Goal: Communication & Community: Answer question/provide support

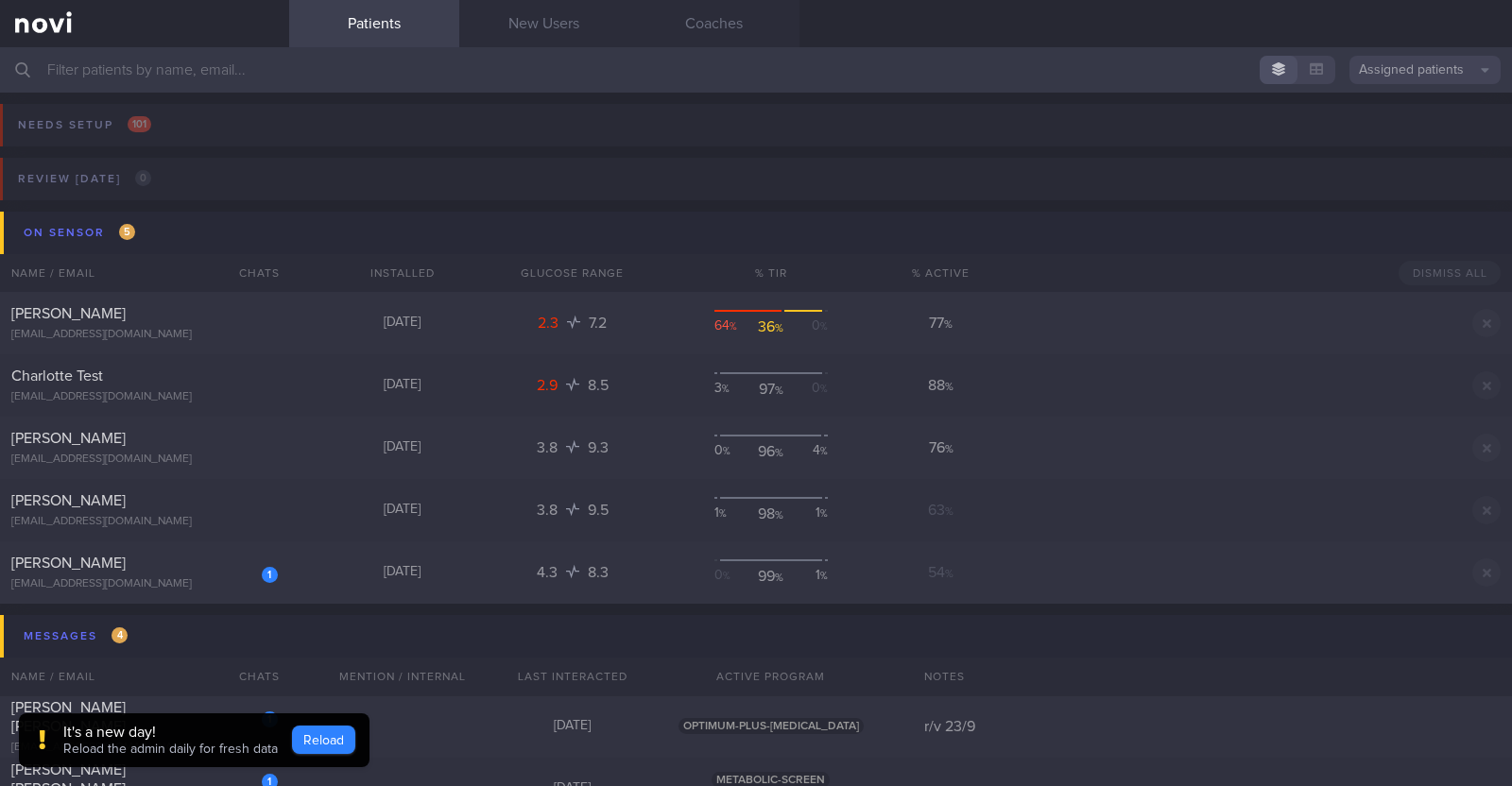
click at [350, 731] on button "Reload" at bounding box center [323, 740] width 63 height 29
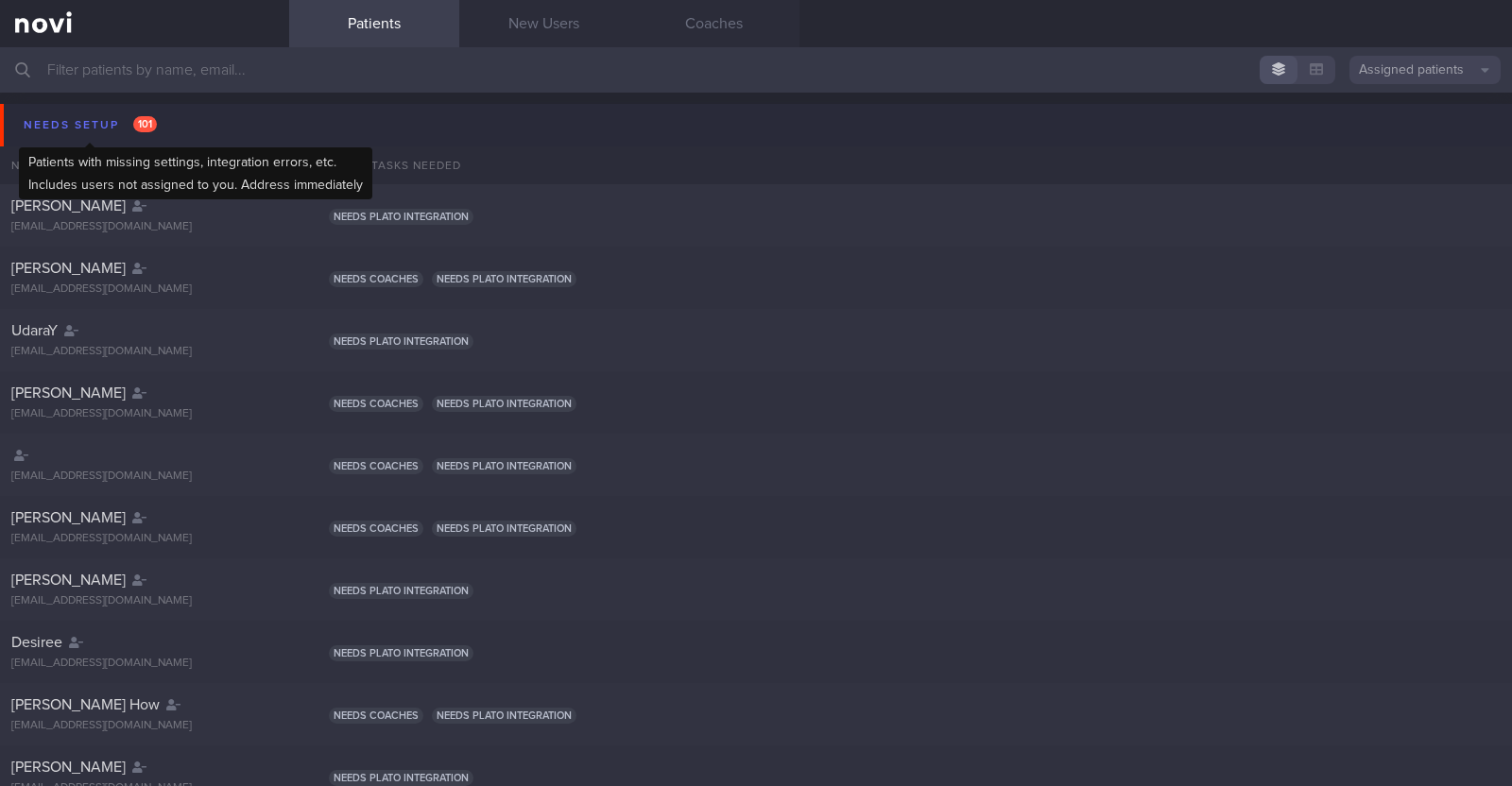
click at [71, 122] on div "Needs setup 101" at bounding box center [90, 125] width 142 height 26
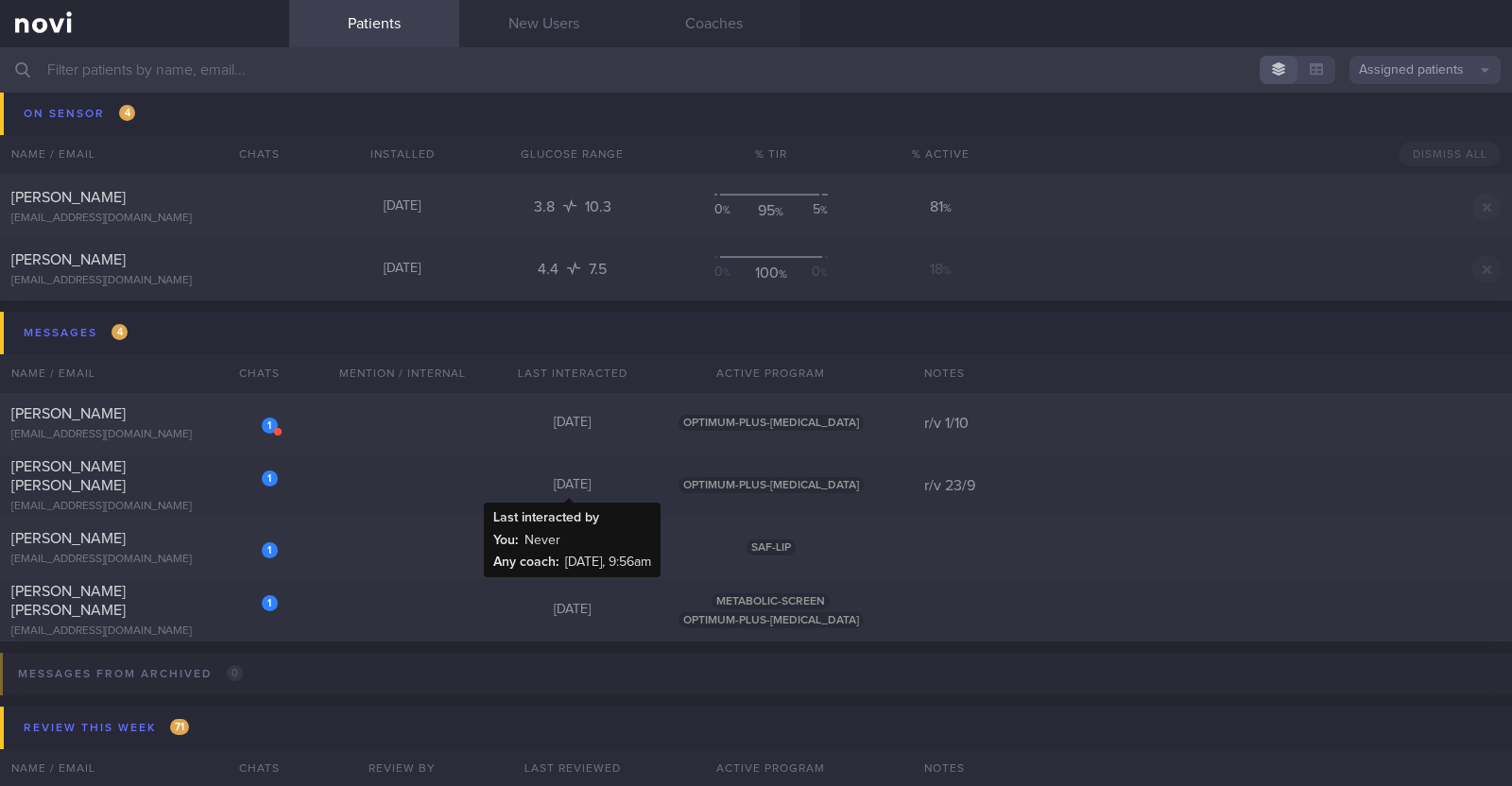
scroll to position [2717, 0]
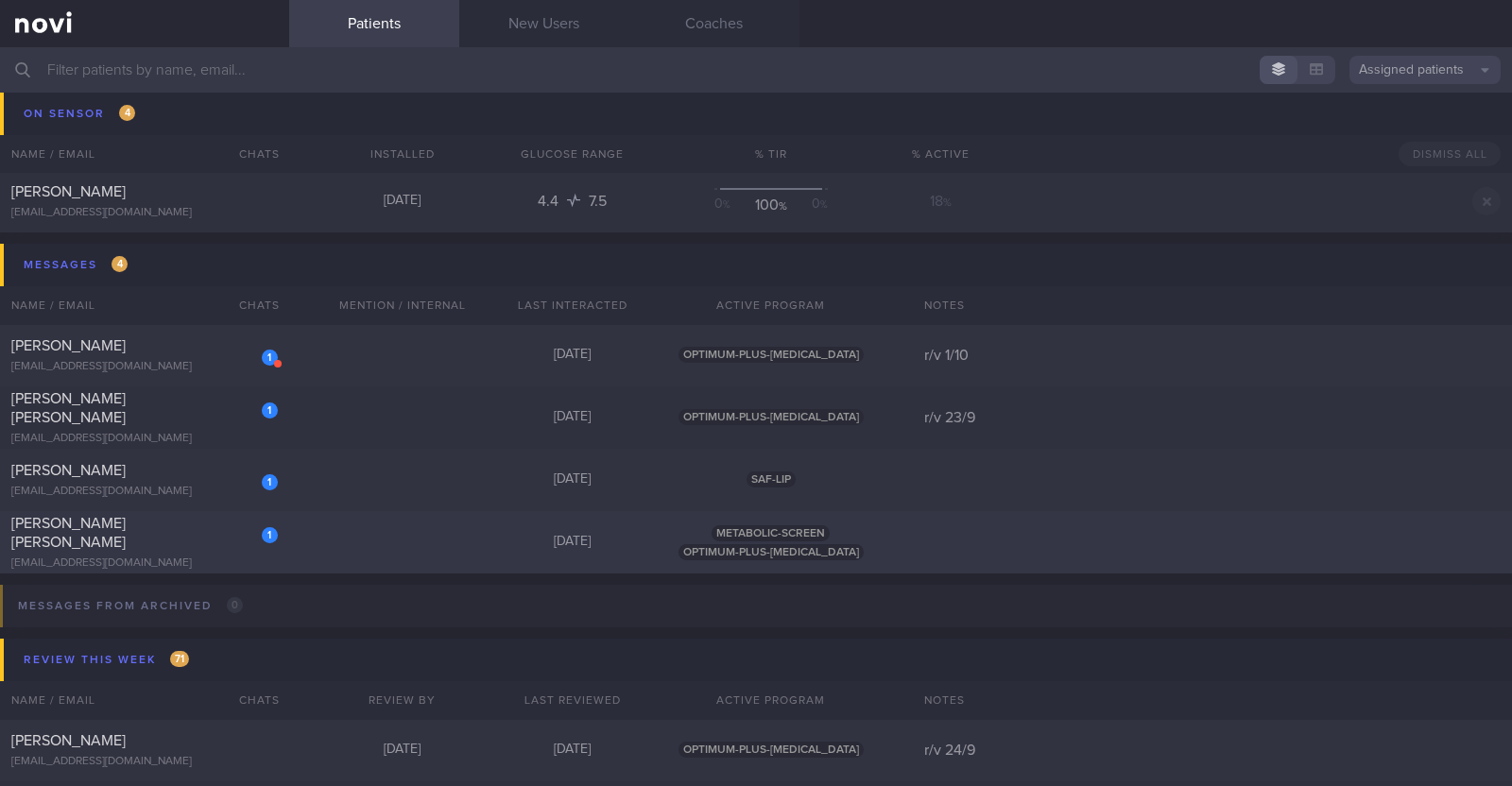
click at [336, 540] on div "1 VERONICA JOYCE UMALI BALADAD vjoyce20@gmail.com Yesterday METABOLIC-SCREEN OP…" at bounding box center [756, 542] width 1512 height 62
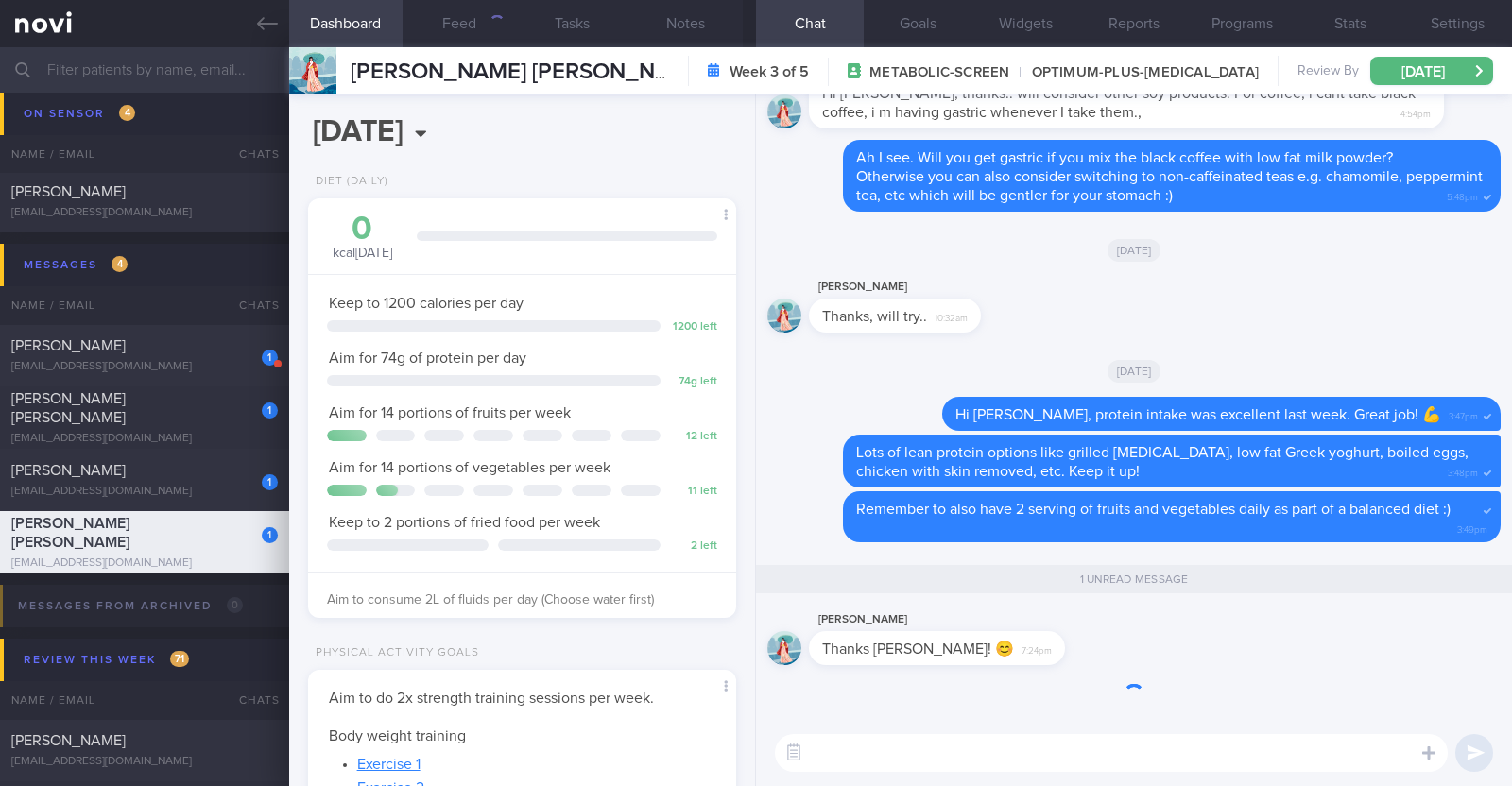
scroll to position [214, 376]
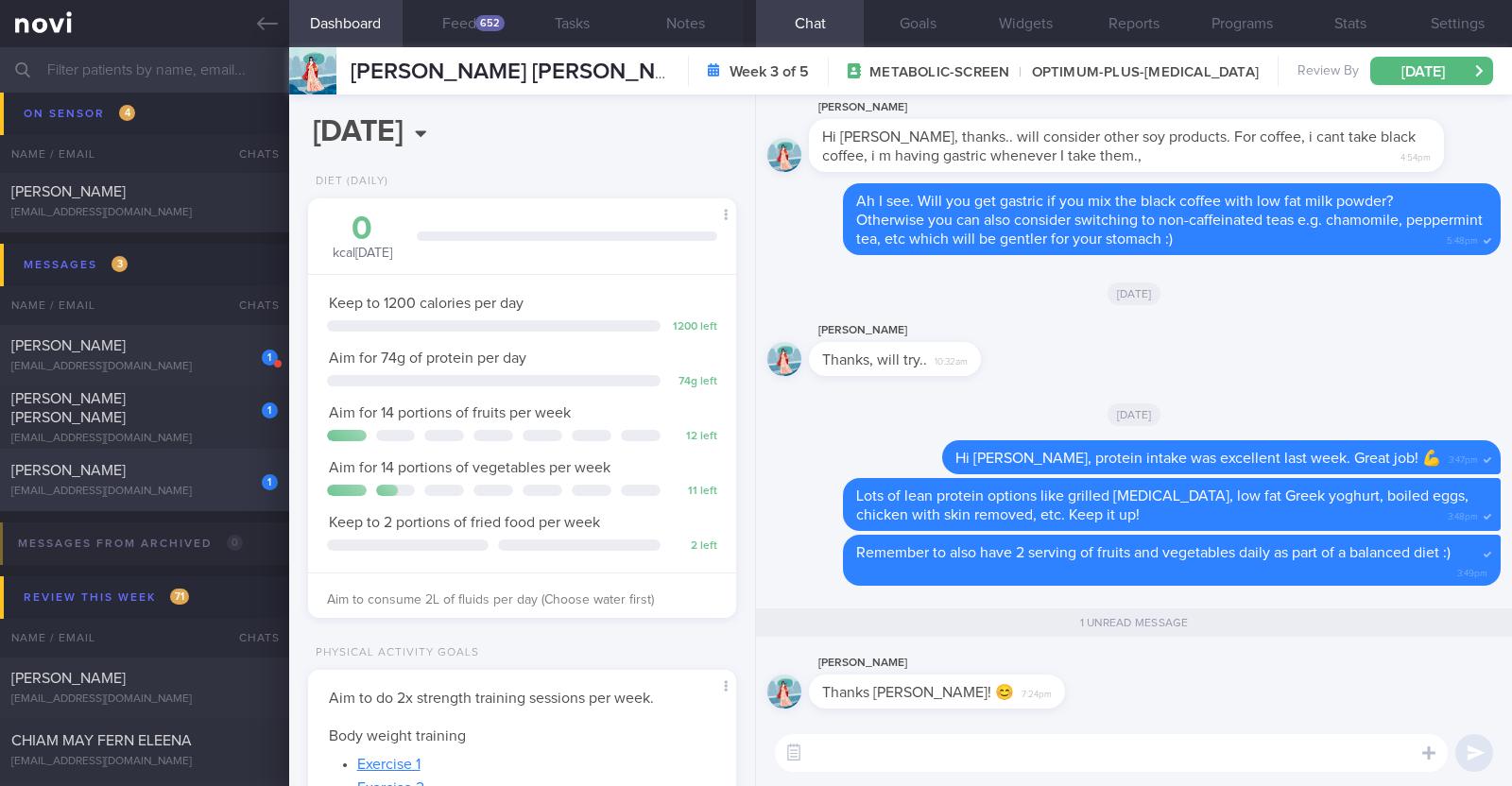
click at [211, 485] on div "tchoryeow@gmail.com" at bounding box center [144, 491] width 267 height 14
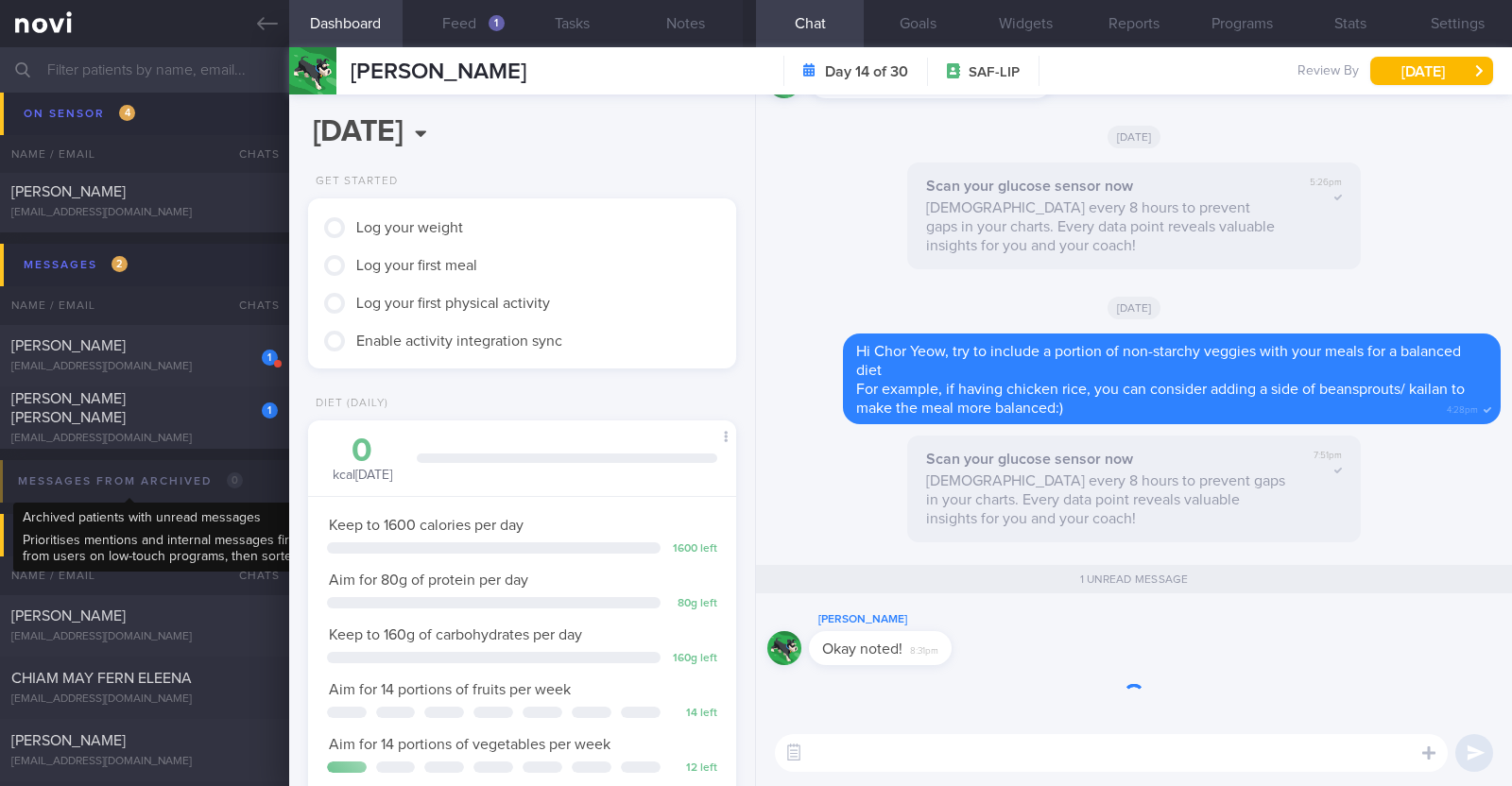
scroll to position [191, 383]
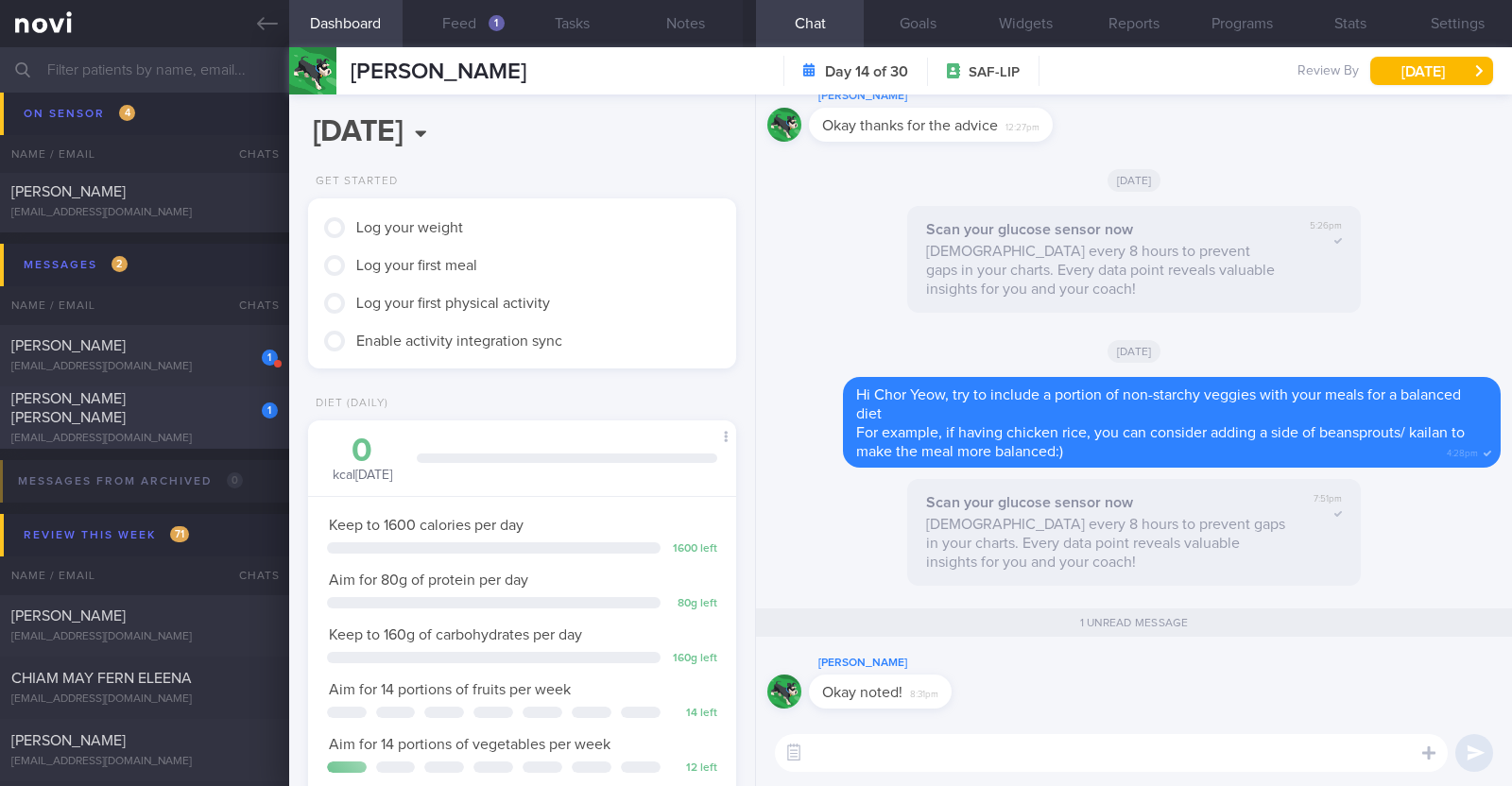
click at [208, 418] on div "1 Talia Cai Lin Jia talia.linjia@gmail.com" at bounding box center [144, 417] width 289 height 56
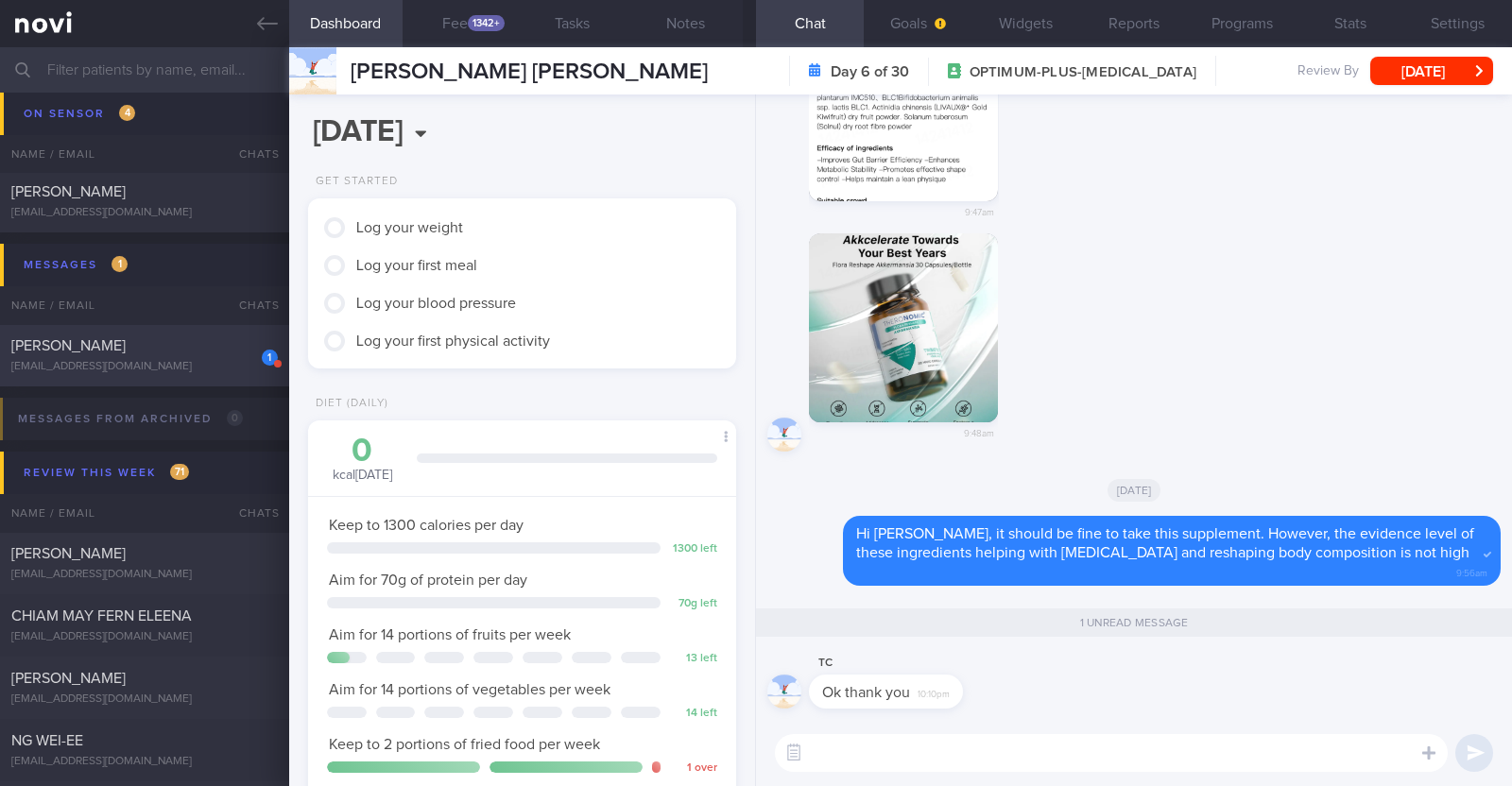
click at [193, 346] on div "[PERSON_NAME]" at bounding box center [142, 346] width 262 height 19
type input "r/v 1/10"
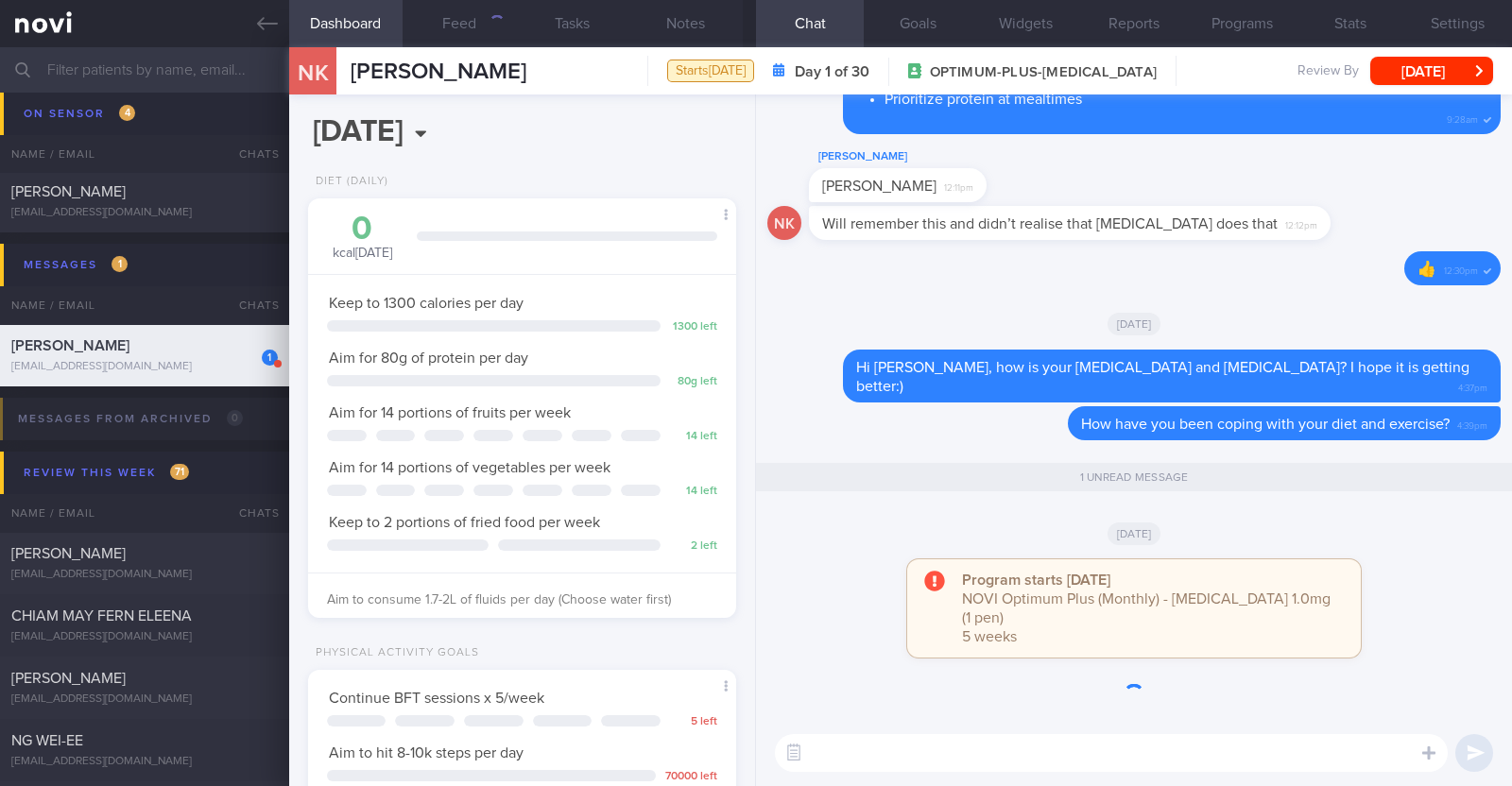
scroll to position [214, 376]
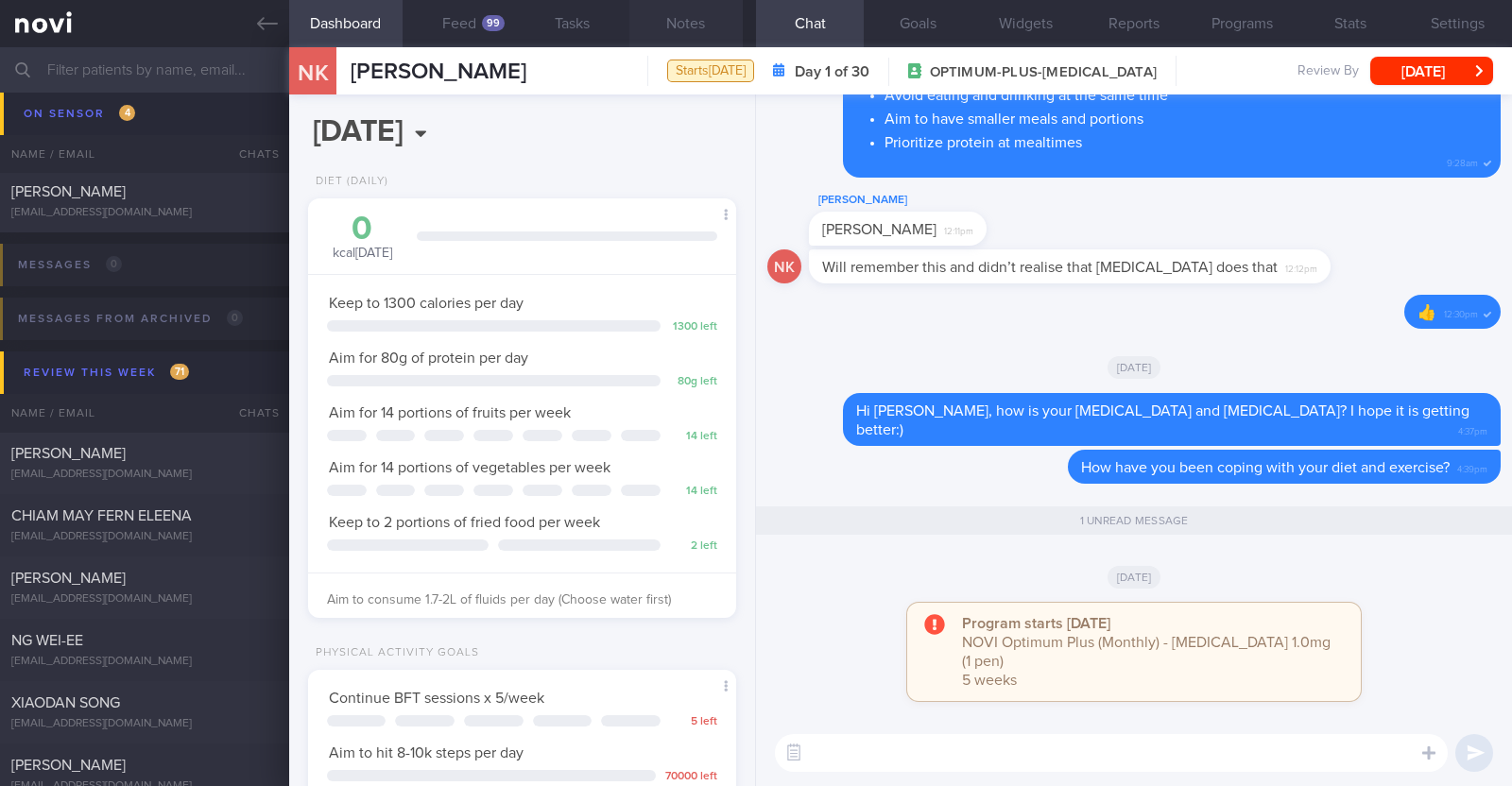
click at [670, 18] on button "Notes" at bounding box center [686, 23] width 114 height 47
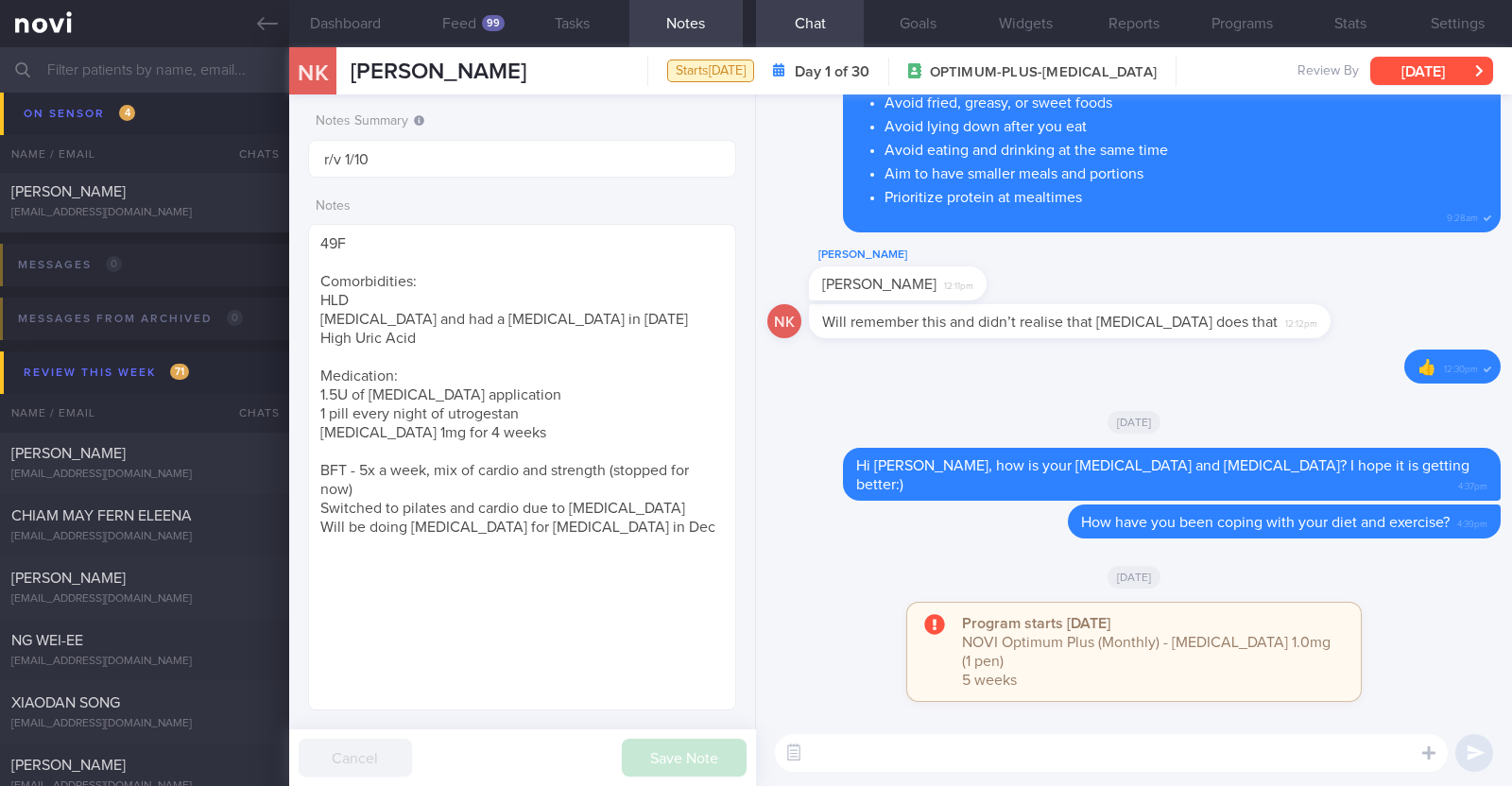
click at [1441, 77] on button "Tue, 23 Sep" at bounding box center [1432, 71] width 122 height 29
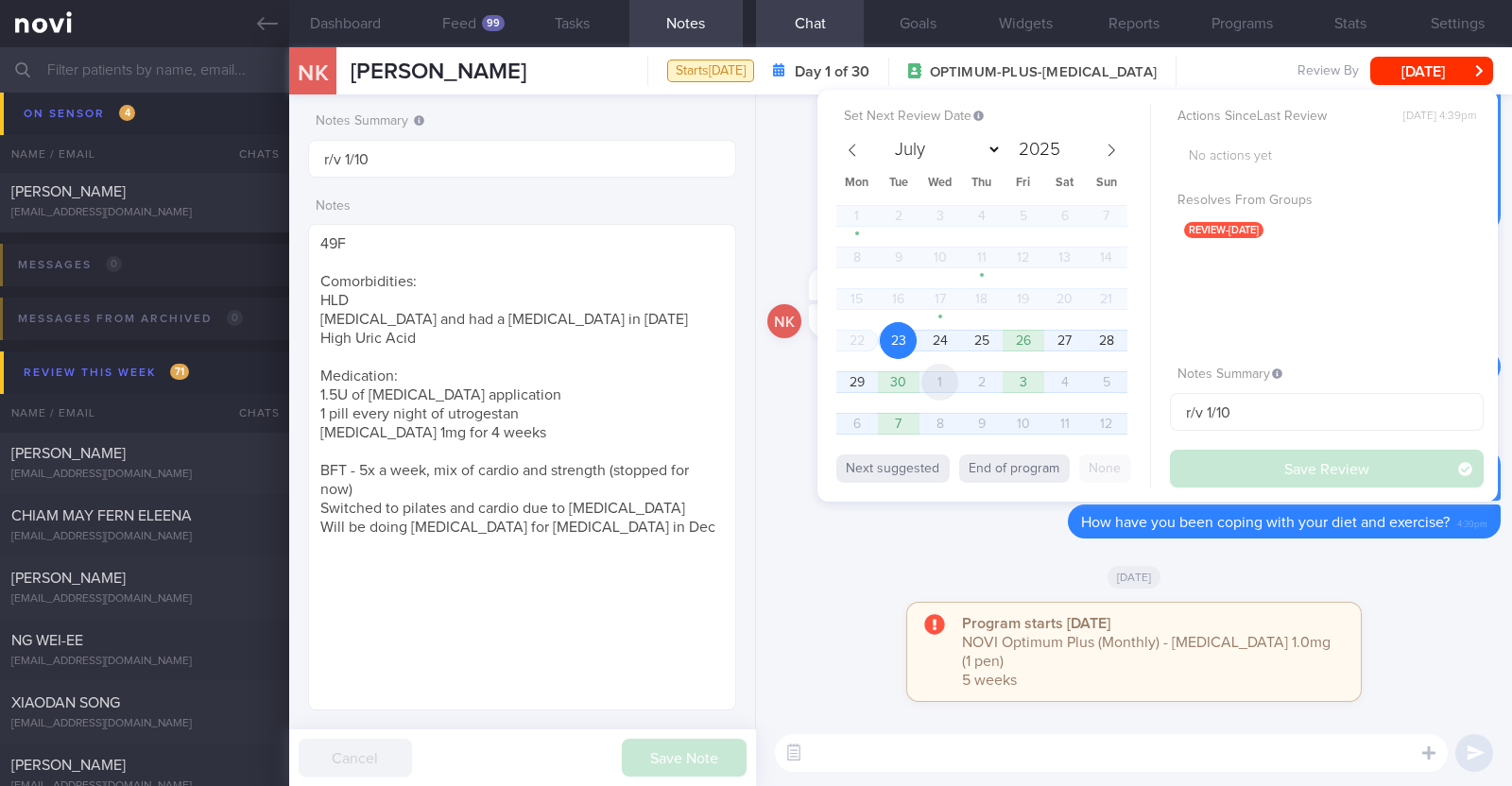
click at [930, 371] on span "1" at bounding box center [939, 382] width 37 height 37
select select "9"
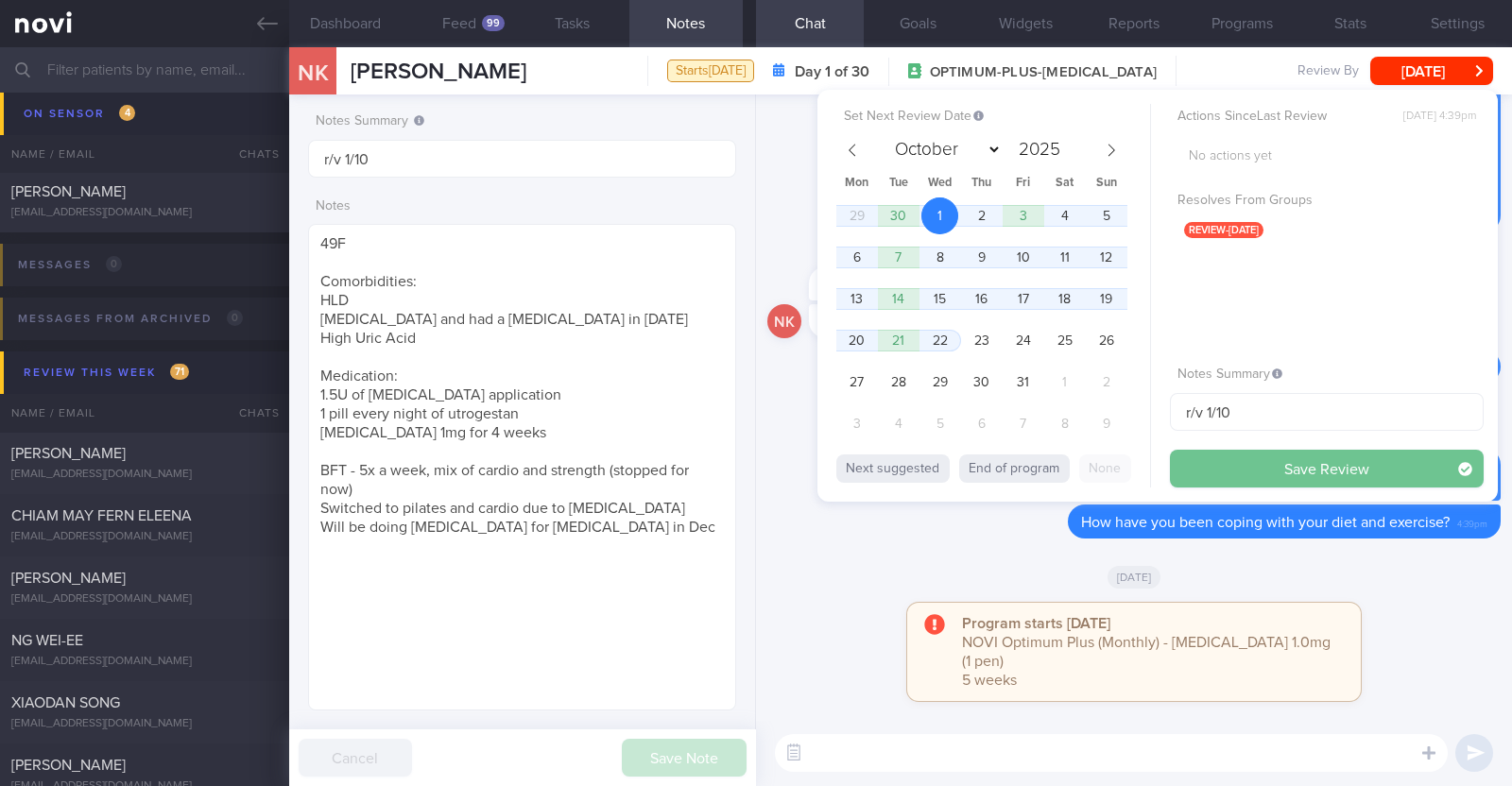
click at [1295, 471] on button "Save Review" at bounding box center [1326, 469] width 314 height 38
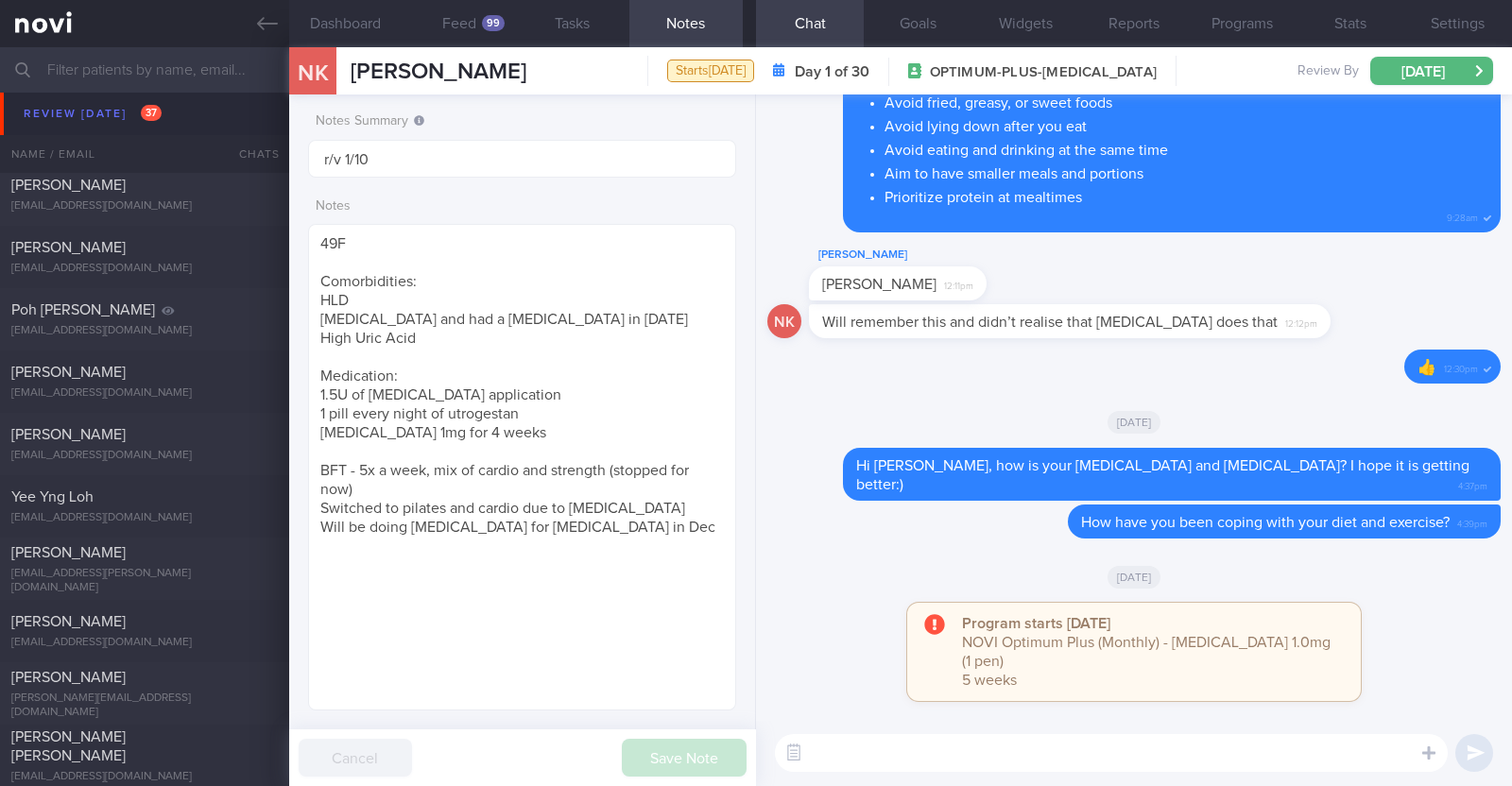
scroll to position [471, 0]
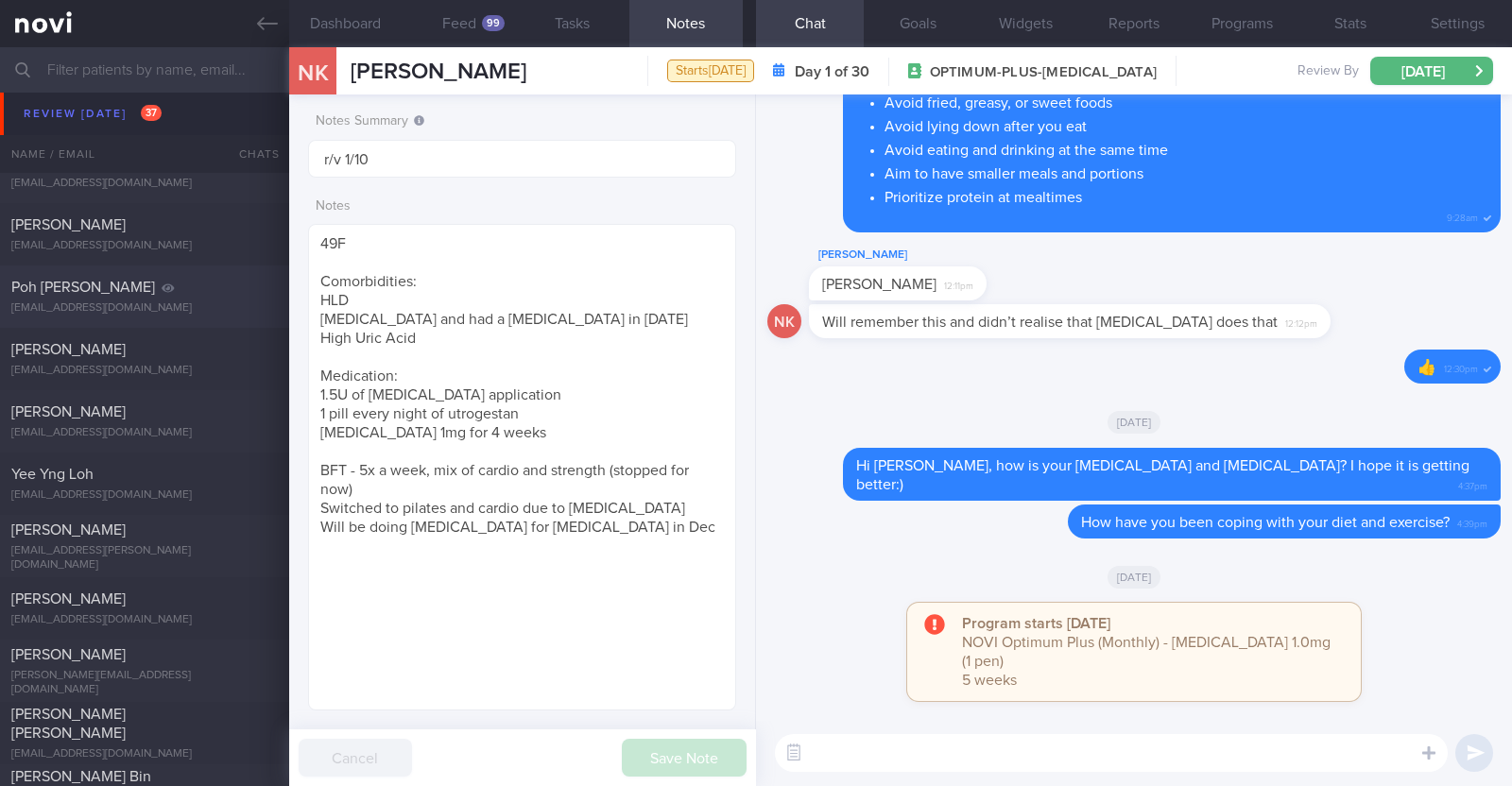
click at [212, 288] on div "Poh Hwee Chua" at bounding box center [142, 287] width 262 height 19
type textarea "40F Comorbidities: HTN Gastritis Medication: Exforge Ryblesus 3.5mg for 10 days…"
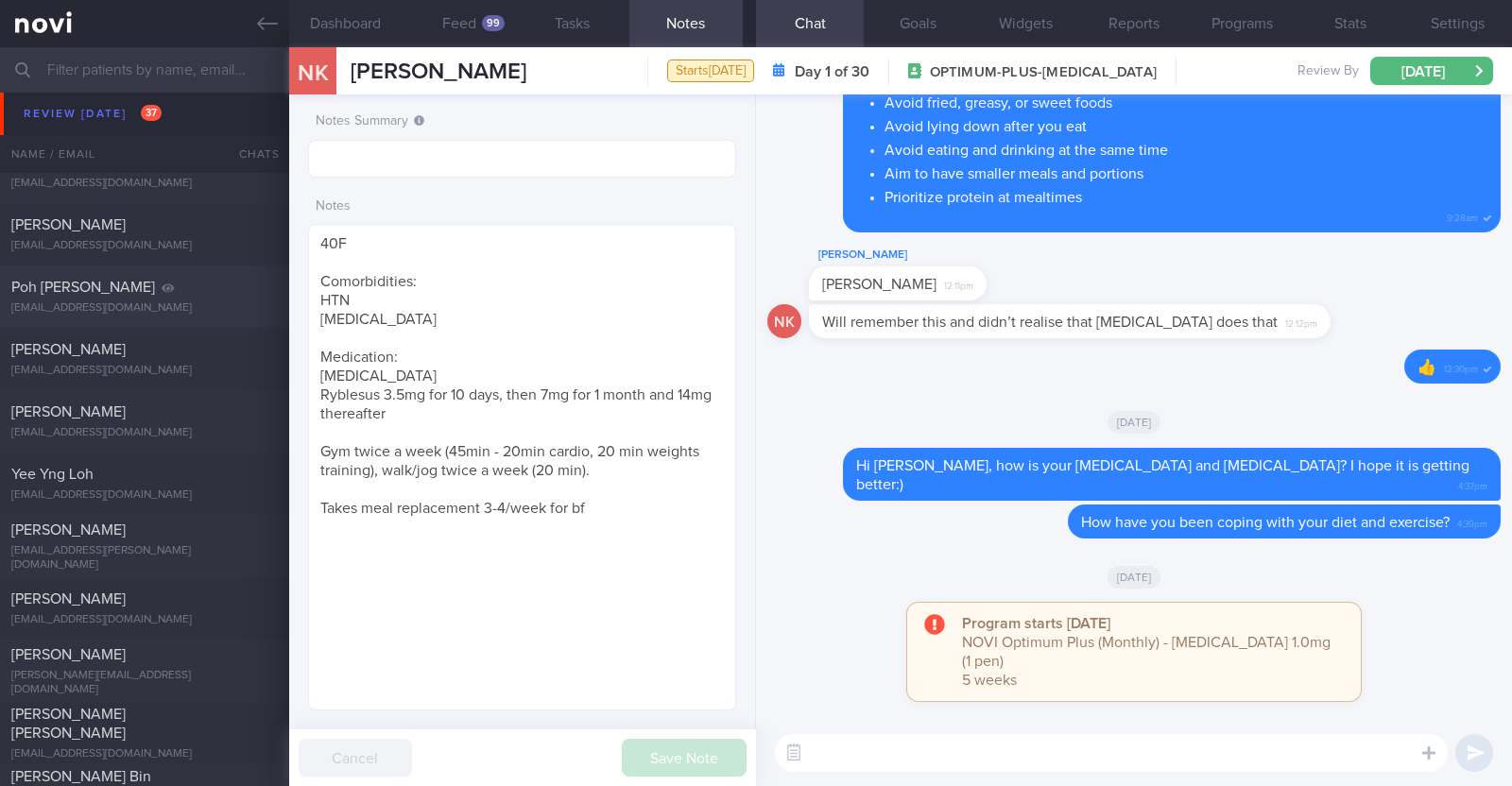
select select "8"
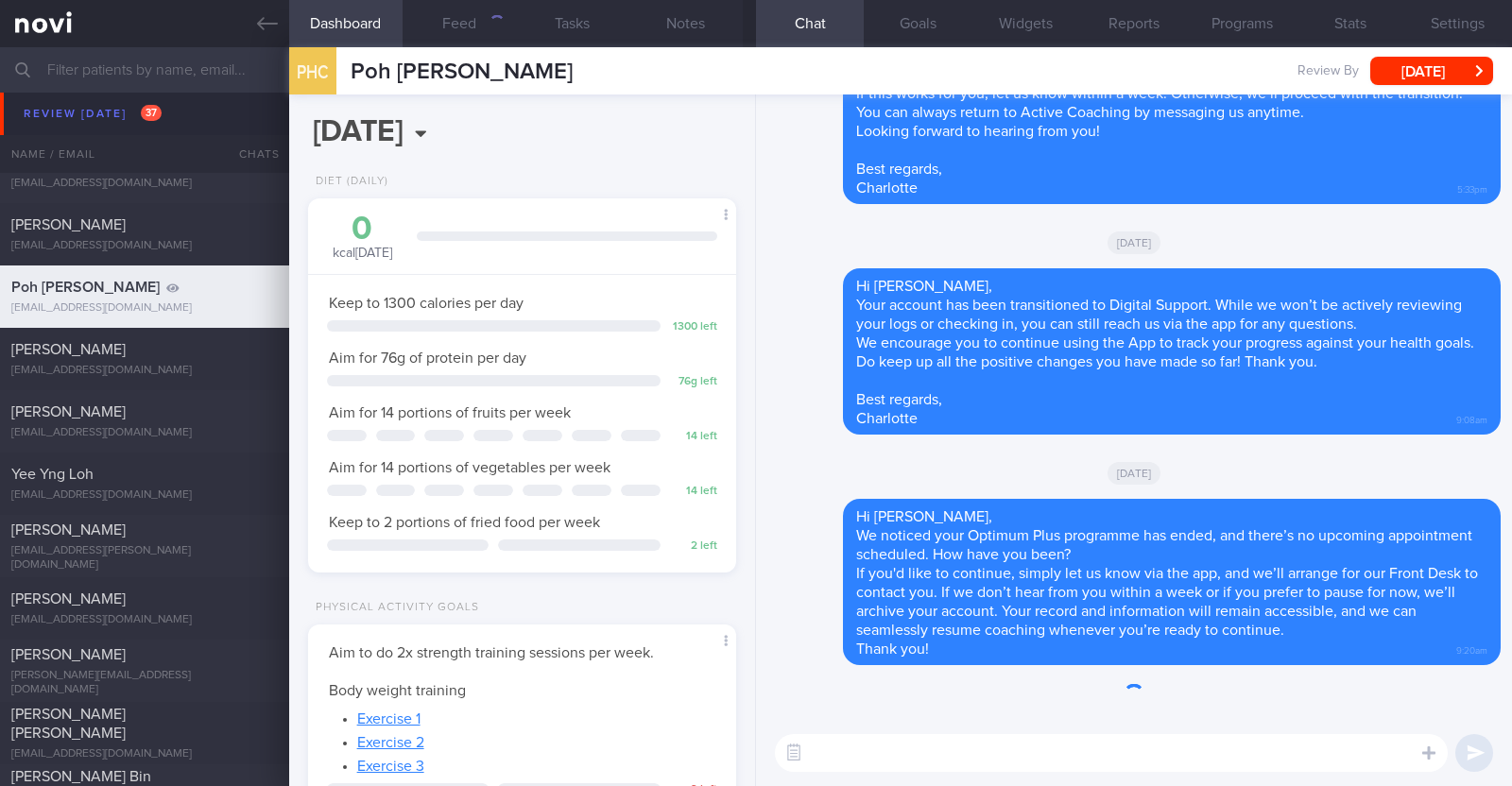
scroll to position [214, 376]
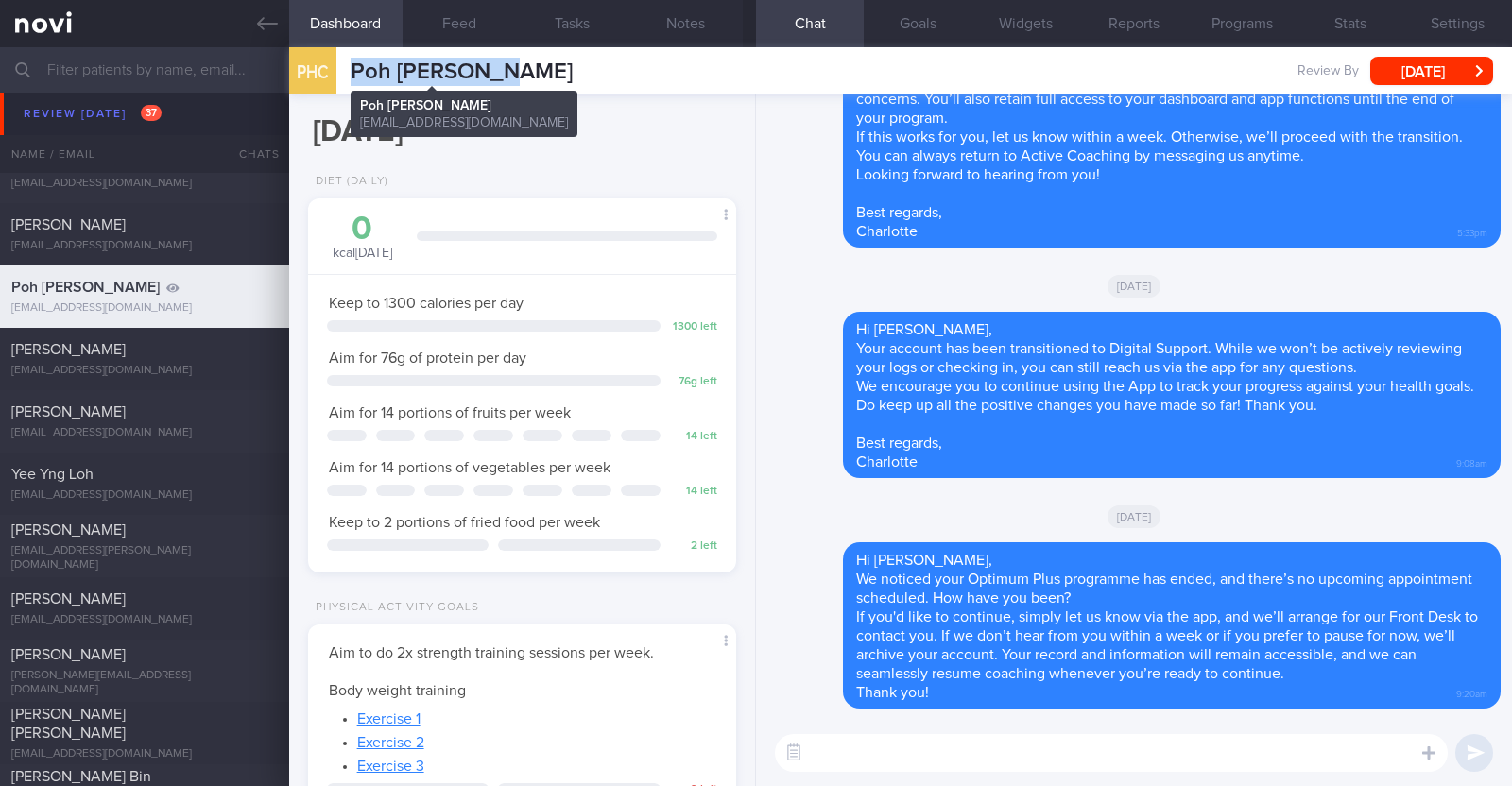
drag, startPoint x: 518, startPoint y: 74, endPoint x: 354, endPoint y: 70, distance: 164.0
click at [354, 70] on div "PHC Poh Hwee Chua Poh Hwee Chua pohhwee@gmail.com Review By Tue, 23 Sep Set Nex…" at bounding box center [900, 70] width 1222 height 47
copy span "Poh Hwee Chua"
click at [1265, 26] on button "Programs" at bounding box center [1241, 23] width 108 height 47
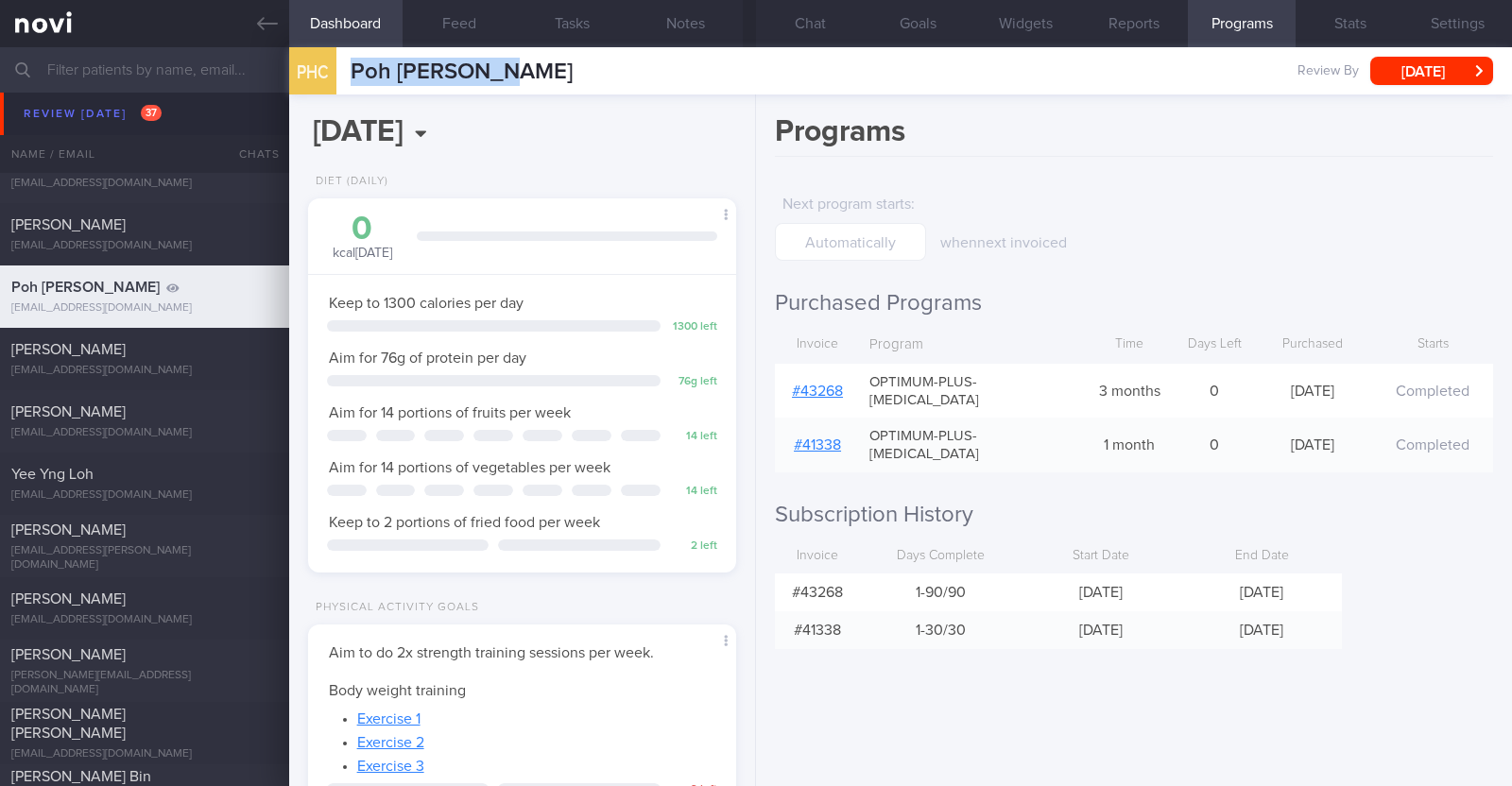
click at [824, 383] on link "# 43268" at bounding box center [817, 391] width 51 height 15
click at [800, 33] on button "Chat" at bounding box center [809, 23] width 108 height 47
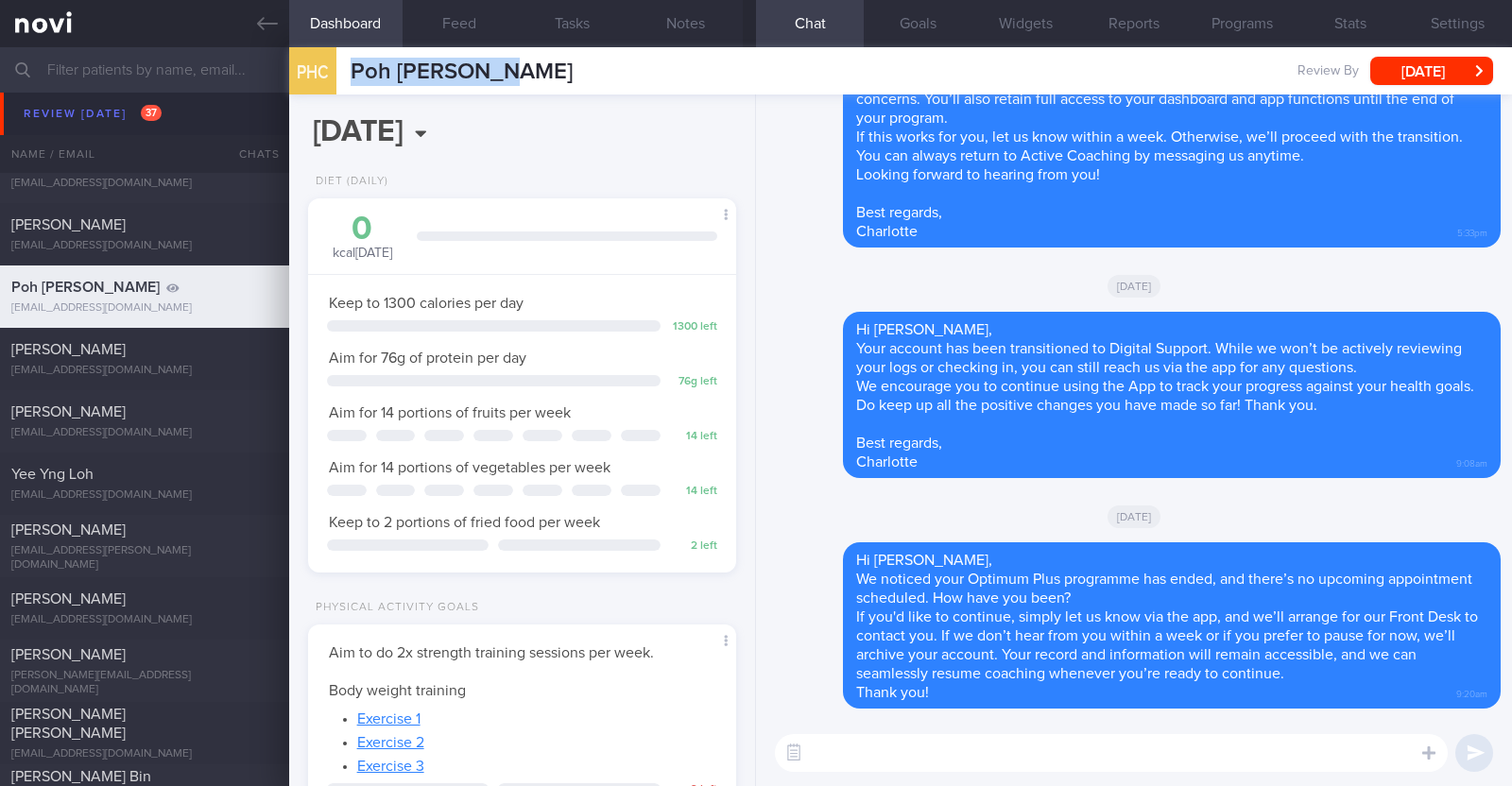
click at [590, 82] on div "PHC Poh Hwee Chua Poh Hwee Chua pohhwee@gmail.com Review By Tue, 23 Sep Set Nex…" at bounding box center [900, 70] width 1222 height 47
click at [791, 298] on div "Wed, 30 Jul" at bounding box center [1133, 285] width 734 height 53
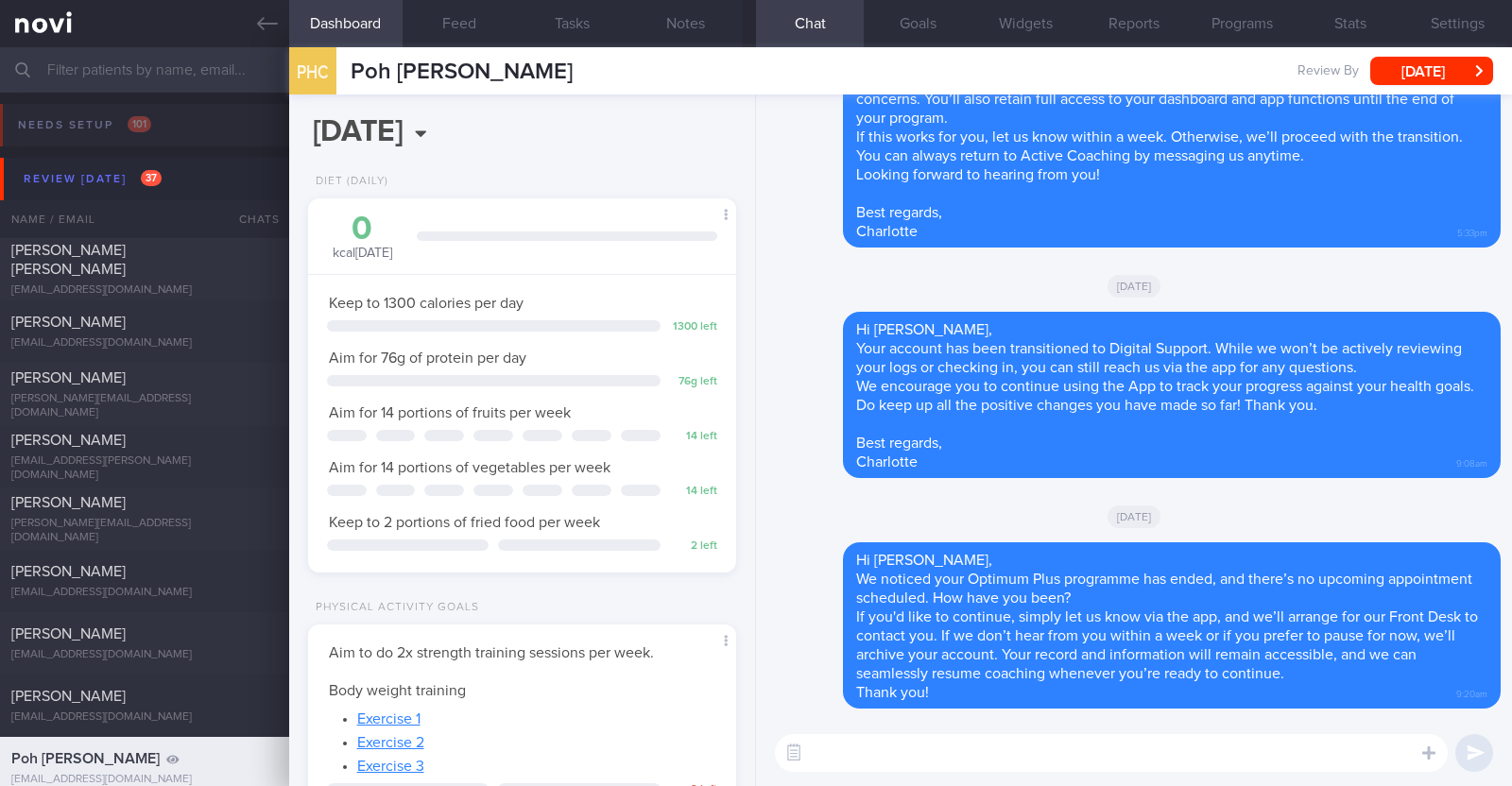
click at [877, 767] on textarea at bounding box center [1110, 753] width 672 height 38
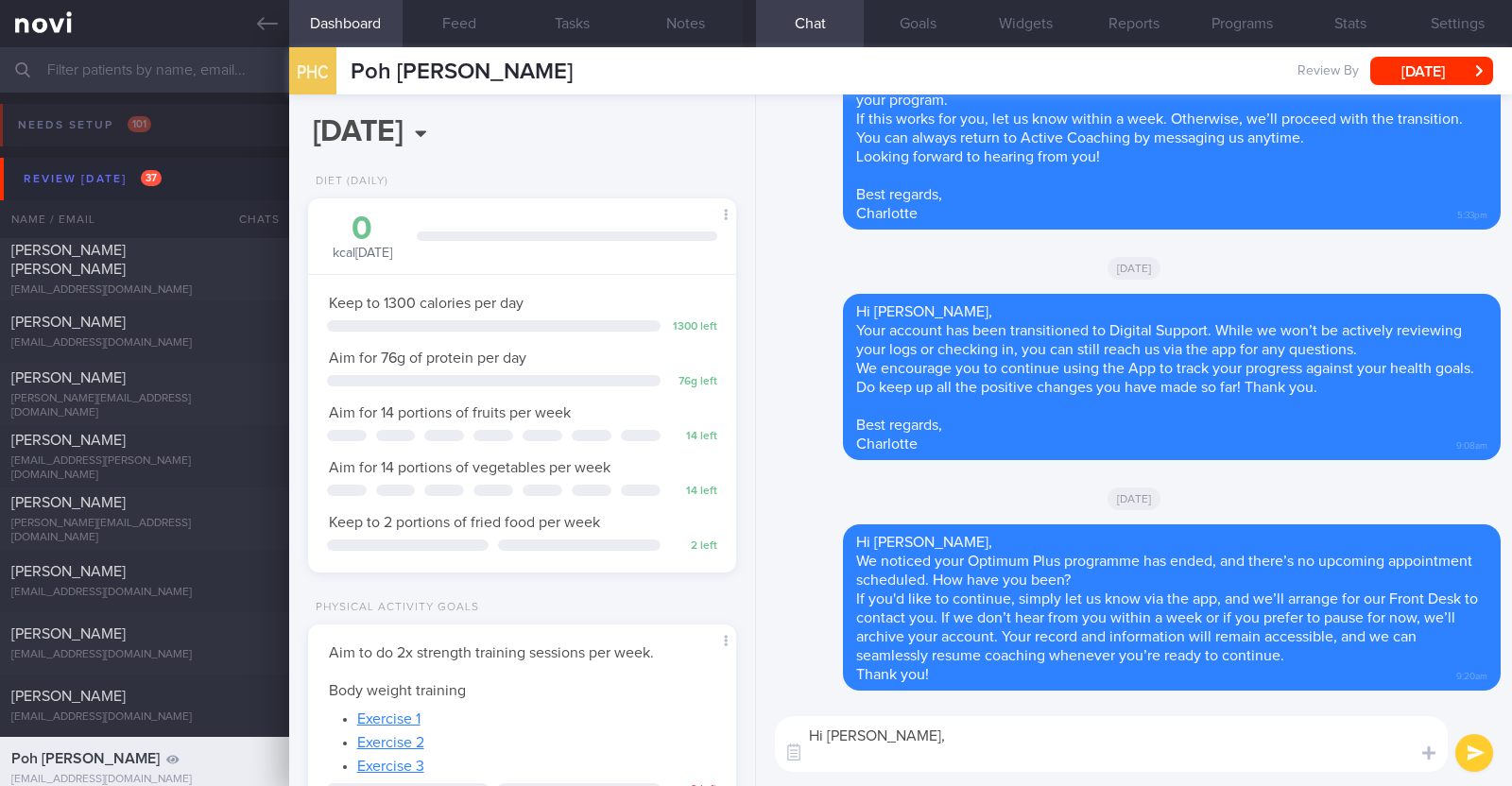
paste textarea "I just wanted to let you know that your NOVI Health account will be archived sh…"
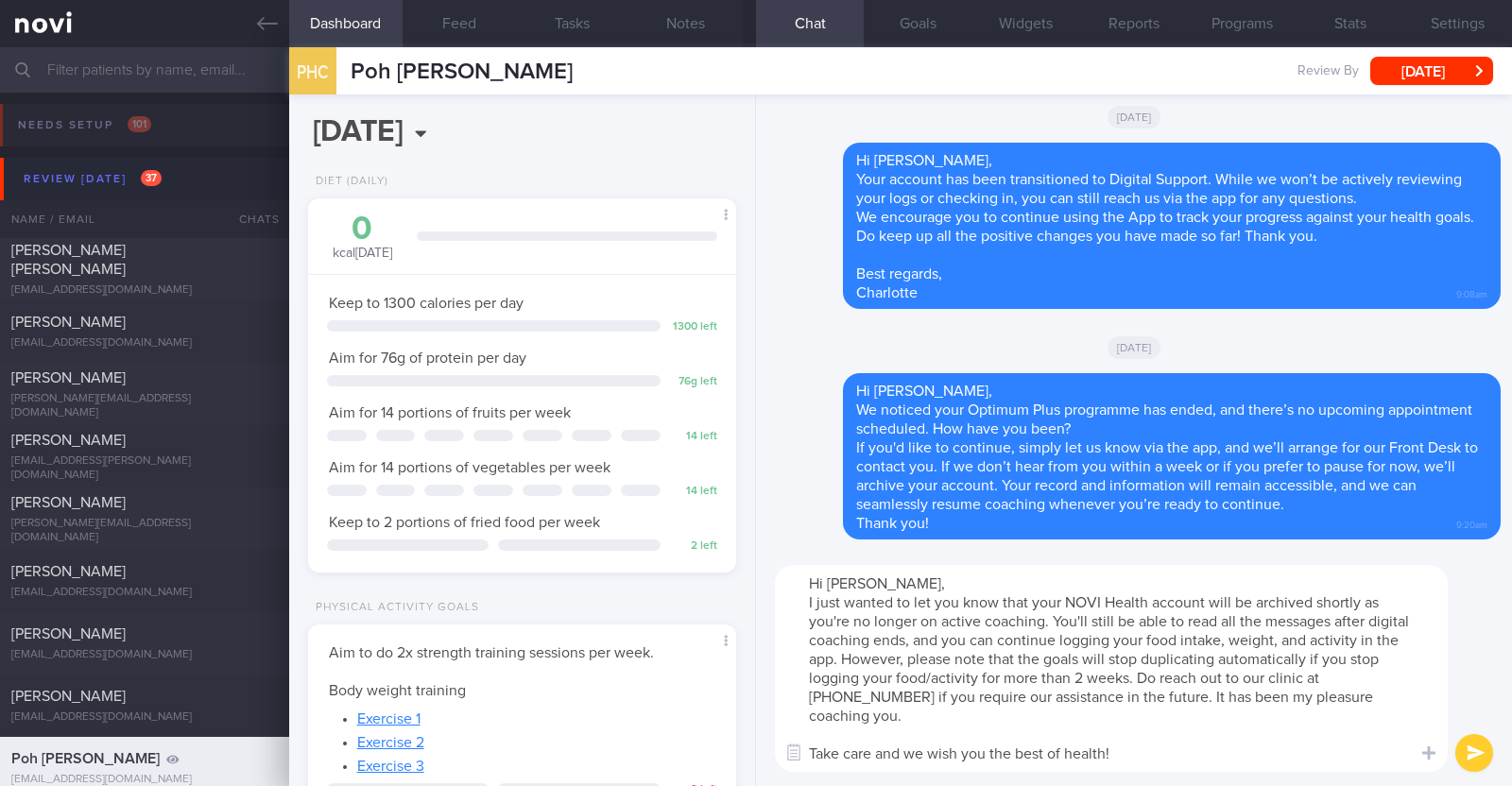
scroll to position [19, 0]
type textarea "Hi Poh Hwee, I just wanted to let you know that your NOVI Health account will b…"
click at [1477, 754] on button "submit" at bounding box center [1475, 753] width 38 height 38
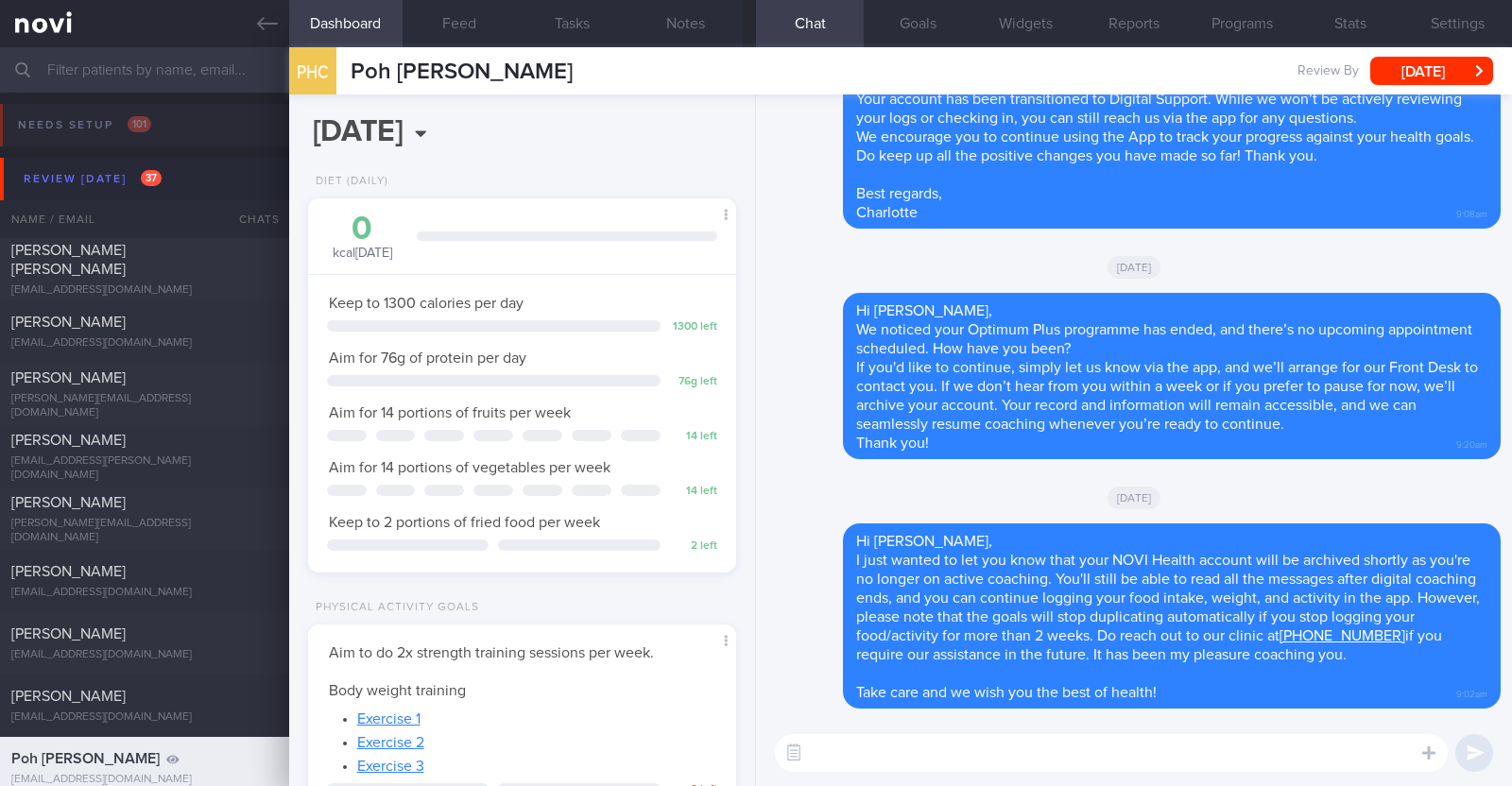
scroll to position [0, 0]
click at [1455, 11] on button "Settings" at bounding box center [1457, 23] width 108 height 47
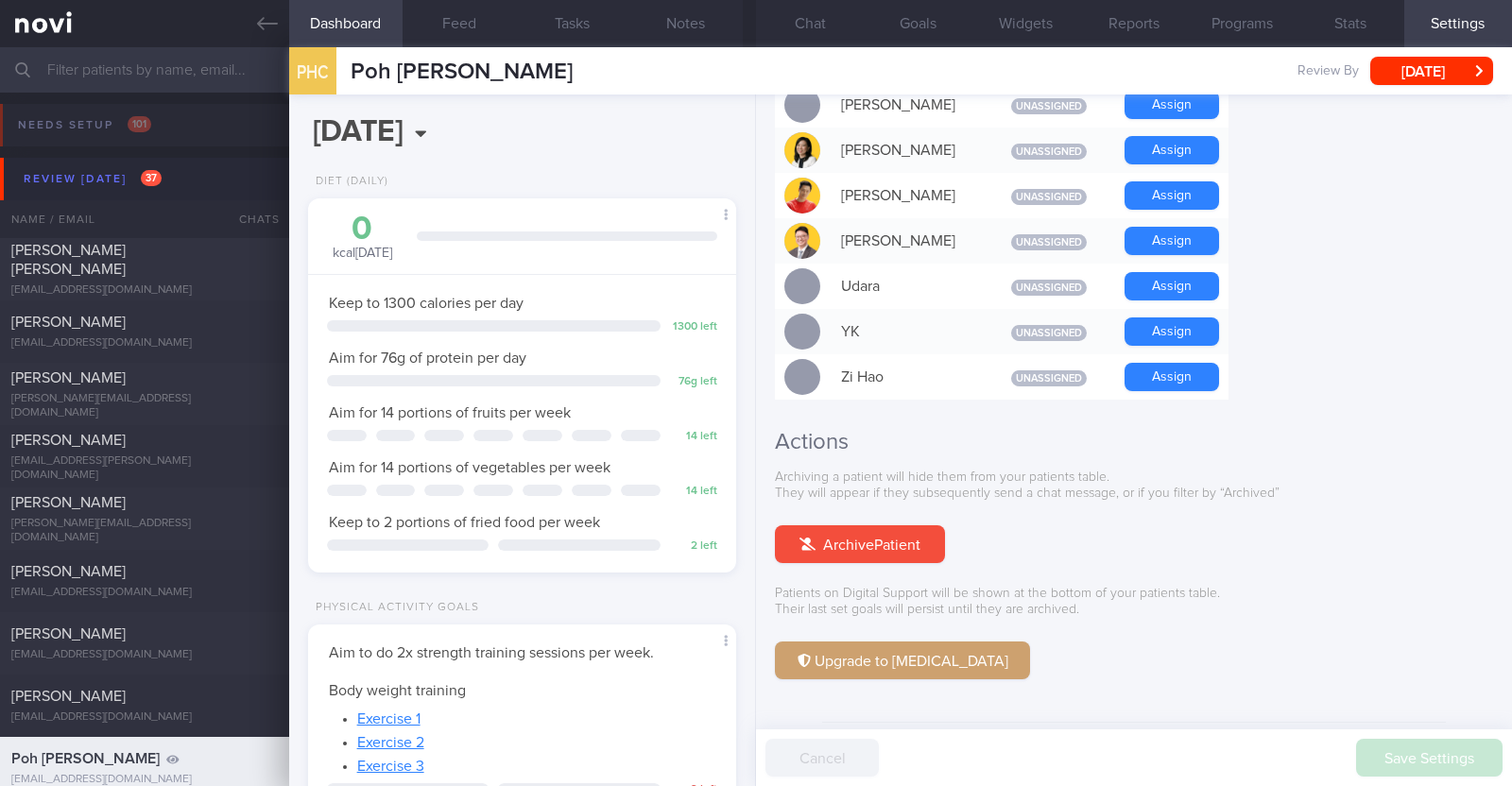
scroll to position [1699, 0]
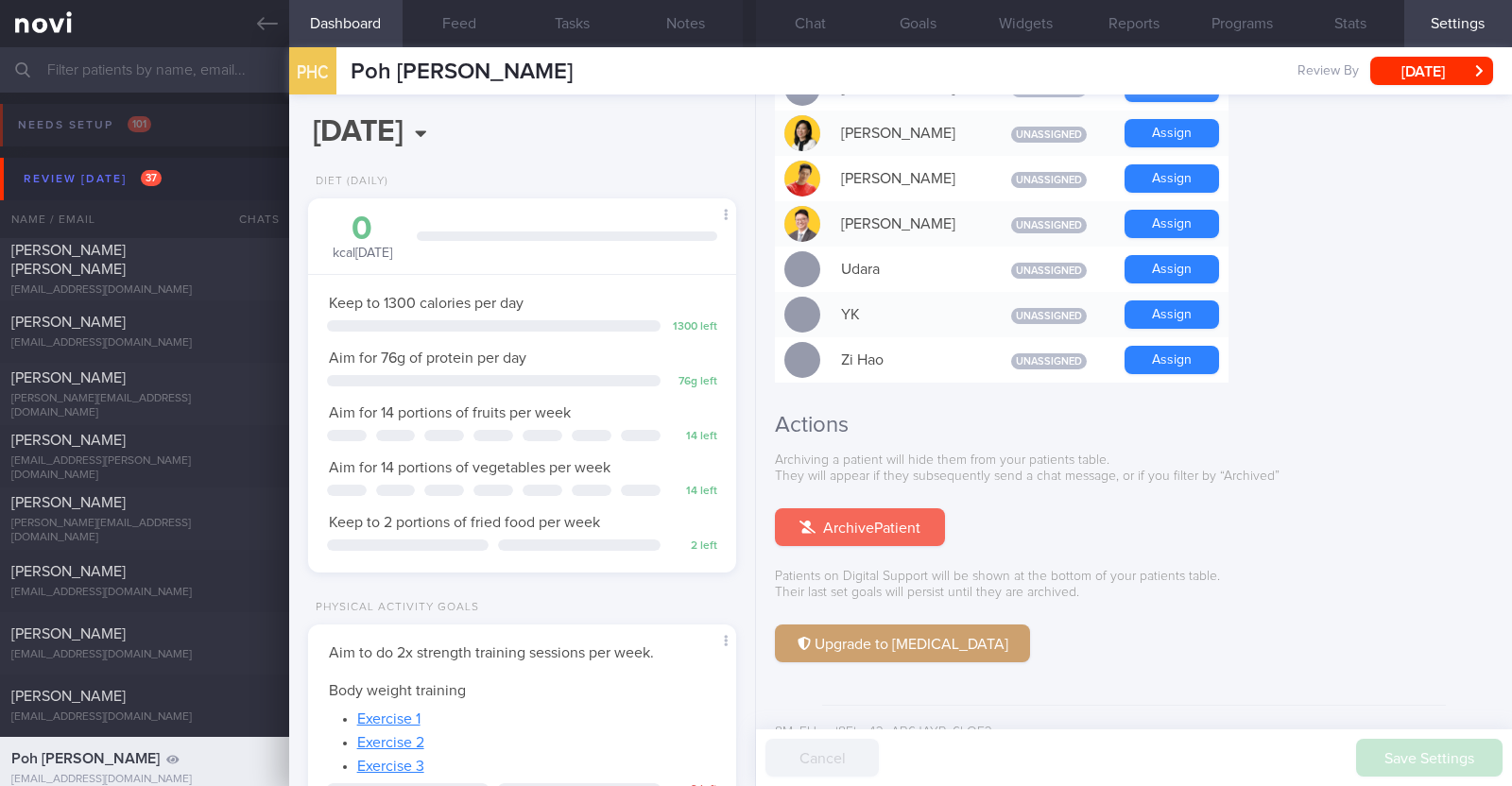
click at [909, 509] on button "Archive Patient" at bounding box center [860, 528] width 170 height 38
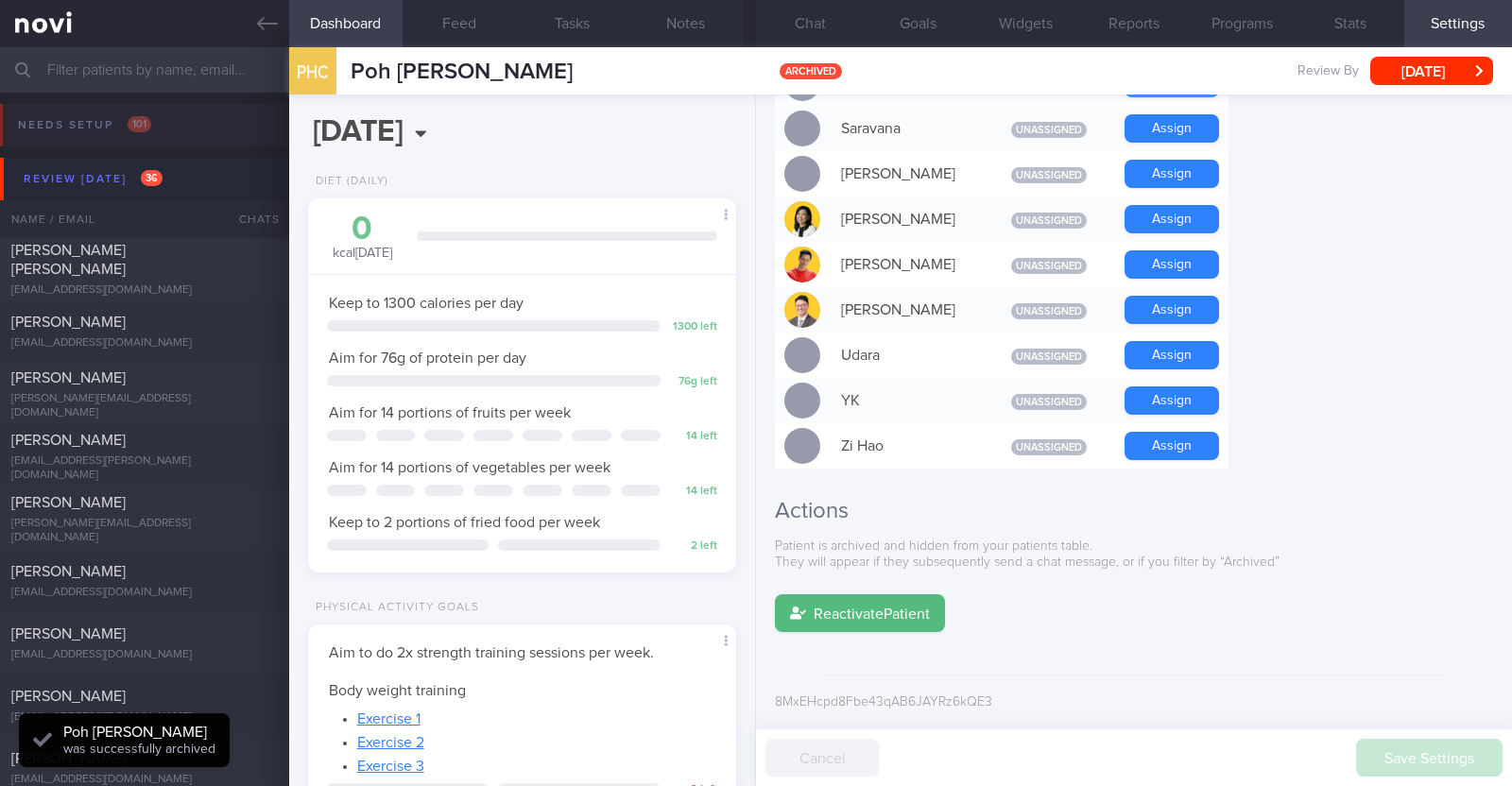
scroll to position [1583, 0]
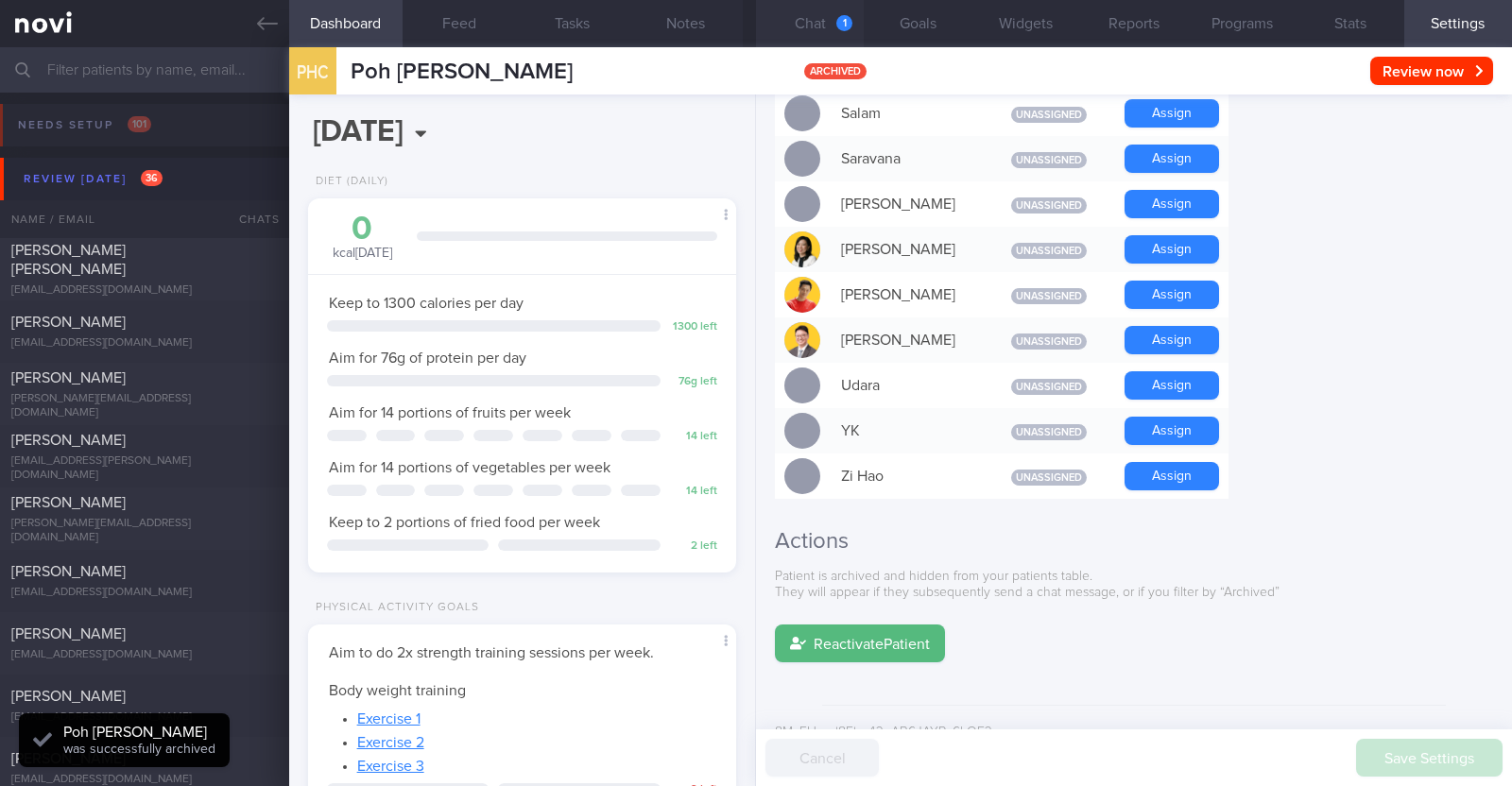
click at [826, 20] on button "Chat 1" at bounding box center [809, 23] width 108 height 47
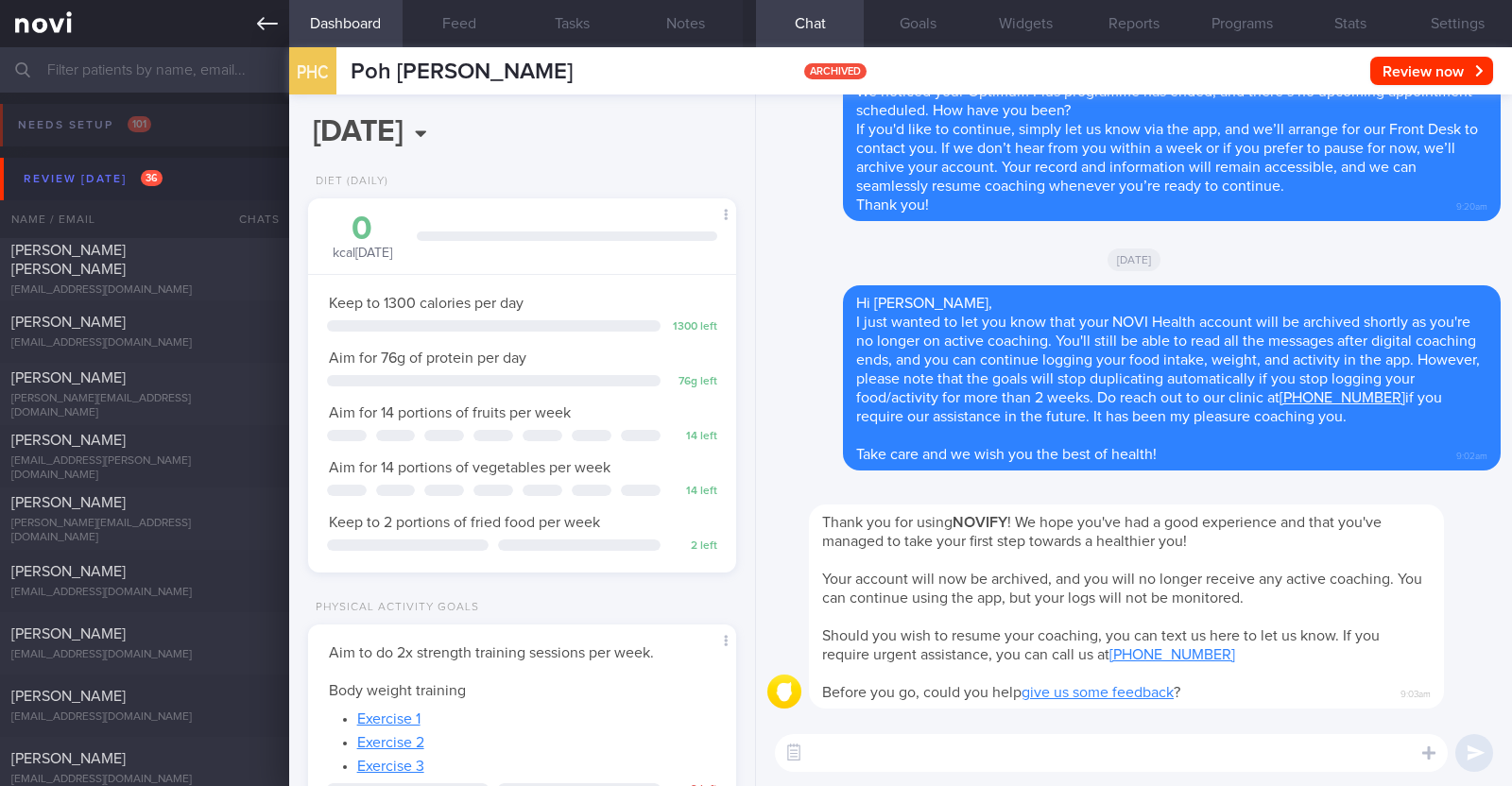
click at [276, 42] on link at bounding box center [144, 23] width 289 height 47
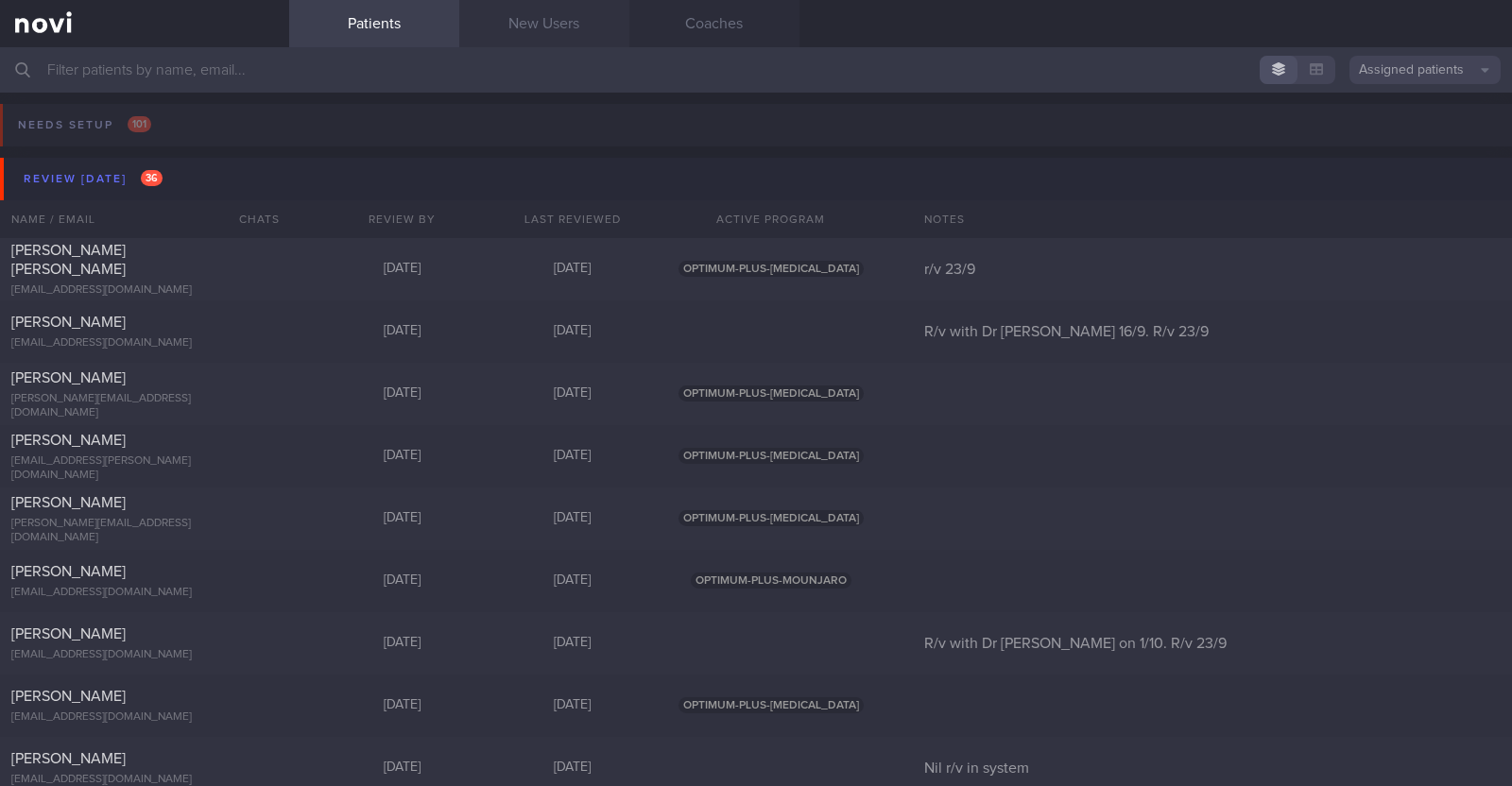
click at [519, 12] on link "New Users" at bounding box center [544, 23] width 170 height 47
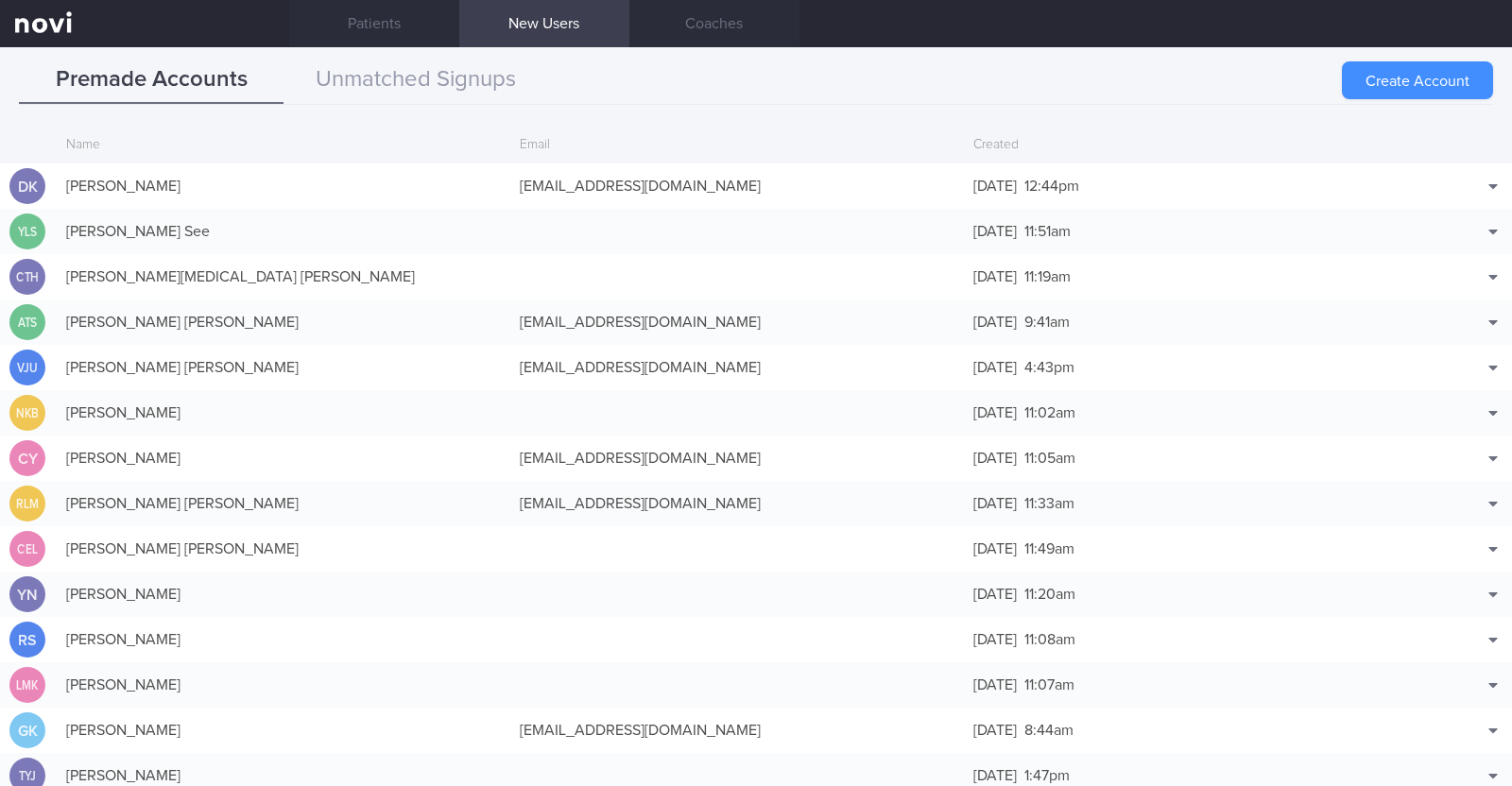
click at [1392, 68] on button "Create Account" at bounding box center [1417, 80] width 151 height 38
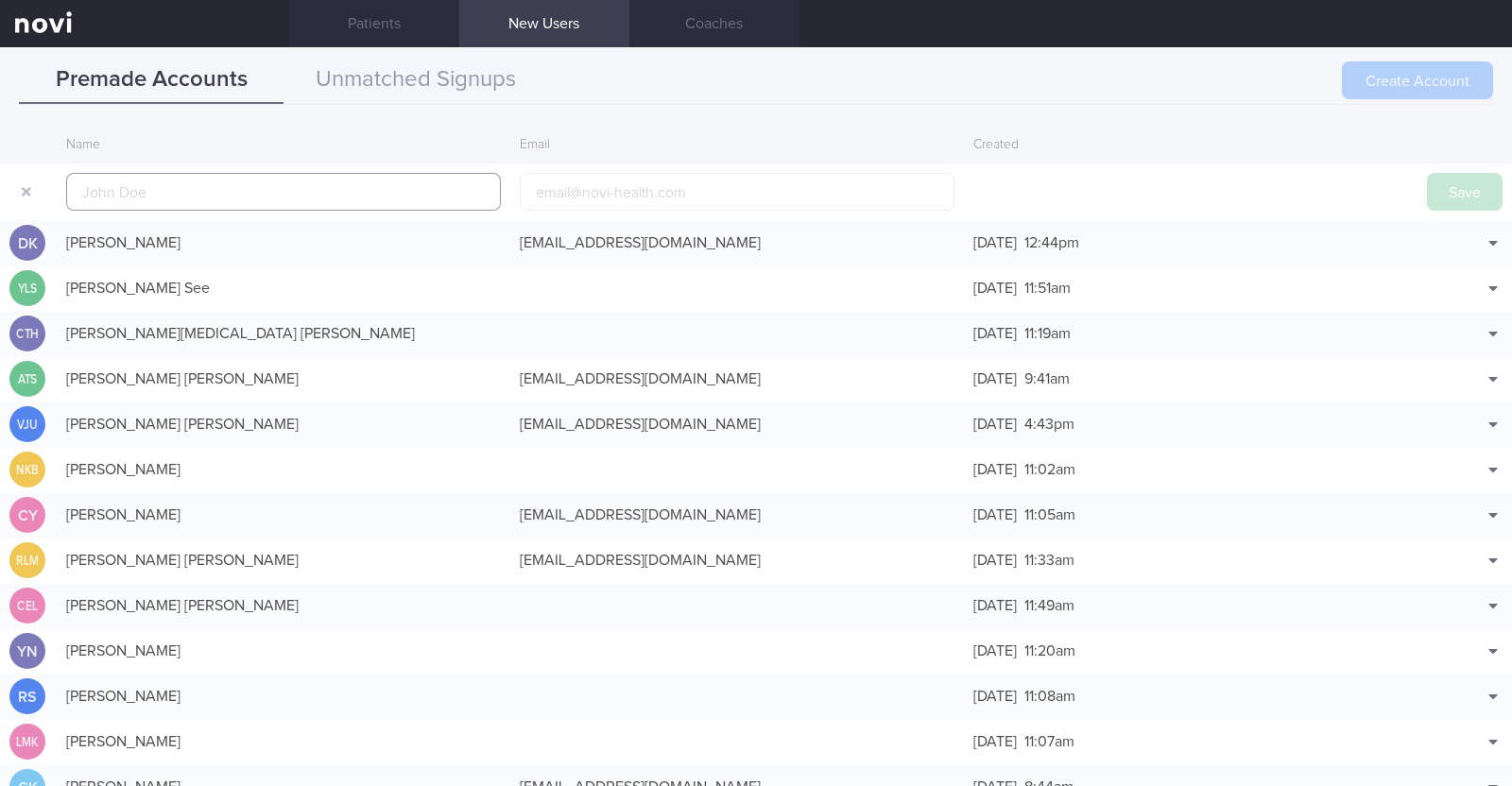
scroll to position [45, 0]
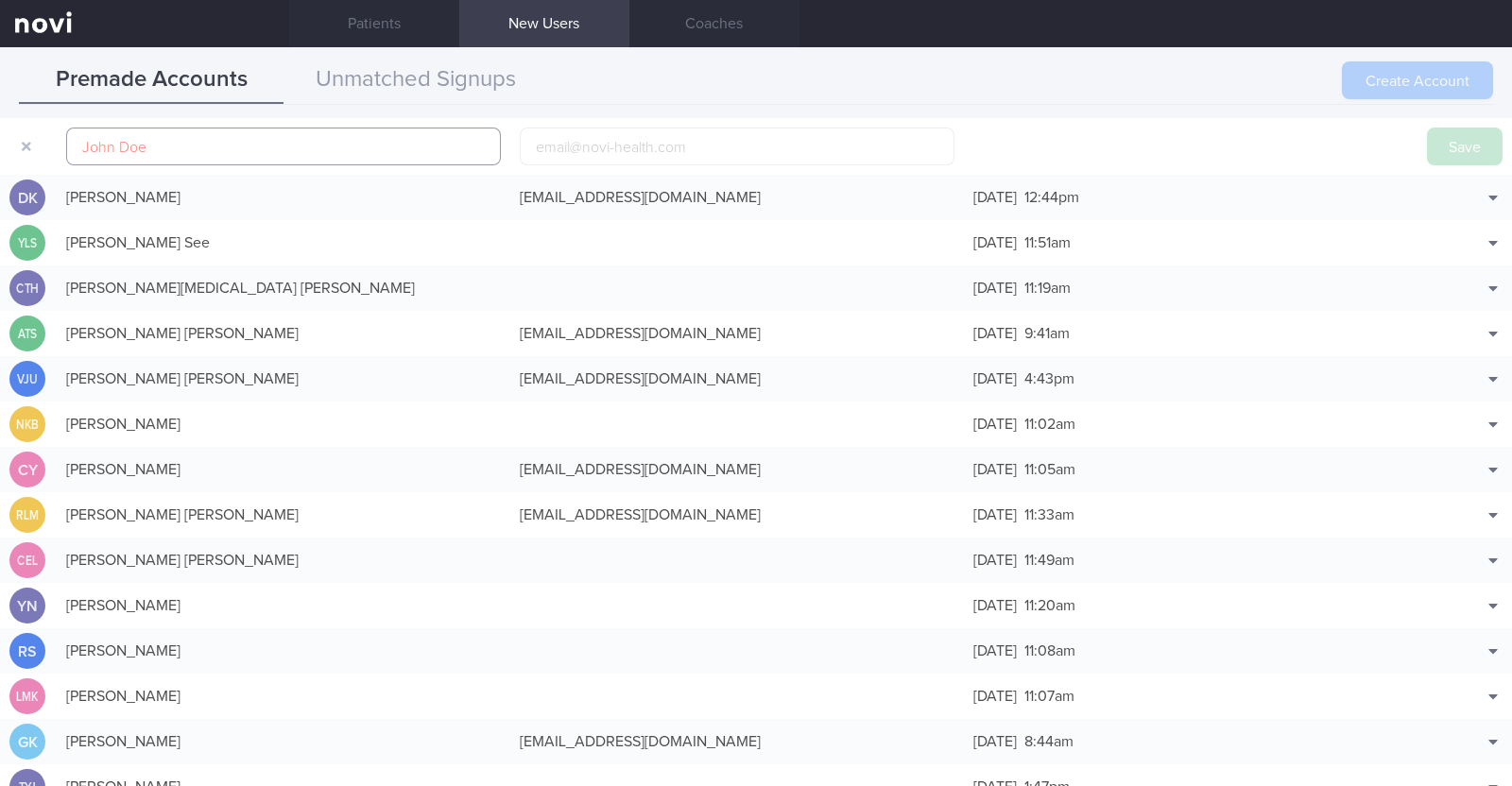
paste input "Nur Liana Binte Adam"
type input "Nur Liana Binte Adam"
click at [632, 154] on input "email" at bounding box center [736, 146] width 434 height 38
paste input "nurlianaadam.marican@gmail.com"
click at [673, 144] on input "nurlianaadam.marican@gmail.com" at bounding box center [736, 146] width 434 height 38
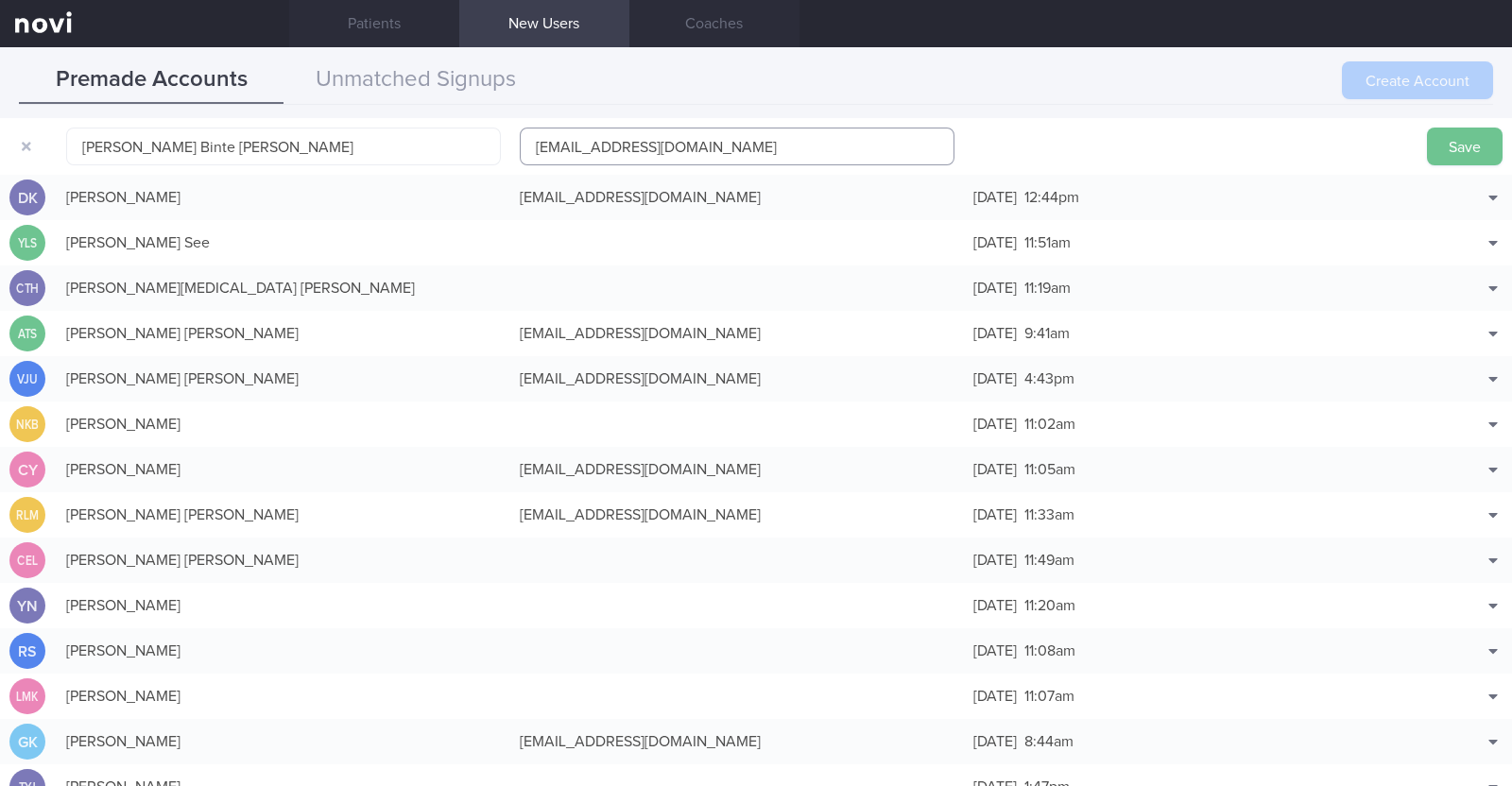
type input "nurlianaadam.marican1@gmail.com"
click at [1427, 144] on button "Save" at bounding box center [1464, 146] width 76 height 38
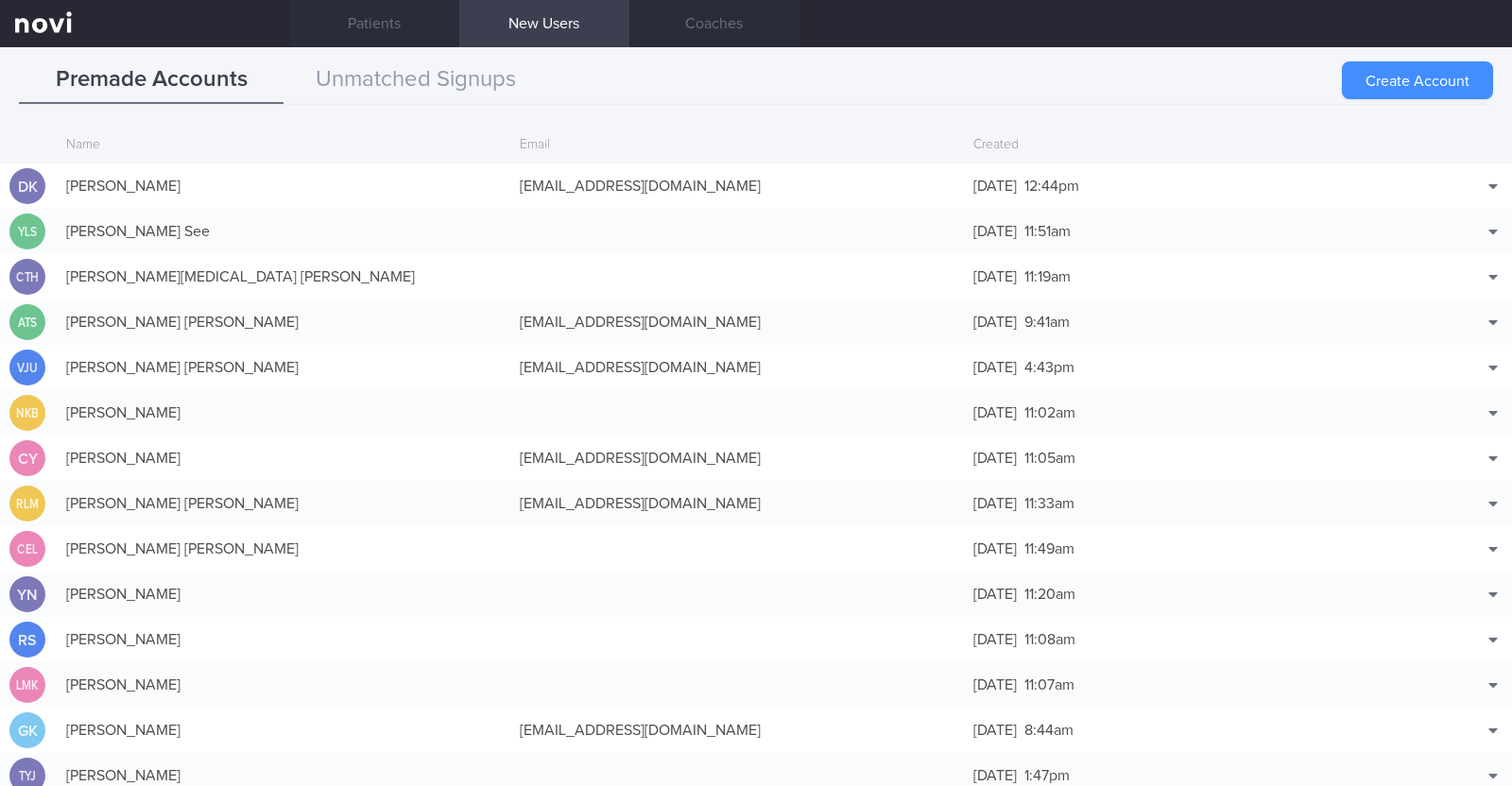
click at [1420, 76] on button "Create Account" at bounding box center [1417, 80] width 151 height 38
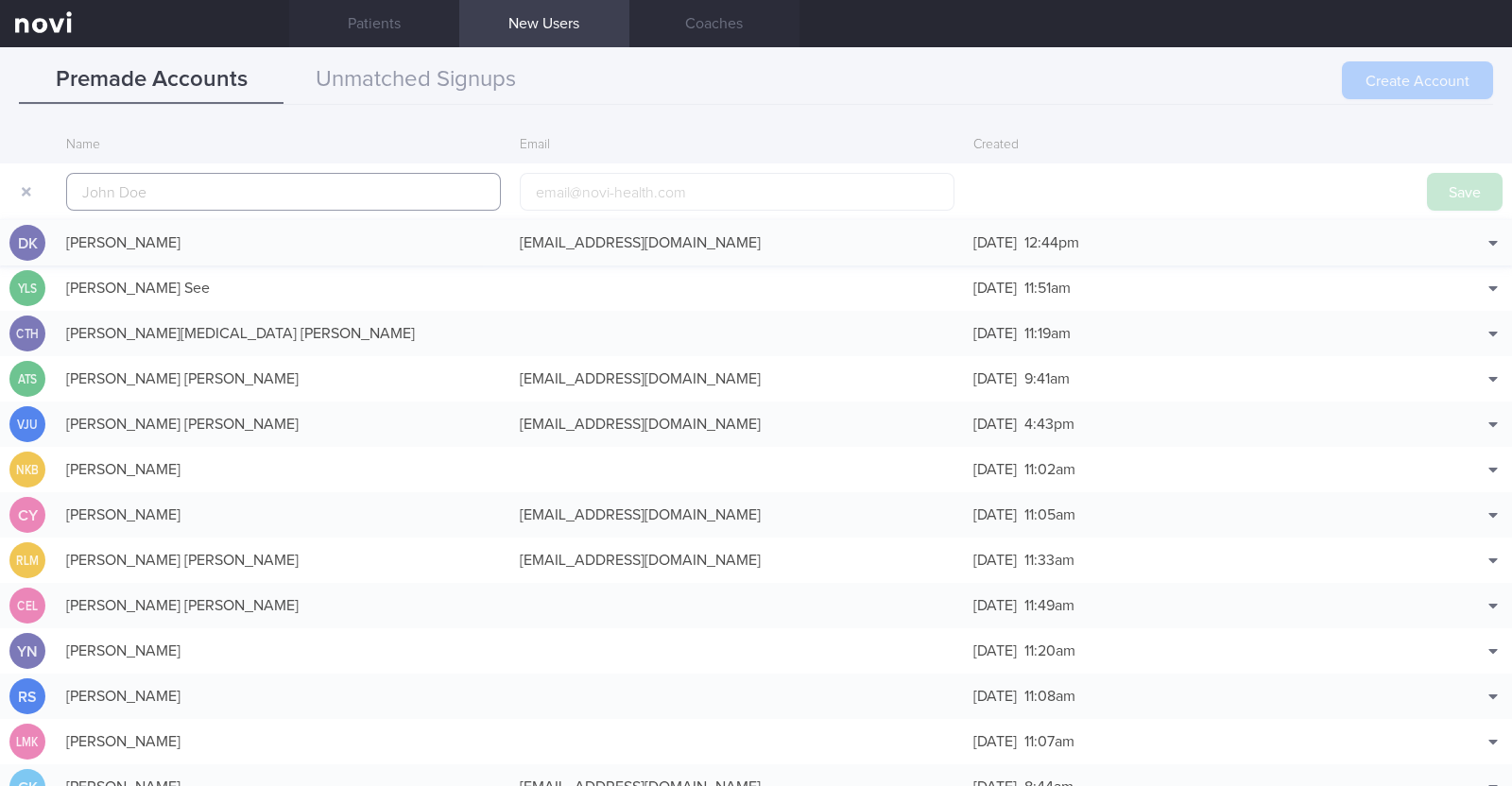
scroll to position [45, 0]
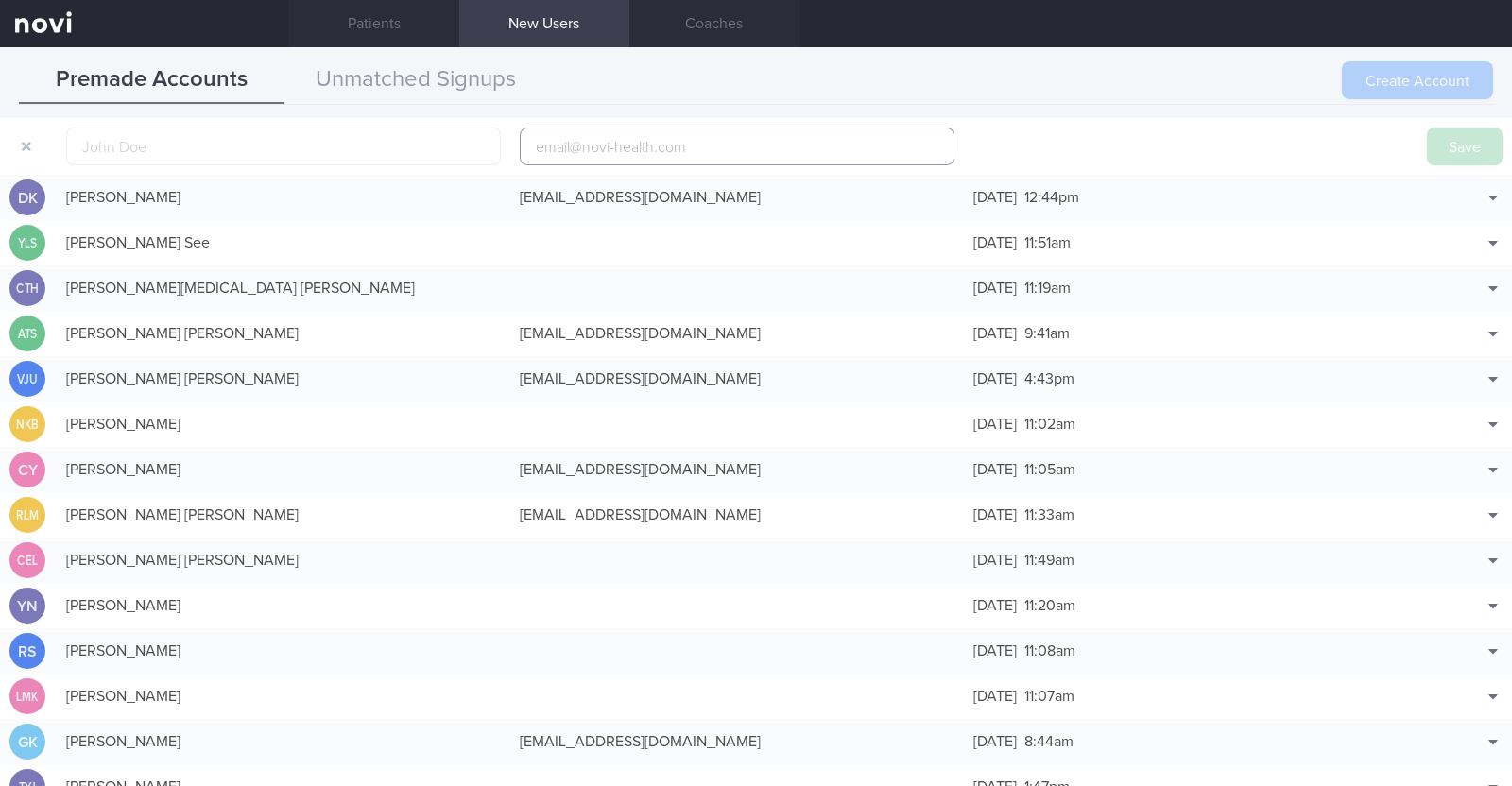
click at [549, 142] on input "email" at bounding box center [736, 146] width 434 height 38
paste input "nurlianaadam.marican@gmail.com"
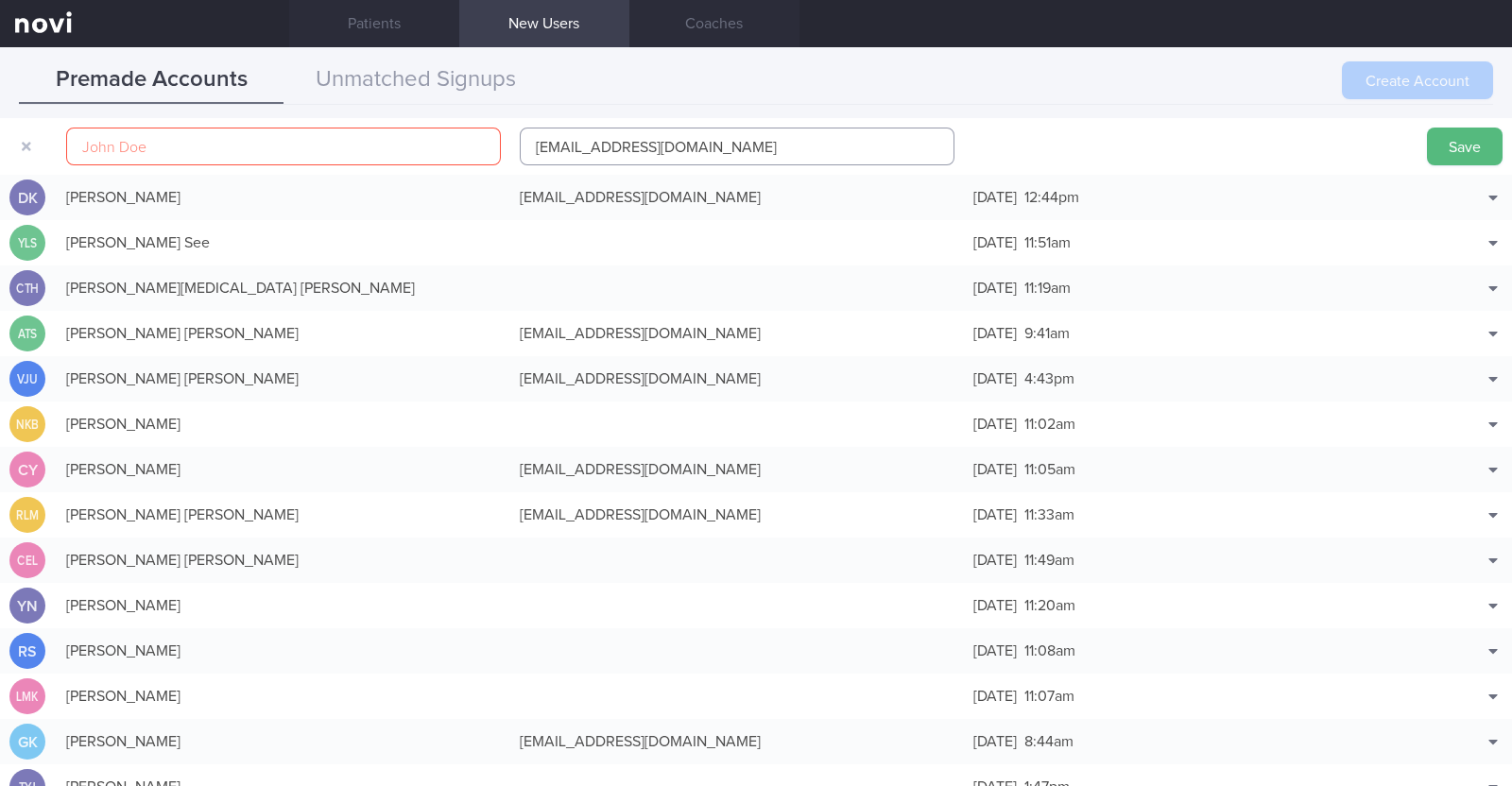
click at [673, 147] on input "nurlianaadam.marican@gmail.com" at bounding box center [736, 146] width 434 height 38
type input "nurlianaadam.marican1@gmail.com"
click at [283, 157] on input "text" at bounding box center [283, 146] width 434 height 38
paste input "Nur Liana Binte Adam"
type input "Nur Liana Binte Adam"
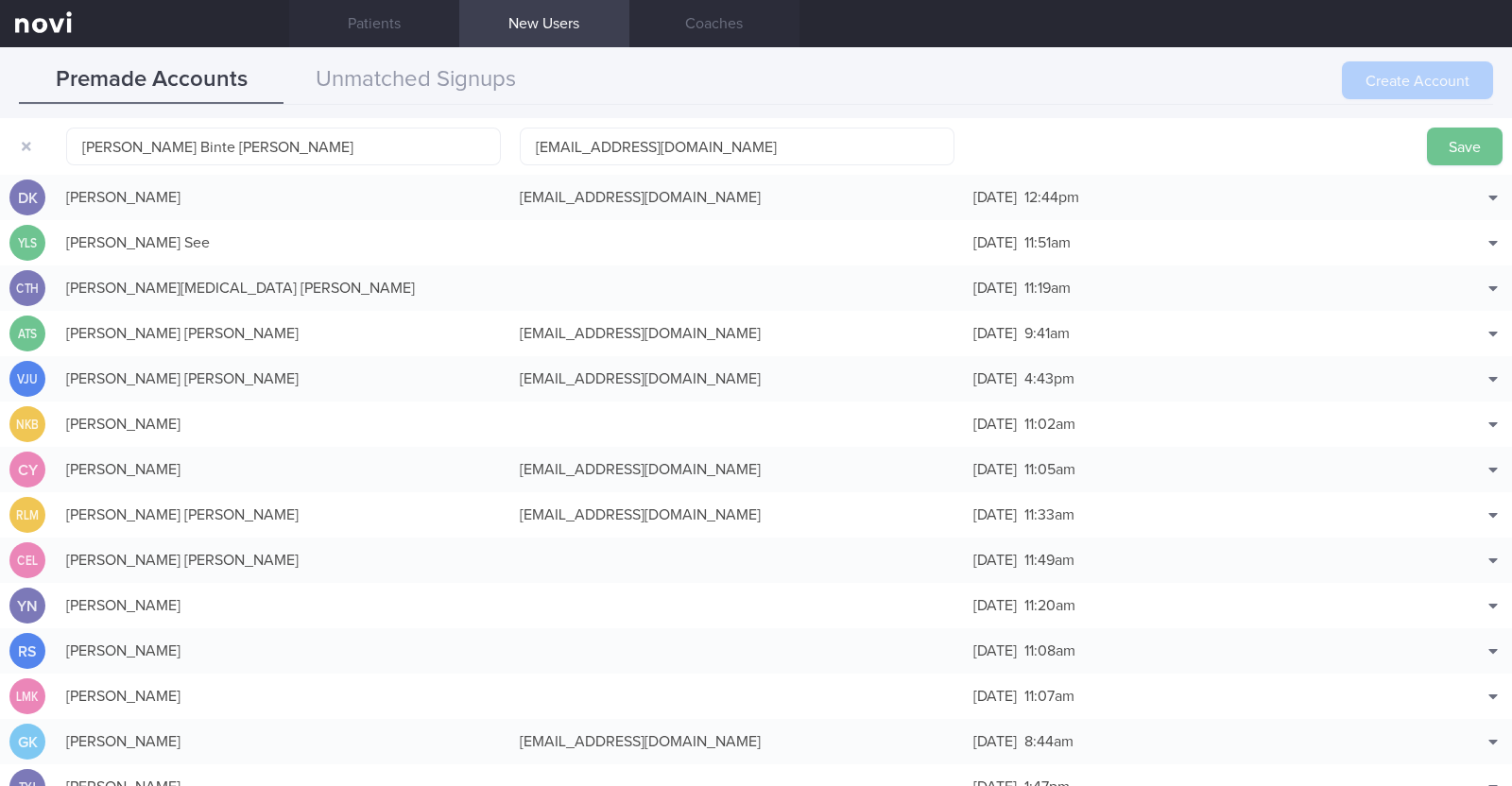
click at [1446, 143] on button "Save" at bounding box center [1464, 146] width 76 height 38
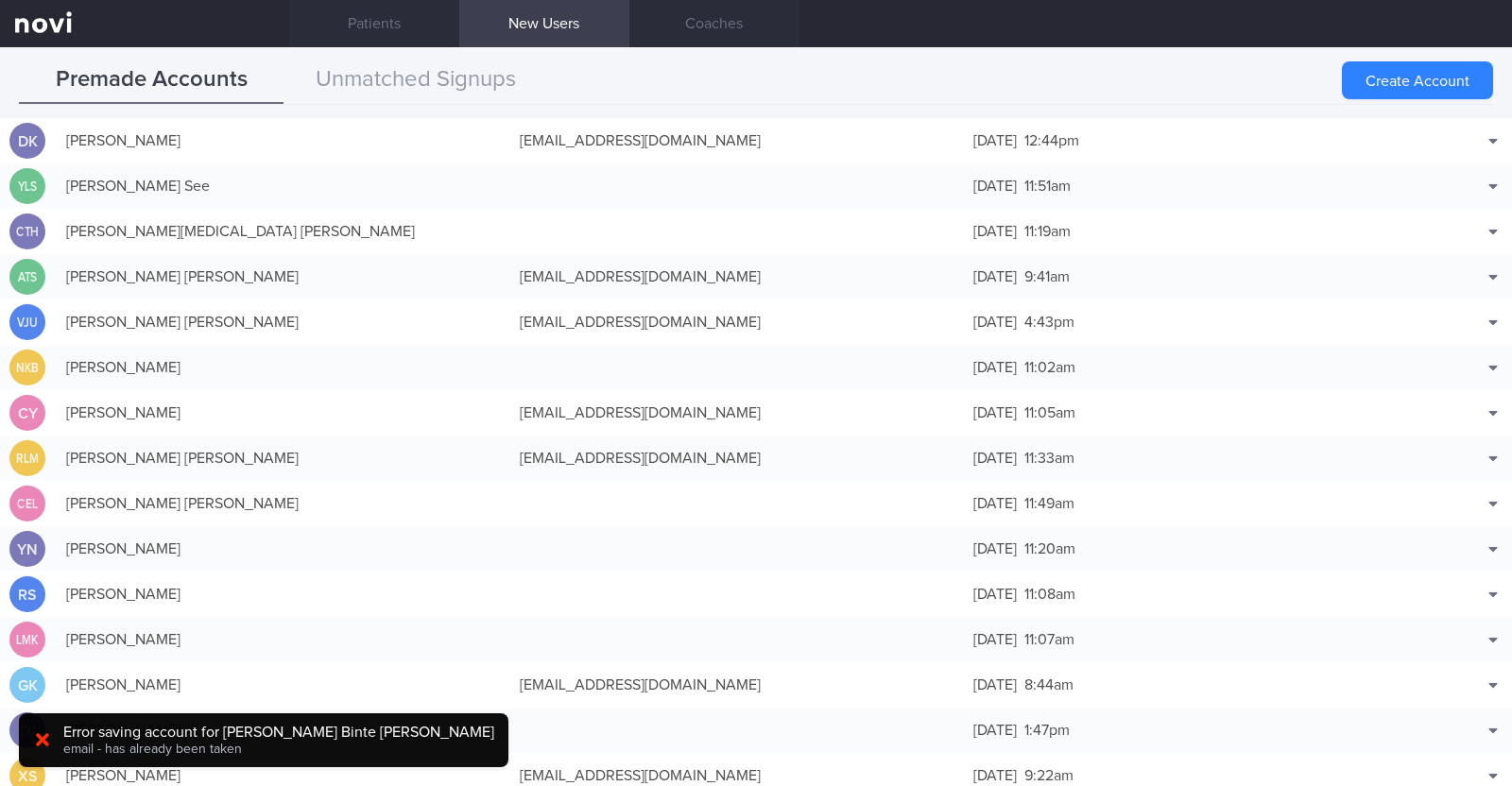
click at [37, 735] on icon at bounding box center [43, 740] width 13 height 13
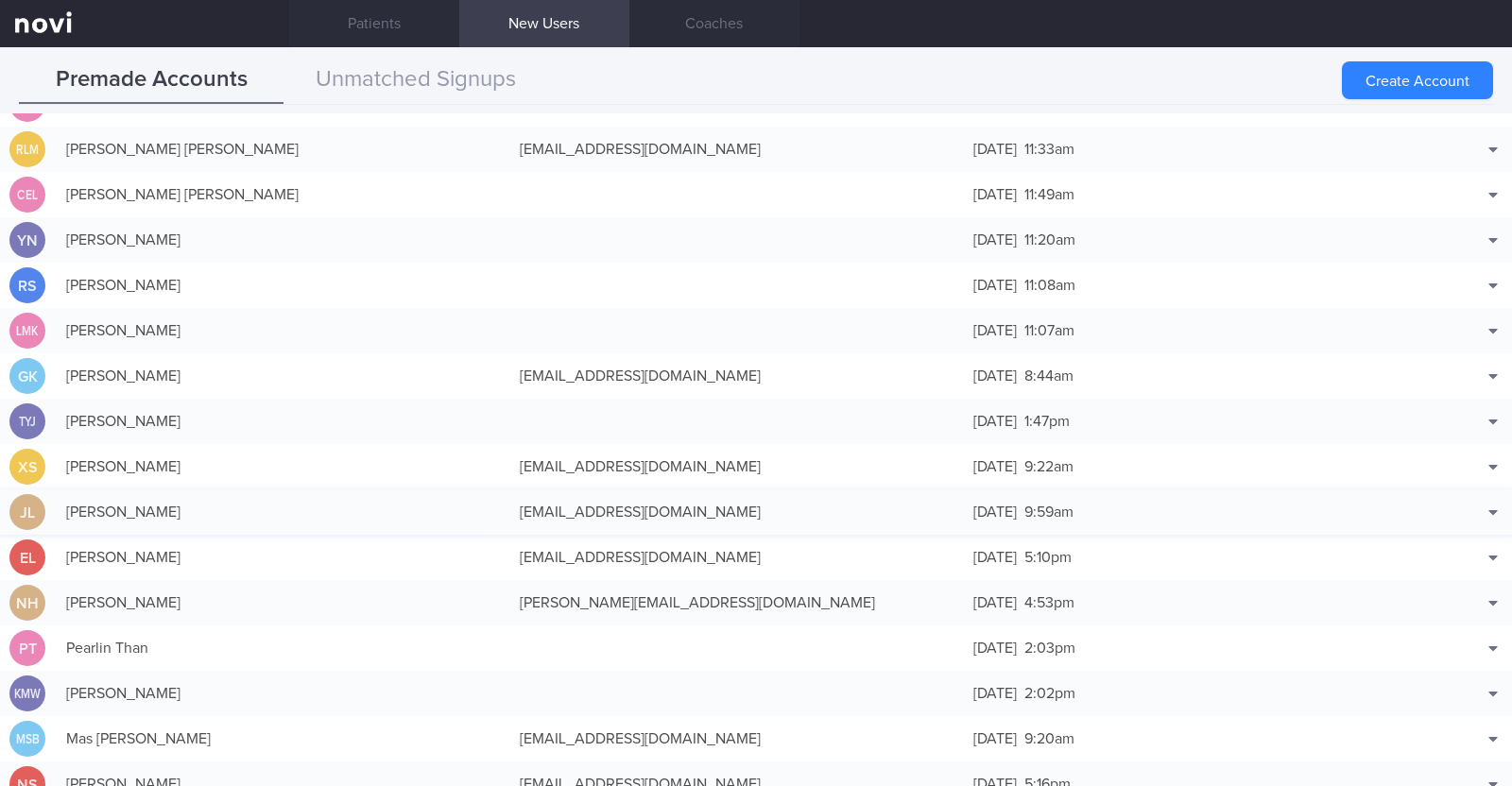
scroll to position [0, 0]
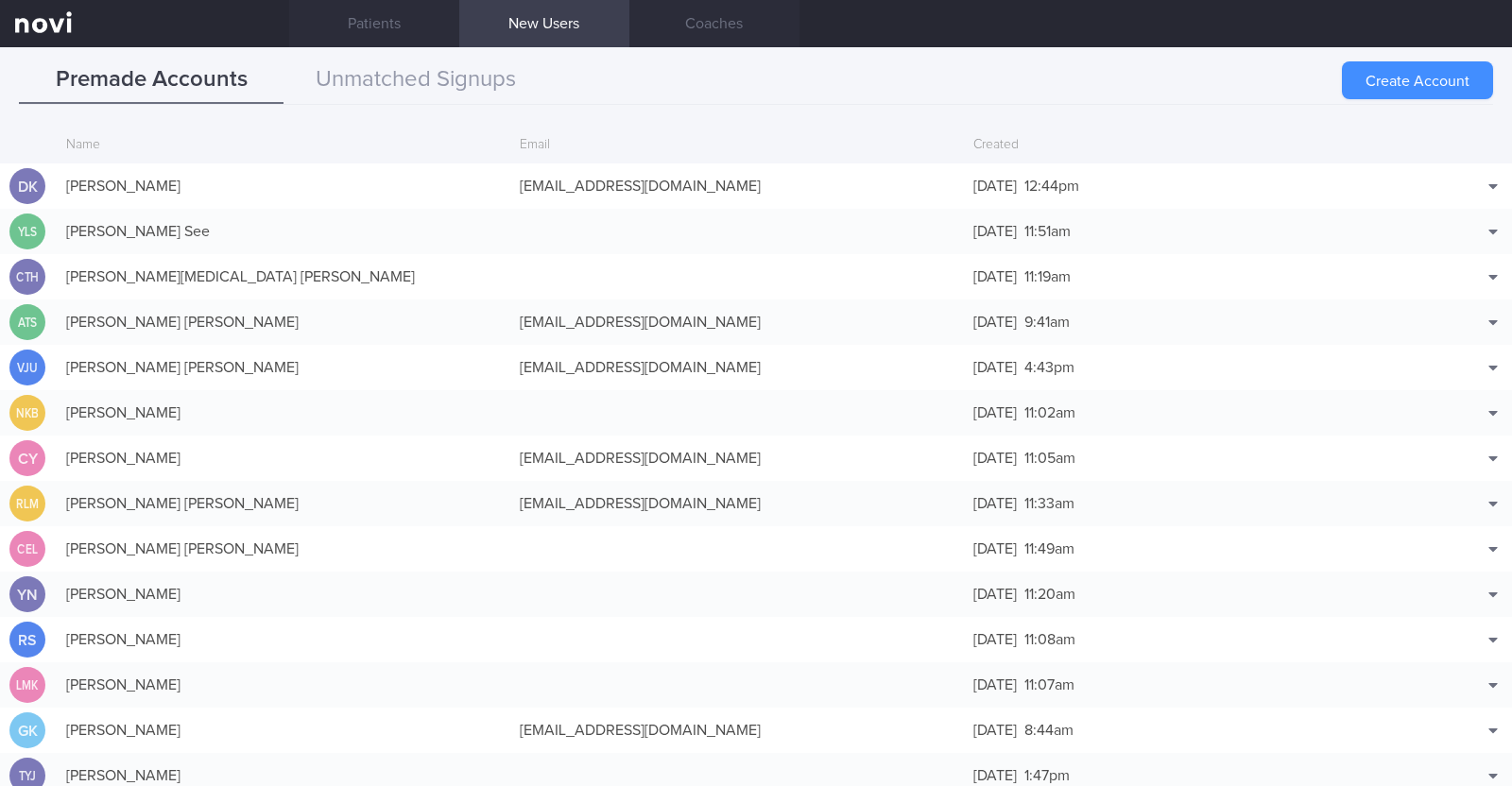
click at [1417, 72] on button "Create Account" at bounding box center [1417, 80] width 151 height 38
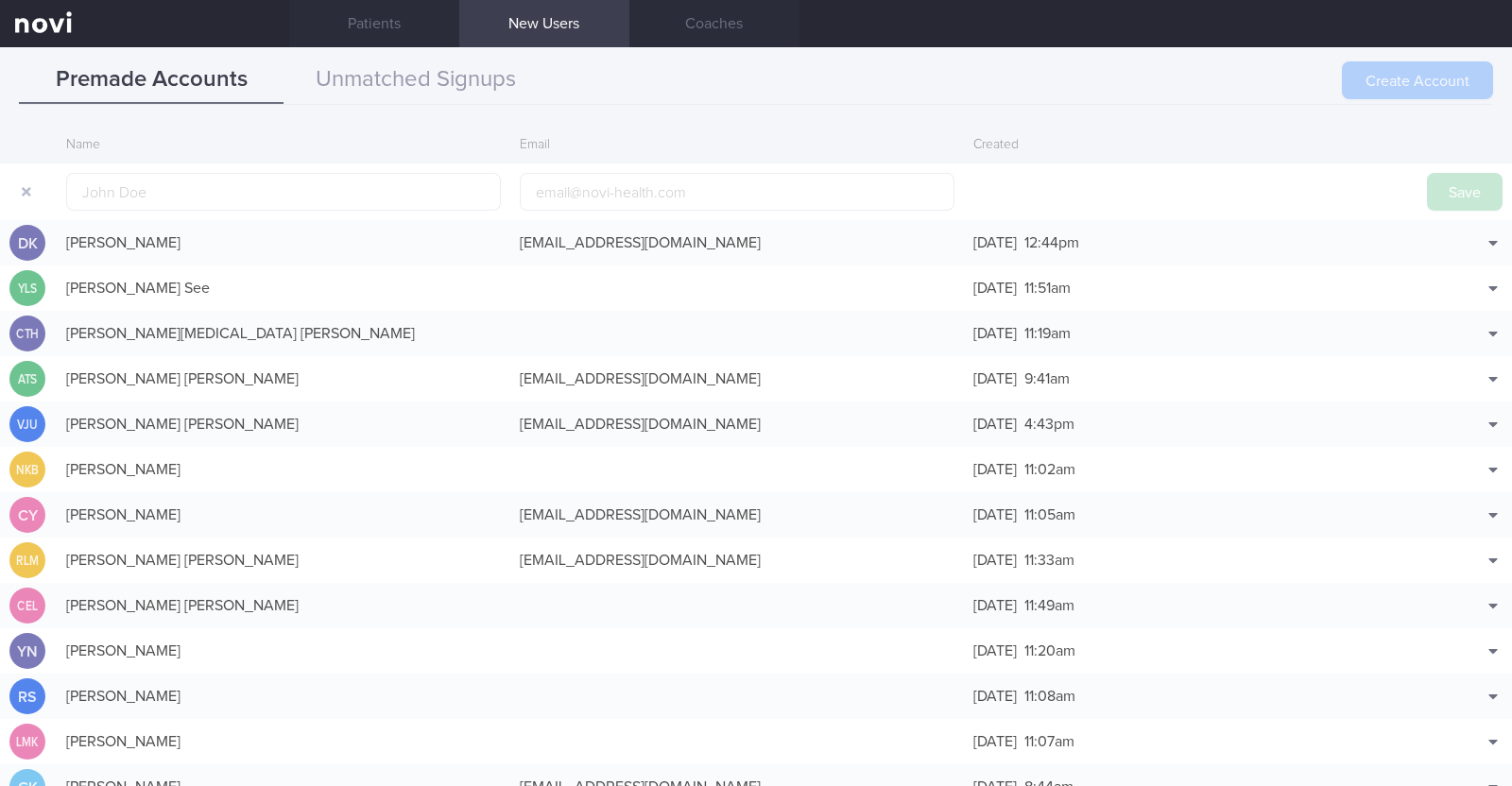
scroll to position [45, 0]
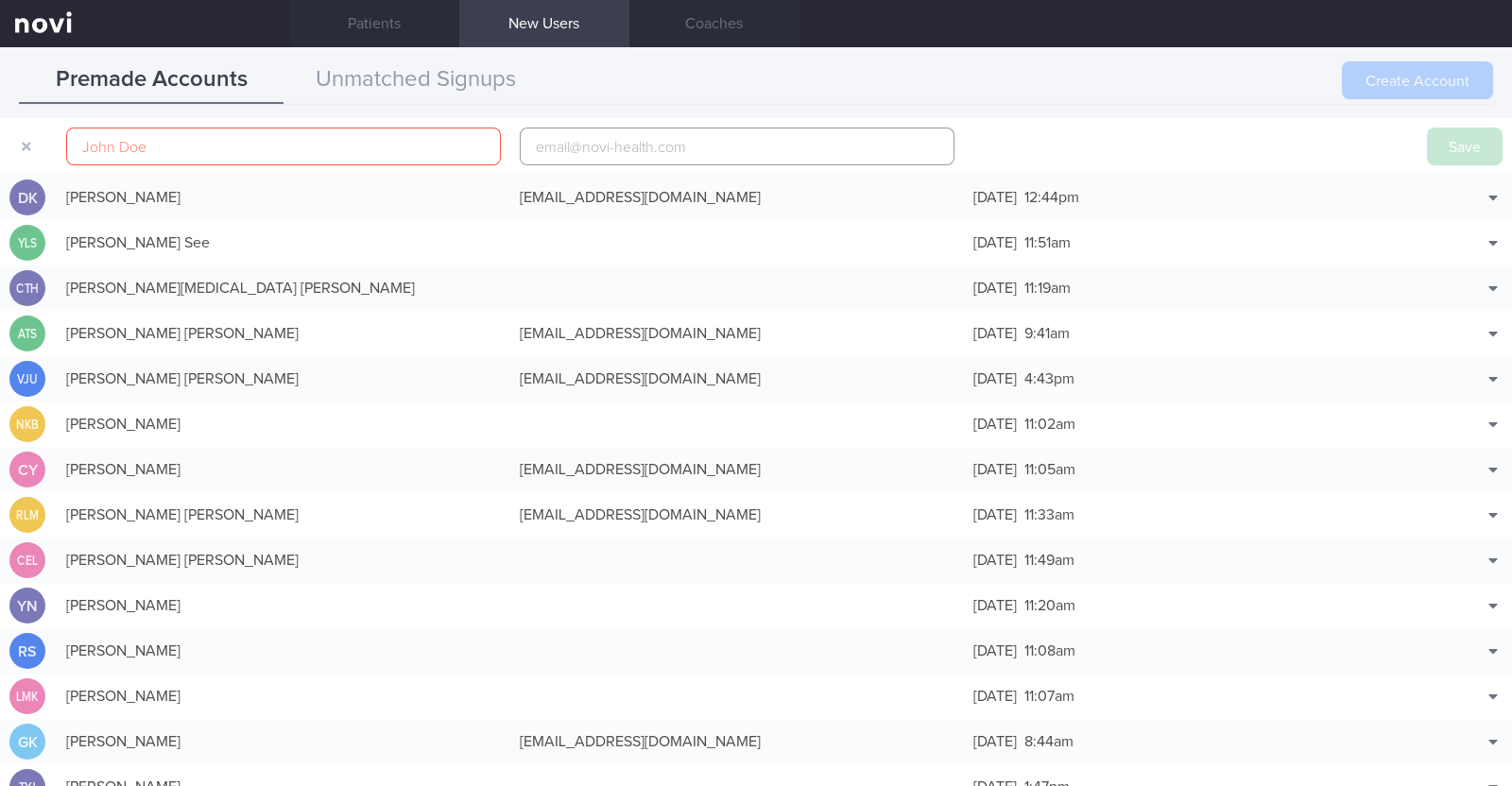
click at [704, 151] on input "email" at bounding box center [736, 146] width 434 height 38
paste input "Nur Liana Binte Adam"
type input "Nur Liana Binte Adam"
drag, startPoint x: 714, startPoint y: 153, endPoint x: 439, endPoint y: 139, distance: 275.4
click at [439, 139] on form "Nur Liana Binte Adam Save" at bounding box center [756, 146] width 1512 height 56
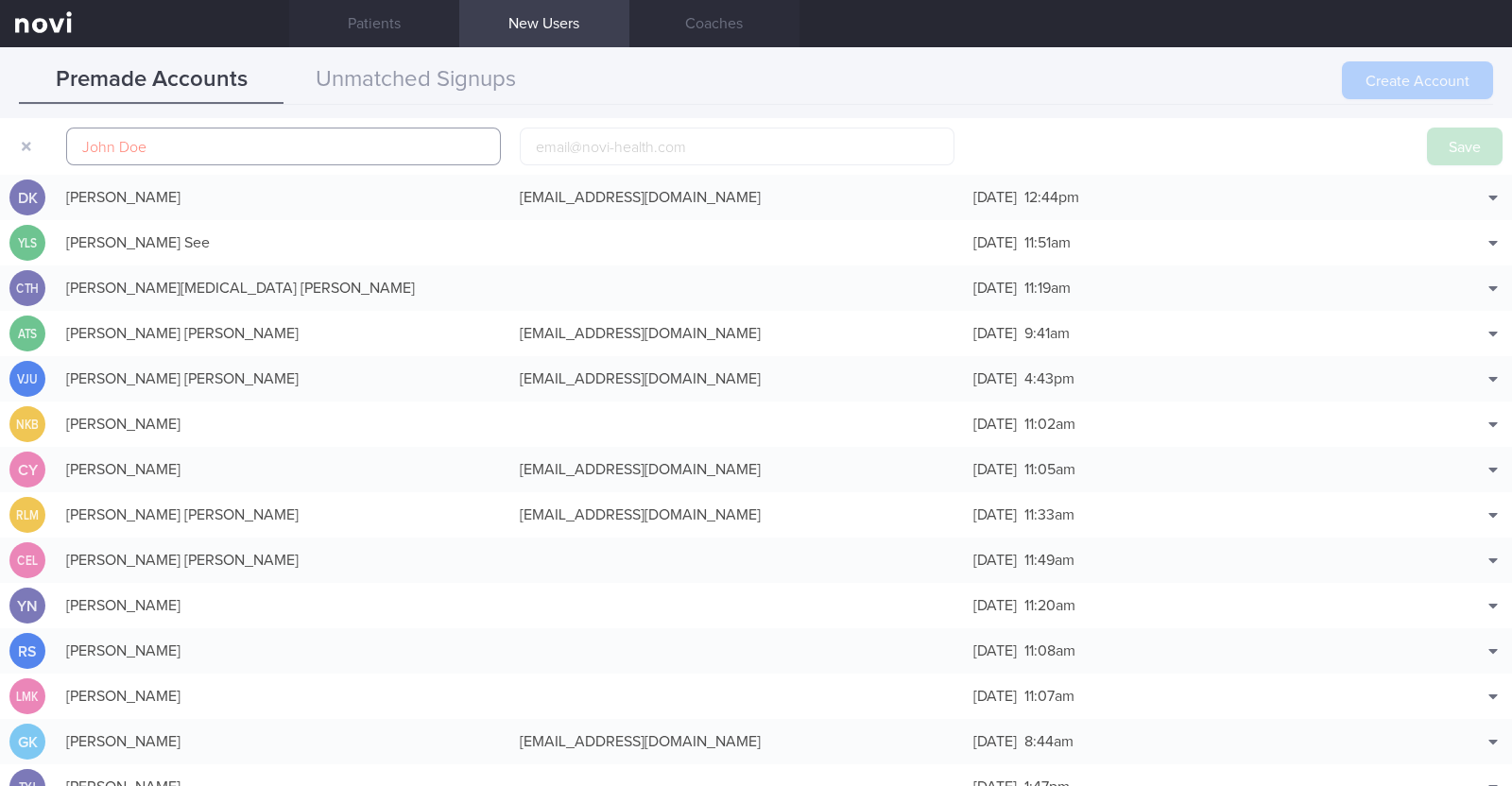
click at [409, 153] on input "text" at bounding box center [283, 146] width 434 height 38
paste input "Nur Liana Binte Adam"
type input "Nur Liana Binte Adam"
click at [621, 143] on input "email" at bounding box center [736, 146] width 434 height 38
paste input "nurlianaadam.marican@gmail.com"
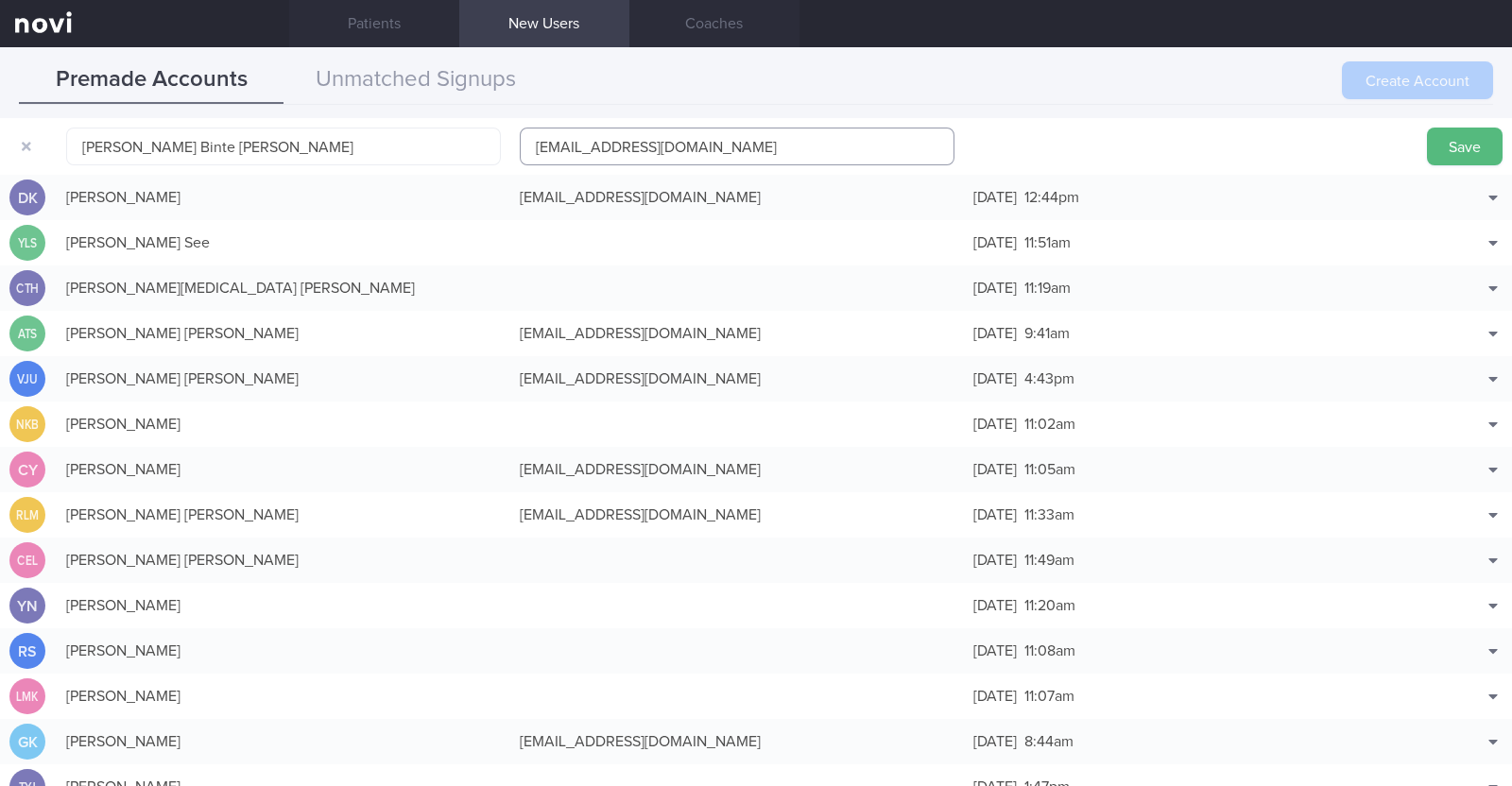
click at [676, 139] on input "nurlianaadam.marican@gmail.com" at bounding box center [736, 146] width 434 height 38
type input "nurlianaadam.marican2@gmail.com"
click at [1457, 133] on button "Save" at bounding box center [1464, 146] width 76 height 38
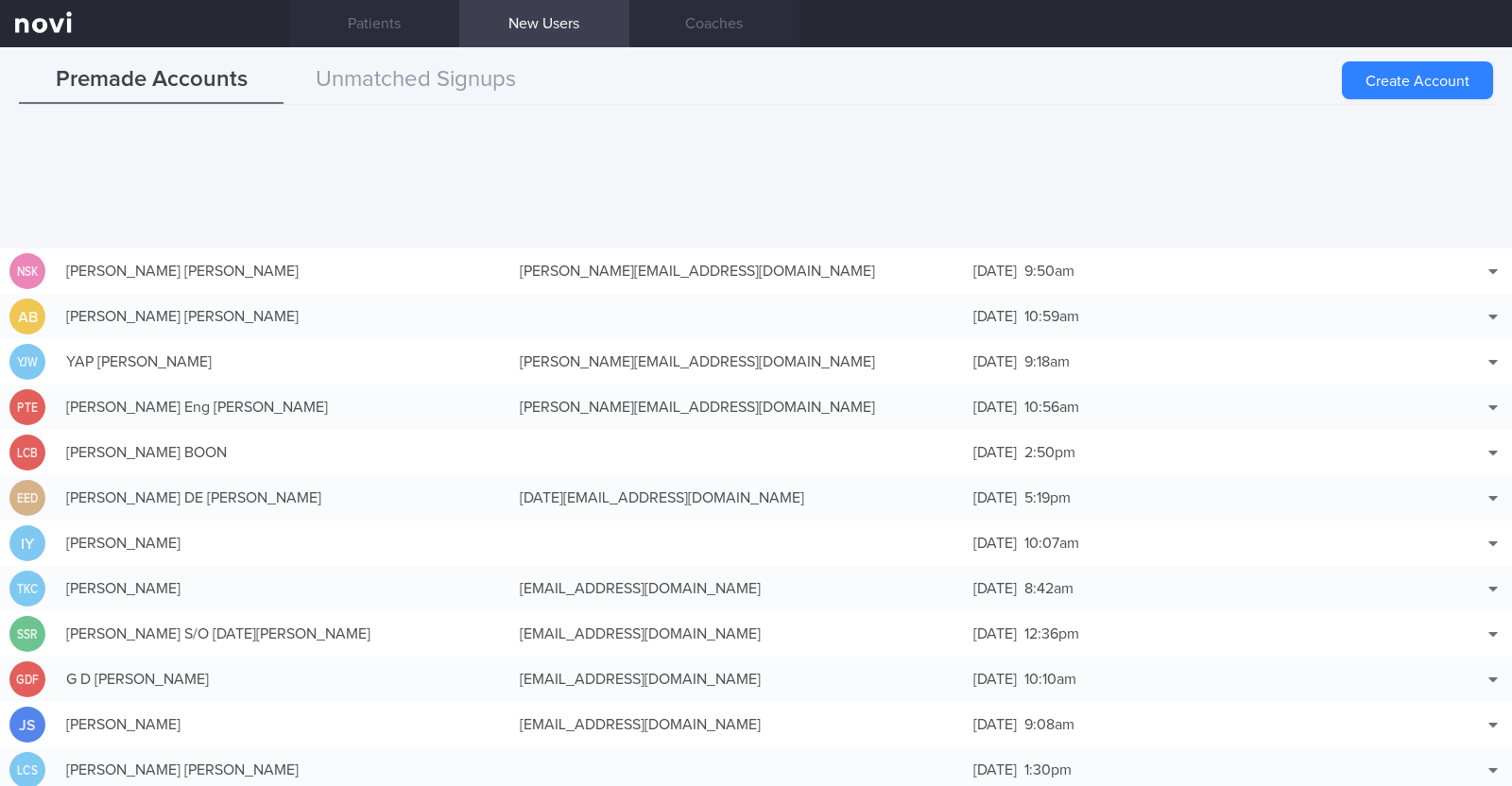
scroll to position [4061, 0]
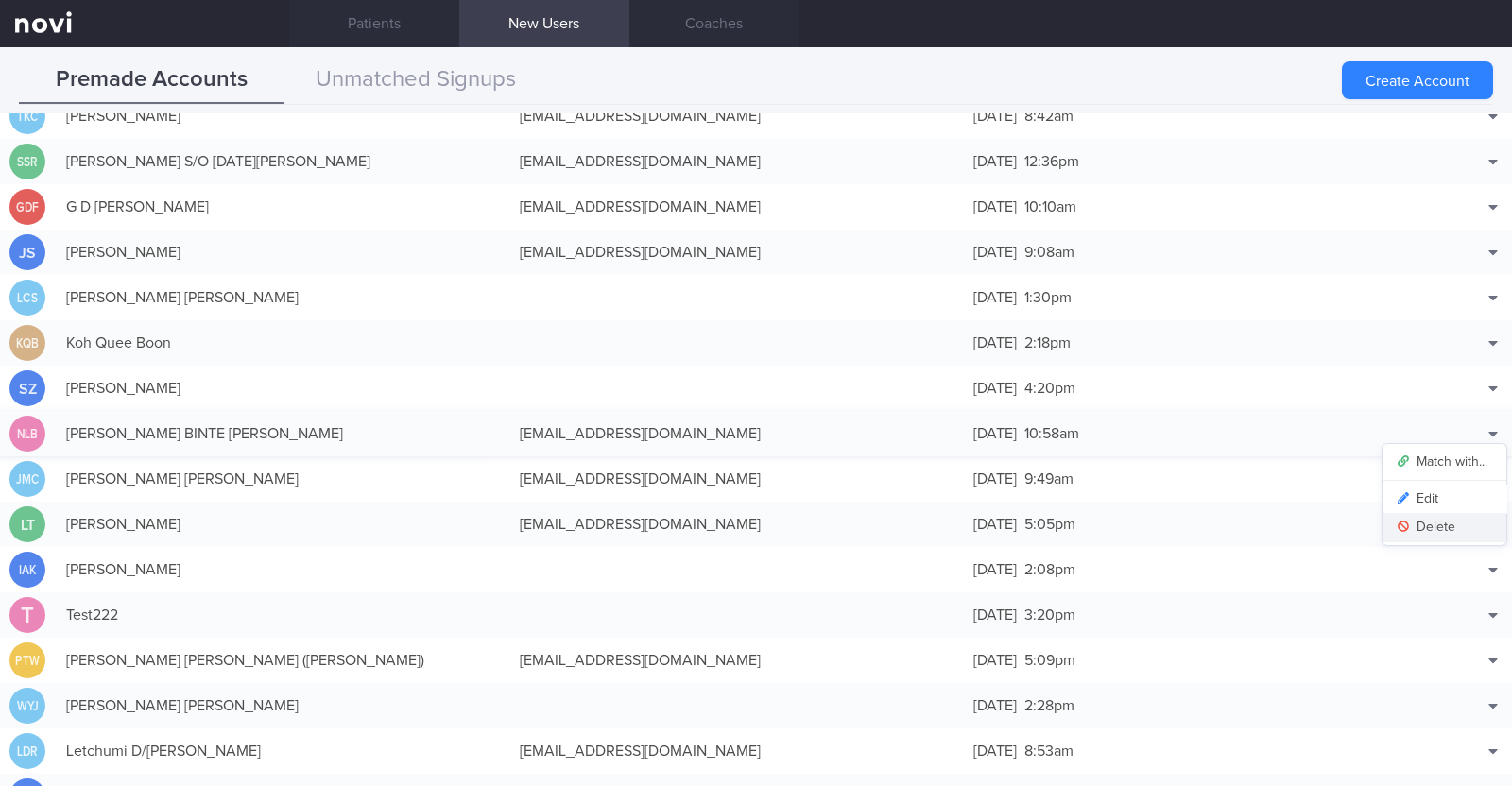
click at [1438, 518] on button "Delete" at bounding box center [1443, 527] width 123 height 29
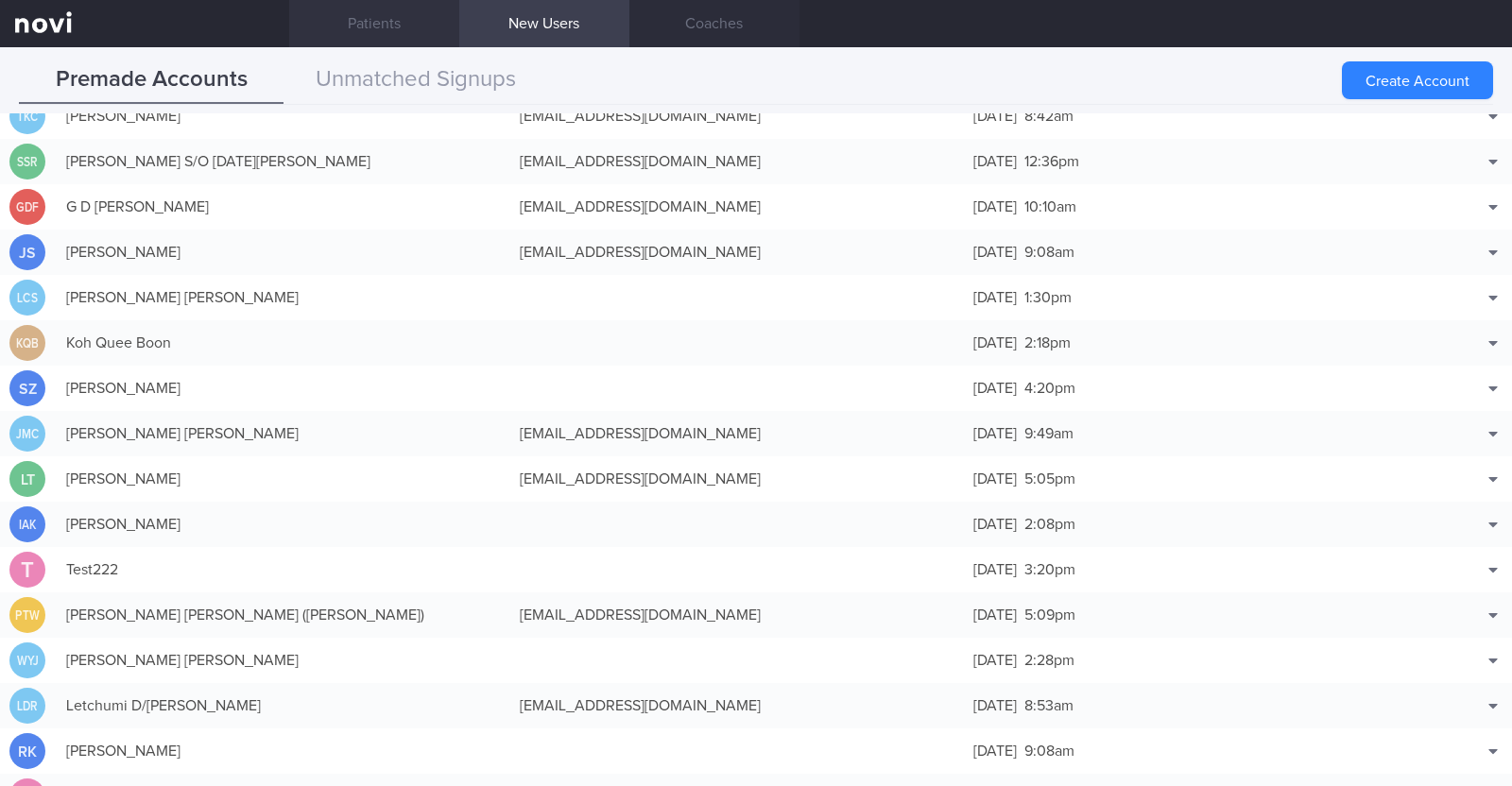
click at [402, 16] on link "Patients" at bounding box center [374, 23] width 170 height 47
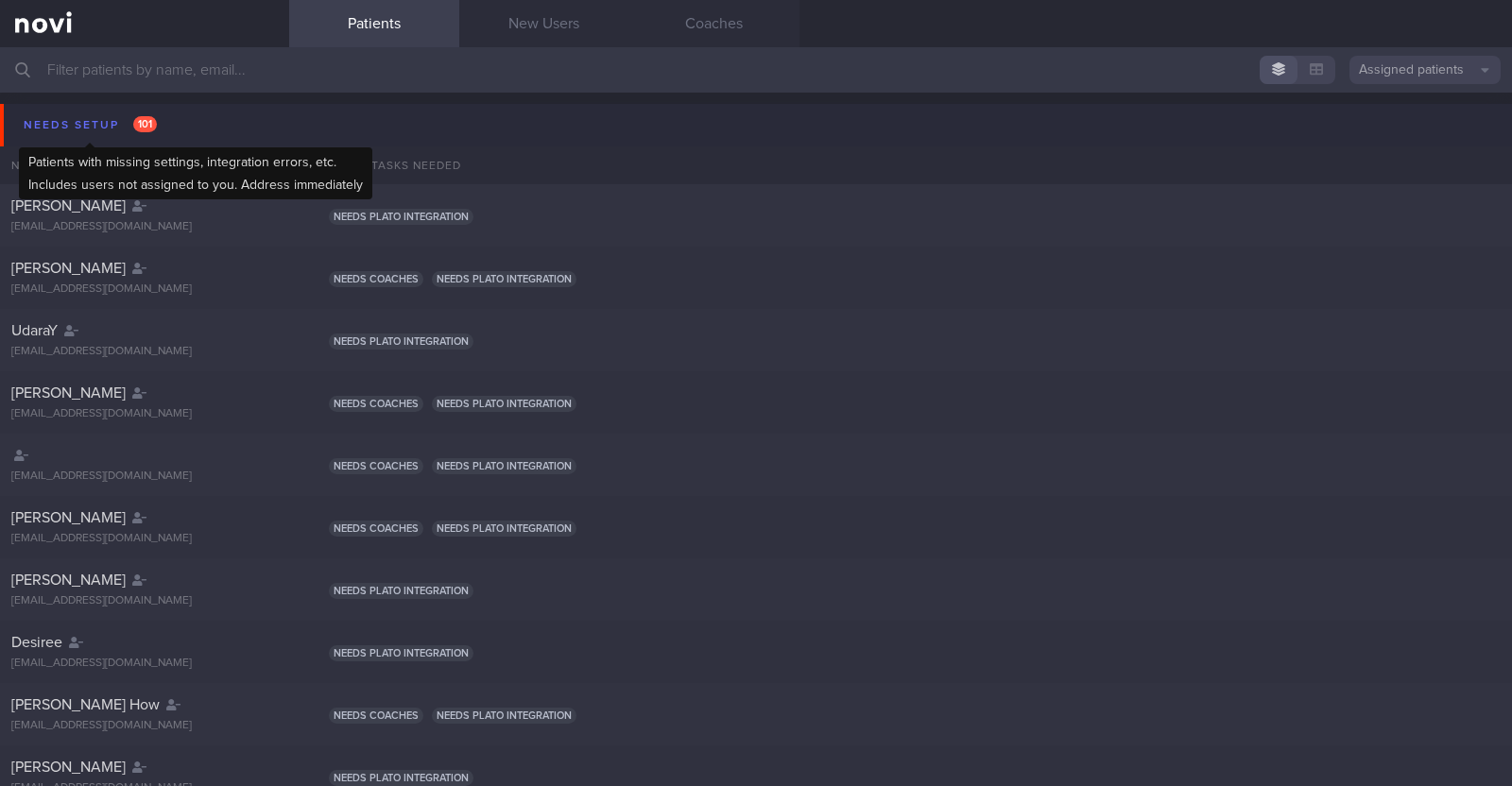
click at [28, 120] on div "Needs setup 101" at bounding box center [90, 125] width 142 height 26
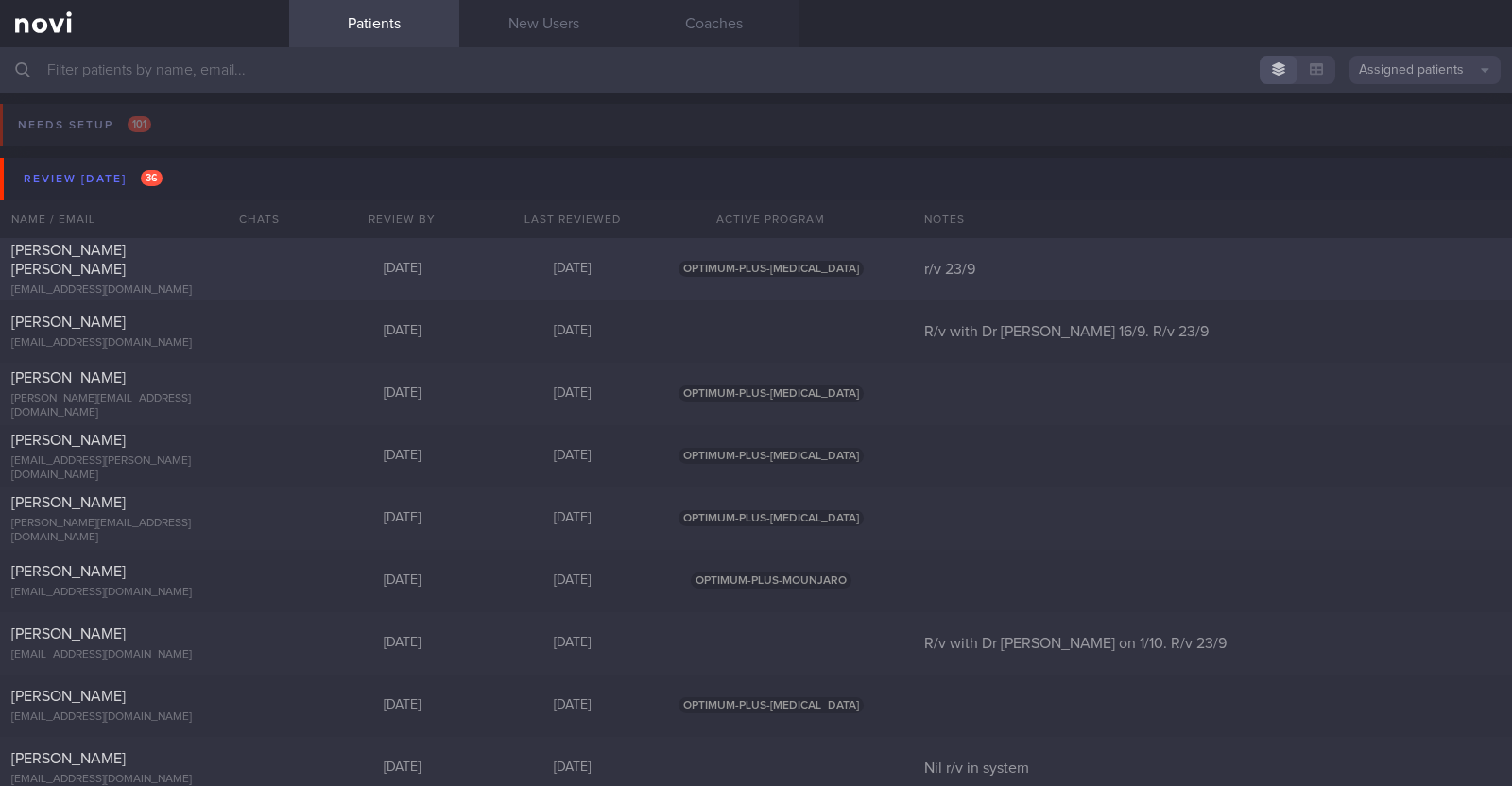
click at [135, 283] on div "[EMAIL_ADDRESS][DOMAIN_NAME]" at bounding box center [144, 290] width 267 height 14
select select "8"
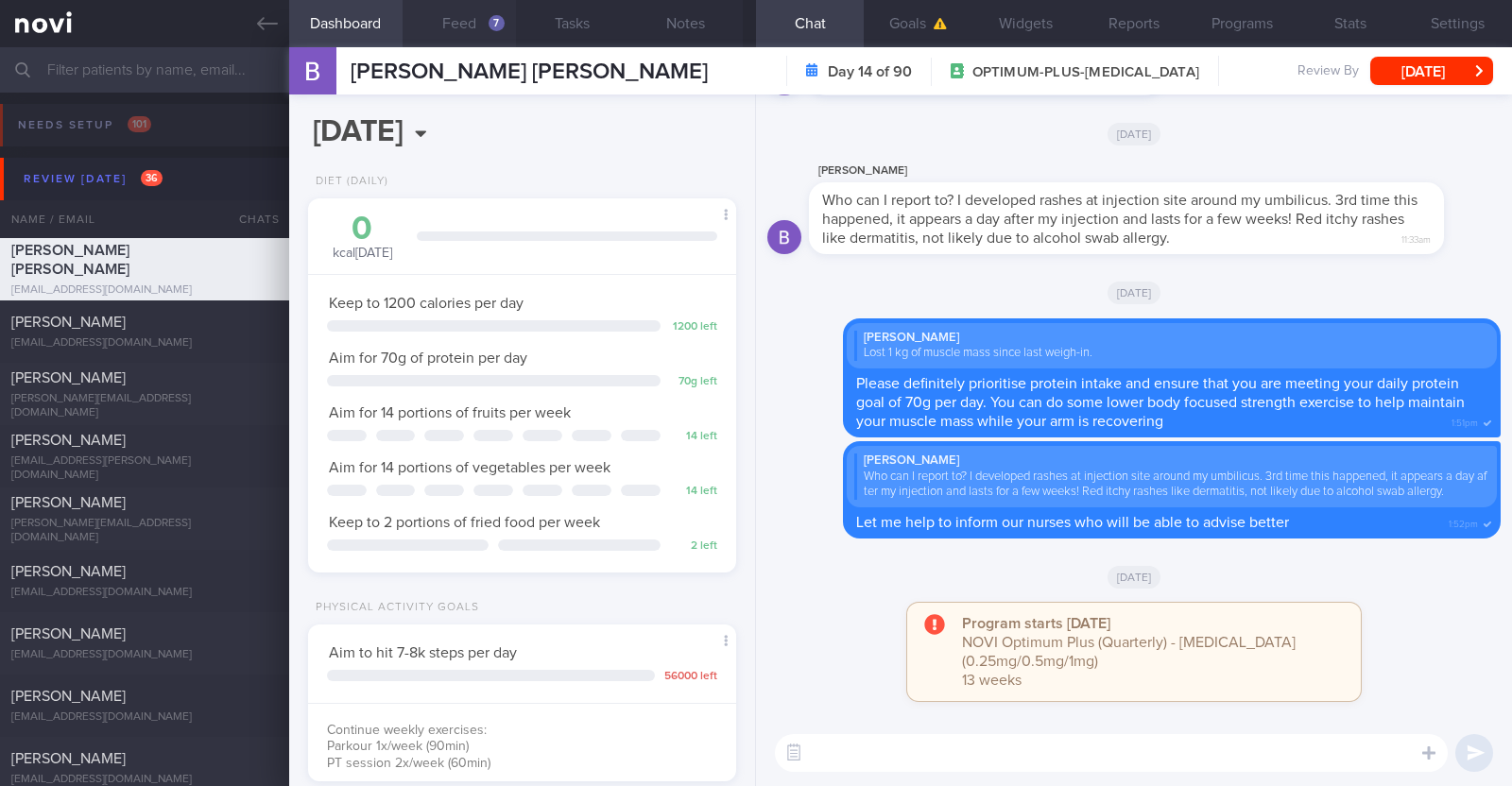
click at [459, 15] on button "Feed 7" at bounding box center [459, 23] width 114 height 47
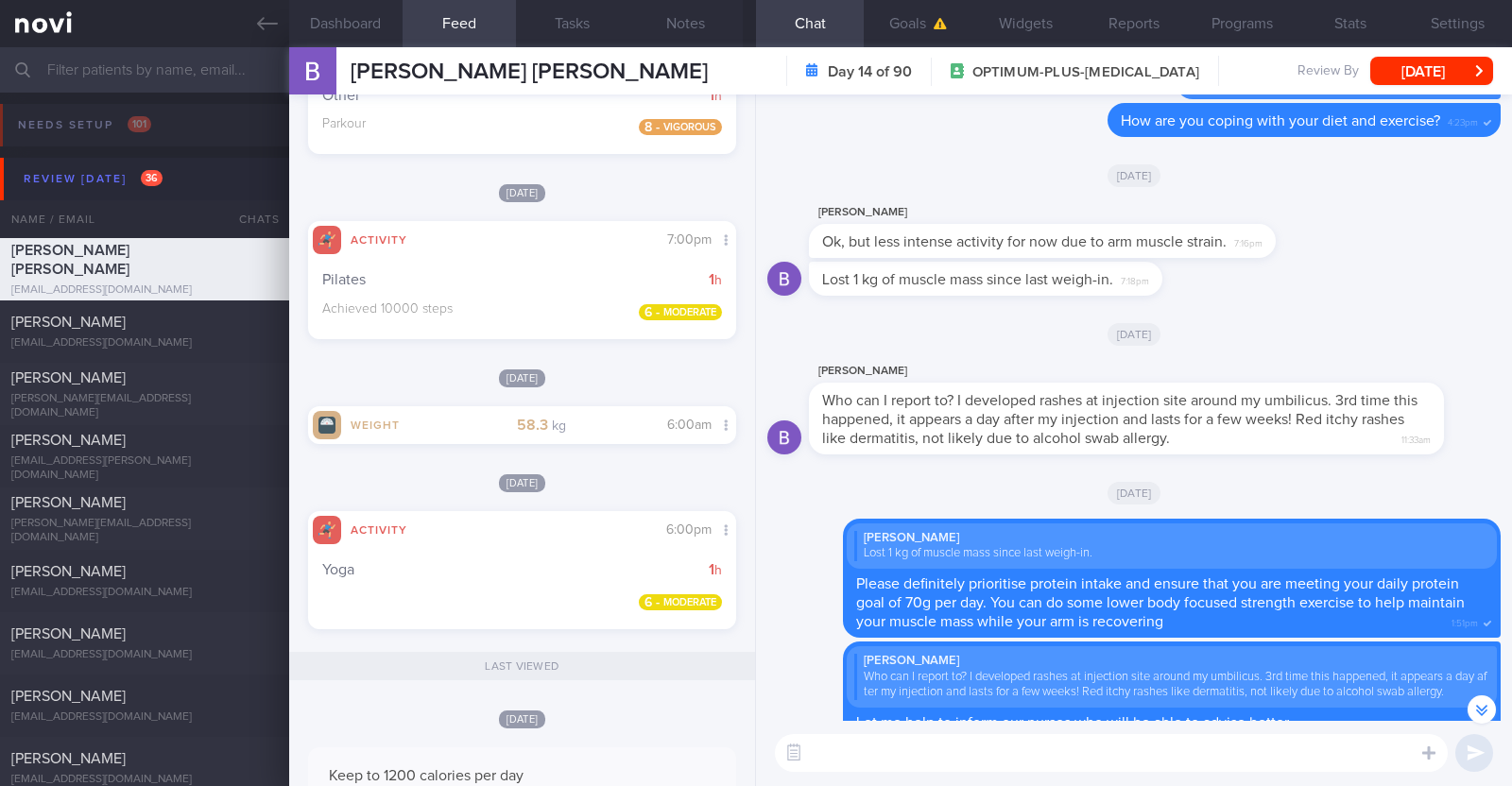
scroll to position [-354, 0]
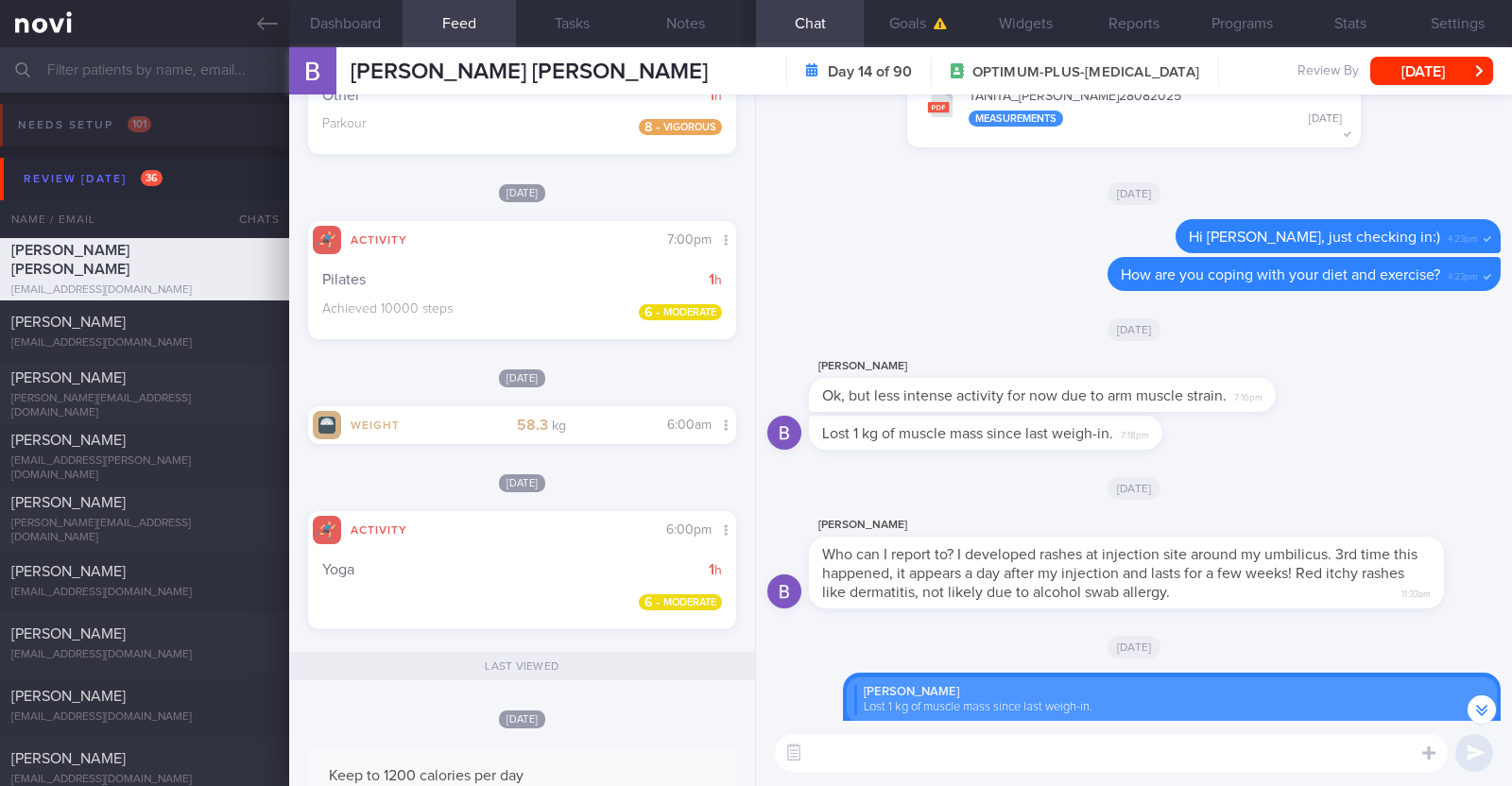
click at [1049, 756] on textarea at bounding box center [1110, 753] width 672 height 38
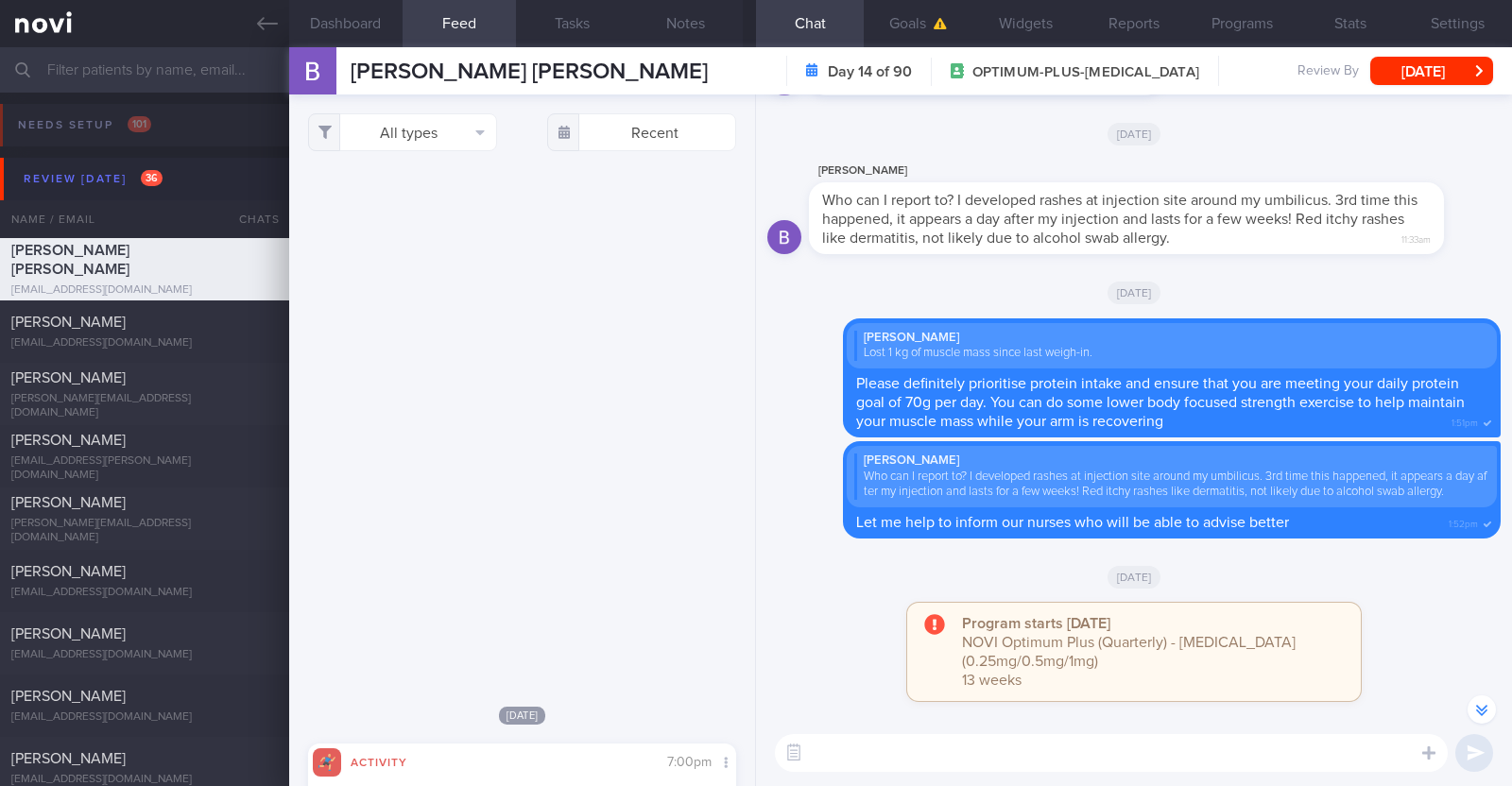
select select "8"
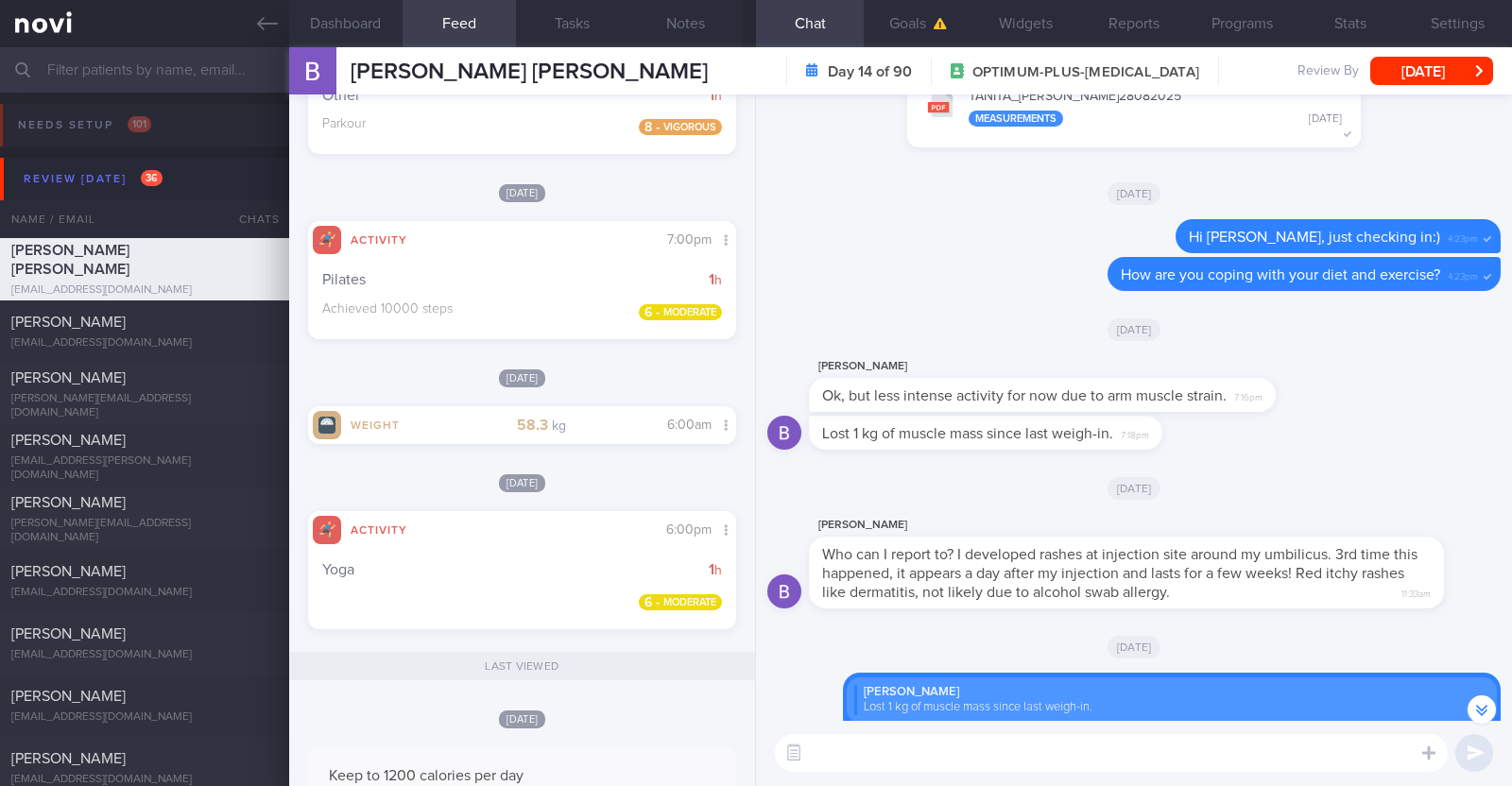
click at [888, 757] on textarea at bounding box center [1110, 753] width 672 height 38
click at [823, 748] on textarea "HI Bernice," at bounding box center [1110, 753] width 672 height 38
click at [938, 760] on textarea "Hi Bernice," at bounding box center [1110, 753] width 672 height 38
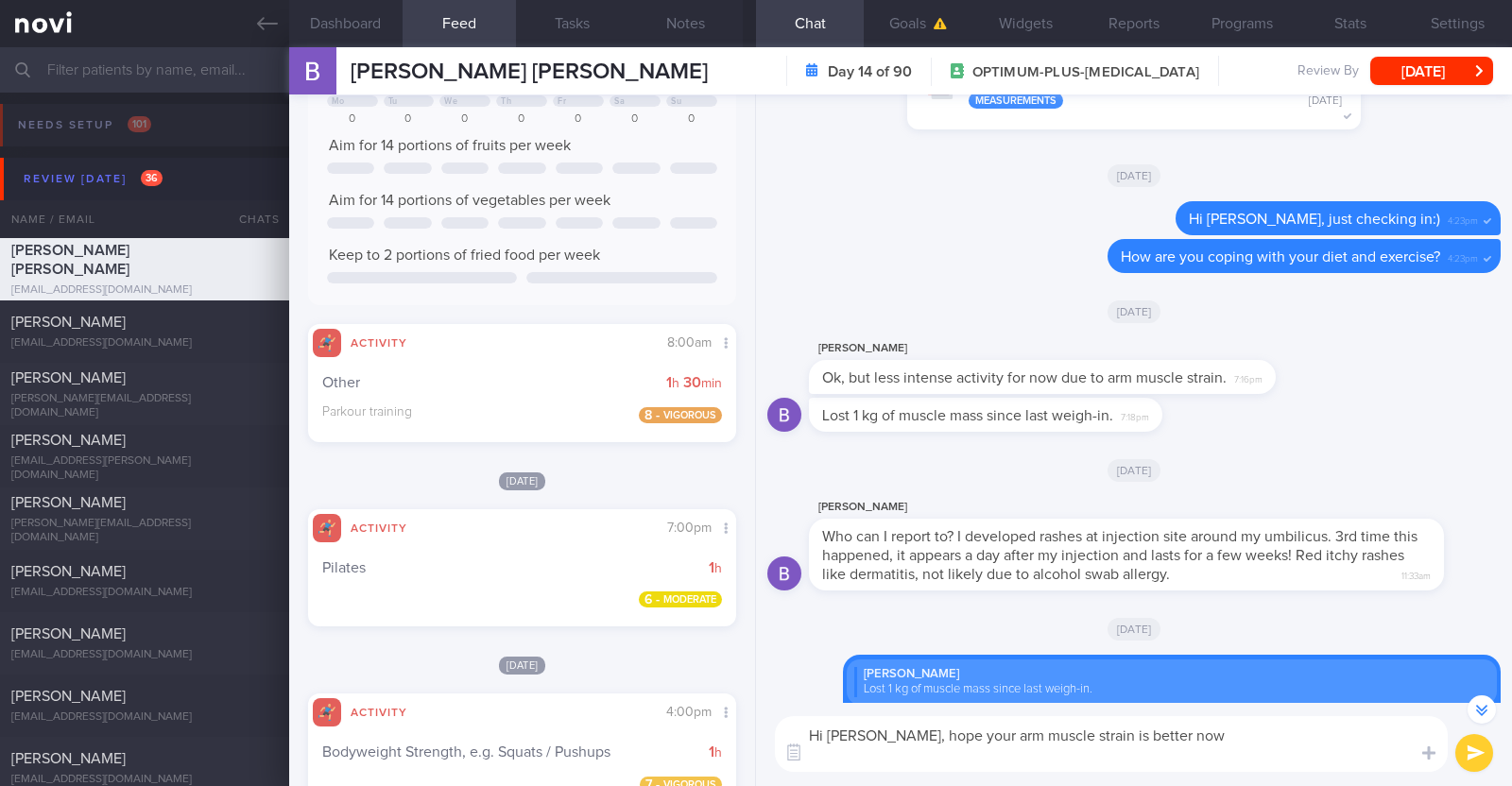
scroll to position [-371, 0]
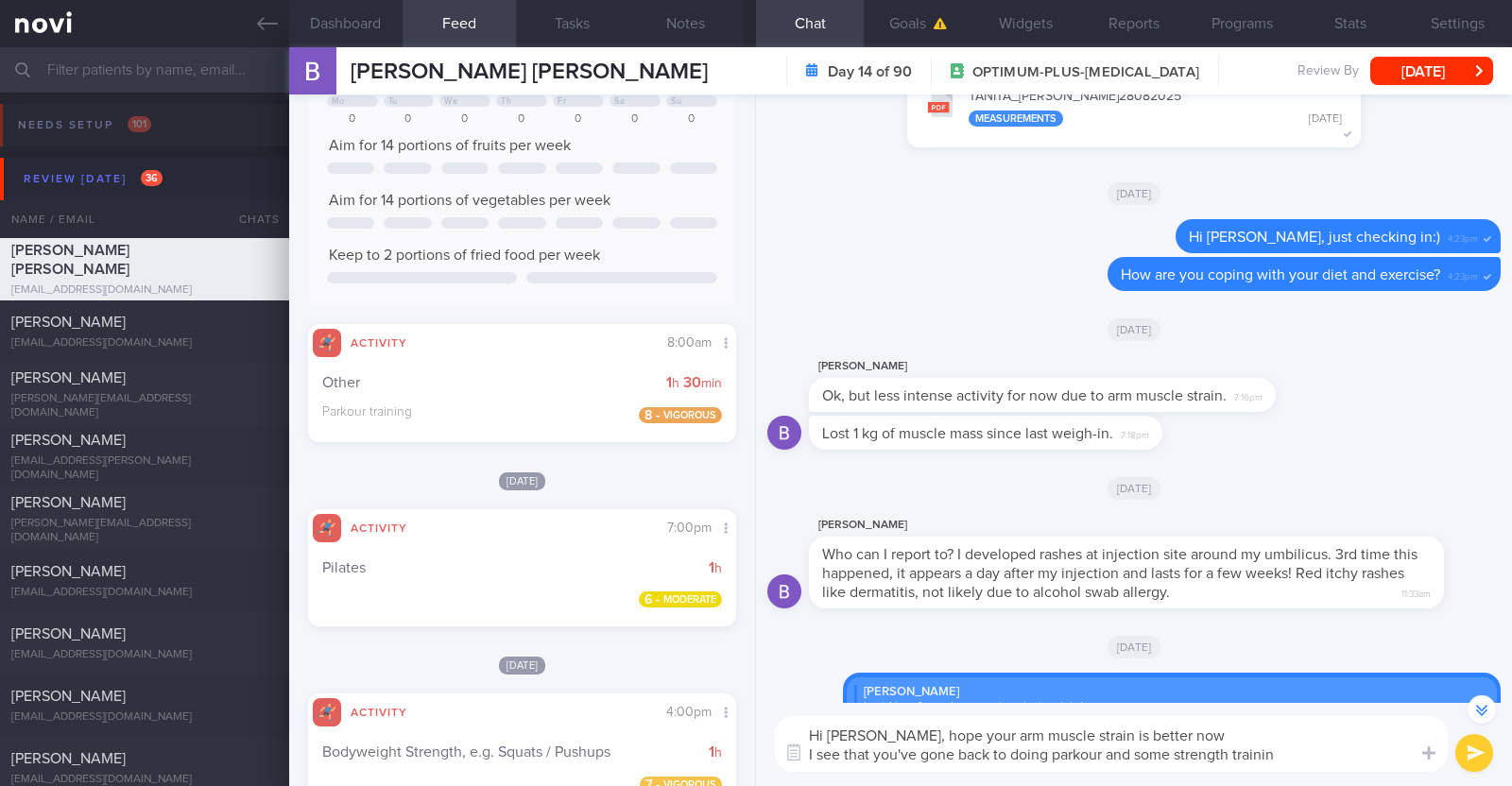
type textarea "Hi Bernice, hope your arm muscle strain is better now I see that you've gone ba…"
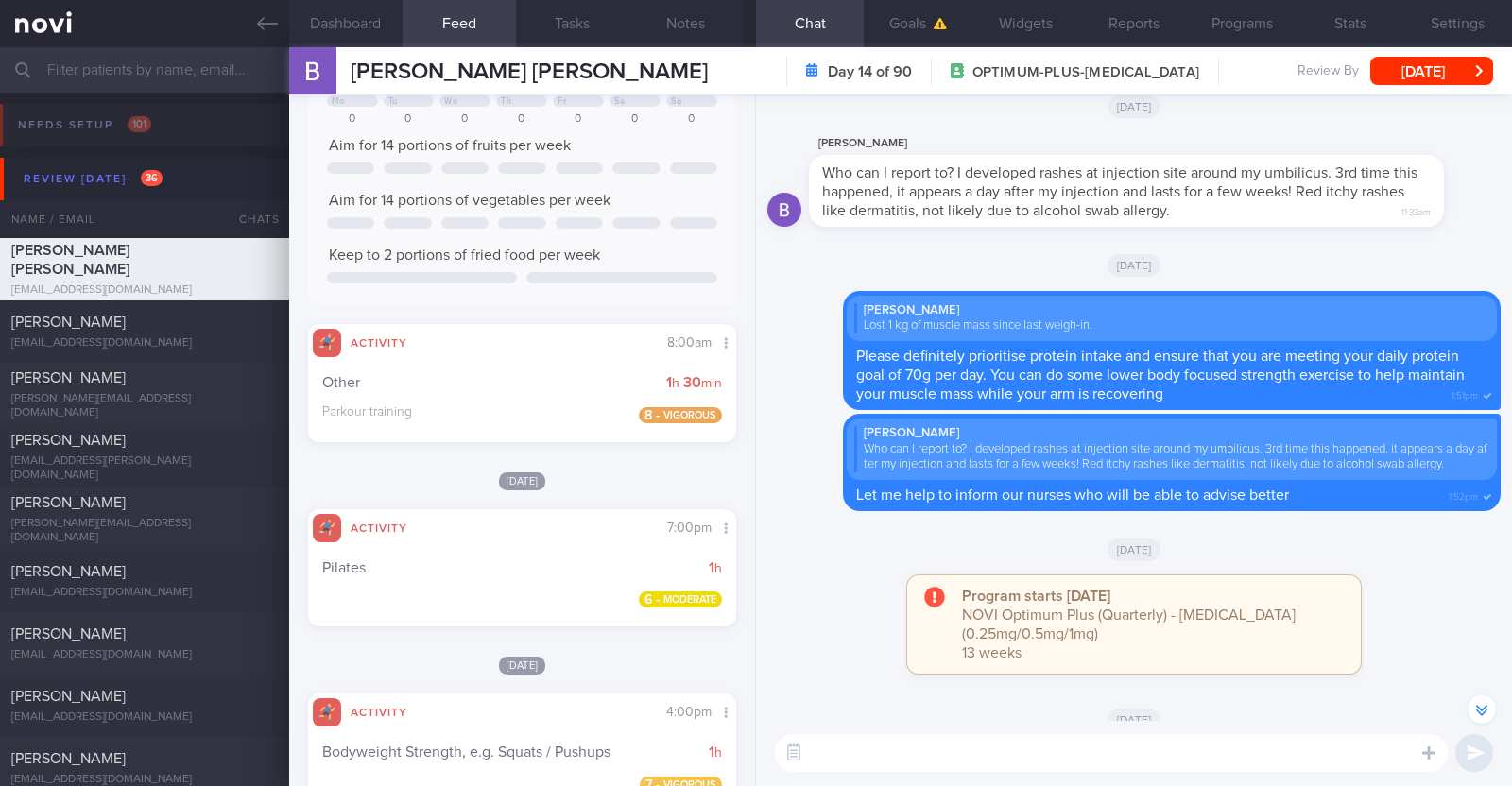
scroll to position [0, 0]
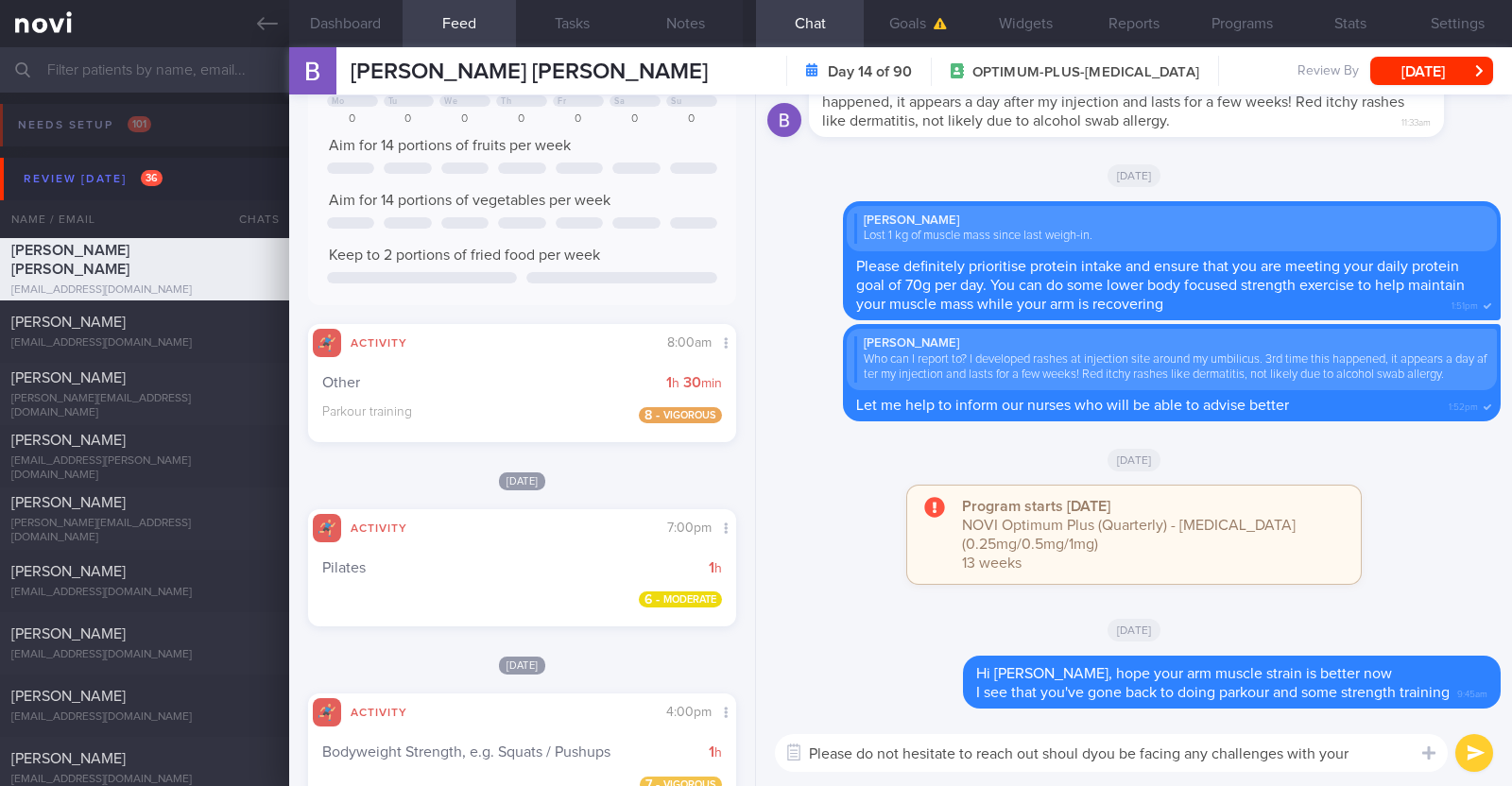
click at [1083, 753] on textarea "Please do not hesitate to reach out shoul dyou be facing any challenges with yo…" at bounding box center [1110, 753] width 672 height 38
click at [1378, 752] on textarea "Please do not hesitate to reach out should you be facing any challenges with yo…" at bounding box center [1110, 753] width 672 height 38
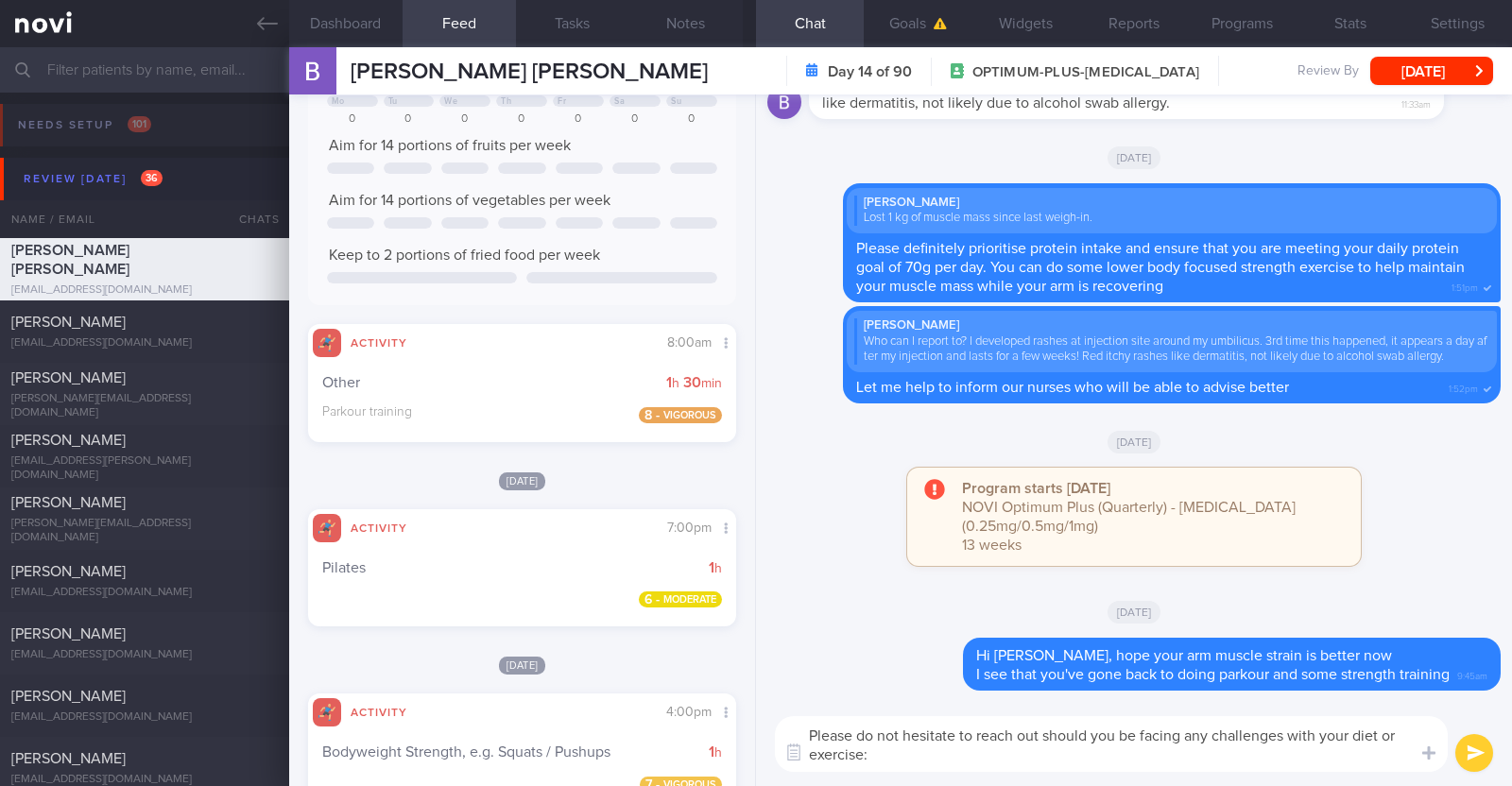
type textarea "Please do not hesitate to reach out should you be facing any challenges with yo…"
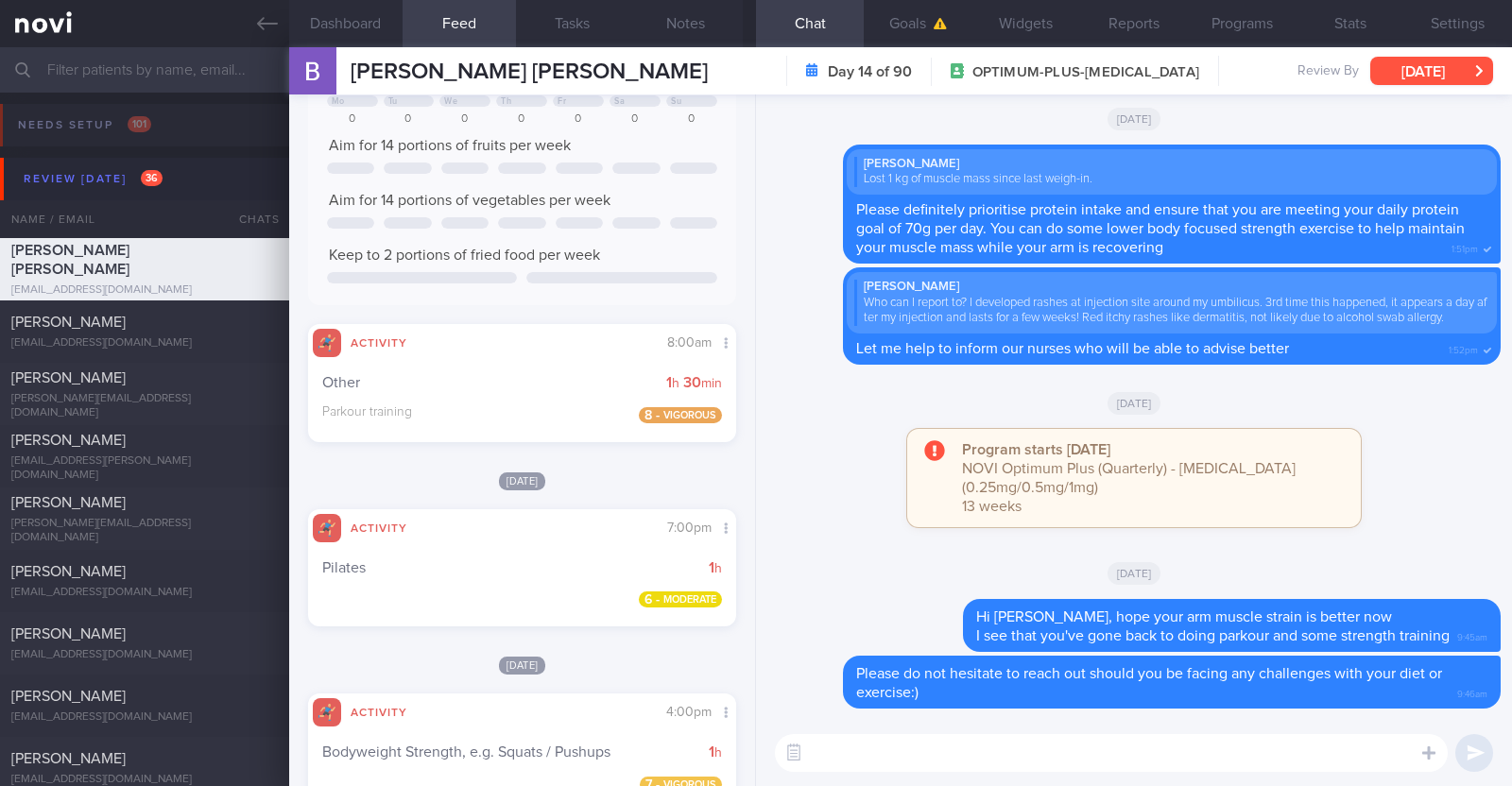
click at [1409, 71] on button "[DATE]" at bounding box center [1432, 71] width 122 height 29
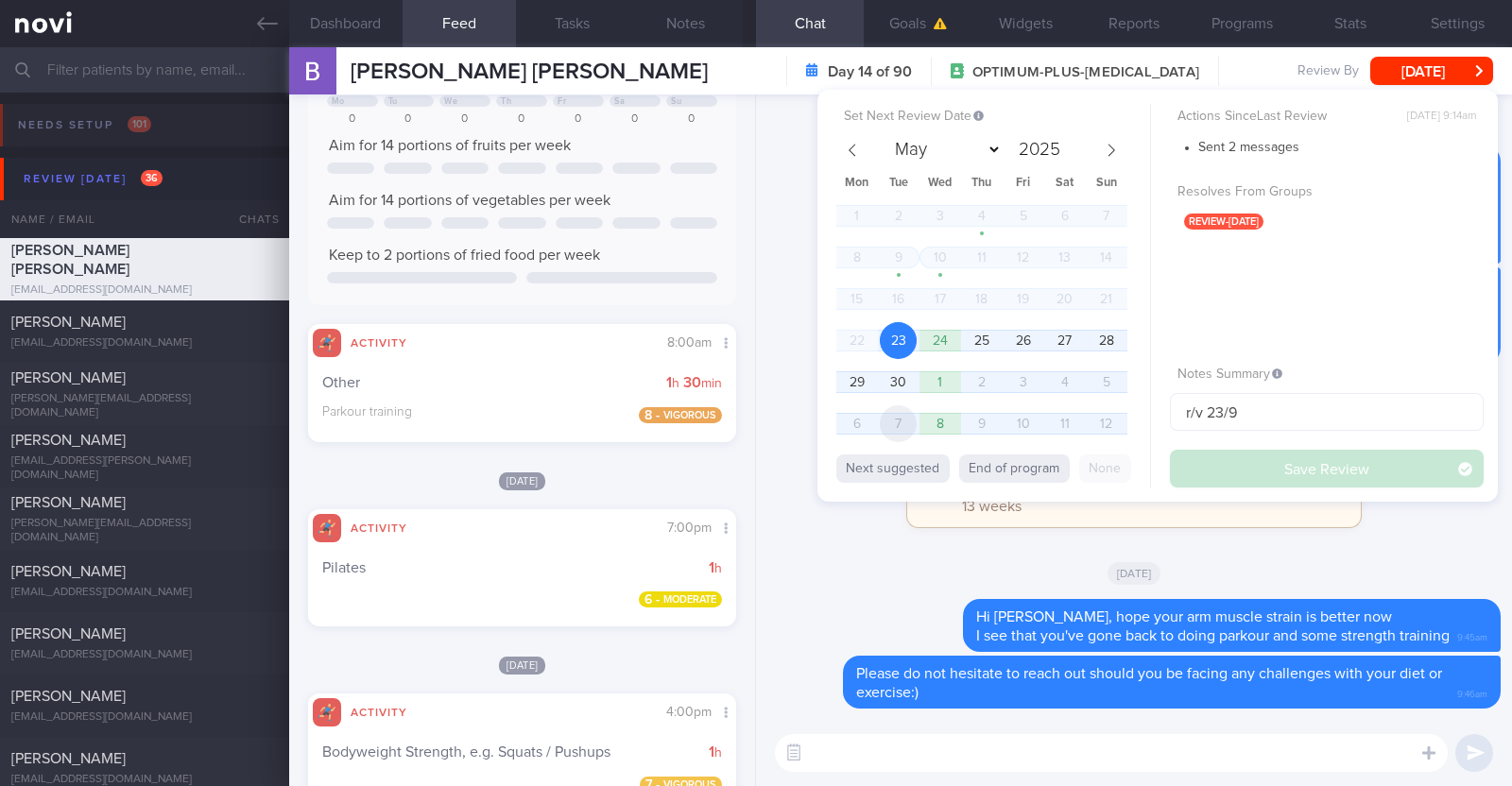
click at [894, 428] on span "7" at bounding box center [898, 424] width 37 height 37
select select "9"
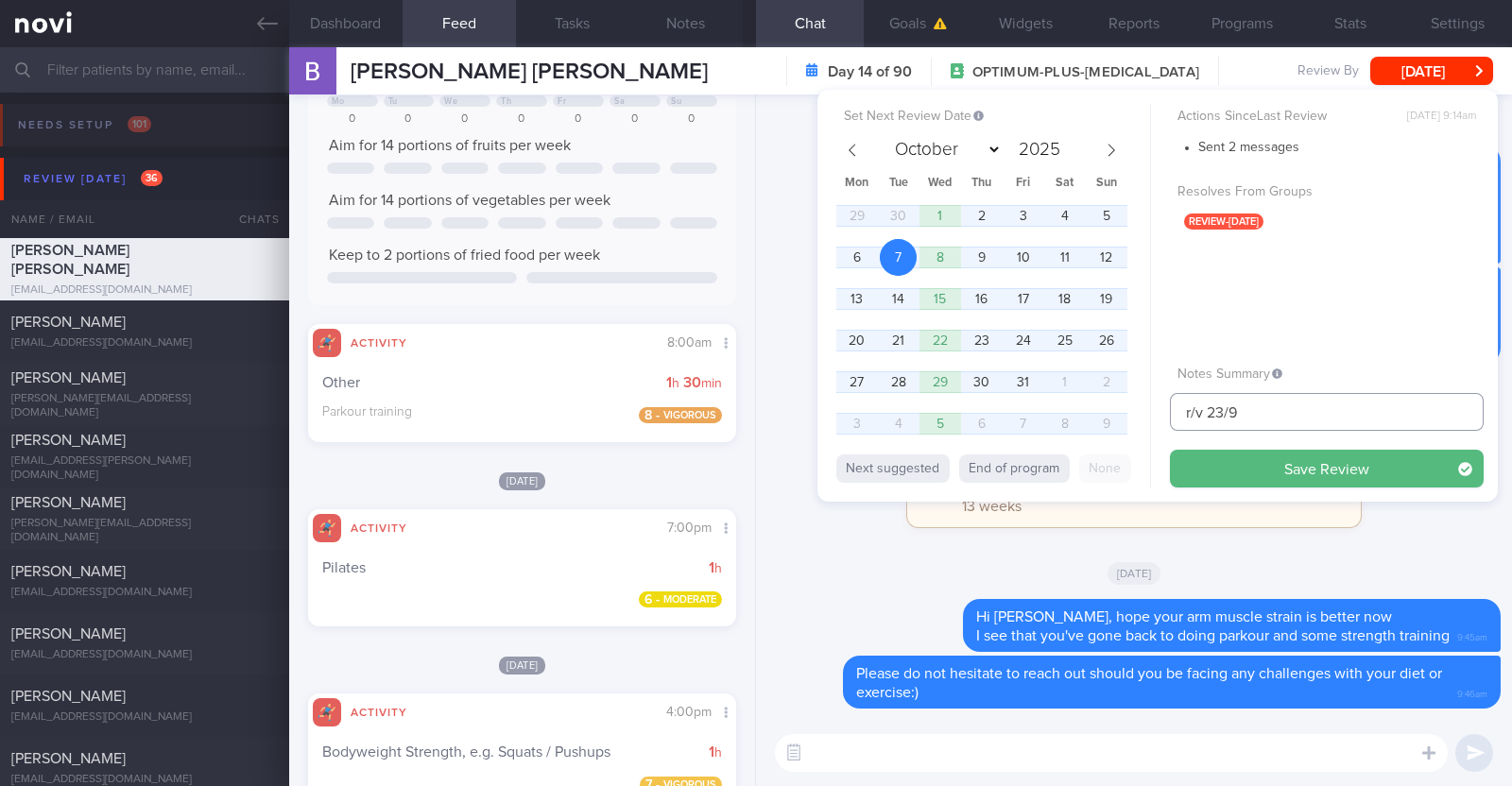
drag, startPoint x: 1242, startPoint y: 420, endPoint x: 1208, endPoint y: 414, distance: 34.5
click at [1208, 414] on input "r/v 23/9" at bounding box center [1326, 412] width 314 height 38
click at [1210, 469] on button "Save Review" at bounding box center [1326, 469] width 314 height 38
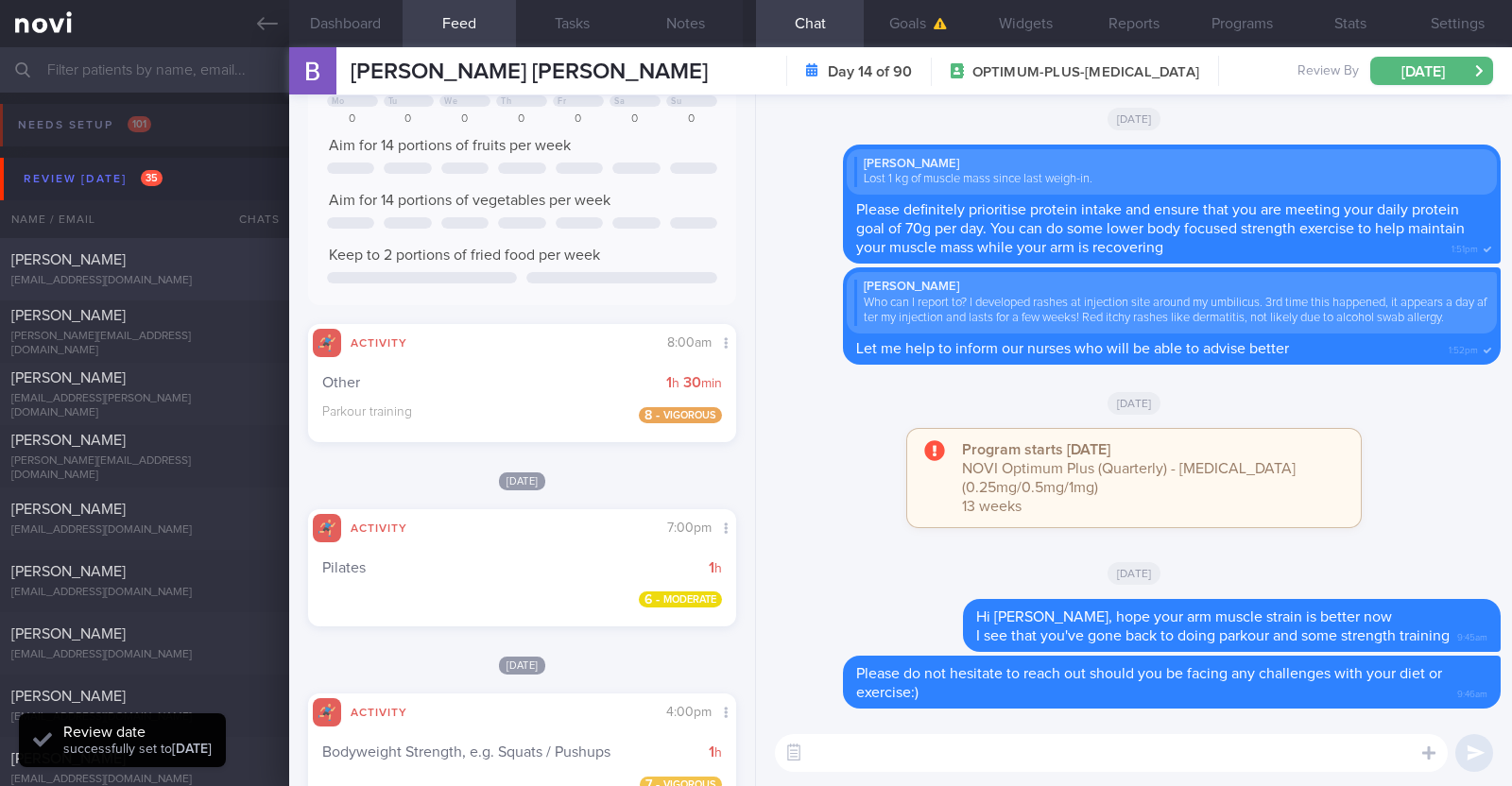
click at [104, 260] on span "[PERSON_NAME]" at bounding box center [69, 260] width 115 height 15
type input "R/v with Dr JJ 16/9. R/v 23/9"
select select "8"
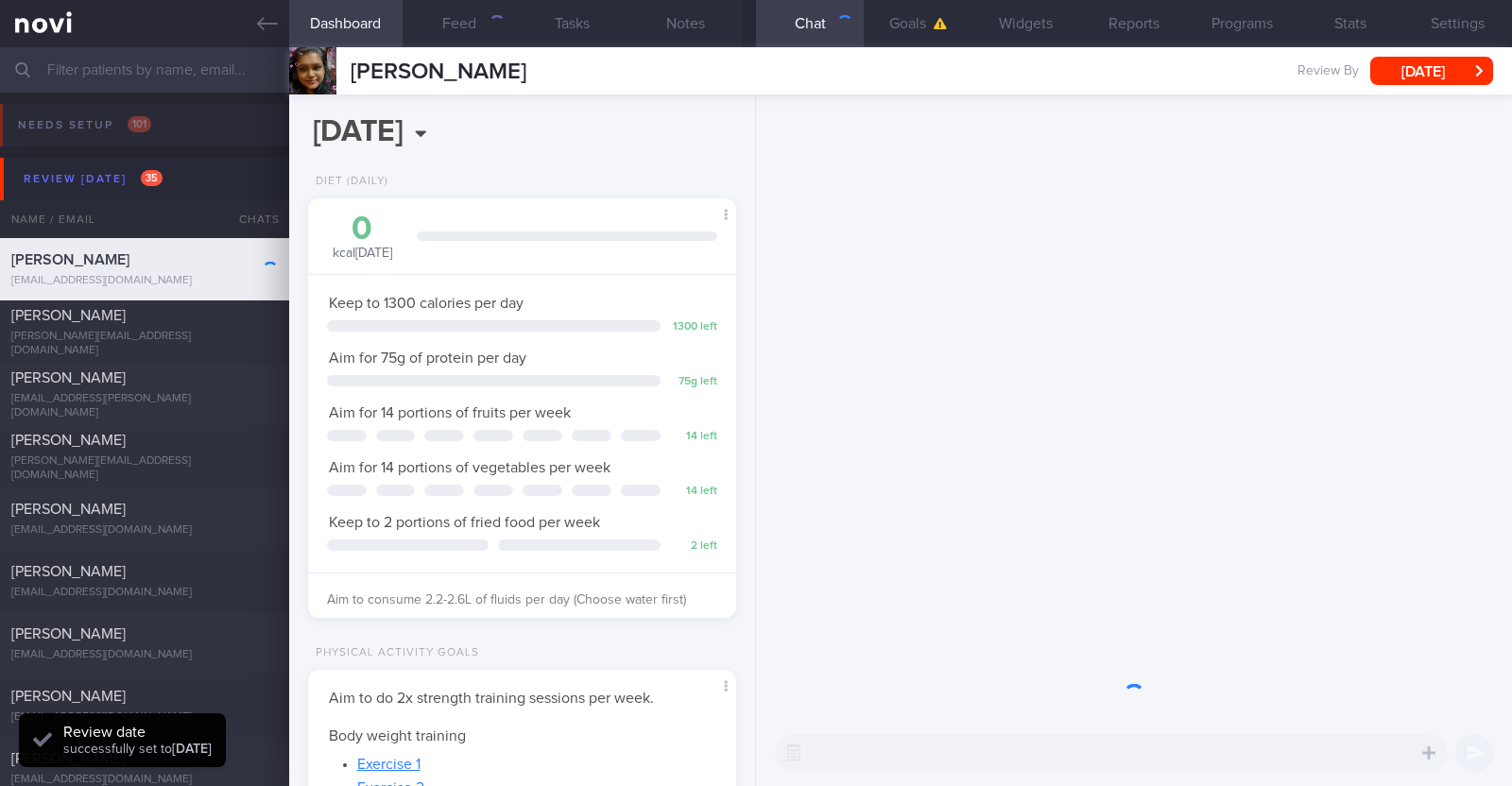
scroll to position [214, 376]
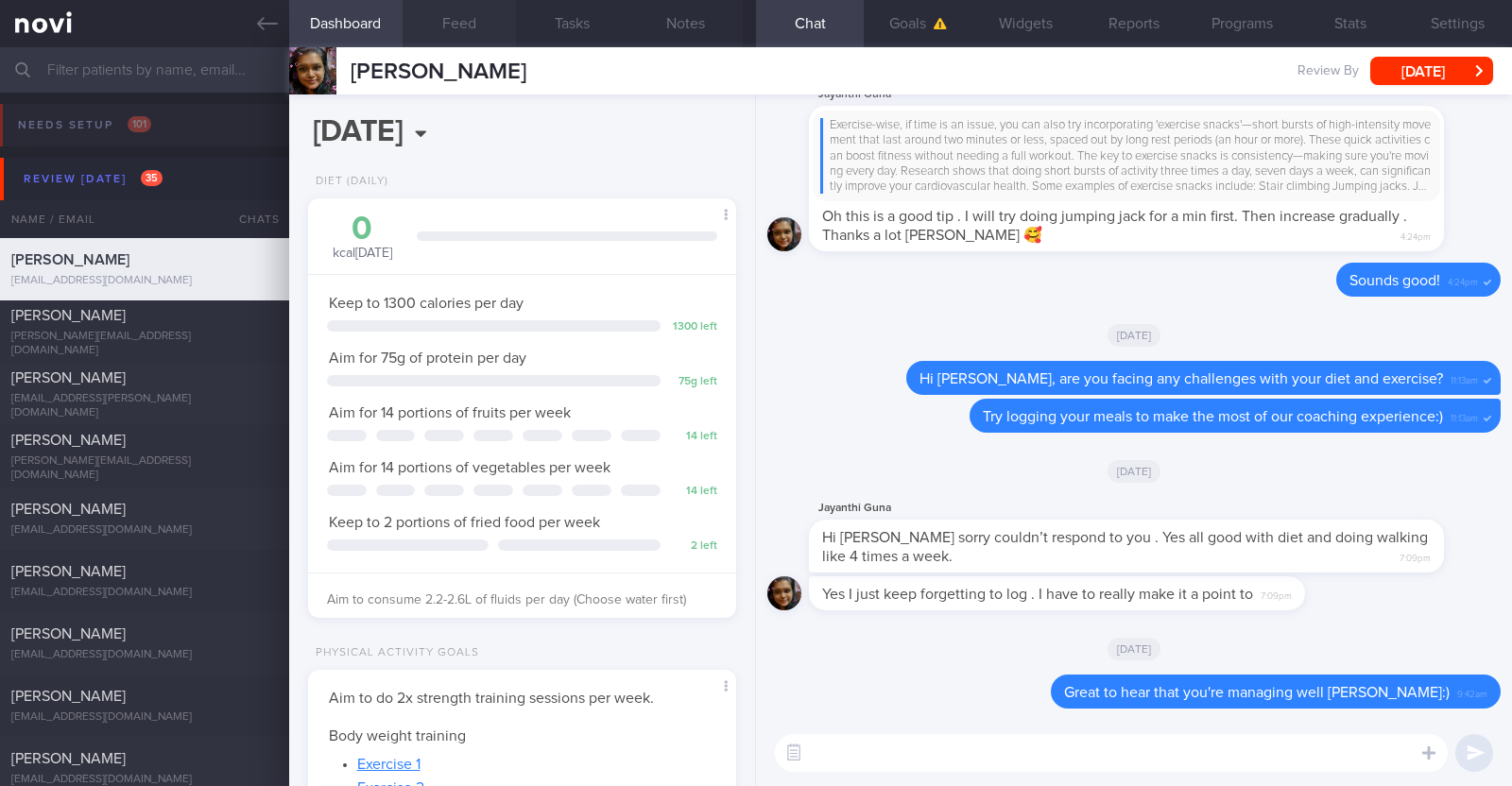
click at [474, 21] on button "Feed" at bounding box center [459, 23] width 114 height 47
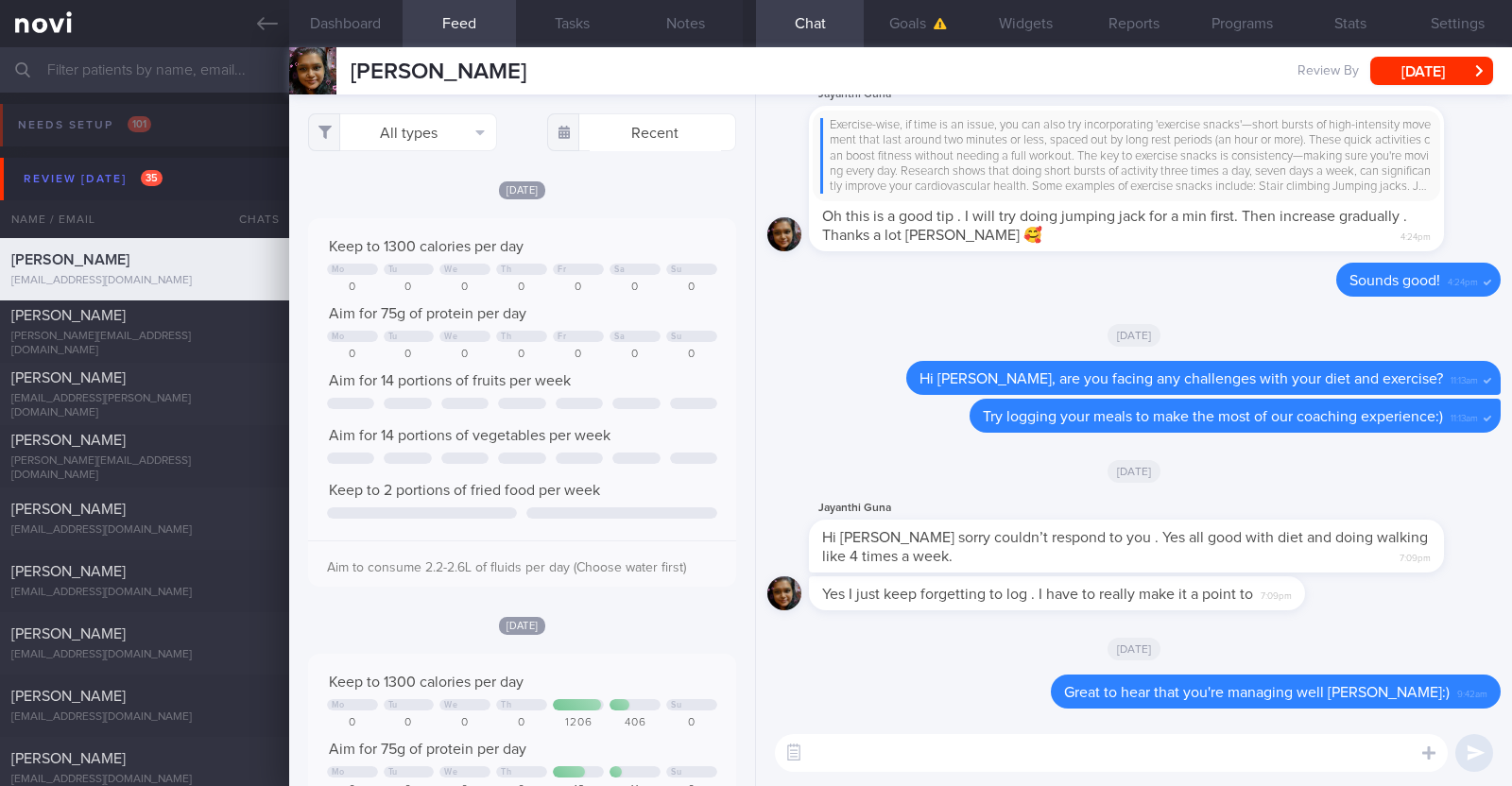
click at [1015, 749] on textarea at bounding box center [1110, 753] width 672 height 38
type textarea "Hi Jayanthi, just checking in :)"
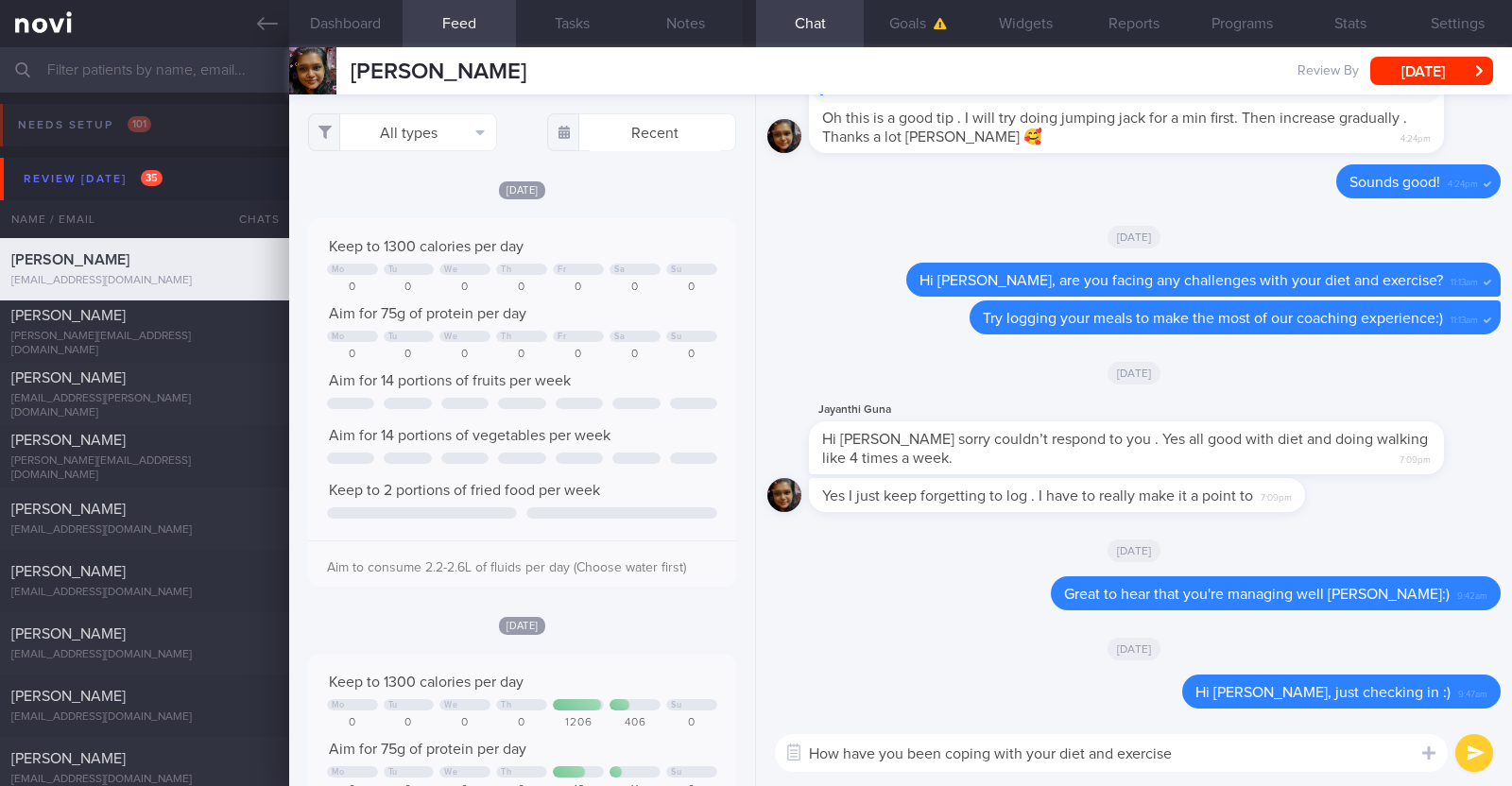
type textarea "How have you been coping with your diet and exercise?"
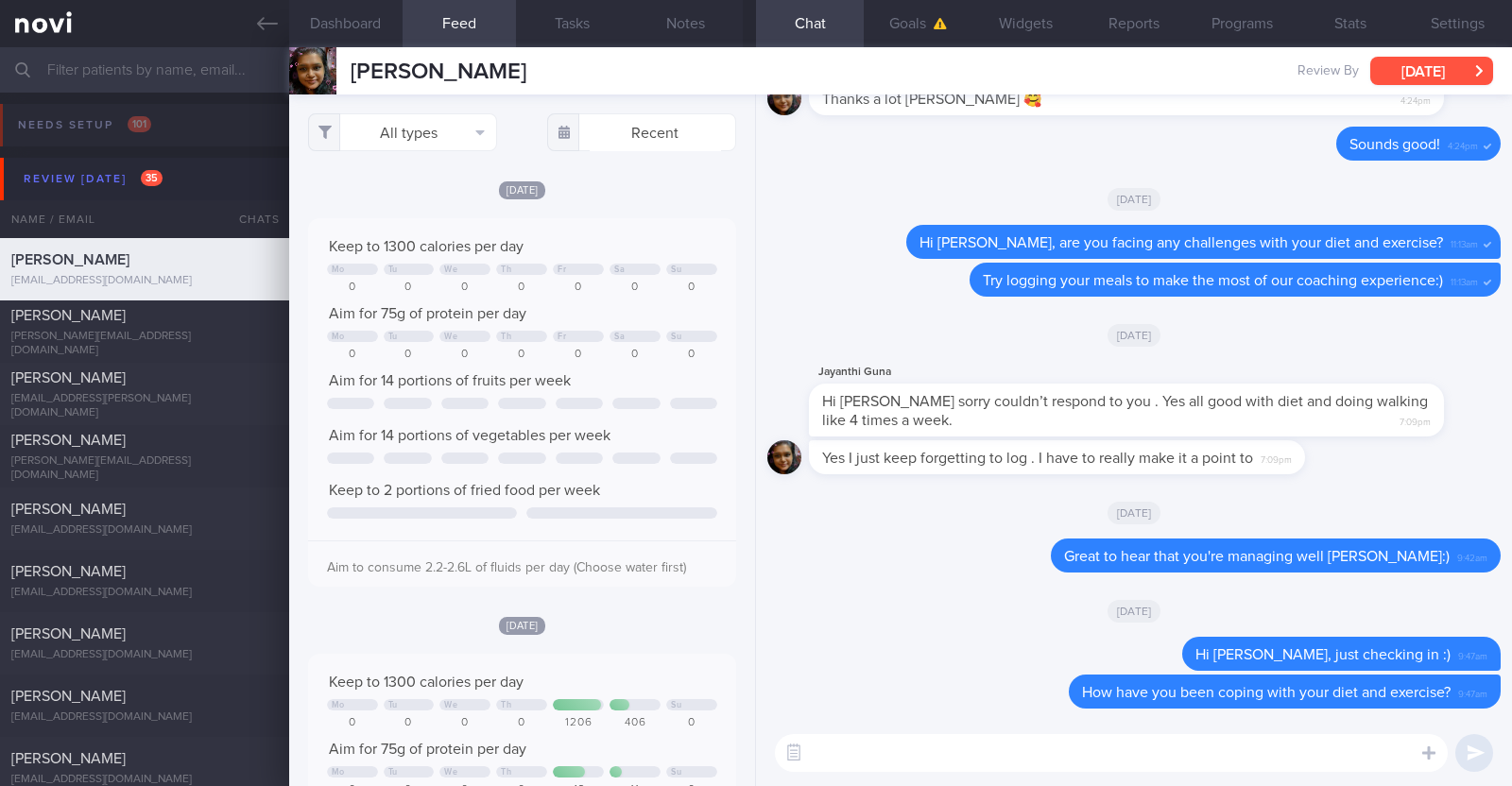
click at [1434, 66] on button "[DATE]" at bounding box center [1432, 71] width 122 height 29
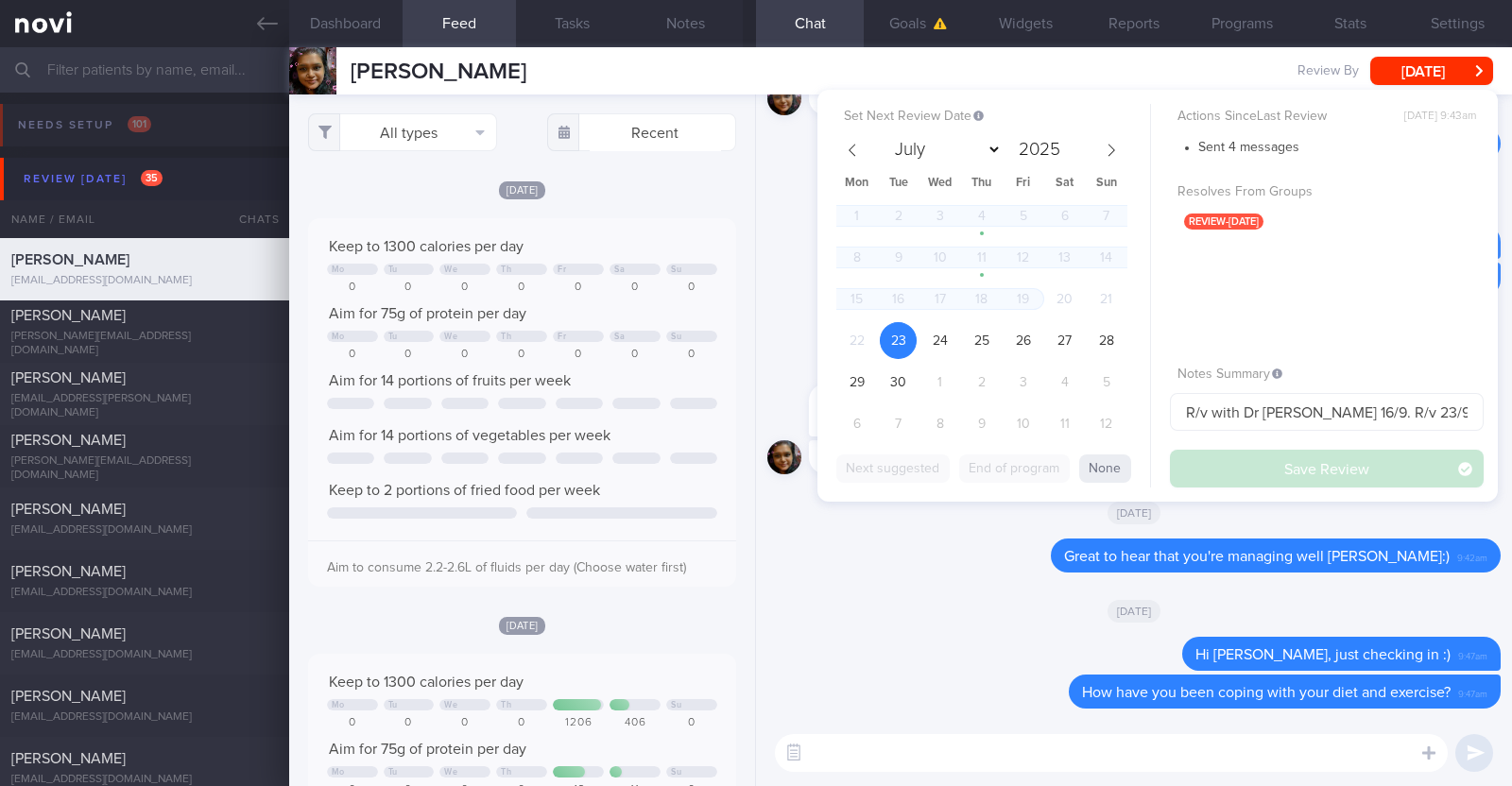
click at [1358, 289] on div "Sent 4 messages Resolves From Groups review-today" at bounding box center [1326, 241] width 314 height 213
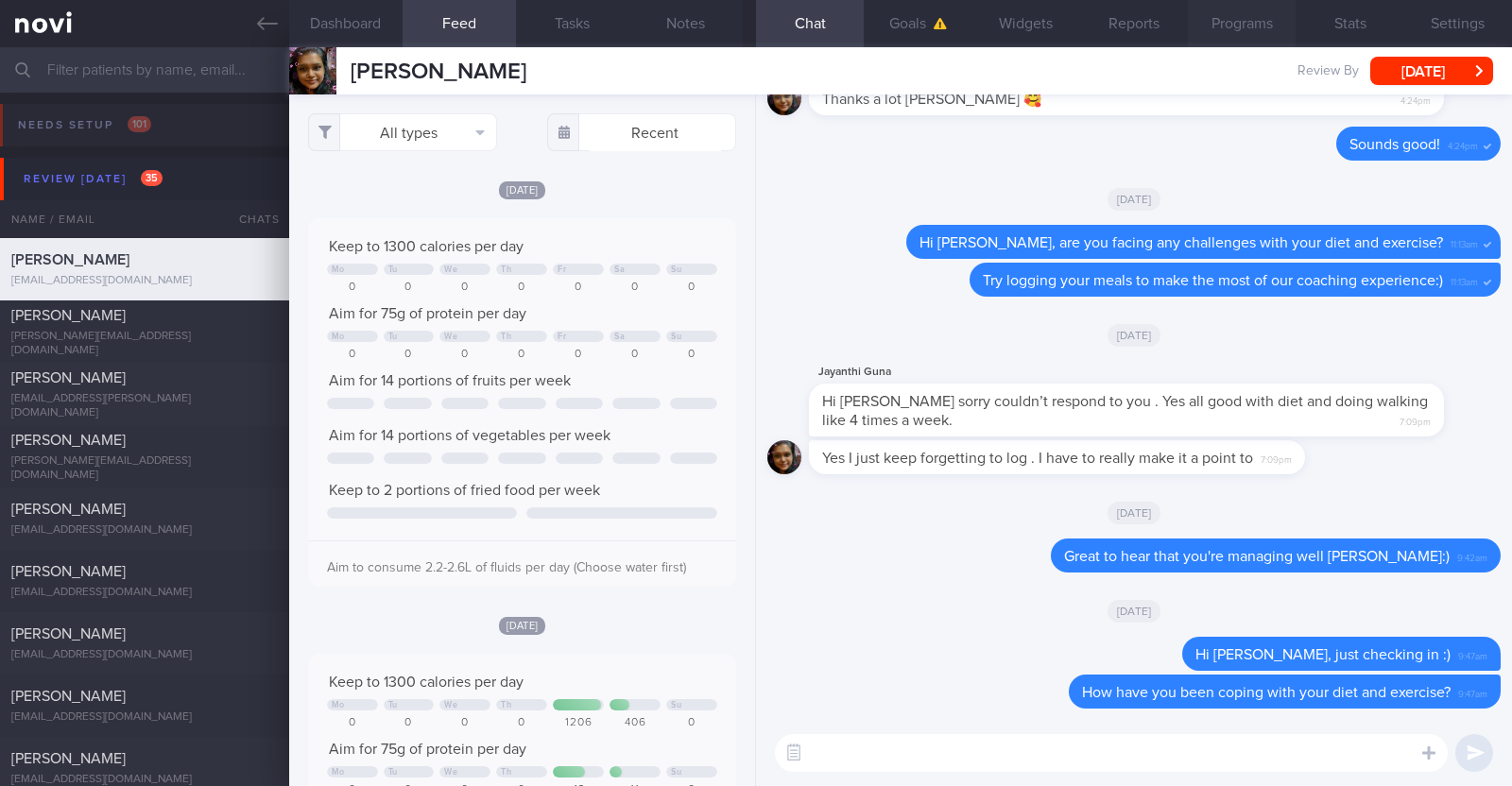
click at [1247, 26] on button "Programs" at bounding box center [1241, 23] width 108 height 47
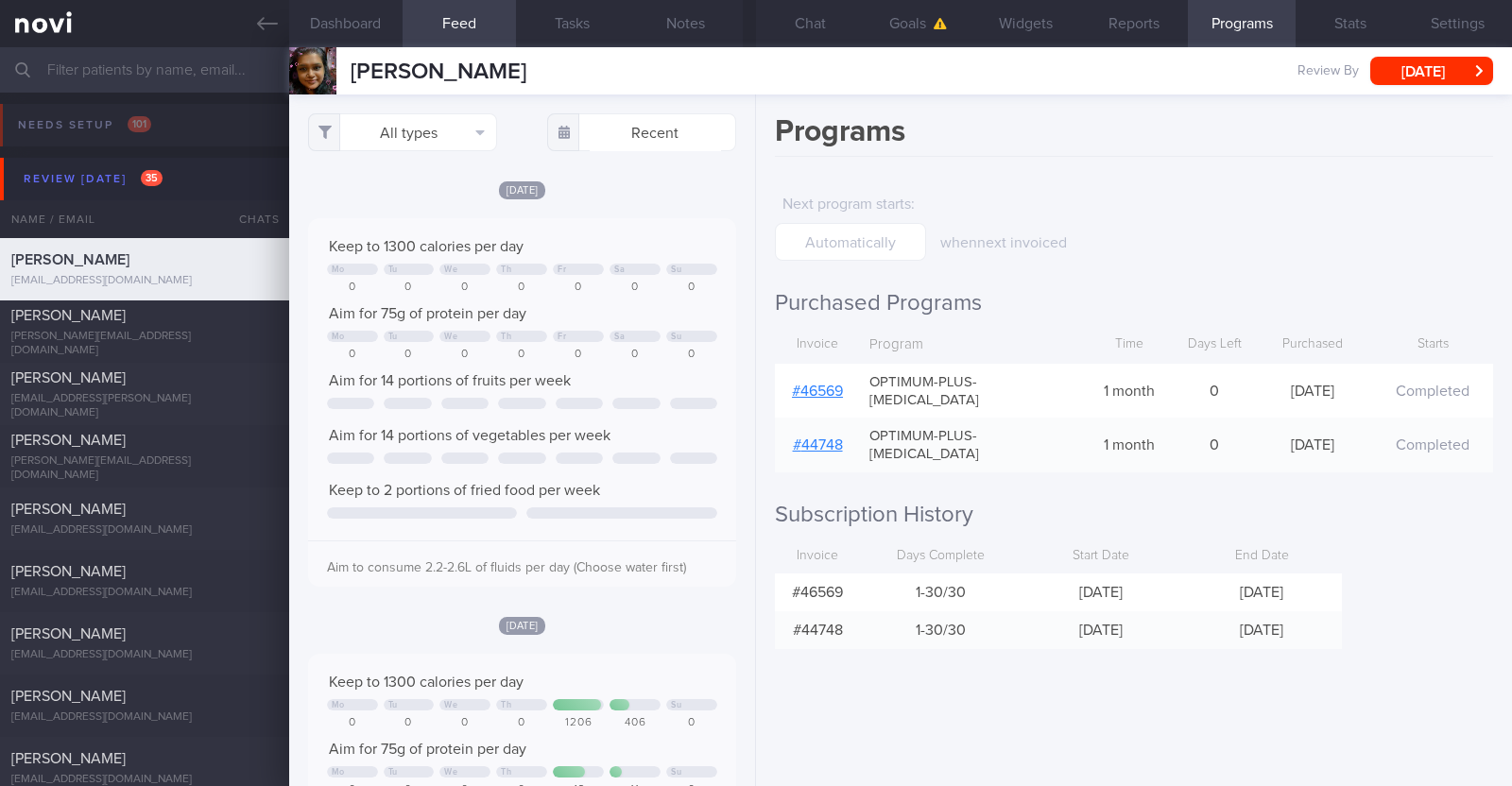
click at [820, 383] on link "# 46569" at bounding box center [817, 391] width 51 height 15
drag, startPoint x: 600, startPoint y: 74, endPoint x: 336, endPoint y: 74, distance: 264.0
click at [336, 74] on div "Jayanthi Gunasekaran Jayanthi Gunasekaran ggjayapvp@gmail.com Review By Tue, 23…" at bounding box center [900, 70] width 1222 height 47
copy div "[PERSON_NAME]"
click at [806, 10] on button "Chat" at bounding box center [809, 23] width 108 height 47
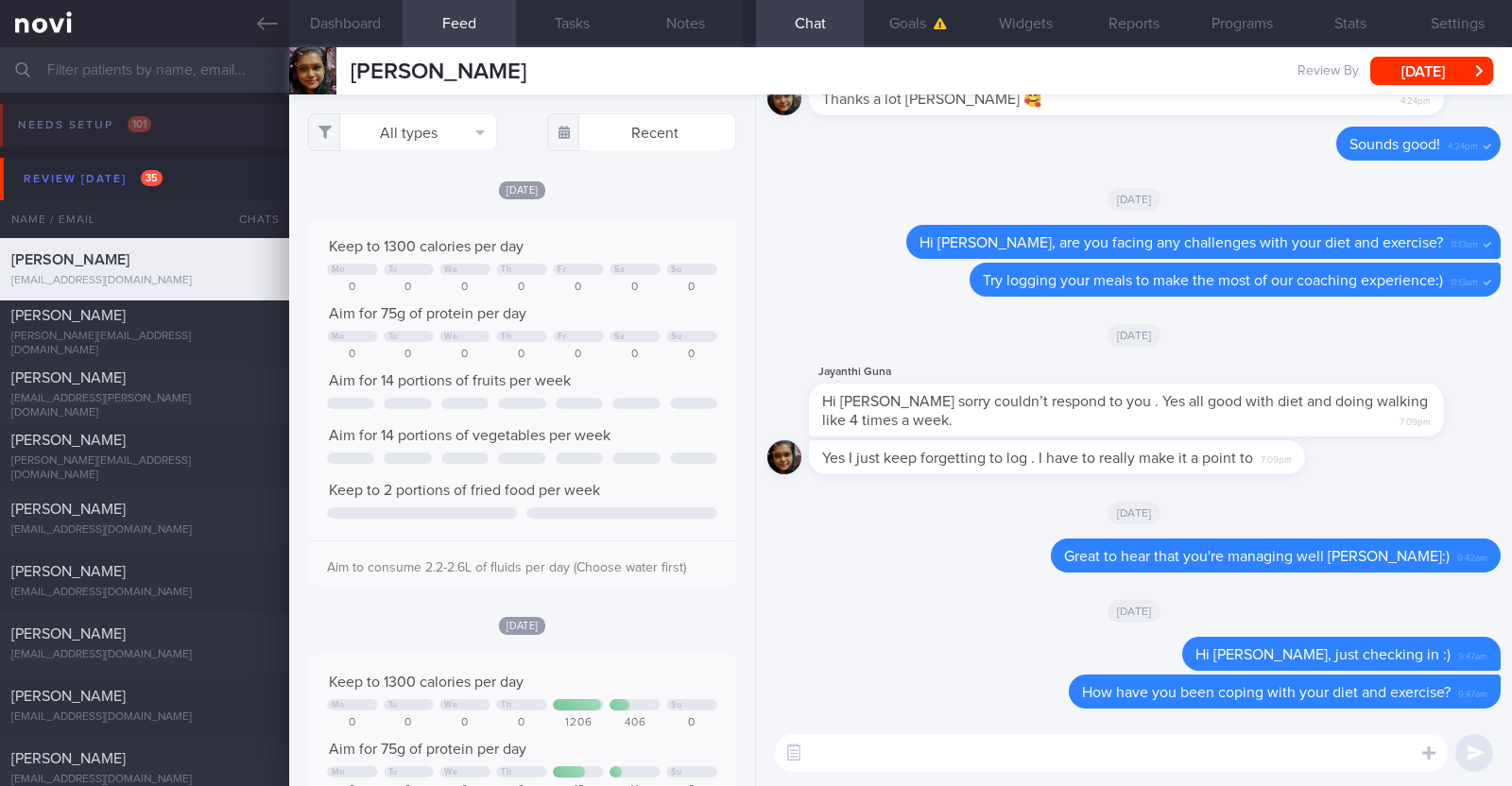
click at [1113, 760] on textarea at bounding box center [1110, 753] width 672 height 38
paste textarea "We noticed your Optimum Plus programme has ended, and there’s no upcoming appoi…"
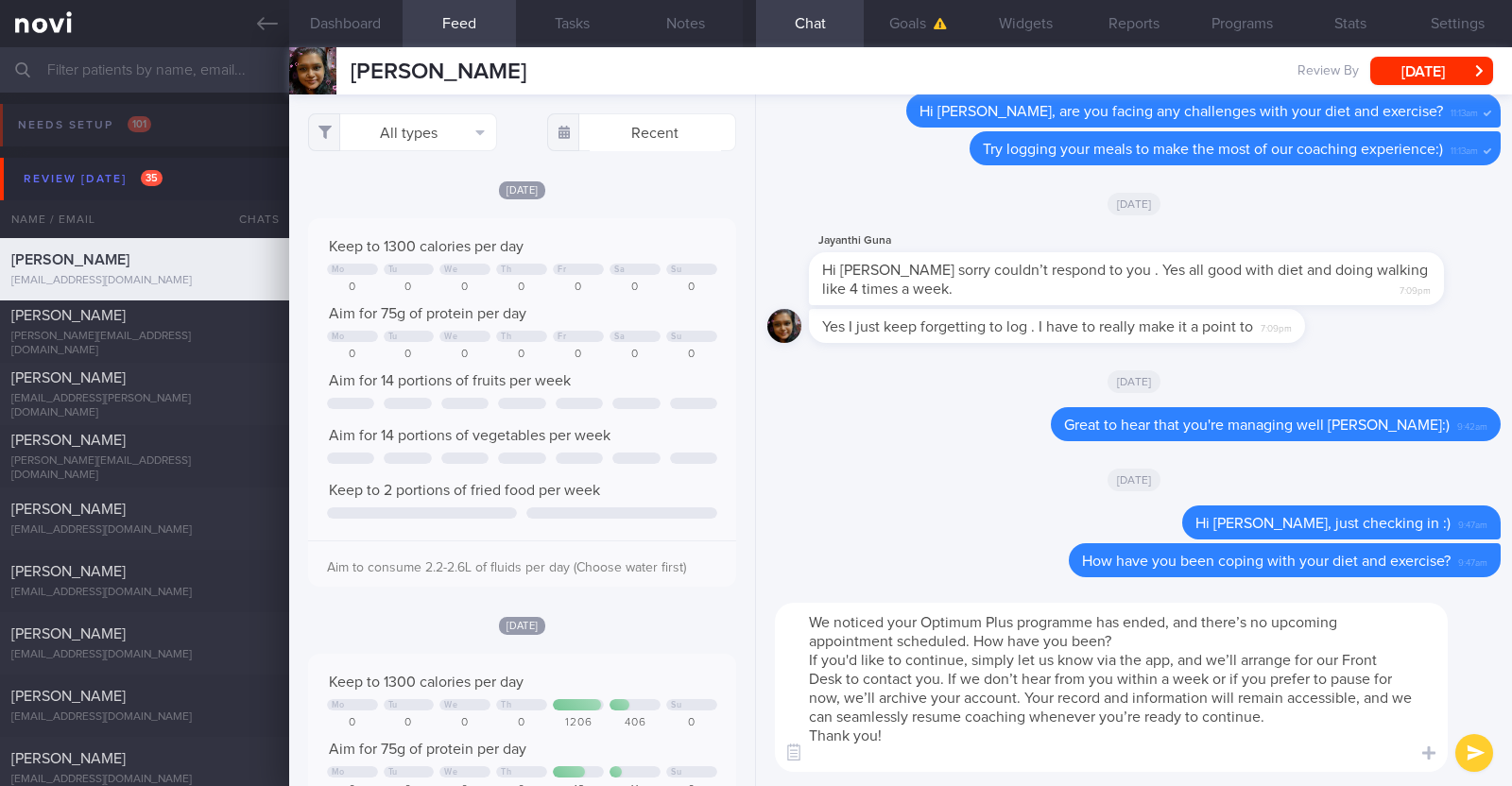
drag, startPoint x: 1153, startPoint y: 638, endPoint x: 975, endPoint y: 644, distance: 178.1
click at [975, 644] on textarea "We noticed your Optimum Plus programme has ended, and there’s no upcoming appoi…" at bounding box center [1110, 687] width 672 height 169
click at [1014, 751] on textarea "We noticed your Optimum Plus programme has ended, and there’s no upcoming appoi…" at bounding box center [1110, 687] width 672 height 169
type textarea "We noticed your Optimum Plus programme has ended, and there’s no upcoming appoi…"
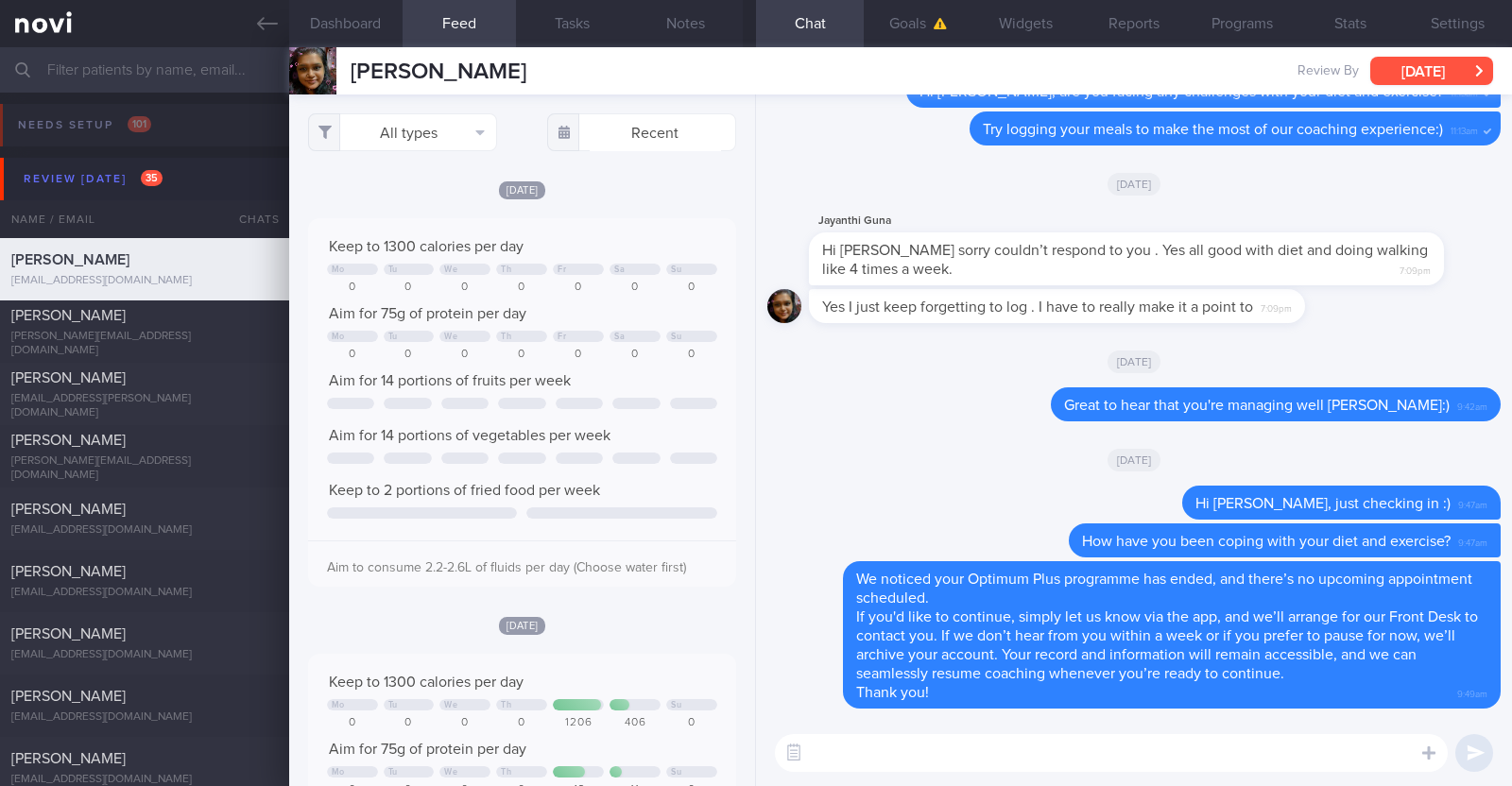
click at [1435, 67] on button "[DATE]" at bounding box center [1432, 71] width 122 height 29
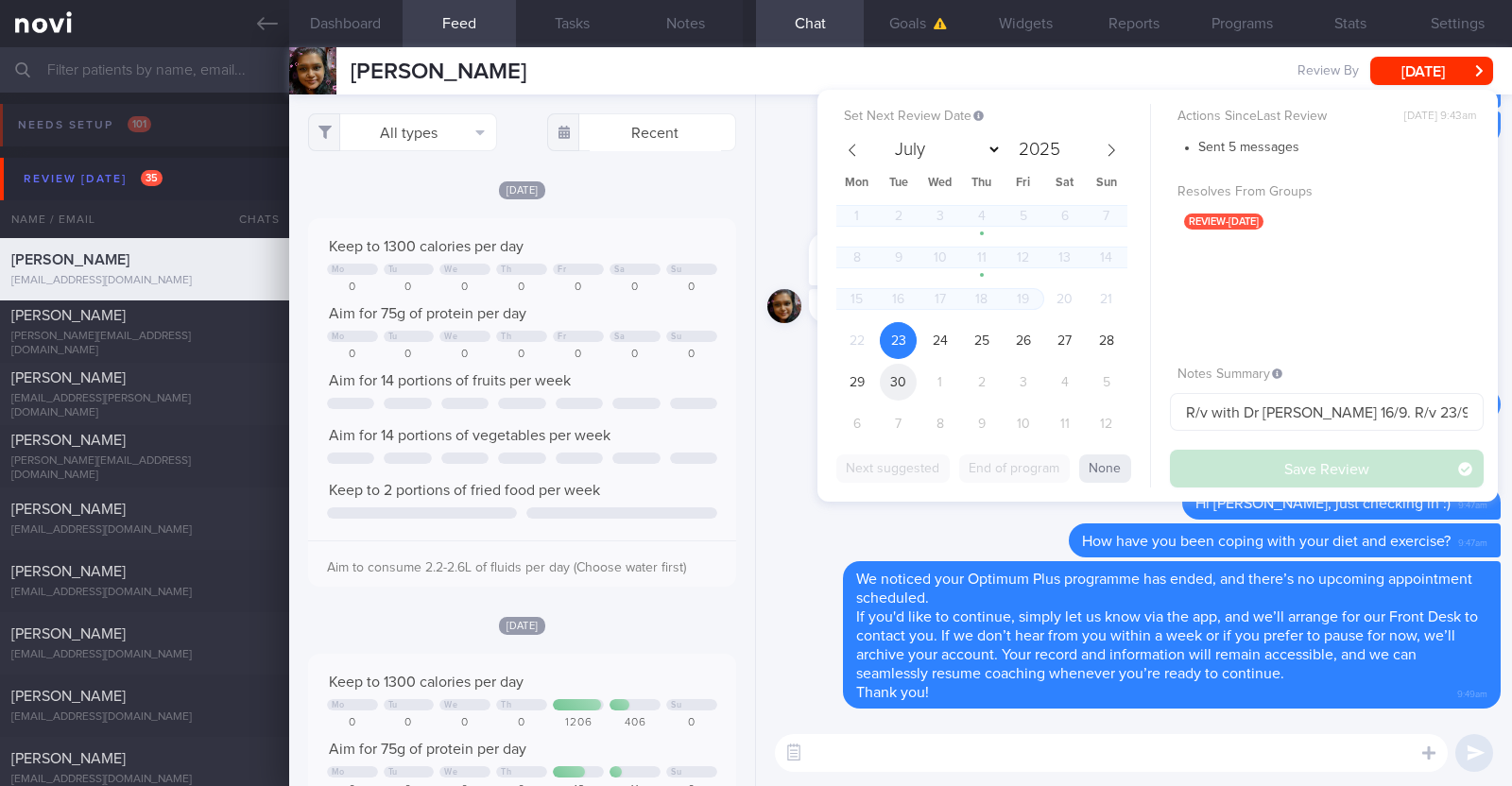
click at [900, 368] on span "30" at bounding box center [898, 382] width 37 height 37
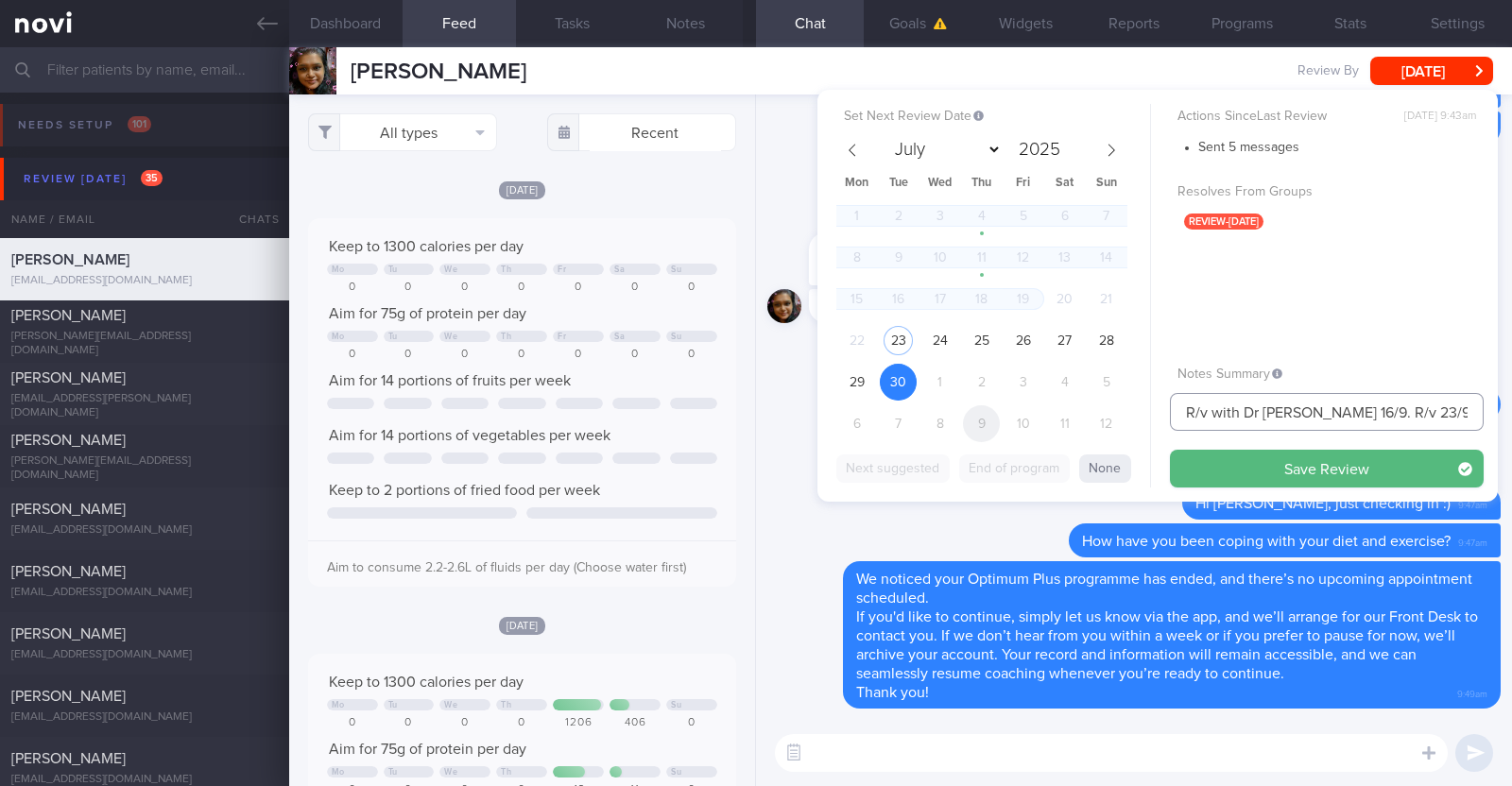
drag, startPoint x: 1375, startPoint y: 404, endPoint x: 984, endPoint y: 419, distance: 391.3
click at [984, 419] on div "Set Next Review Date 30 Sep 2025 July August September October November Decembe…" at bounding box center [1157, 295] width 680 height 412
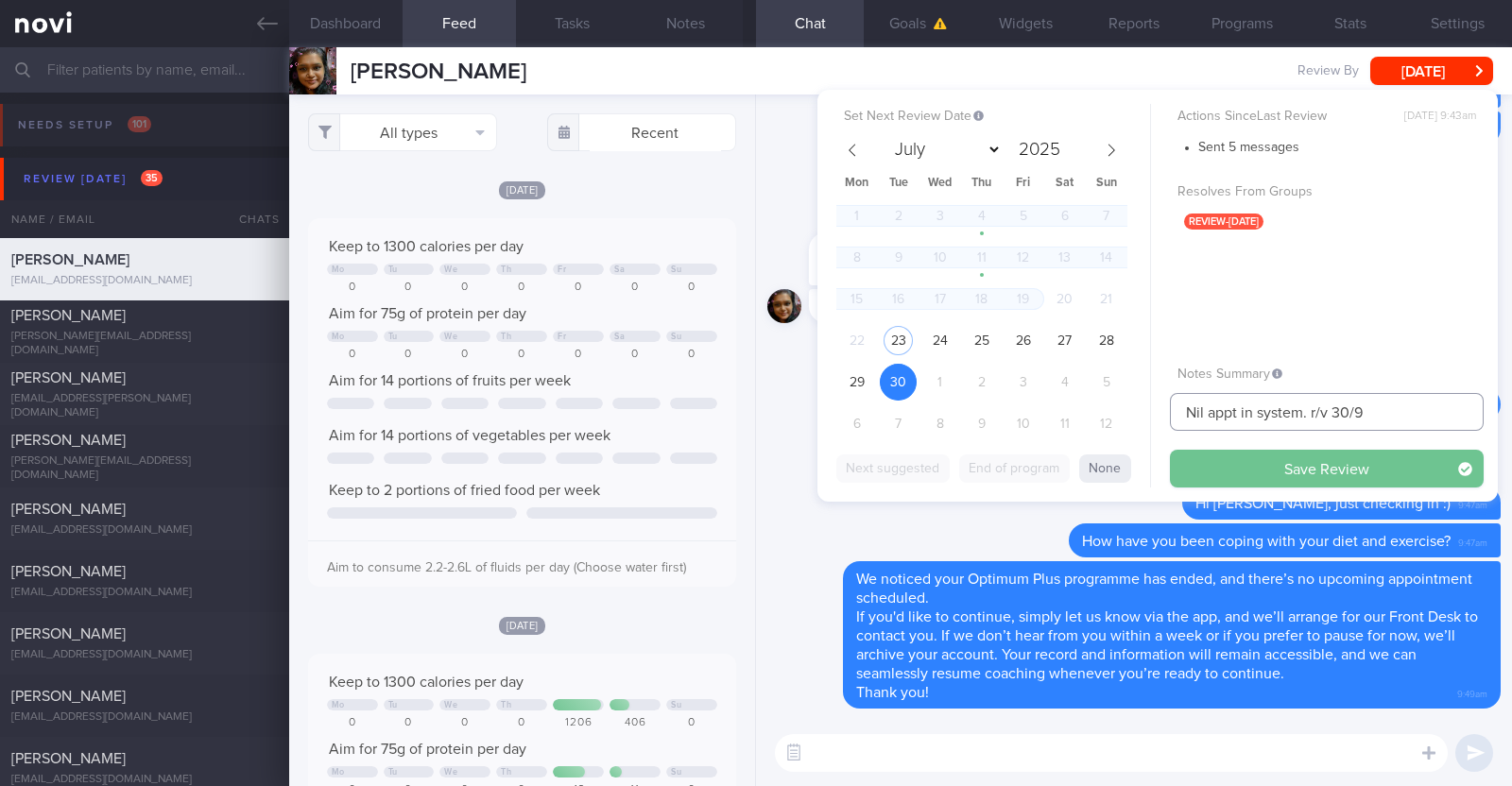
type input "Nil appt in system. r/v 30/9"
click at [1380, 474] on button "Save Review" at bounding box center [1326, 469] width 314 height 38
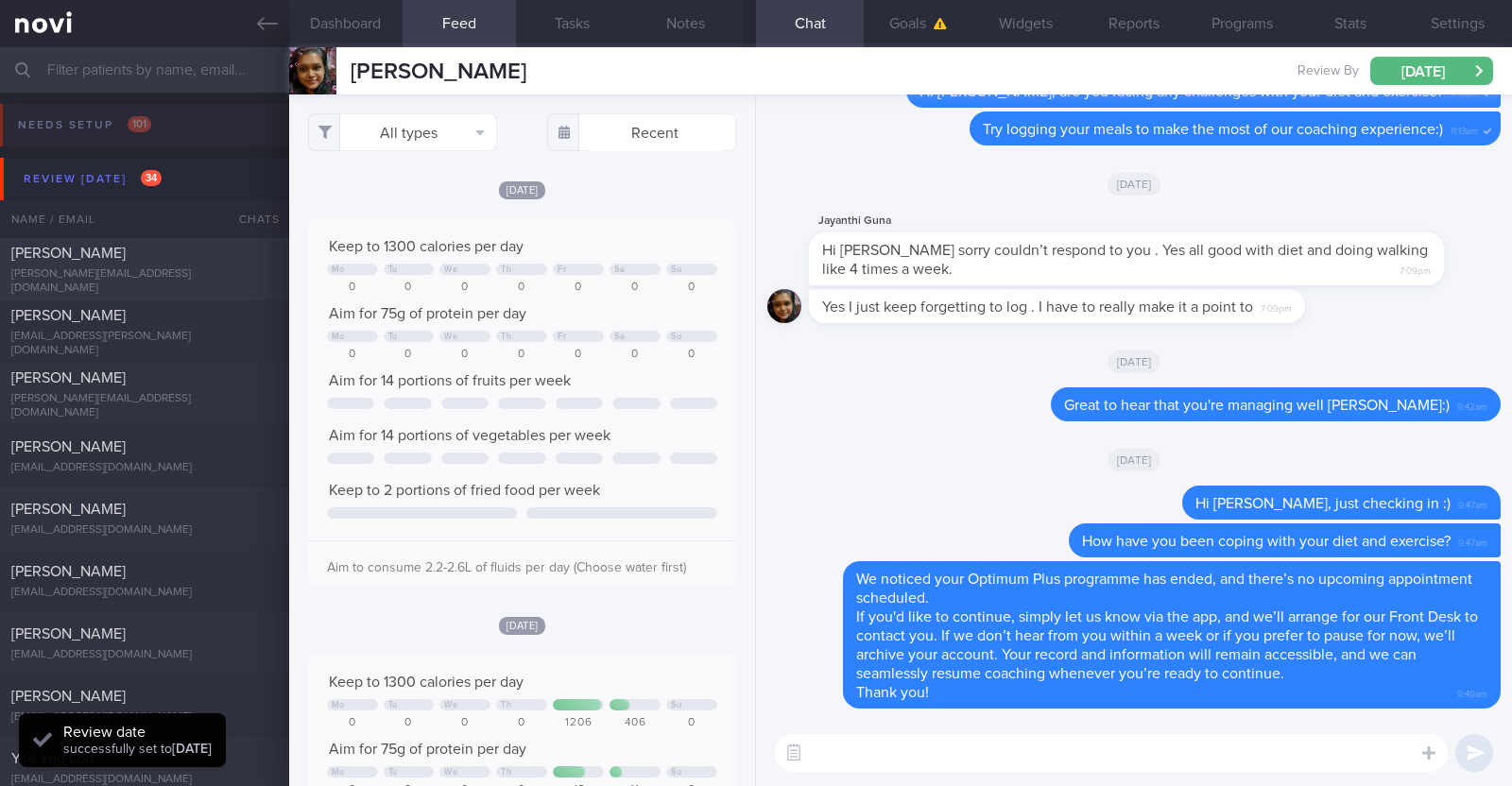
click at [190, 257] on div "Liu Jia" at bounding box center [142, 253] width 262 height 19
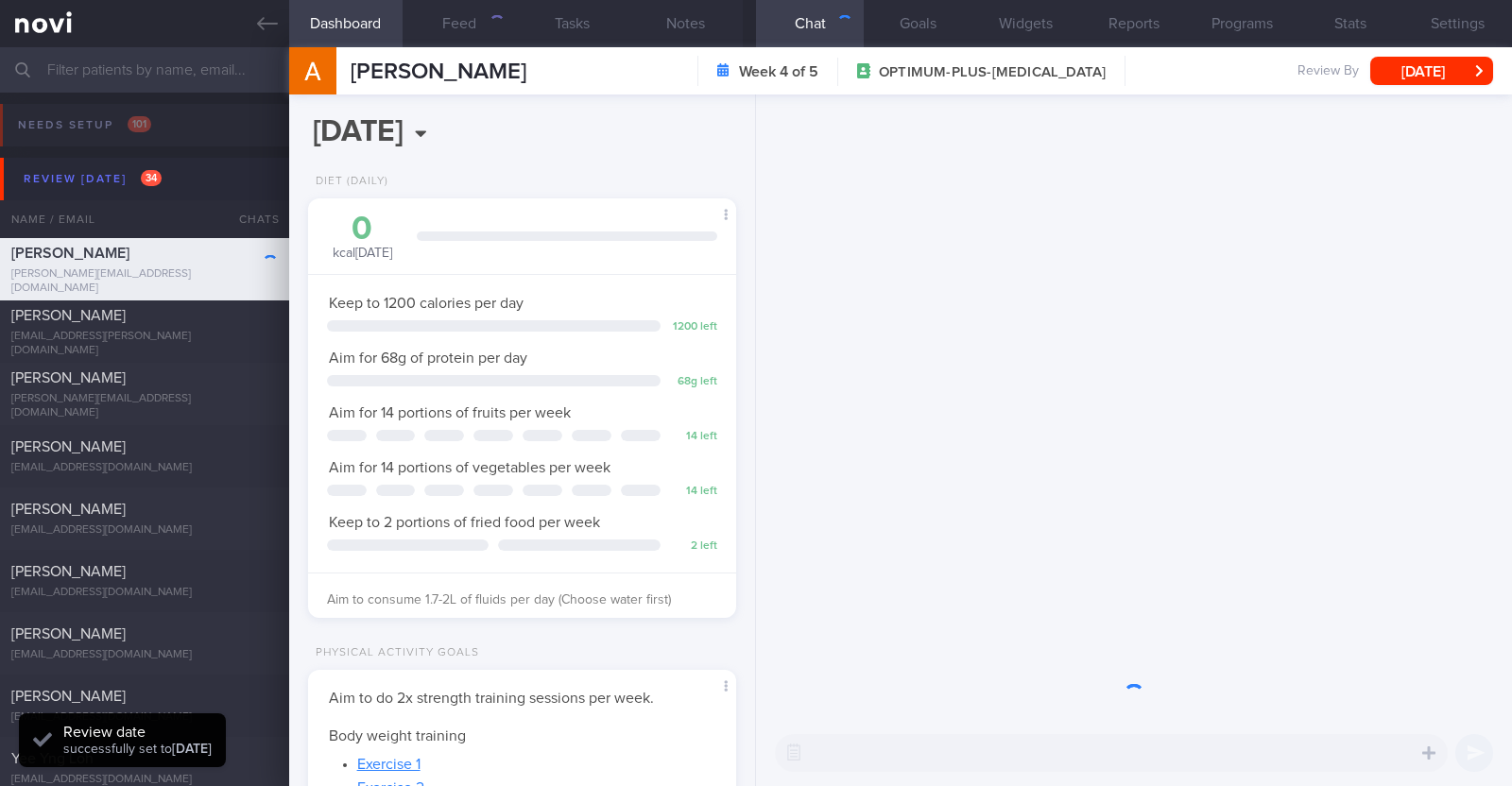
scroll to position [214, 376]
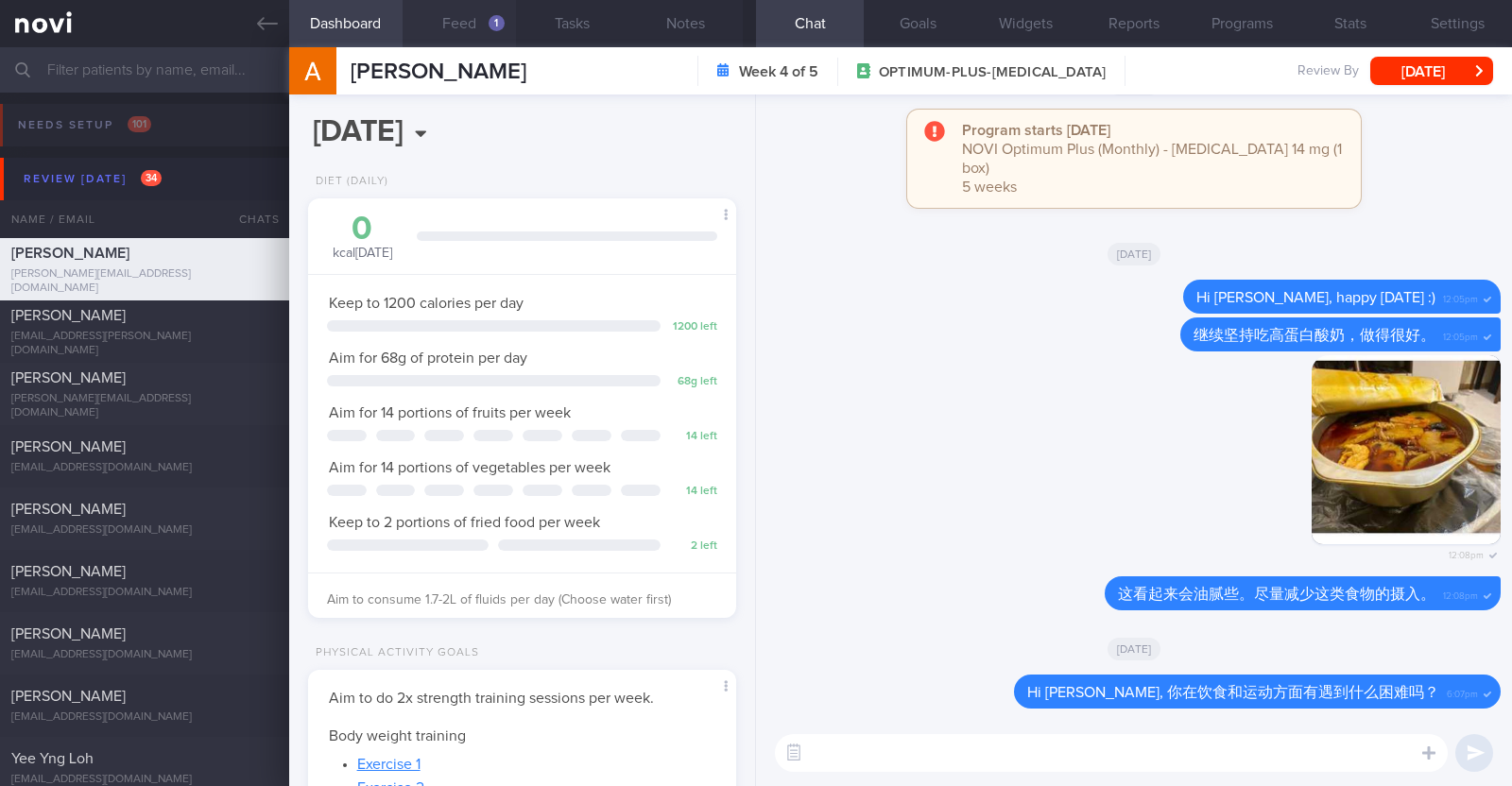
click at [463, 35] on button "Feed 1" at bounding box center [459, 23] width 114 height 47
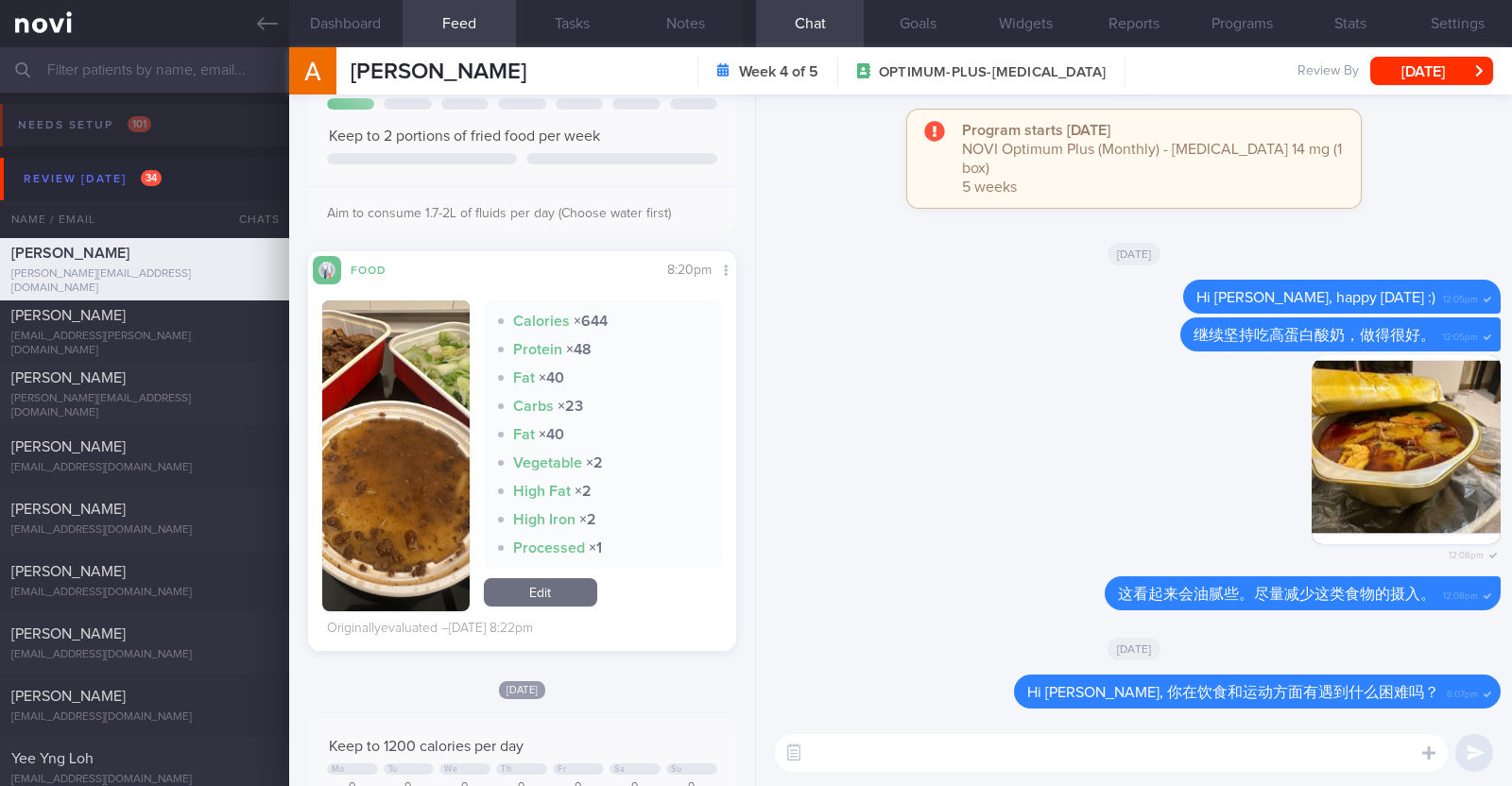
scroll to position [235, 0]
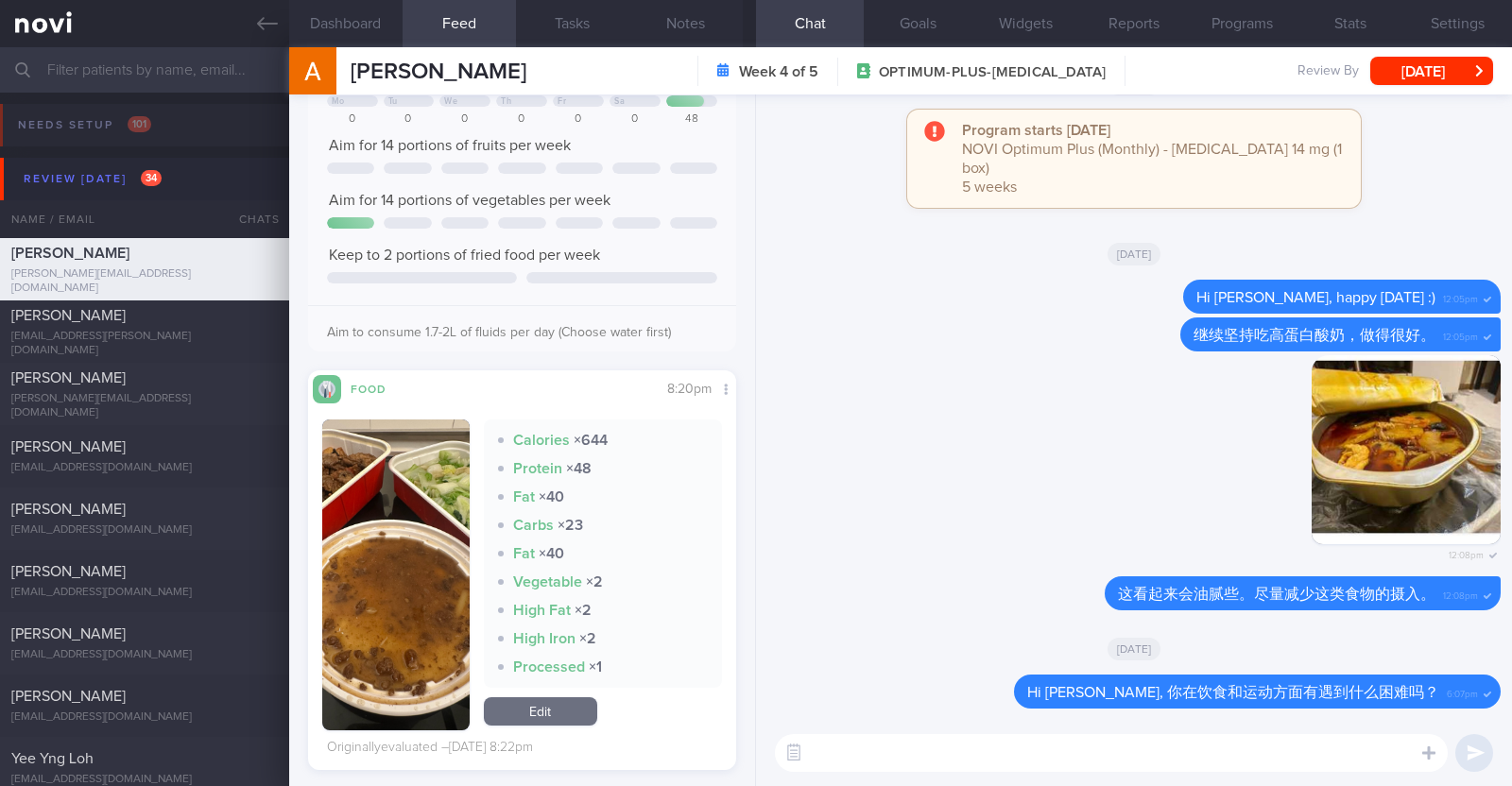
click at [432, 611] on button "button" at bounding box center [396, 575] width 147 height 311
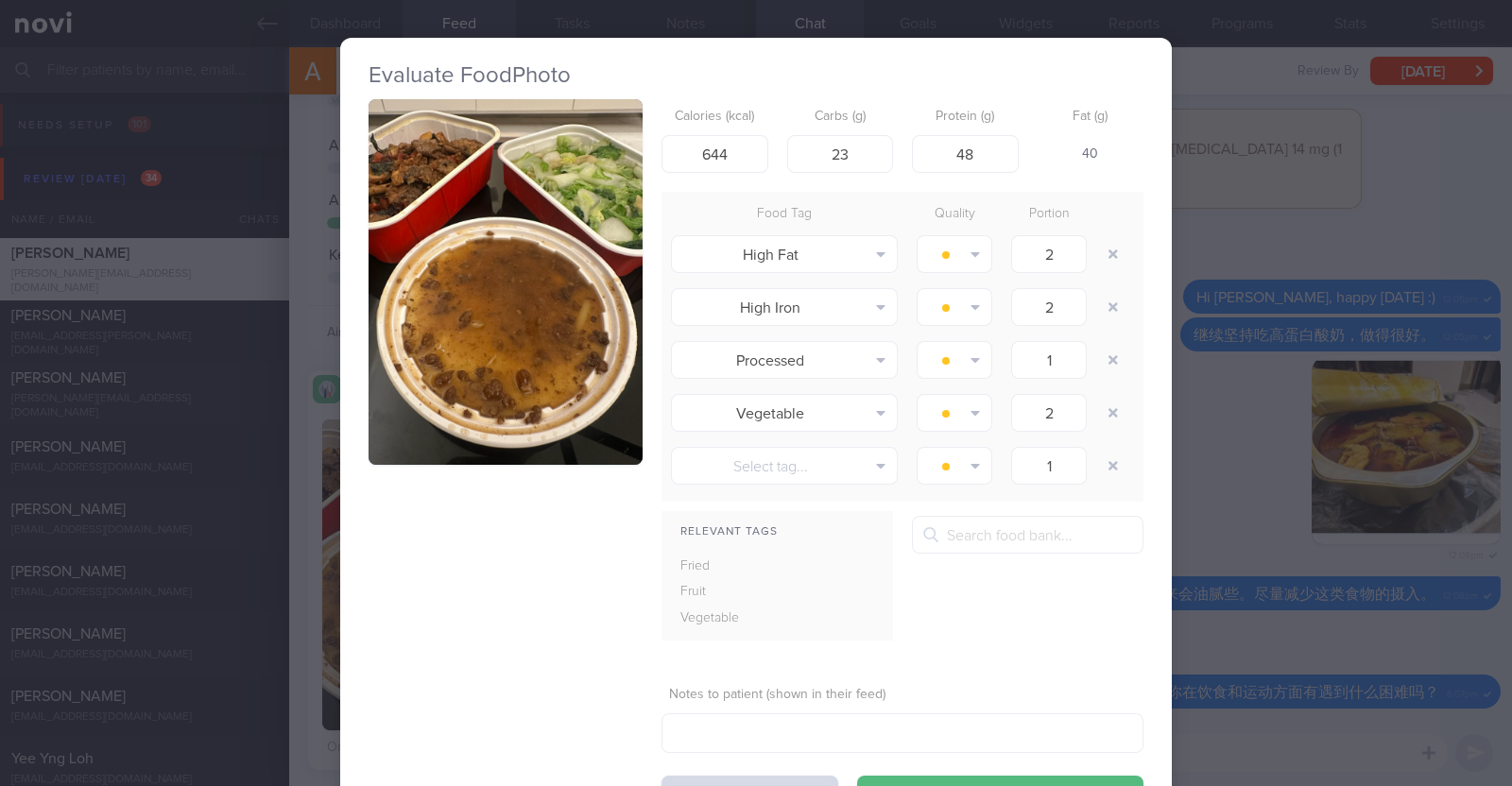
click at [293, 508] on div "Evaluate Food Photo Calories (kcal) 644 Carbs (g) 23 Protein (g) 48 Fat (g) 40 …" at bounding box center [756, 393] width 1512 height 786
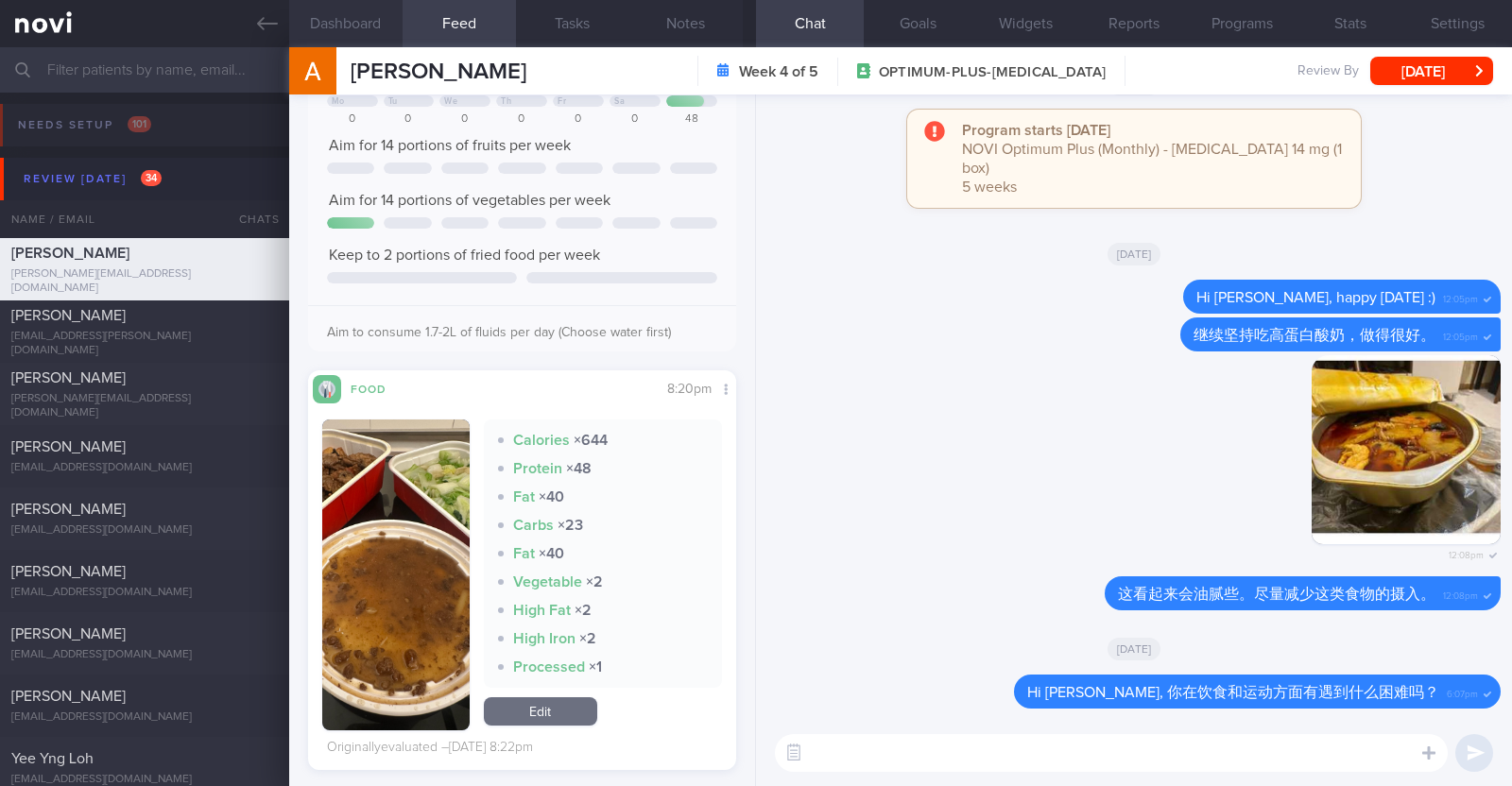
click at [383, 25] on button "Dashboard" at bounding box center [345, 23] width 114 height 47
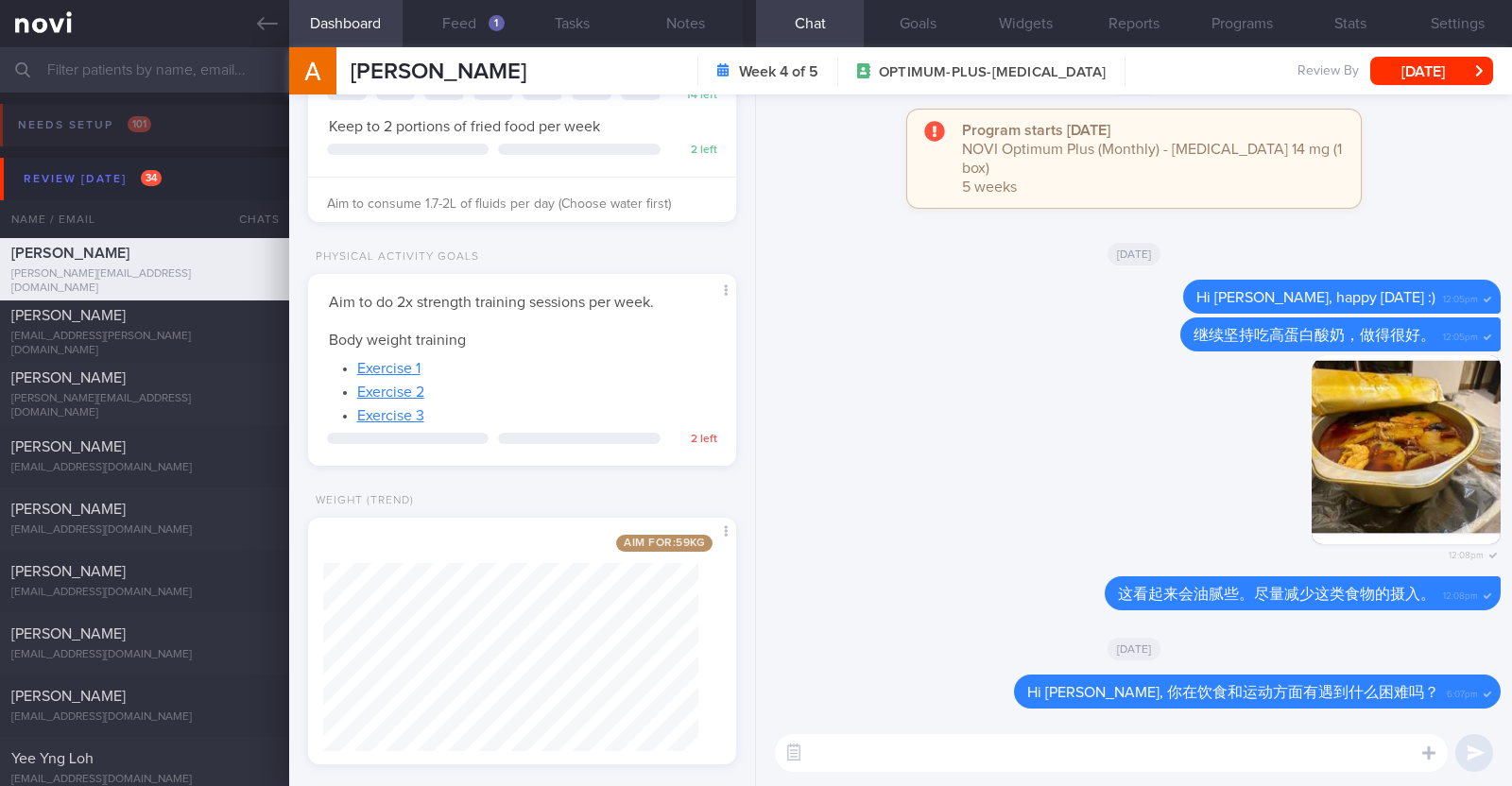
scroll to position [421, 0]
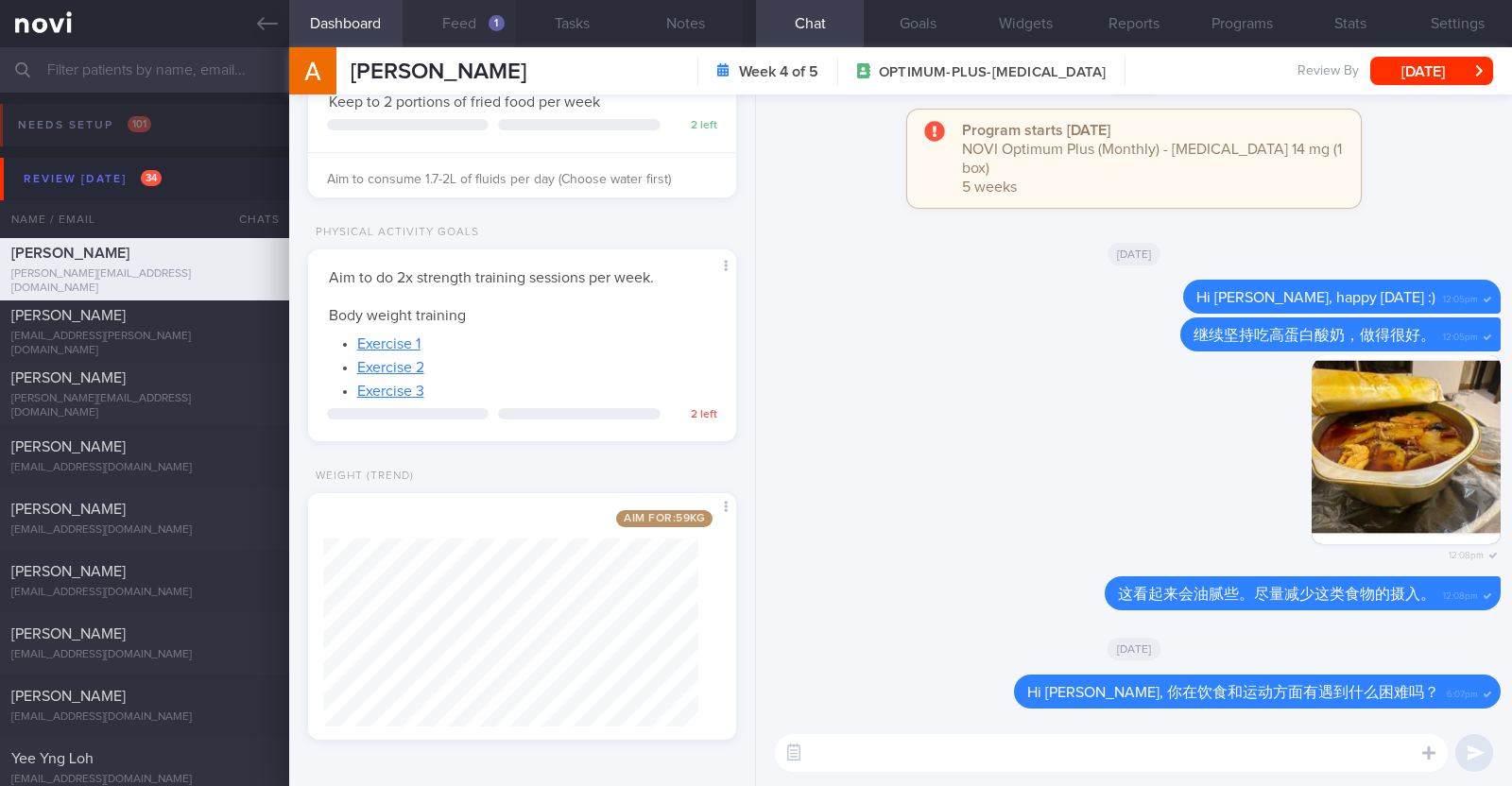
click at [473, 9] on button "Feed 1" at bounding box center [459, 23] width 114 height 47
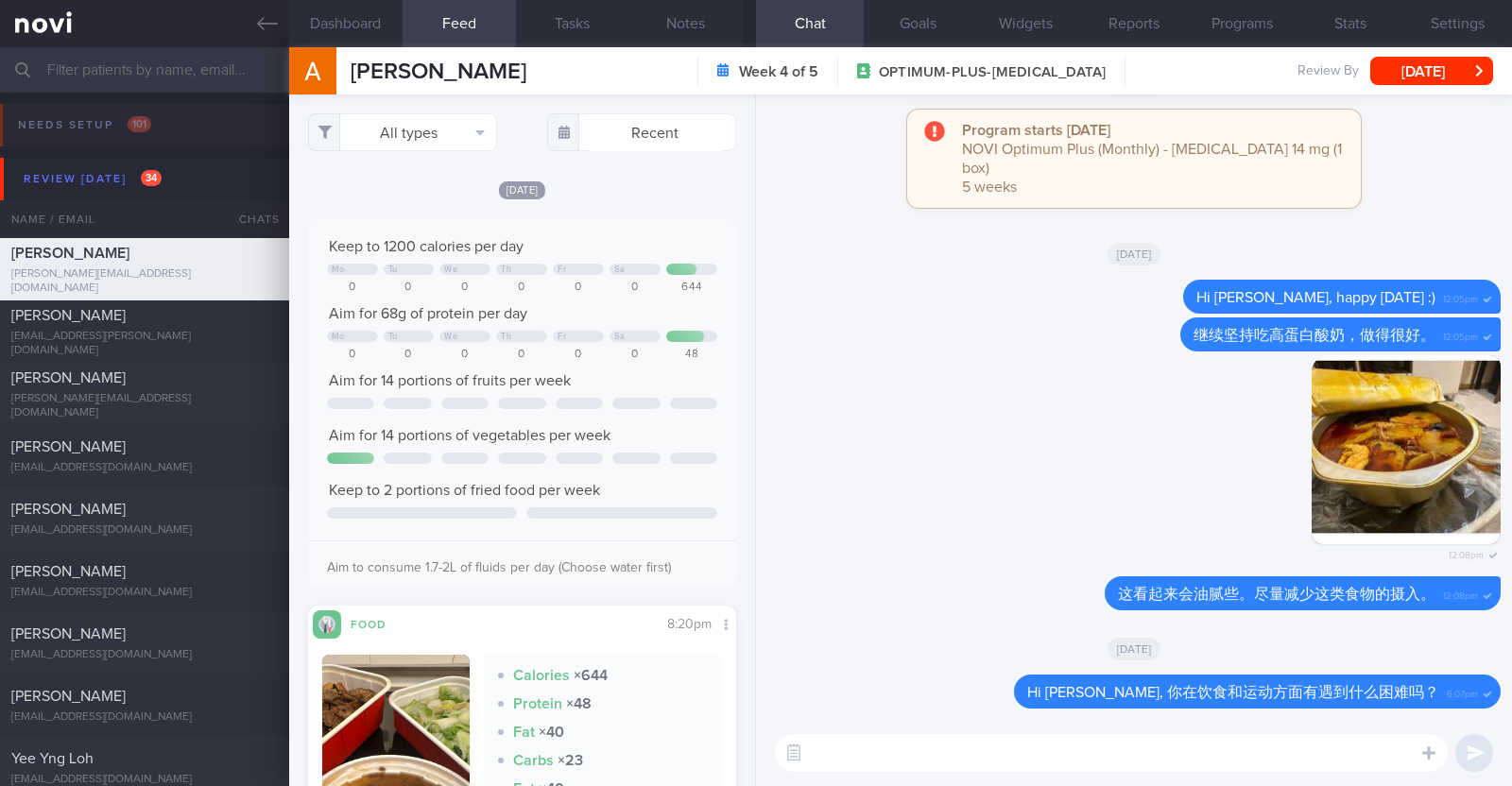
click at [973, 747] on textarea at bounding box center [1110, 753] width 672 height 38
paste textarea "你最近怎么样？"
click at [890, 748] on textarea "Hi Liu Jia, 你最近怎么样？" at bounding box center [1110, 753] width 672 height 38
type textarea "Hi Liu Jia, 您最近怎么样？"
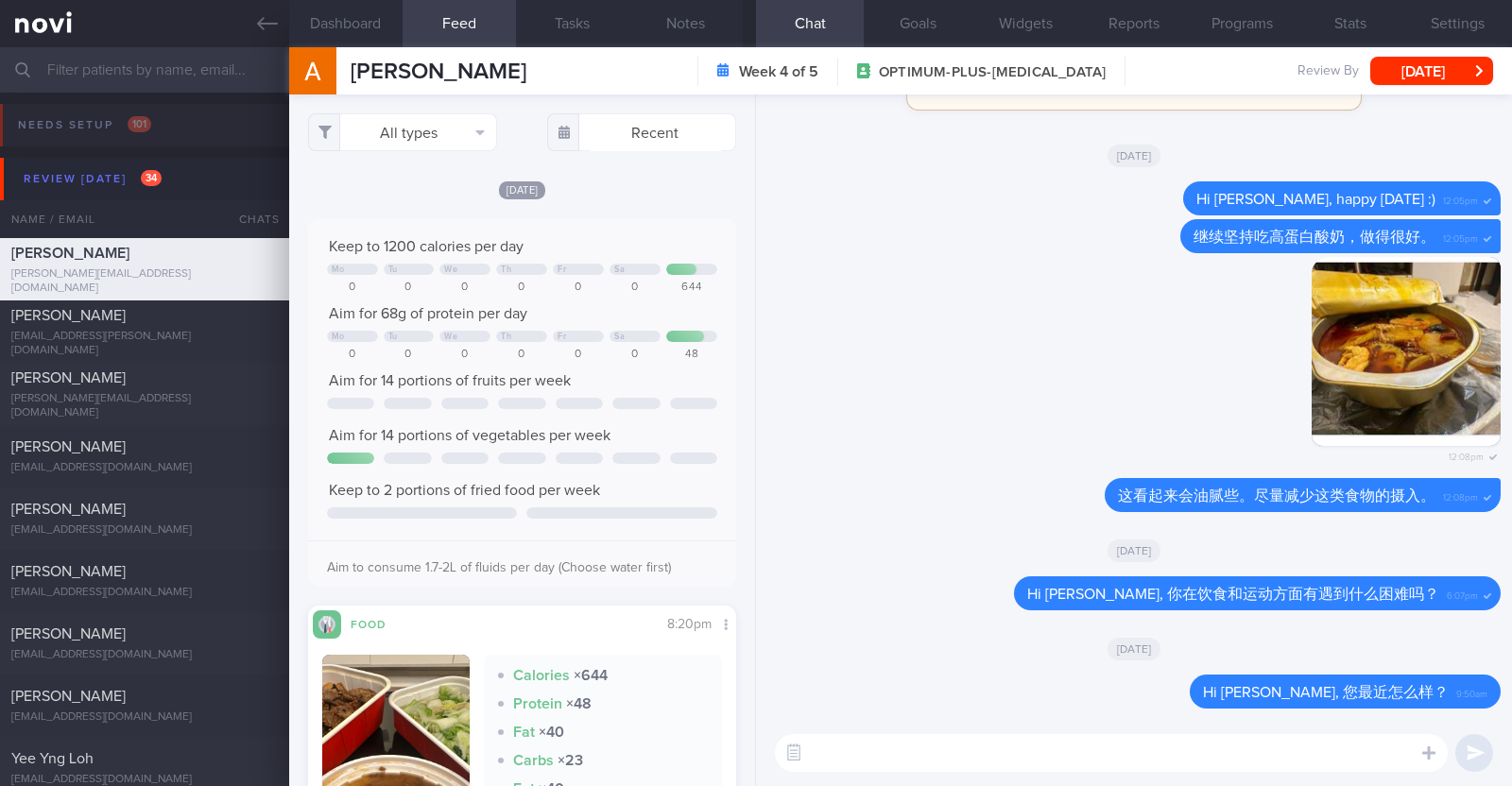
click at [865, 741] on textarea at bounding box center [1110, 753] width 672 height 38
paste textarea "周日你的那顿饭里包含了蛋白质和蔬菜，做得很好。"
type textarea "周日你的那顿饭里包含了蛋白质和蔬菜，做得很好。"
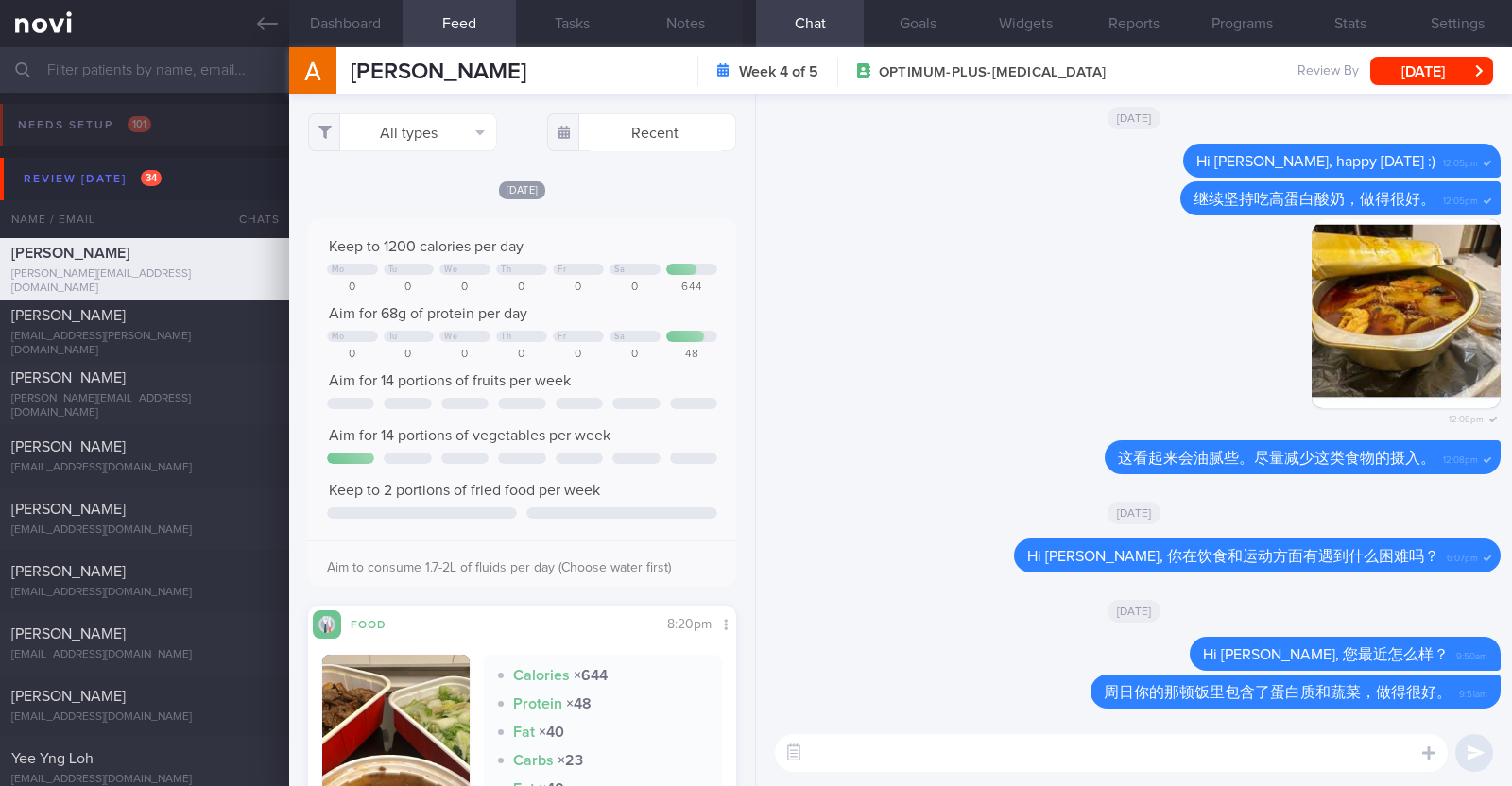
click at [954, 753] on textarea at bounding box center [1110, 753] width 672 height 38
paste textarea "你最近运动的情况怎么样？"
click at [822, 750] on textarea "你最近运动的情况怎么样？" at bounding box center [1110, 753] width 672 height 38
type textarea "您最近运动的情况怎么样？"
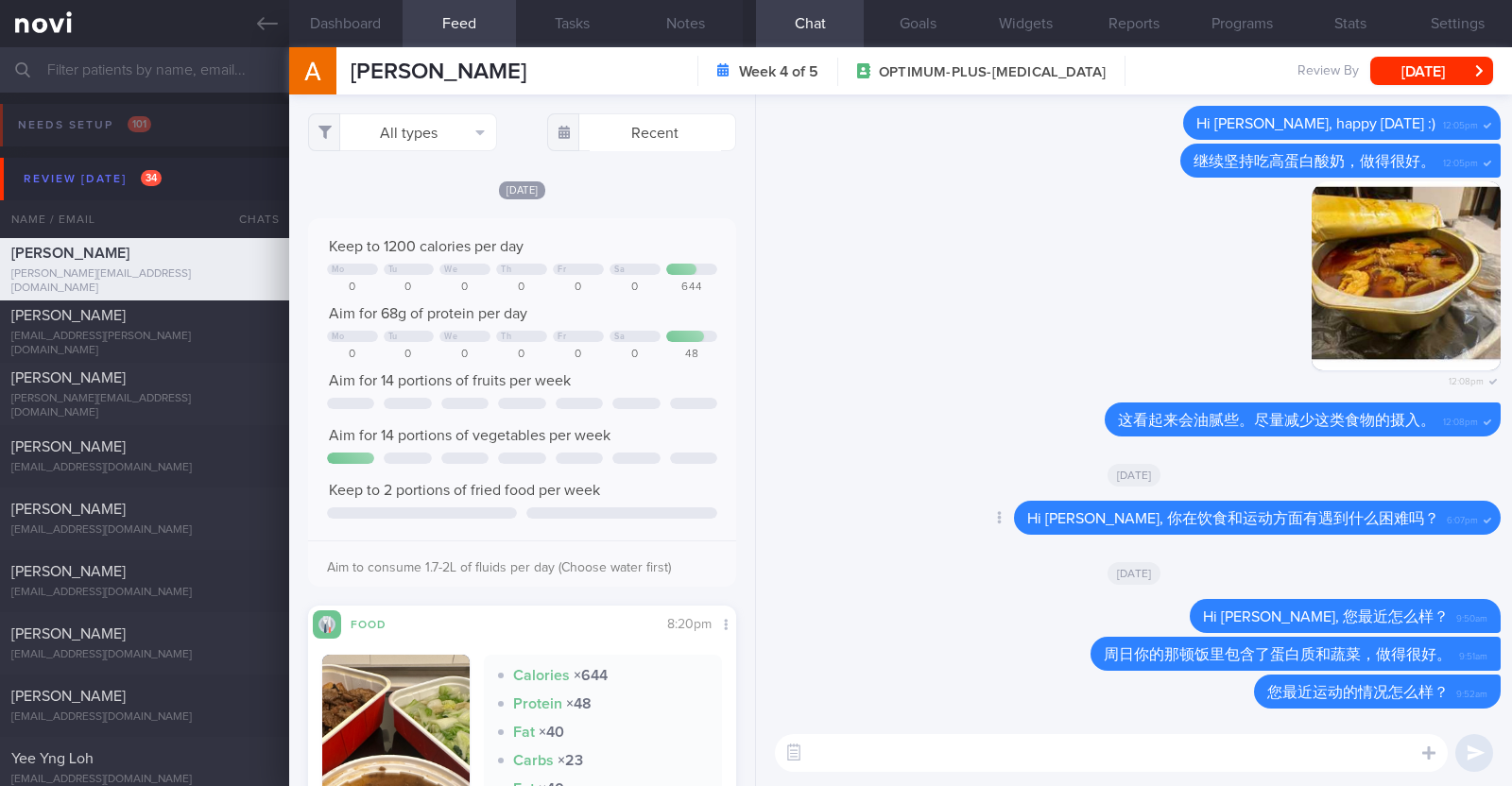
click at [921, 513] on div "Delete Hi Liu Jia, 你在饮食和运动方面有遇到什么困难吗？ 6:07pm" at bounding box center [1133, 523] width 734 height 45
click at [1427, 76] on button "[DATE]" at bounding box center [1432, 71] width 122 height 29
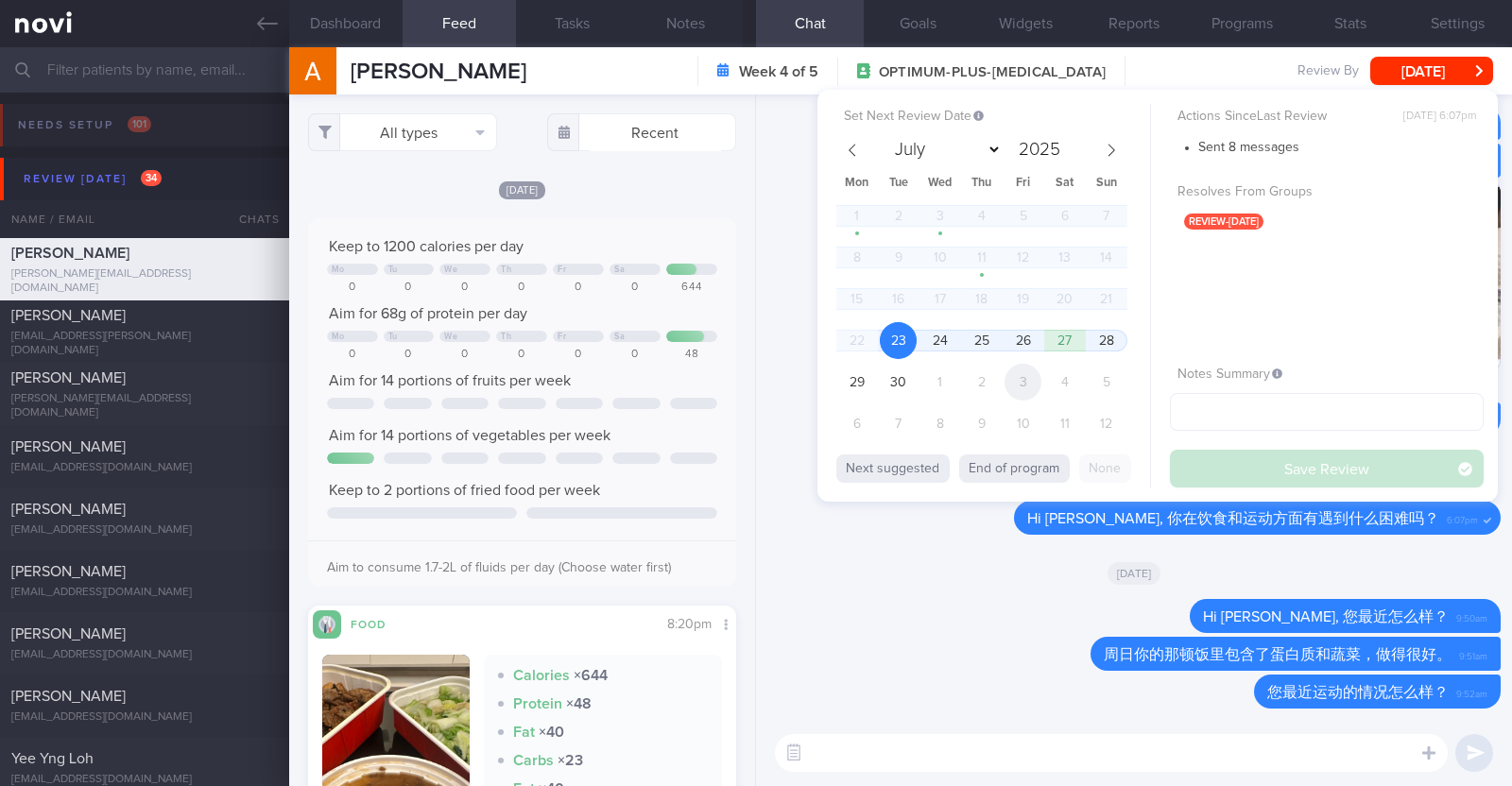
click at [1014, 389] on span "3" at bounding box center [1022, 382] width 37 height 37
select select "9"
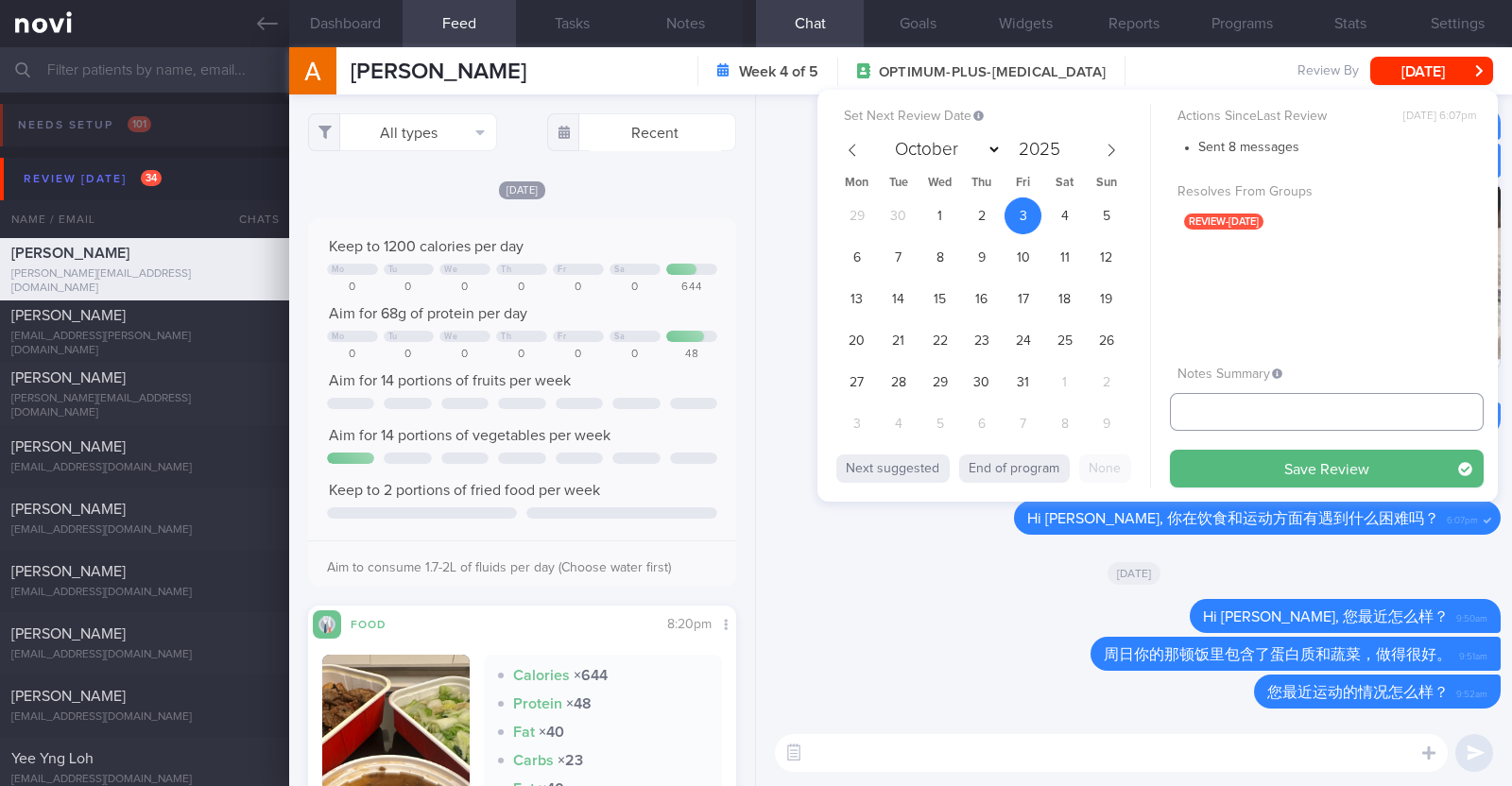
click at [1279, 426] on input "text" at bounding box center [1326, 412] width 314 height 38
type input "r/v 3/10"
click at [1266, 451] on button "Save Review" at bounding box center [1326, 469] width 314 height 38
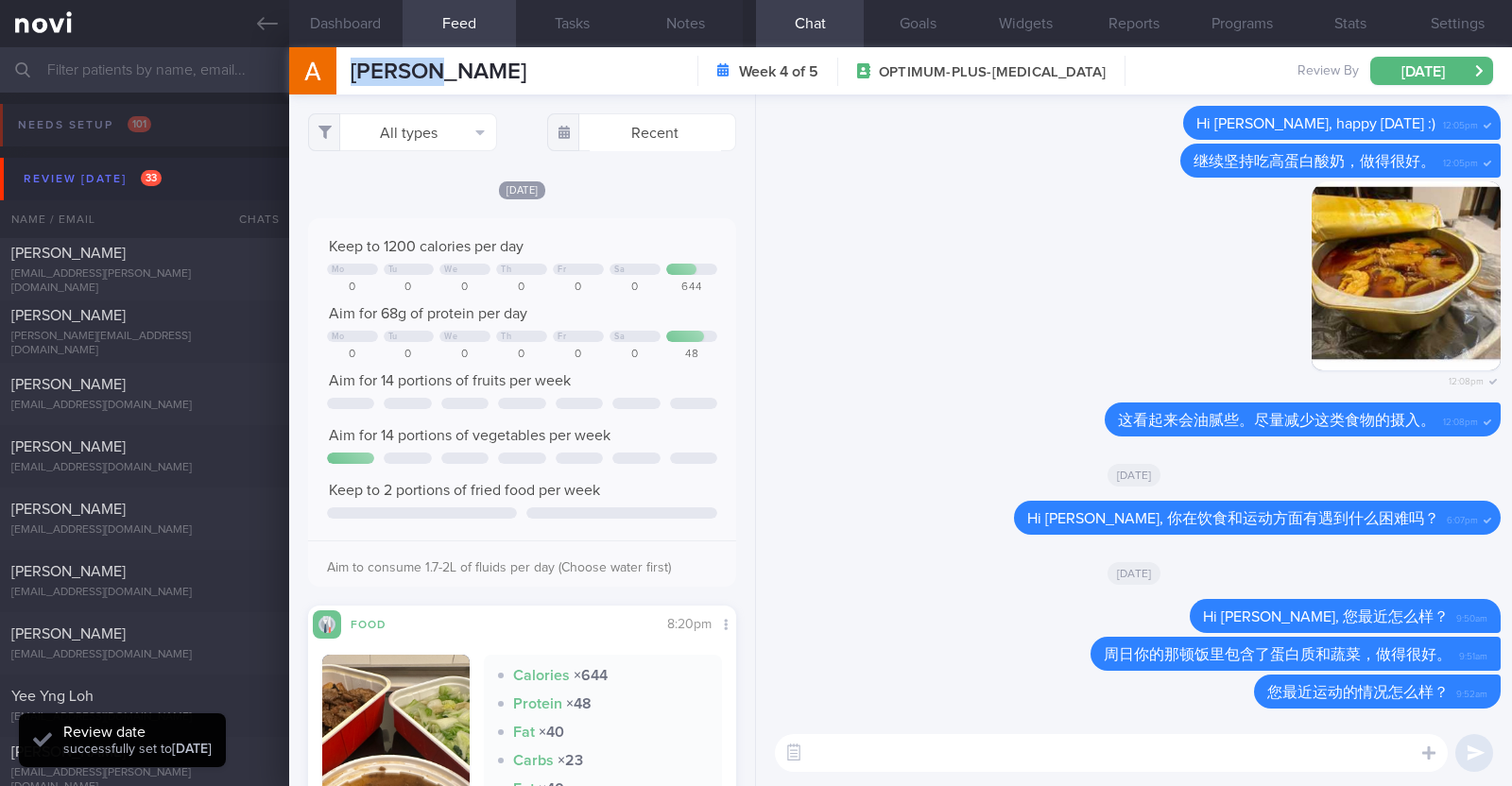
drag, startPoint x: 444, startPoint y: 72, endPoint x: 340, endPoint y: 73, distance: 104.0
click at [340, 73] on div "Liu Jia Liu Jia alice@dtcpay.com Week 4 of 5 OPTIMUM-PLUS-RYBELSUS Review By Fr…" at bounding box center [900, 70] width 1222 height 47
copy div "Liu Jia"
click at [691, 11] on button "Notes" at bounding box center [686, 23] width 114 height 47
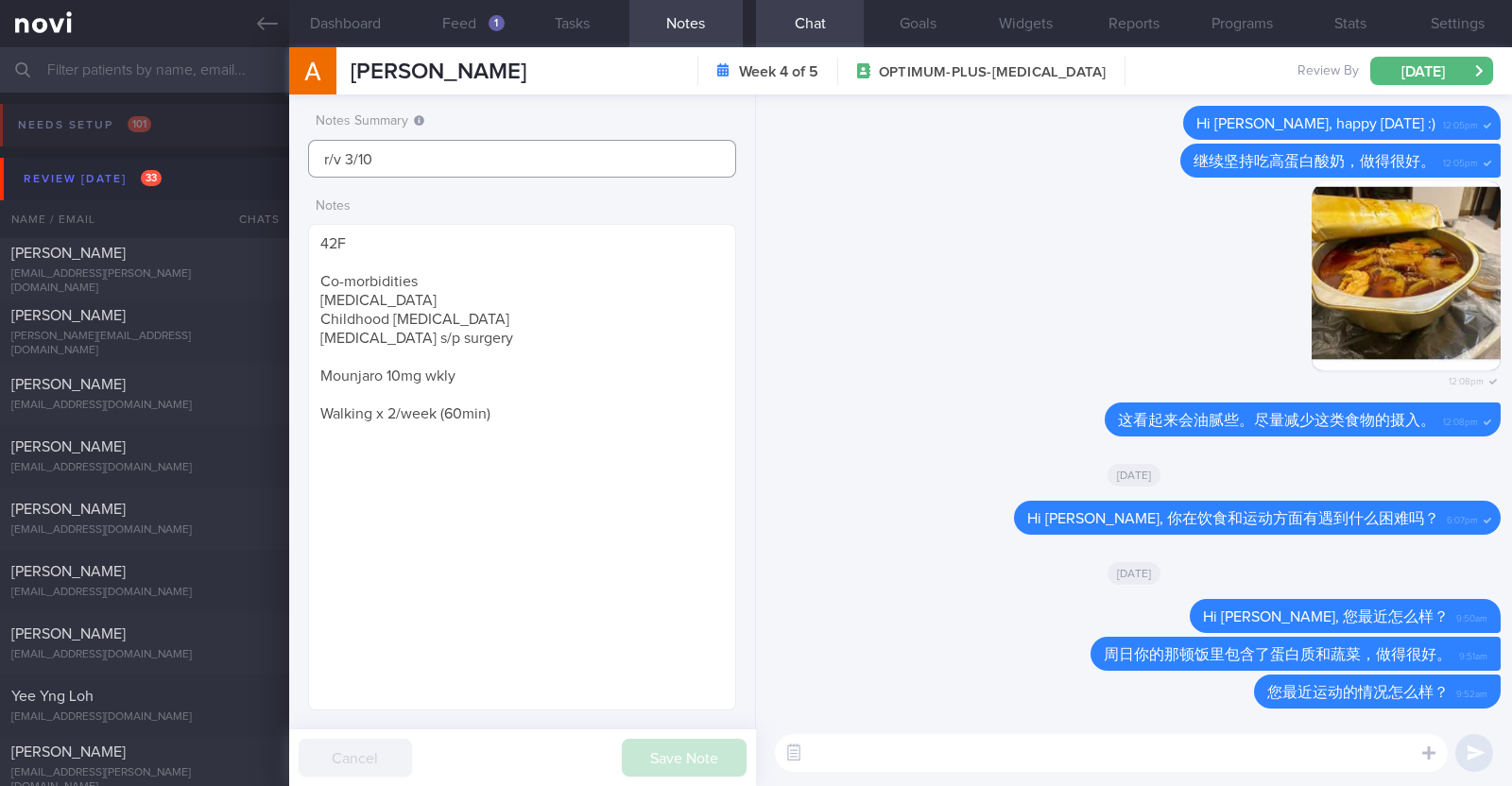
click at [312, 158] on input "r/v 3/10" at bounding box center [522, 159] width 428 height 38
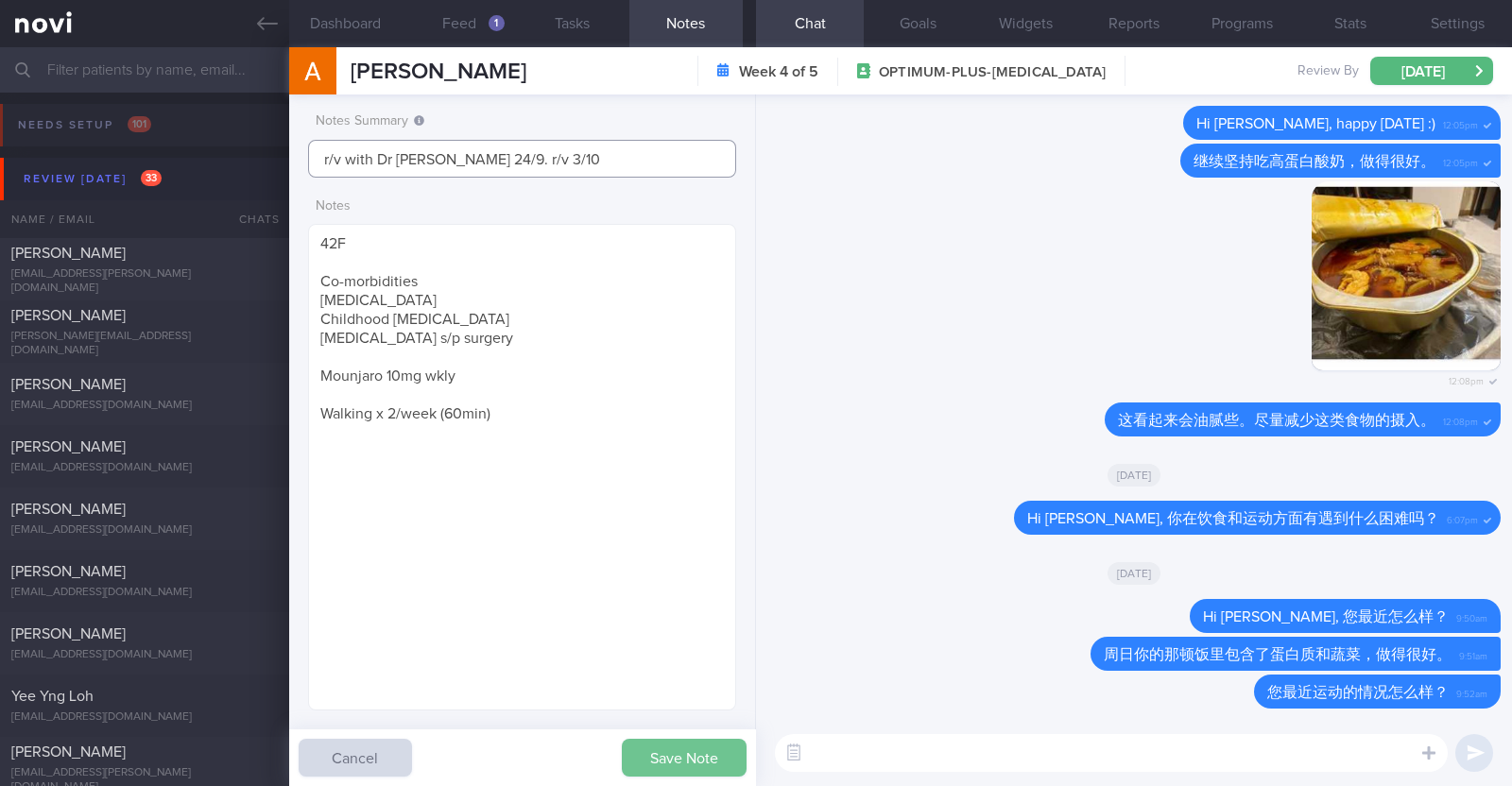
type input "r/v with Dr JJ 24/9. r/v 3/10"
click at [687, 758] on button "Save Note" at bounding box center [684, 758] width 124 height 38
type input "r/v with Dr JJ 24/9. r/v 3/10"
click at [197, 320] on div "Jesper Ong" at bounding box center [142, 316] width 262 height 19
type textarea "40M Co-morbidities: Urolithiasis Wegovy 1mg wkly Metformin XR 500mg OM Increase…"
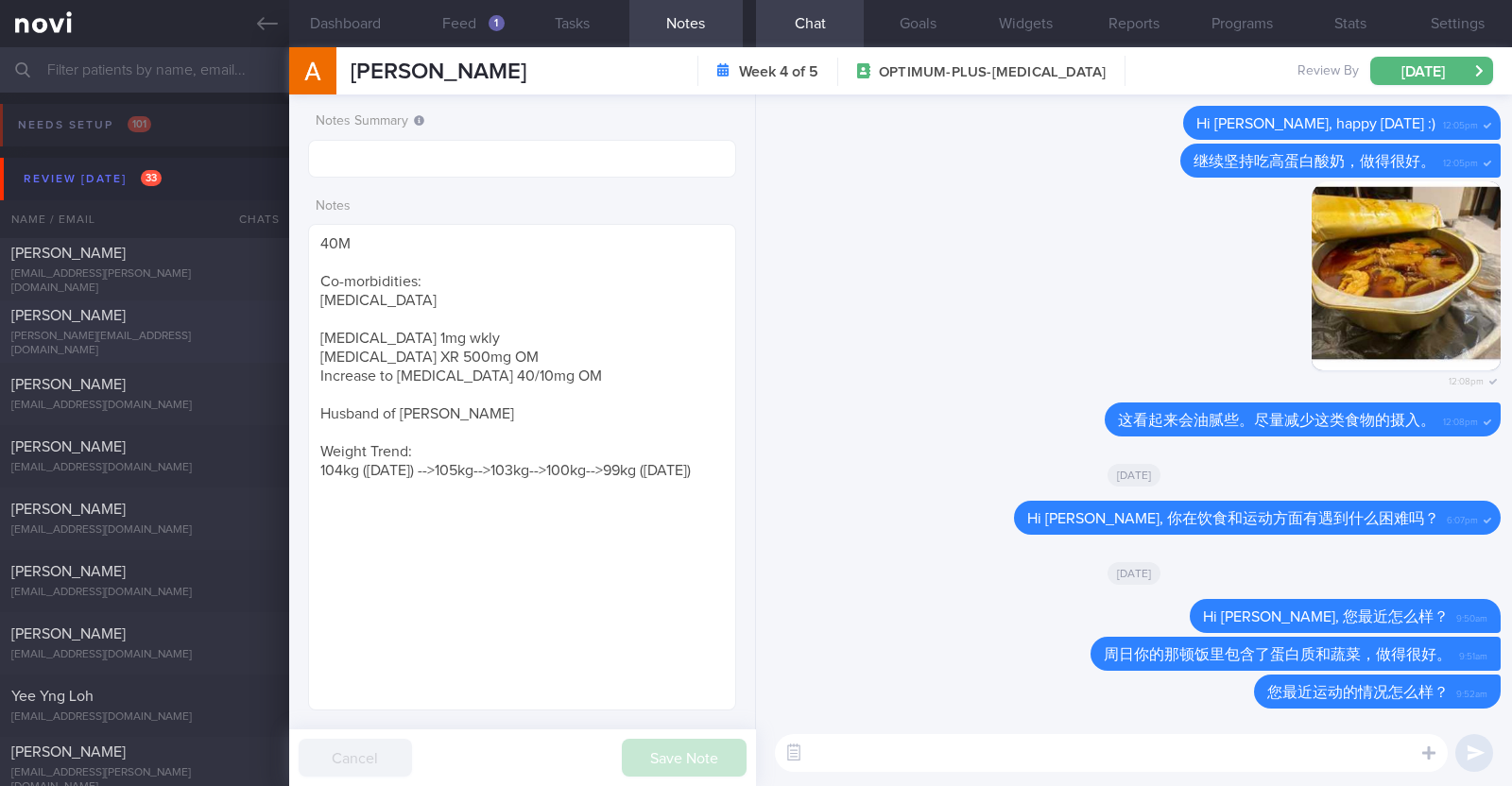
select select "8"
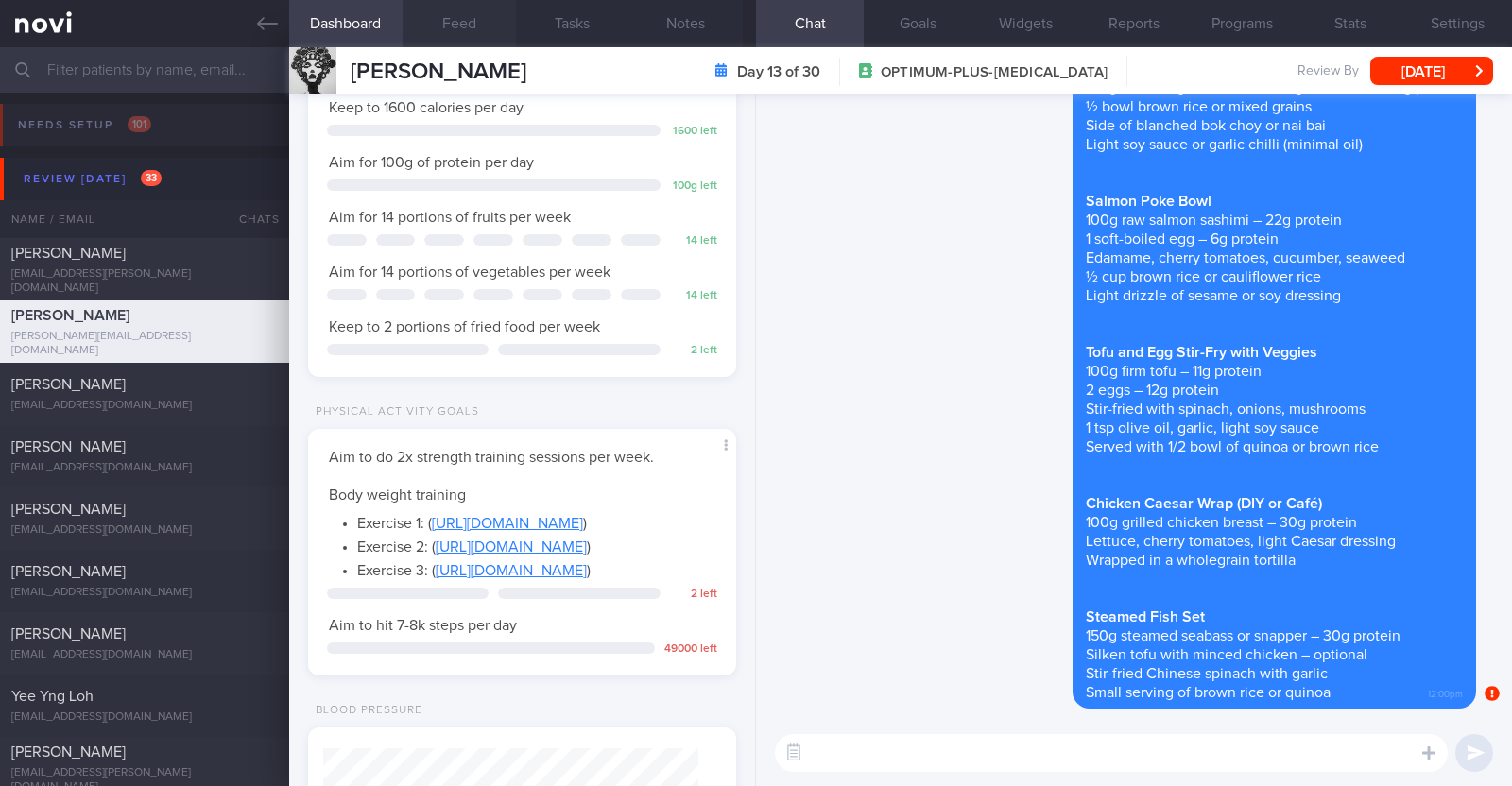
click at [465, 11] on button "Feed" at bounding box center [459, 23] width 114 height 47
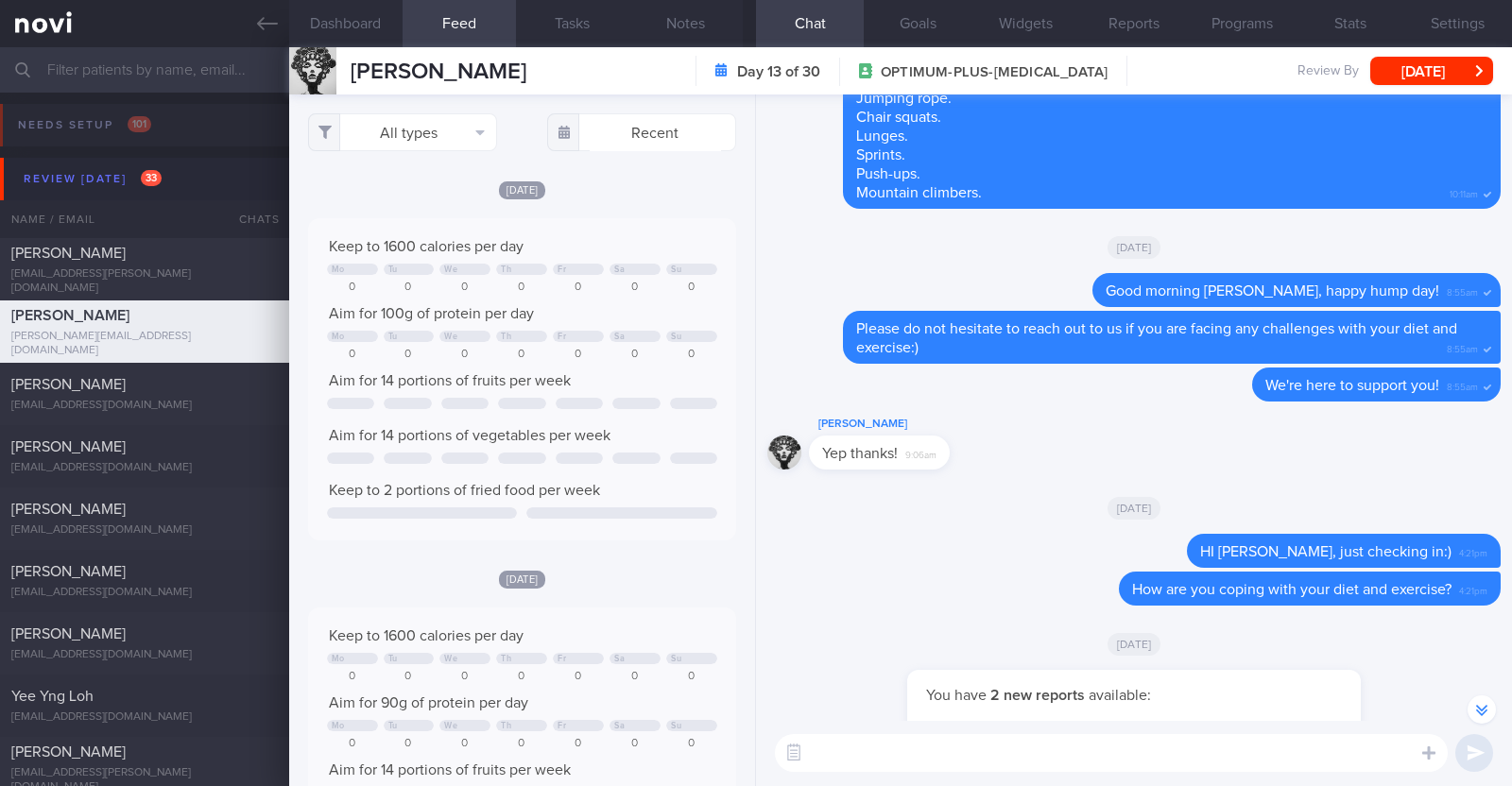
click at [943, 767] on textarea at bounding box center [1110, 753] width 672 height 38
type textarea "Hi Jesper, just checking in"
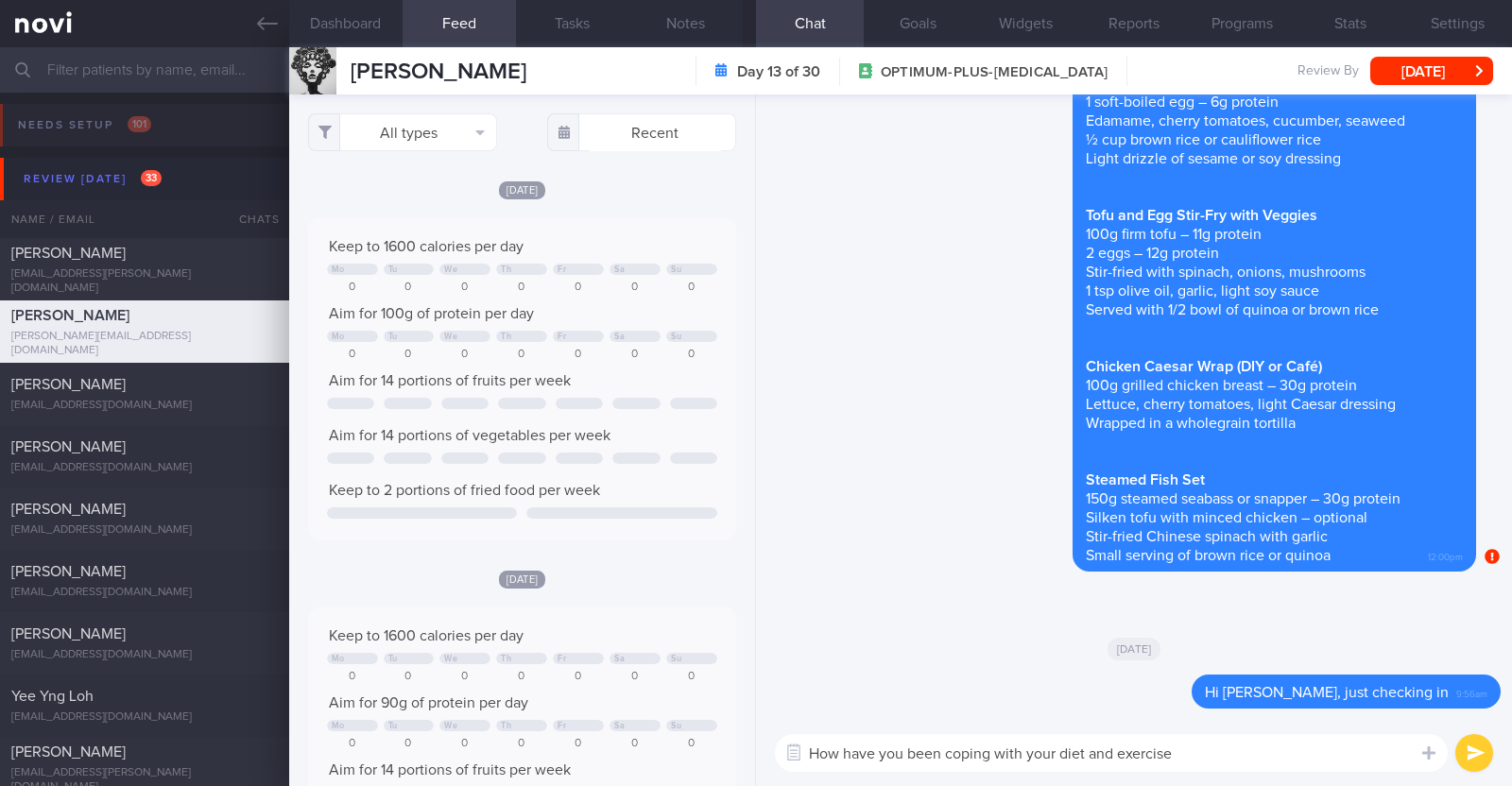
type textarea "How have you been coping with your diet and exercise?"
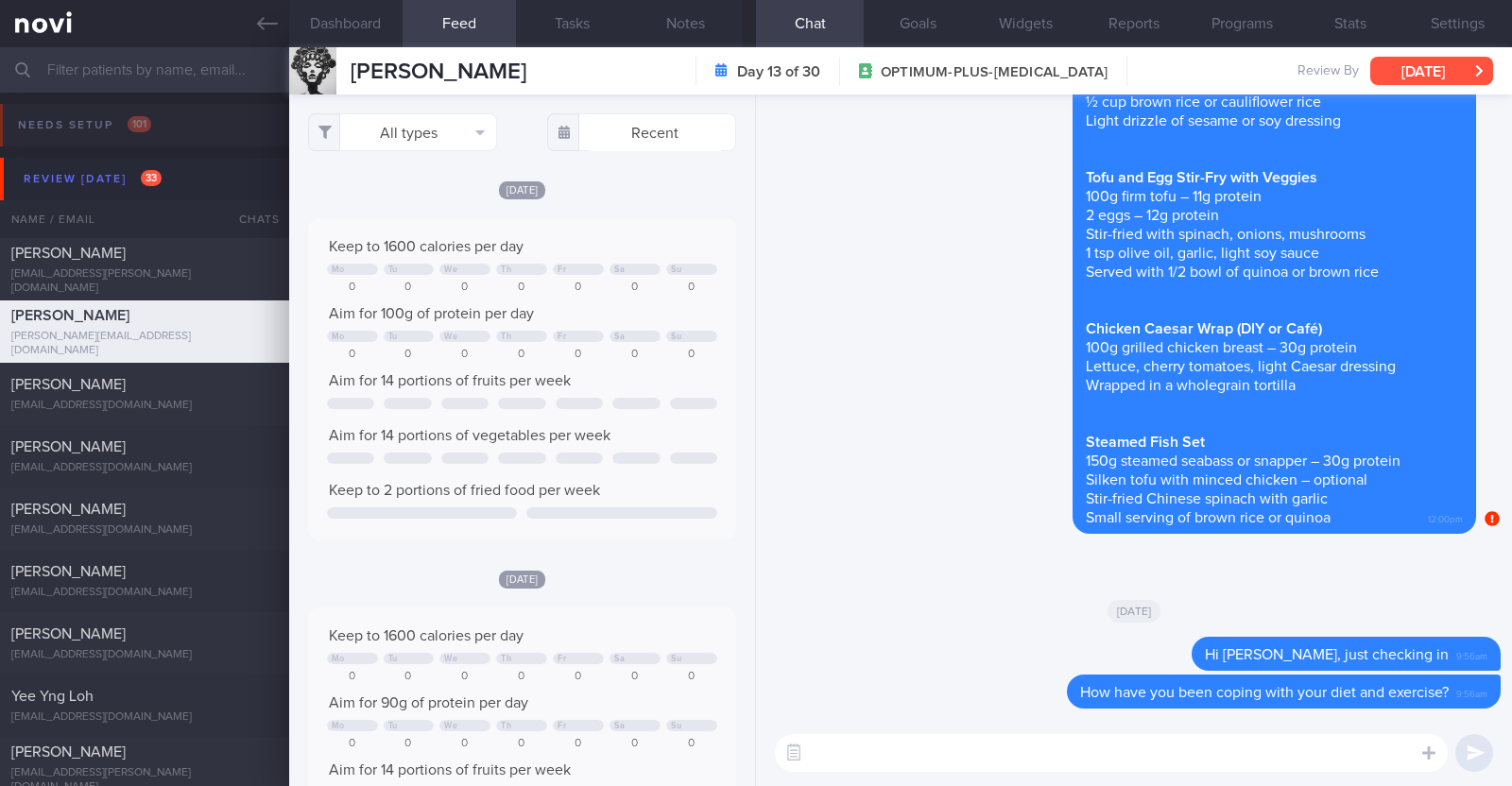
click at [1394, 67] on button "[DATE]" at bounding box center [1432, 71] width 122 height 29
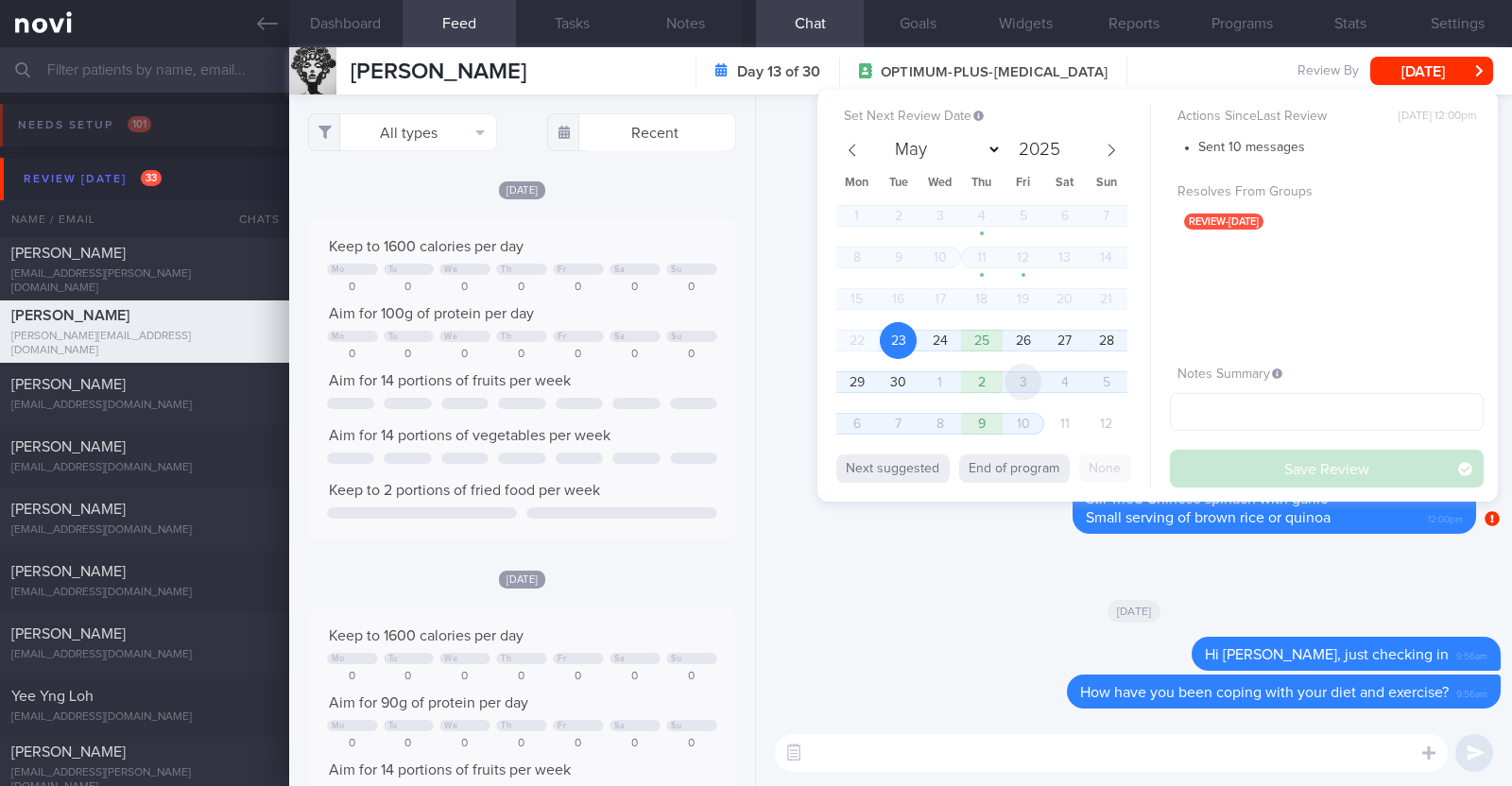
click at [1036, 380] on span "3" at bounding box center [1022, 382] width 37 height 37
select select "9"
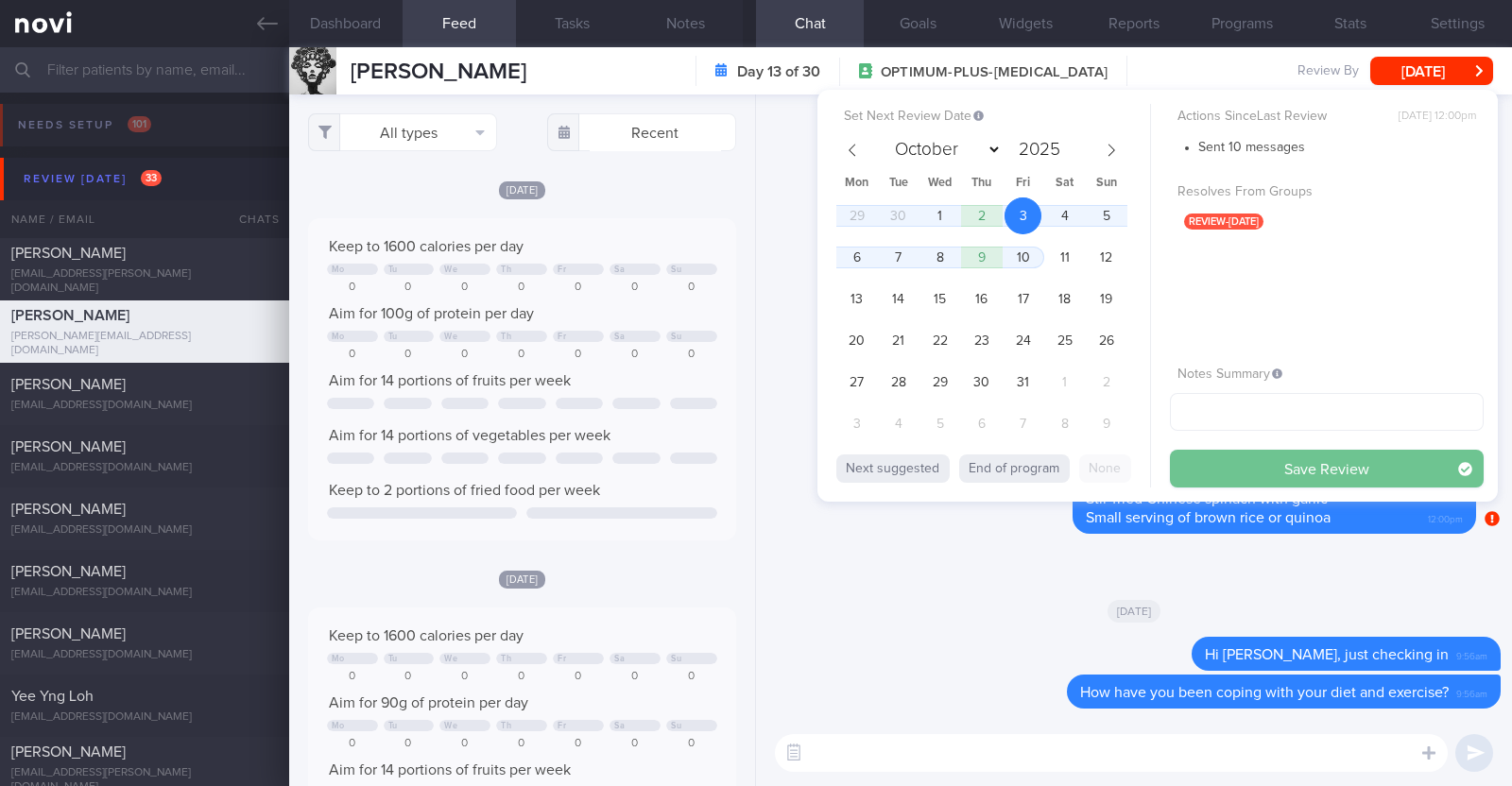
click at [1227, 456] on button "Save Review" at bounding box center [1326, 469] width 314 height 38
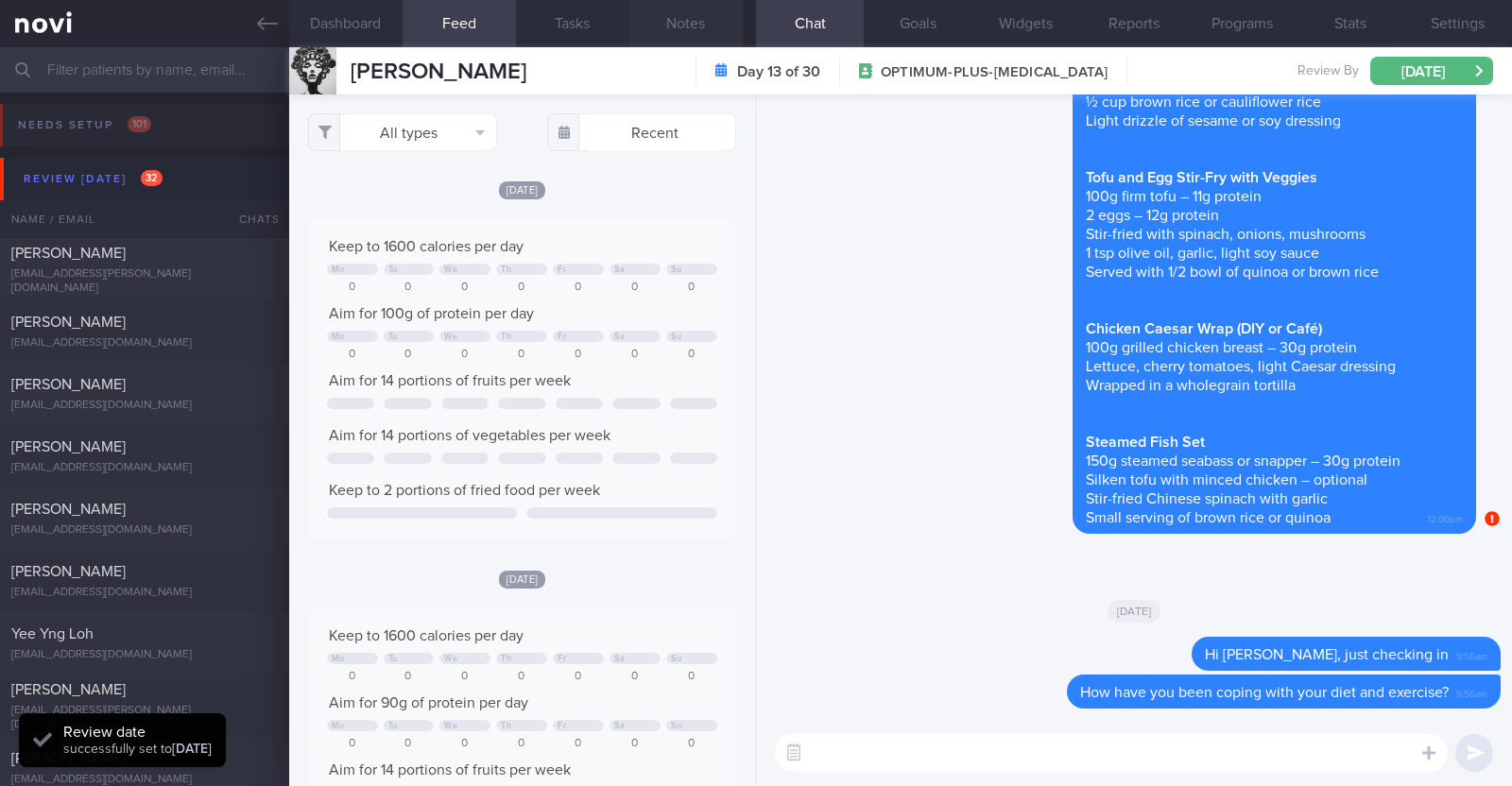
click at [661, 29] on button "Notes" at bounding box center [686, 23] width 114 height 47
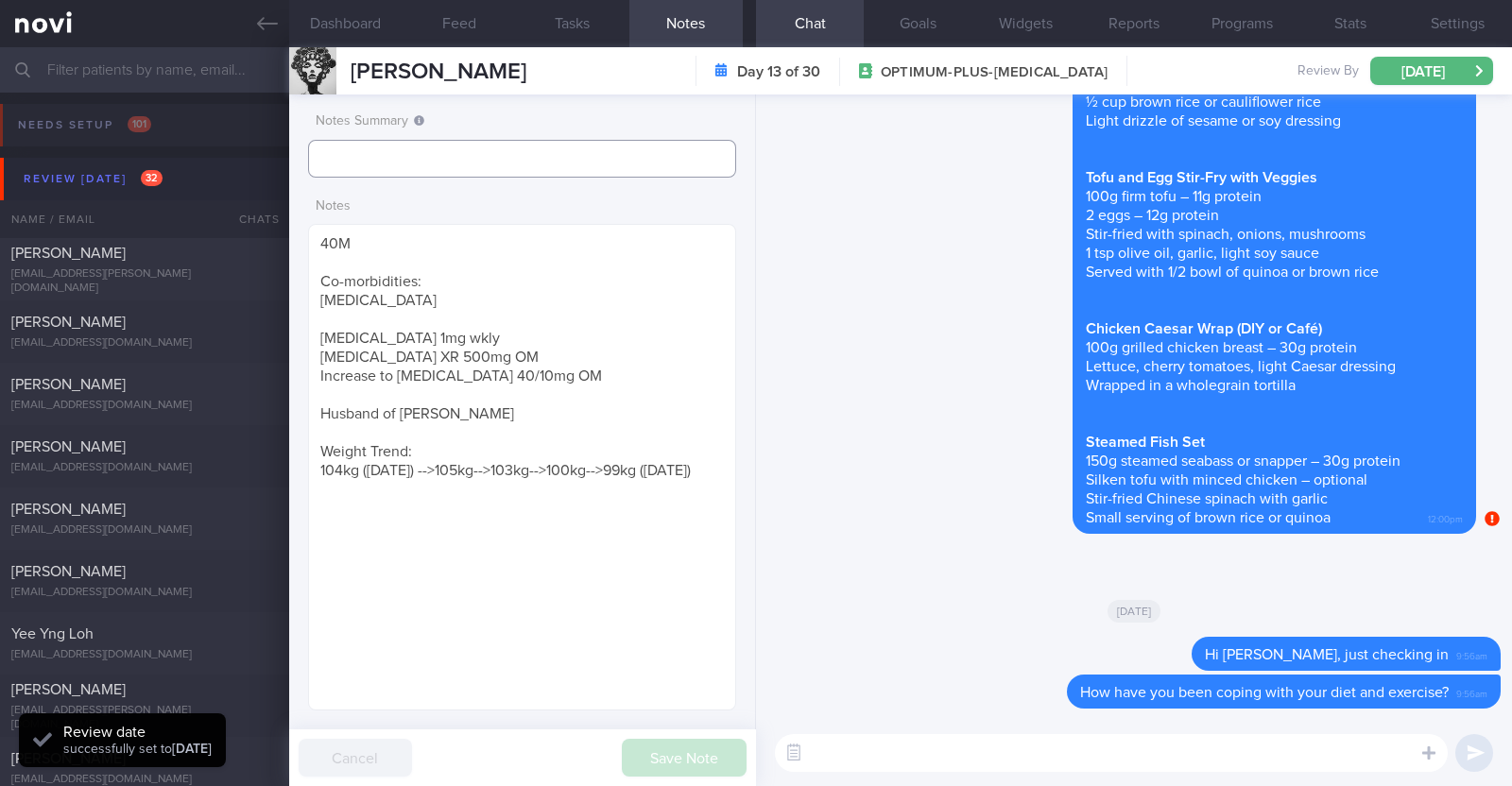
click at [548, 152] on input "text" at bounding box center [522, 159] width 428 height 38
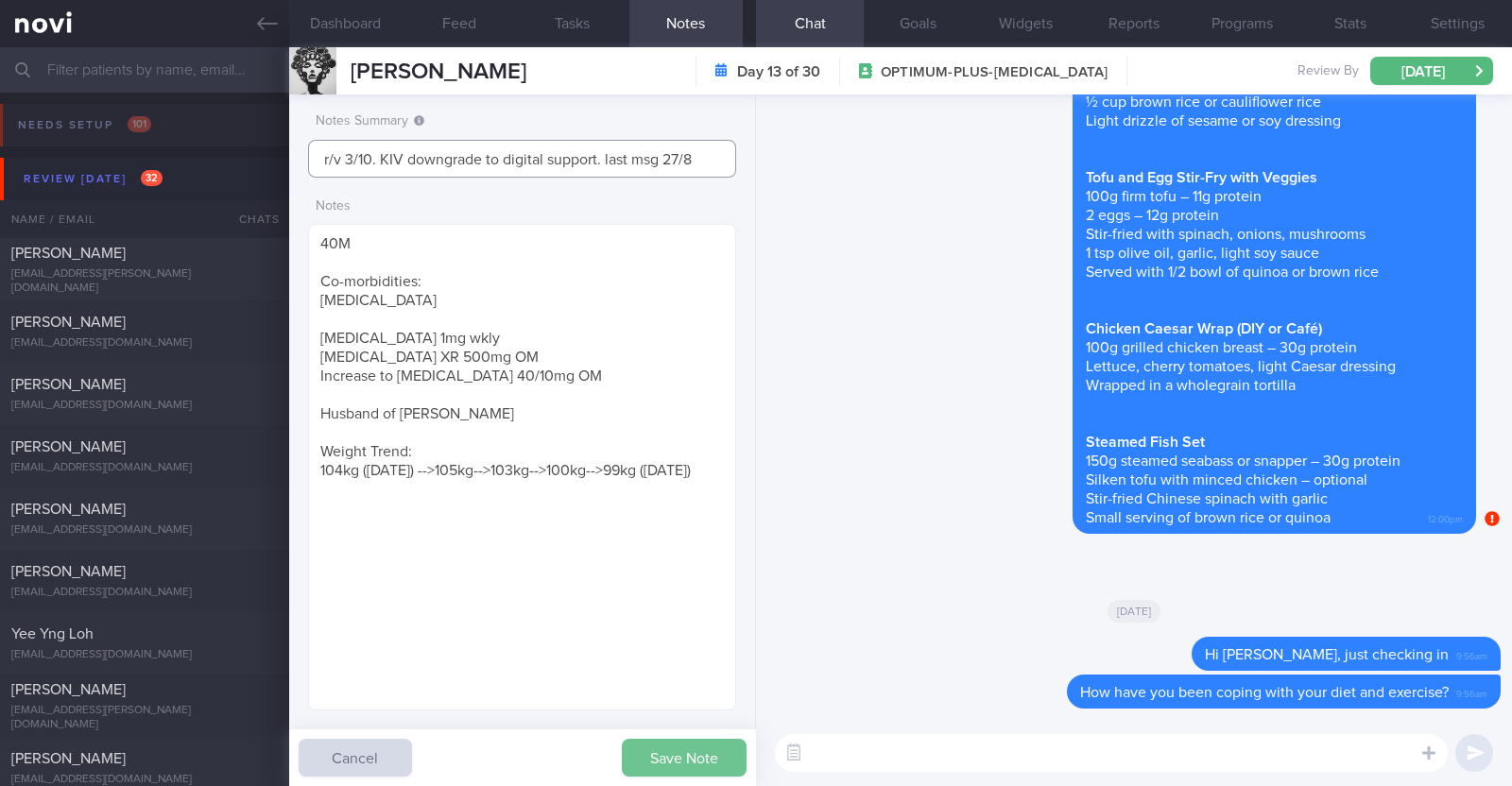
type input "r/v 3/10. KIV downgrade to digital support. last msg 27/8"
click at [732, 750] on button "Save Note" at bounding box center [684, 758] width 124 height 38
type input "r/v 3/10. KIV downgrade to digital support. last msg 27/8"
click at [170, 347] on div "angelenachan@mac.com" at bounding box center [144, 343] width 267 height 14
type textarea "59F Nil PMHx Mounjaro 10mg Walking the dog (30min) daily, Aqua spin (50-60min) …"
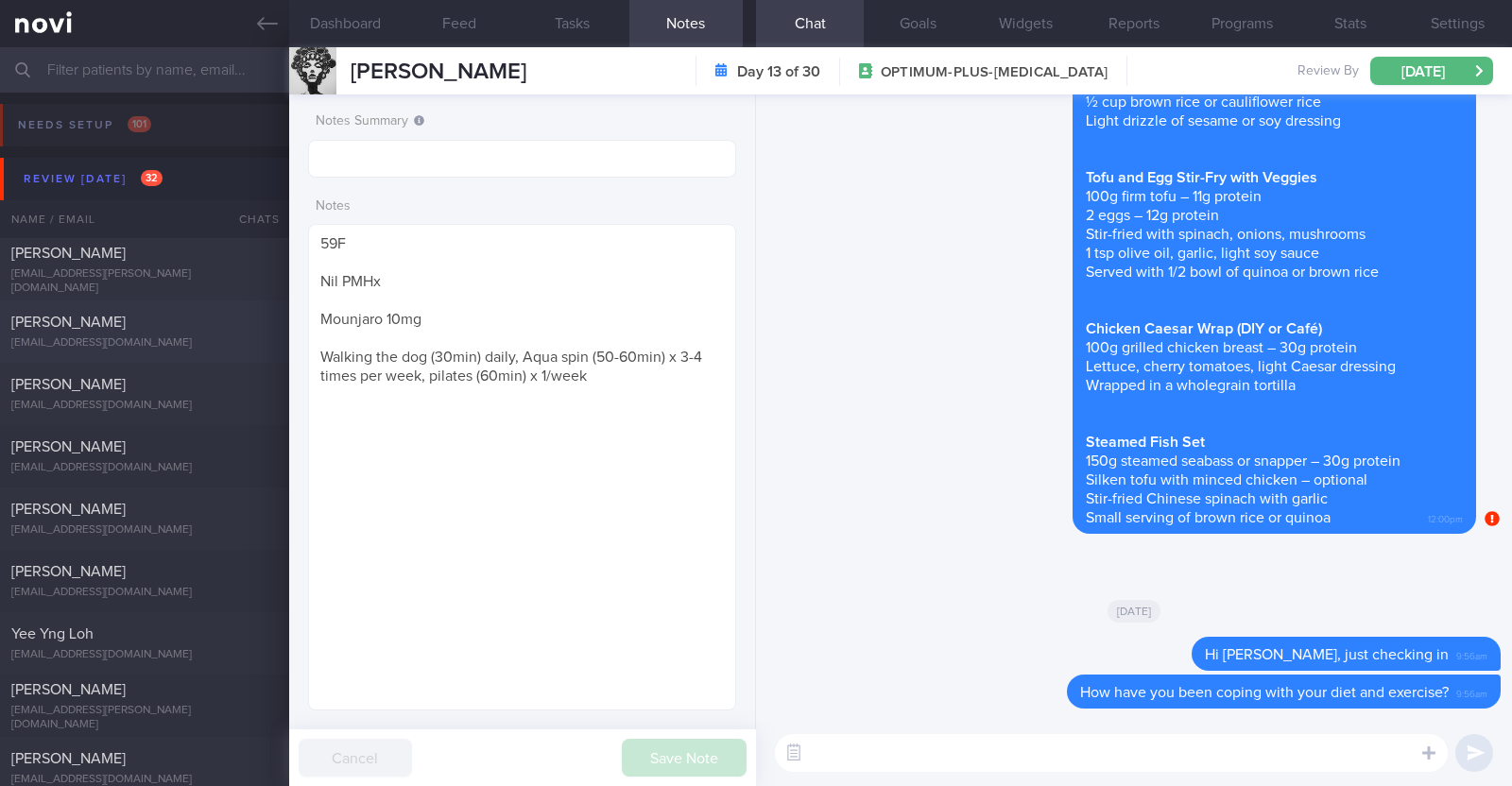
select select "8"
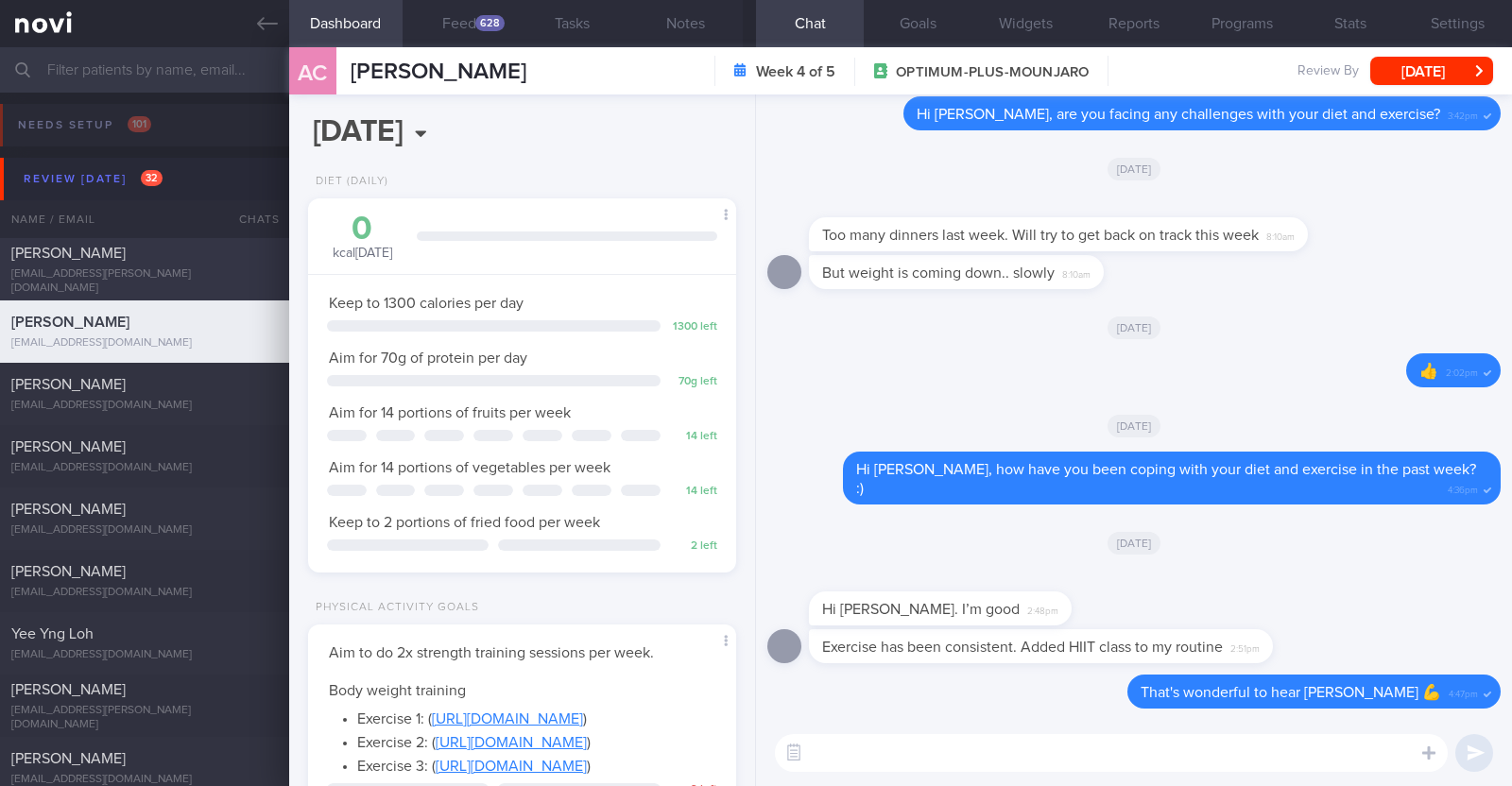
scroll to position [214, 376]
click at [465, 21] on button "Feed 628" at bounding box center [459, 23] width 114 height 47
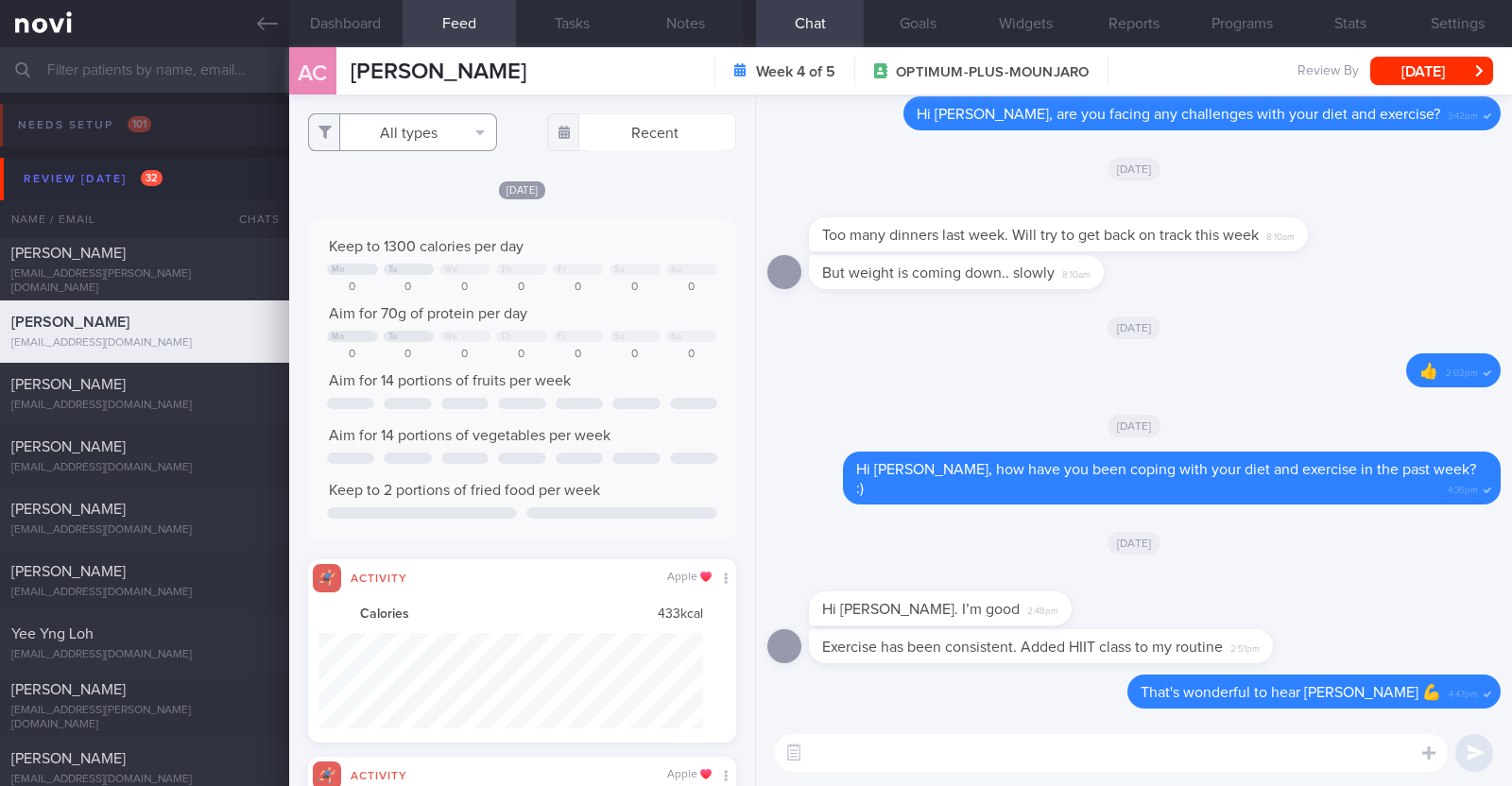
click at [456, 136] on button "All types" at bounding box center [403, 133] width 189 height 38
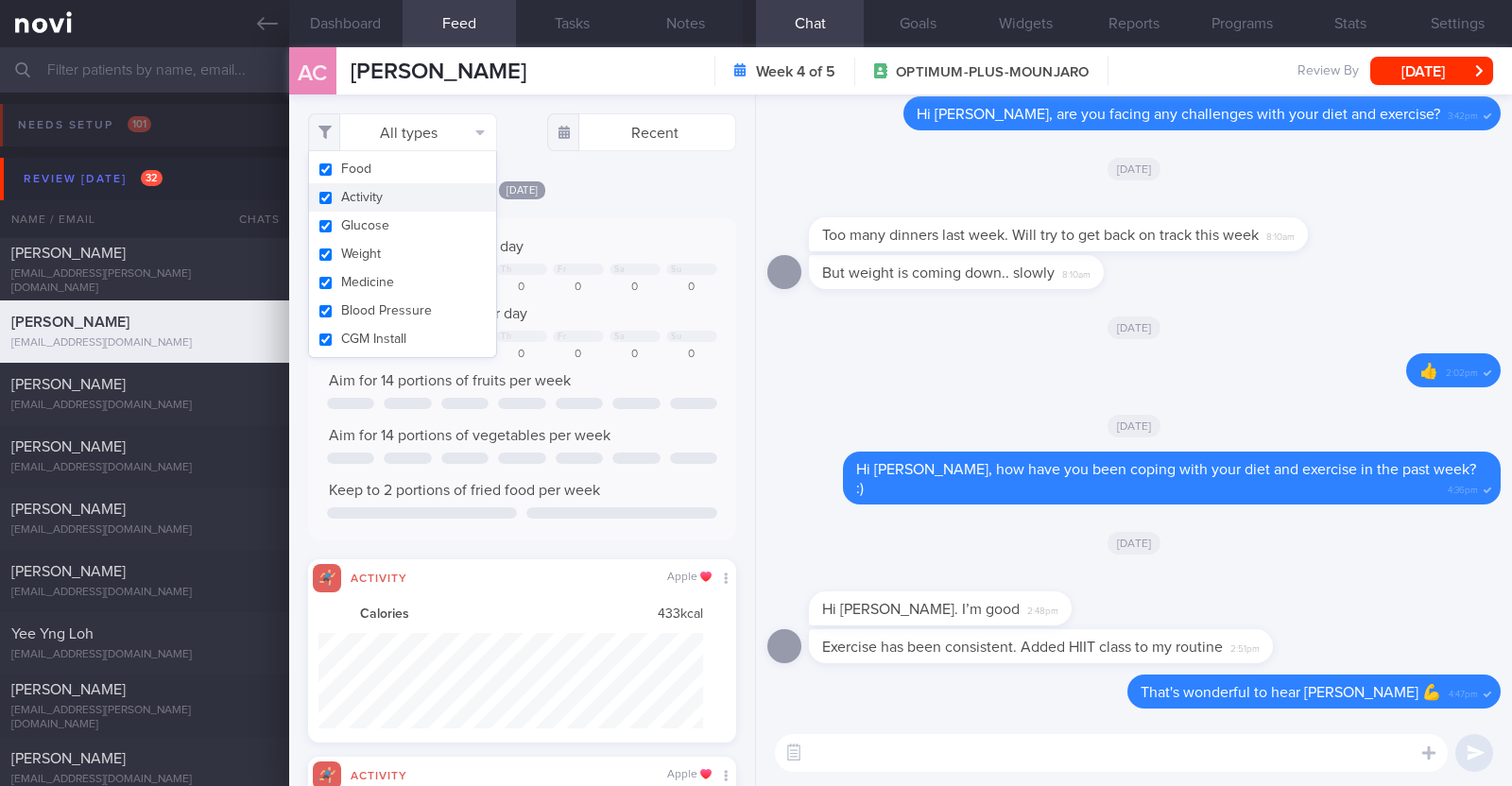
click at [406, 196] on button "Activity" at bounding box center [403, 198] width 187 height 29
checkbox input "false"
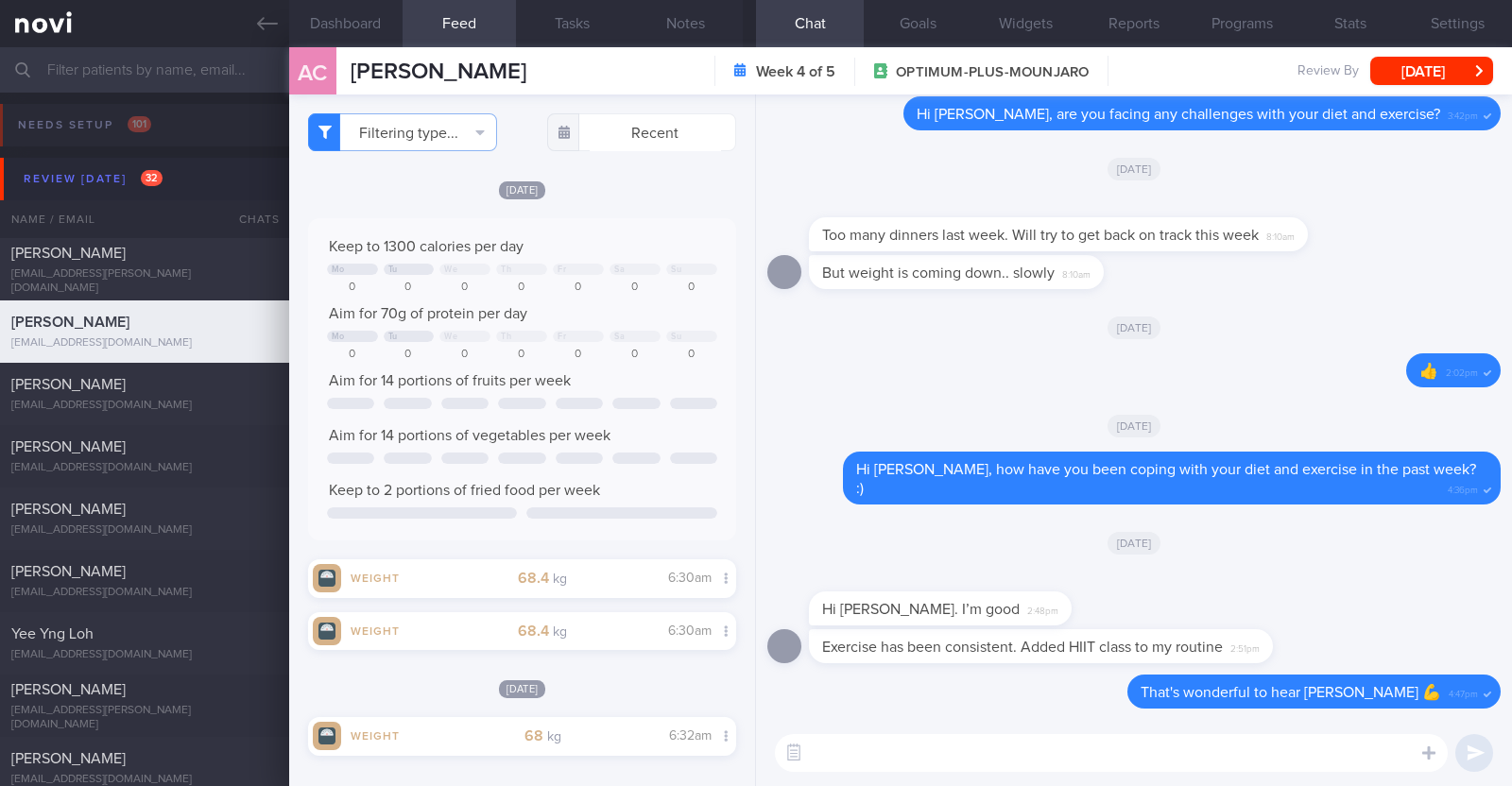
click at [1016, 582] on div at bounding box center [969, 580] width 319 height 23
select select "8"
click at [1474, 73] on button "[DATE]" at bounding box center [1432, 71] width 122 height 29
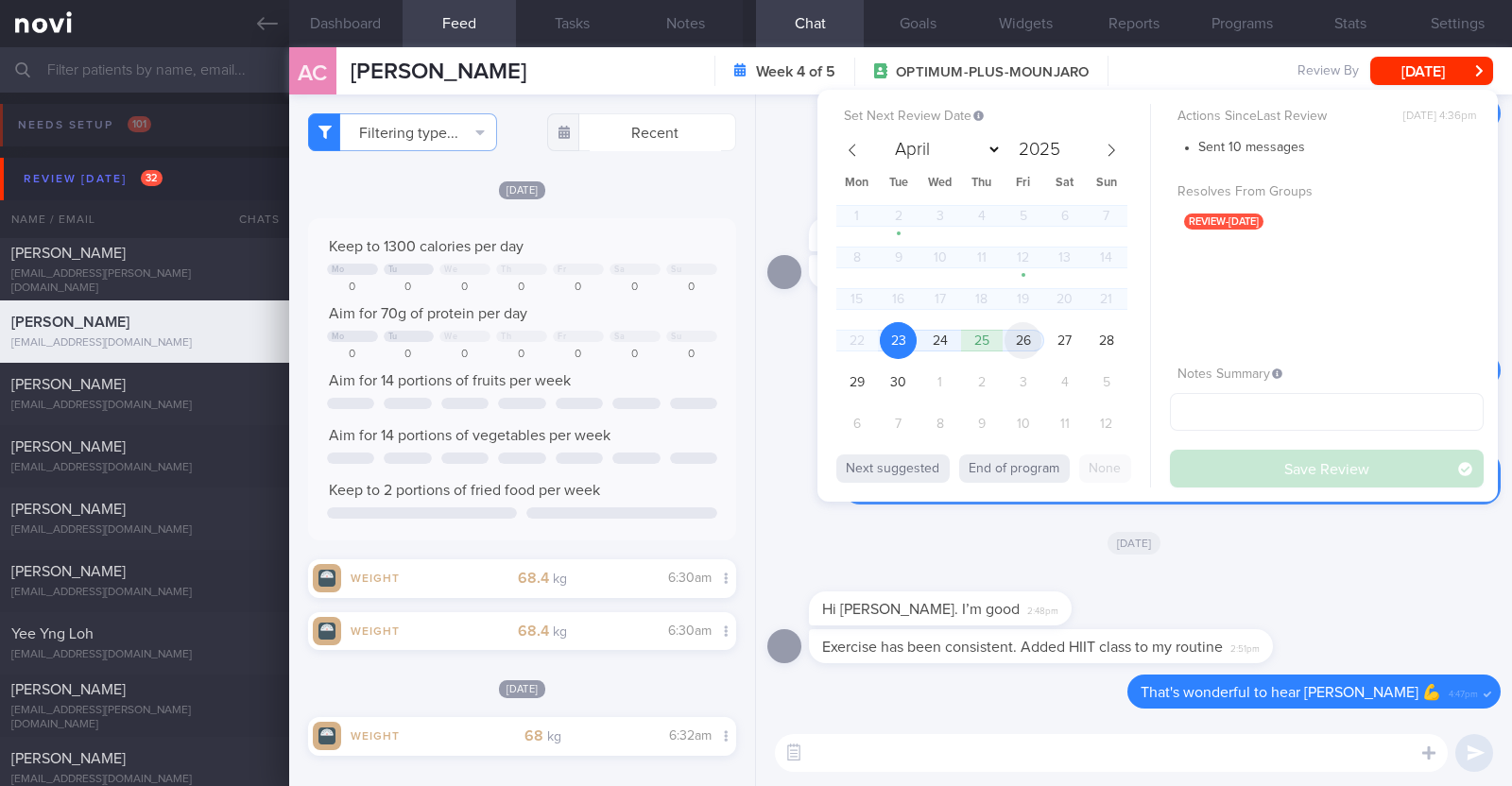
click at [1035, 338] on span "26" at bounding box center [1022, 340] width 37 height 37
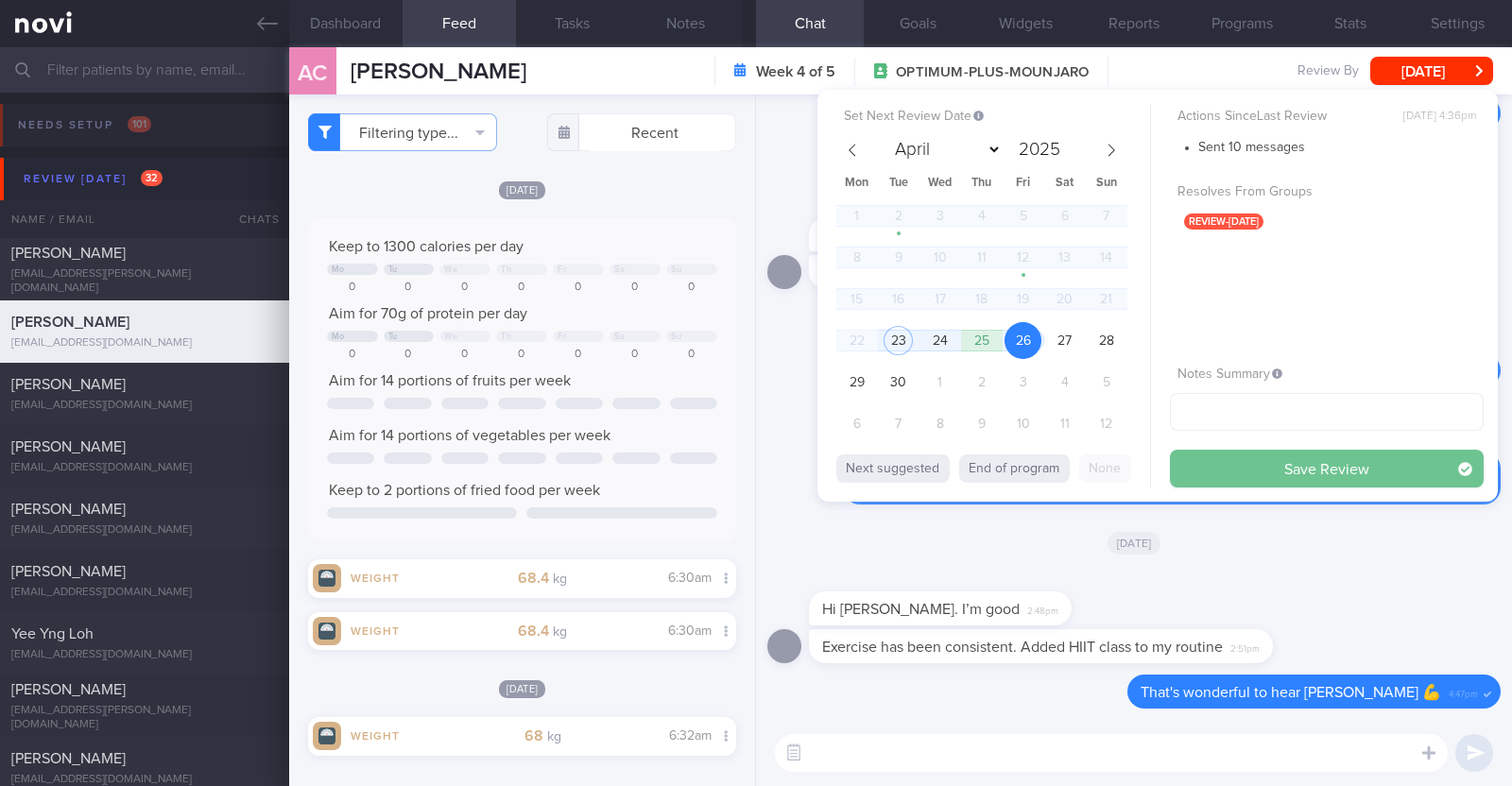
click at [1247, 464] on button "Save Review" at bounding box center [1326, 469] width 314 height 38
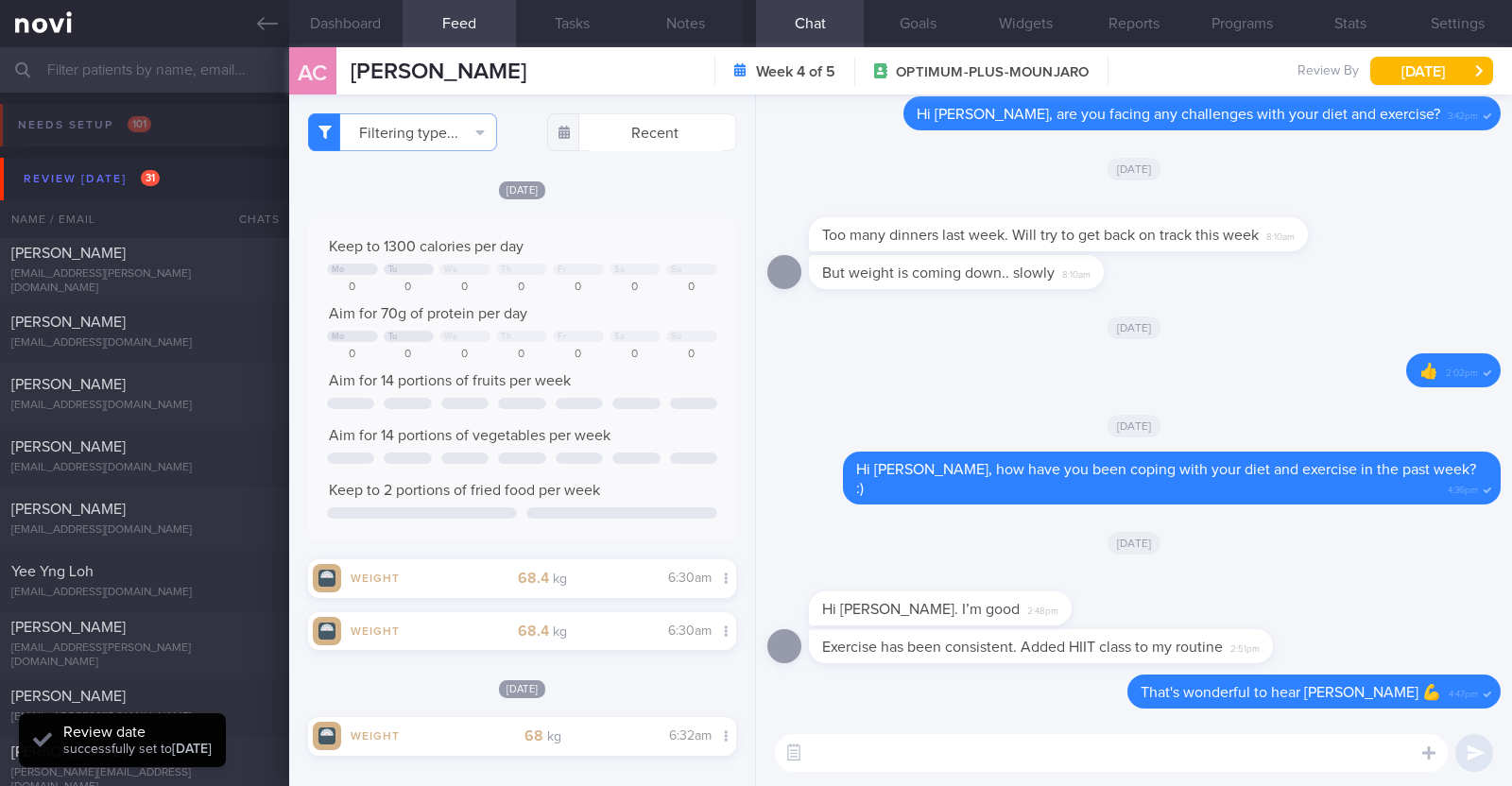
click at [412, 86] on div "AC Angelena Chan Angelena Chan angelenachan@mac.com Week 4 of 5 OPTIMUM-PLUS-MO…" at bounding box center [900, 70] width 1222 height 47
click at [533, 70] on div "AC Angelena Chan Angelena Chan angelenachan@mac.com Week 4 of 5 OPTIMUM-PLUS-MO…" at bounding box center [900, 70] width 1222 height 47
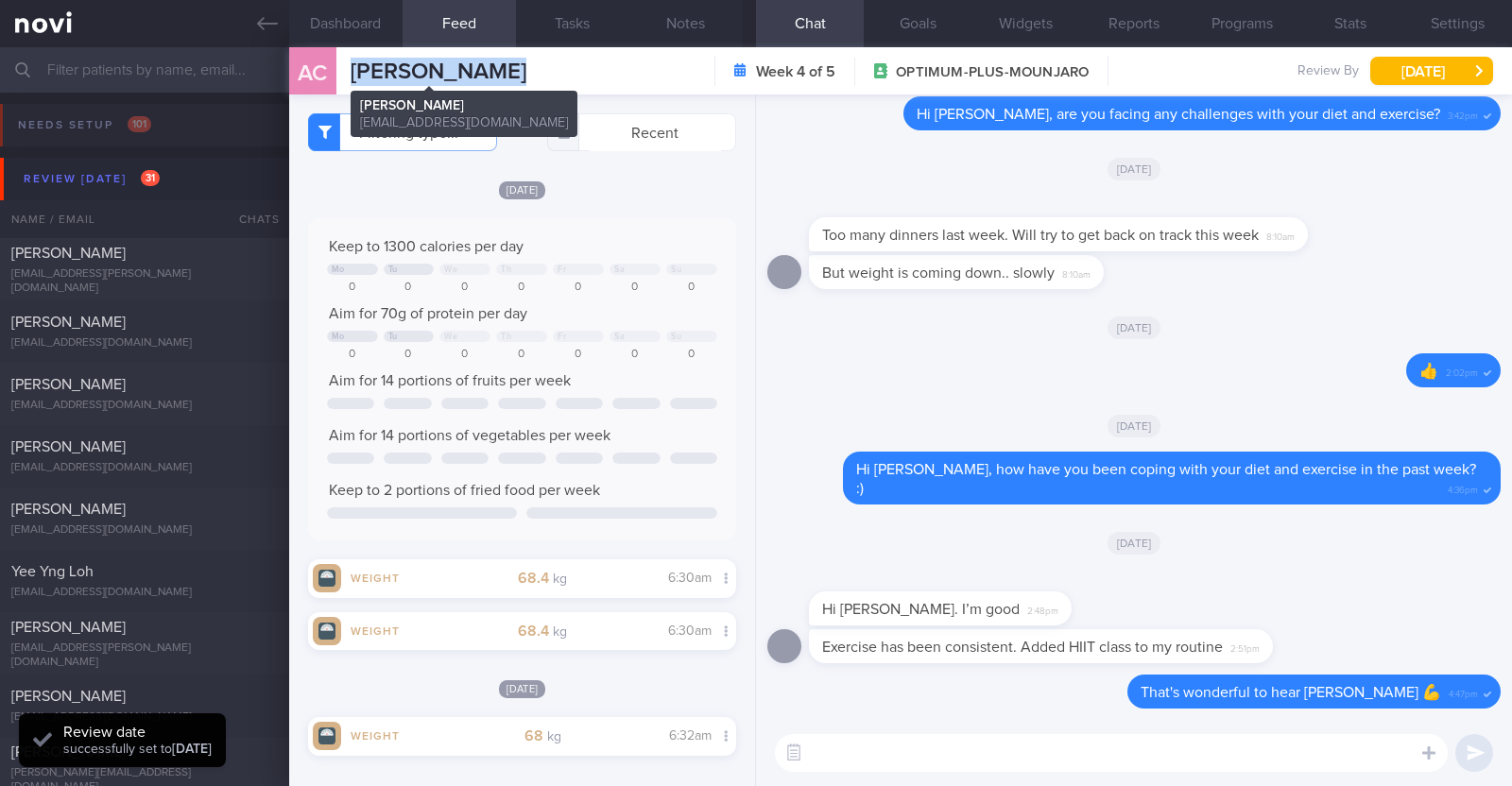
drag, startPoint x: 533, startPoint y: 70, endPoint x: 355, endPoint y: 72, distance: 178.0
click at [355, 72] on div "AC Angelena Chan Angelena Chan angelenachan@mac.com Week 4 of 5 OPTIMUM-PLUS-MO…" at bounding box center [900, 70] width 1222 height 47
copy span "Angelena Chan"
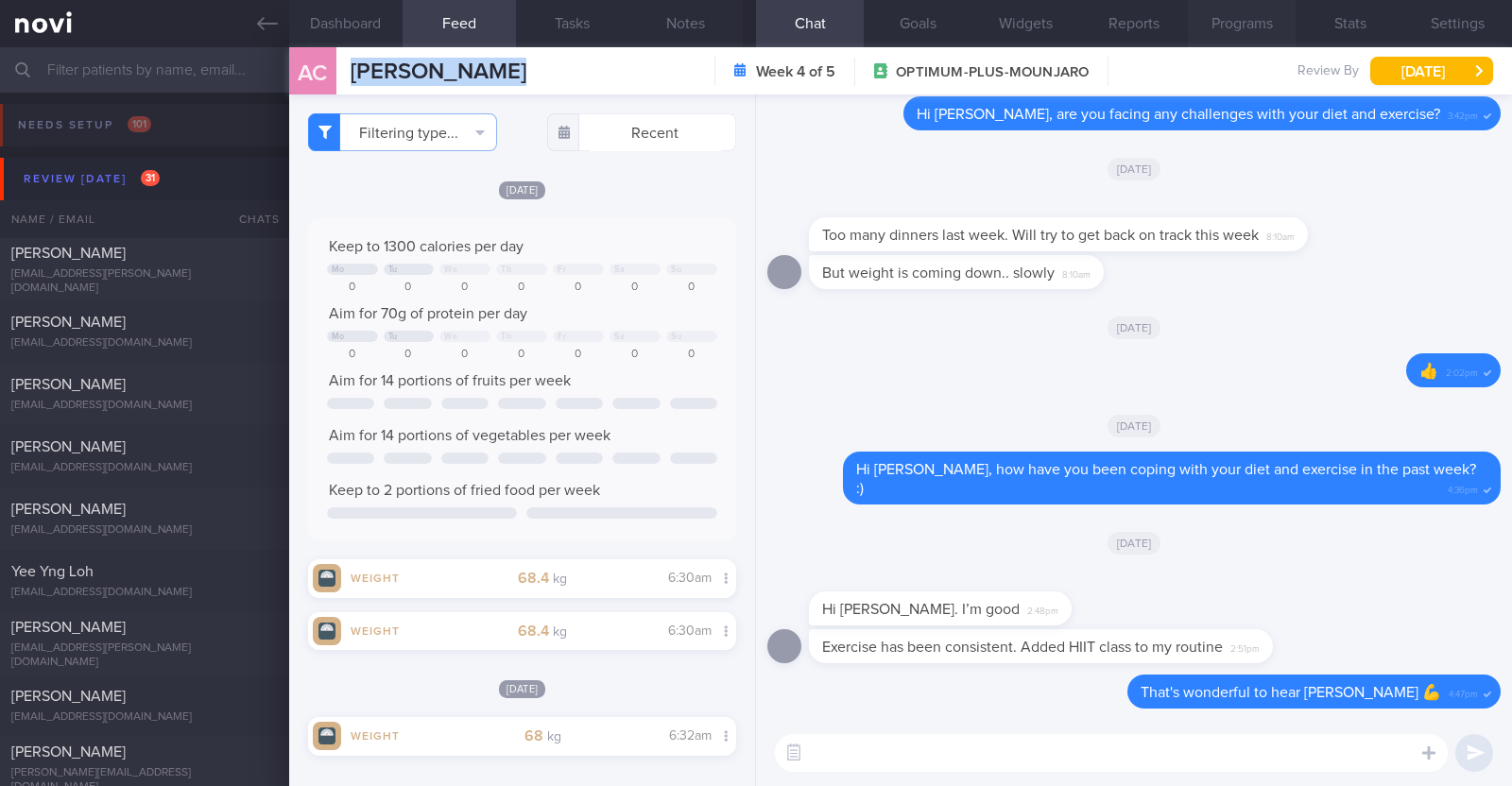
click at [1270, 30] on button "Programs" at bounding box center [1241, 23] width 108 height 47
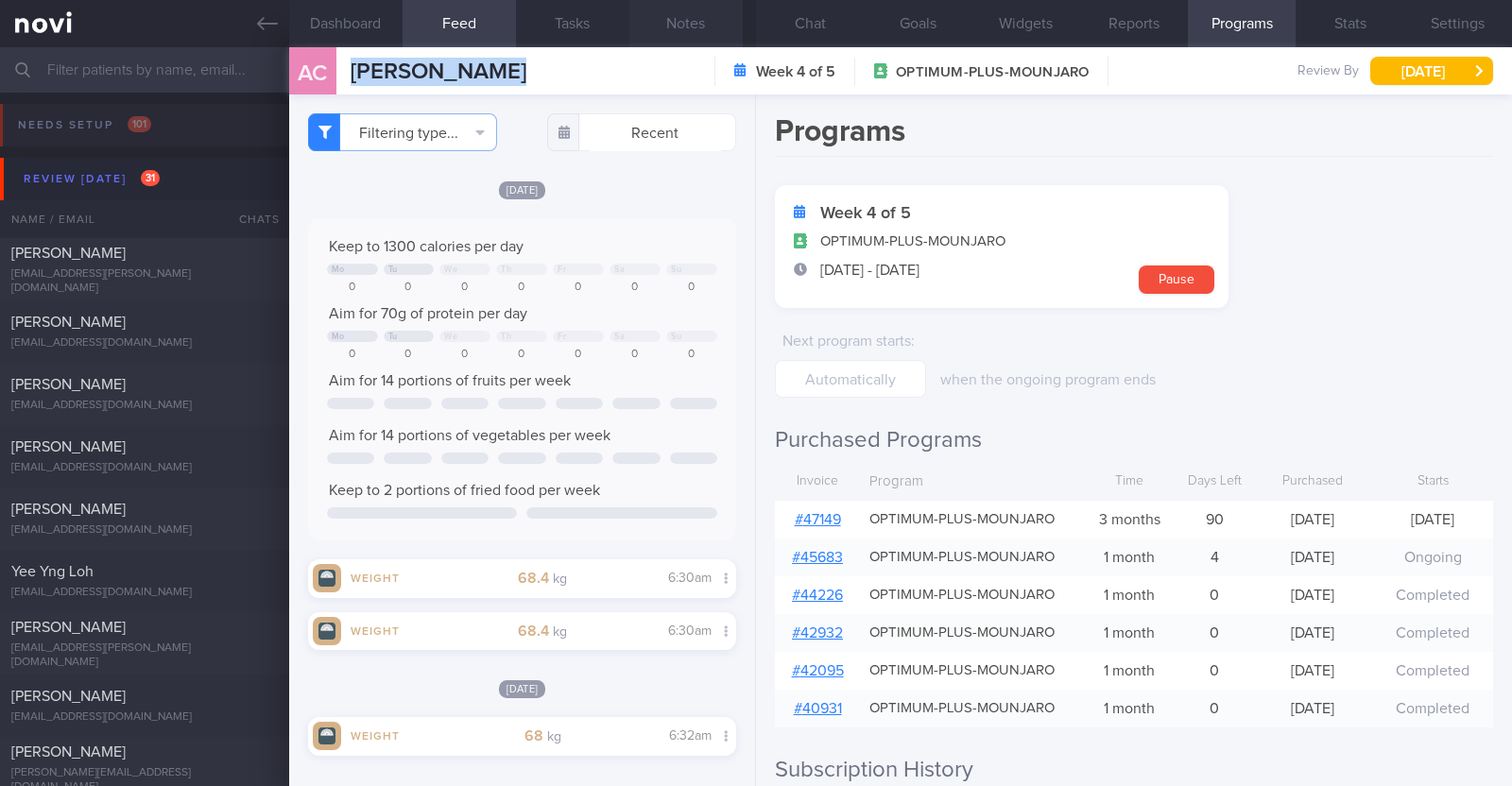
click at [704, 18] on button "Notes" at bounding box center [686, 23] width 114 height 47
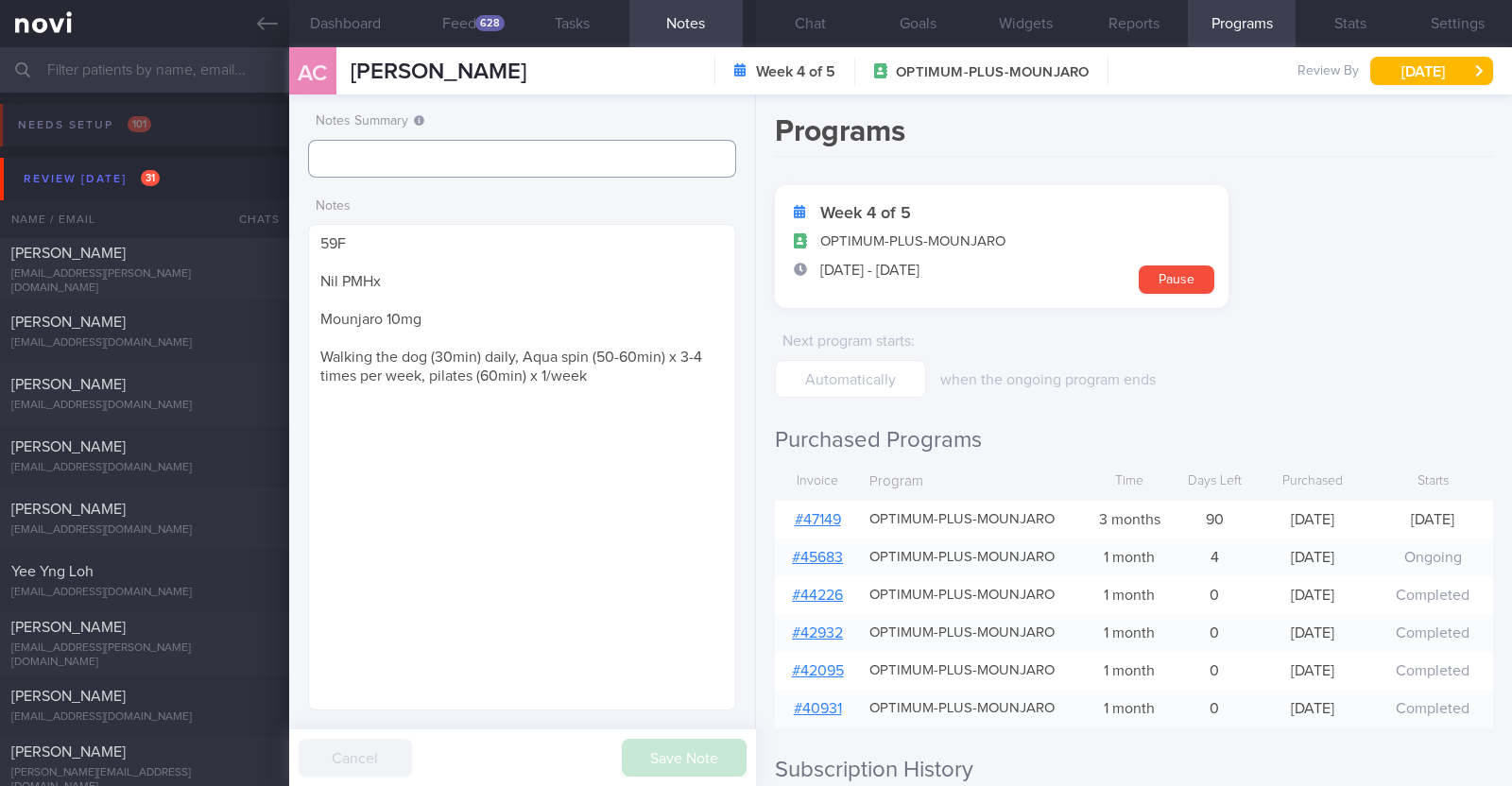
click at [553, 153] on input "text" at bounding box center [522, 159] width 428 height 38
type input "r/v 26/9"
click at [665, 759] on button "Save Note" at bounding box center [684, 758] width 124 height 38
click at [135, 320] on div "[PERSON_NAME]" at bounding box center [142, 322] width 262 height 19
type input "R/v with Dr [PERSON_NAME] on 1/10. R/v 23/9"
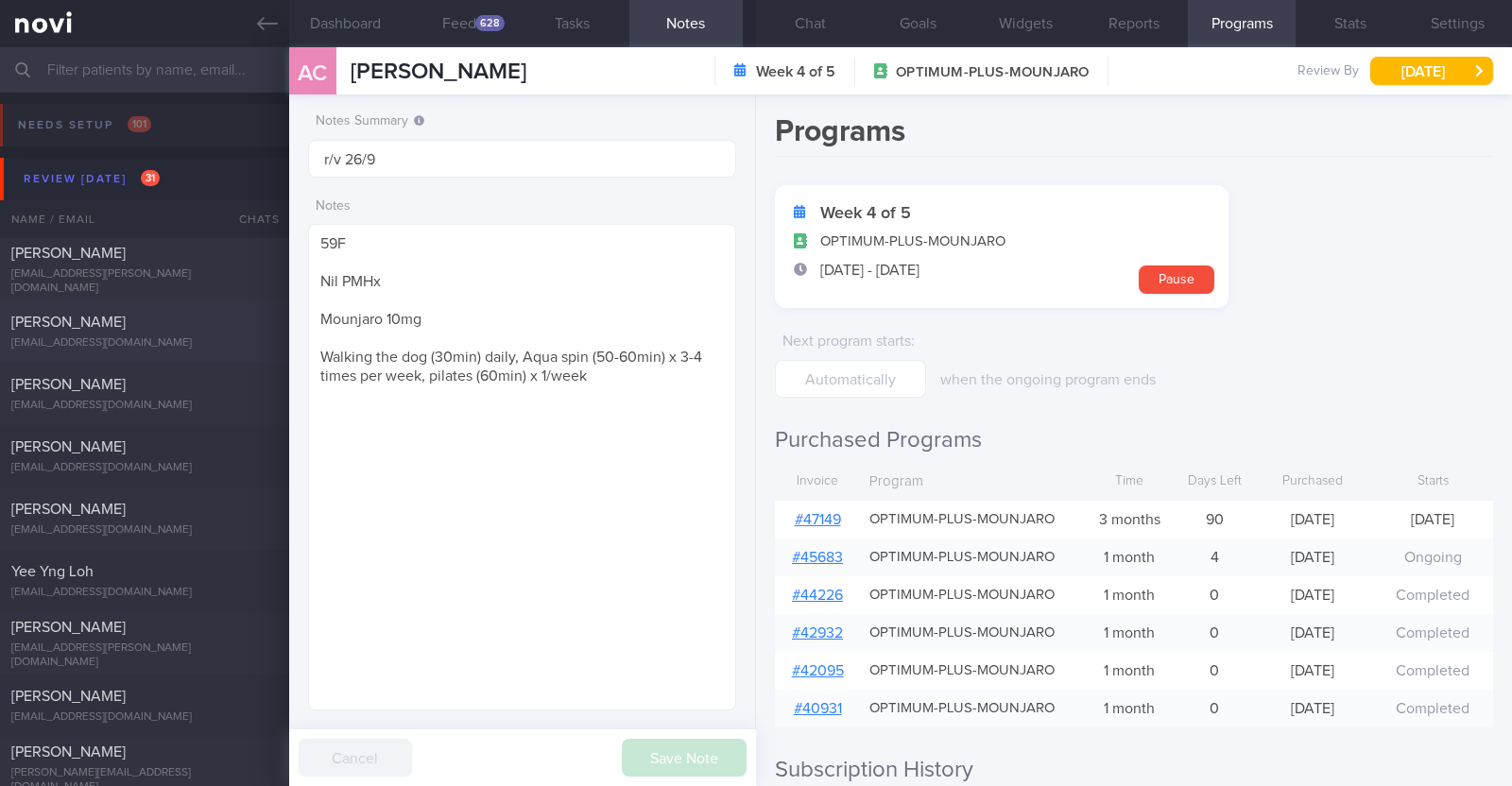
type input "R/v with Dr [PERSON_NAME] on 1/10. R/v 23/9"
type textarea "44M Comorbidities: DM HTN HLD Hepatic [MEDICAL_DATA] [MEDICAL_DATA] Androgeneti…"
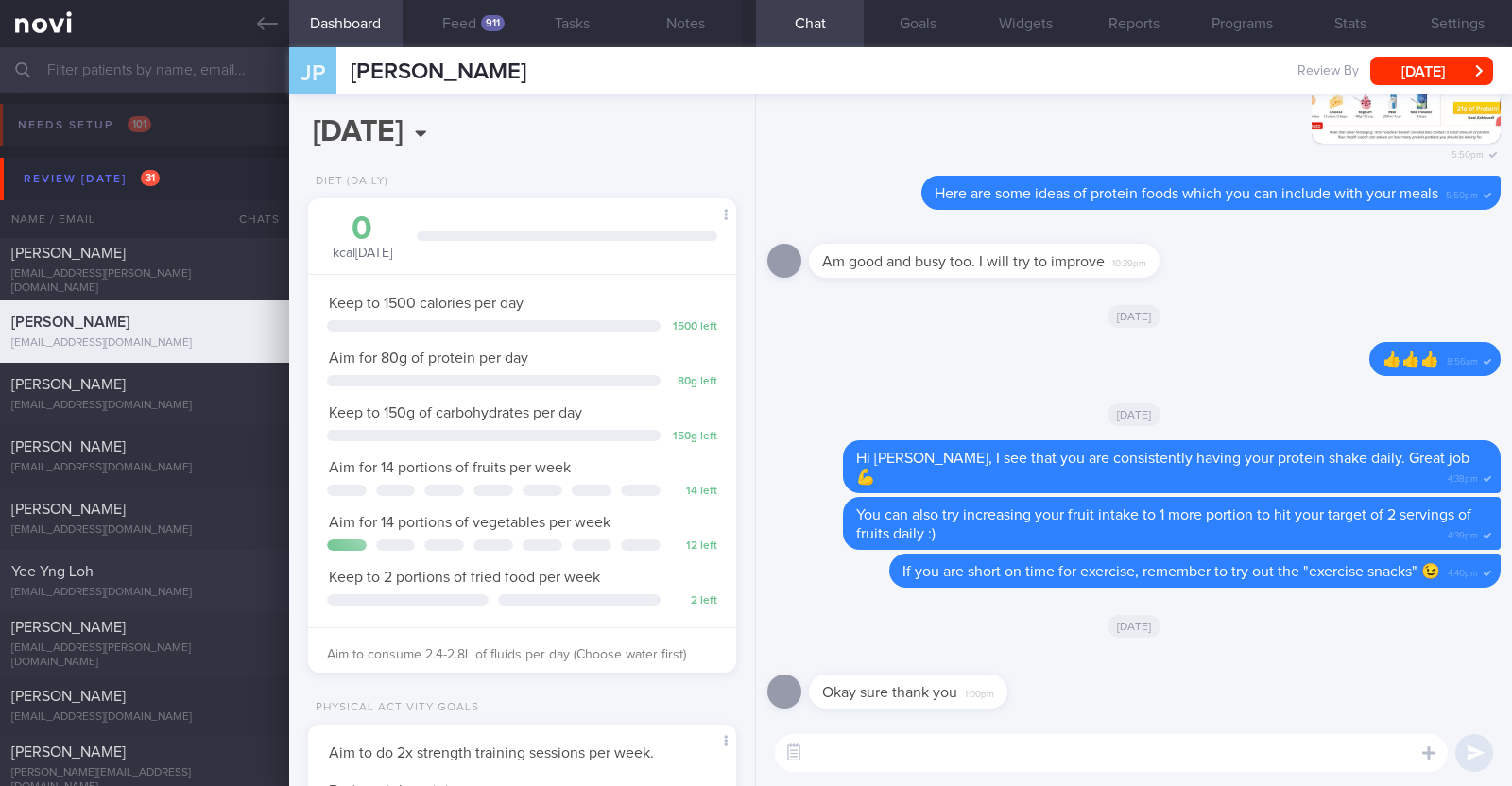
scroll to position [191, 383]
click at [449, 23] on button "Feed 911" at bounding box center [459, 23] width 114 height 47
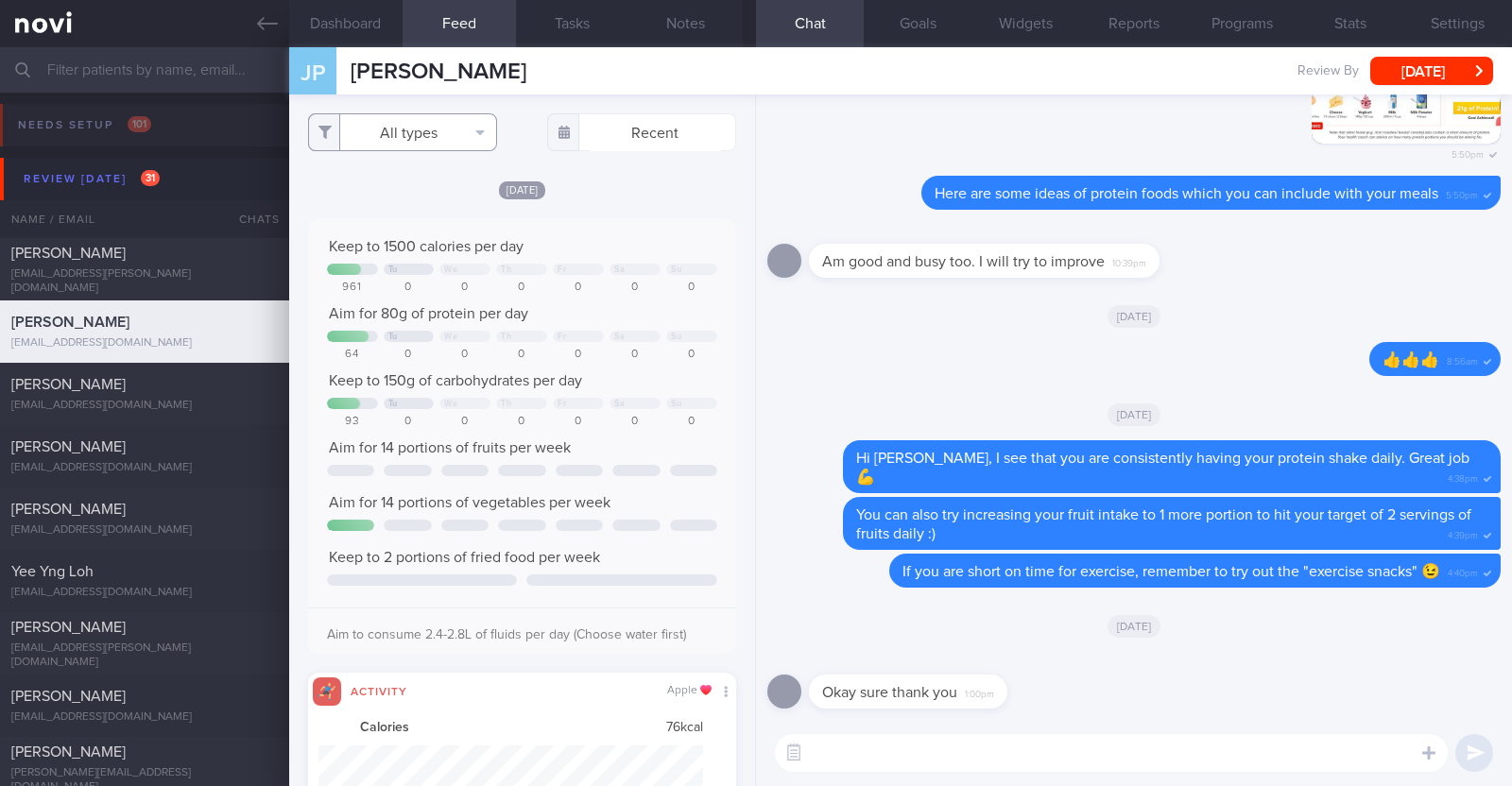
click at [422, 124] on button "All types" at bounding box center [403, 133] width 189 height 38
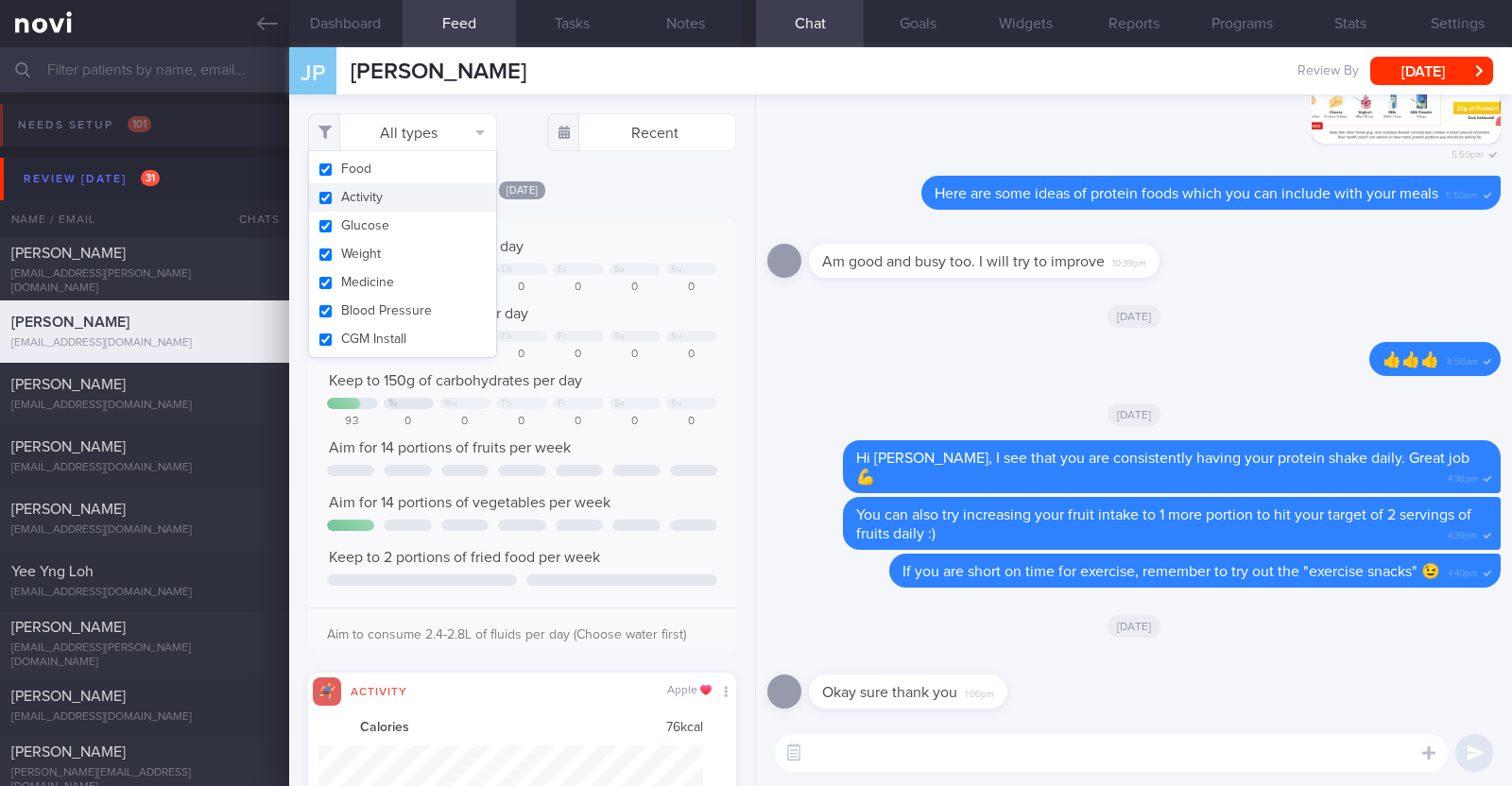
click at [389, 192] on button "Activity" at bounding box center [403, 198] width 187 height 29
checkbox input "false"
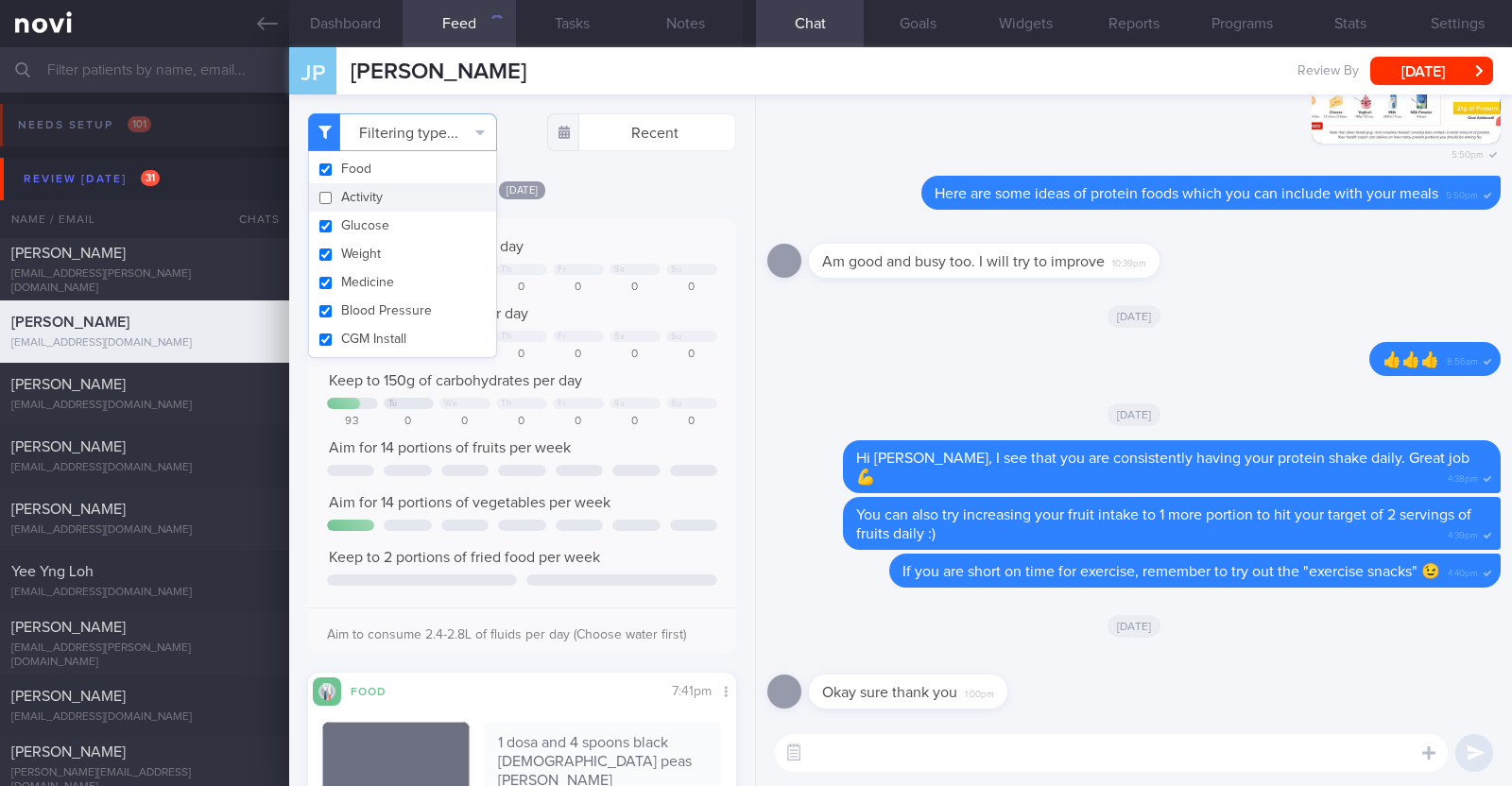
click at [580, 191] on div "[DATE]" at bounding box center [522, 189] width 428 height 20
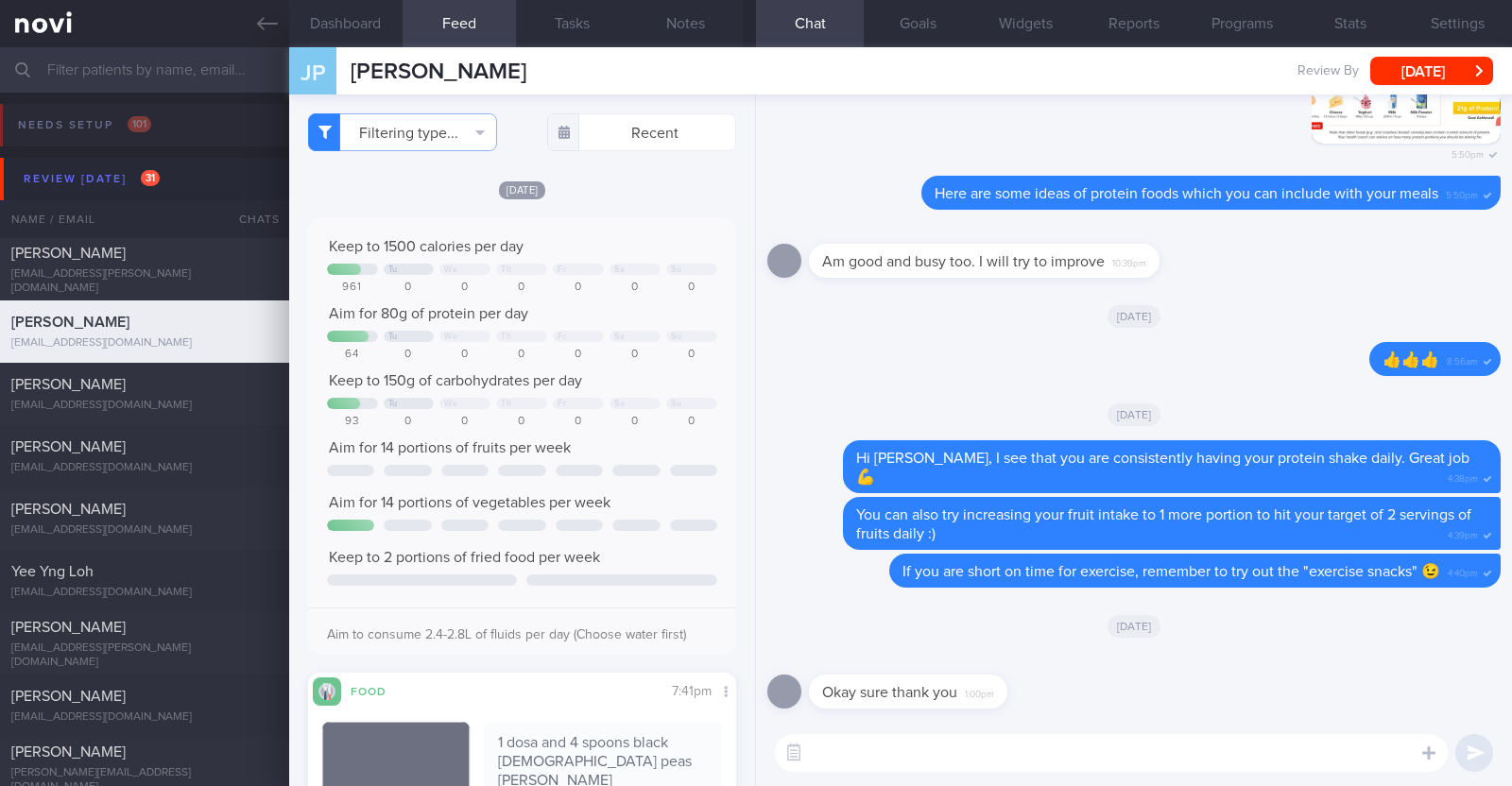
select select "8"
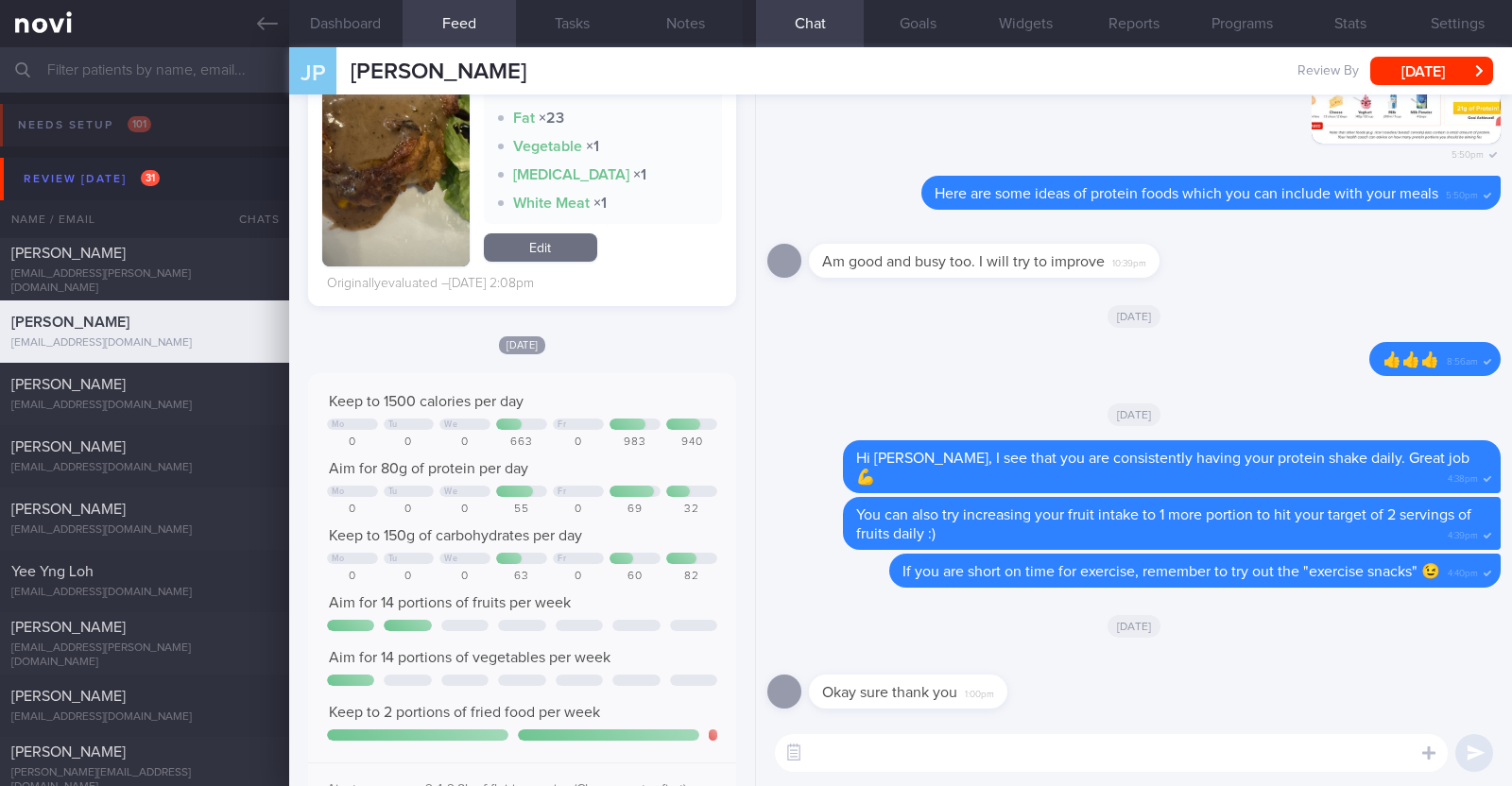
scroll to position [13580, 0]
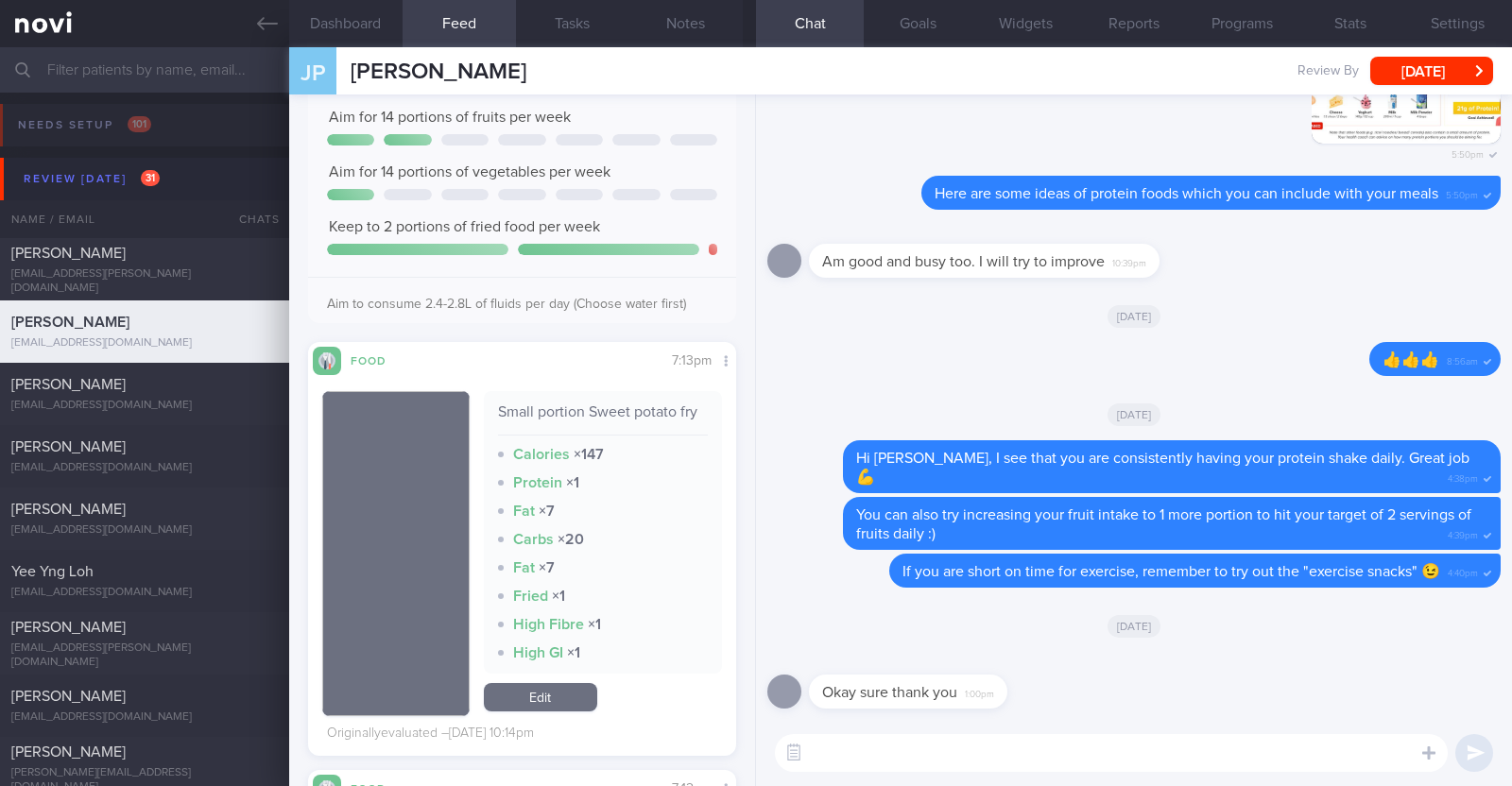
click at [999, 761] on textarea at bounding box center [1110, 753] width 672 height 38
click at [831, 749] on textarea "HI [PERSON_NAME]" at bounding box center [1110, 753] width 672 height 38
click at [906, 749] on textarea "Hi [PERSON_NAME]" at bounding box center [1110, 753] width 672 height 38
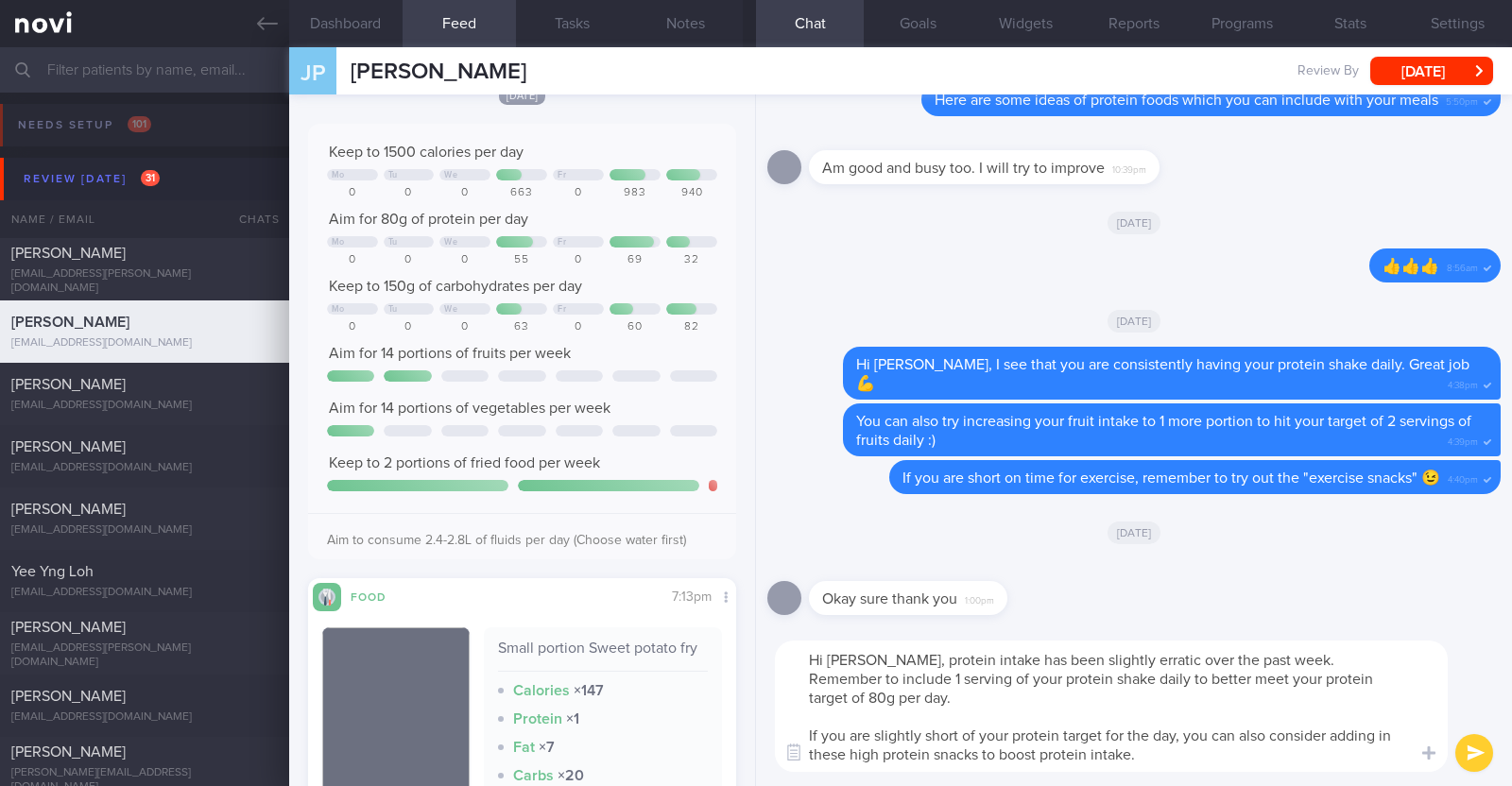
scroll to position [0, 0]
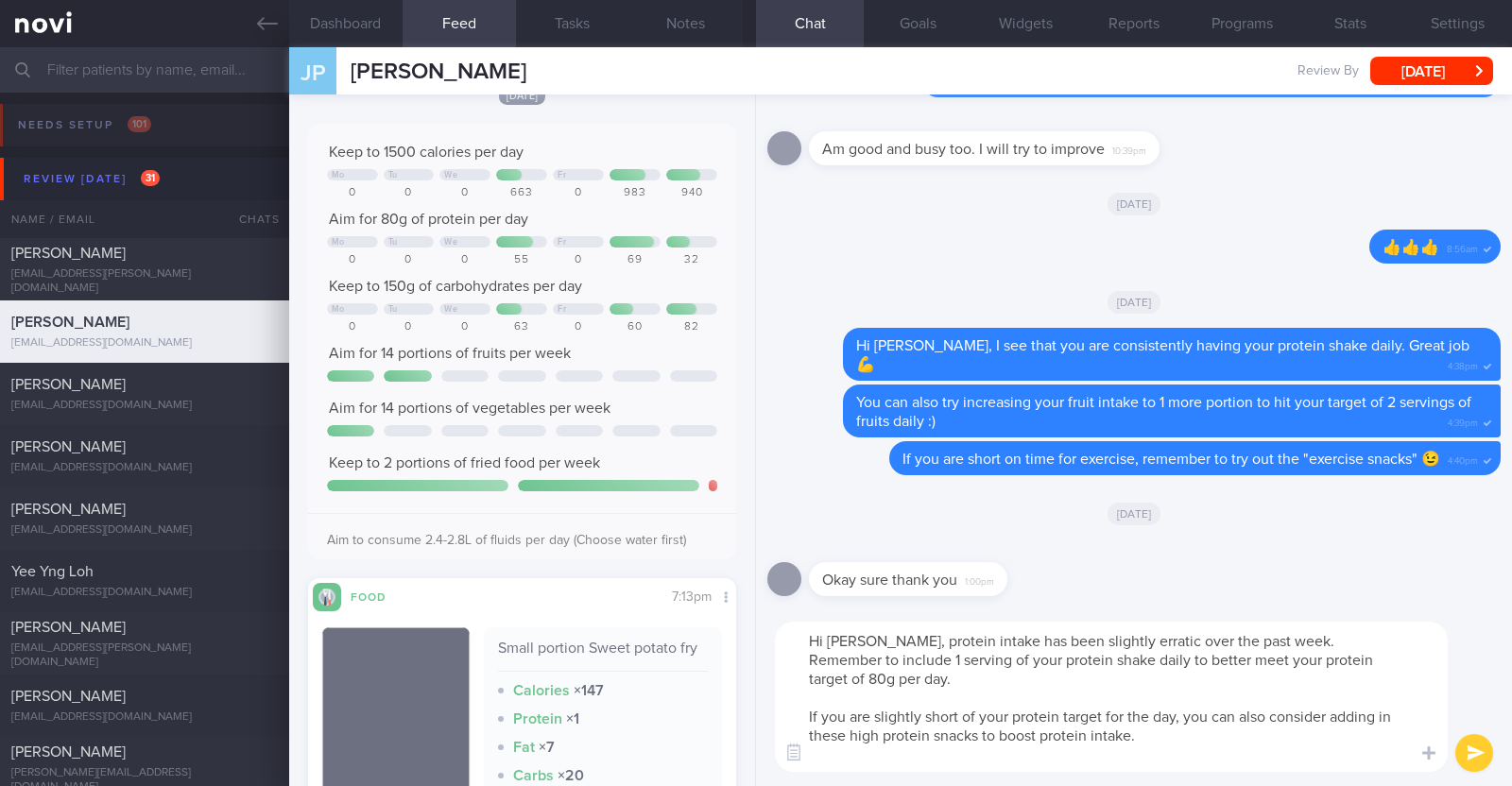
paste textarea "- Hard boiled egg - Unsalted edamame - Unsweetened soy milk - Low fat milk - [L…"
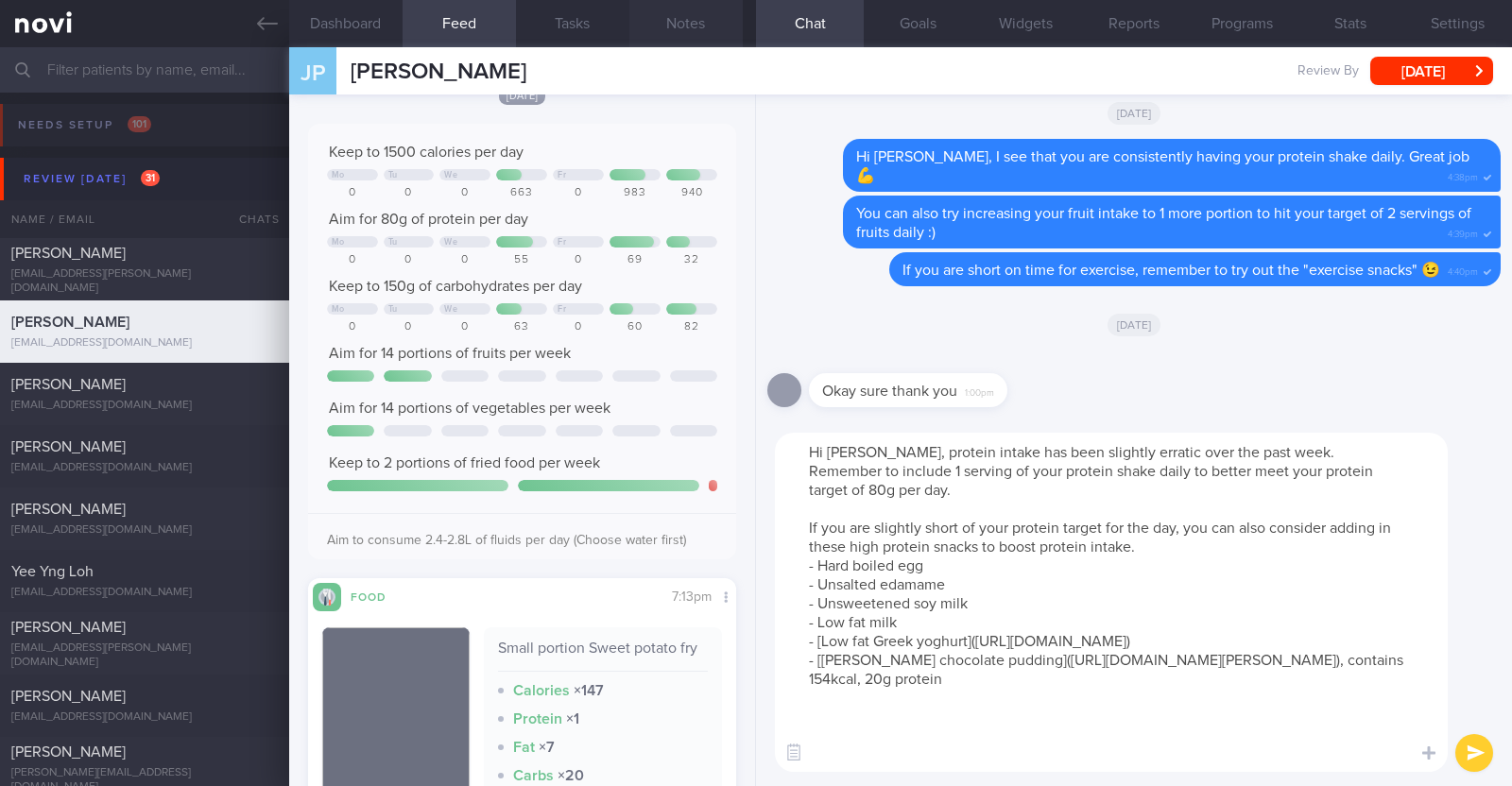
type textarea "Hi [PERSON_NAME], protein intake has been slightly erratic over the past week. …"
click at [675, 29] on button "Notes" at bounding box center [686, 23] width 114 height 47
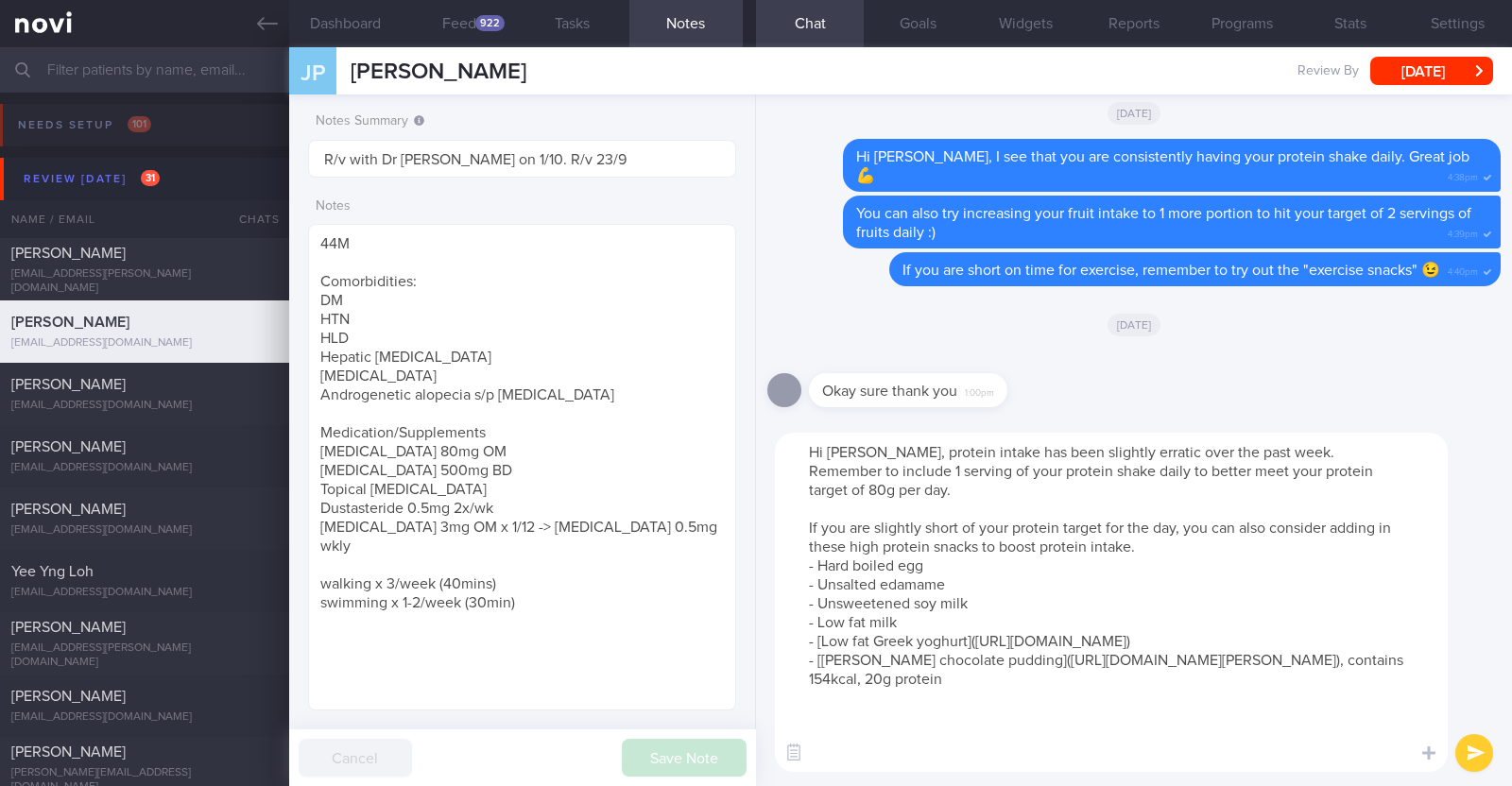
click at [629, 0] on button "Notes" at bounding box center [686, 23] width 114 height 47
click at [1464, 748] on button "submit" at bounding box center [1475, 753] width 38 height 38
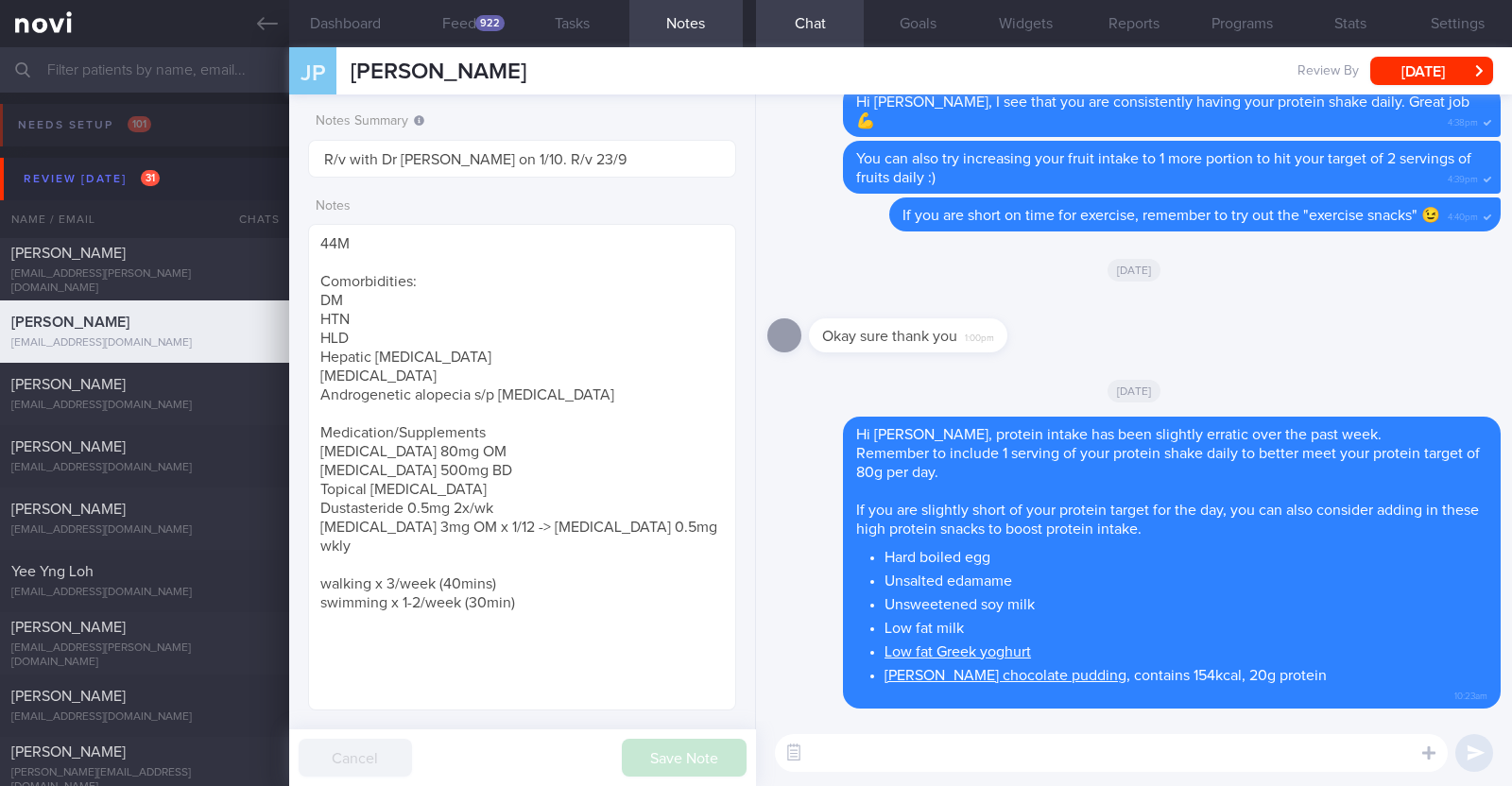
click at [1010, 759] on textarea at bounding box center [1110, 753] width 672 height 38
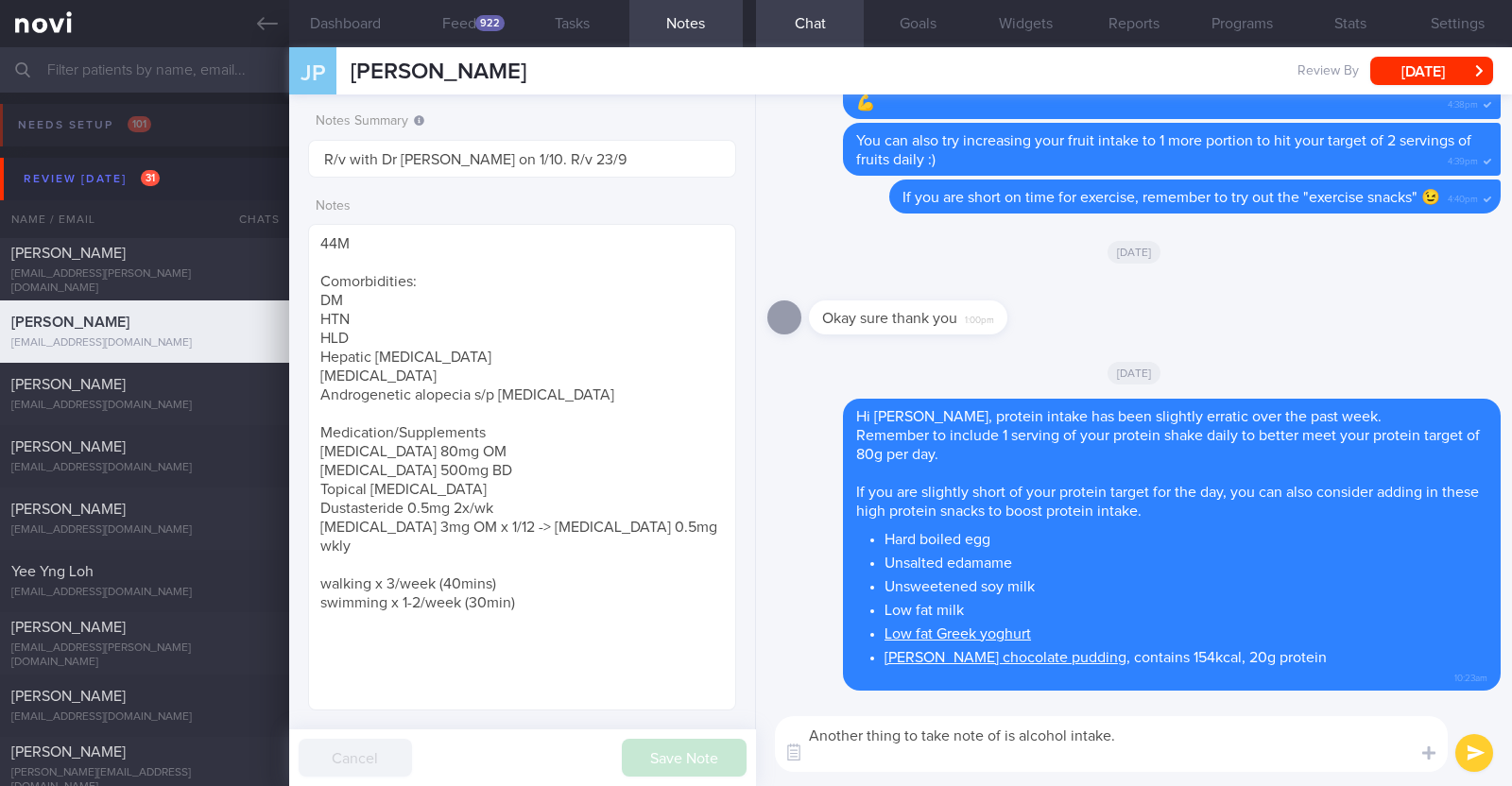
paste textarea "Alcohol is calorie dense (7kcal per gram), almost as calorie dense as fat (9kca…"
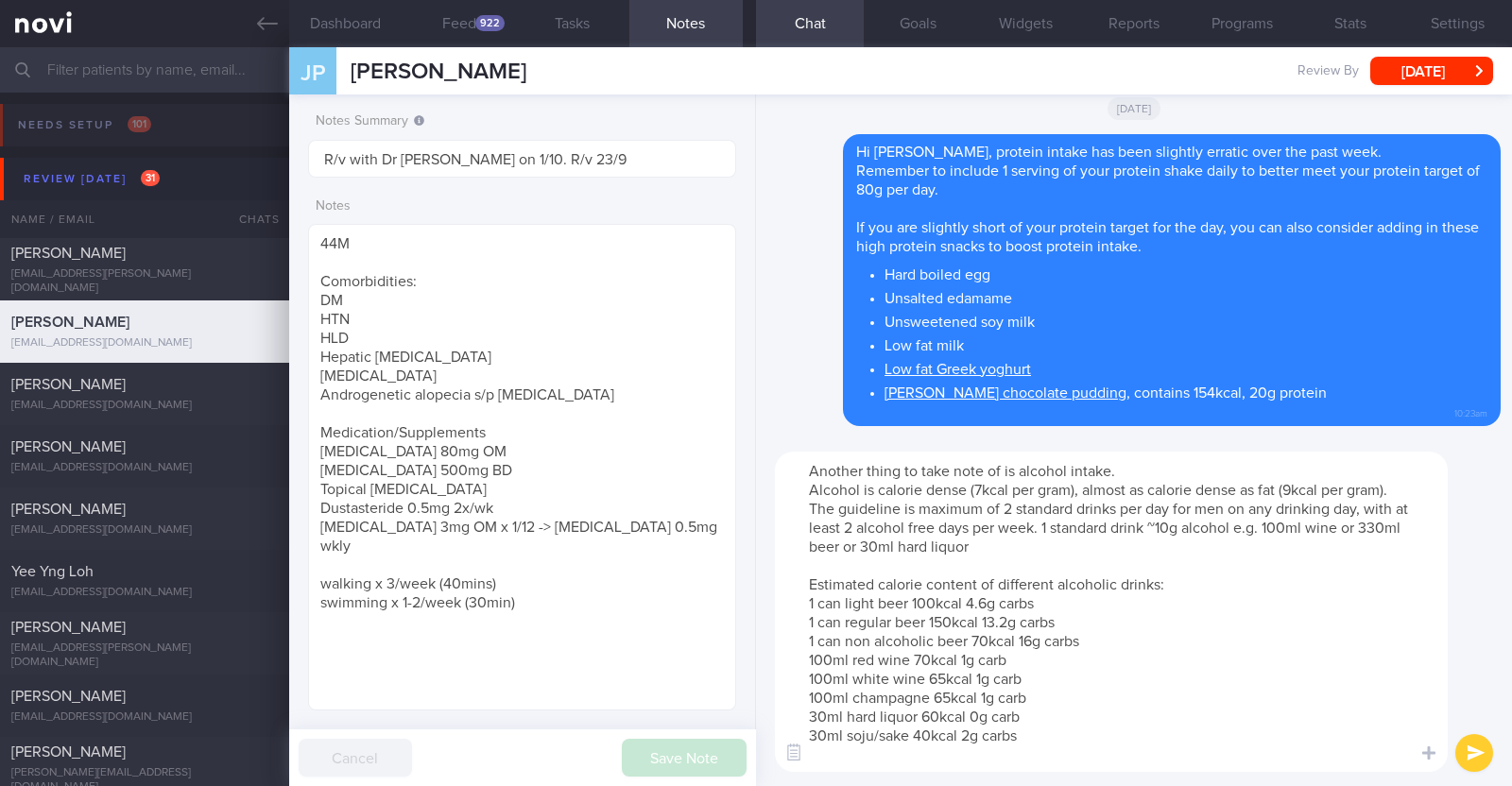
type textarea "Another thing to take note of is alcohol intake. Alcohol is calorie dense (7kca…"
click at [1481, 744] on button "submit" at bounding box center [1475, 753] width 38 height 38
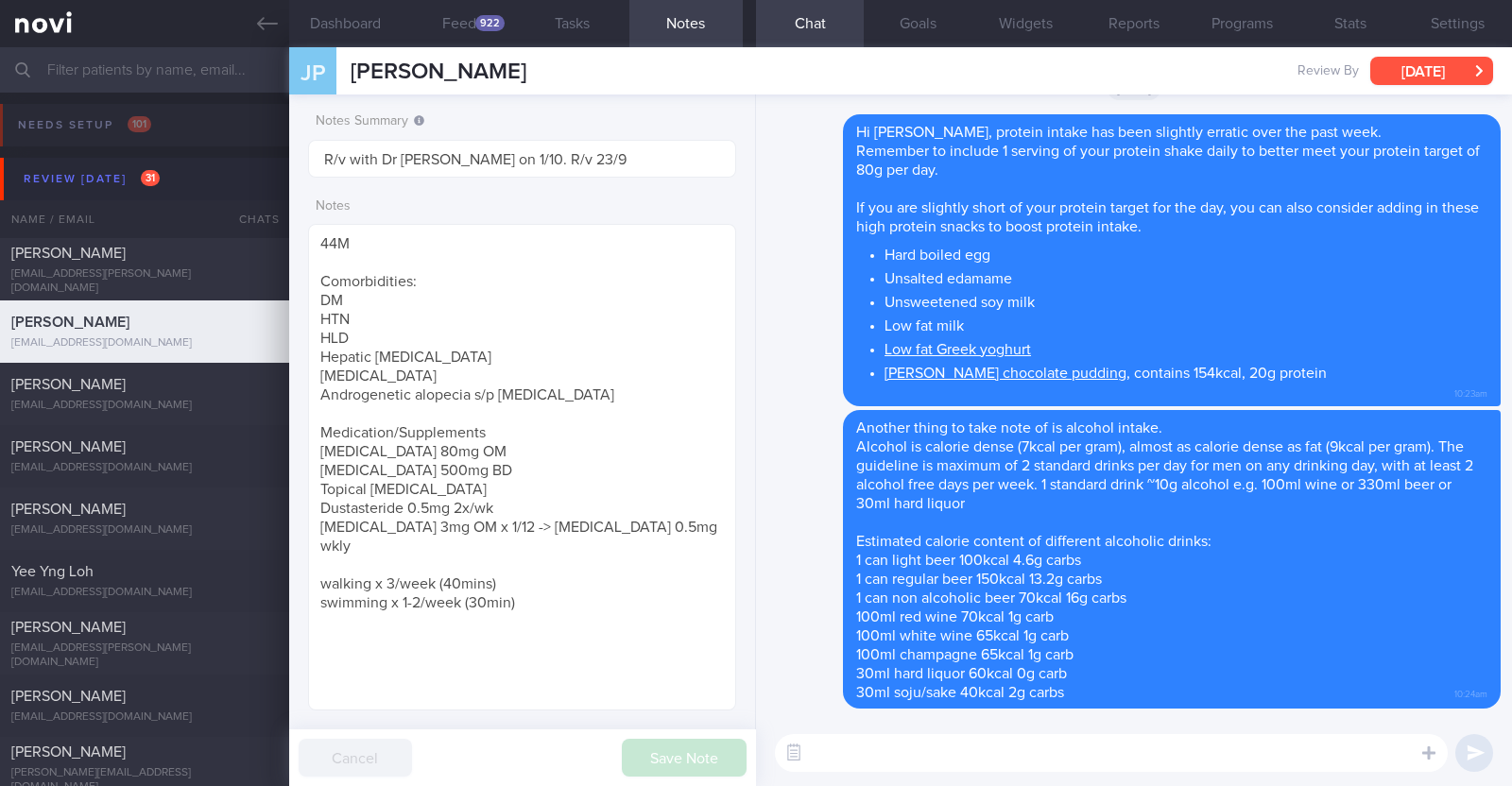
click at [1433, 68] on button "[DATE]" at bounding box center [1432, 71] width 122 height 29
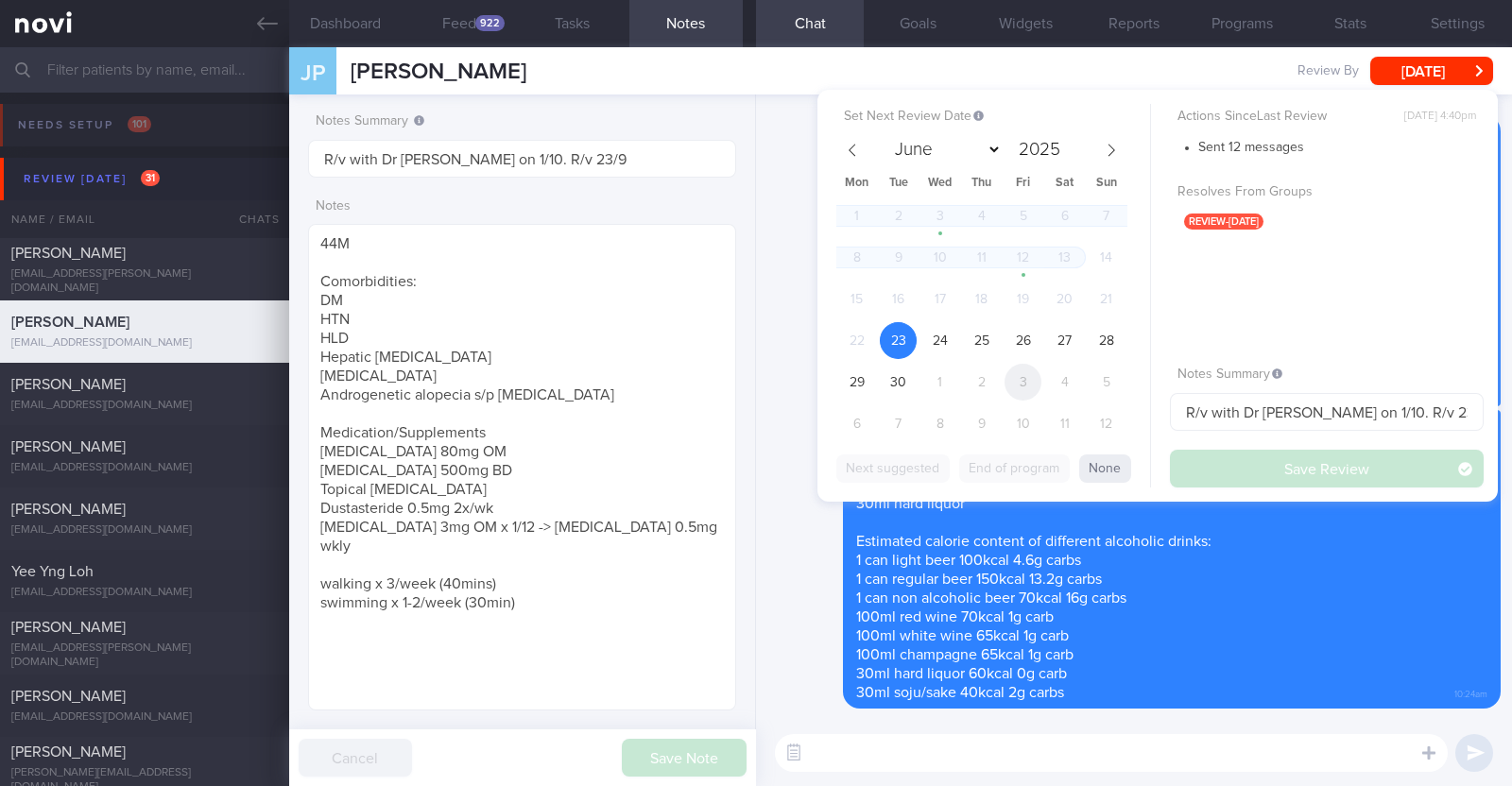
click at [1019, 375] on span "3" at bounding box center [1022, 382] width 37 height 37
select select "9"
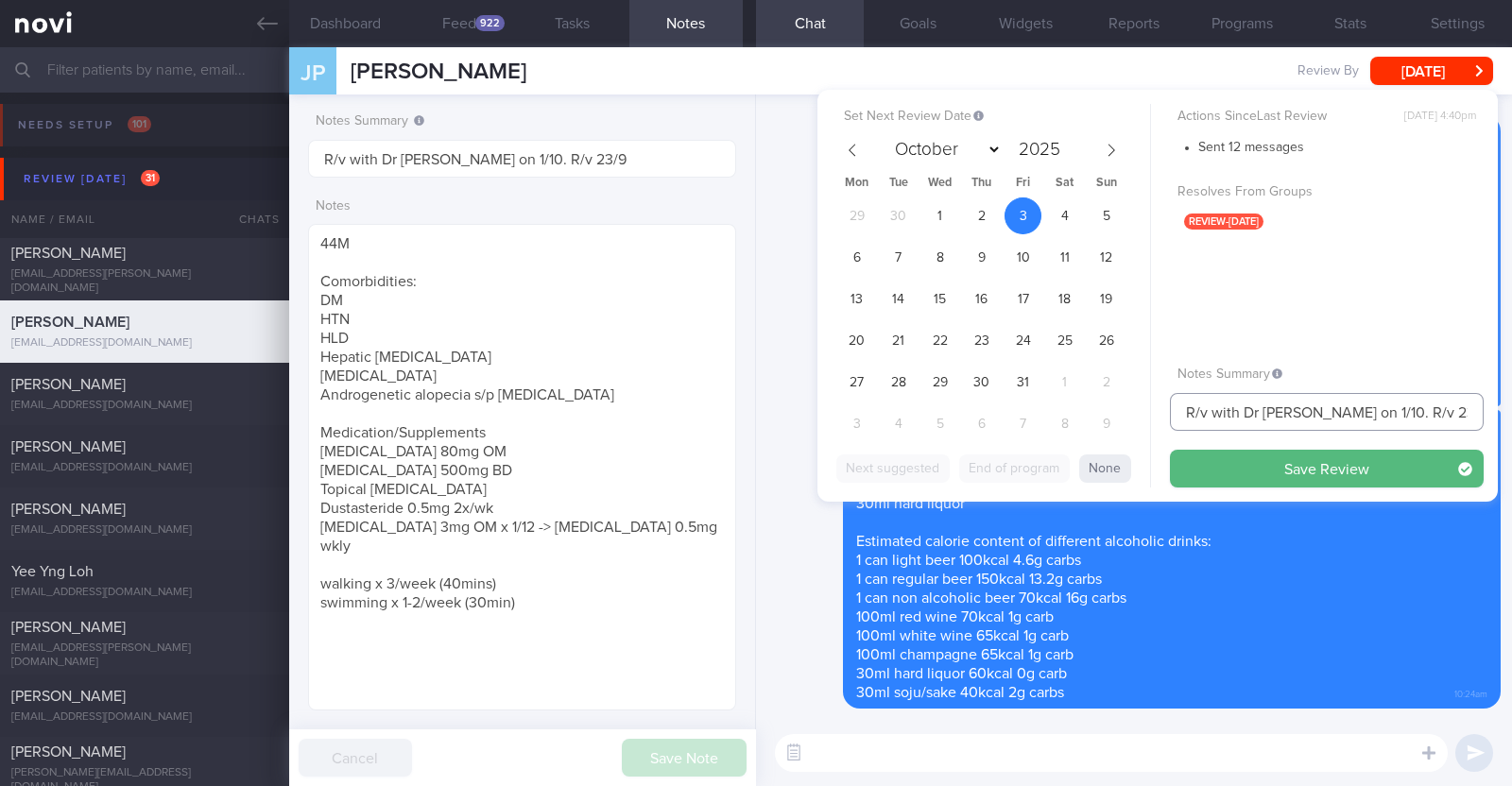
drag, startPoint x: 1400, startPoint y: 411, endPoint x: 1360, endPoint y: 408, distance: 40.1
click at [1360, 408] on input "R/v with Dr [PERSON_NAME] on 1/10. R/v 23/9" at bounding box center [1326, 412] width 314 height 38
type input "R/v with Dr [PERSON_NAME] on 1/10. R/v 3/10"
click at [1330, 469] on button "Save Review" at bounding box center [1326, 469] width 314 height 38
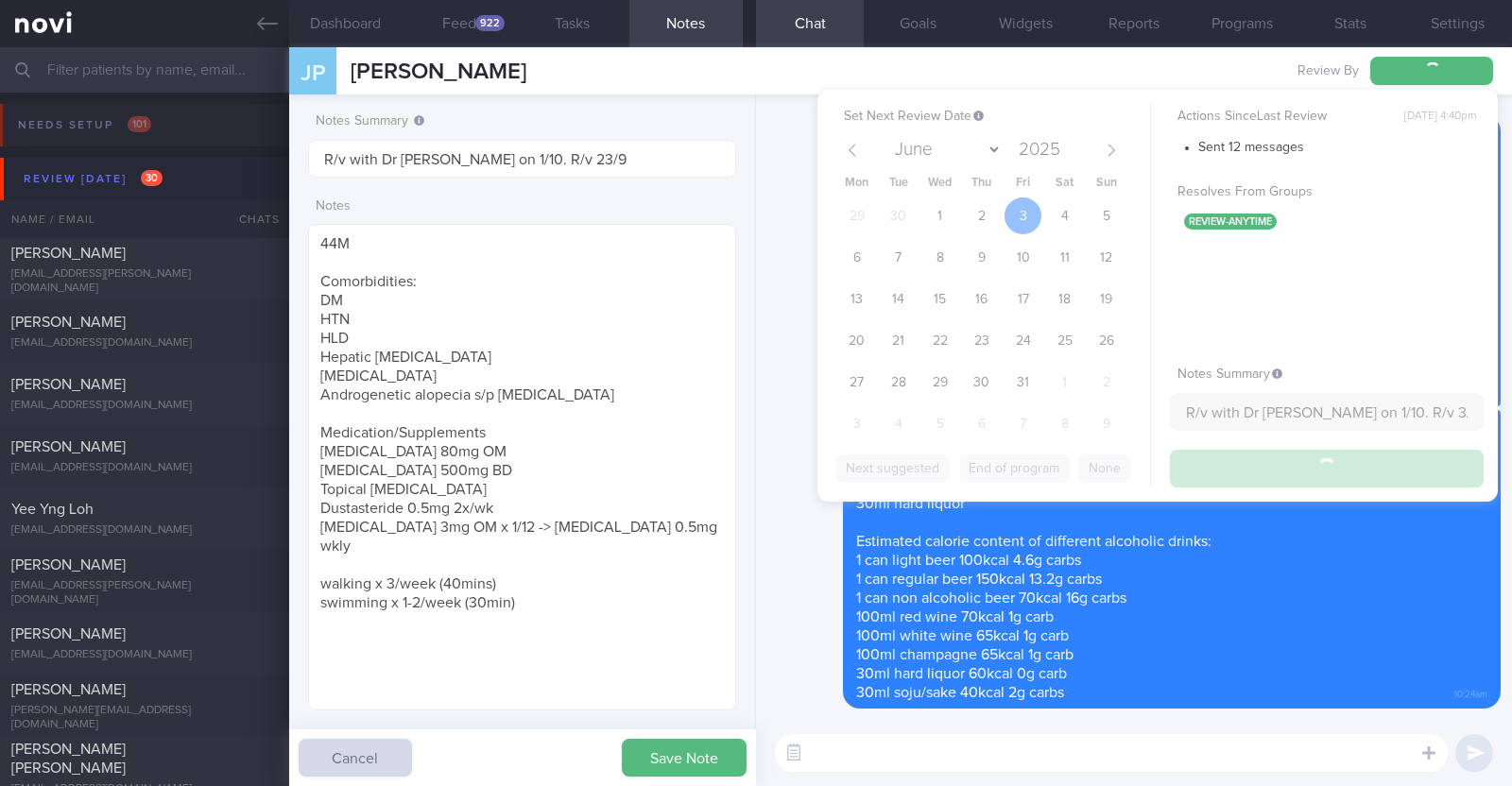
type input "R/v with Dr [PERSON_NAME] on 1/10. R/v 3/10"
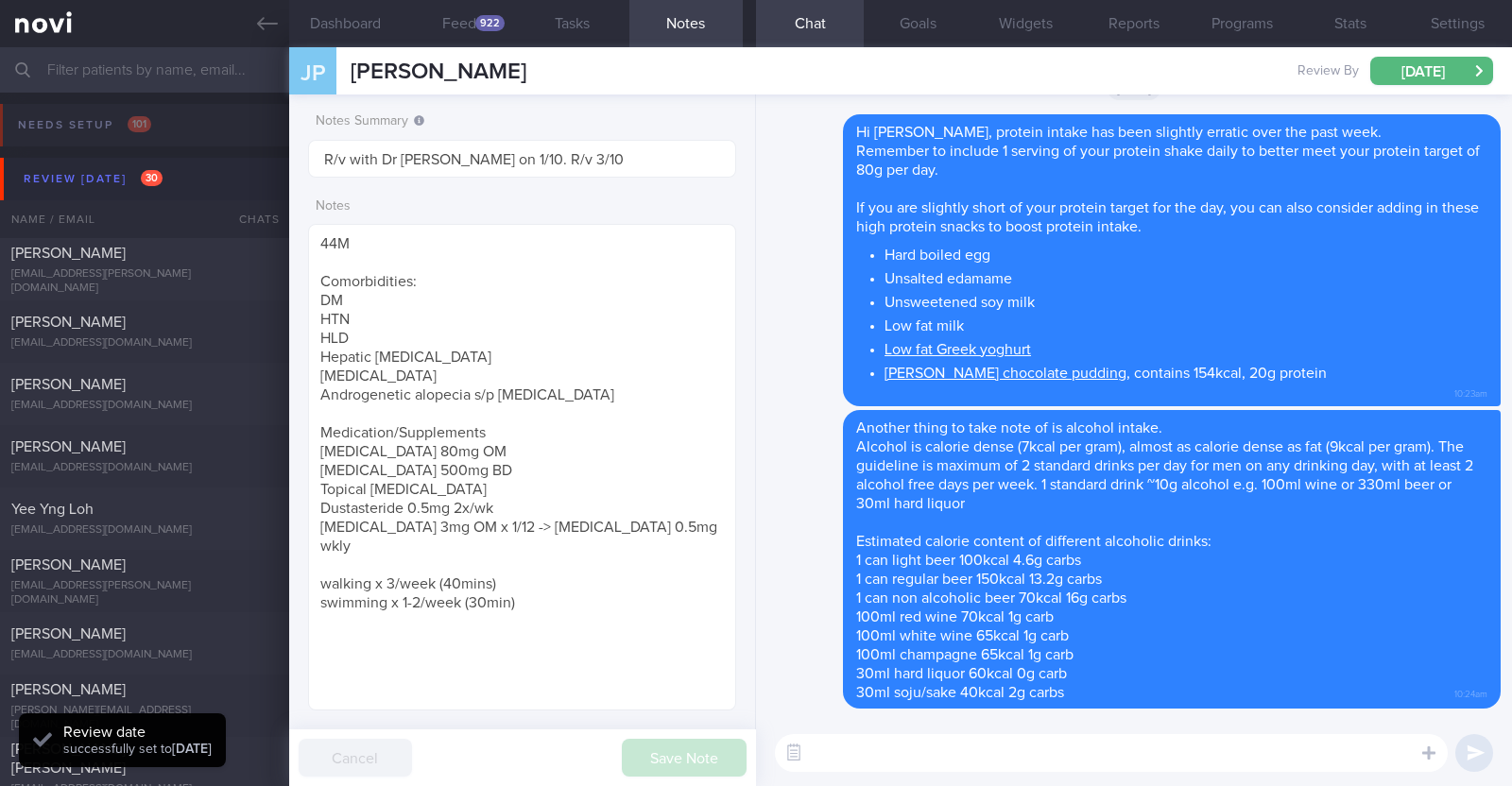
scroll to position [191, 383]
click at [164, 319] on div "[PERSON_NAME]" at bounding box center [142, 322] width 262 height 19
type textarea "27F Co-morbidities: [MEDICAL_DATA] Health screen 2024 - nad Medication/Suppleme…"
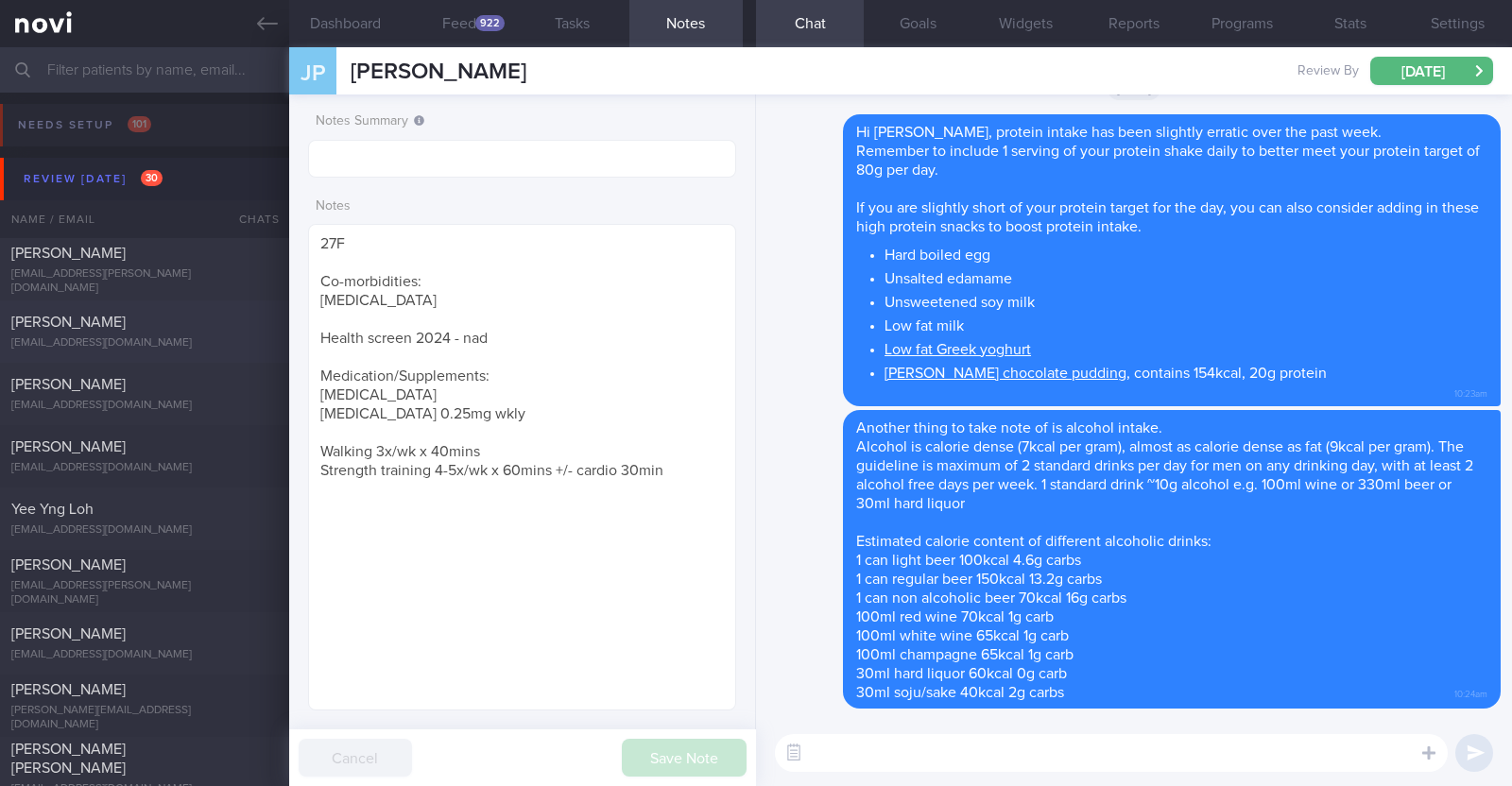
select select "8"
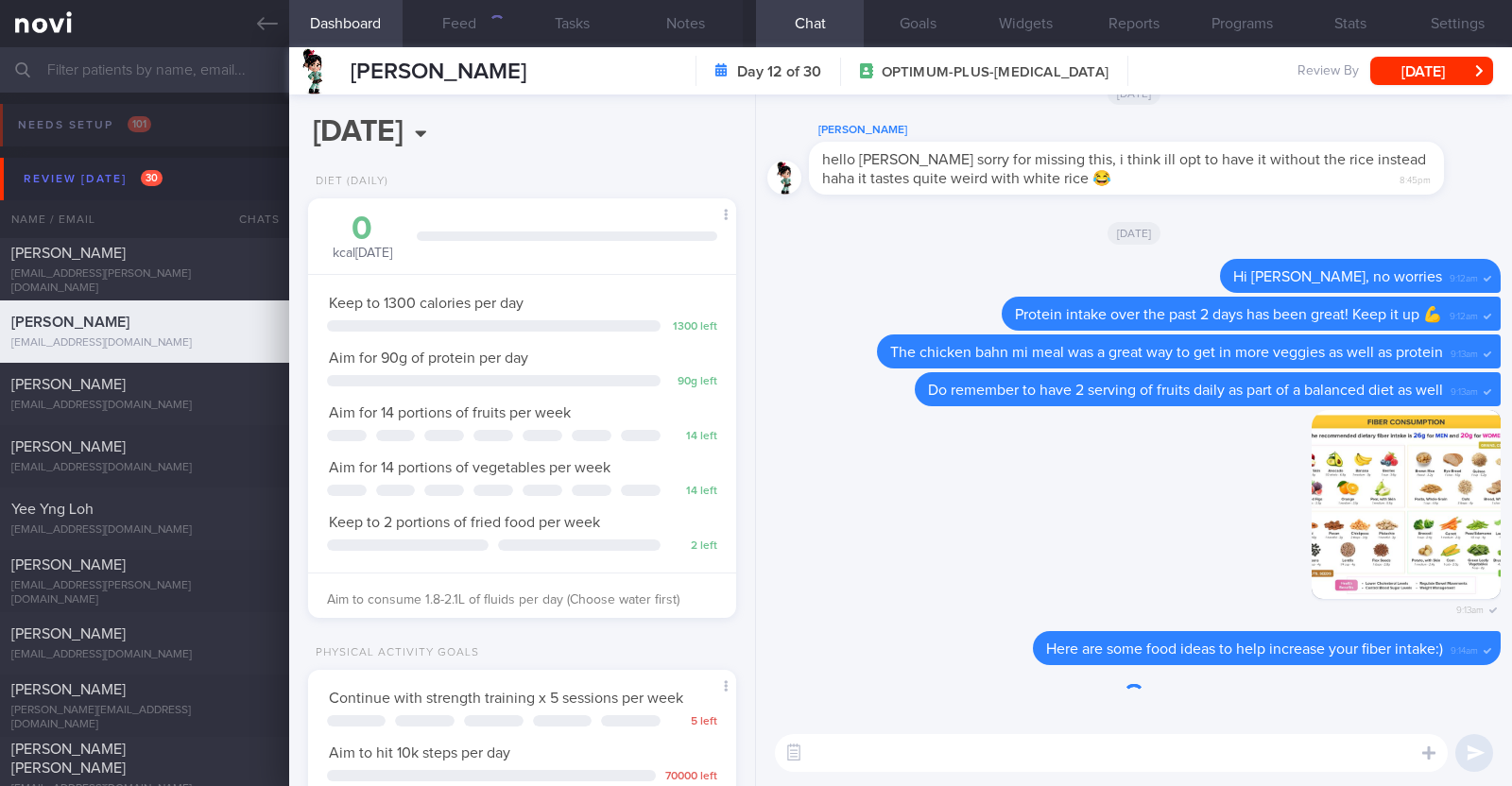
scroll to position [214, 376]
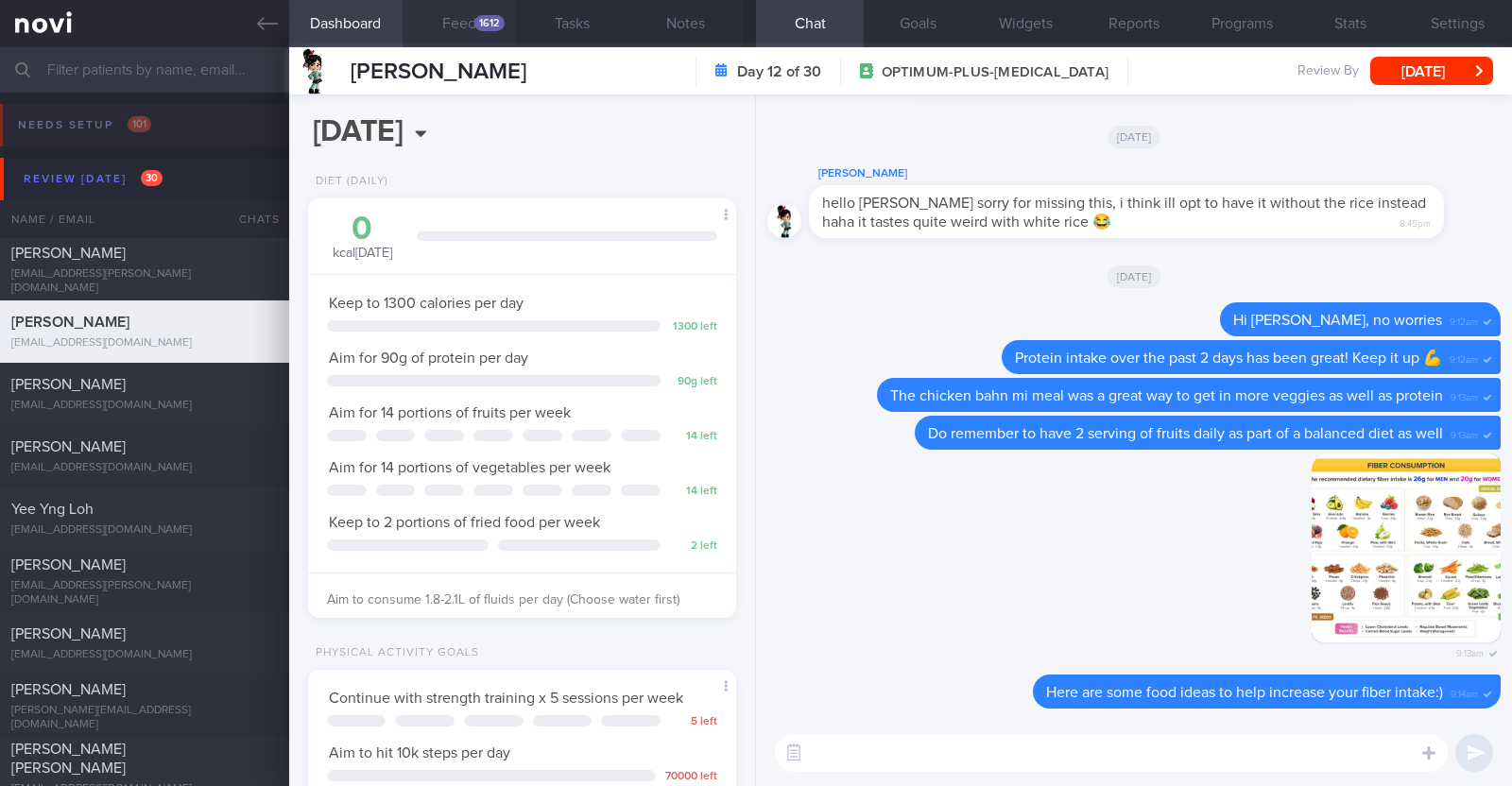
click at [453, 10] on button "Feed 1612" at bounding box center [459, 23] width 114 height 47
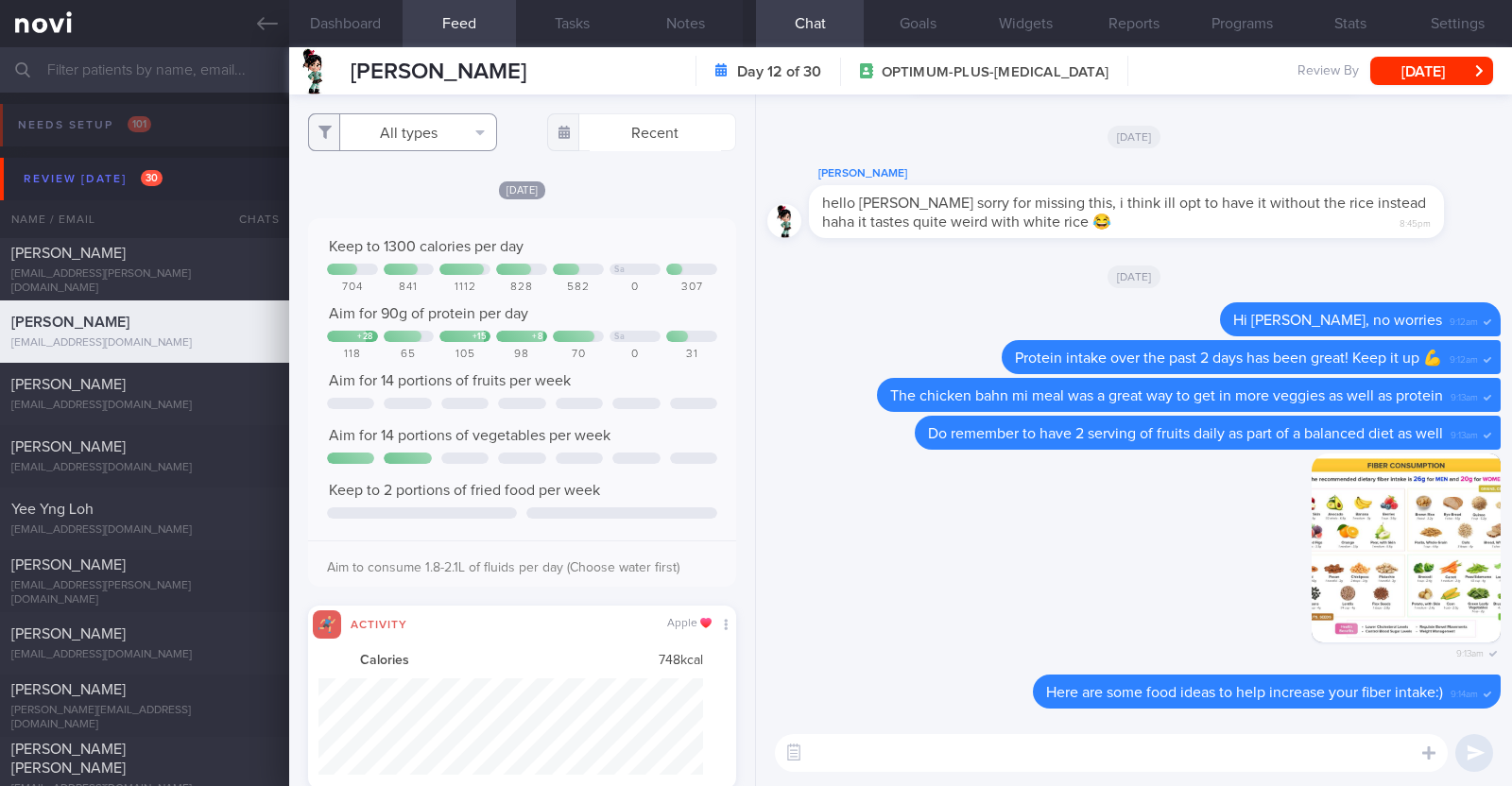
click at [411, 131] on button "All types" at bounding box center [403, 133] width 189 height 38
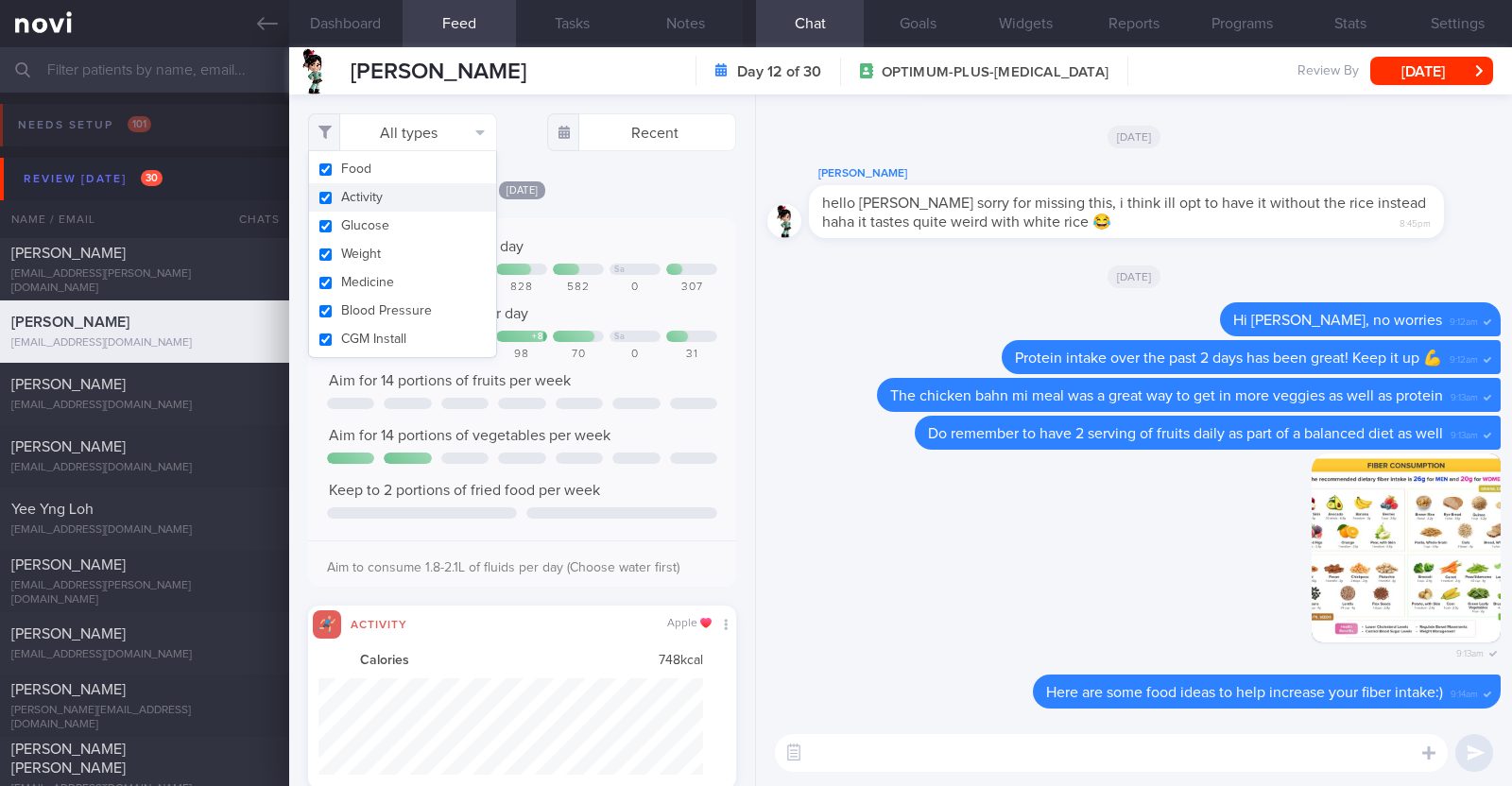
click at [389, 201] on button "Activity" at bounding box center [403, 198] width 187 height 29
checkbox input "false"
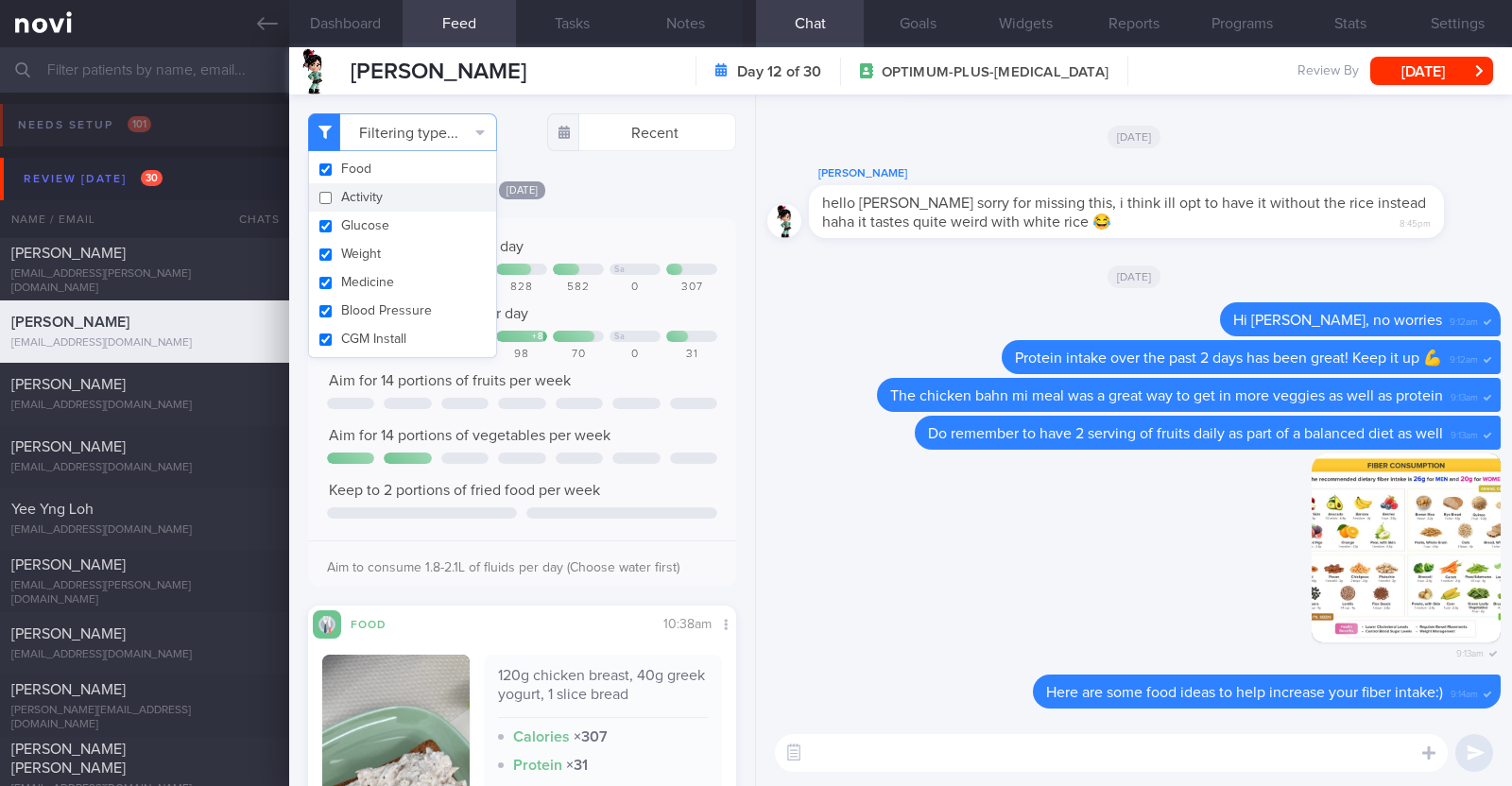
click at [614, 180] on div "[DATE]" at bounding box center [522, 189] width 428 height 20
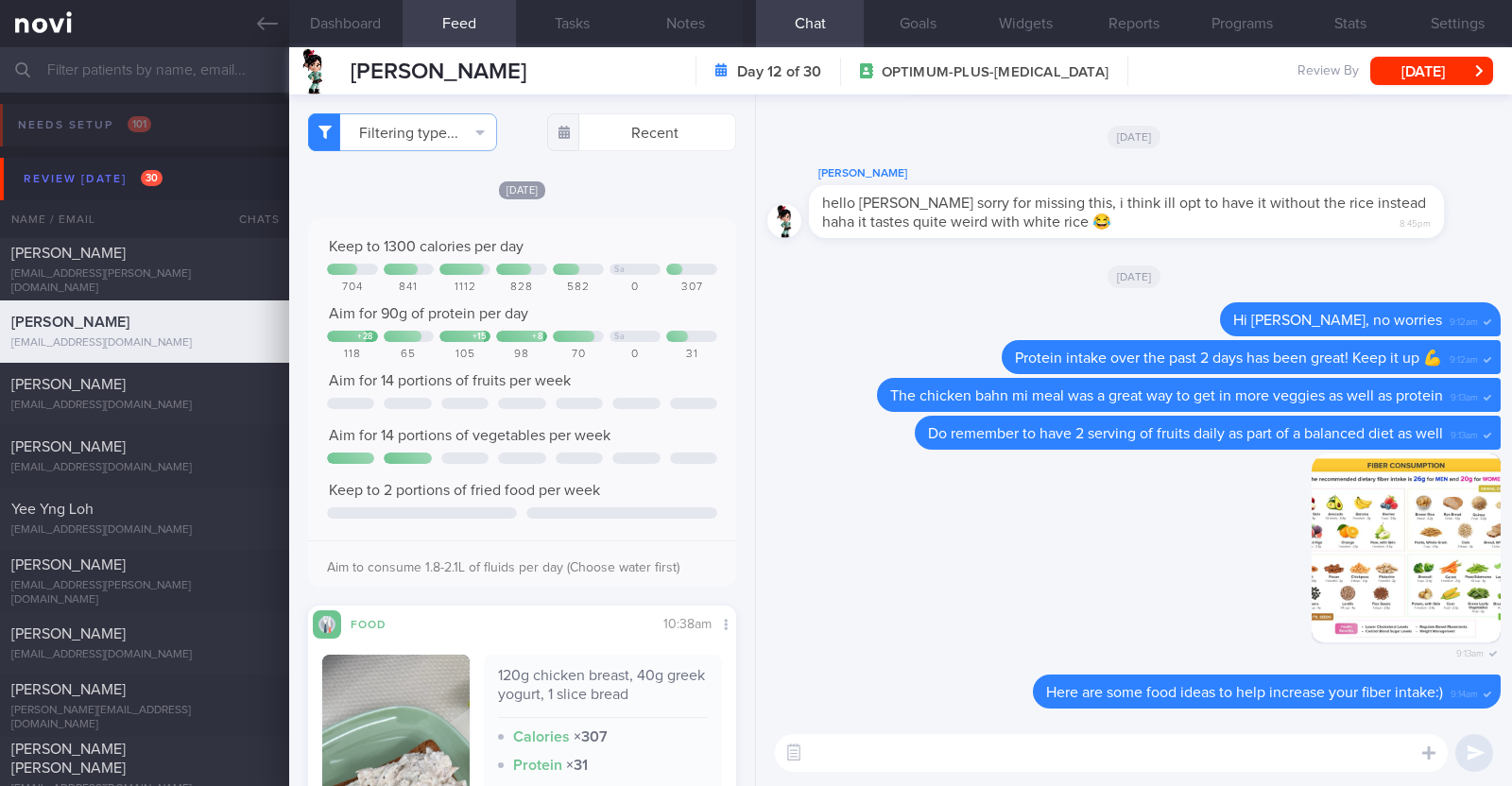
select select "8"
click at [963, 623] on div "Delete 9:13am" at bounding box center [1133, 564] width 734 height 222
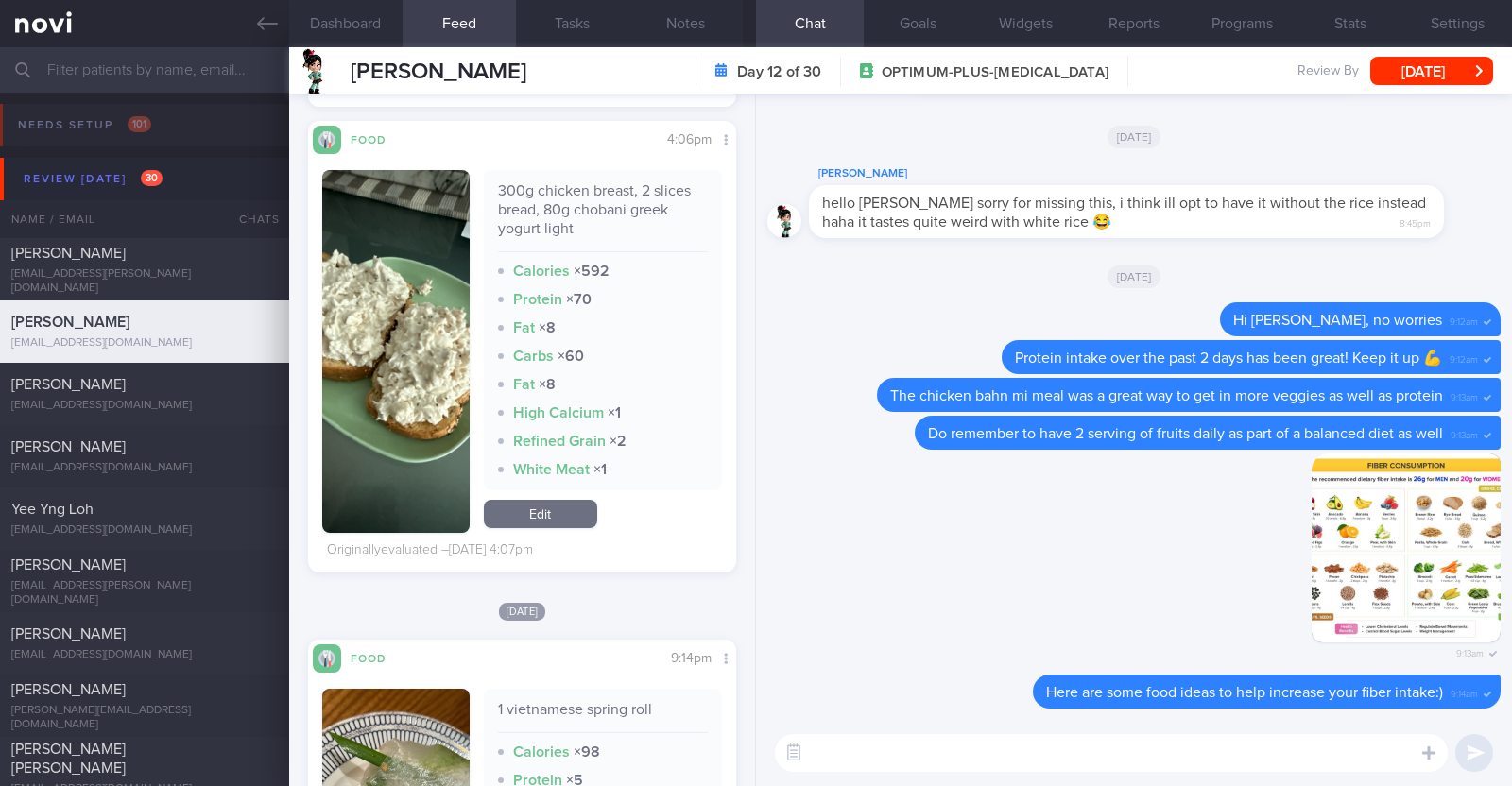
scroll to position [4370, 0]
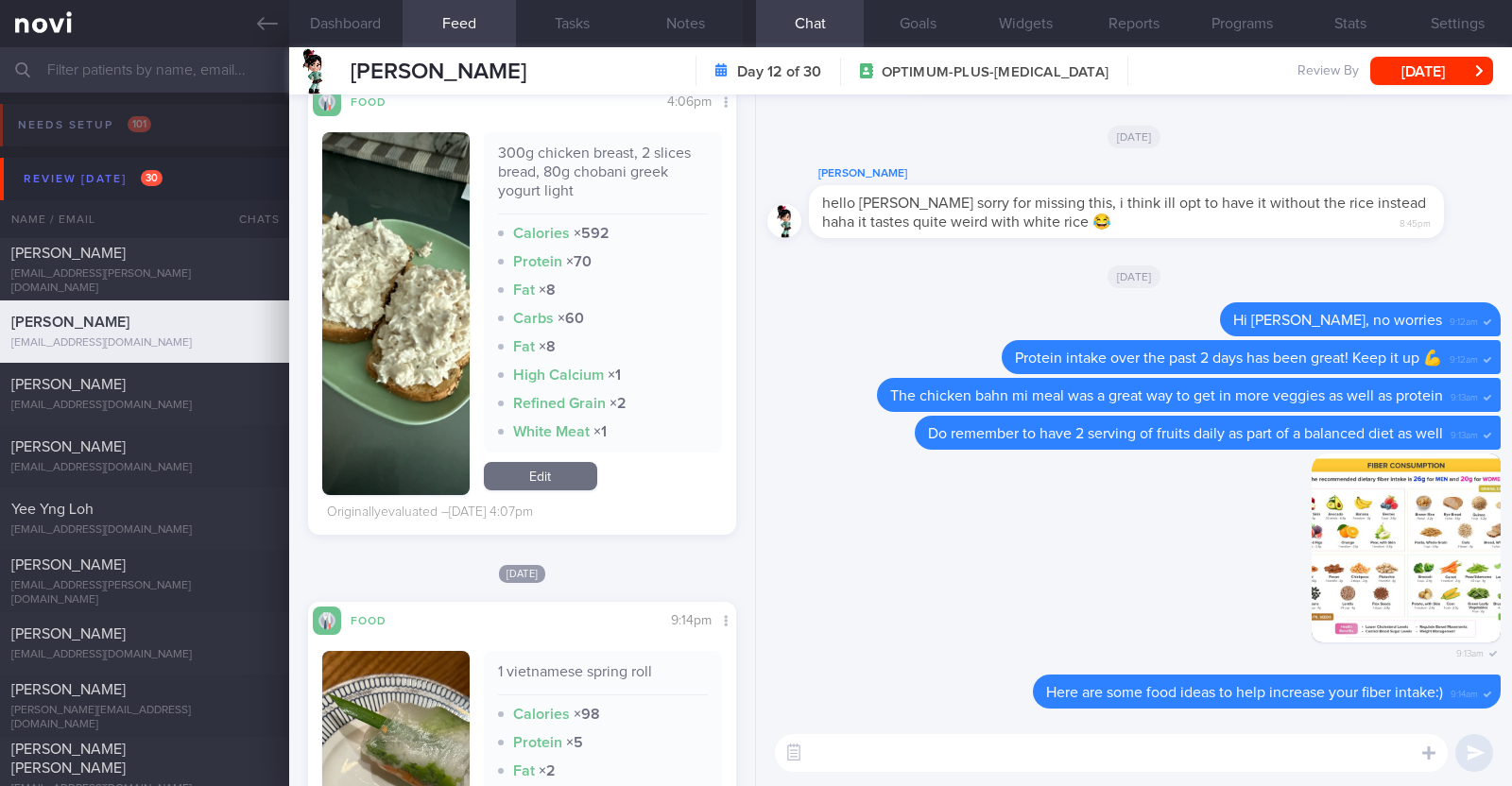
click at [840, 736] on textarea at bounding box center [1110, 753] width 672 height 38
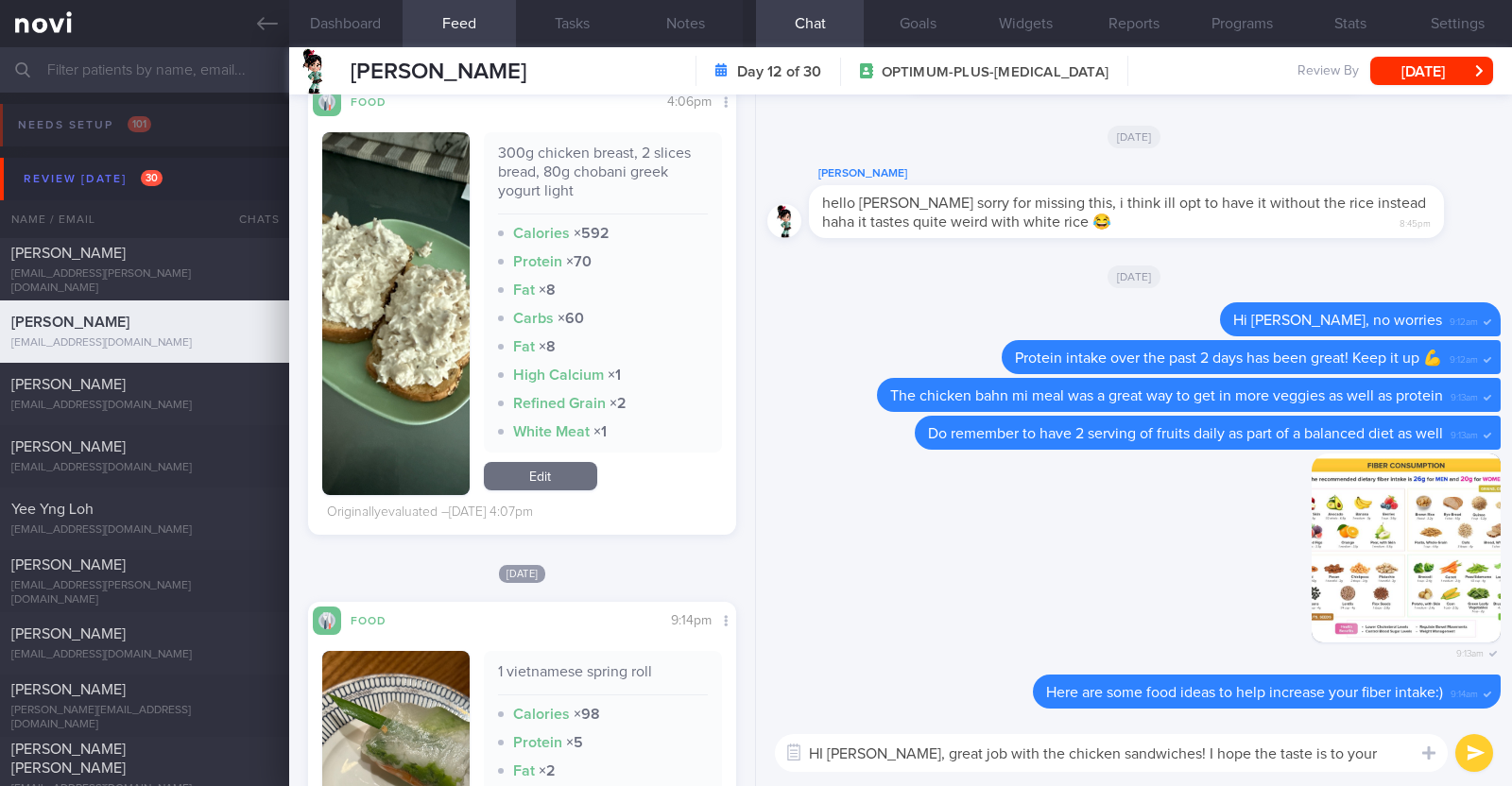
scroll to position [0, 0]
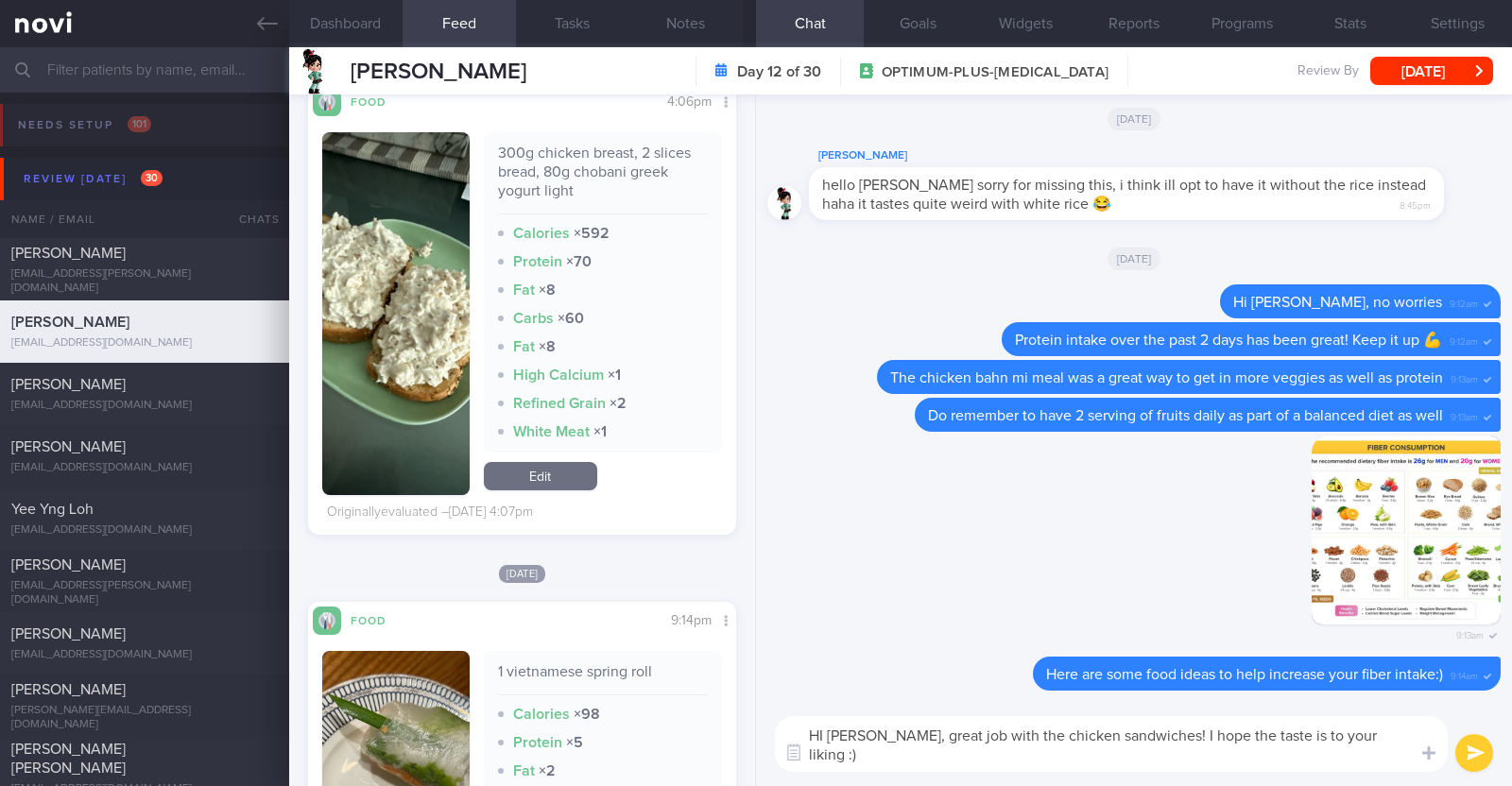
click at [822, 734] on textarea "HI Claudia, great job with the chicken sandwiches! I hope the taste is to your …" at bounding box center [1110, 744] width 672 height 55
click at [822, 759] on textarea "Hi Claudia, great job with the chicken sandwiches! I hope the taste is to your …" at bounding box center [1110, 744] width 672 height 55
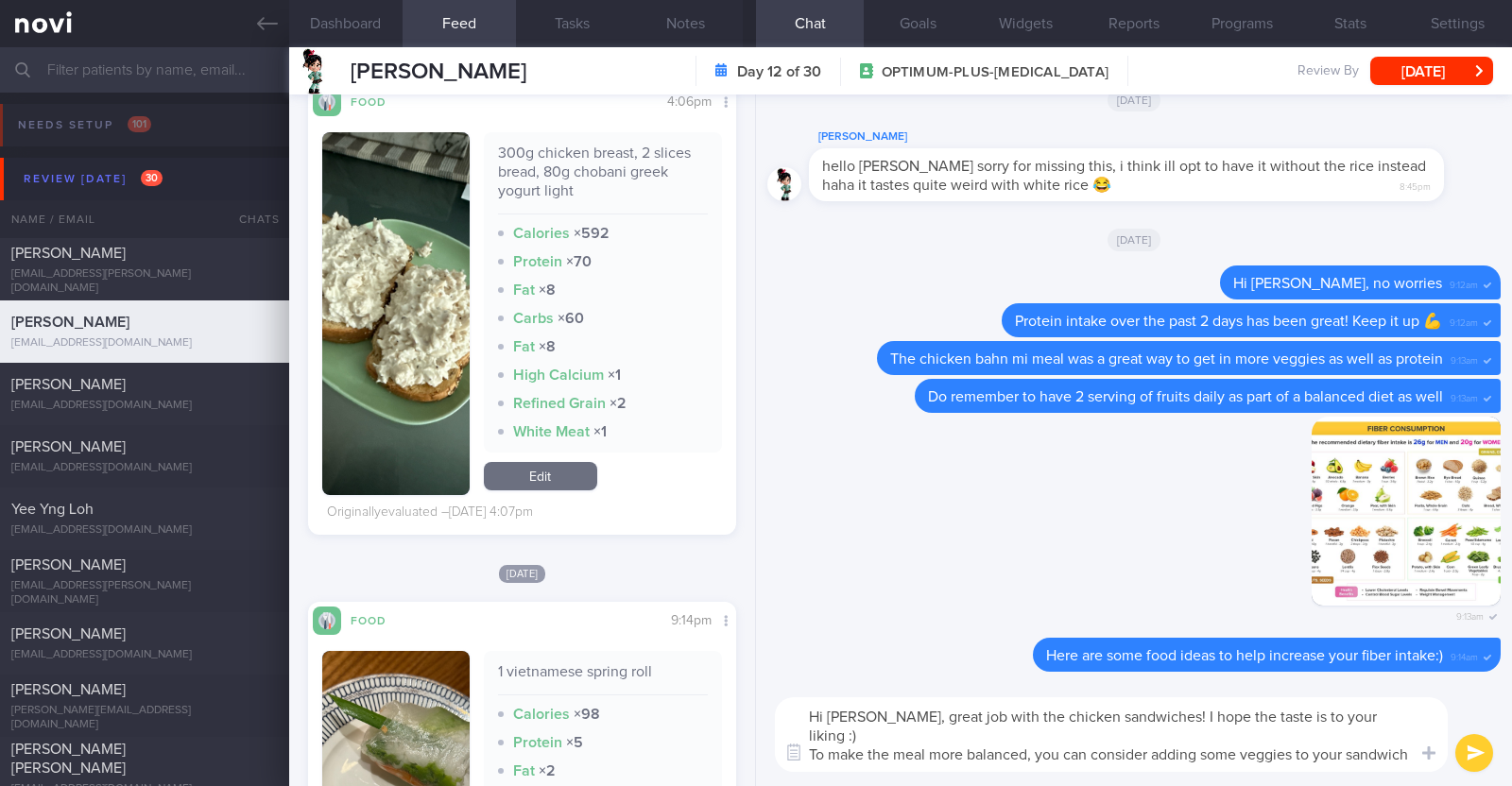
type textarea "Hi Claudia, great job with the chicken sandwiches! I hope the taste is to your …"
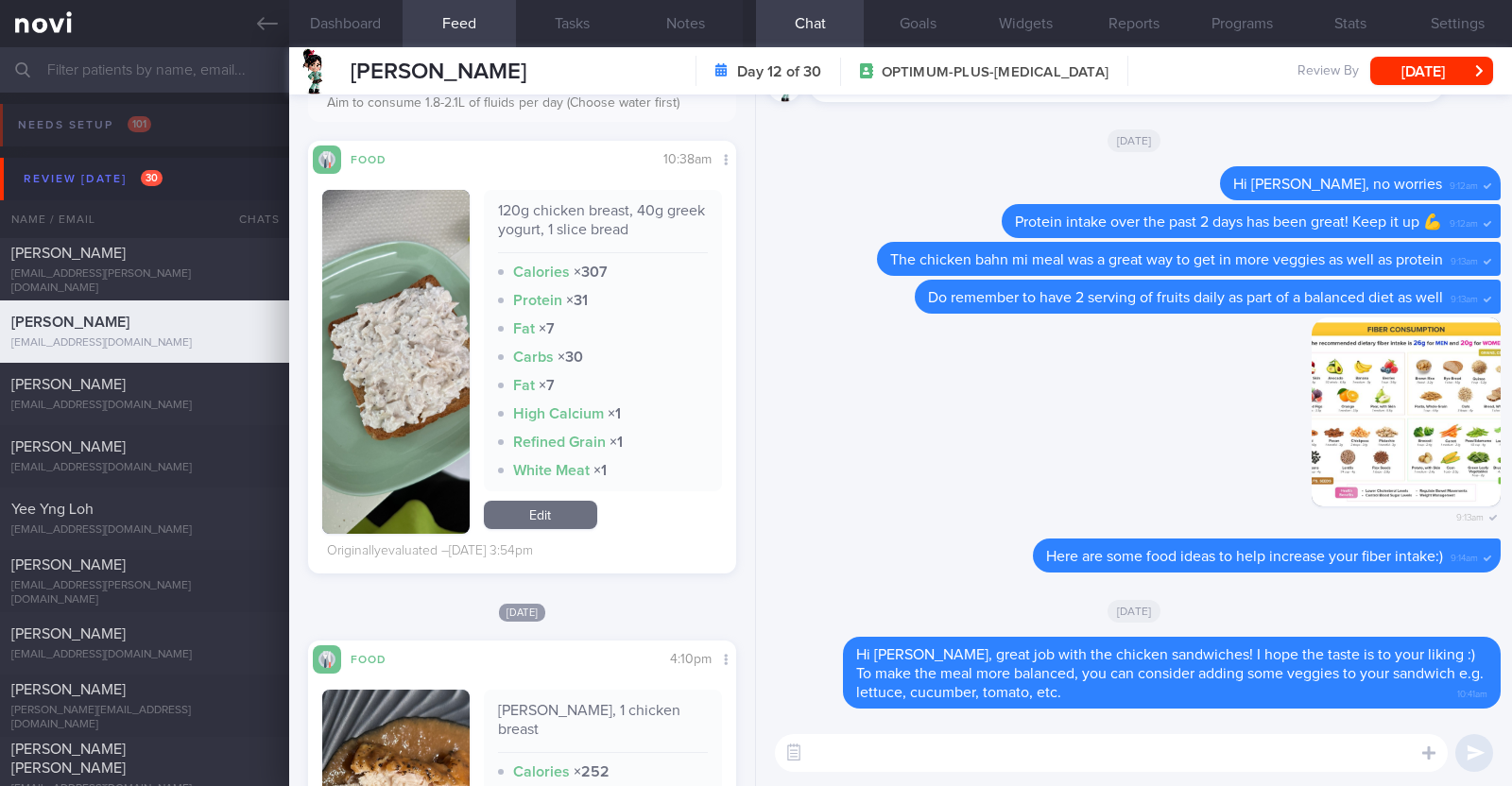
scroll to position [118, 0]
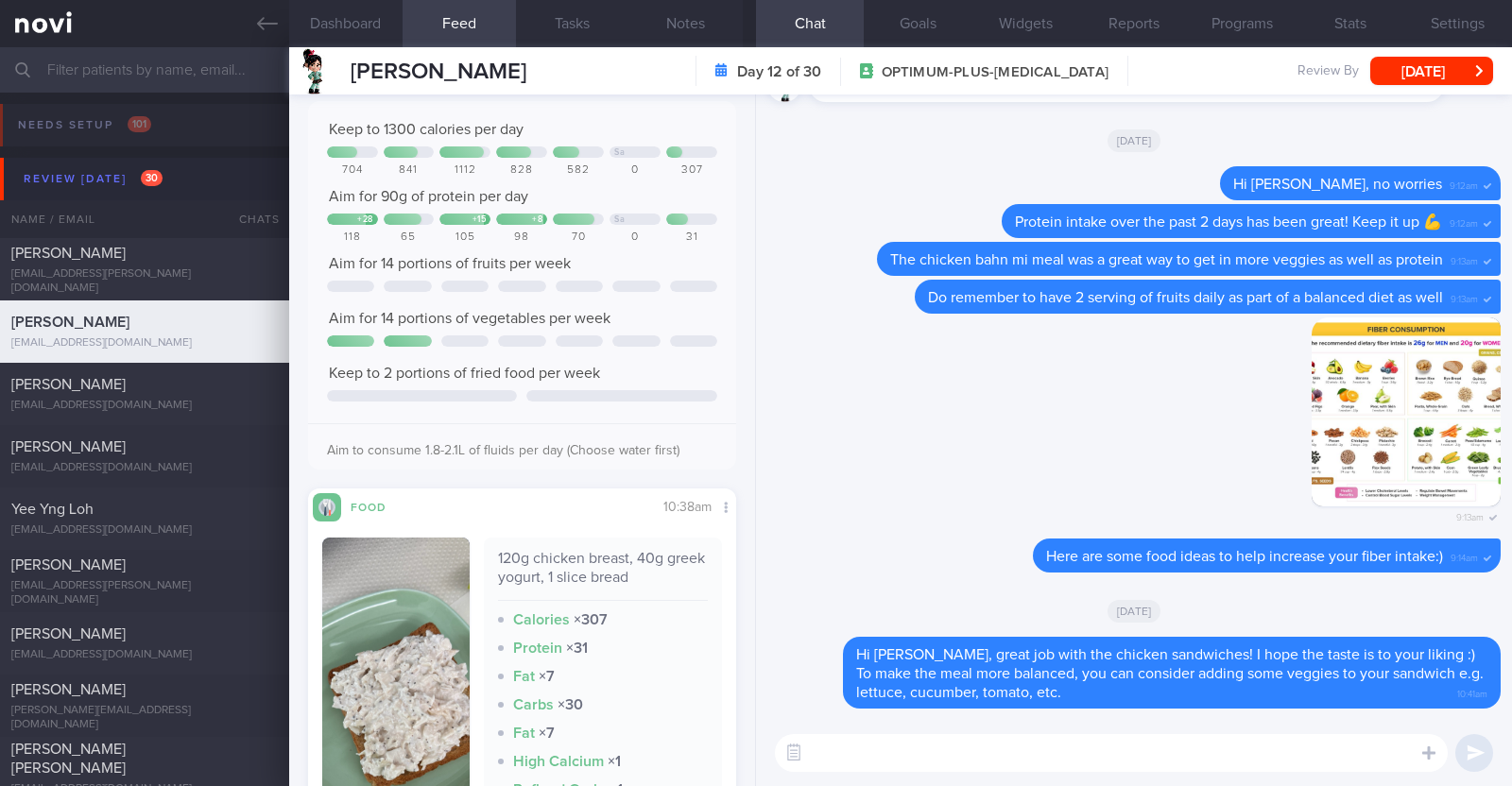
click at [859, 732] on div "​ ​" at bounding box center [1133, 753] width 756 height 66
click at [852, 749] on textarea at bounding box center [1110, 753] width 672 height 38
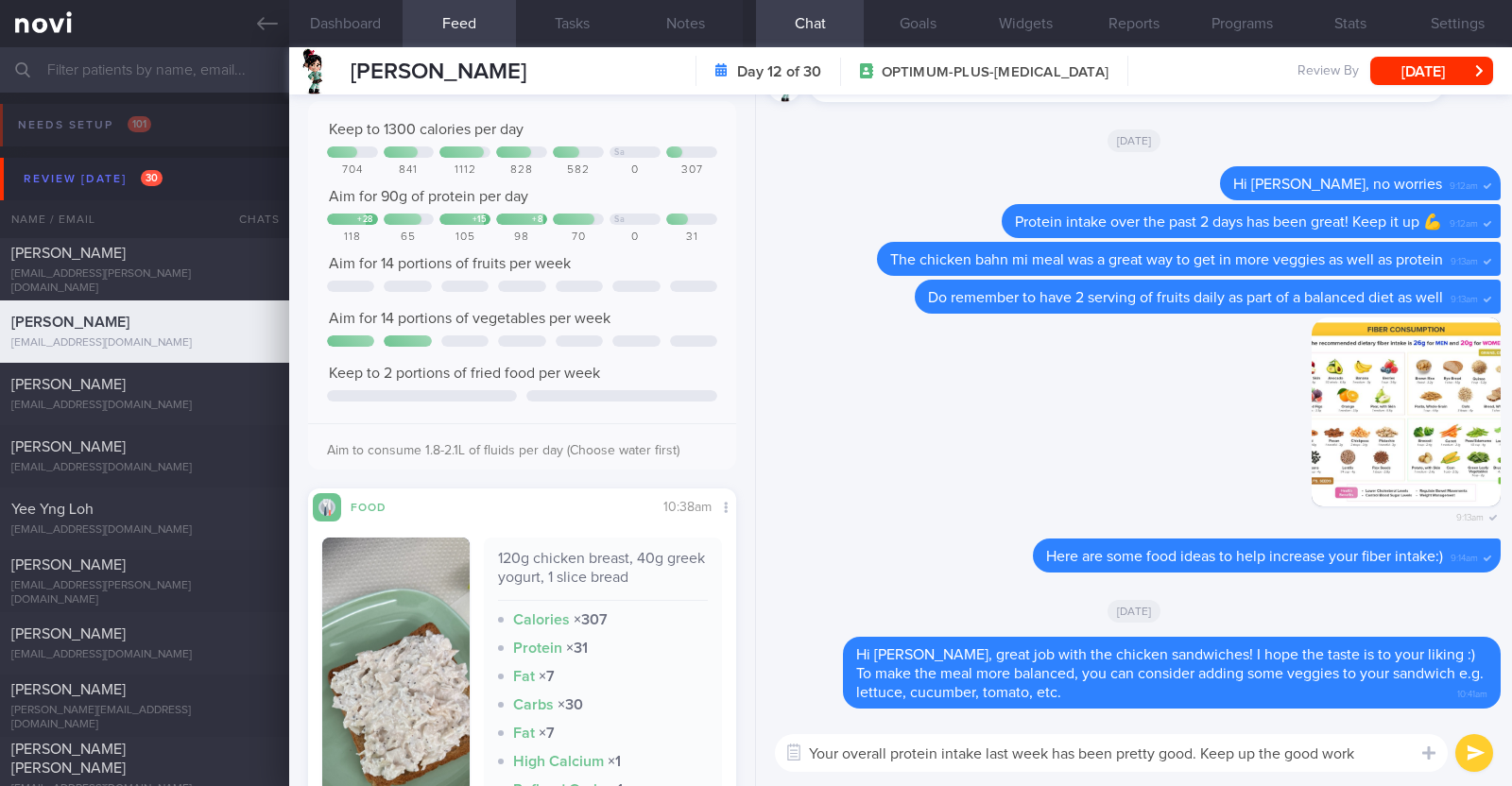
type textarea "Your overall protein intake last week has been pretty good. Keep up the good wo…"
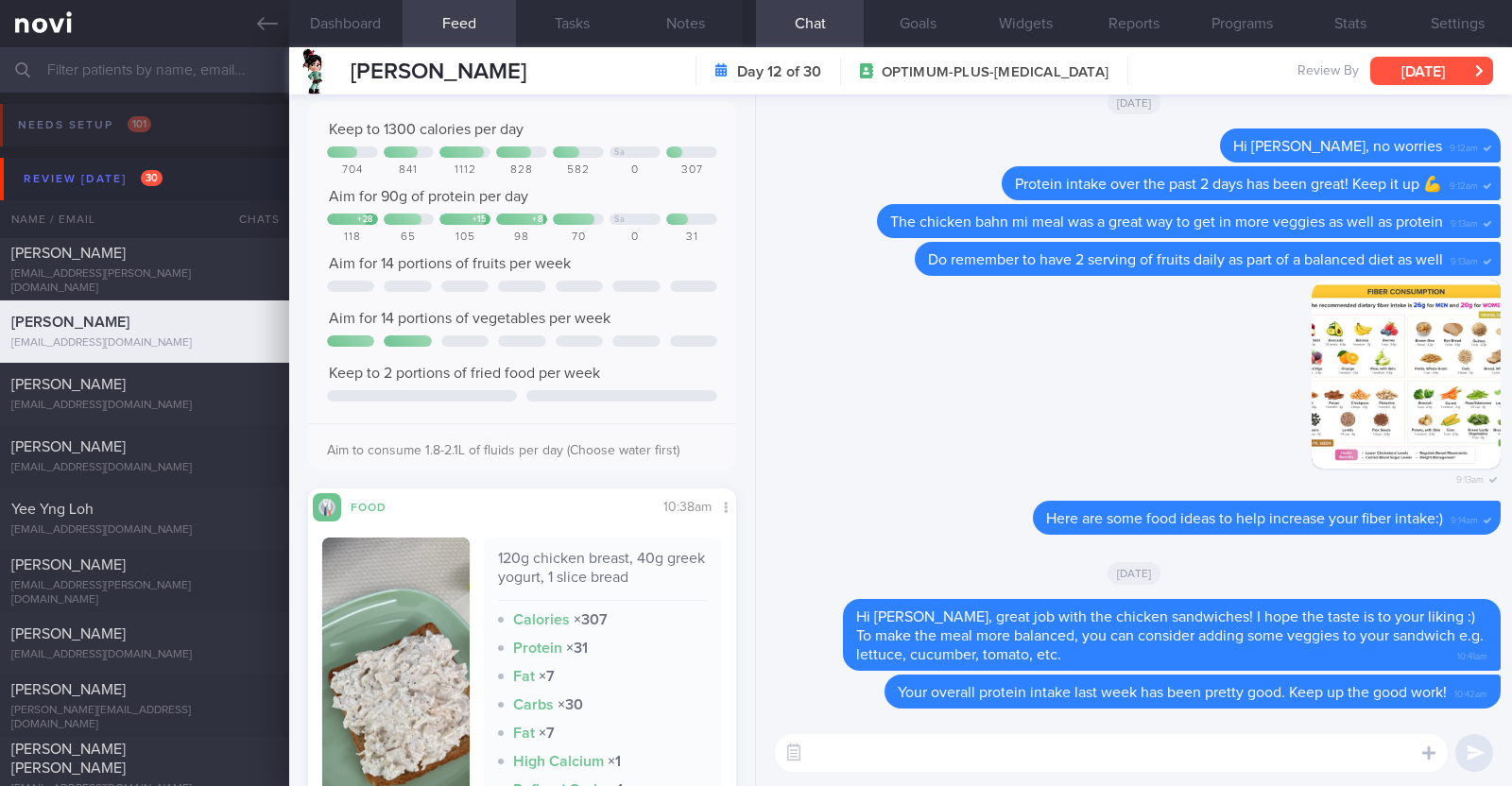
click at [1428, 58] on button "[DATE]" at bounding box center [1432, 71] width 122 height 29
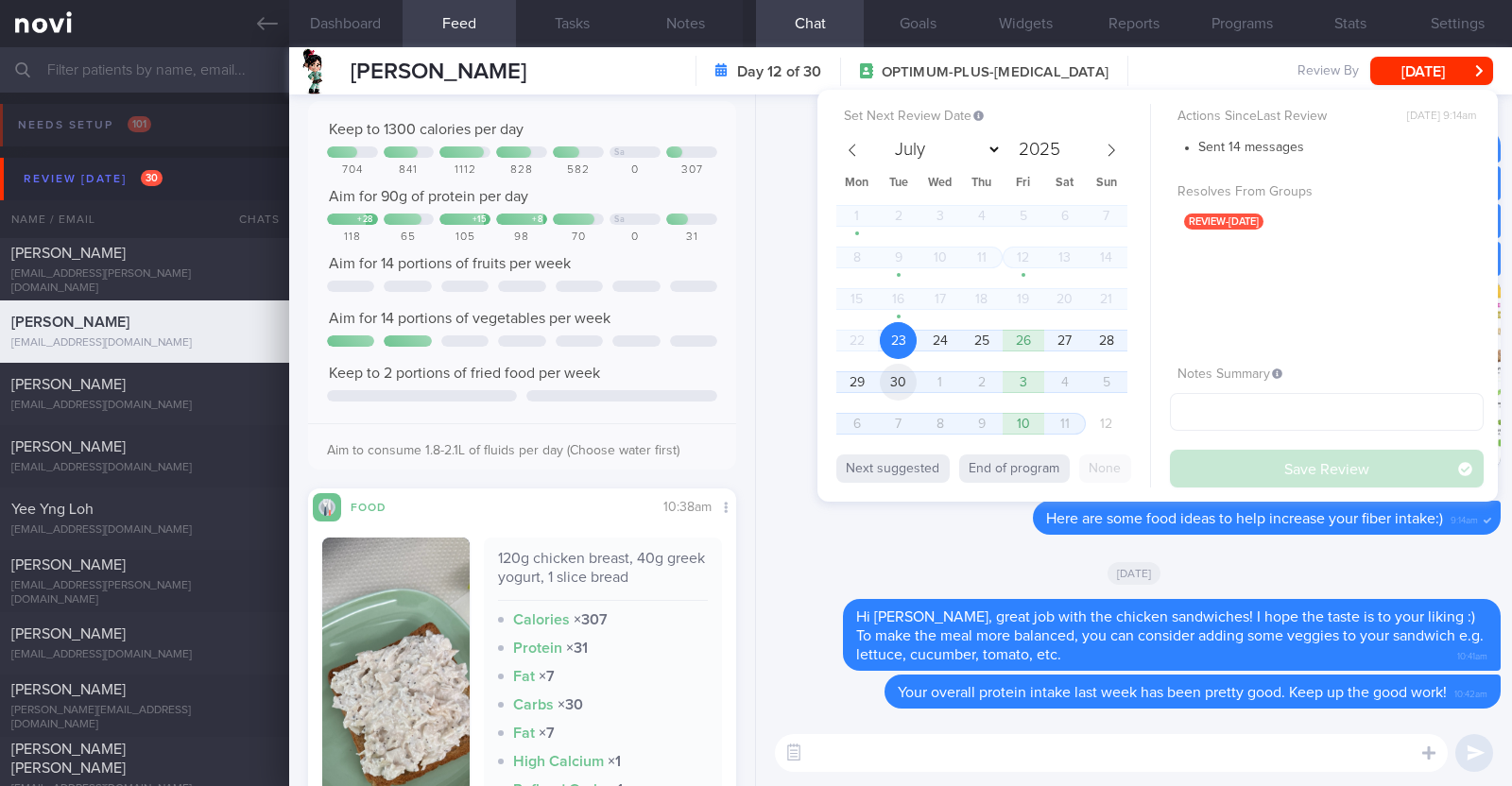
click at [893, 389] on span "30" at bounding box center [898, 382] width 37 height 37
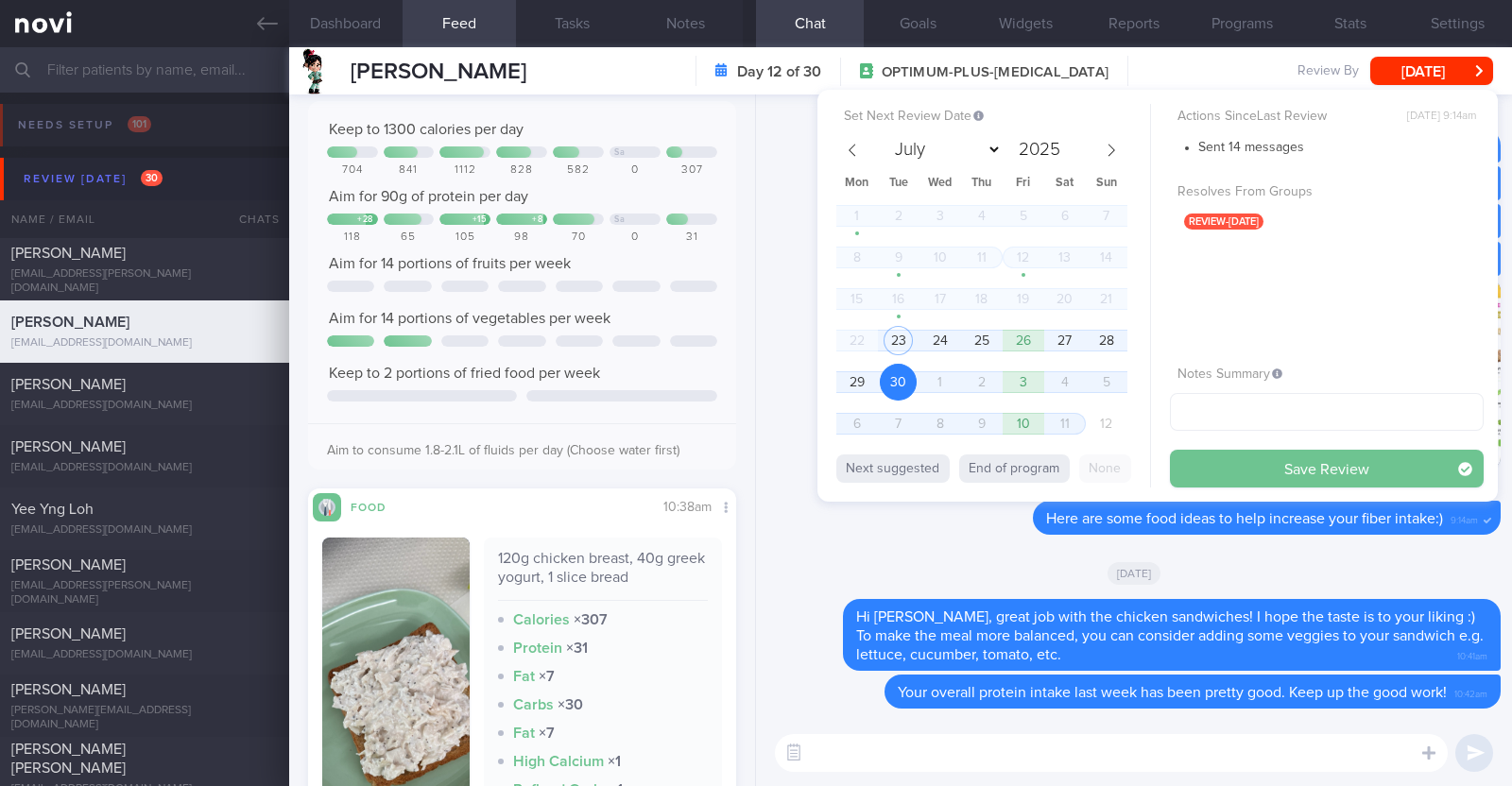
click at [1215, 481] on button "Save Review" at bounding box center [1326, 469] width 314 height 38
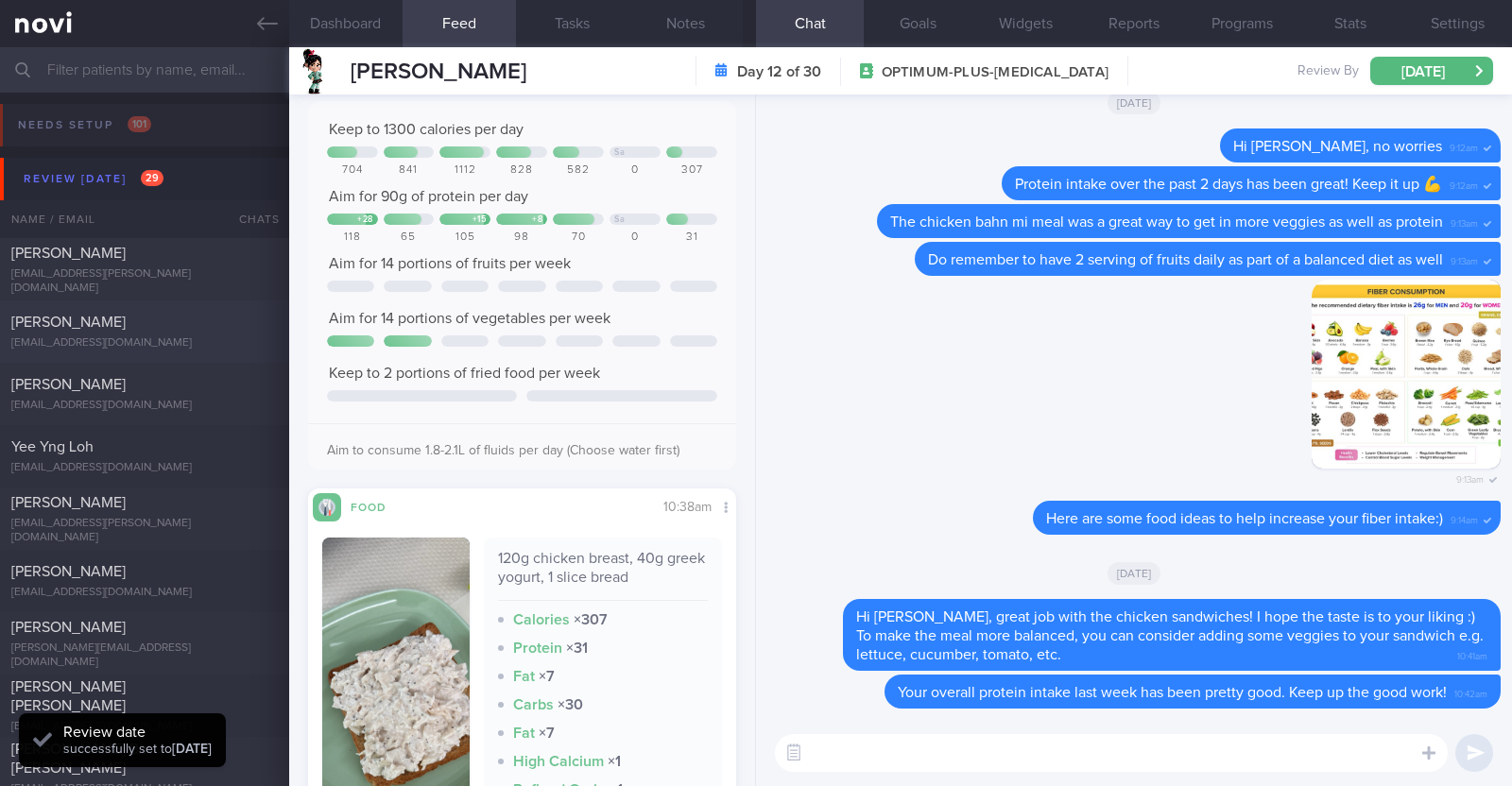
click at [149, 339] on div "msorfina@yahoo.com.sg" at bounding box center [144, 343] width 267 height 14
type input "Nil r/v in system"
type textarea "51F Nil PMHx and meds Rybelsus 7mg OM Sedentary"
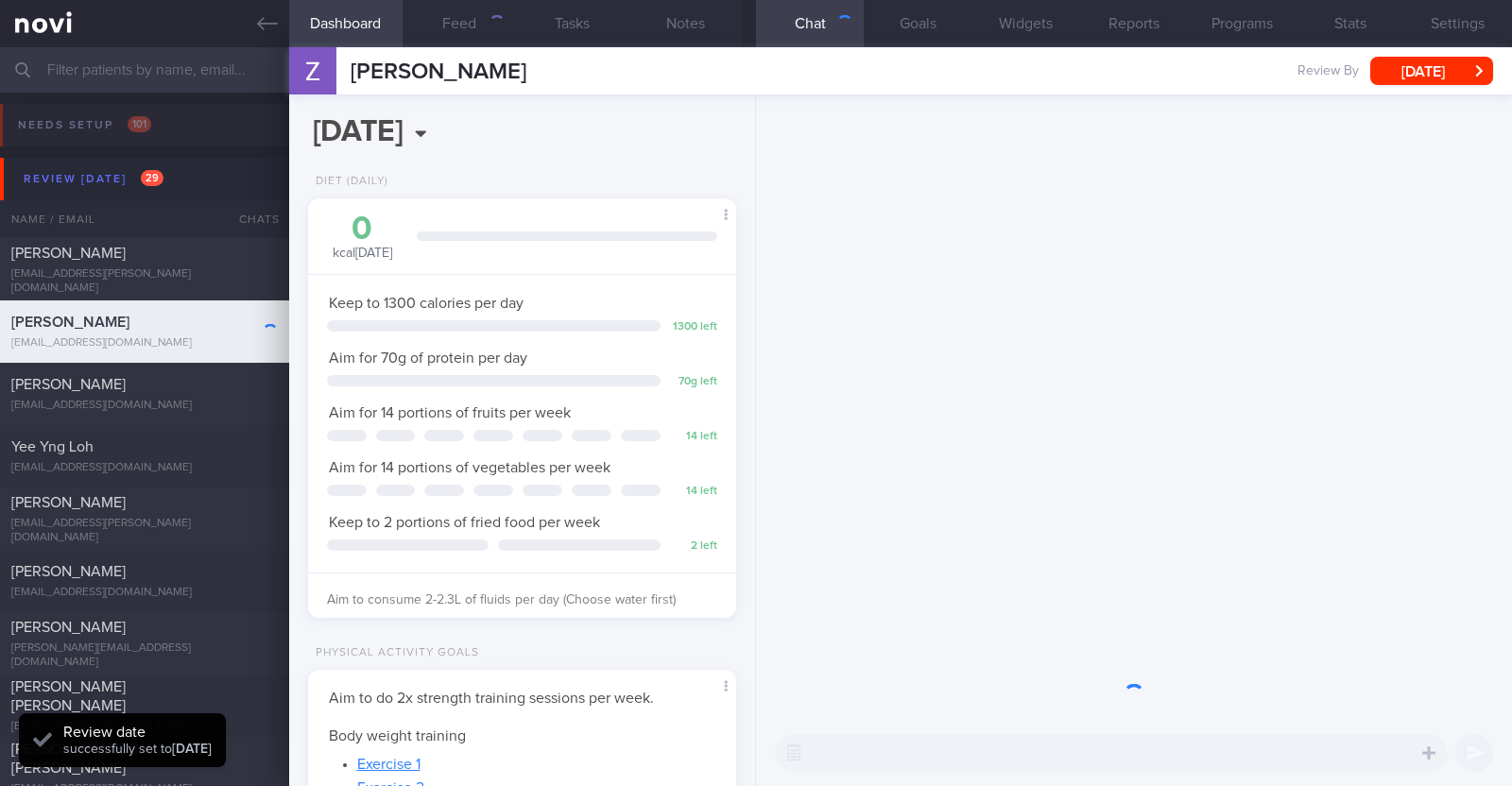
scroll to position [214, 376]
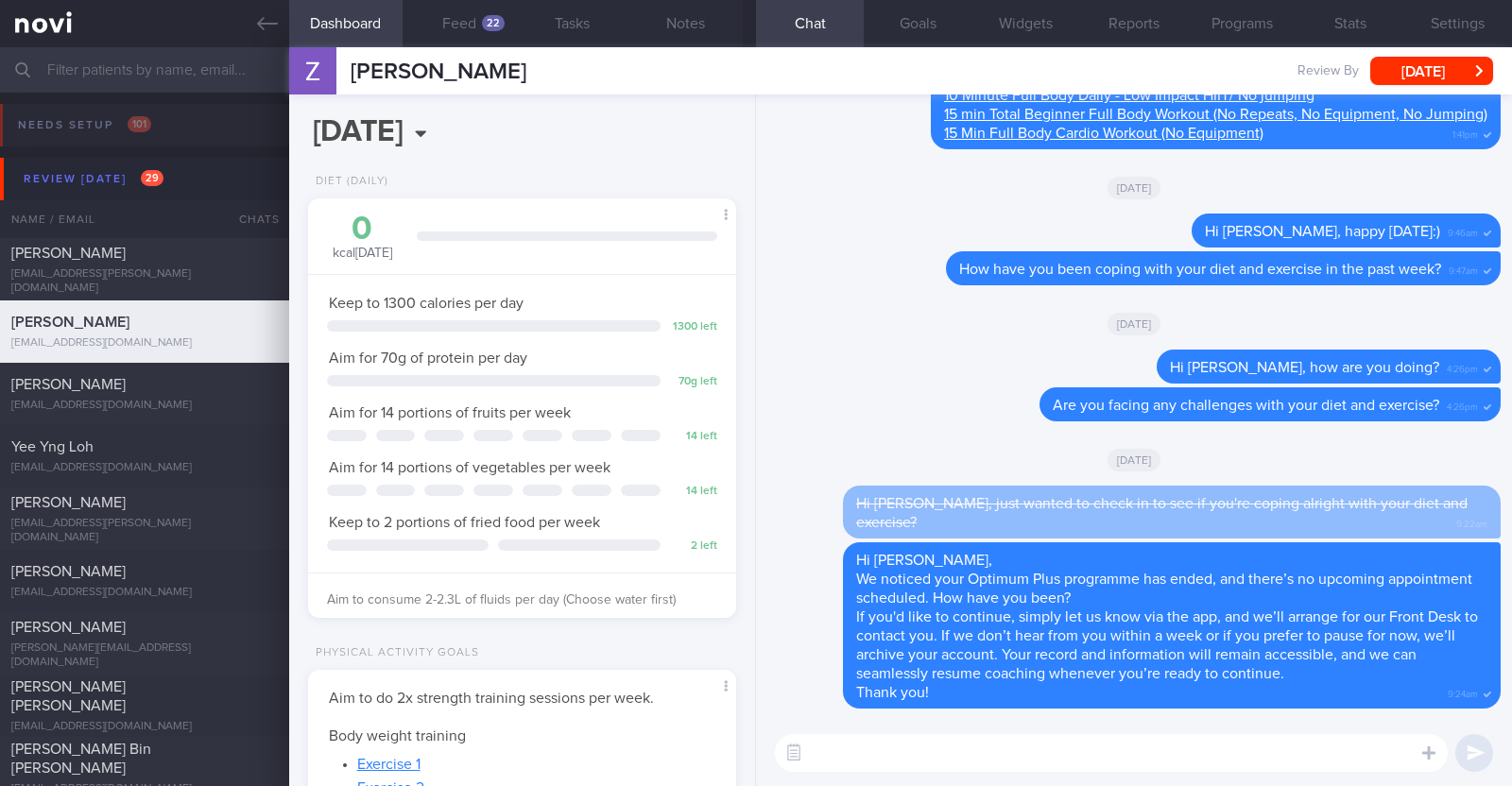
drag, startPoint x: 517, startPoint y: 68, endPoint x: 342, endPoint y: 67, distance: 175.0
click at [342, 67] on div "Zakiah Sulaiman Zakiah Sulaiman msorfina@yahoo.com.sg Review By Tue, 23 Sep Set…" at bounding box center [900, 70] width 1222 height 47
copy div "Zakiah Sulaiman"
click at [1219, 22] on button "Programs" at bounding box center [1241, 23] width 108 height 47
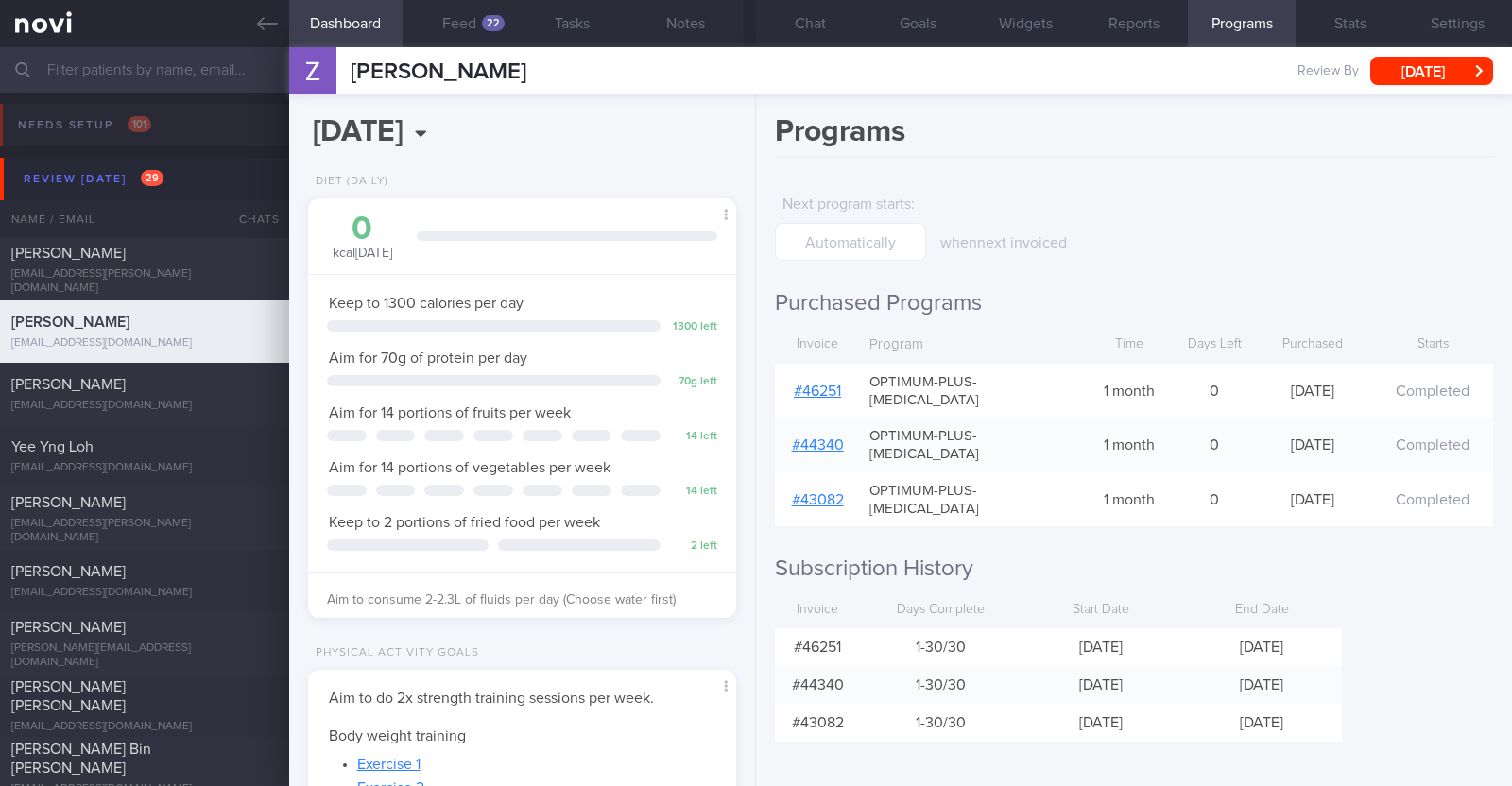
click at [829, 383] on link "# 46251" at bounding box center [817, 391] width 47 height 15
click at [801, 29] on button "Chat" at bounding box center [809, 23] width 108 height 47
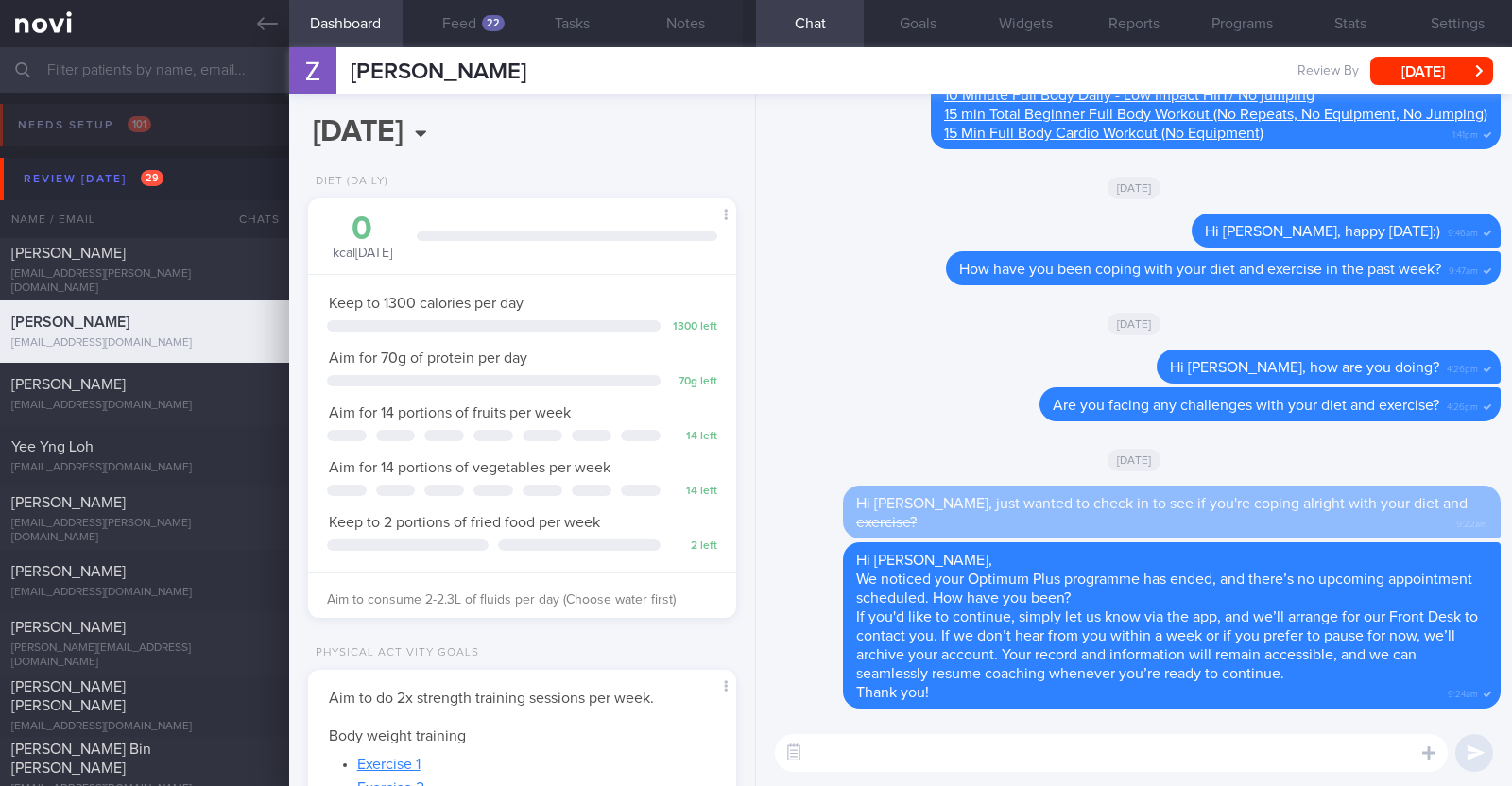
click at [1040, 757] on textarea at bounding box center [1110, 753] width 672 height 38
paste textarea "I just wanted to let you know that your NOVI Health account will be archived sh…"
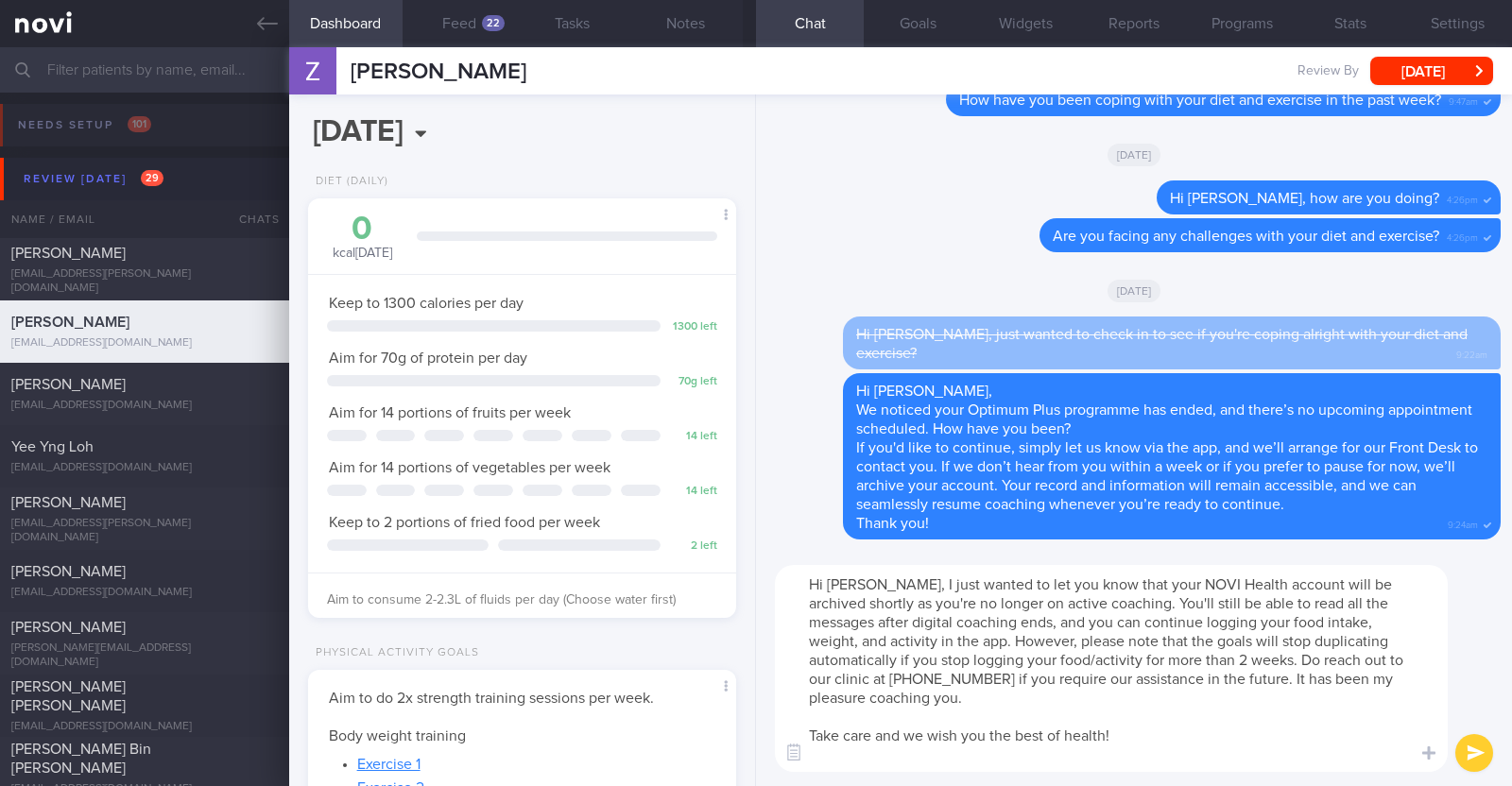
click at [879, 579] on textarea "Hi Zakiah, I just wanted to let you know that your NOVI Health account will be …" at bounding box center [1110, 668] width 672 height 207
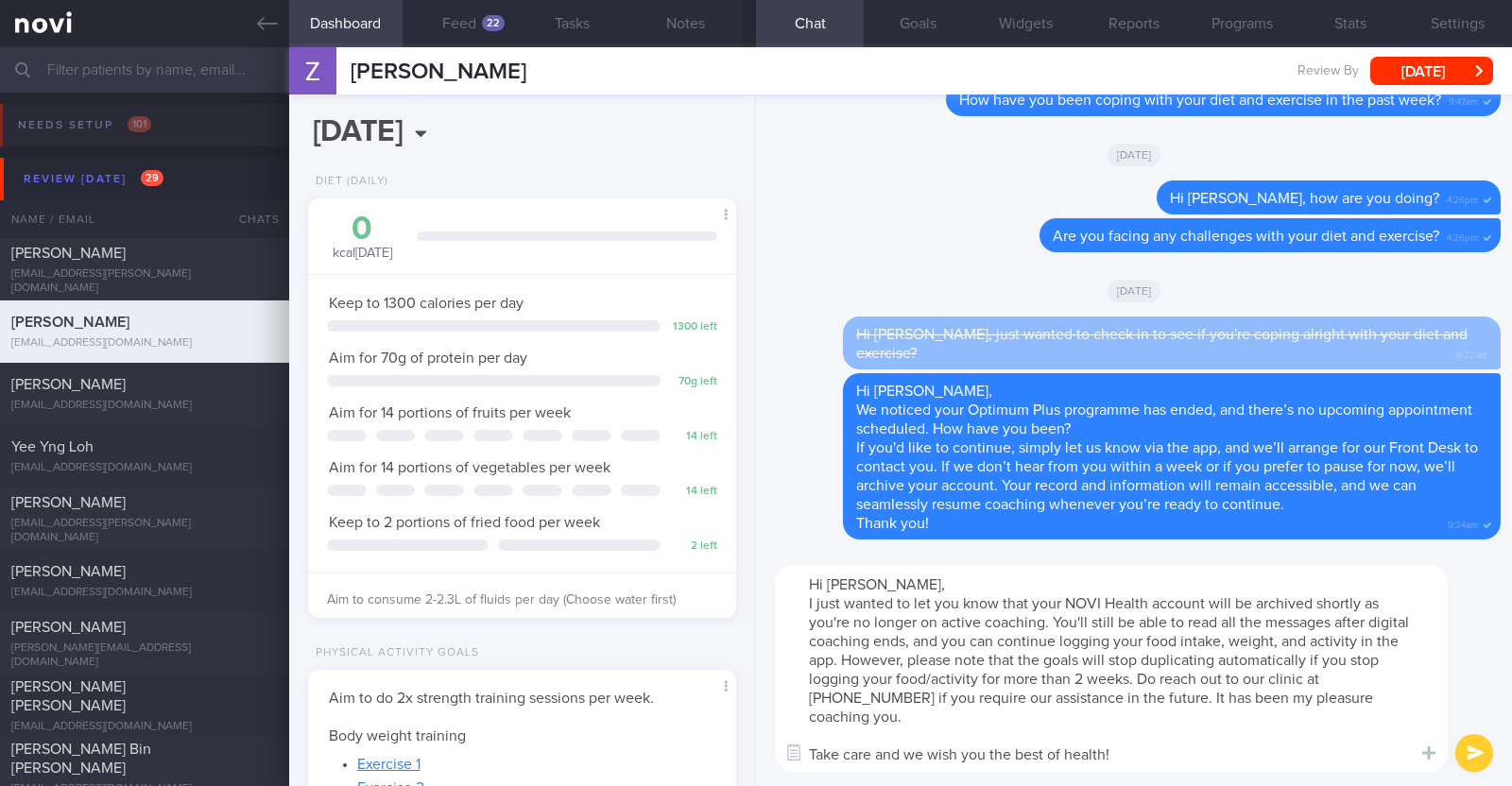
type textarea "Hi Zakiah, I just wanted to let you know that your NOVI Health account will be …"
click at [1482, 753] on button "submit" at bounding box center [1475, 753] width 38 height 38
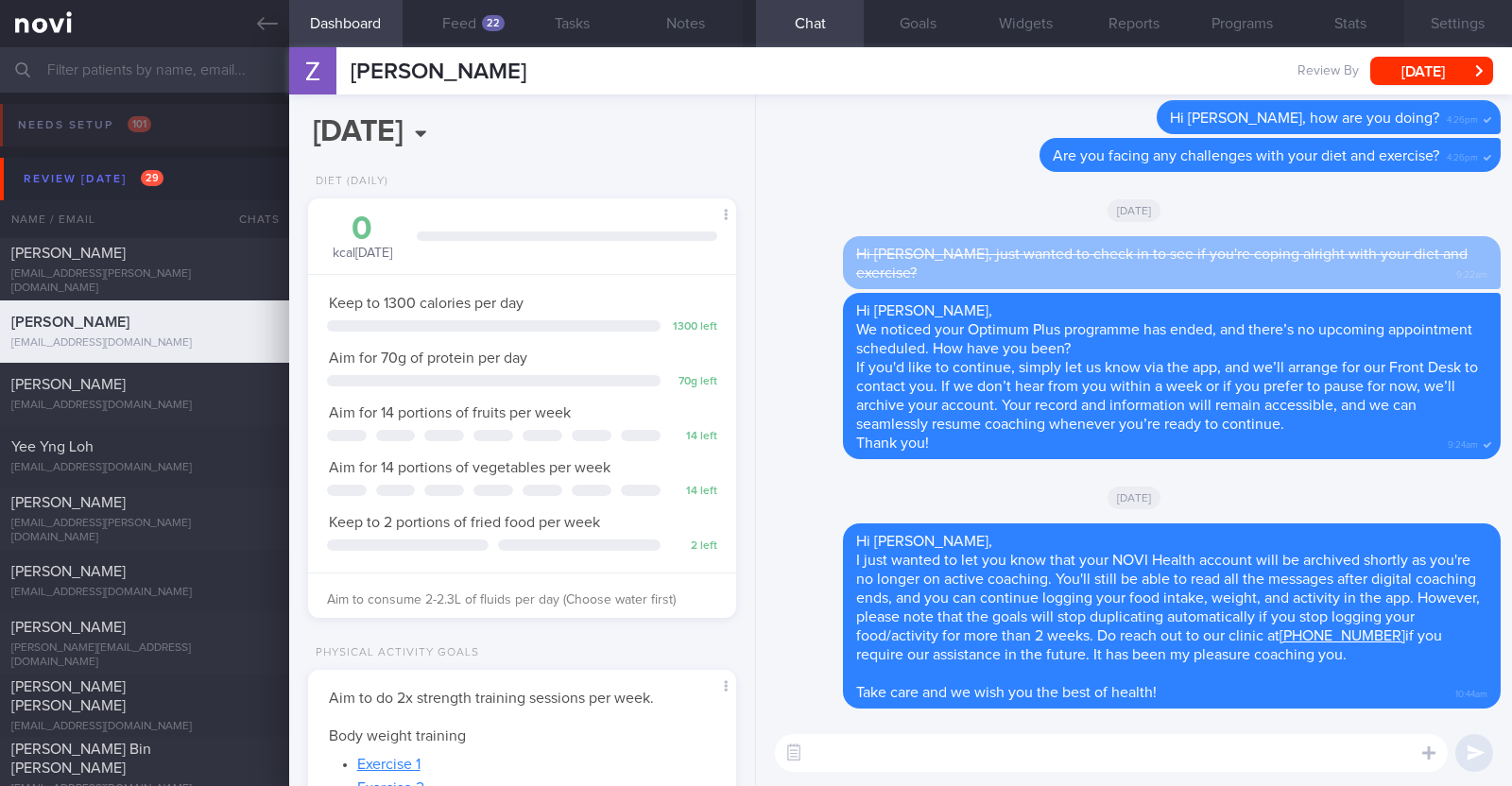
click at [1463, 13] on button "Settings" at bounding box center [1457, 23] width 108 height 47
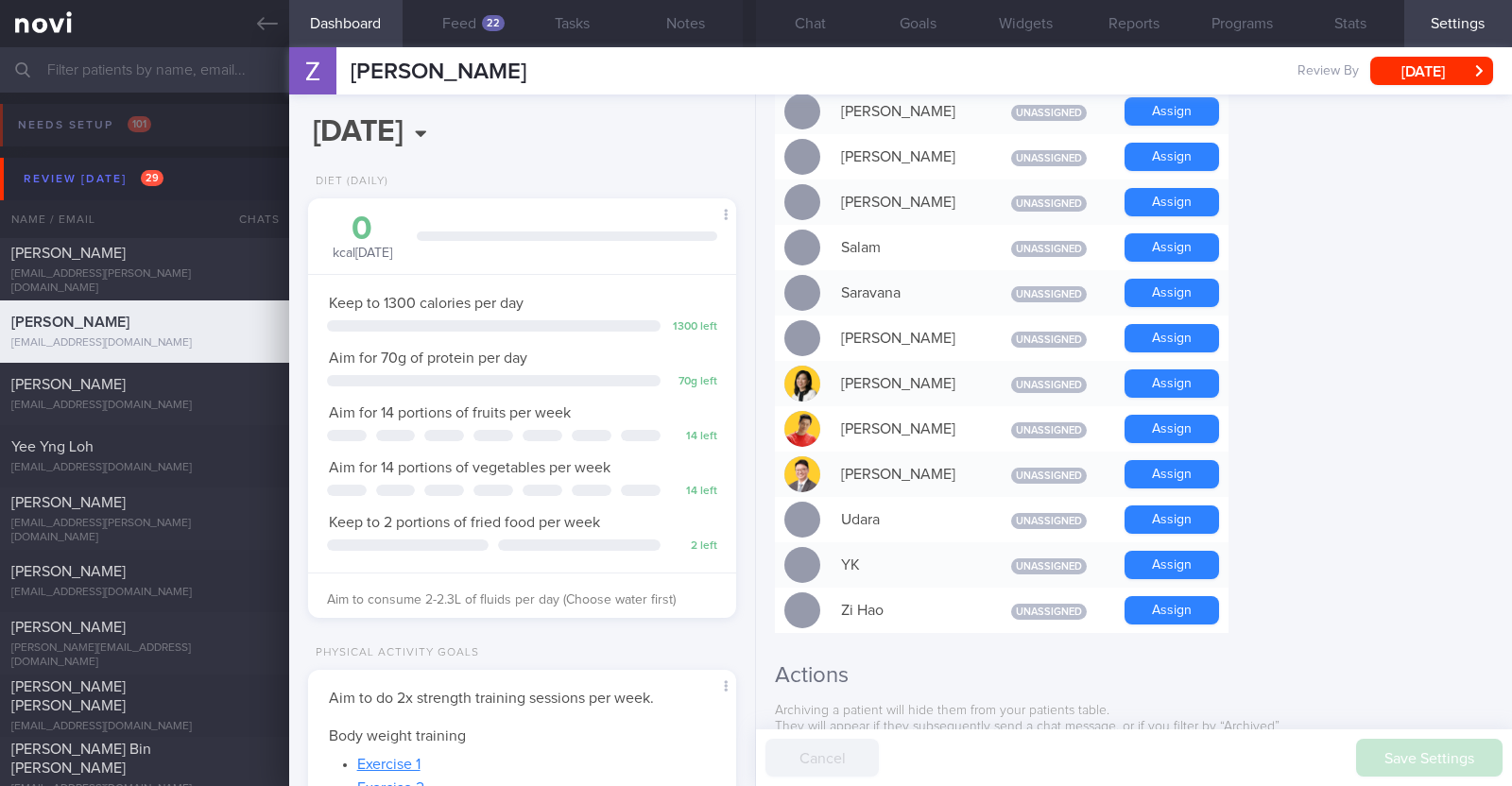
scroll to position [1699, 0]
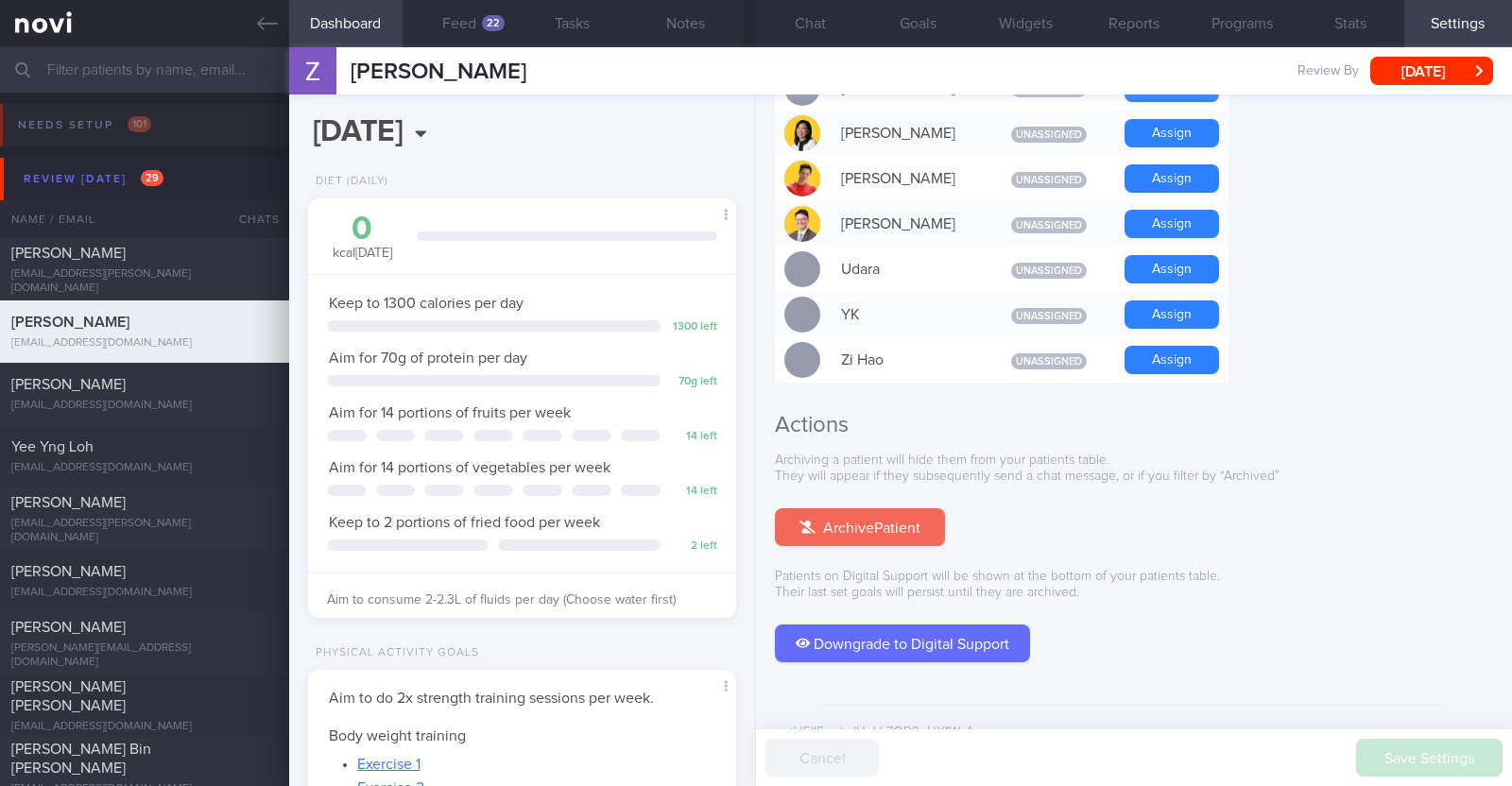
click at [840, 509] on button "Archive Patient" at bounding box center [860, 528] width 170 height 38
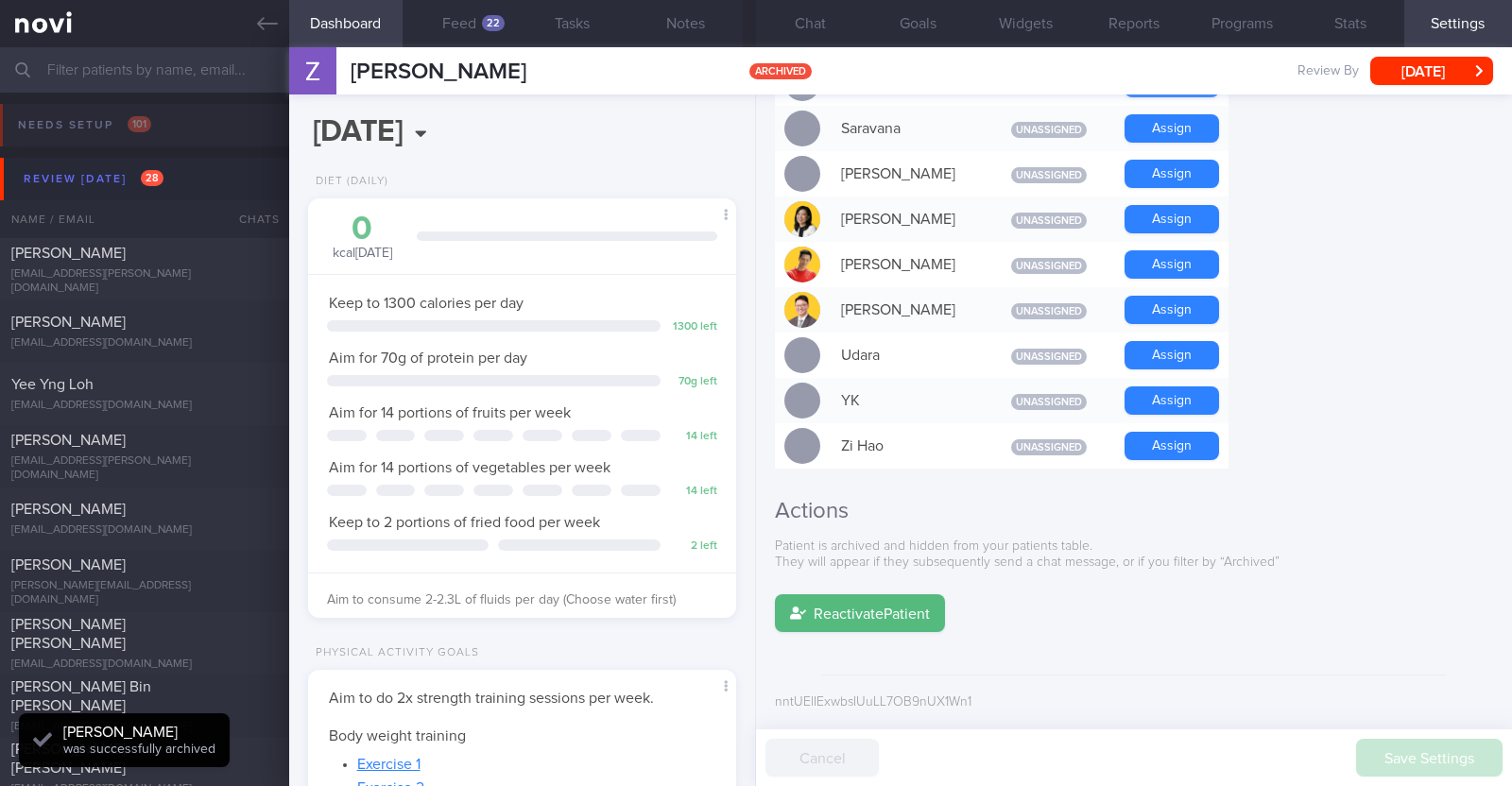
scroll to position [1583, 0]
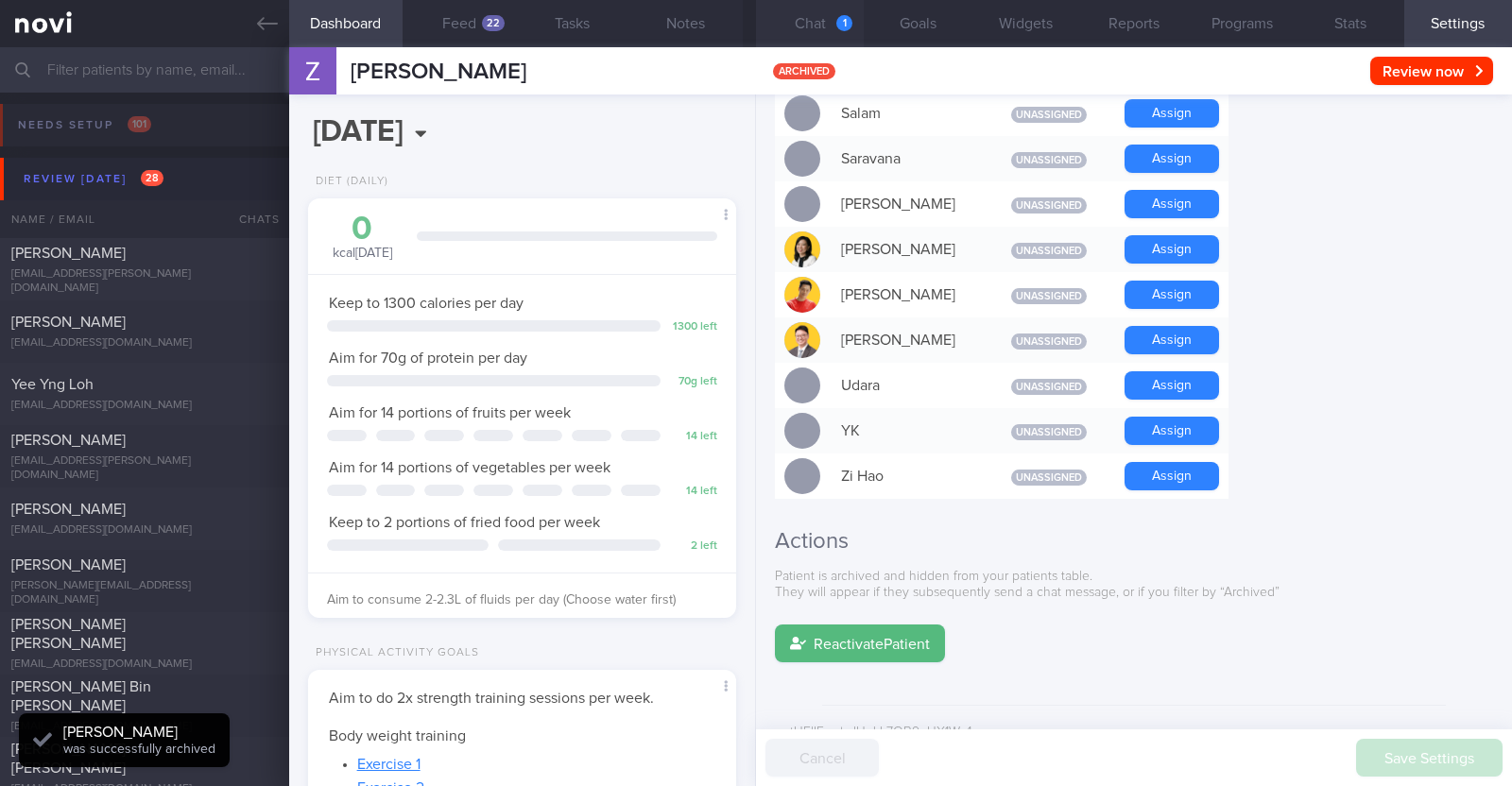
click at [818, 27] on button "Chat 1" at bounding box center [809, 23] width 108 height 47
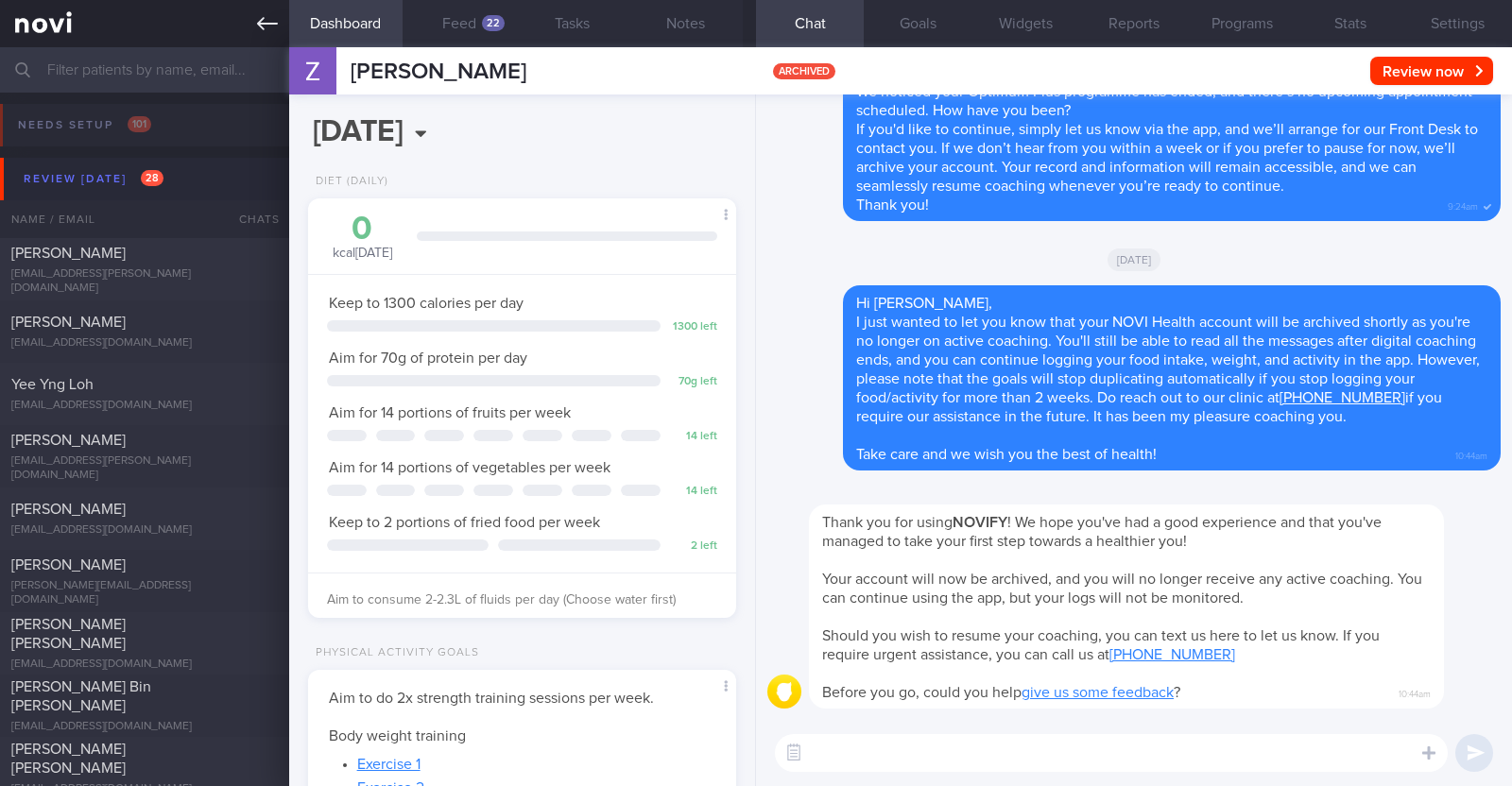
click at [270, 15] on icon at bounding box center [268, 24] width 21 height 21
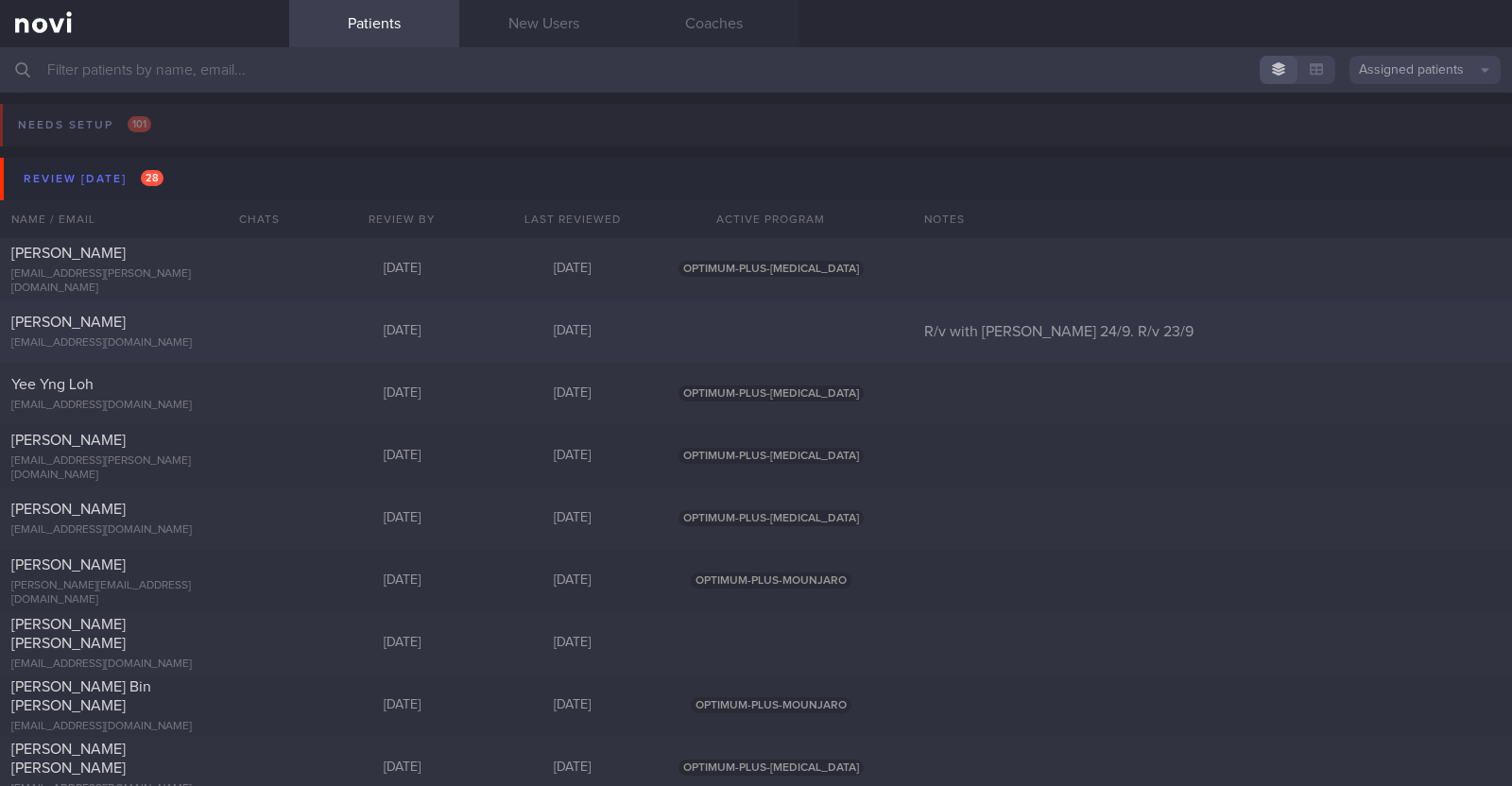
click at [251, 337] on div "ptysn7dyn6@privaterelay.appleid.com" at bounding box center [144, 343] width 267 height 14
select select "8"
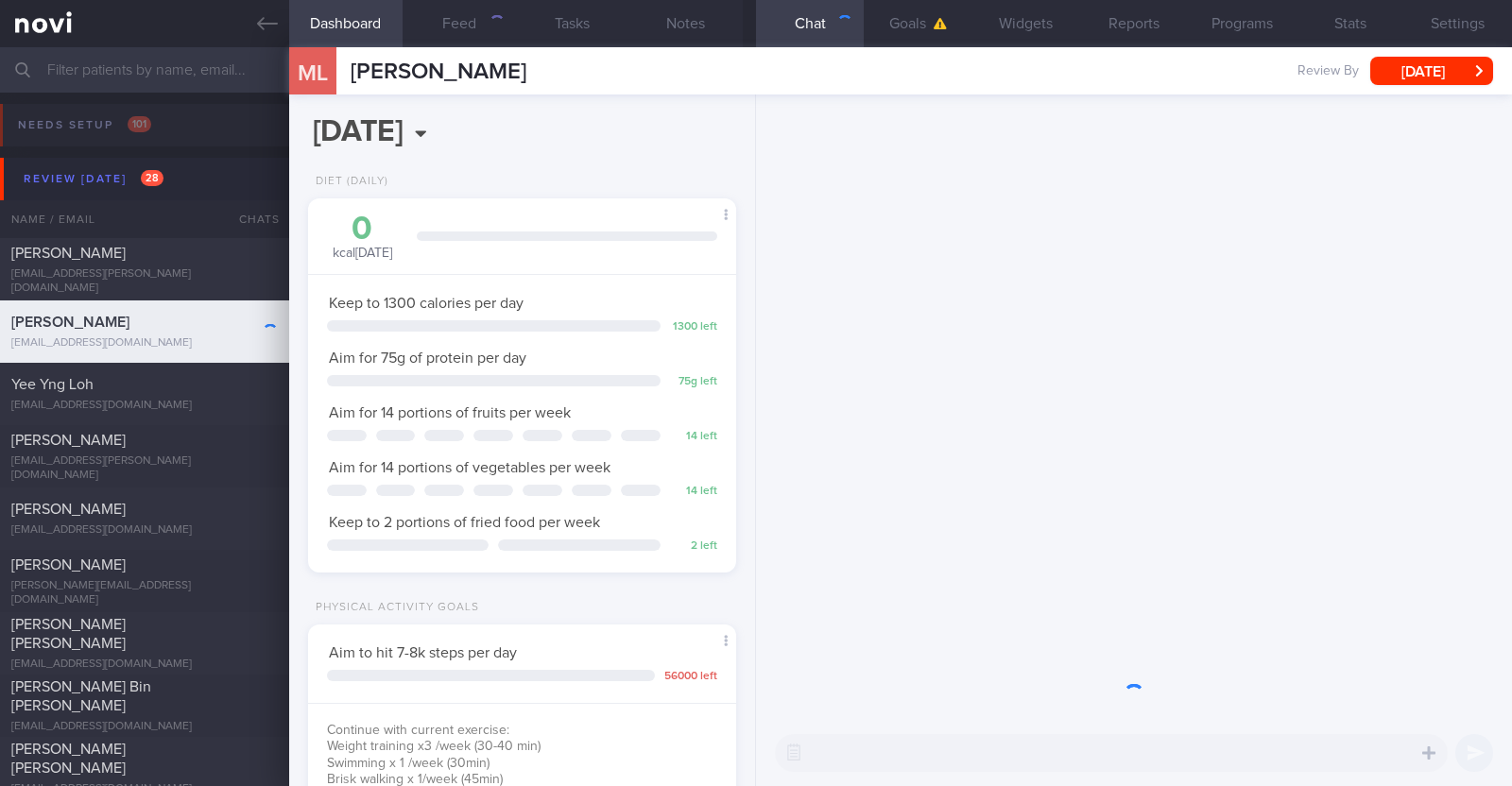
scroll to position [214, 376]
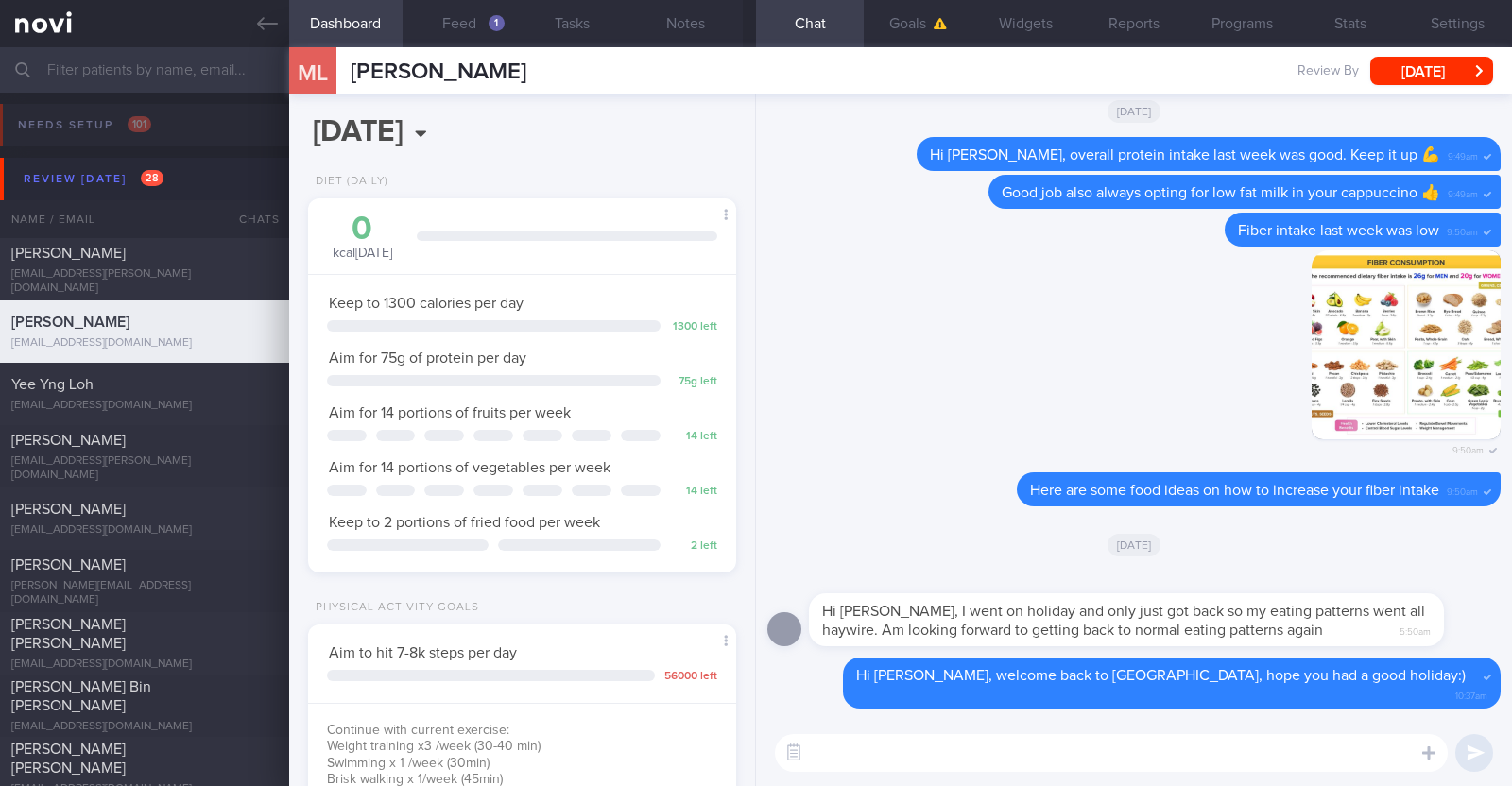
select select "8"
click at [898, 517] on div "Delete Here are some food ideas on how to increase your fiber intake 9:50am" at bounding box center [1133, 494] width 734 height 45
click at [474, 13] on button "Feed 1" at bounding box center [459, 23] width 114 height 47
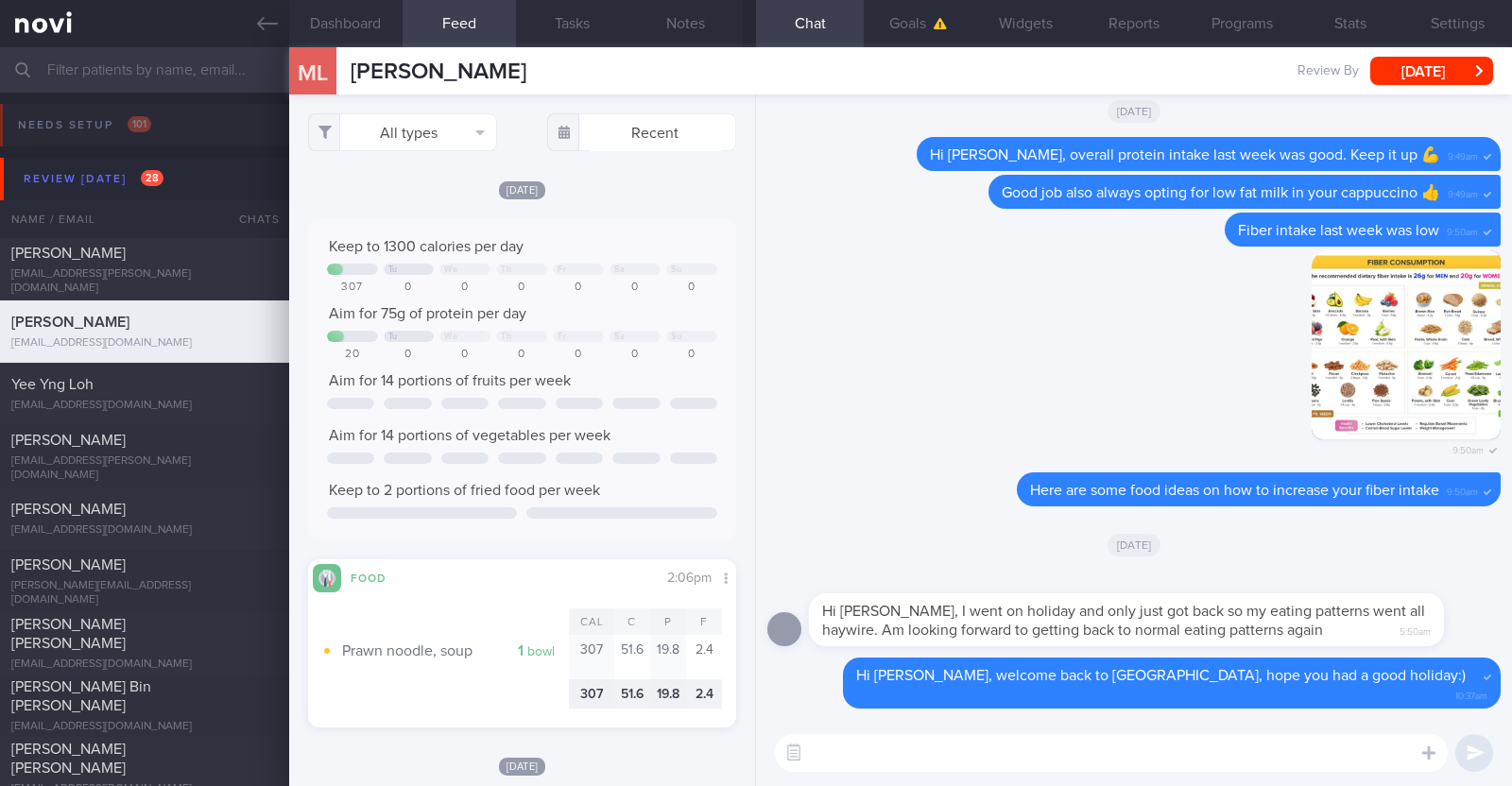
click at [944, 759] on textarea at bounding box center [1110, 753] width 672 height 38
click at [822, 757] on textarea "HI [PERSON_NAME]" at bounding box center [1110, 753] width 672 height 38
click at [876, 750] on textarea "Hi [PERSON_NAME]" at bounding box center [1110, 753] width 672 height 38
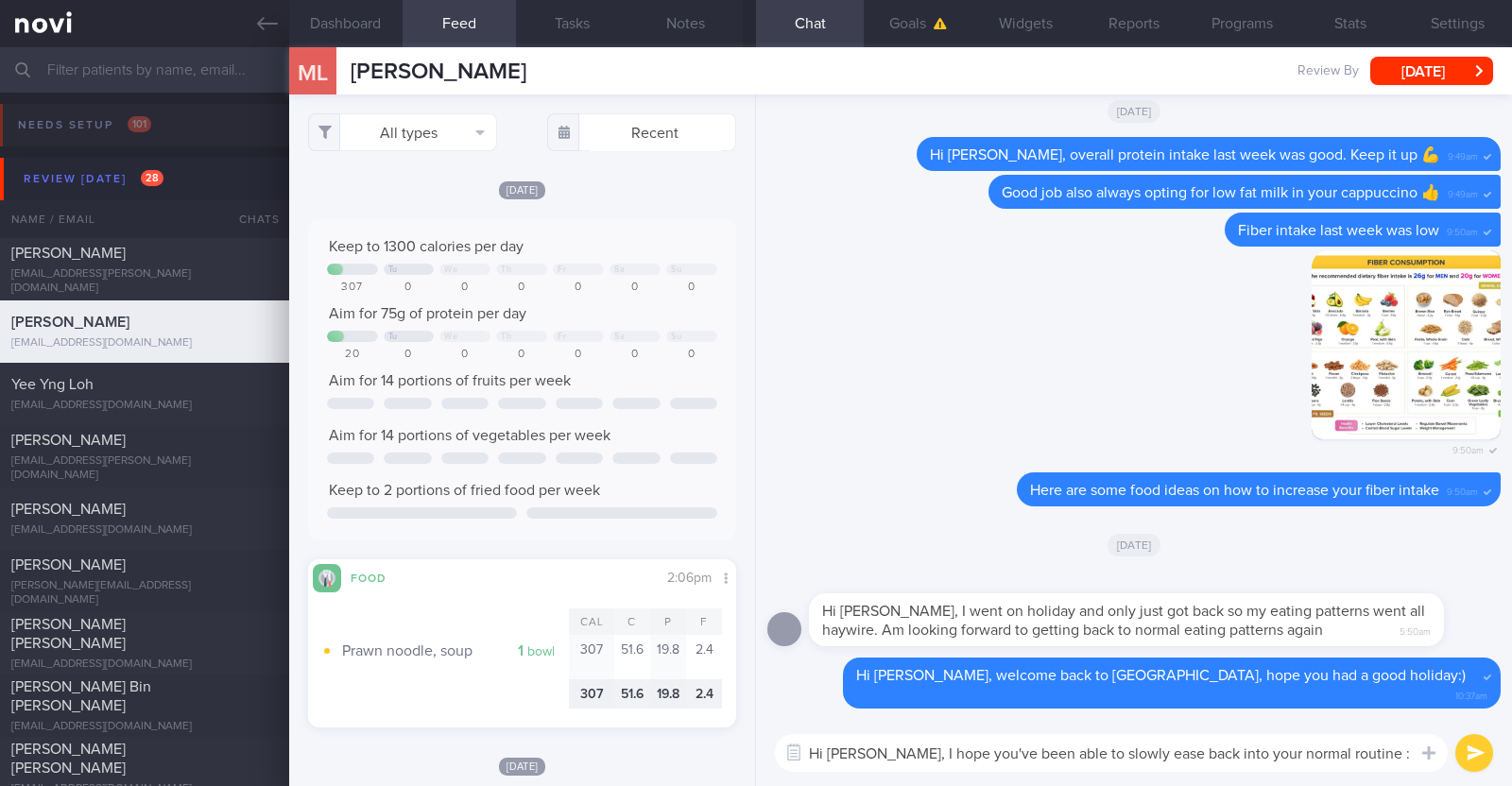
type textarea "Hi [PERSON_NAME], I hope you've been able to slowly ease back into your normal …"
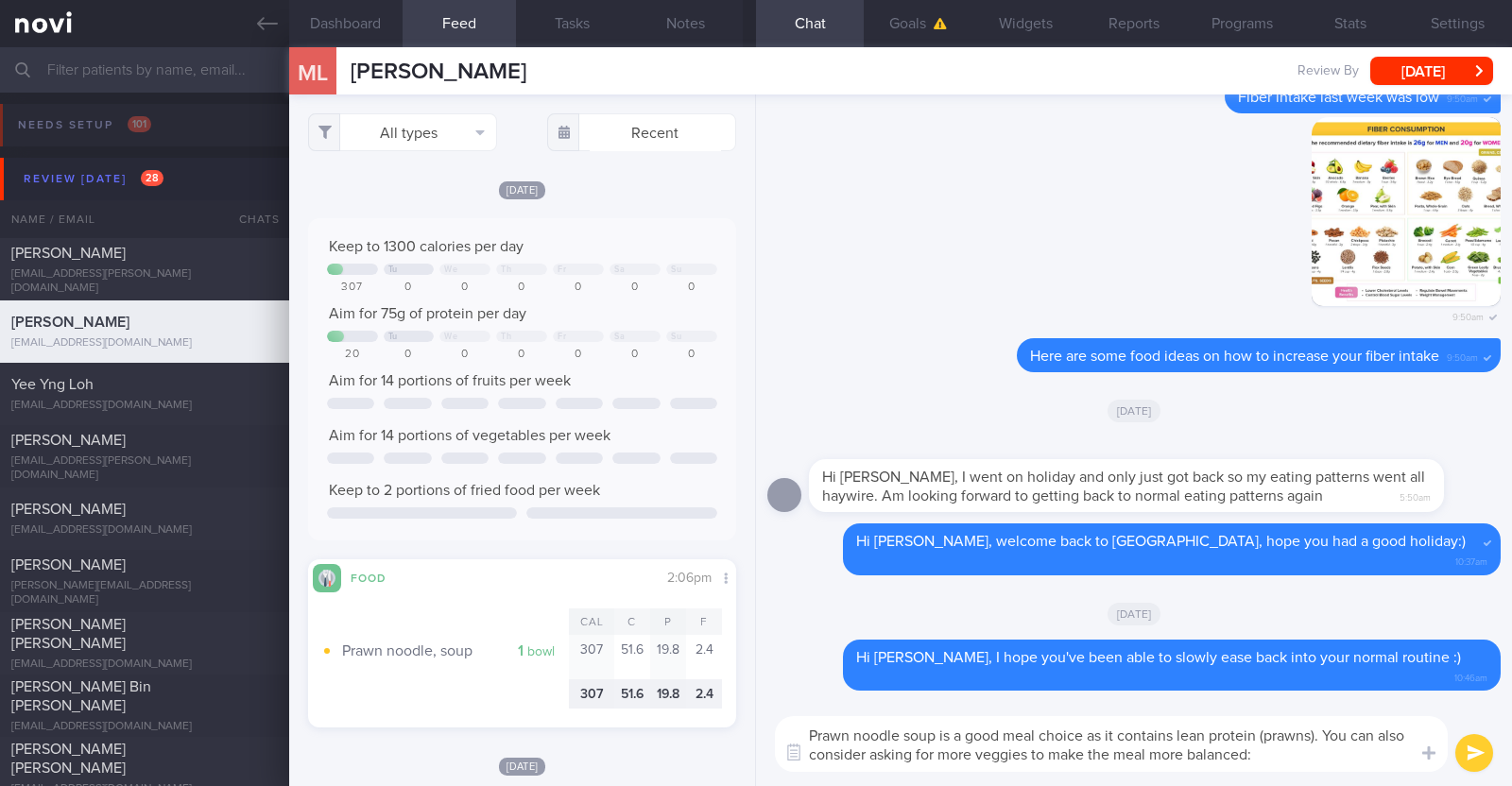
type textarea "Prawn noodle soup is a good meal choice as it contains lean protein (prawns). Y…"
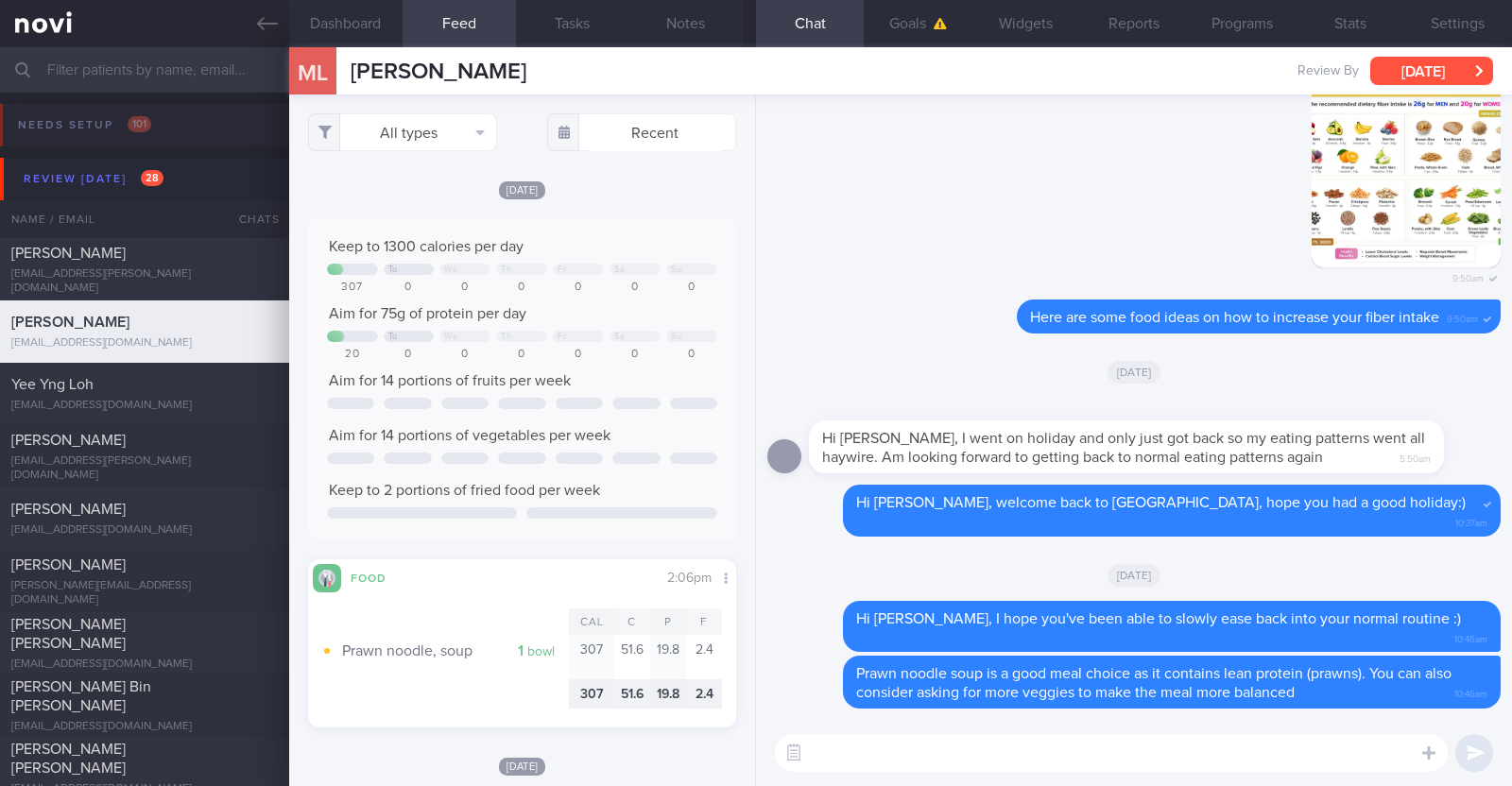
click at [1405, 72] on button "[DATE]" at bounding box center [1432, 71] width 122 height 29
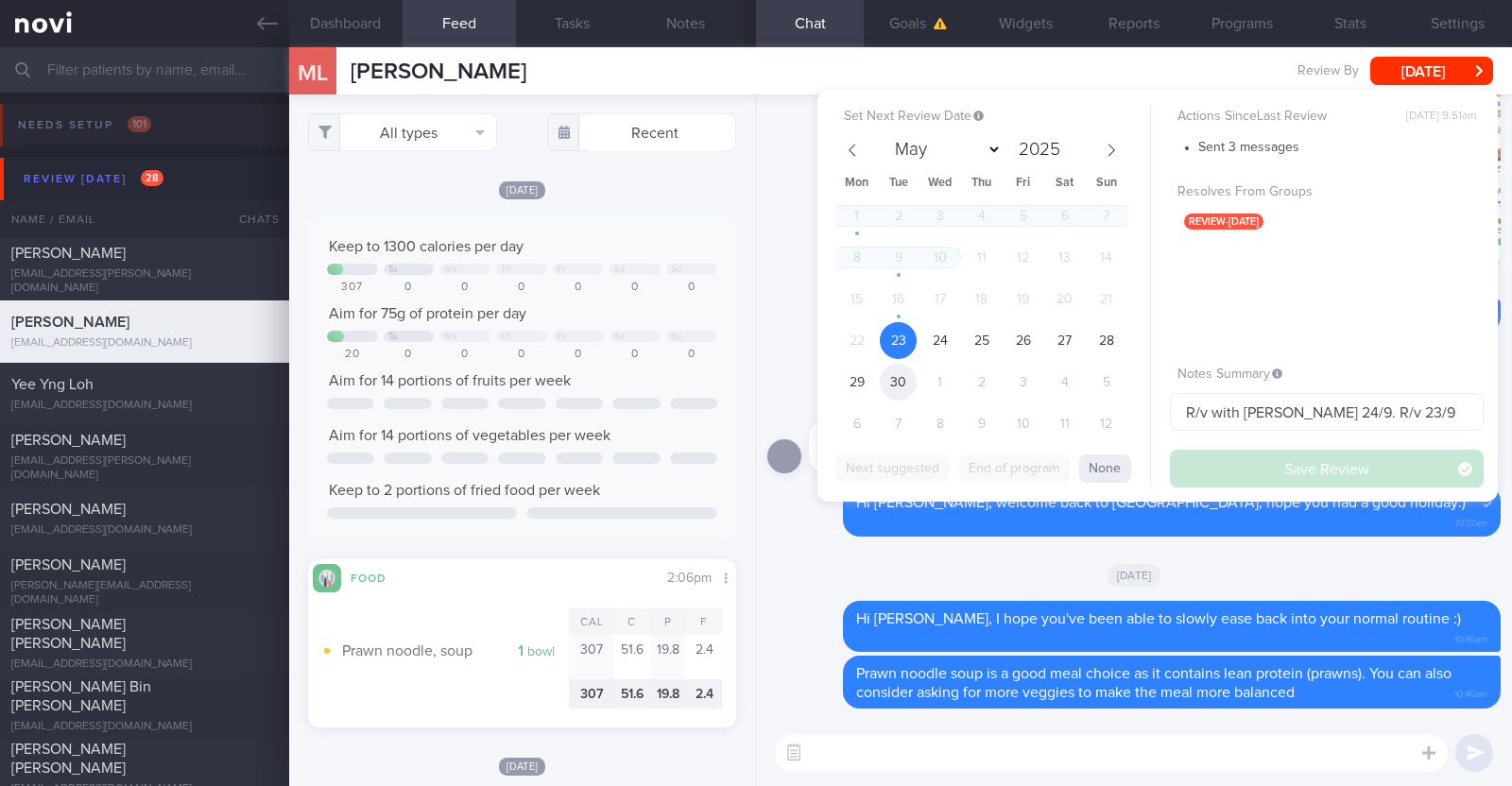
click at [905, 379] on span "30" at bounding box center [898, 382] width 37 height 37
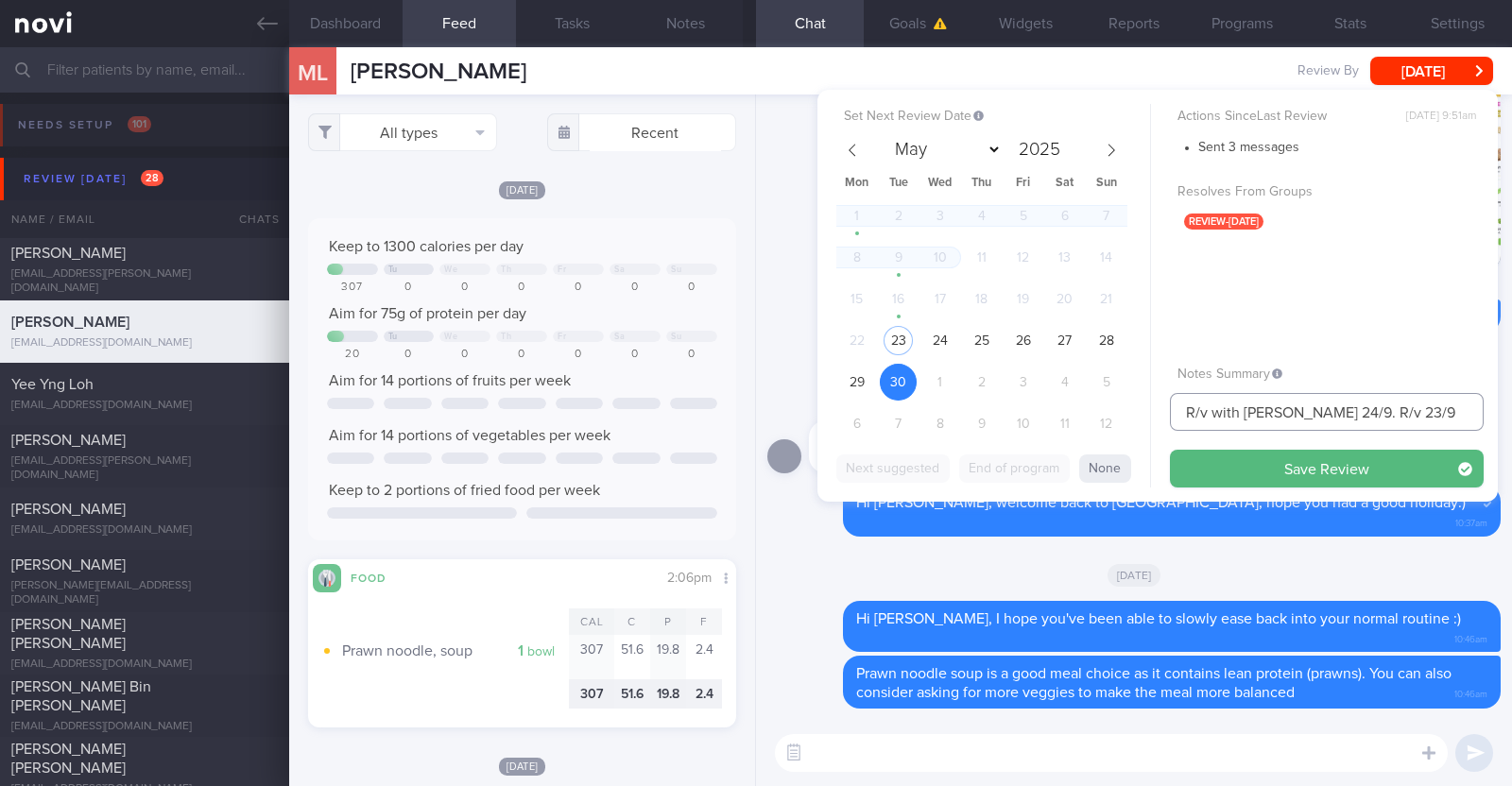
drag, startPoint x: 1391, startPoint y: 407, endPoint x: 1353, endPoint y: 413, distance: 38.5
click at [1353, 413] on input "R/v with [PERSON_NAME] 24/9. R/v 23/9" at bounding box center [1326, 412] width 314 height 38
click at [1380, 404] on input "R/v with [PERSON_NAME] 24/9. R/v 30.9" at bounding box center [1326, 412] width 314 height 38
type input "R/v with [PERSON_NAME] 24/9. R/v 30/9"
click at [1304, 455] on button "Save Review" at bounding box center [1326, 469] width 314 height 38
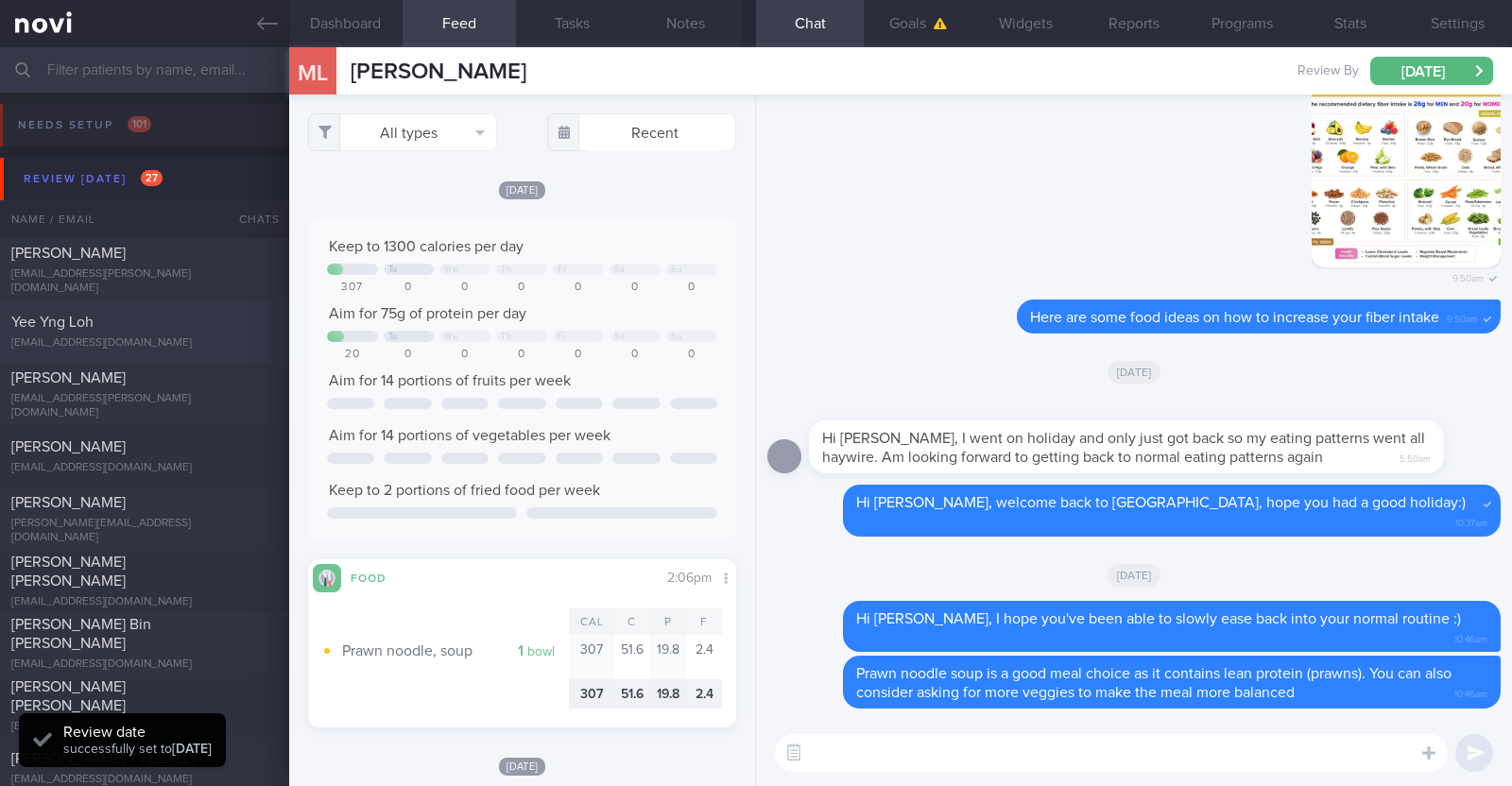
click at [180, 334] on div "[PERSON_NAME] Yng [PERSON_NAME] [EMAIL_ADDRESS][DOMAIN_NAME]" at bounding box center [144, 332] width 289 height 38
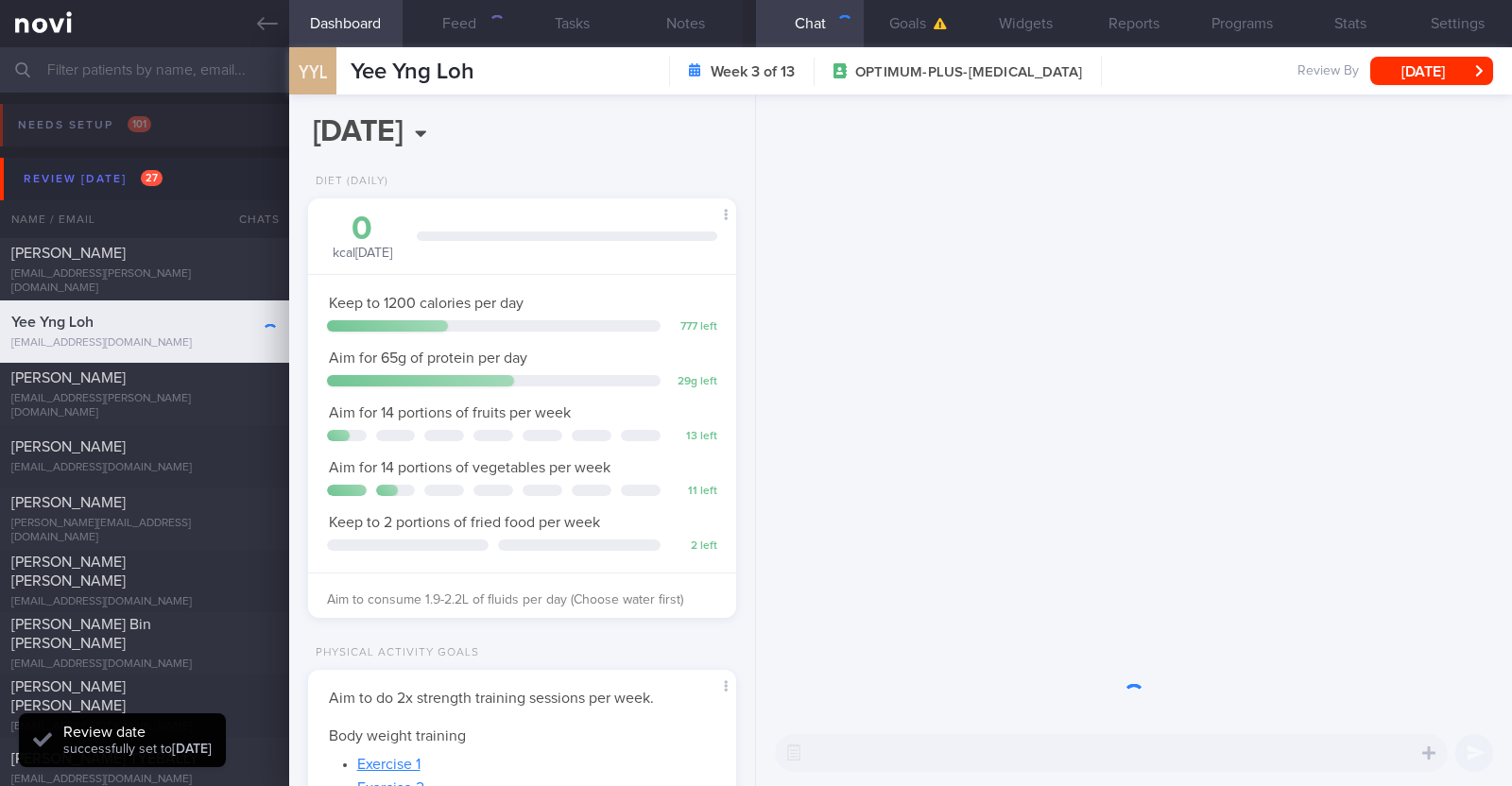
scroll to position [214, 376]
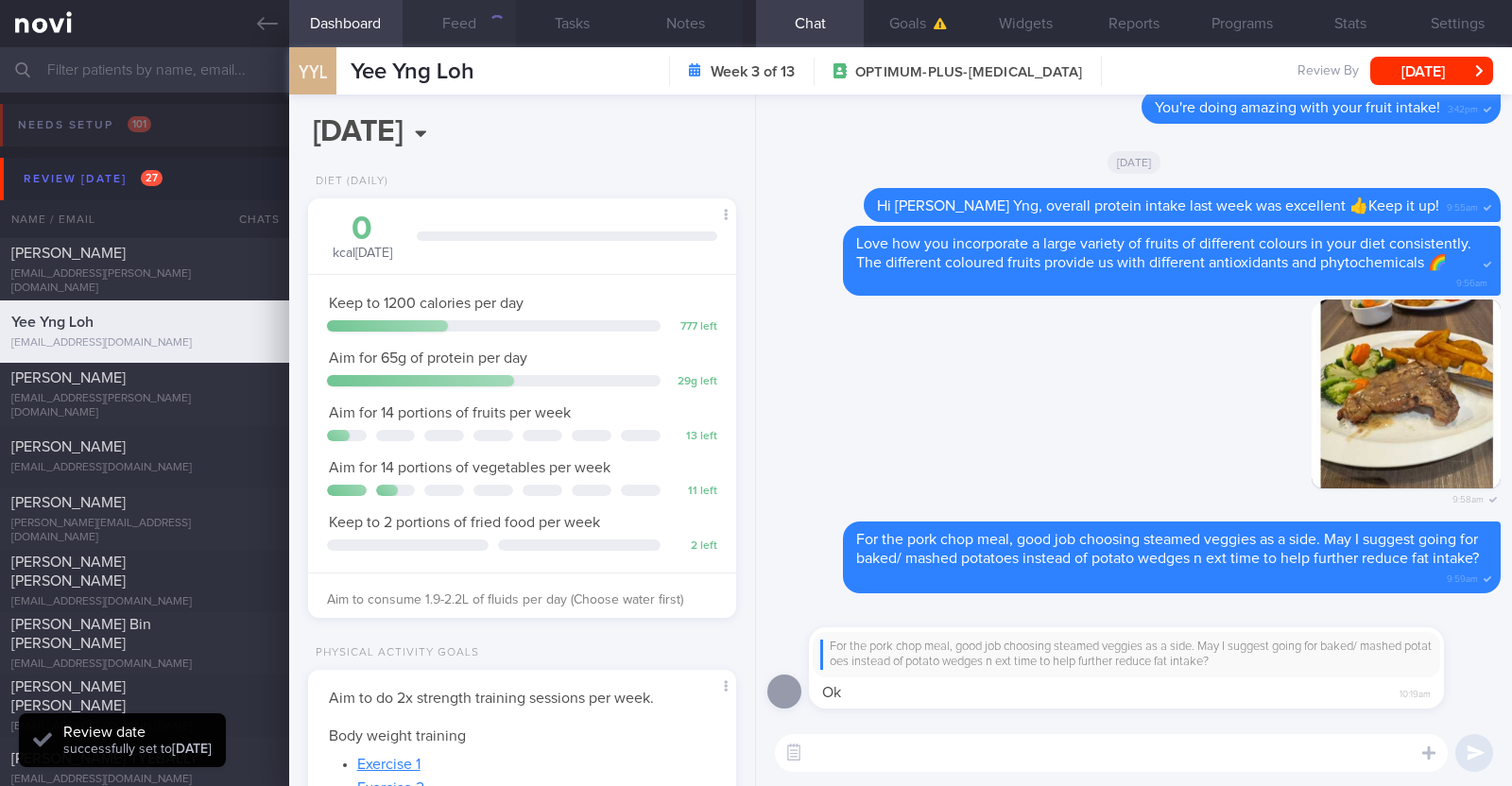
click at [463, 22] on button "Feed" at bounding box center [459, 23] width 114 height 47
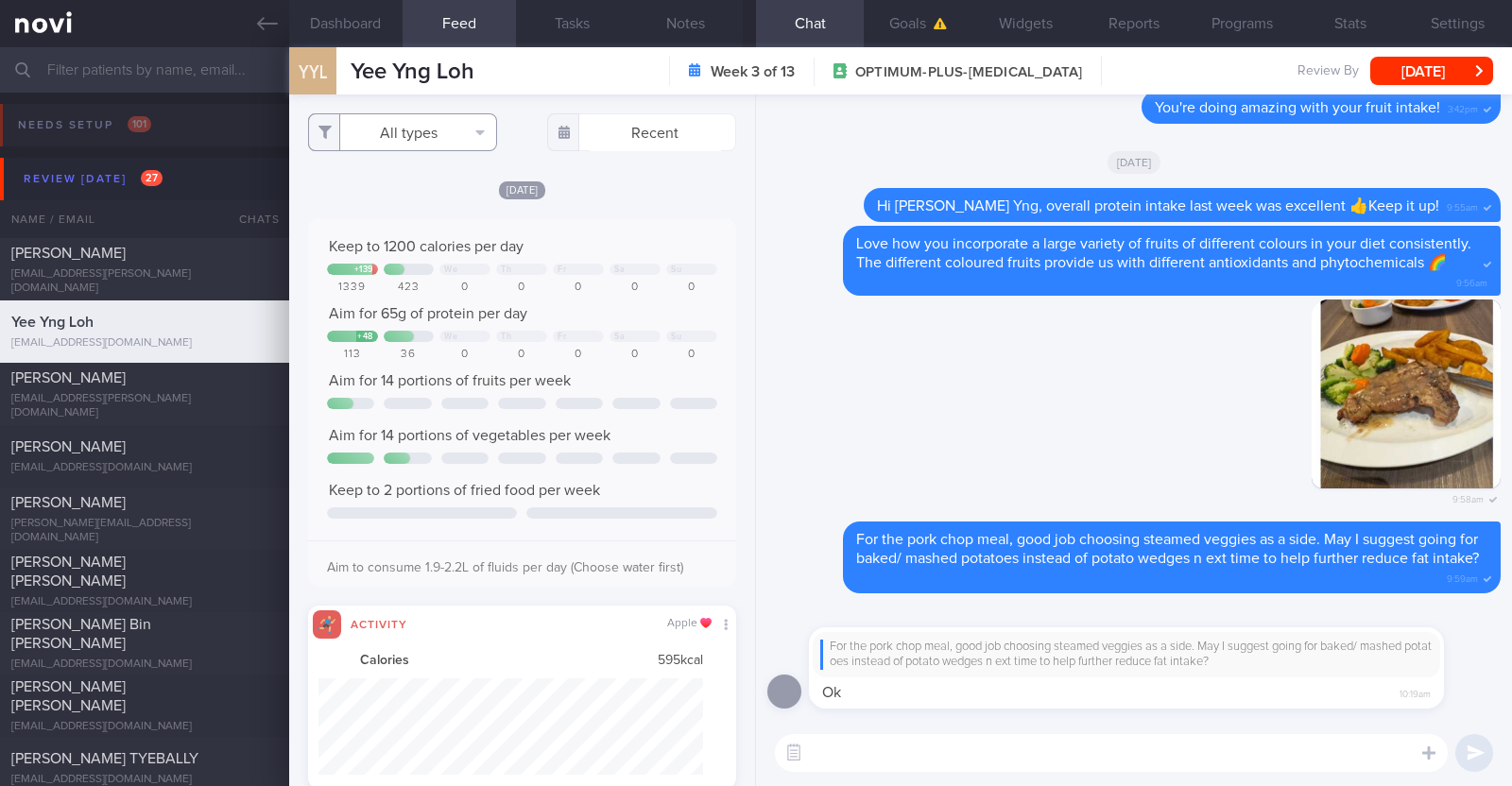
click at [463, 142] on button "All types" at bounding box center [403, 133] width 189 height 38
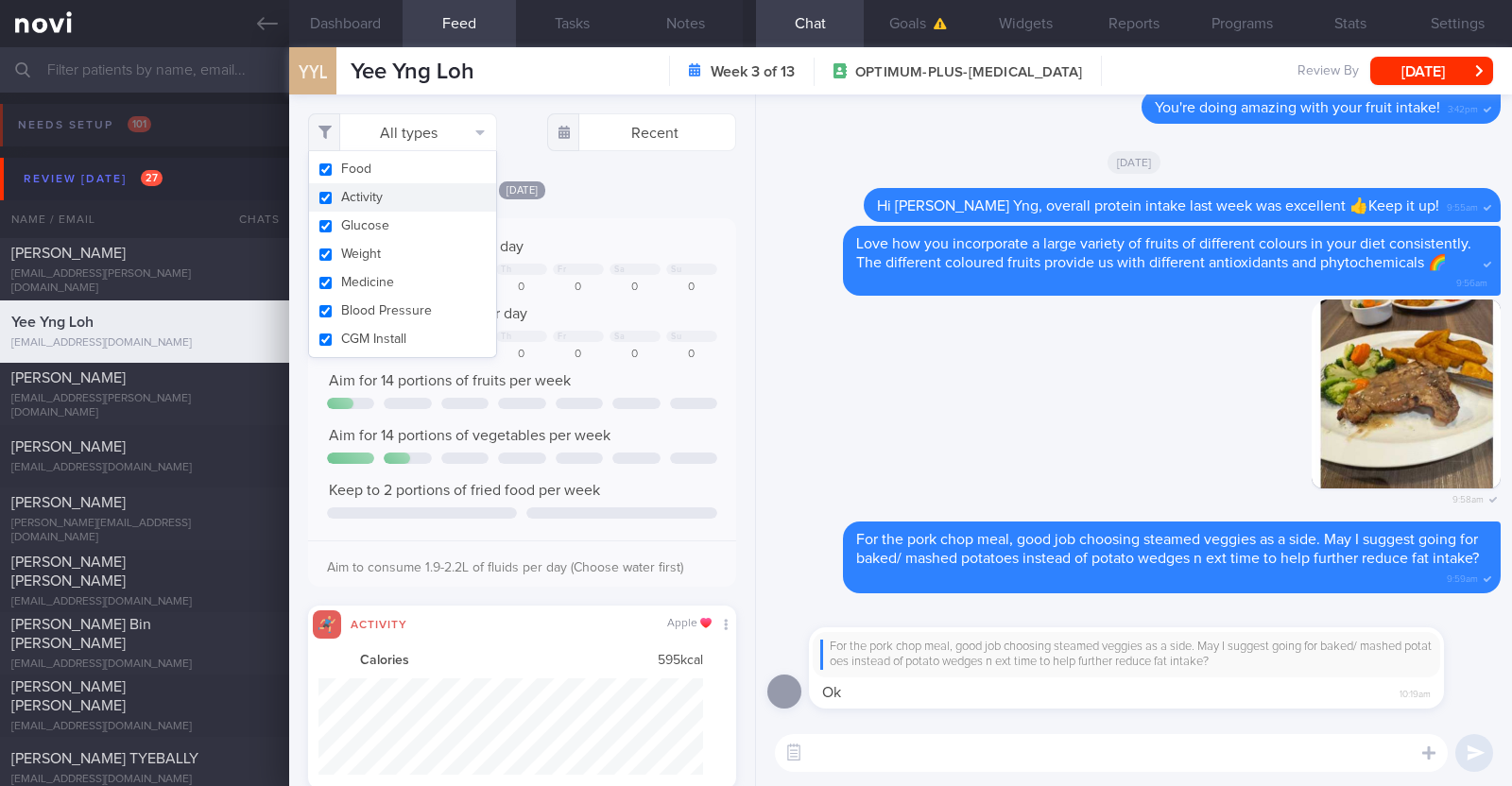
click at [414, 196] on button "Activity" at bounding box center [403, 198] width 187 height 29
checkbox input "false"
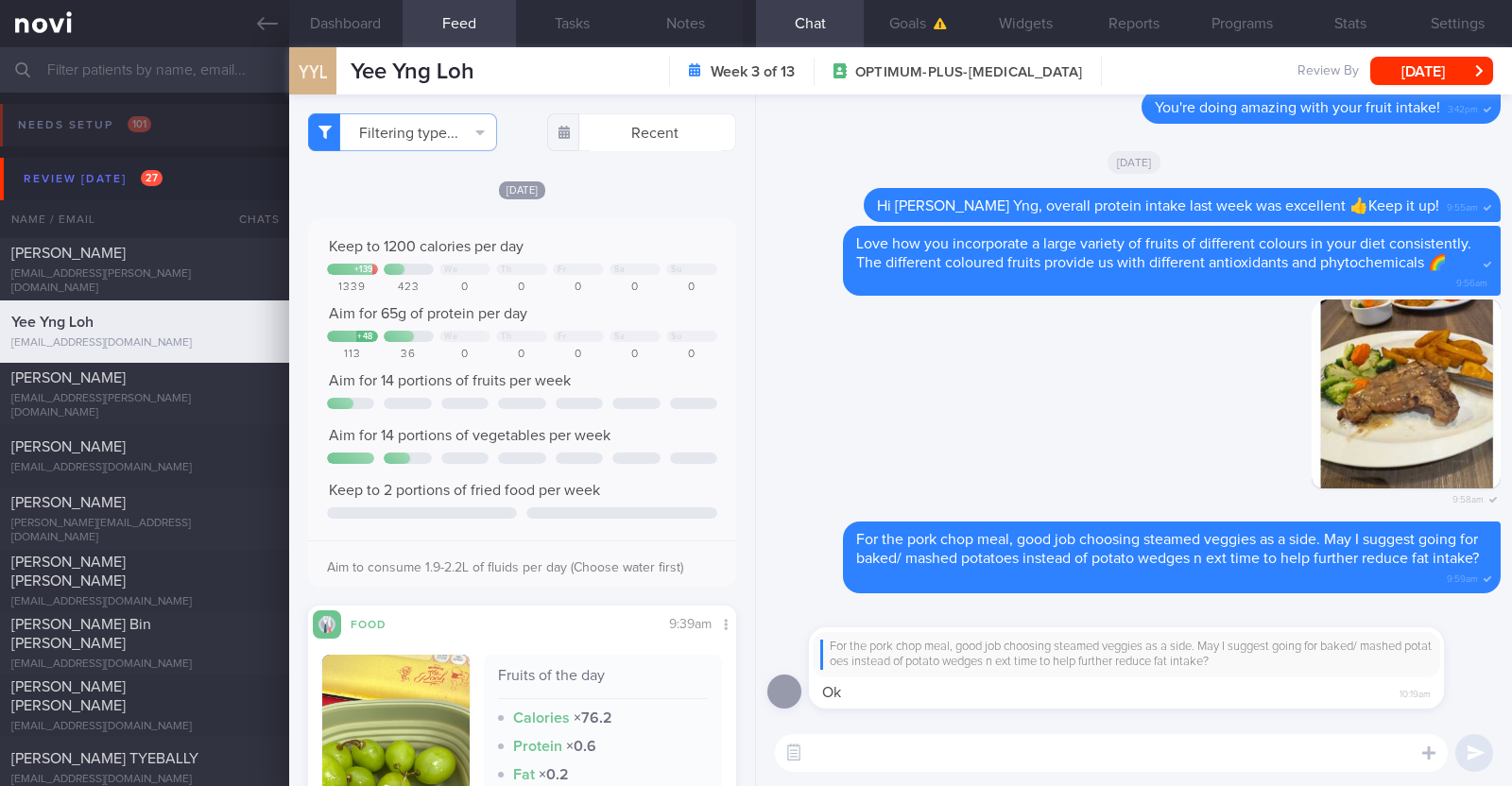
click at [619, 191] on div "[DATE]" at bounding box center [522, 189] width 428 height 20
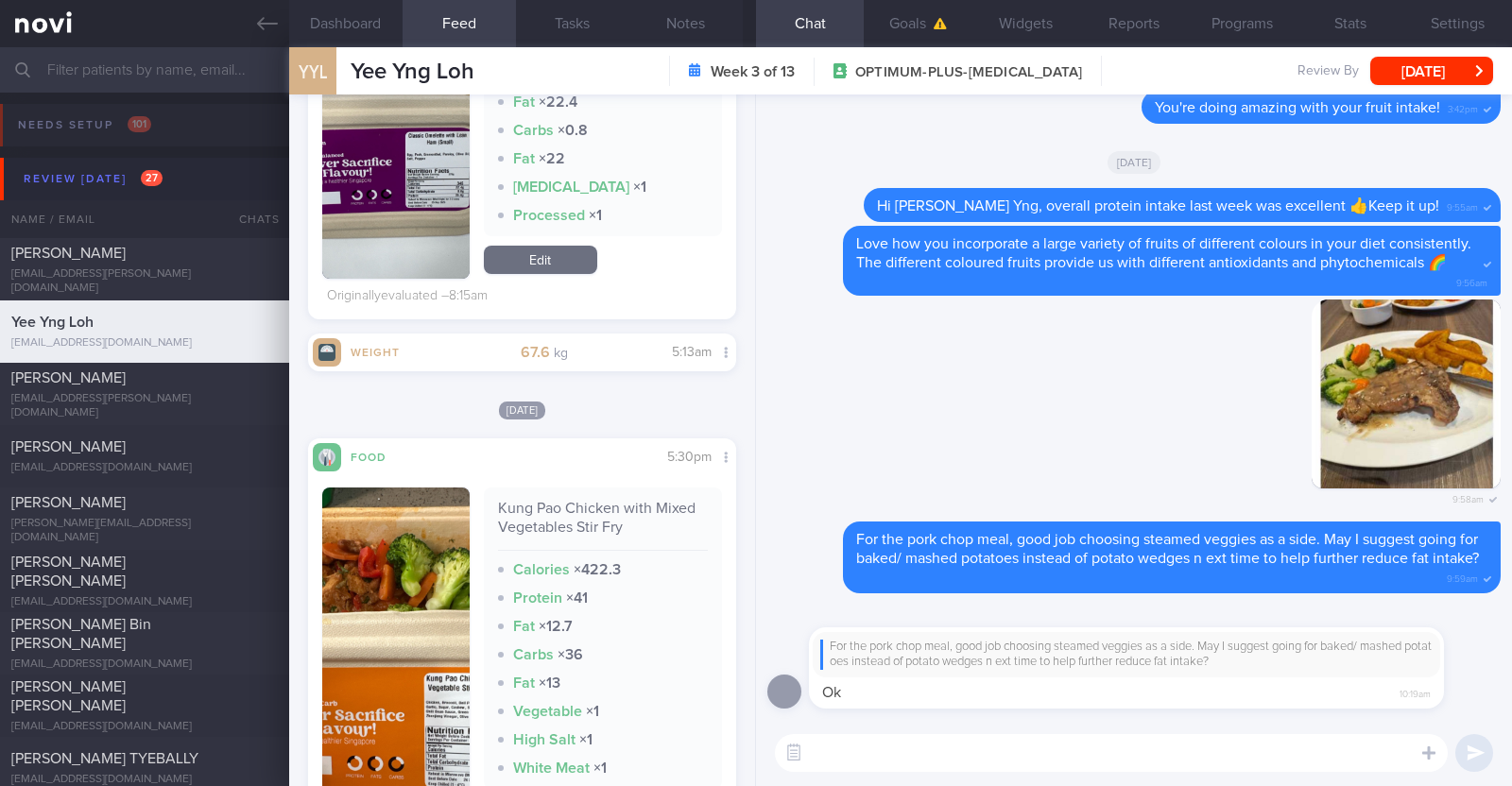
scroll to position [1181, 0]
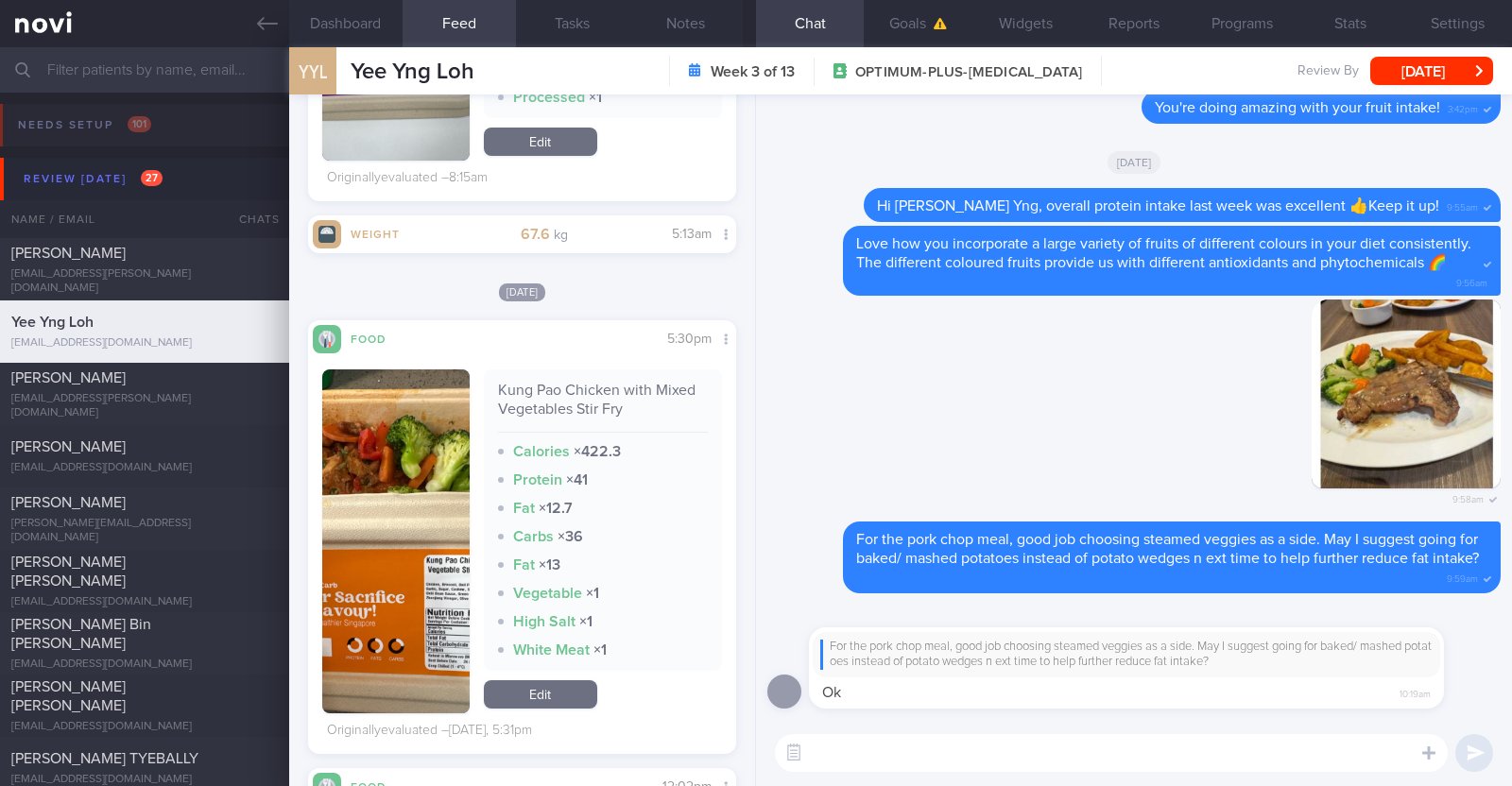
click at [436, 558] on button "button" at bounding box center [396, 541] width 147 height 344
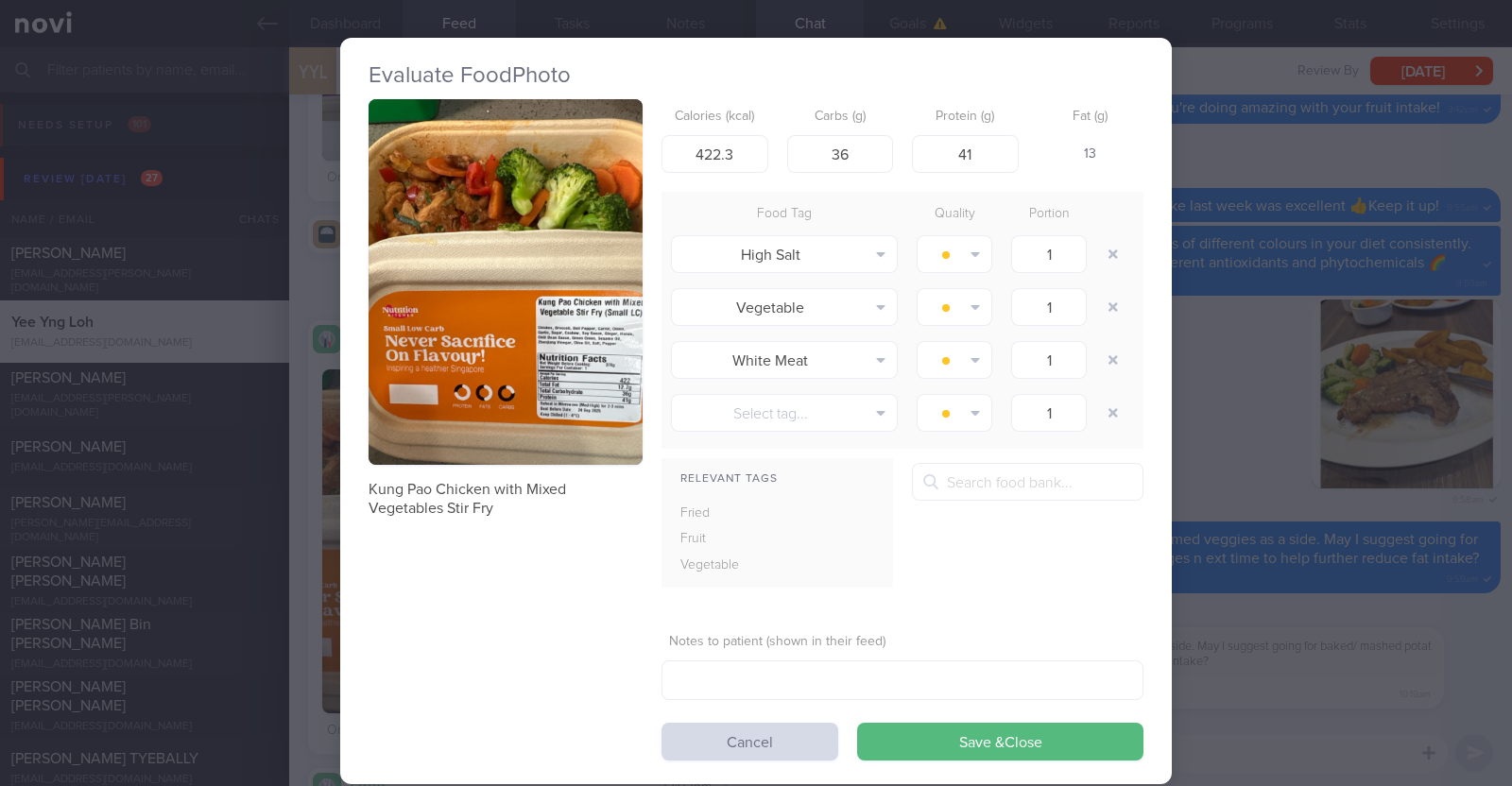
click at [293, 547] on div "Evaluate Food Photo Kung Pao Chicken with Mixed Vegetables Stir Fry Calories (k…" at bounding box center [756, 393] width 1512 height 786
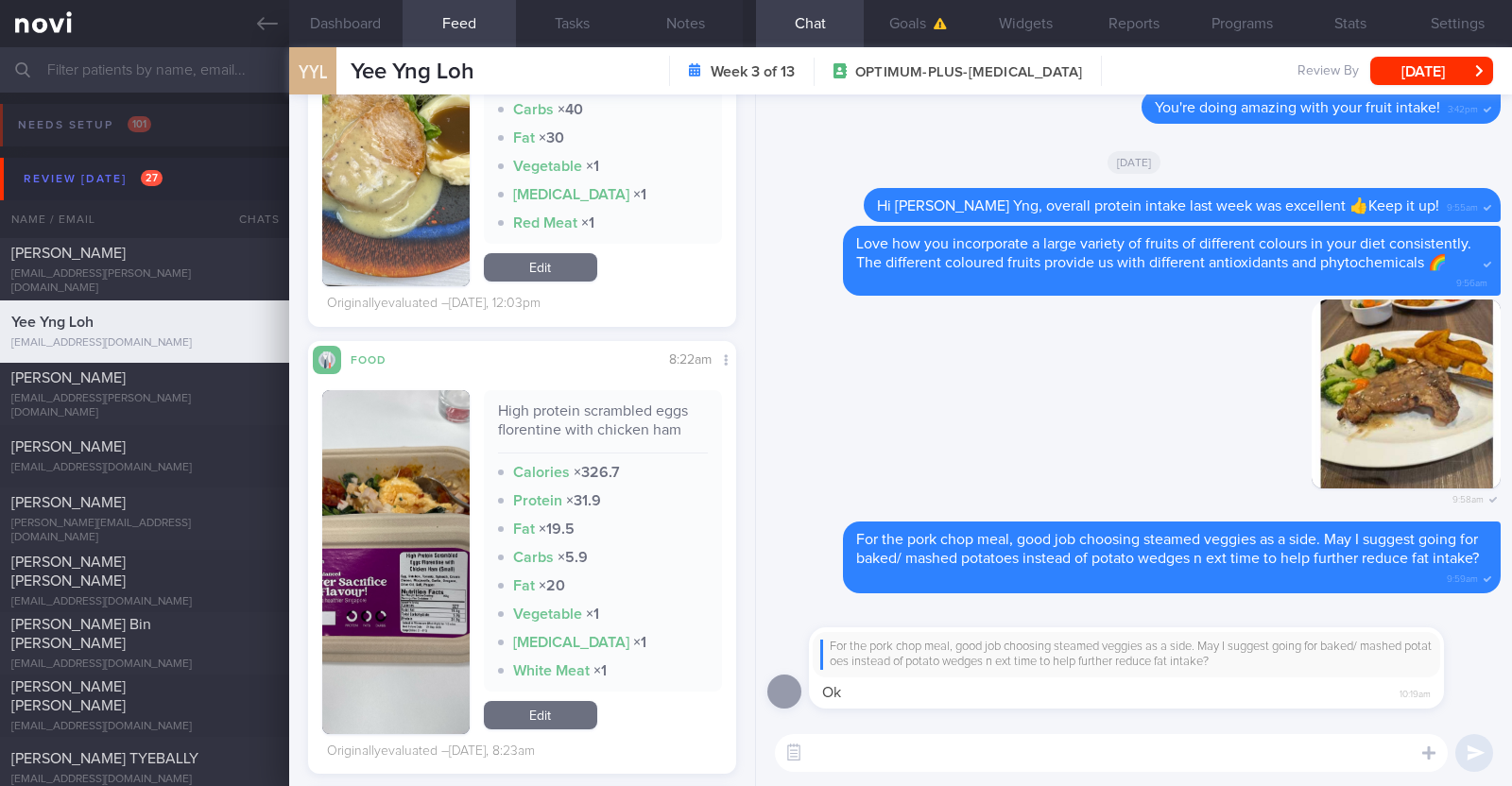
scroll to position [1784, 0]
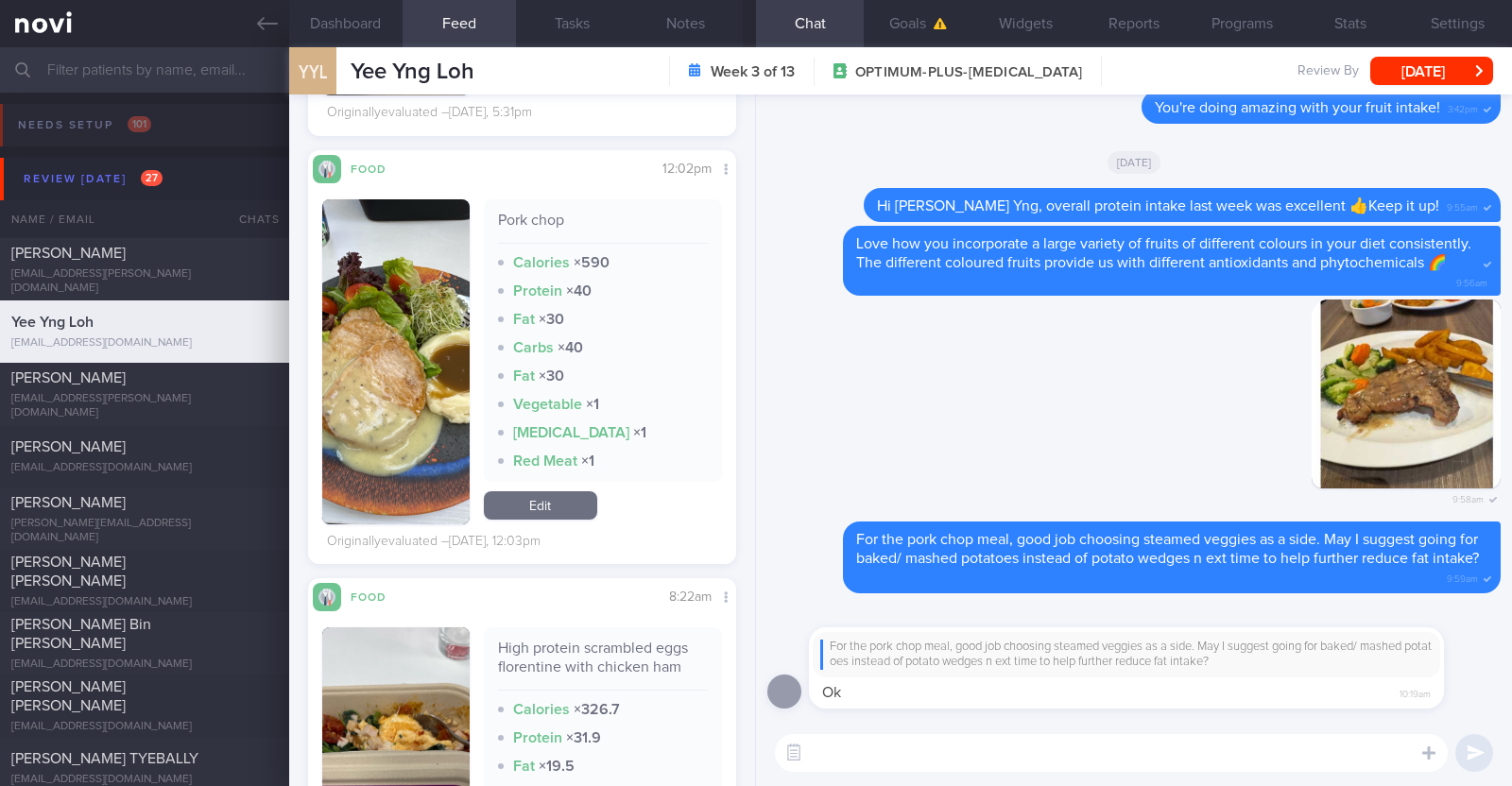
click at [903, 749] on textarea at bounding box center [1110, 753] width 672 height 38
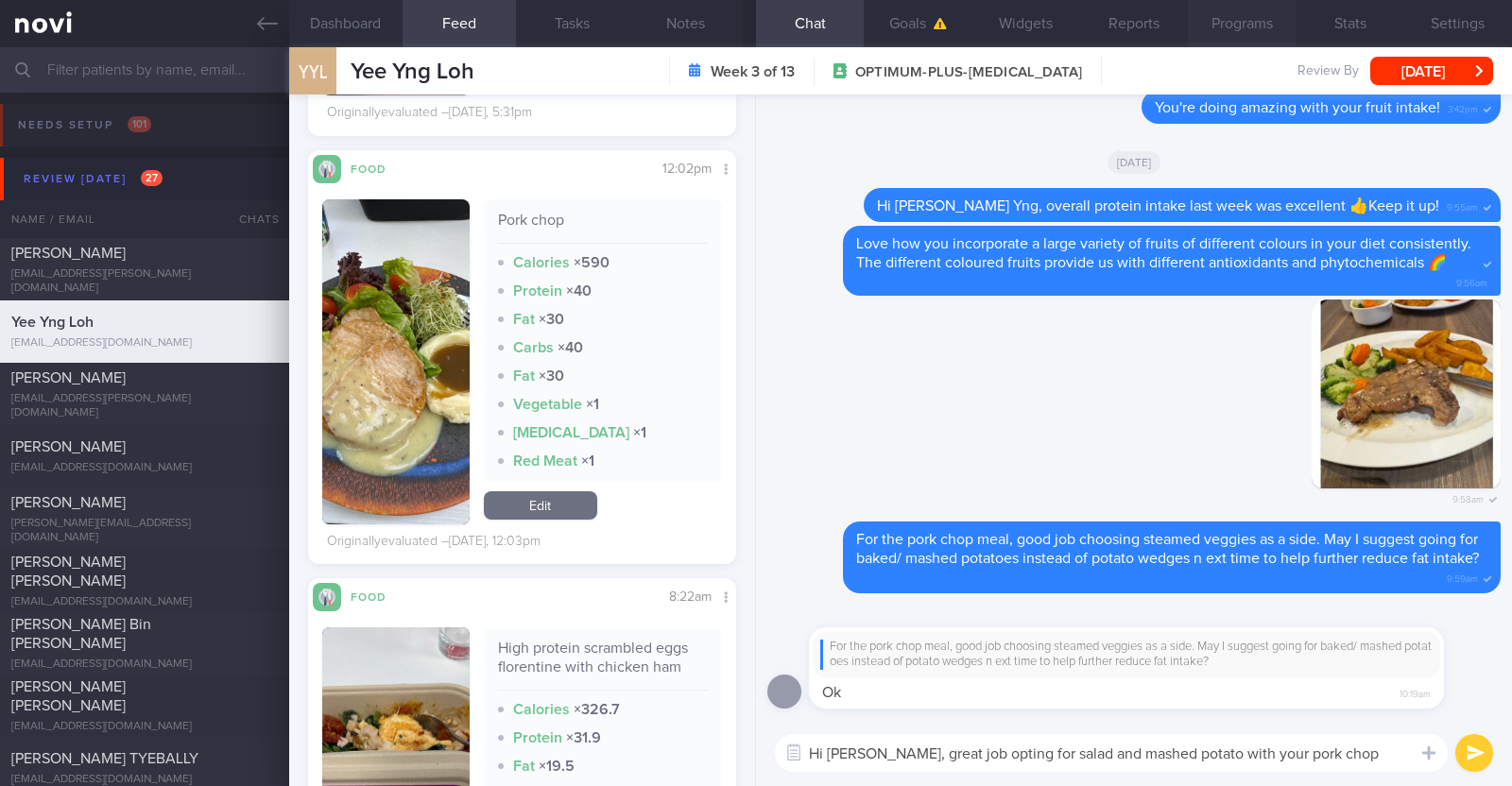
paste textarea "👍"
type textarea "Hi [PERSON_NAME], great job opting for salad and mashed potato with your pork c…"
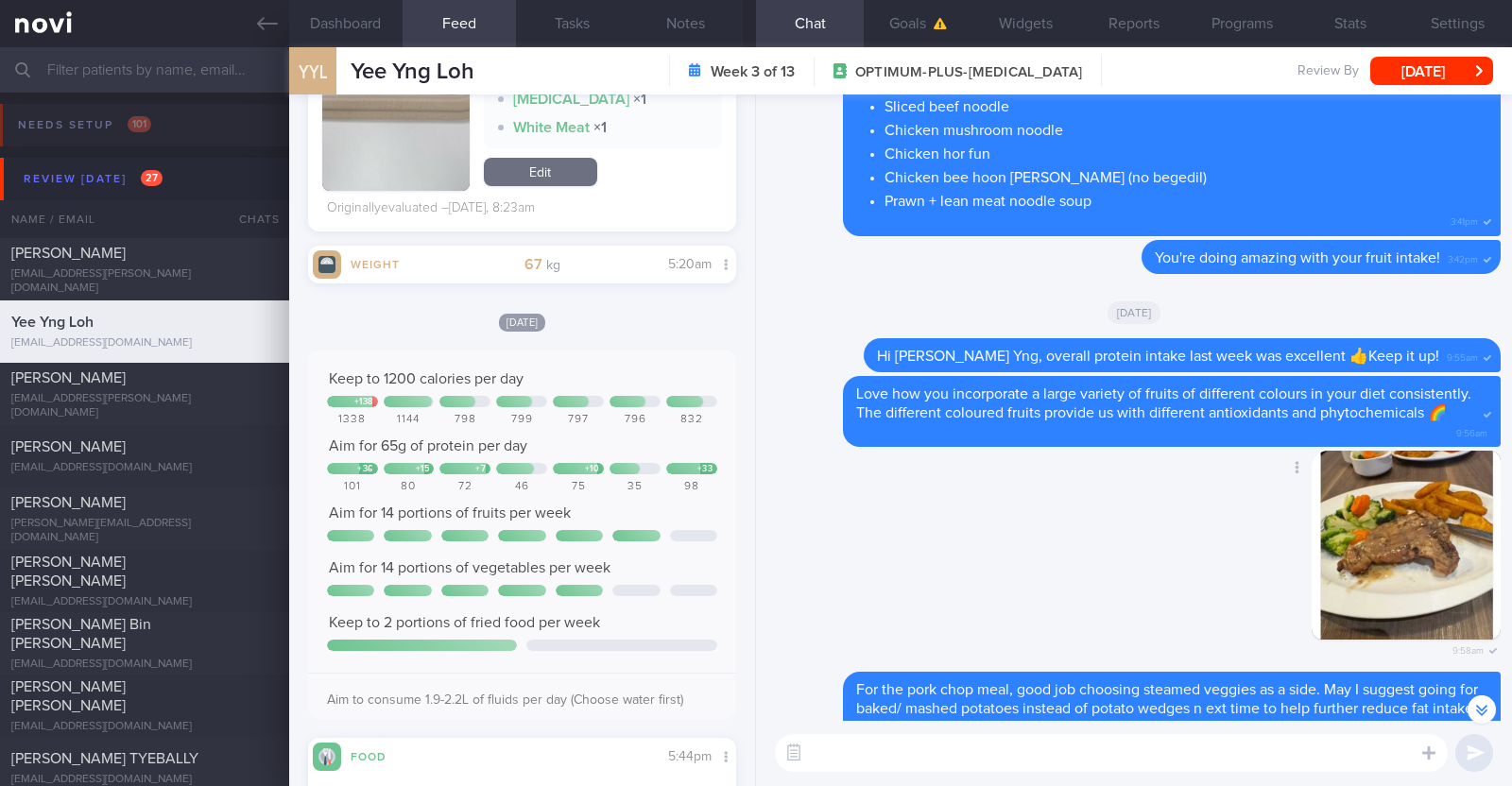
scroll to position [-118, 0]
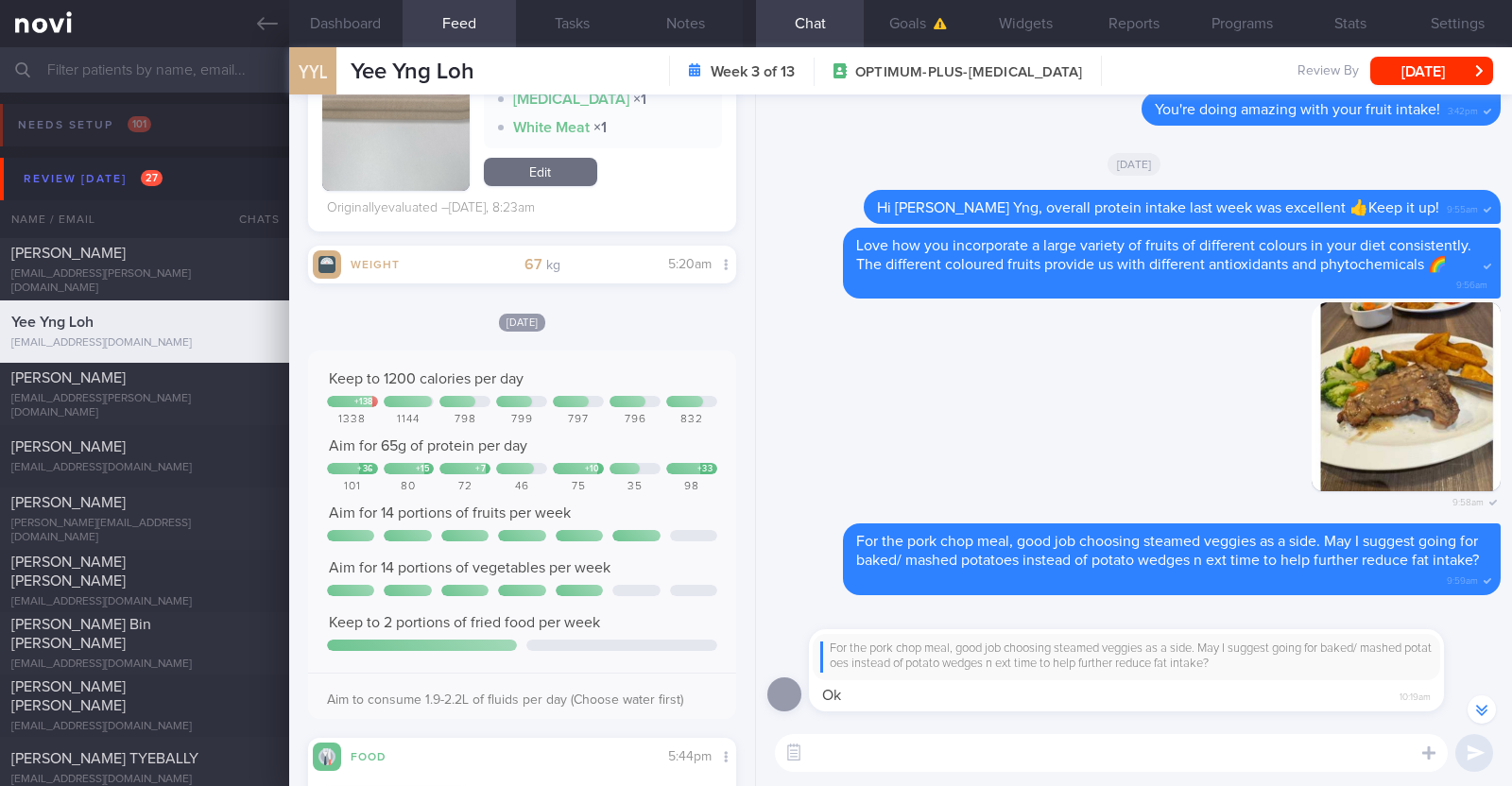
click at [910, 757] on textarea at bounding box center [1110, 753] width 672 height 38
type textarea "Overall protein intake was not bad last week. Keep up the good work"
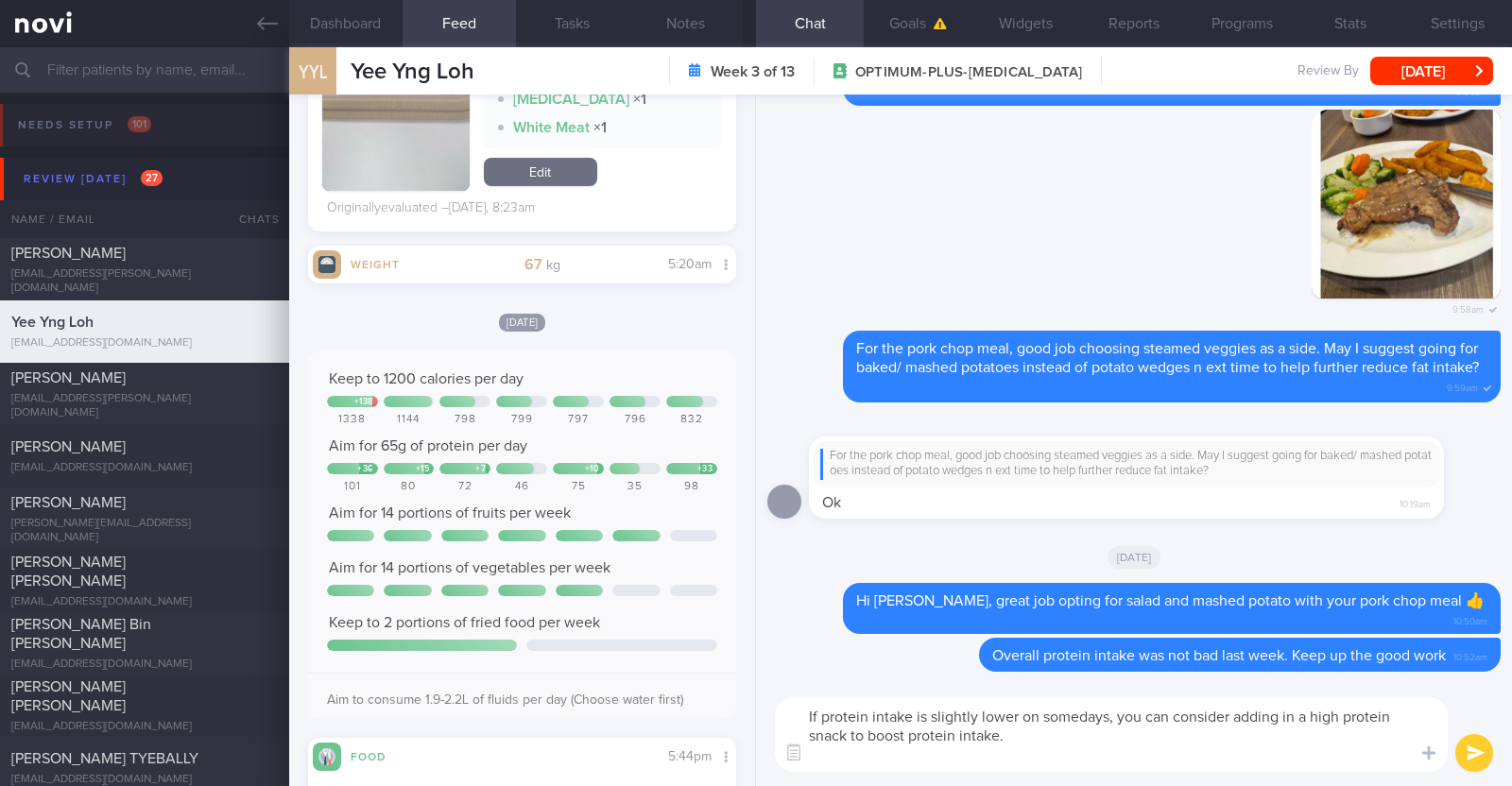
scroll to position [0, 0]
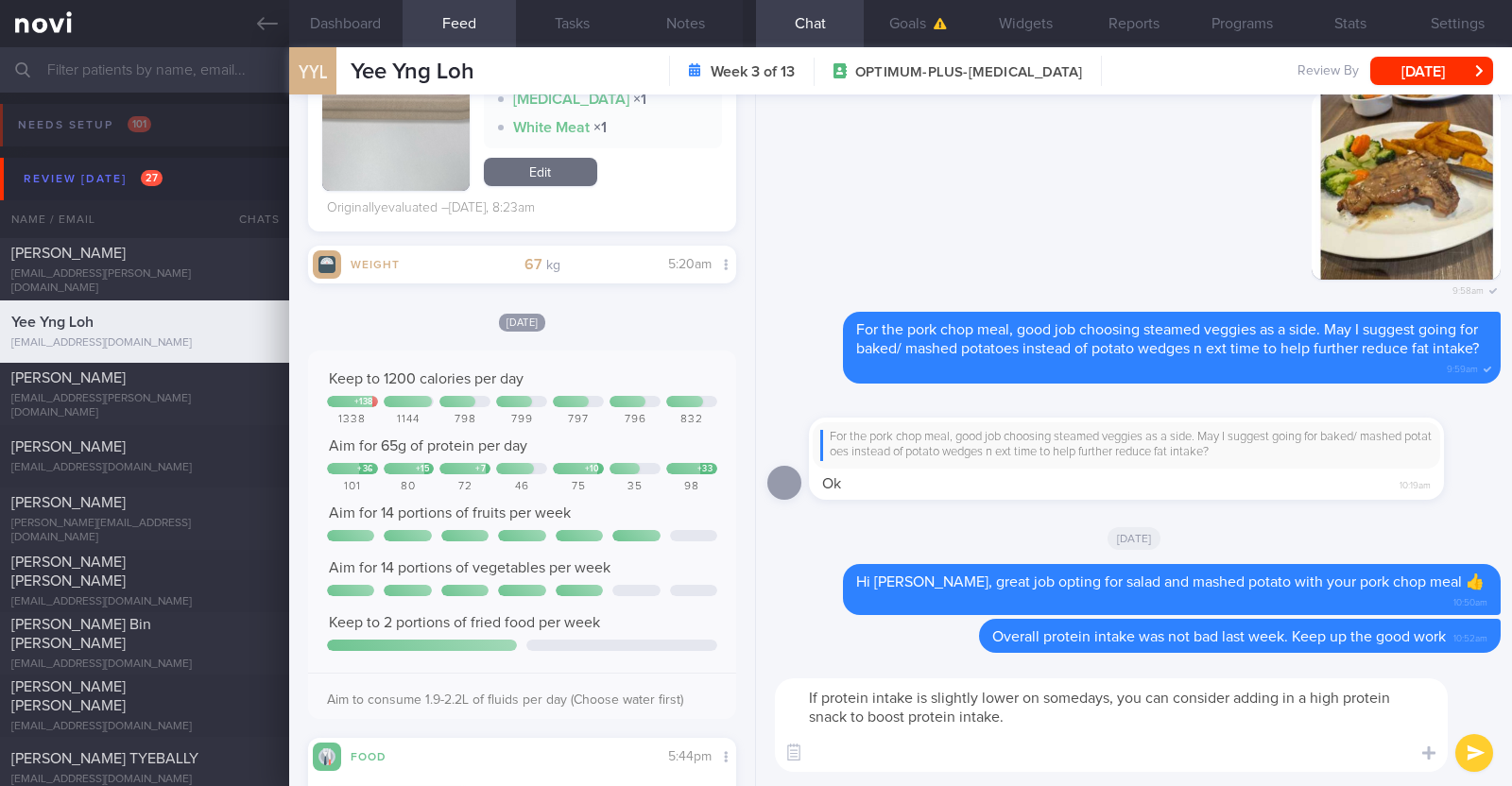
paste textarea "- Hard boiled egg - Unsalted edamame - Unsweetened soy milk - Low fat milk - [L…"
type textarea "If protein intake is slightly lower on somedays, you can consider adding in a h…"
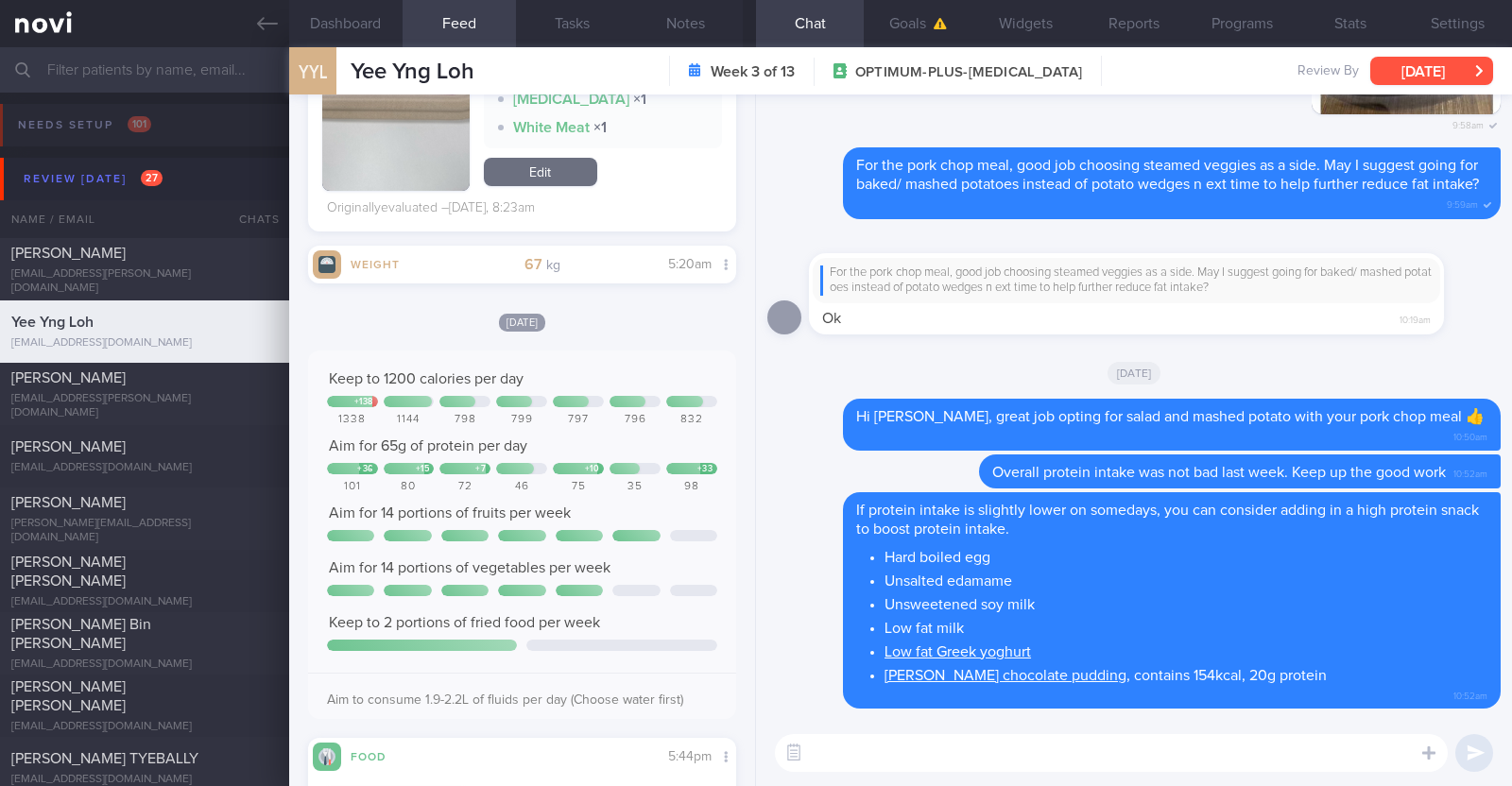
click at [1398, 56] on button "[DATE]" at bounding box center [1432, 71] width 122 height 29
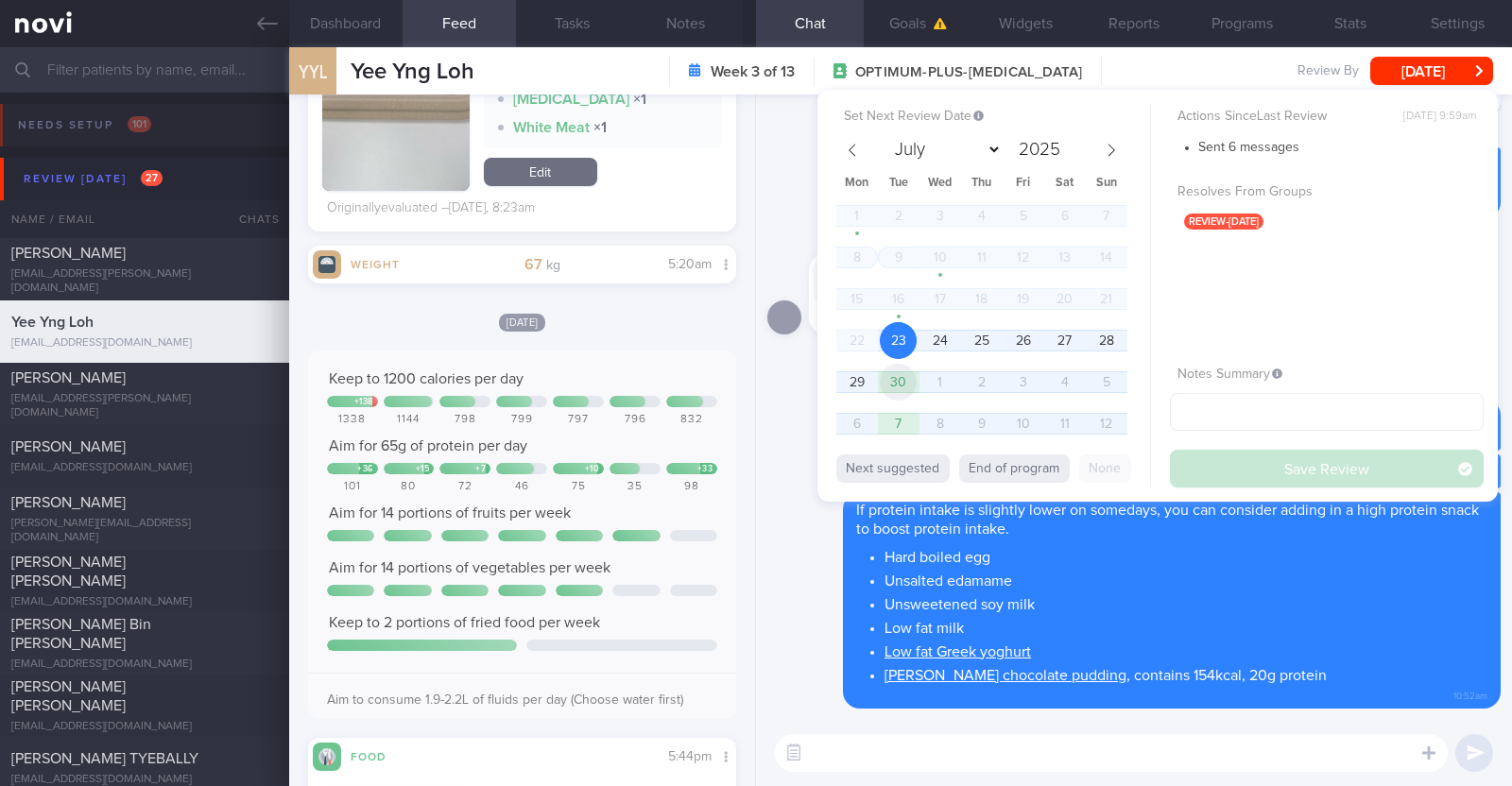
click at [900, 379] on span "30" at bounding box center [898, 382] width 37 height 37
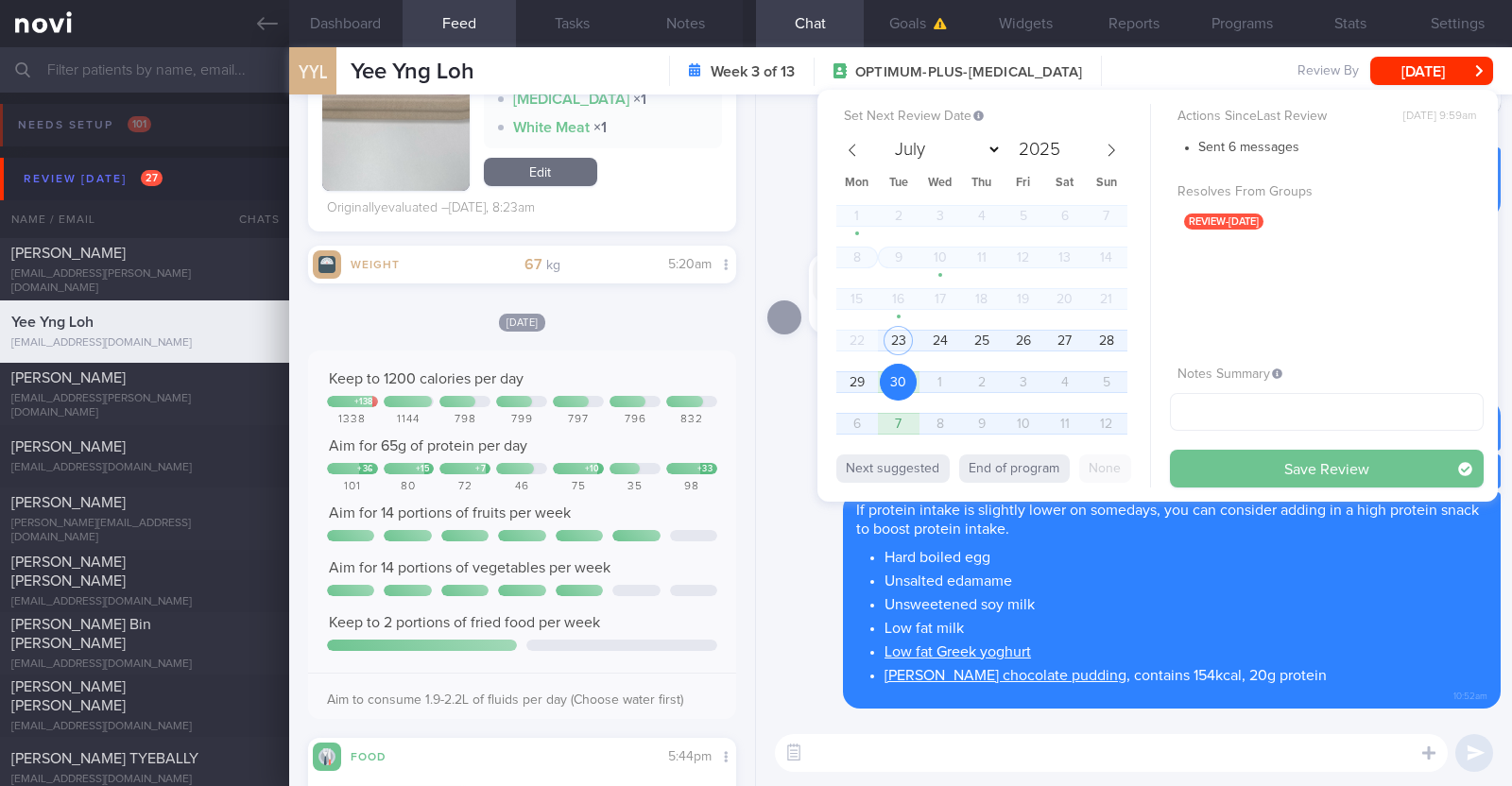
click at [1330, 473] on button "Save Review" at bounding box center [1326, 469] width 314 height 38
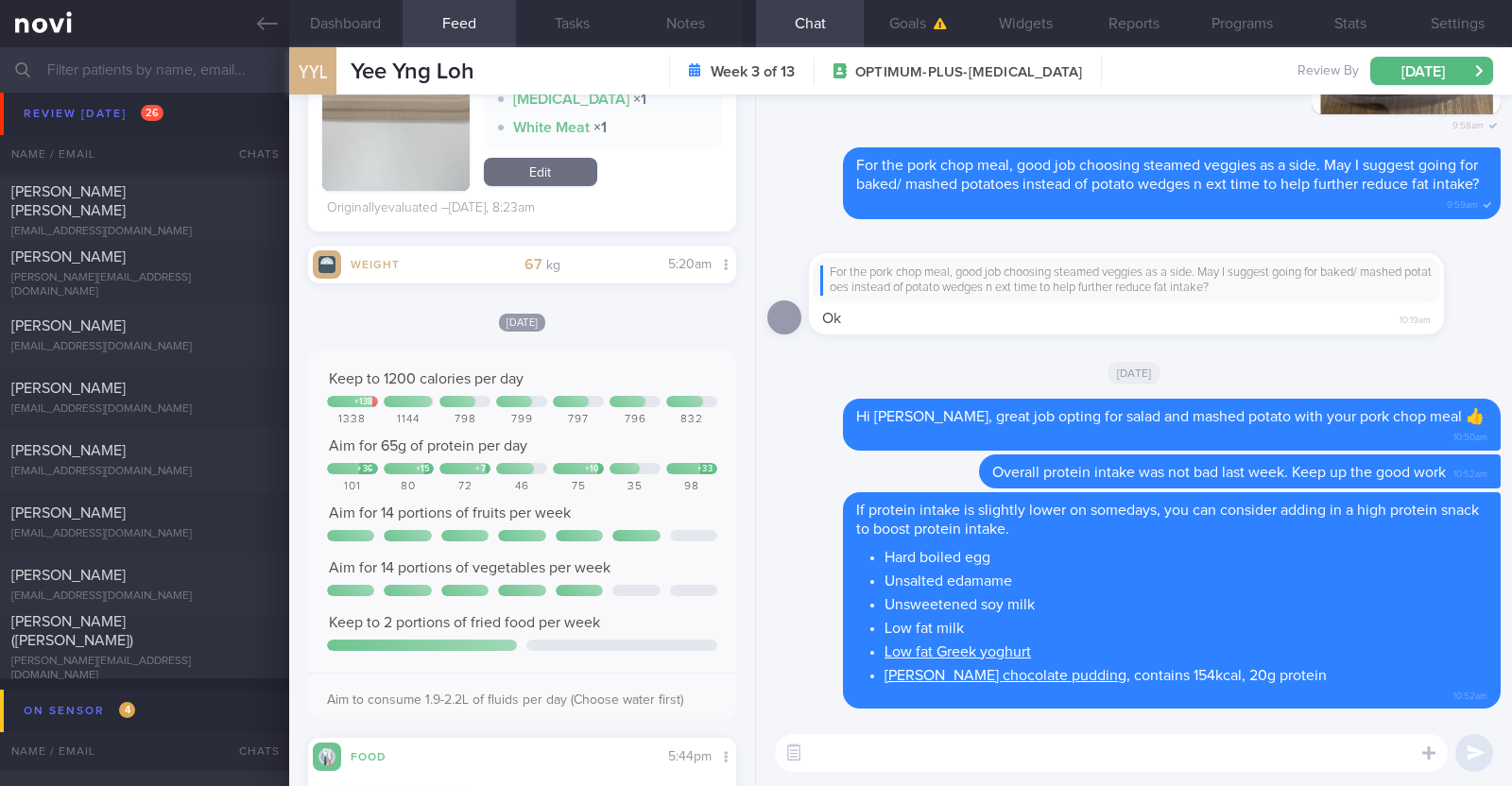
scroll to position [1772, 0]
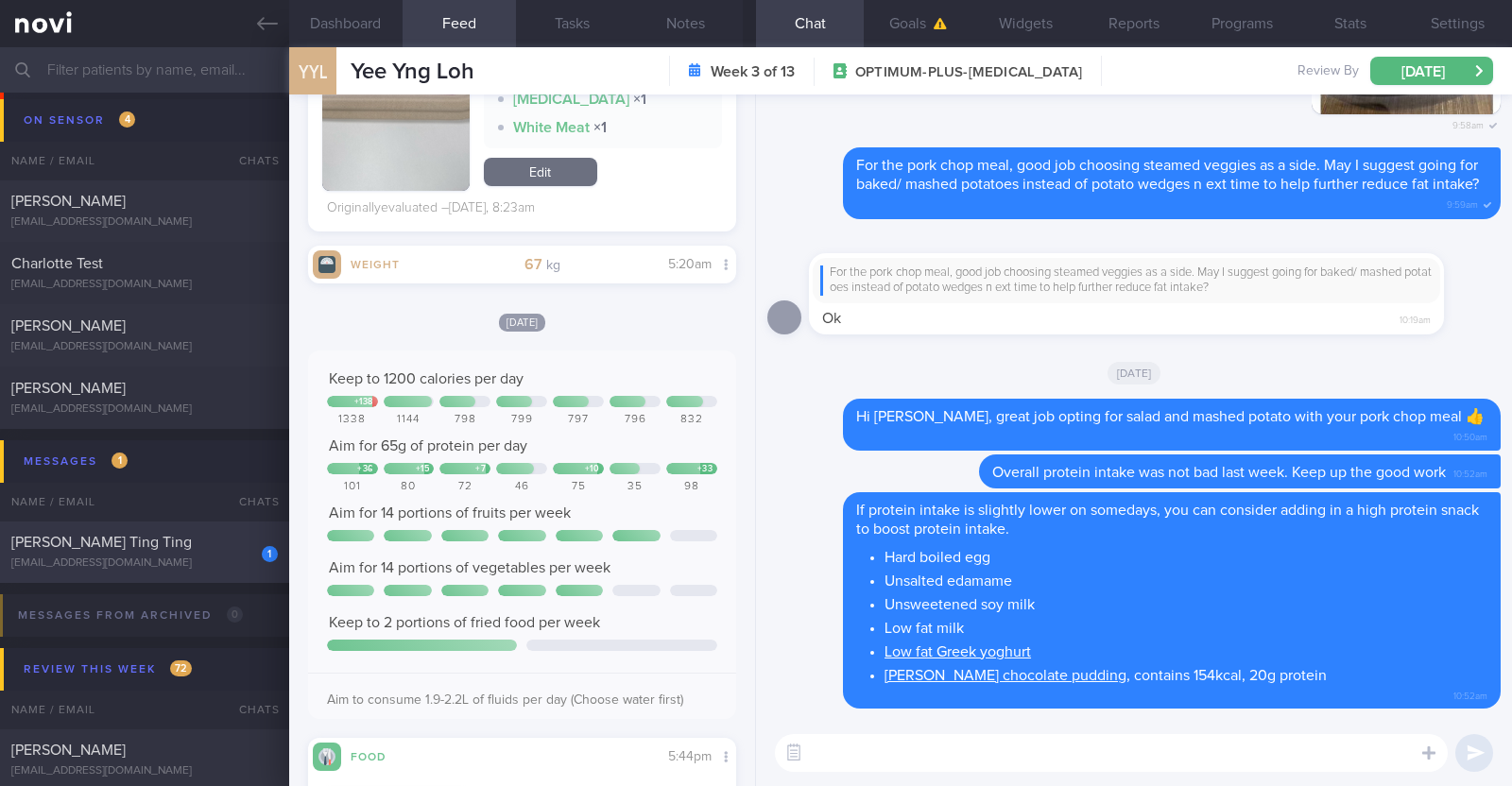
click at [216, 560] on div "[EMAIL_ADDRESS][DOMAIN_NAME]" at bounding box center [144, 563] width 267 height 14
type input "R/v 25/9"
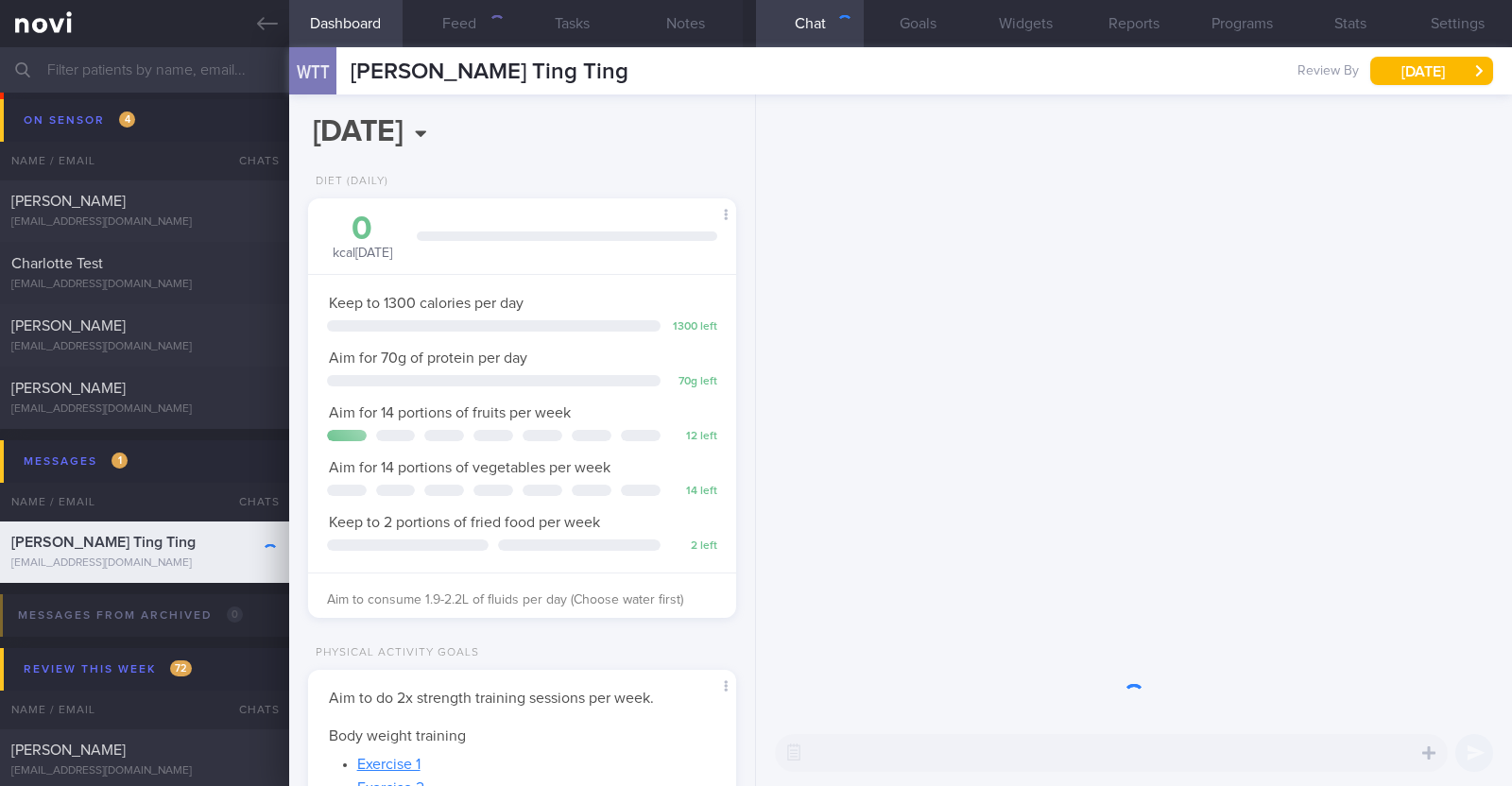
scroll to position [214, 376]
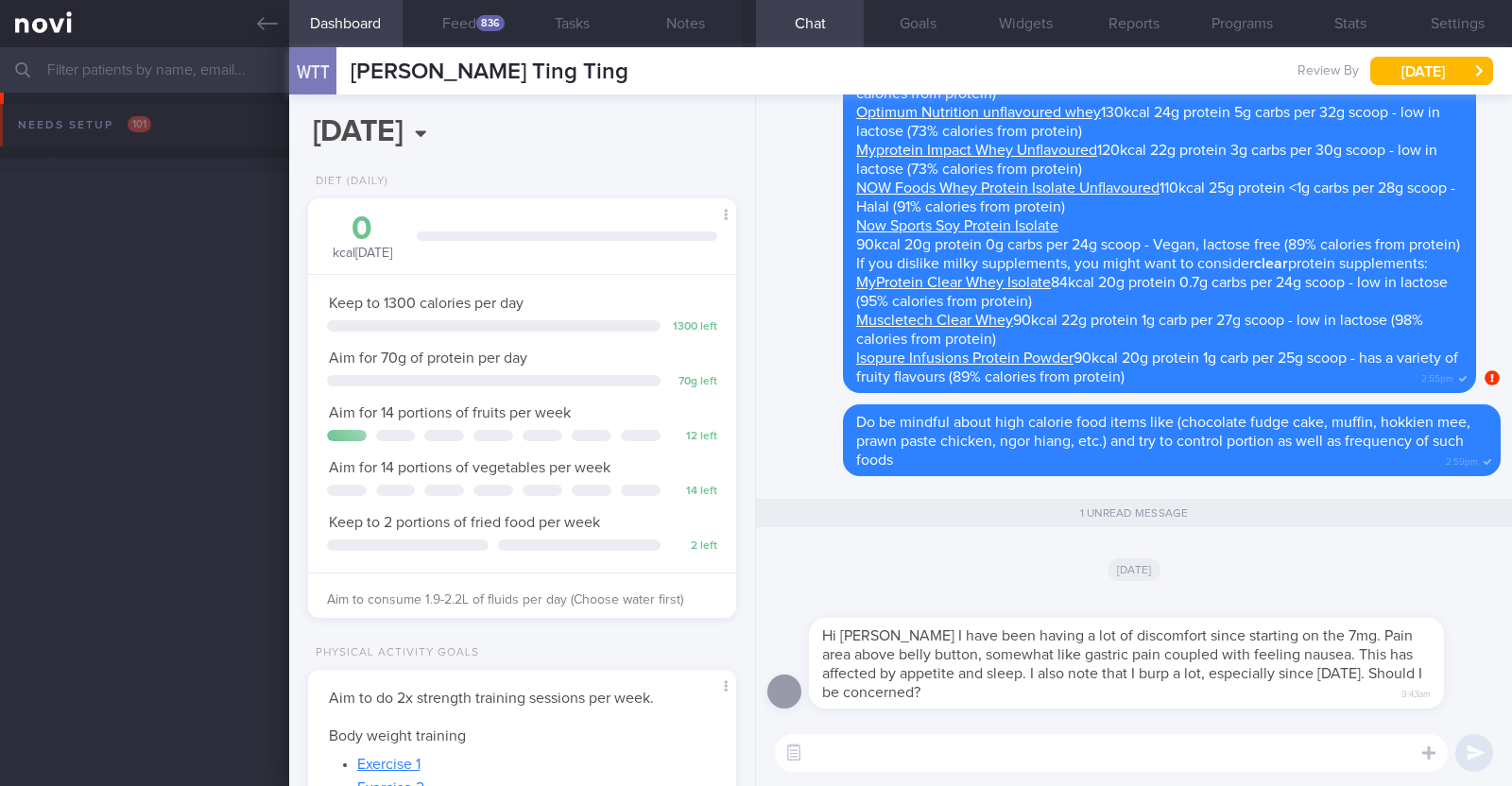
select select "8"
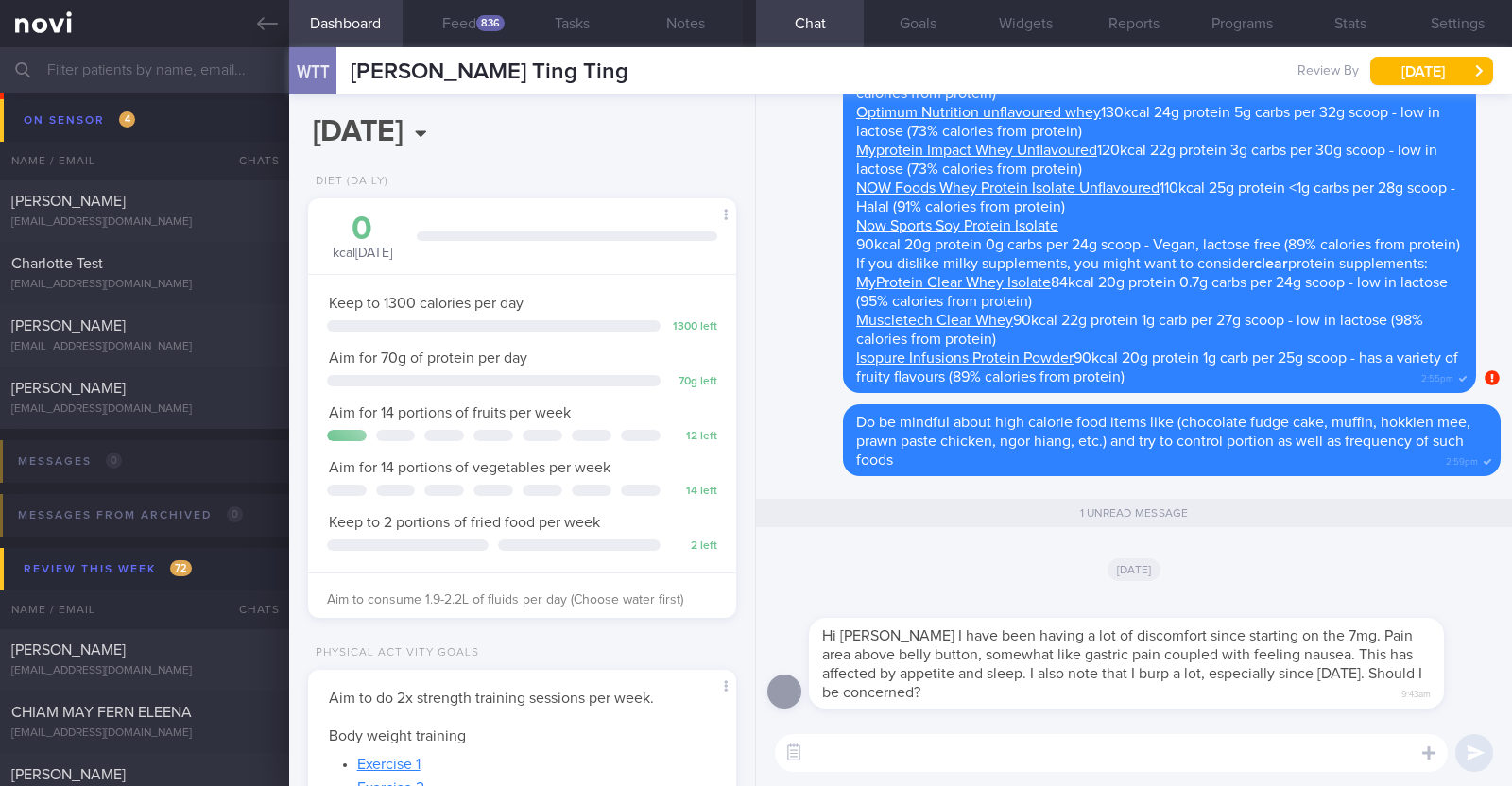
click at [1145, 744] on textarea at bounding box center [1110, 753] width 672 height 38
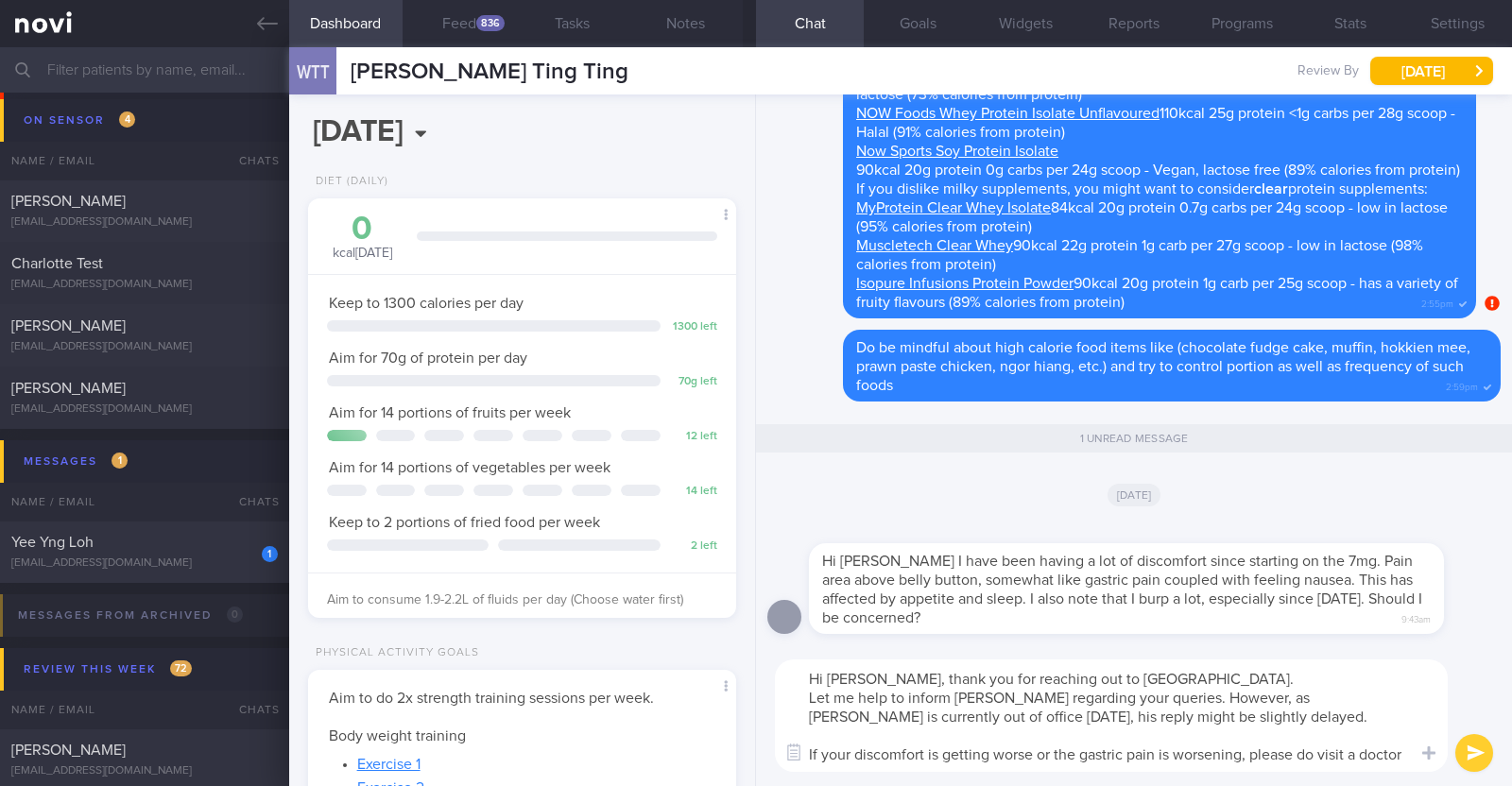
scroll to position [0, 0]
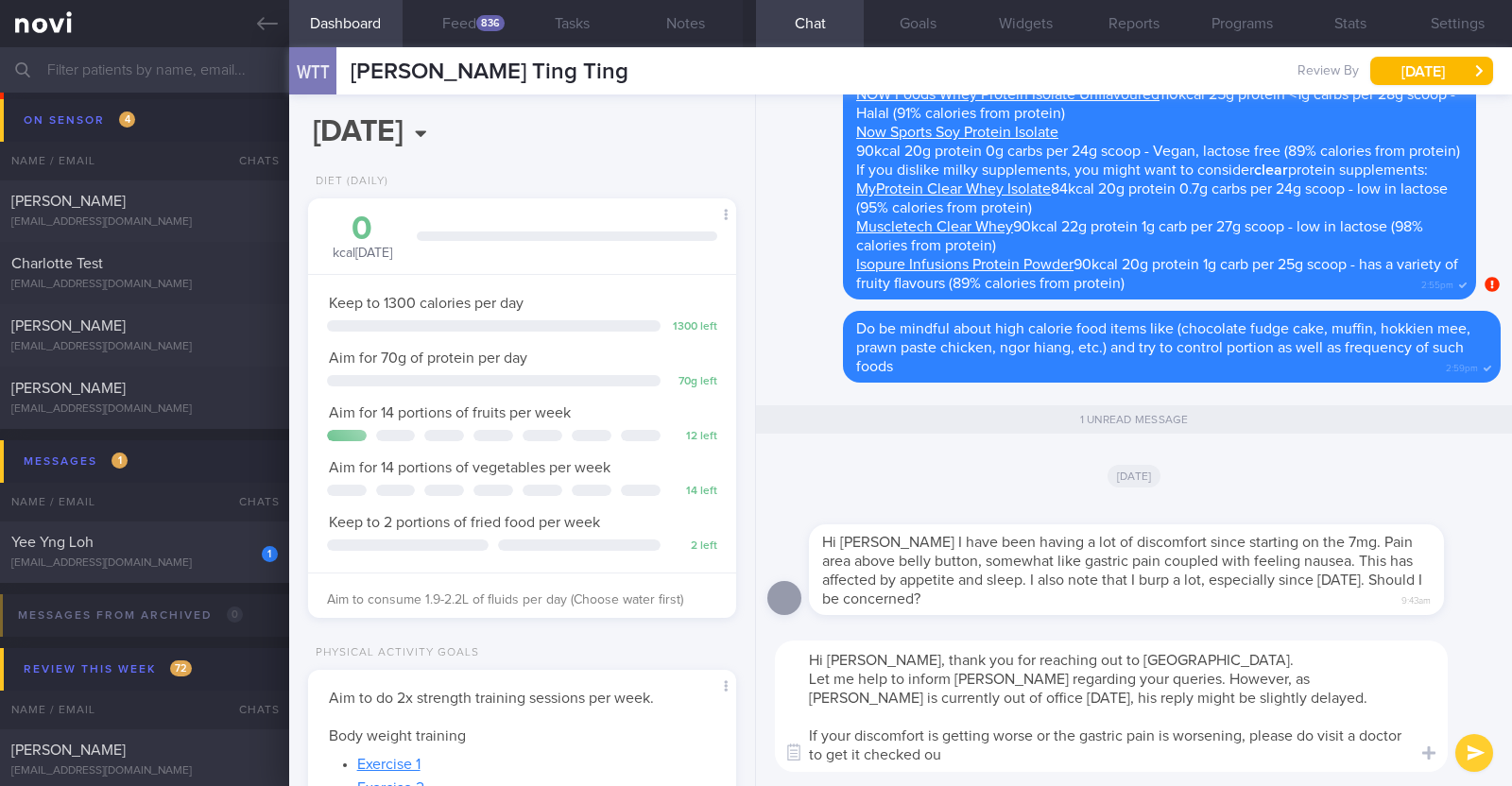
type textarea "Hi [PERSON_NAME], thank you for reaching out to [GEOGRAPHIC_DATA]. Let me help …"
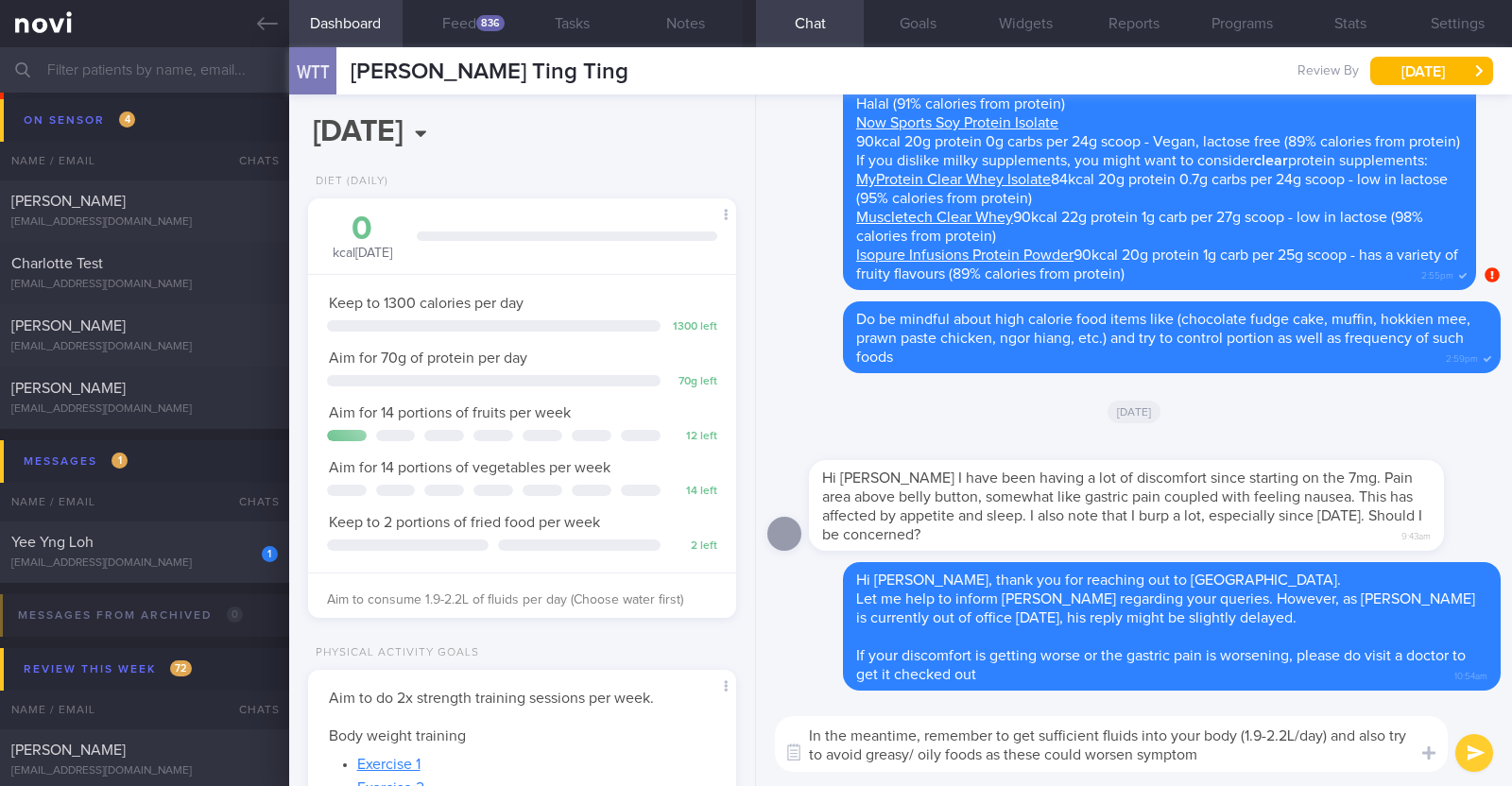
type textarea "In the meantime, remember to get sufficient fluids into your body (1.9-2.2L/day…"
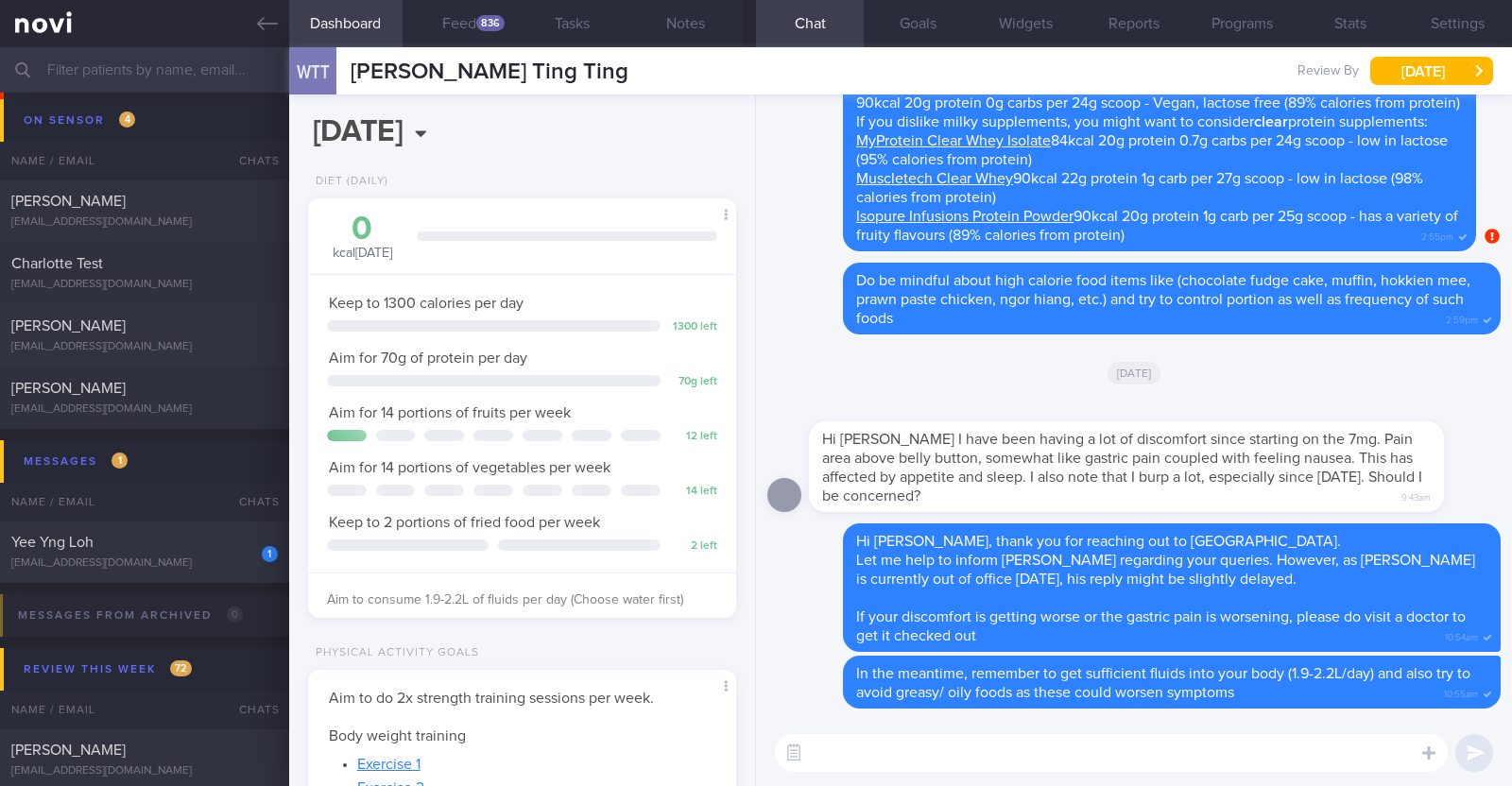
click at [1055, 739] on textarea at bounding box center [1110, 753] width 672 height 38
paste textarea "This medication slows down food leaving your stomach after eating and hence nau…"
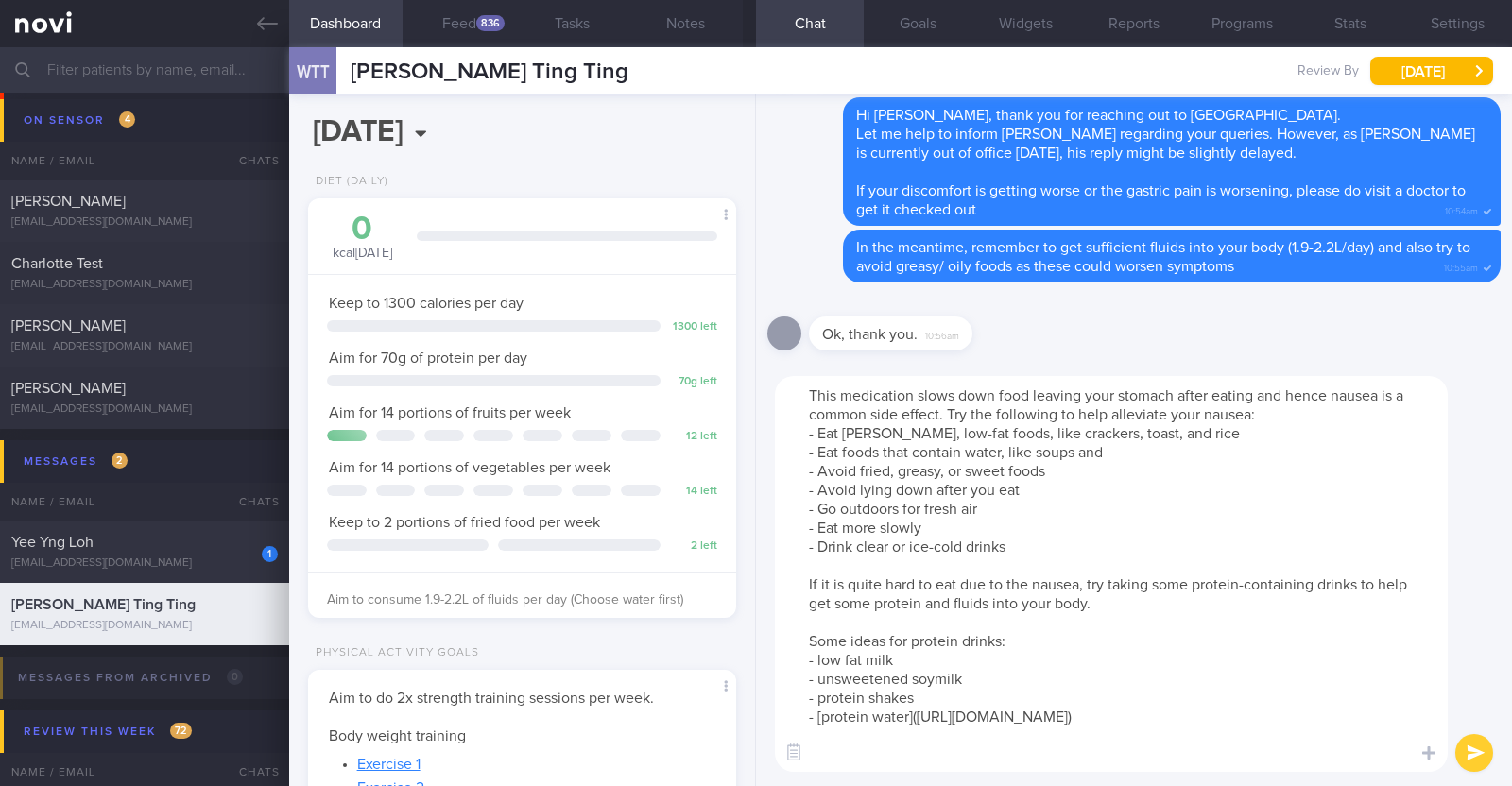
click at [937, 412] on textarea "This medication slows down food leaving your stomach after eating and hence nau…" at bounding box center [1110, 574] width 672 height 396
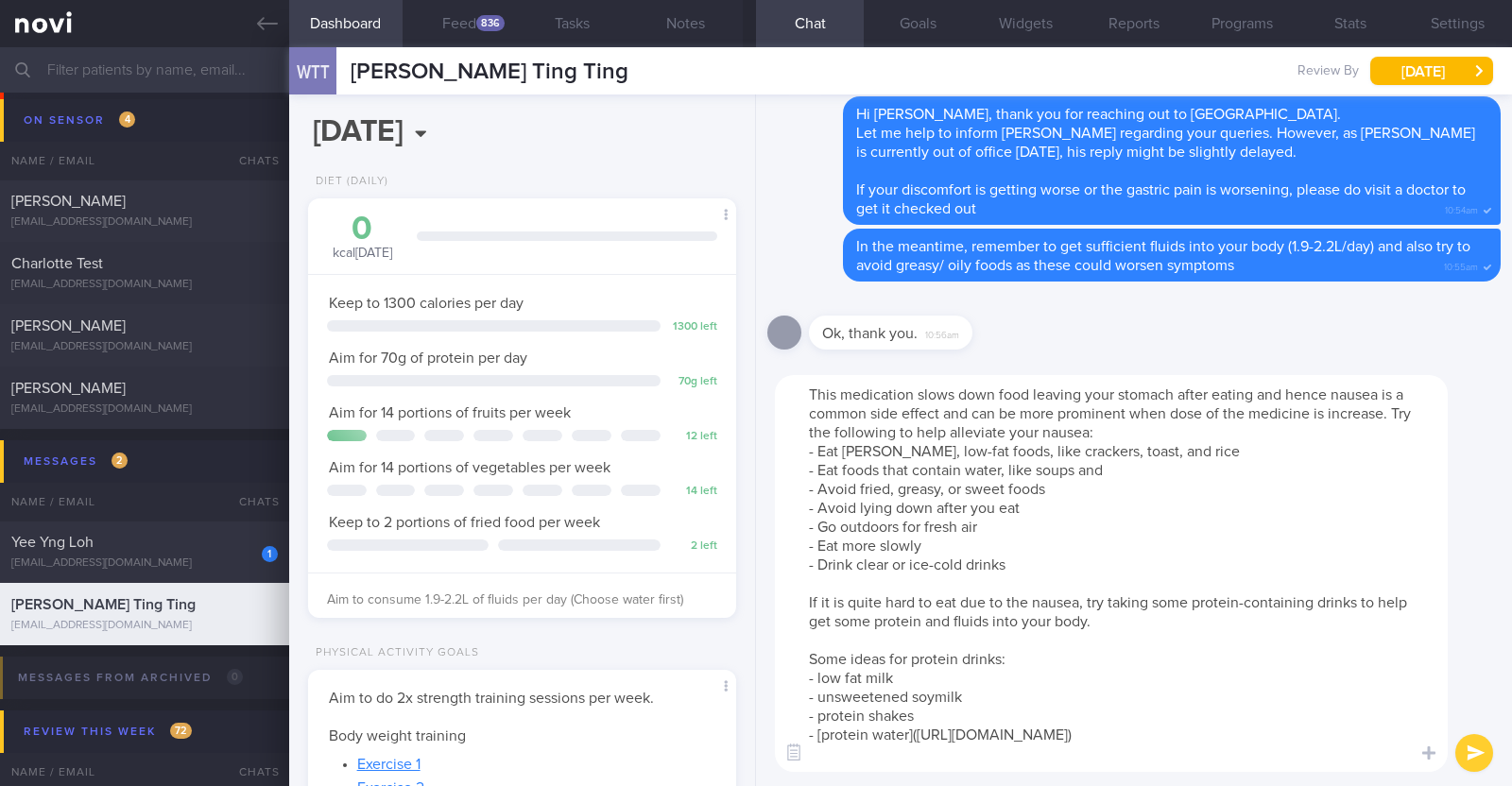
type textarea "This medication slows down food leaving your stomach after eating and hence nau…"
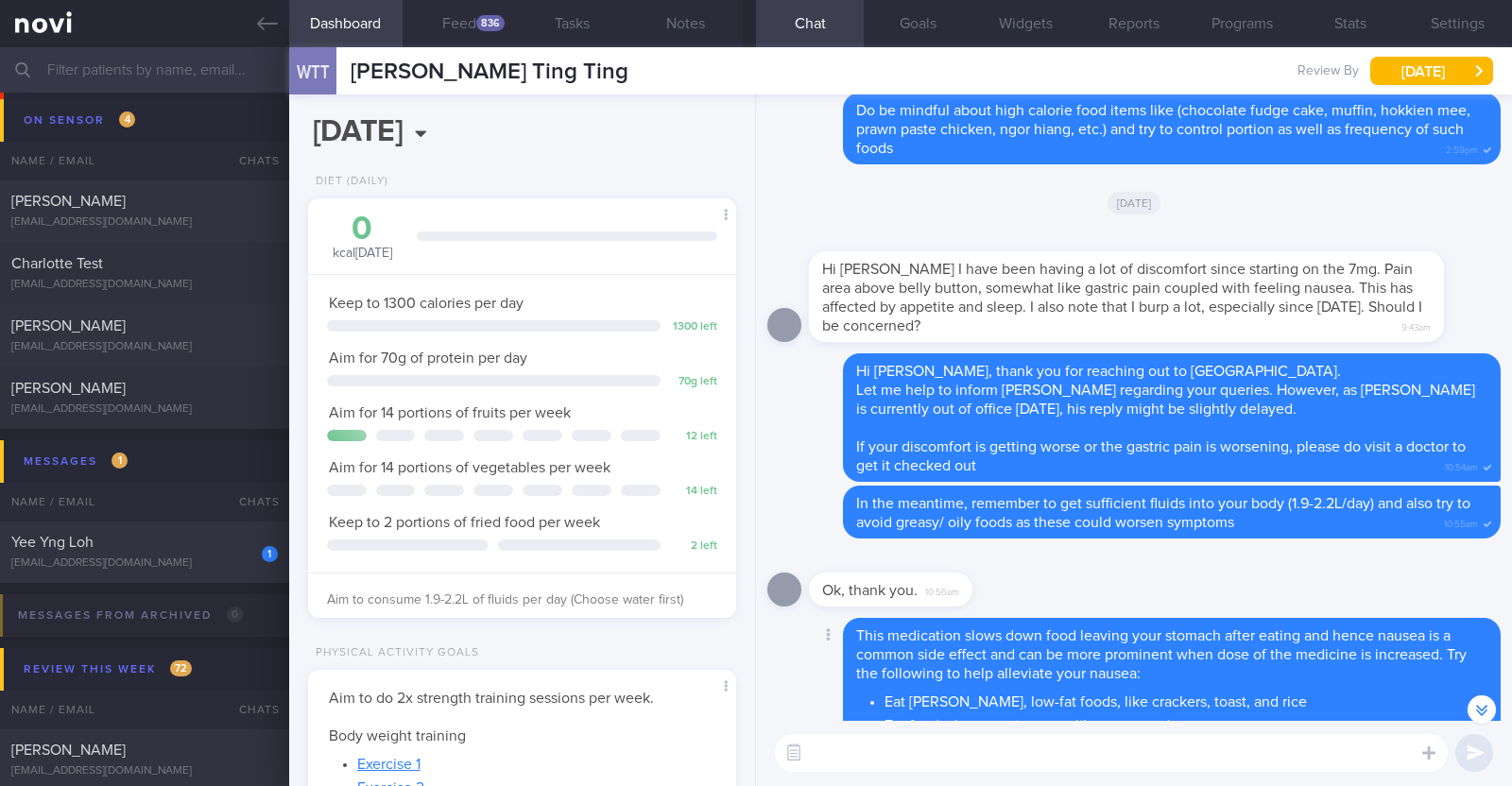
scroll to position [-471, 0]
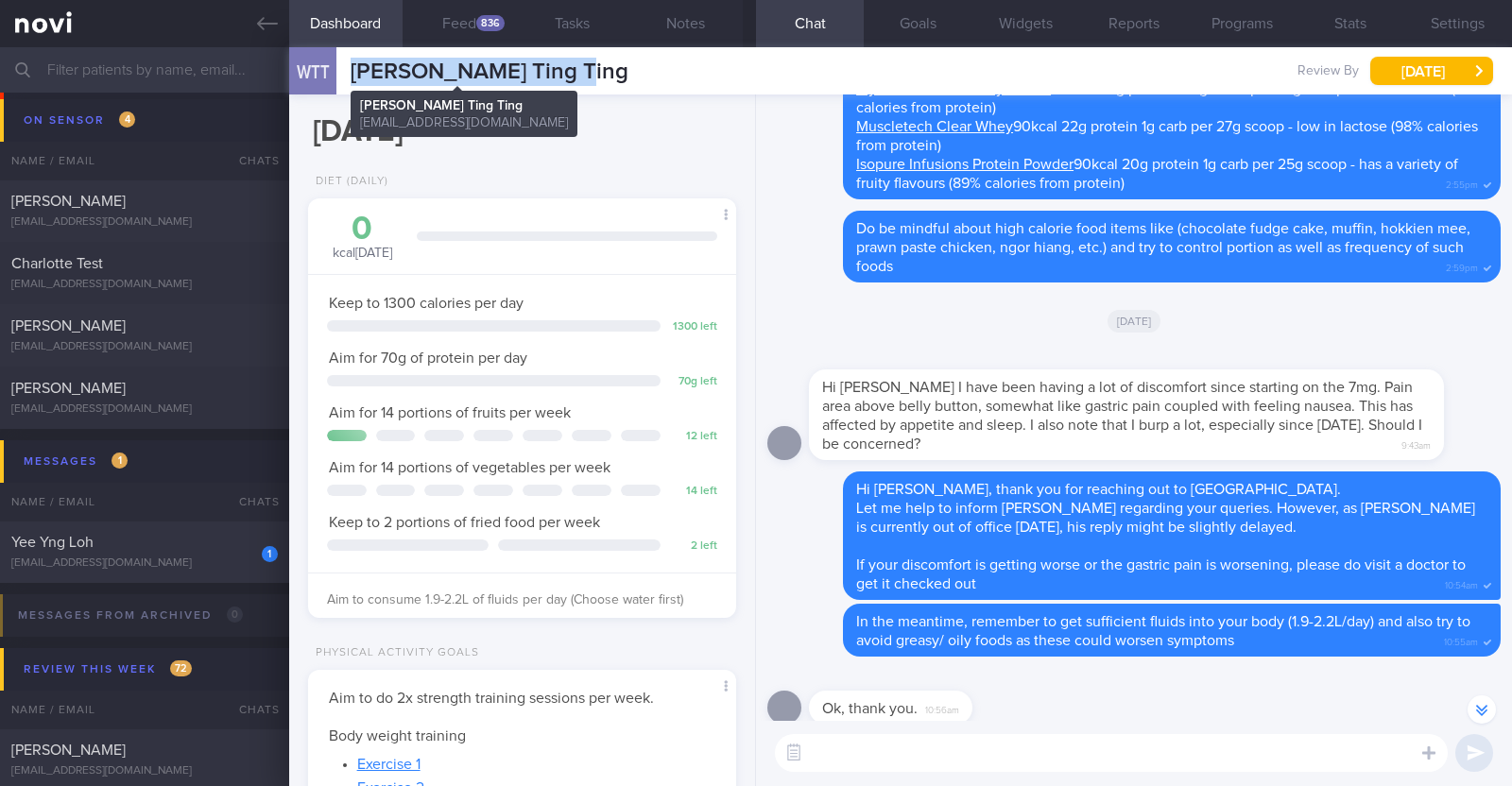
drag, startPoint x: 574, startPoint y: 71, endPoint x: 359, endPoint y: 73, distance: 215.0
click at [359, 73] on div "WTT Winnie Tan Ting Ting Winnie Tan Ting Ting wtttan@gmail.com Review By Thu, 2…" at bounding box center [900, 70] width 1222 height 47
copy span "[PERSON_NAME] Ting Ting"
click at [1271, 19] on button "Programs" at bounding box center [1241, 23] width 108 height 47
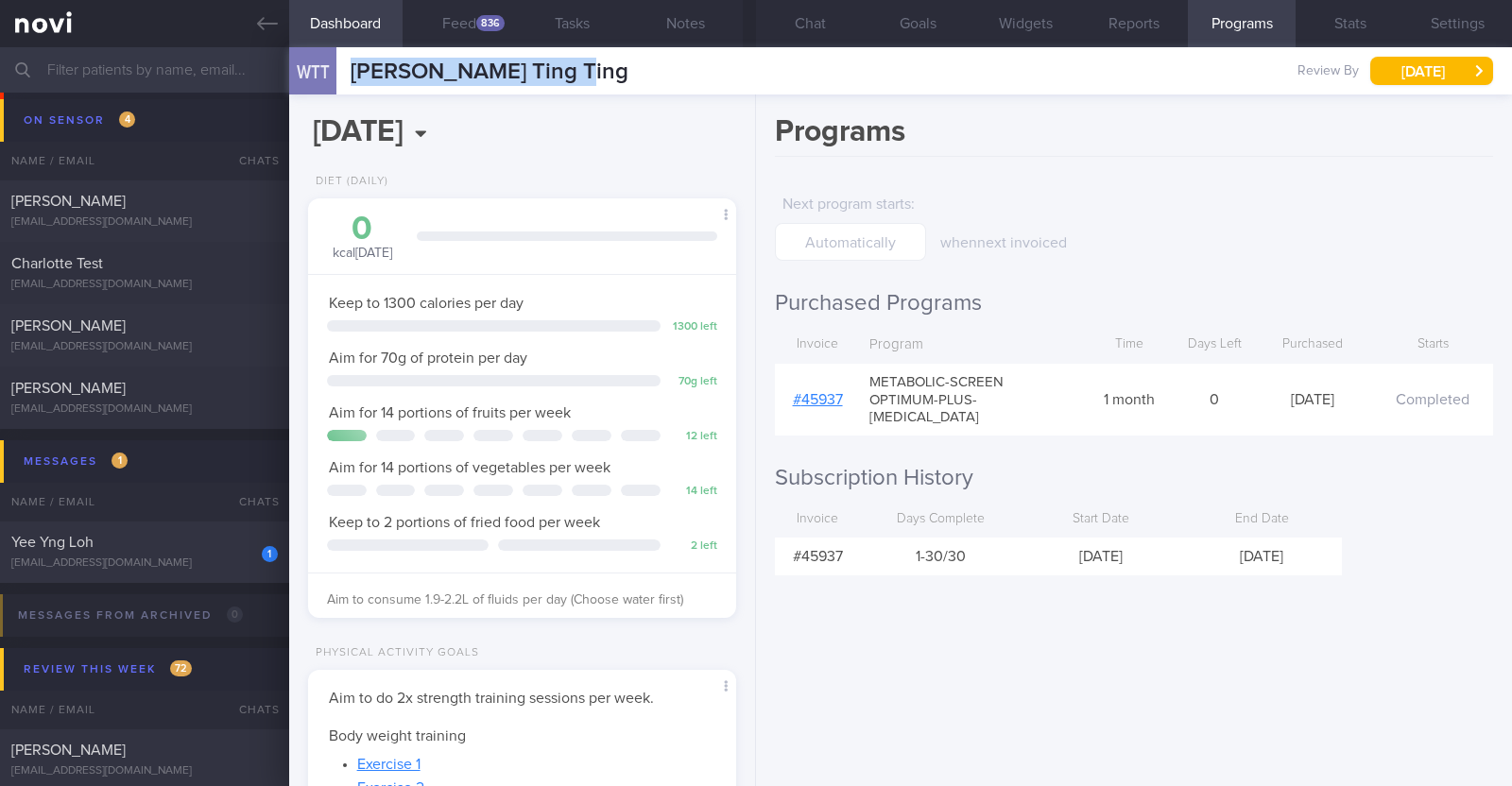
click at [828, 392] on link "# 45937" at bounding box center [818, 400] width 50 height 15
click at [1421, 75] on button "[DATE]" at bounding box center [1432, 71] width 122 height 29
click at [964, 632] on div "Programs Next program starts : when next invoiced Purchased Programs Invoice Pr…" at bounding box center [1133, 440] width 756 height 691
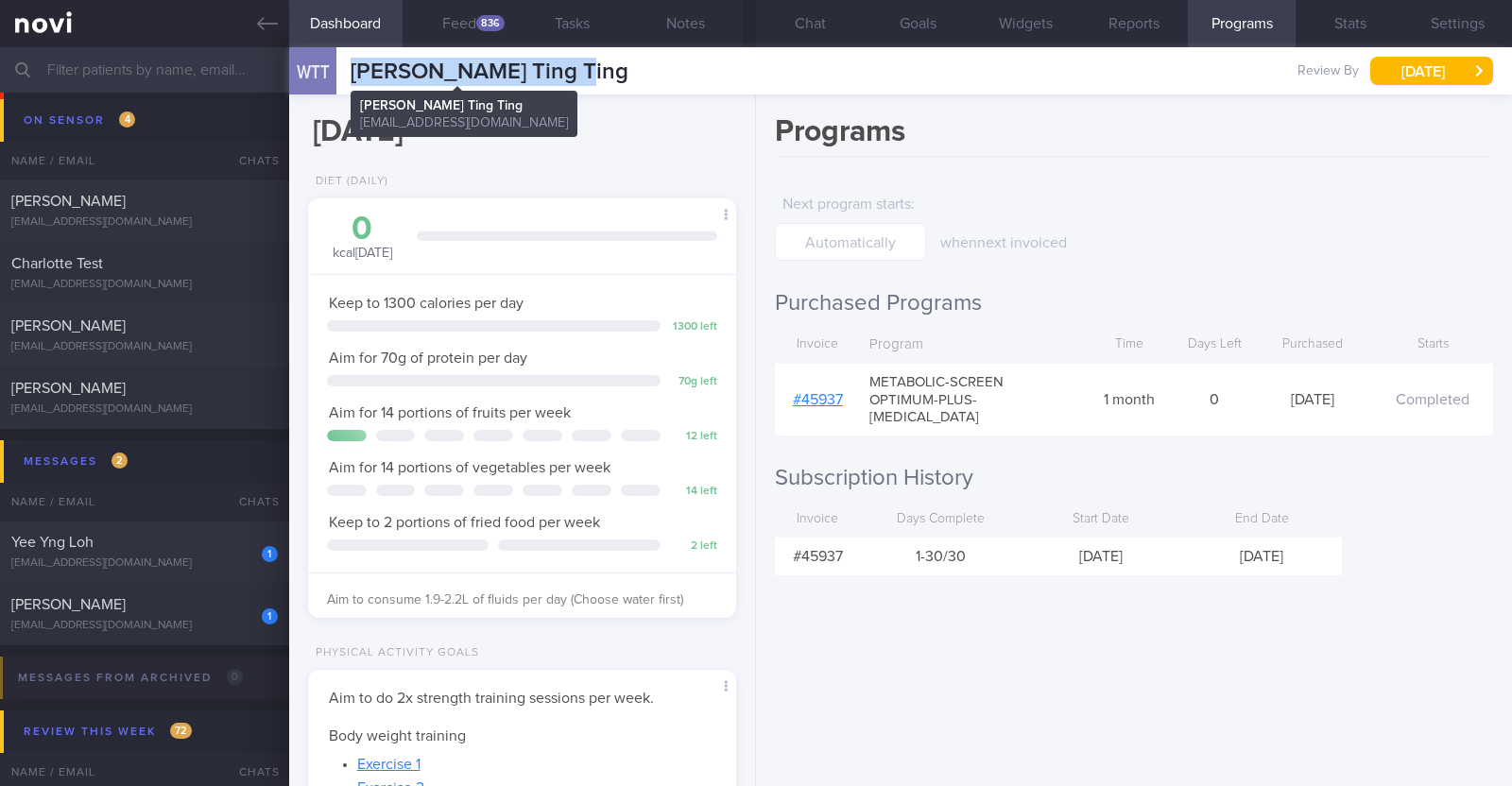
drag, startPoint x: 597, startPoint y: 71, endPoint x: 358, endPoint y: 75, distance: 239.0
click at [358, 75] on div "WTT Winnie Tan Ting Ting Winnie Tan Ting Ting wtttan@gmail.com Review By Thu, 2…" at bounding box center [900, 70] width 1222 height 47
copy span "[PERSON_NAME] Ting Ting"
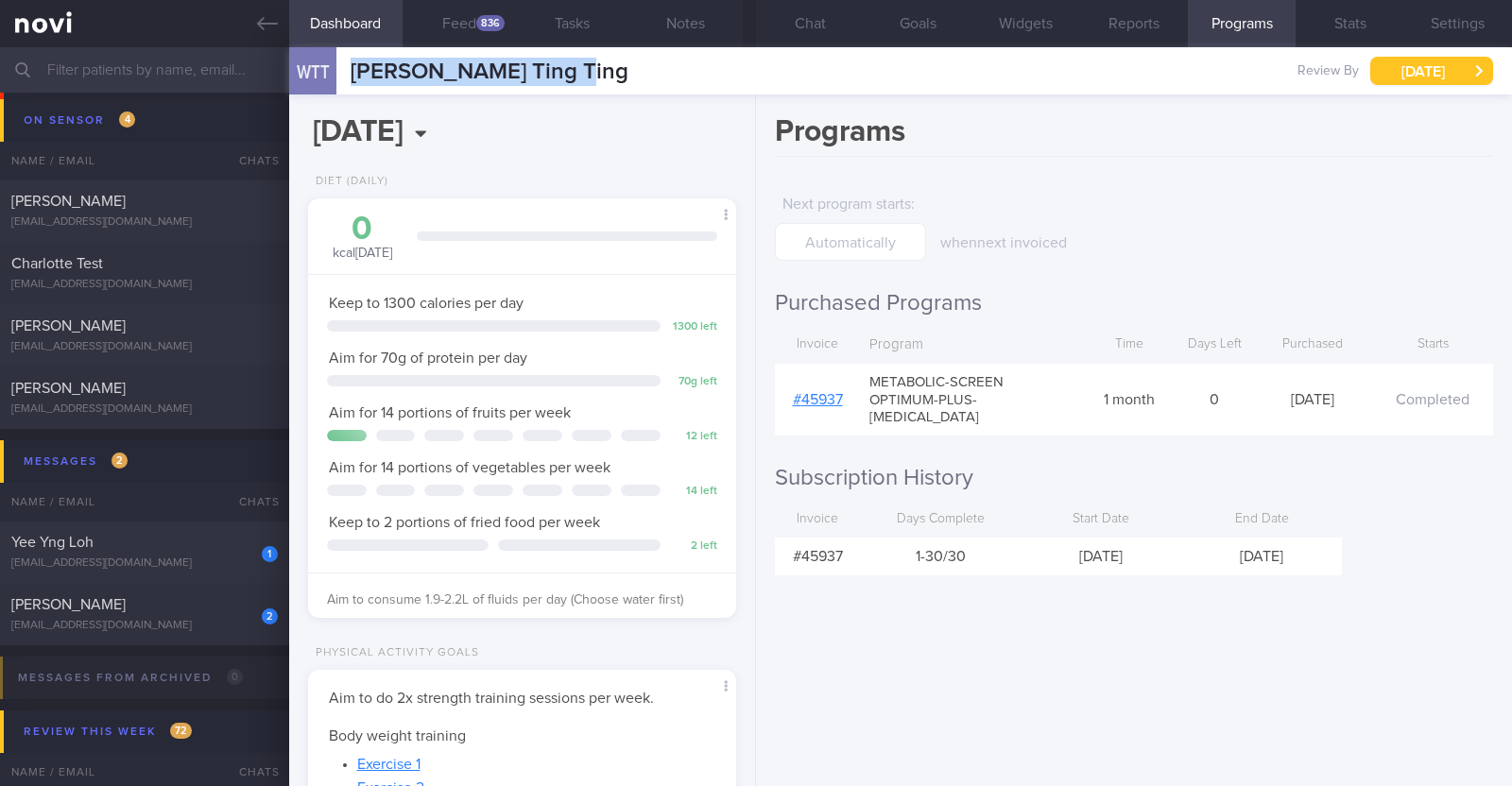
click at [1396, 63] on button "[DATE]" at bounding box center [1432, 71] width 122 height 29
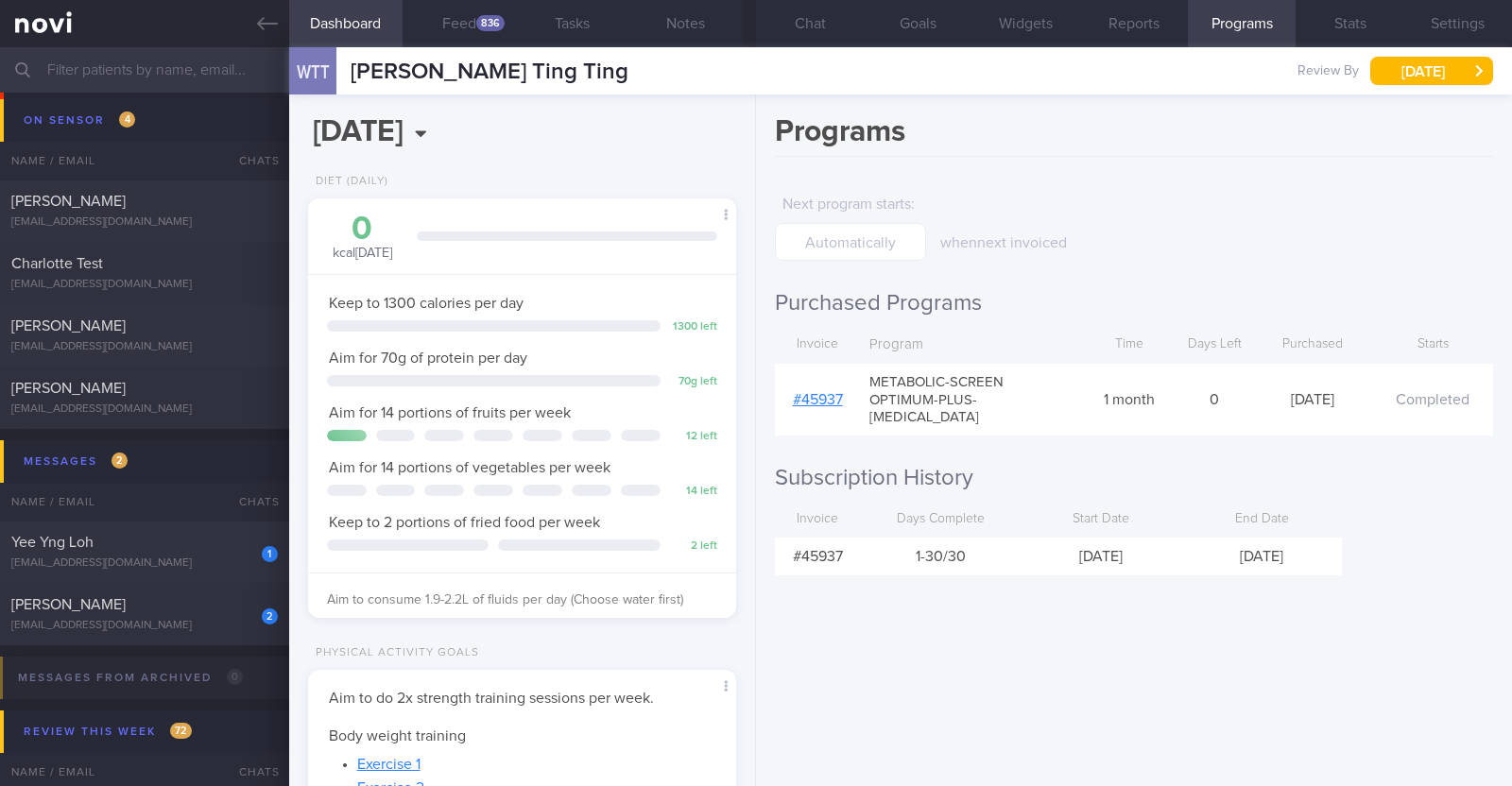
click at [1142, 618] on div "Programs Next program starts : when next invoiced Purchased Programs Invoice Pr…" at bounding box center [1133, 440] width 756 height 691
click at [810, 15] on button "Chat" at bounding box center [809, 23] width 108 height 47
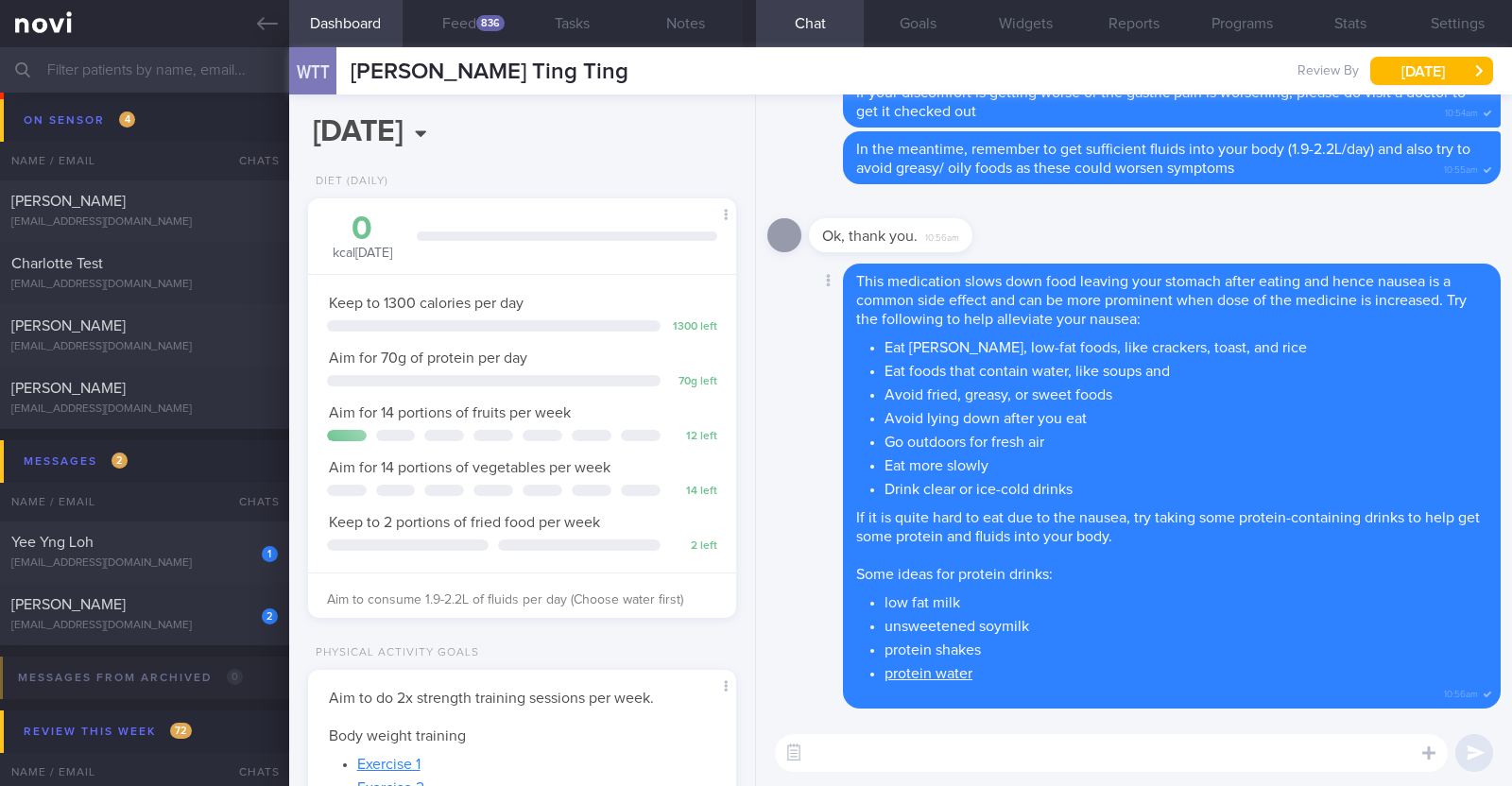
click at [800, 583] on div "Delete This medication slows down food leaving your stomach after eating and he…" at bounding box center [1133, 486] width 734 height 445
click at [76, 557] on div "yeeyng@gmail.com" at bounding box center [144, 563] width 267 height 14
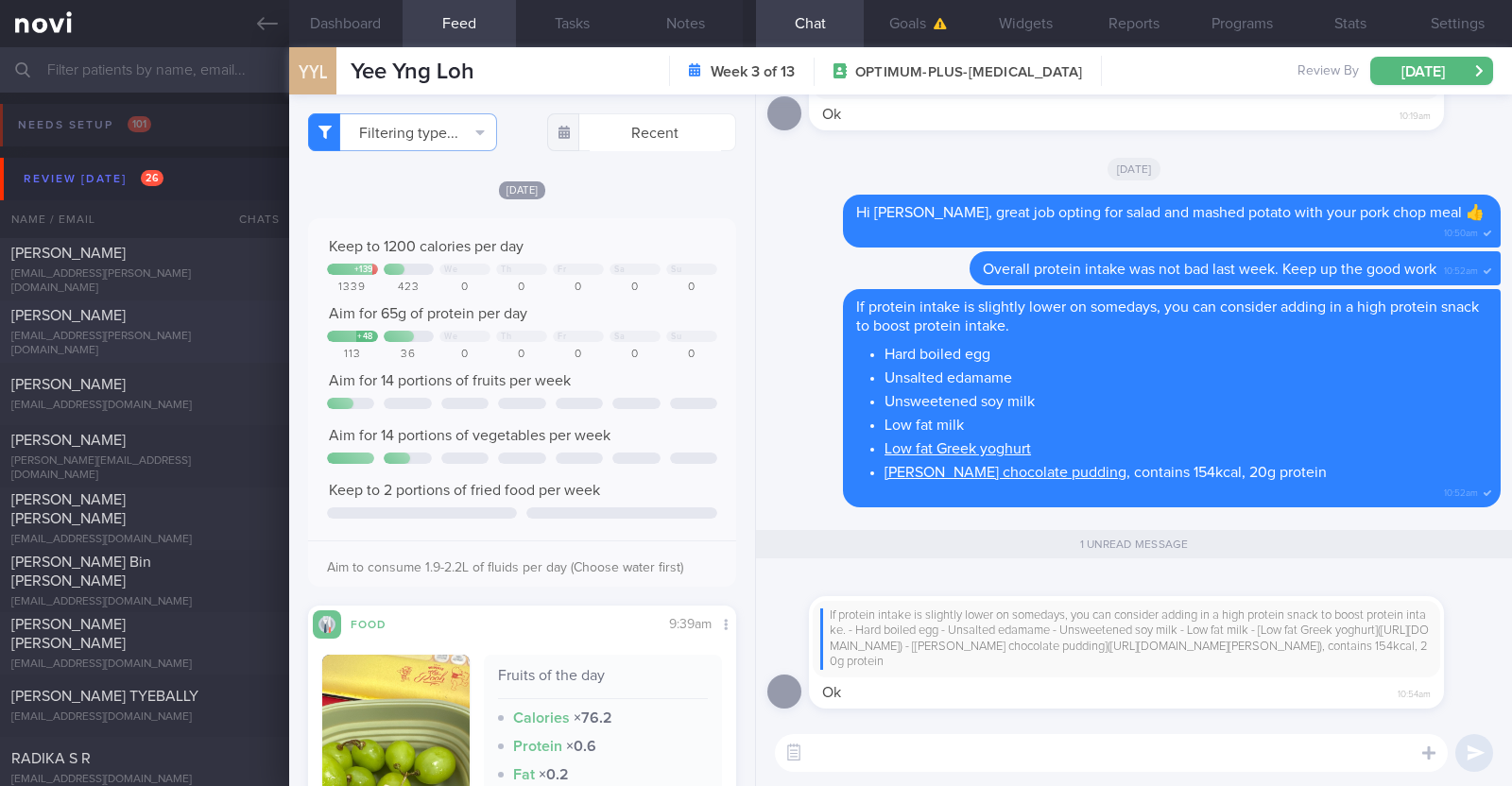
click at [174, 324] on div "Louise Burt" at bounding box center [142, 316] width 262 height 19
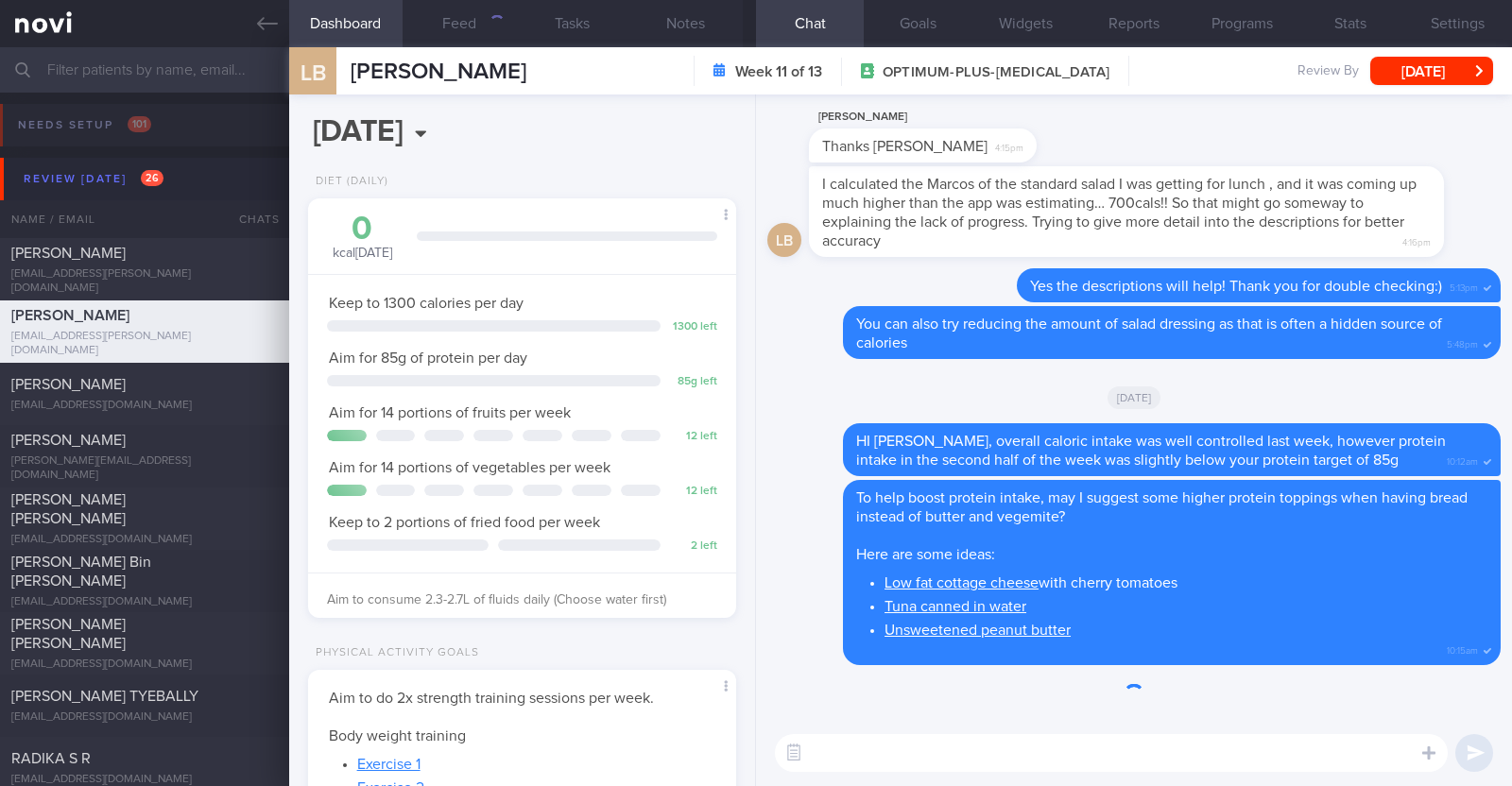
scroll to position [214, 376]
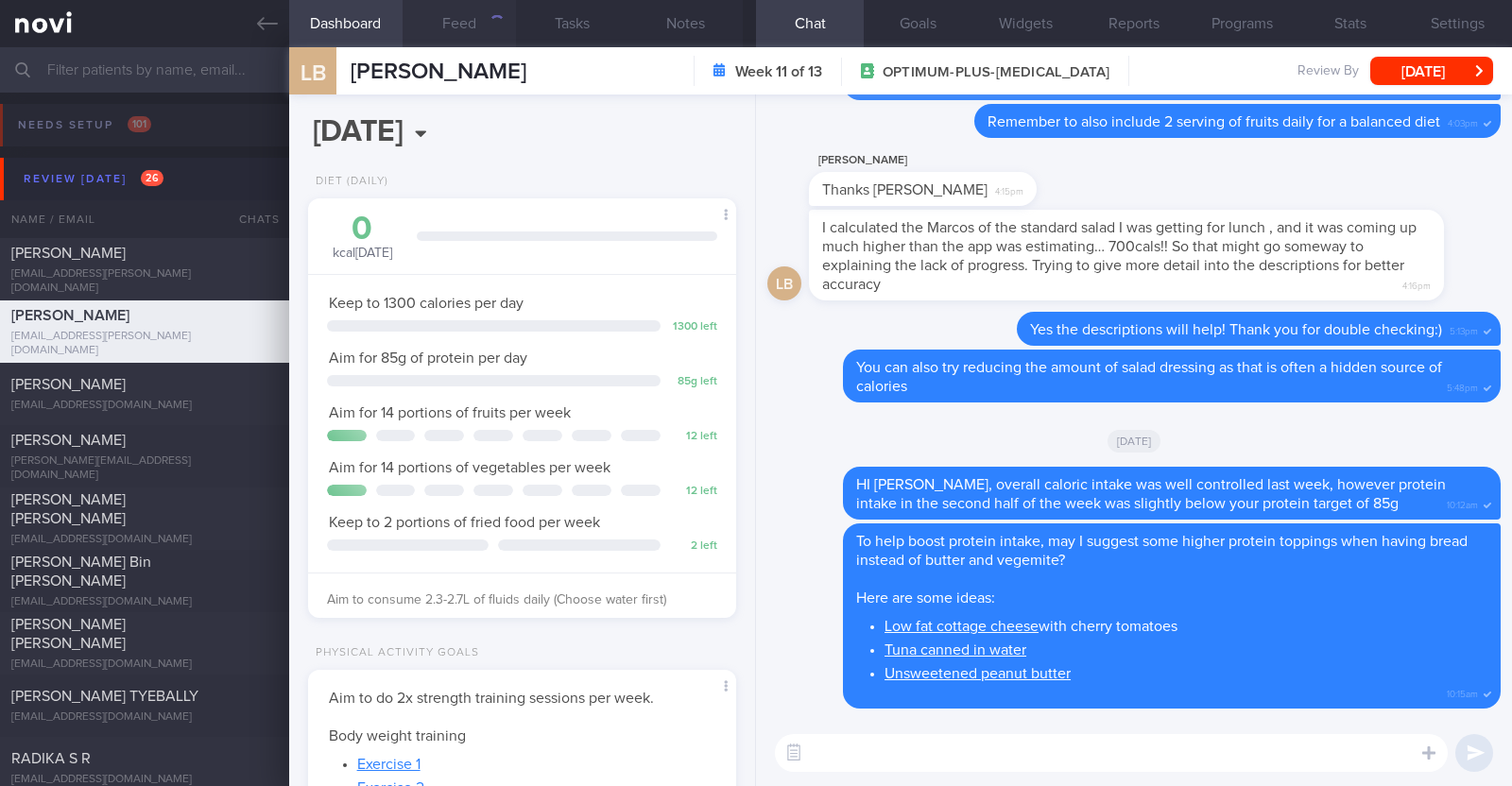
click at [482, 29] on button "Feed" at bounding box center [459, 23] width 114 height 47
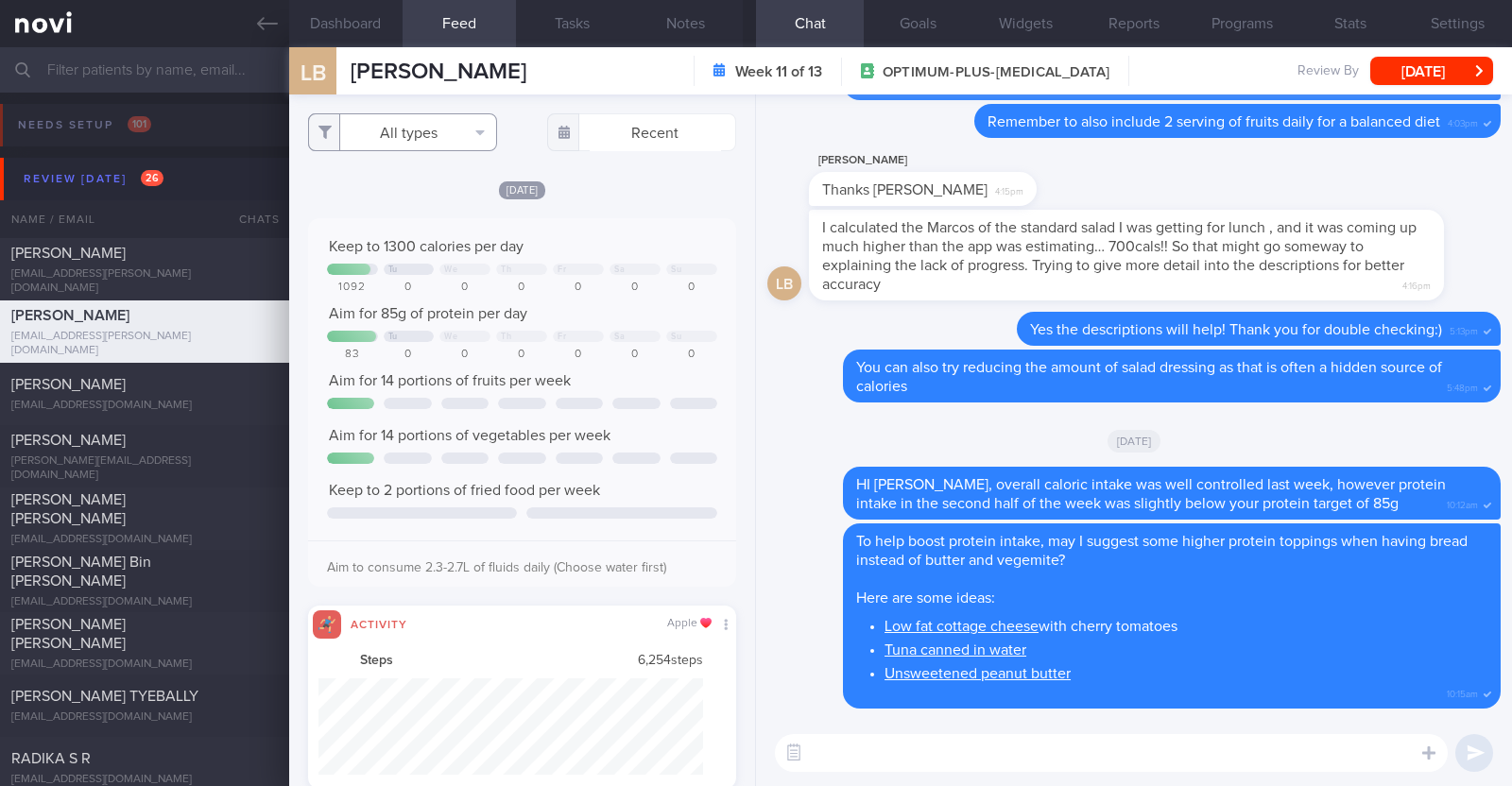
click at [443, 131] on button "All types" at bounding box center [403, 133] width 189 height 38
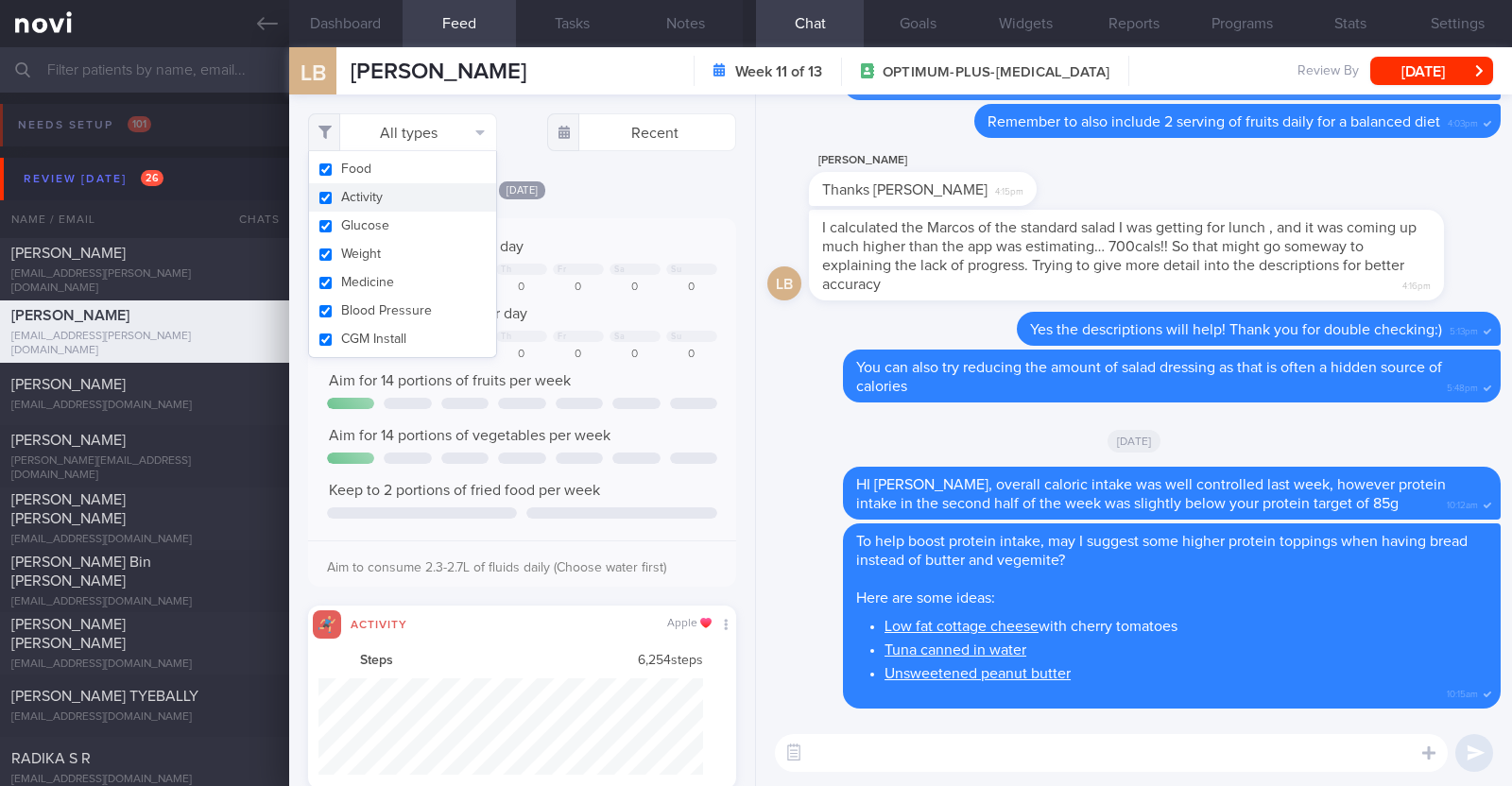
click at [396, 200] on button "Activity" at bounding box center [403, 198] width 187 height 29
checkbox input "false"
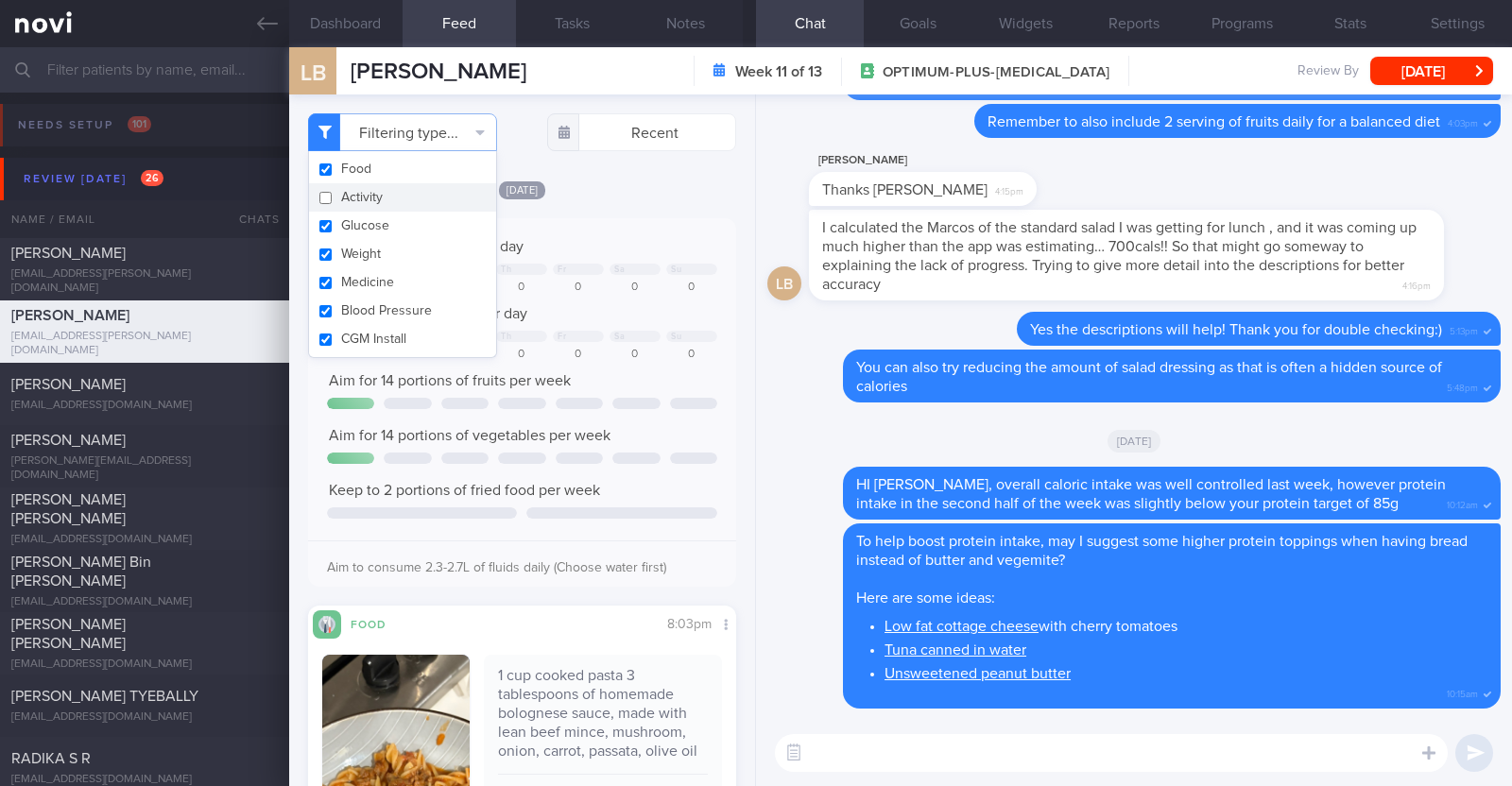
select select "8"
click at [662, 182] on div "[DATE]" at bounding box center [522, 189] width 428 height 20
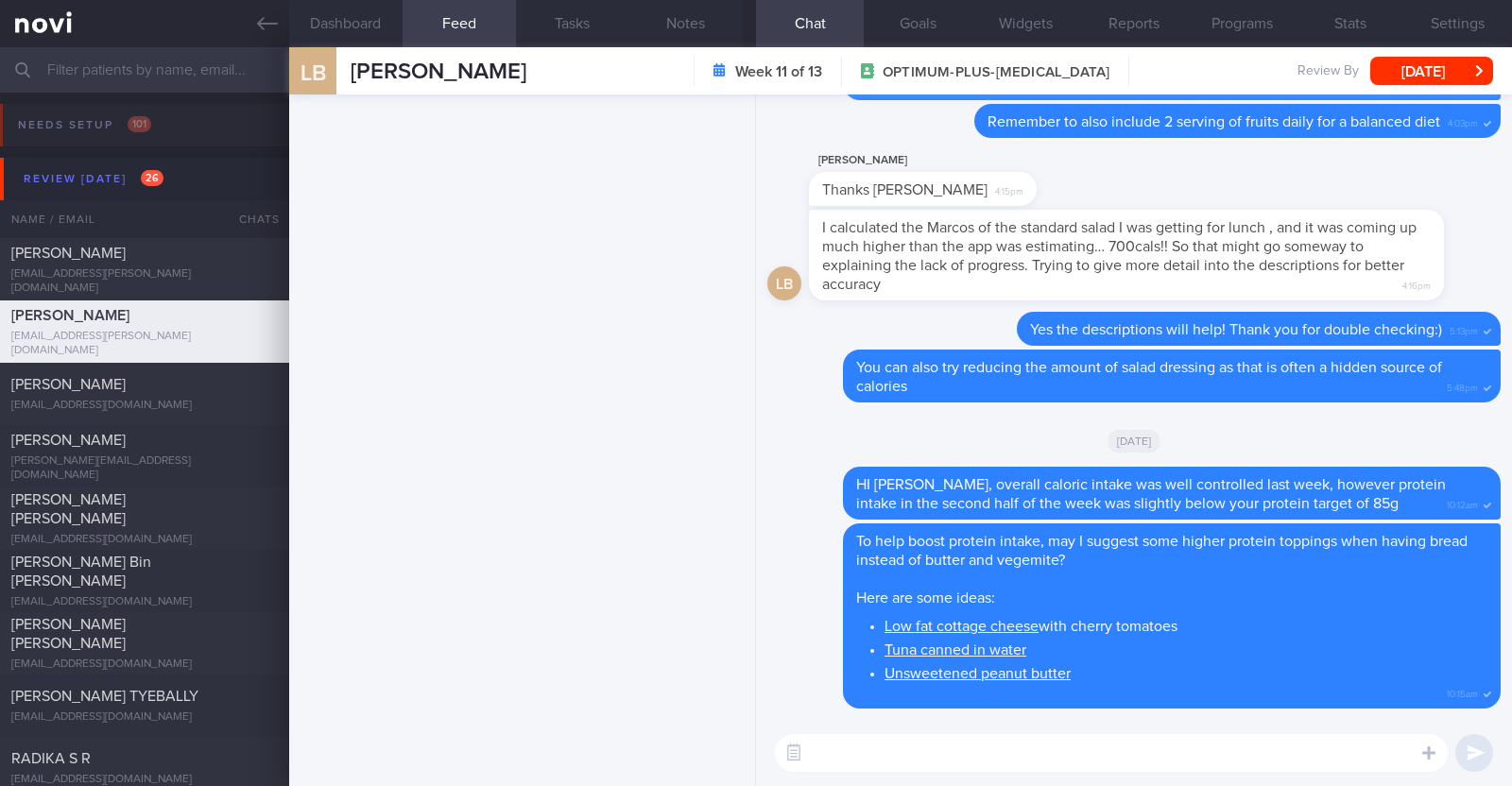
scroll to position [0, 0]
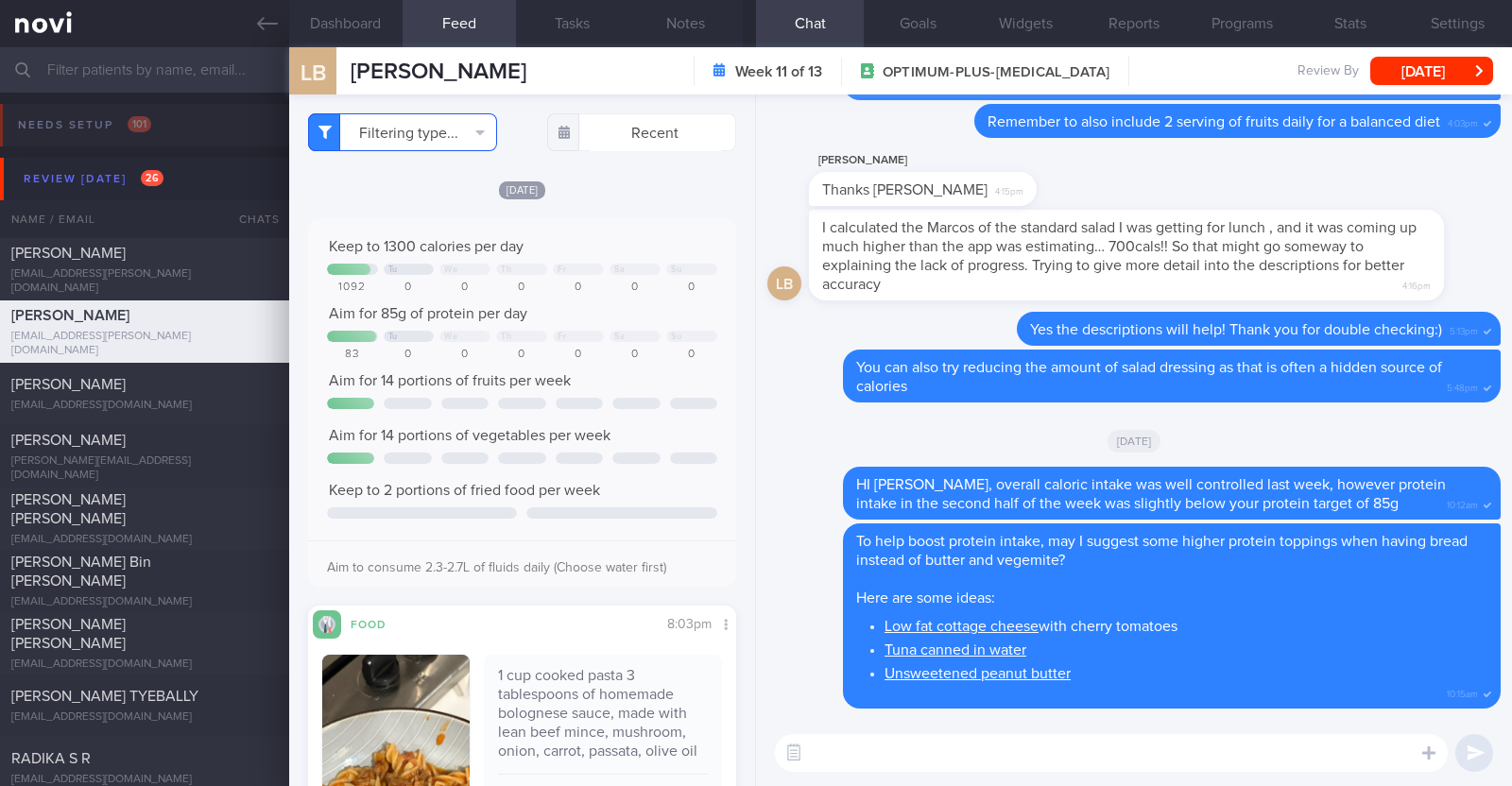
click at [431, 133] on button "Filtering type..." at bounding box center [403, 133] width 189 height 38
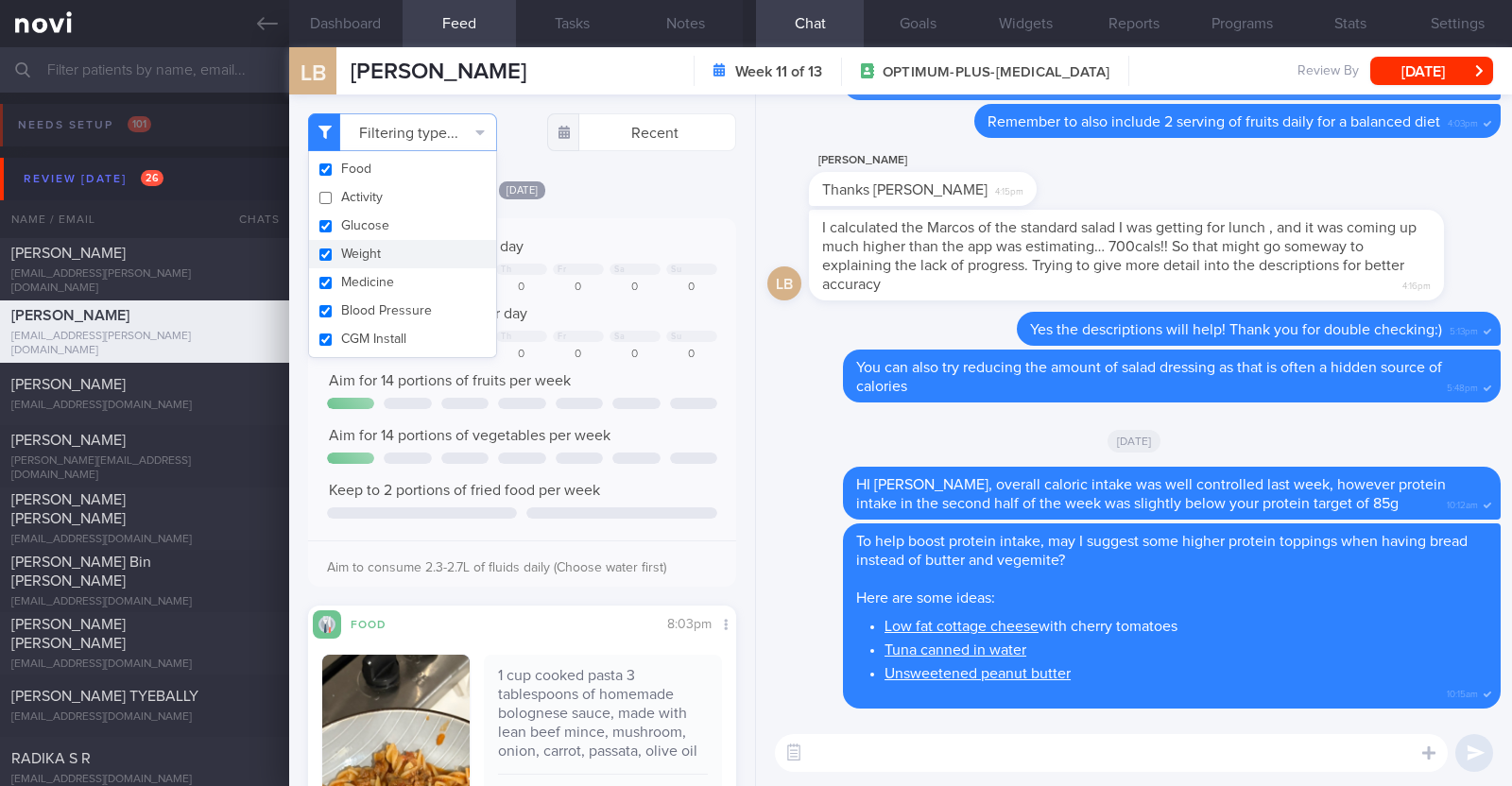
click at [373, 251] on button "Weight" at bounding box center [403, 254] width 187 height 29
checkbox input "false"
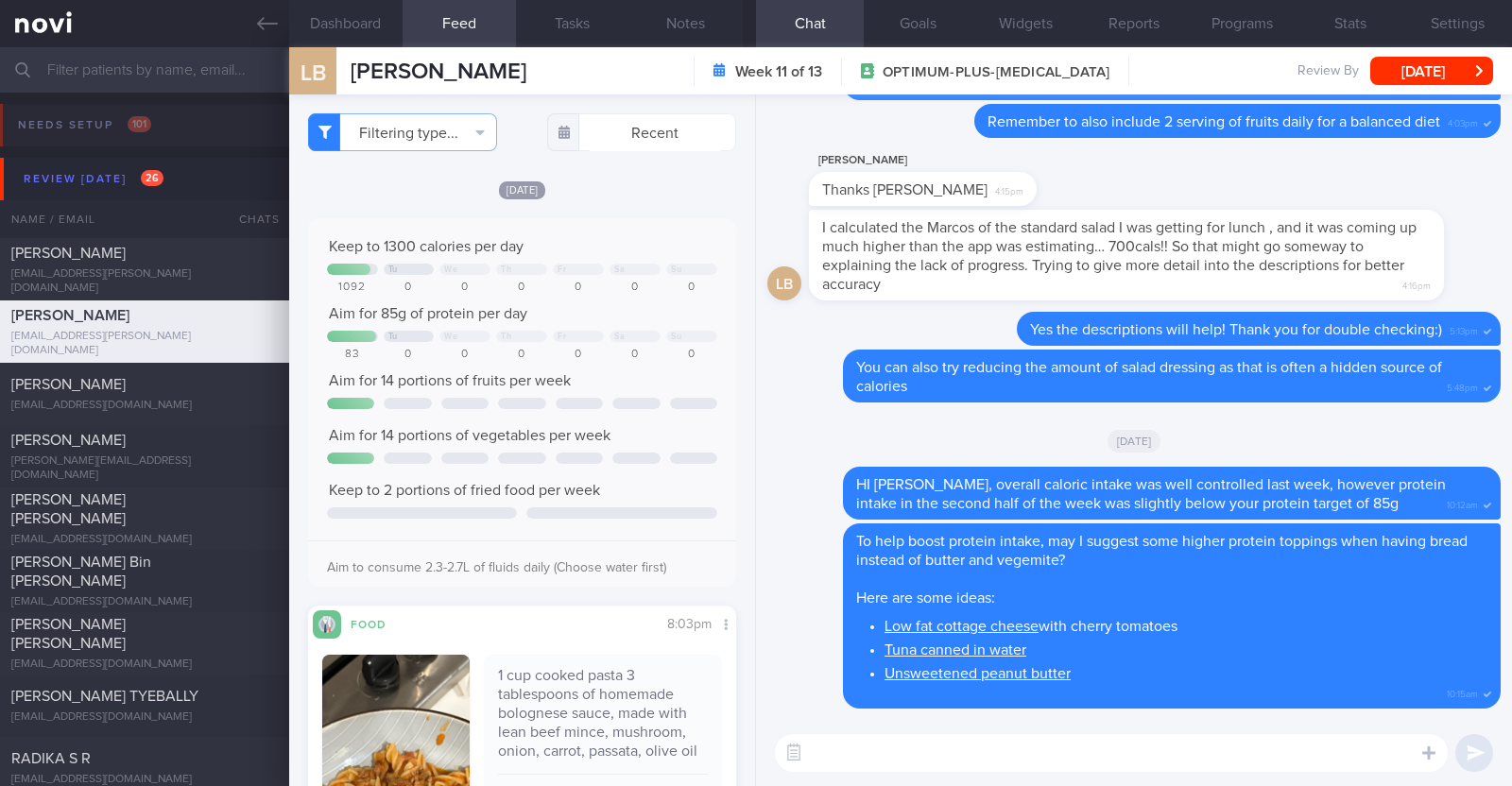
click at [725, 206] on div "Filtering type... Food Activity Glucose Weight Medicine Blood Pressure [MEDICAL…" at bounding box center [521, 440] width 466 height 691
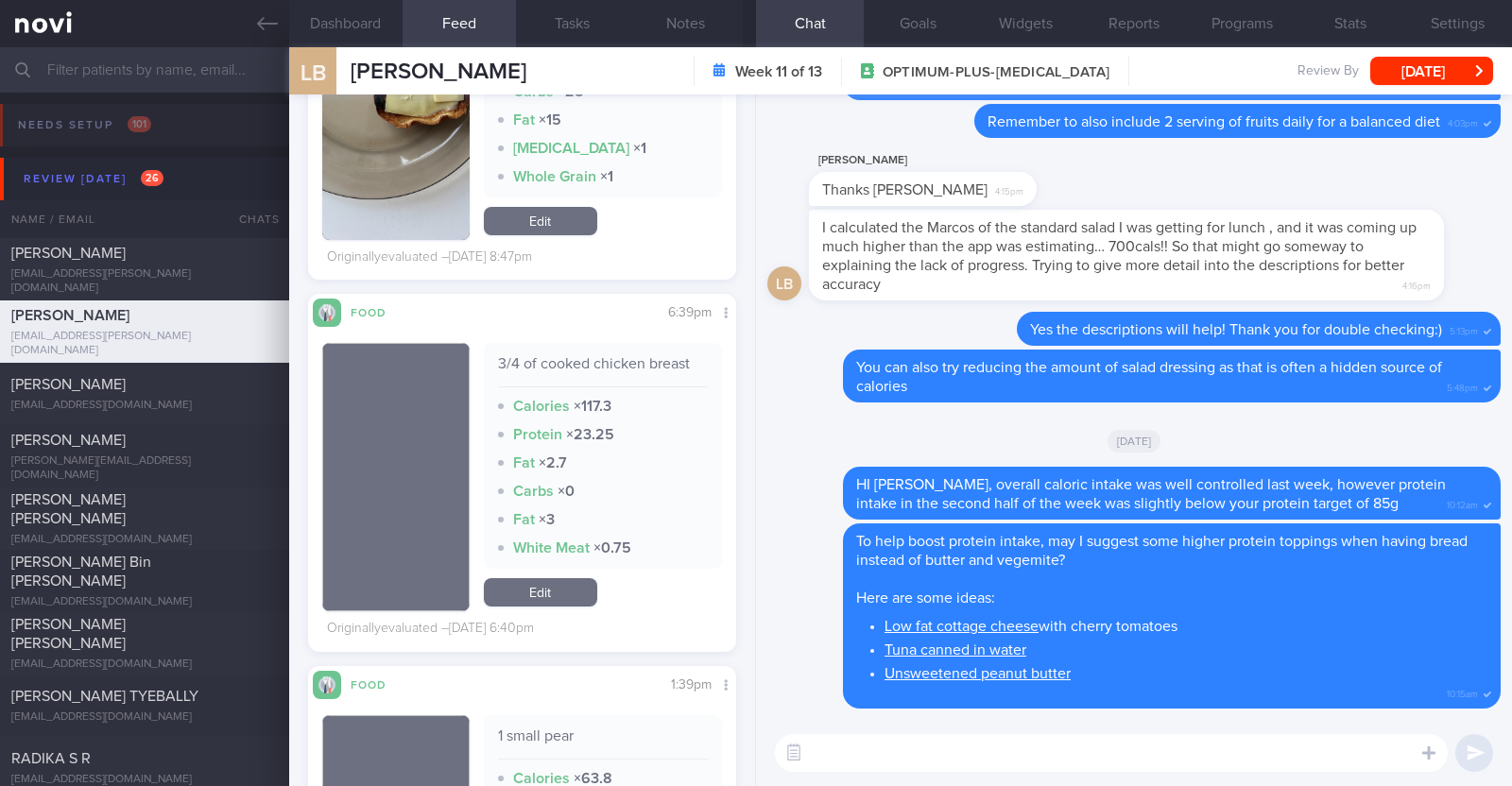
scroll to position [15707, 0]
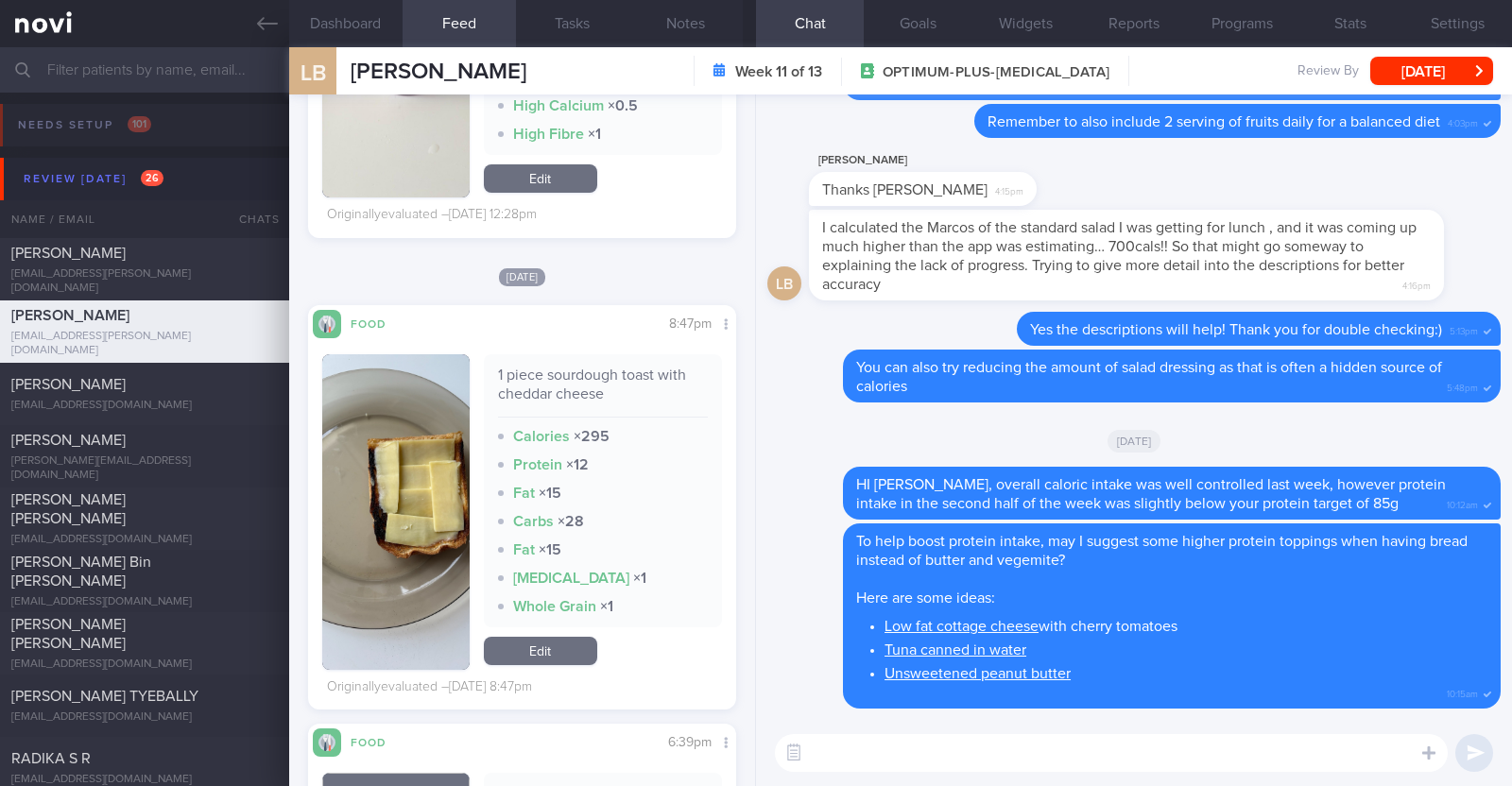
click at [870, 749] on textarea at bounding box center [1110, 753] width 672 height 38
click at [820, 753] on textarea "HI [PERSON_NAME]" at bounding box center [1110, 753] width 672 height 38
click at [896, 754] on textarea "Hi [PERSON_NAME]" at bounding box center [1110, 753] width 672 height 38
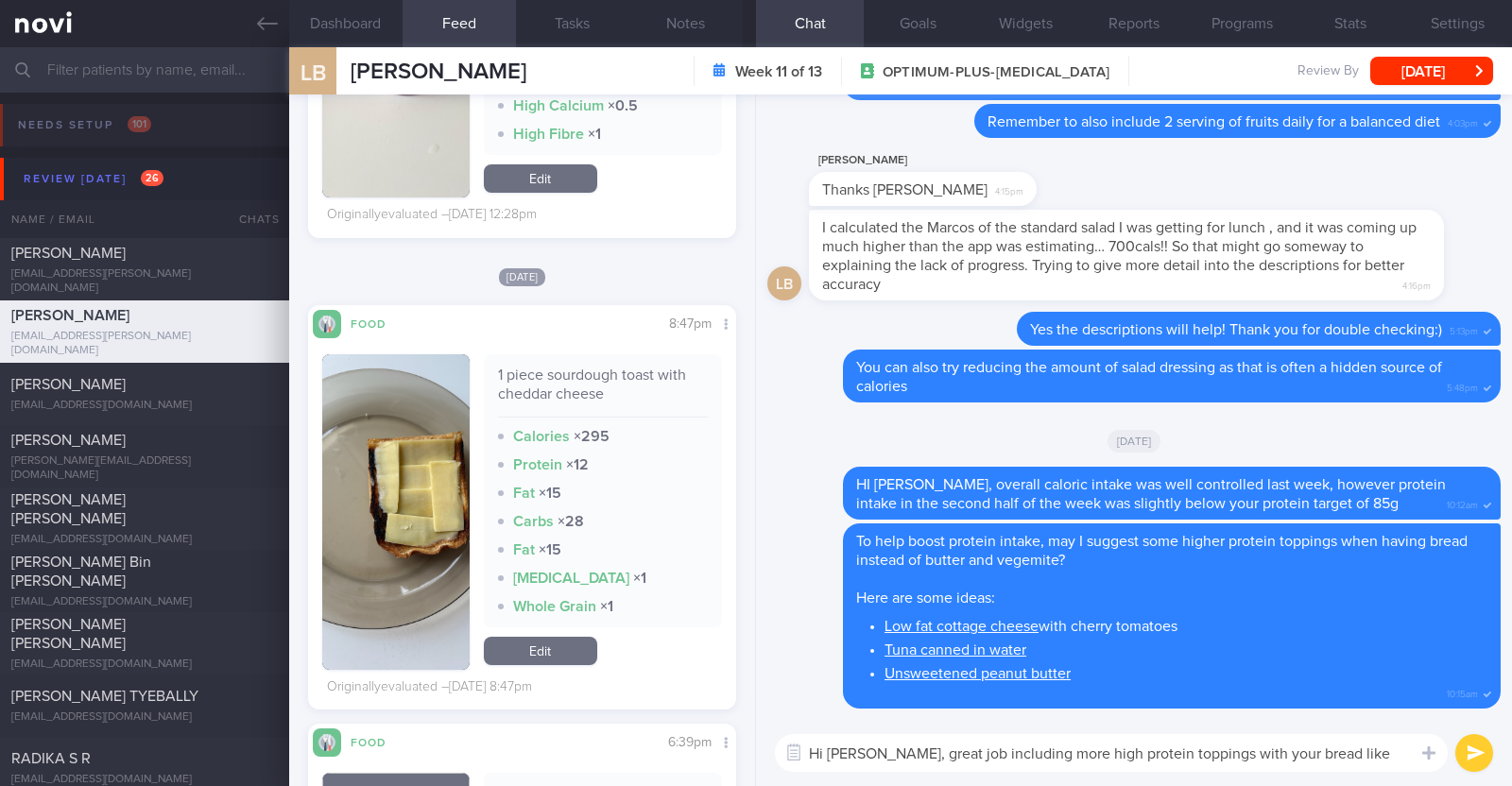
scroll to position [0, 0]
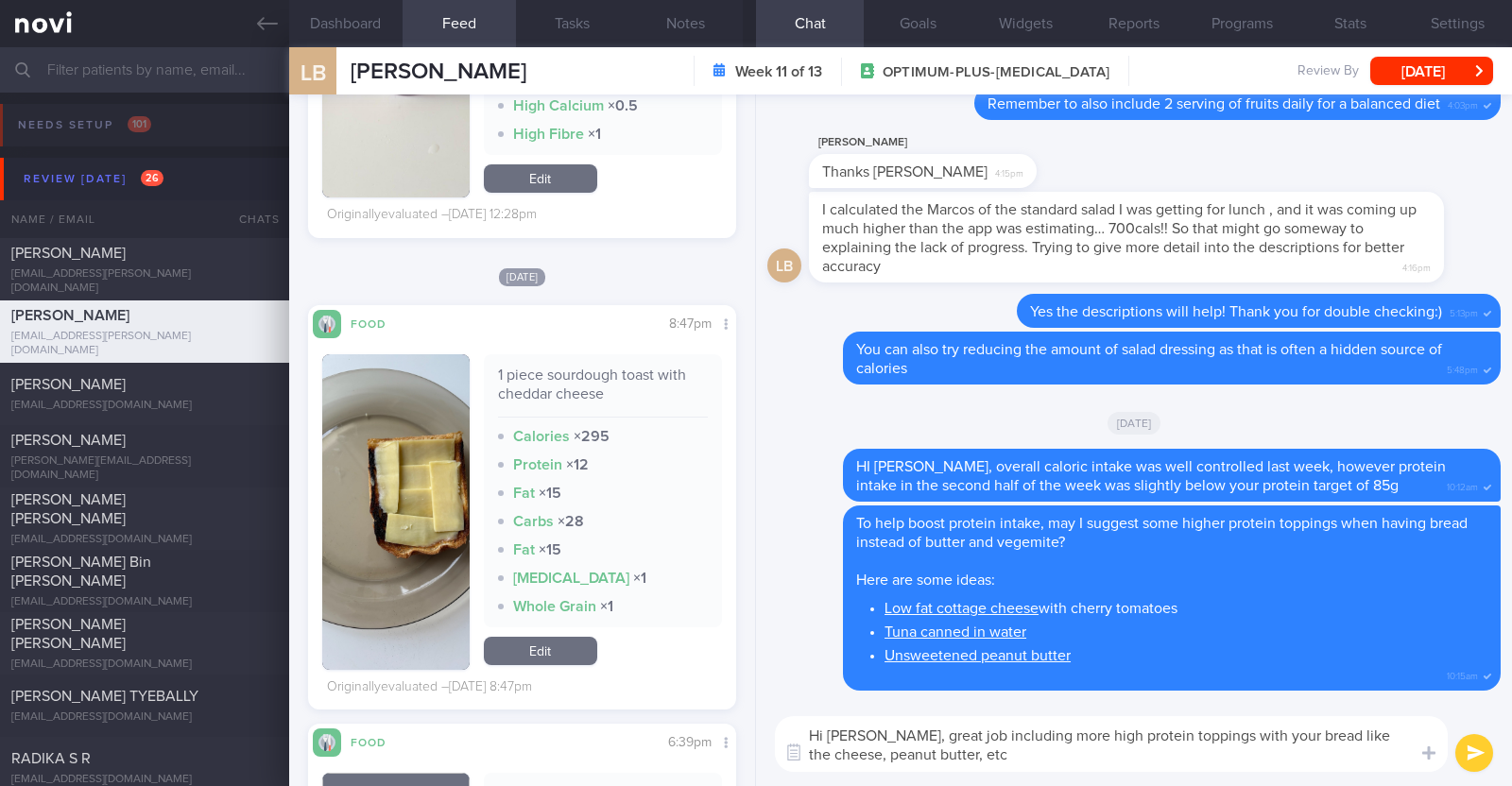
paste textarea "👍"
type textarea "Hi [PERSON_NAME], great job including more high protein toppings with your brea…"
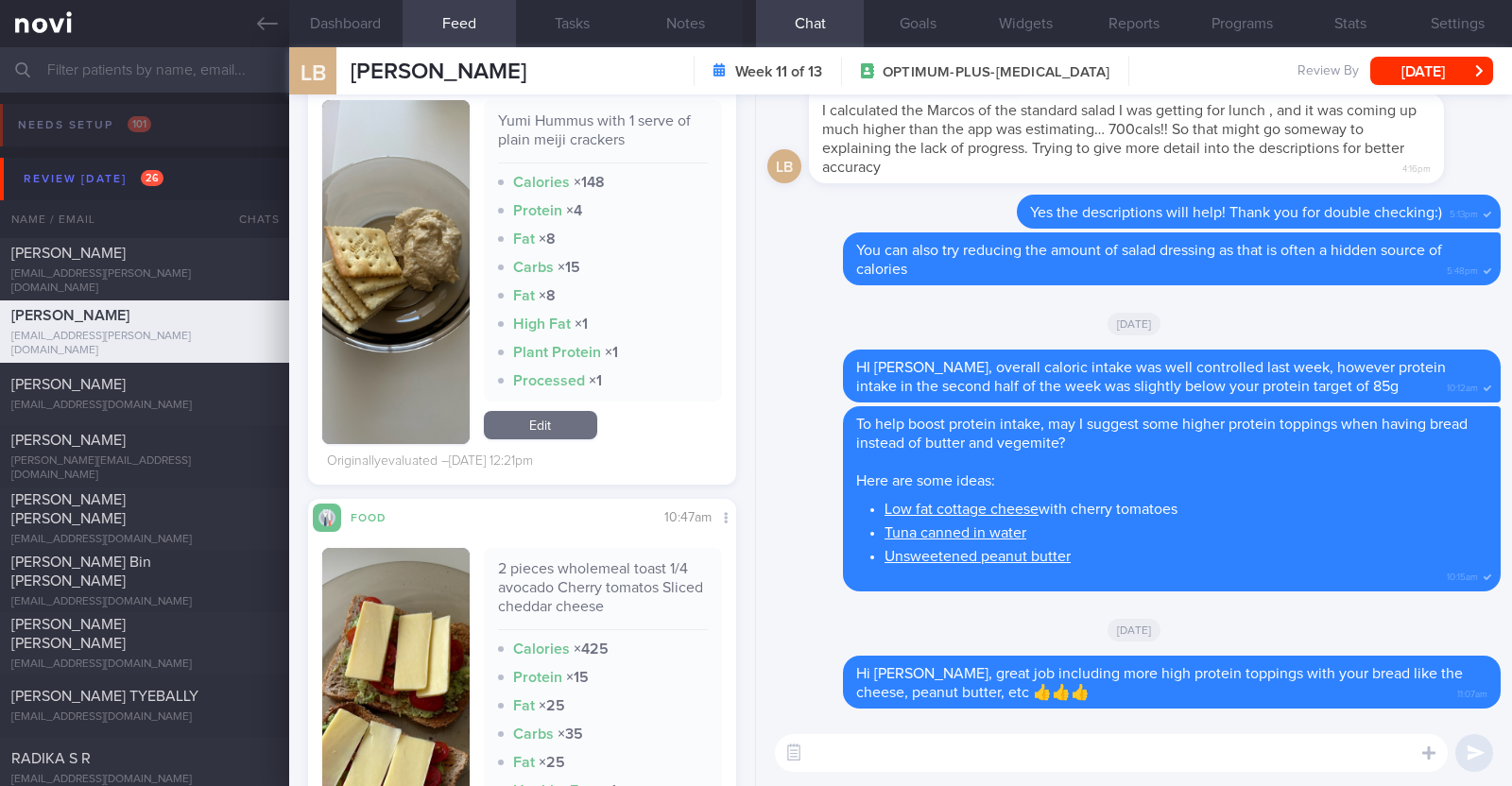
scroll to position [11219, 0]
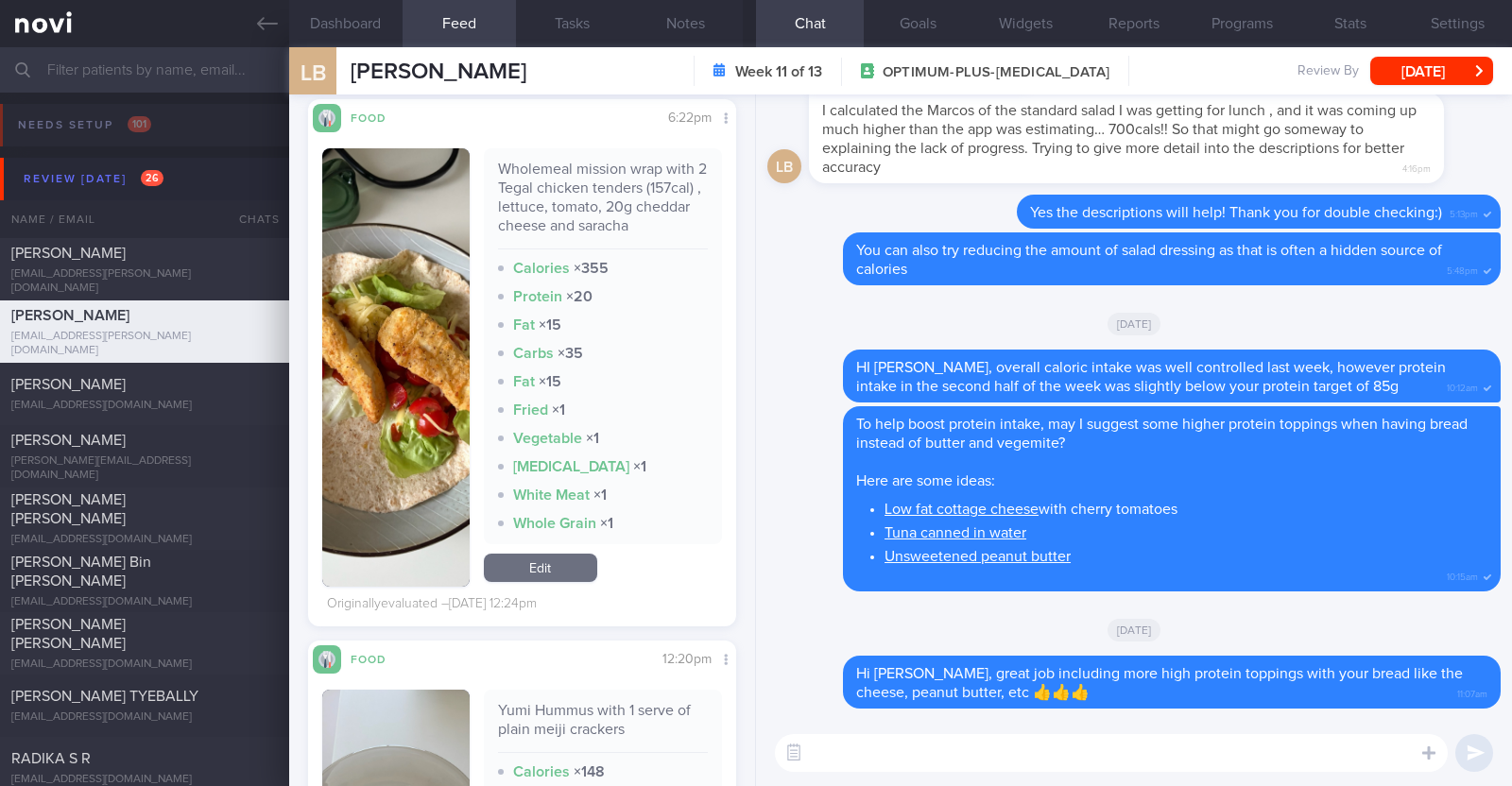
click at [936, 765] on textarea at bounding box center [1110, 753] width 672 height 38
click at [865, 753] on textarea "The Tegeal chicken" at bounding box center [1110, 753] width 672 height 38
click at [952, 759] on textarea "The Tegal chicken" at bounding box center [1110, 753] width 672 height 38
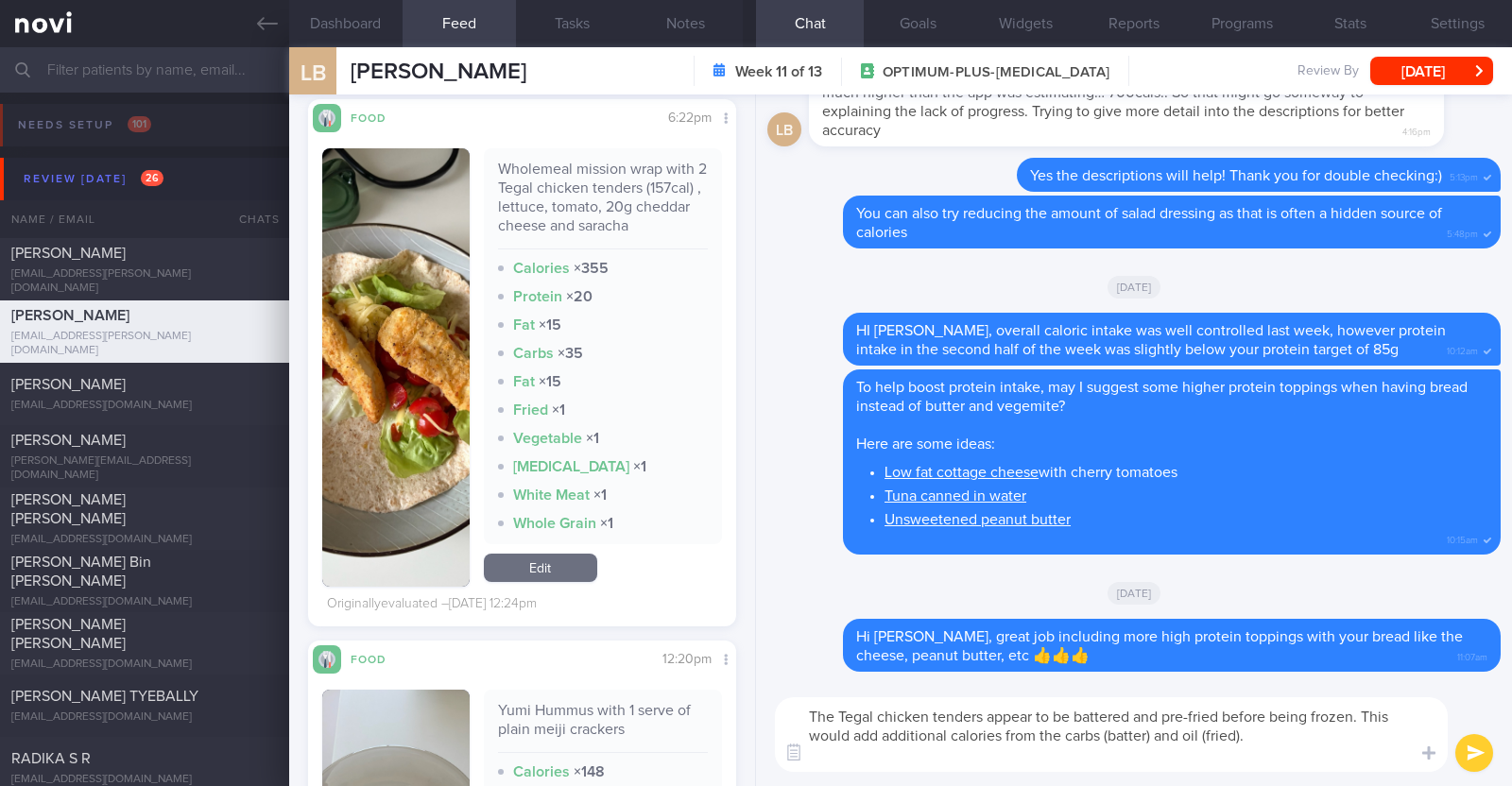
scroll to position [0, 0]
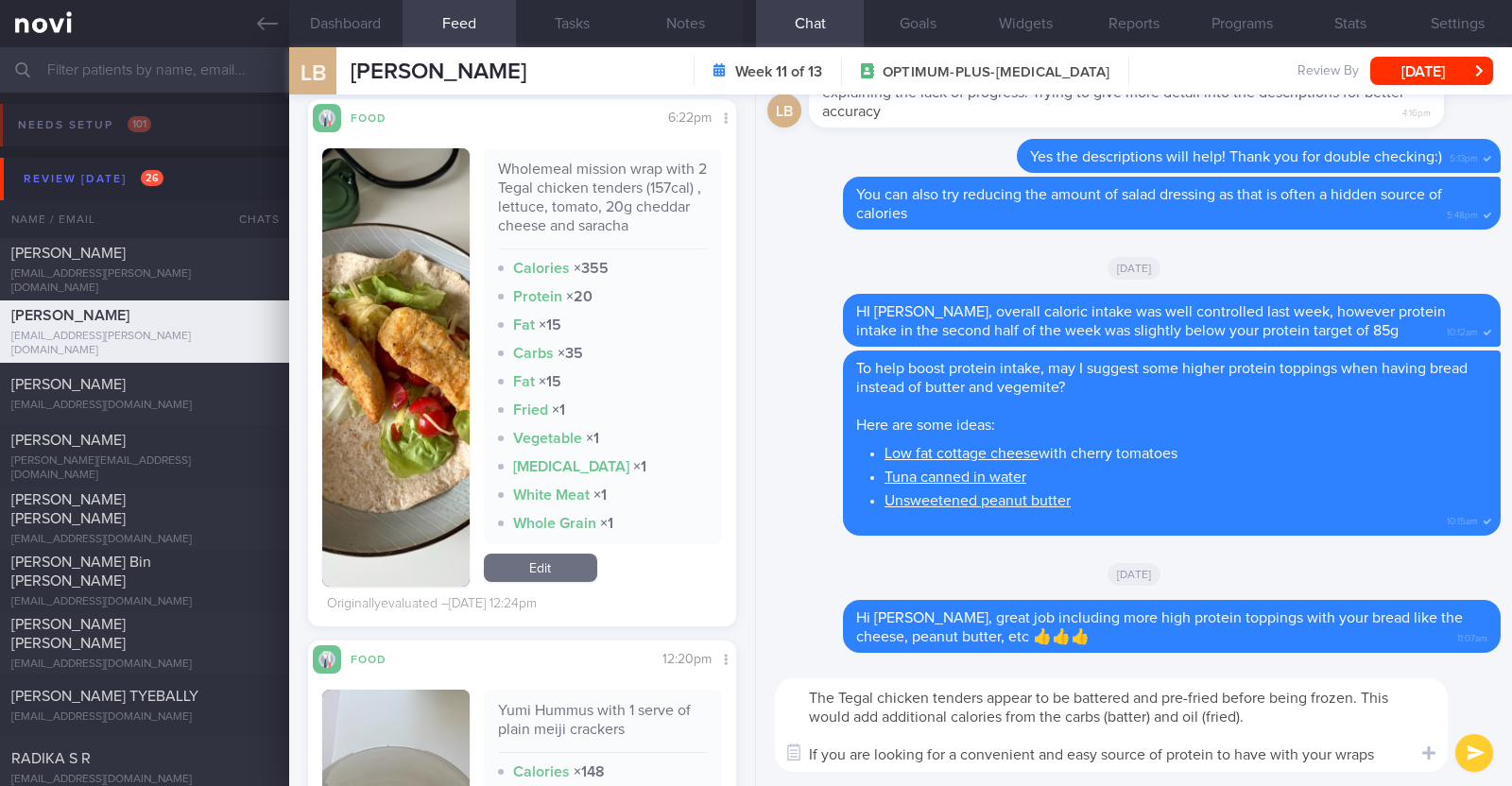
drag, startPoint x: 1067, startPoint y: 751, endPoint x: 1034, endPoint y: 746, distance: 33.4
click at [1034, 746] on textarea "The Tegal chicken tenders appear to be battered and pre-fried before being froz…" at bounding box center [1110, 725] width 672 height 94
click at [1071, 748] on textarea "The Tegal chicken tenders appear to be battered and pre-fried before being froz…" at bounding box center [1110, 725] width 672 height 94
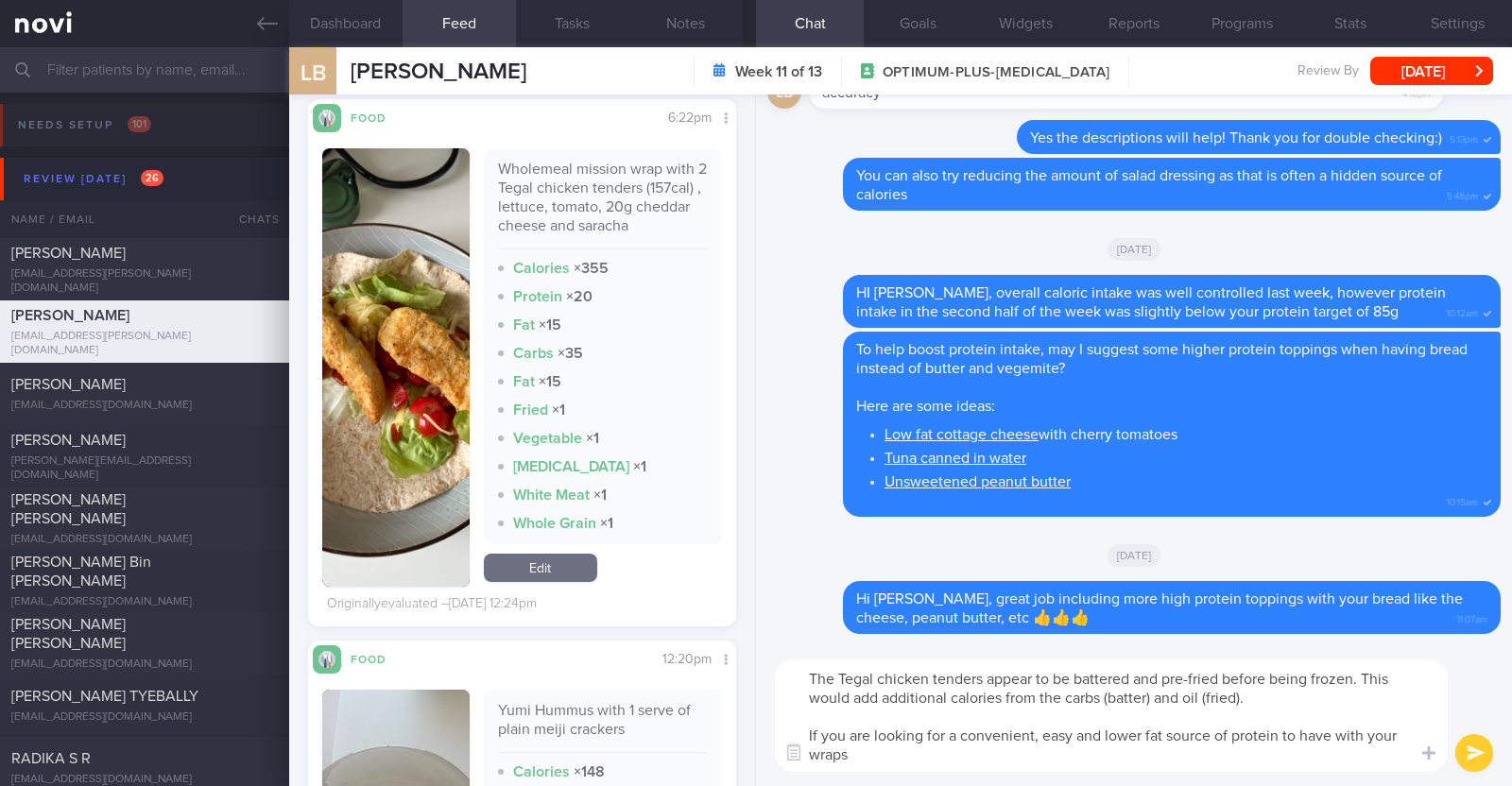
click at [852, 749] on textarea "The Tegal chicken tenders appear to be battered and pre-fried before being froz…" at bounding box center [1110, 716] width 672 height 113
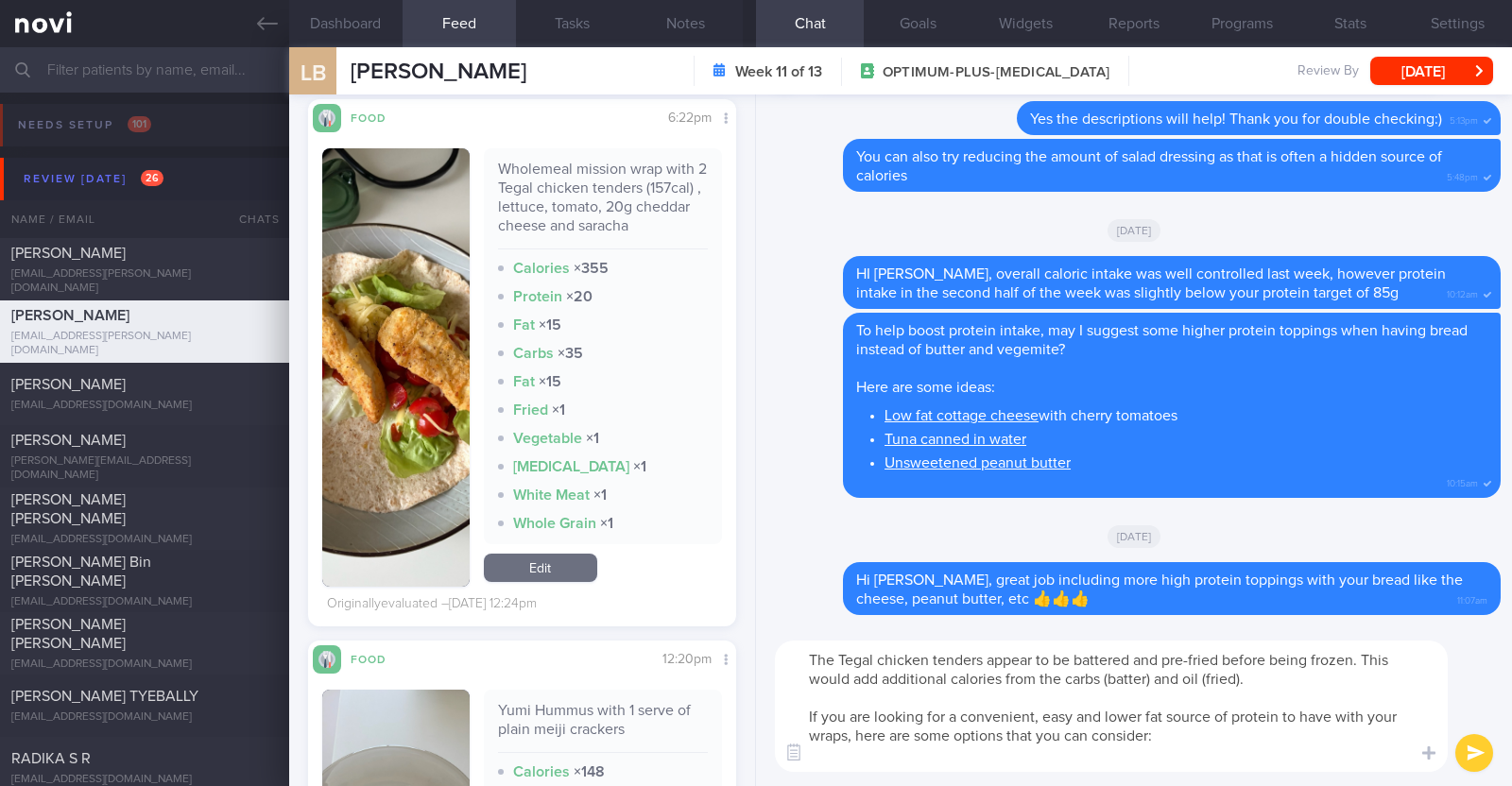
paste textarea "[New Multi Steamed Chicken Breast Fillet]([URL][DOMAIN_NAME]) - just air fry fo…"
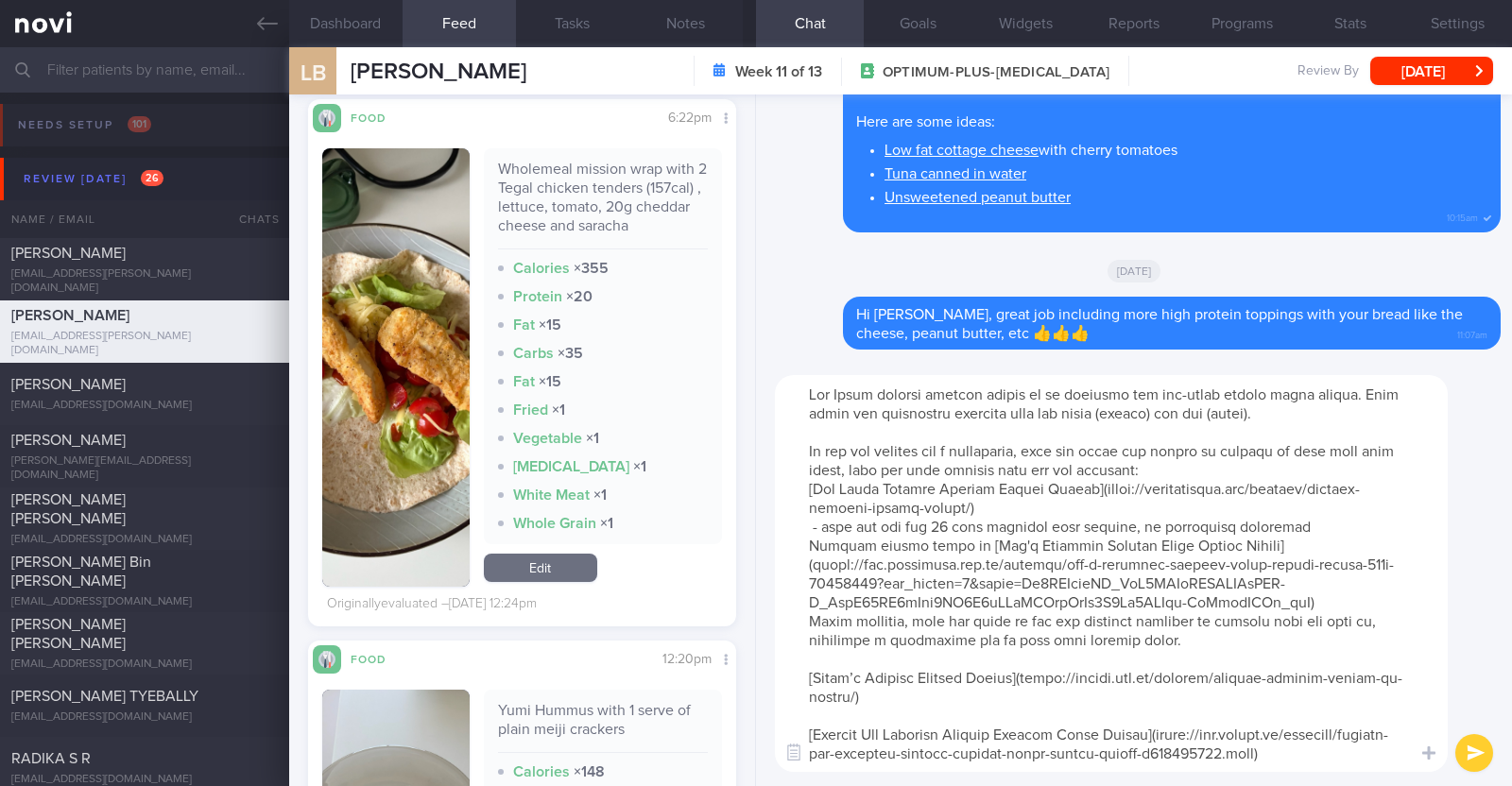
scroll to position [18, 0]
click at [963, 465] on textarea at bounding box center [1110, 573] width 672 height 397
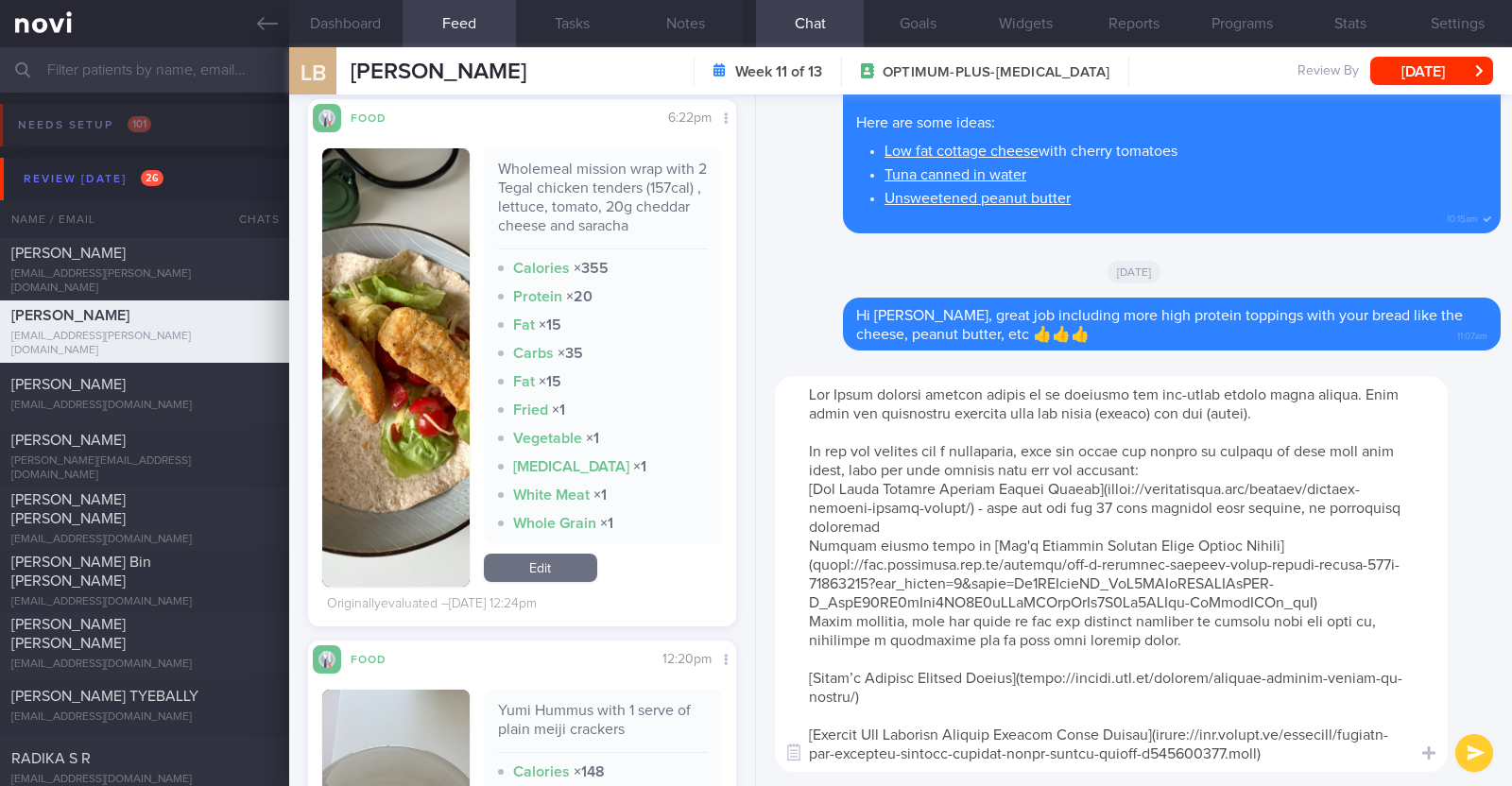
drag, startPoint x: 804, startPoint y: 512, endPoint x: 977, endPoint y: 506, distance: 173.1
click at [977, 506] on textarea at bounding box center [1110, 574] width 672 height 396
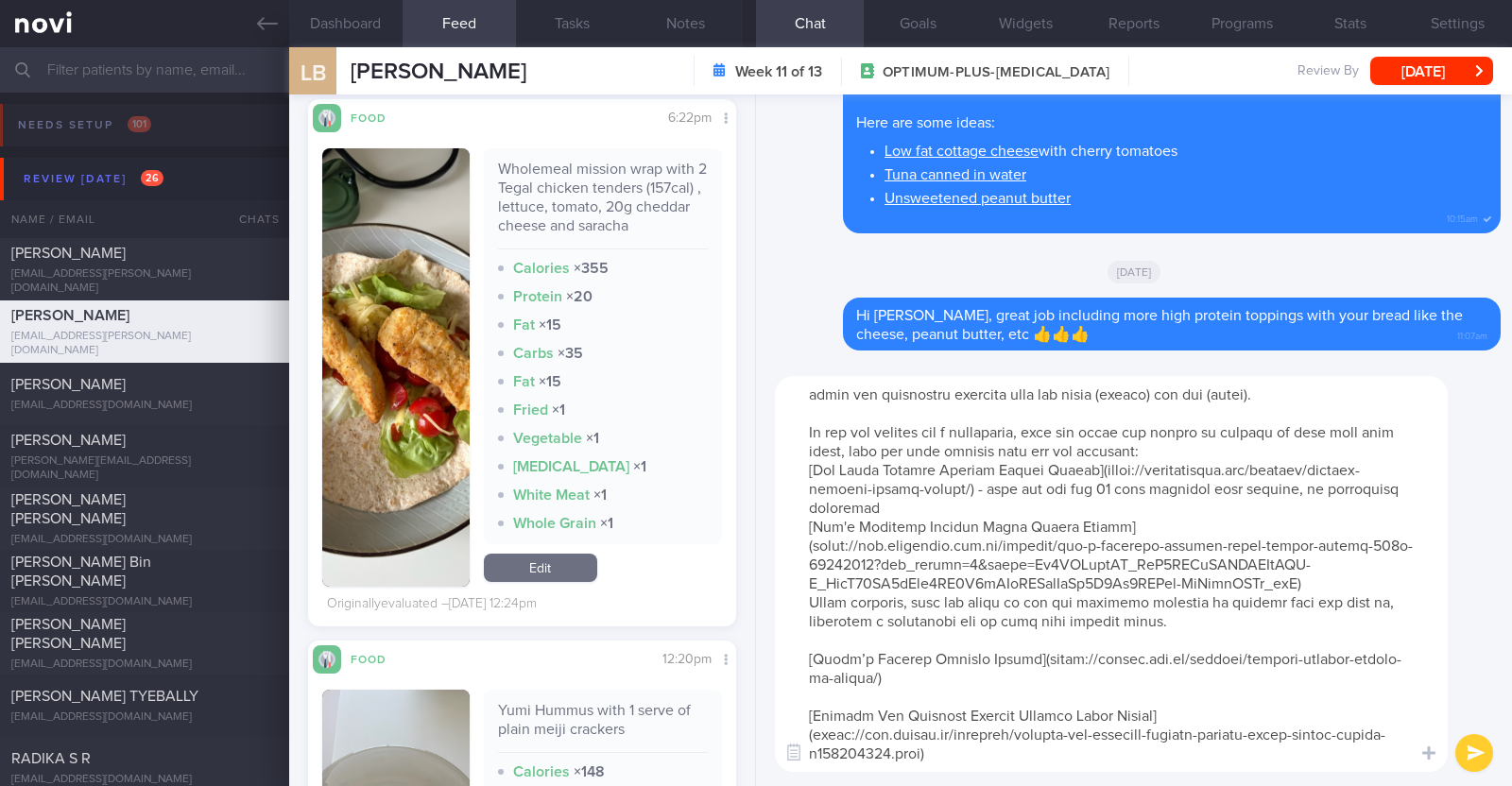
drag, startPoint x: 800, startPoint y: 583, endPoint x: 1239, endPoint y: 631, distance: 441.6
click at [1239, 631] on textarea at bounding box center [1110, 574] width 672 height 396
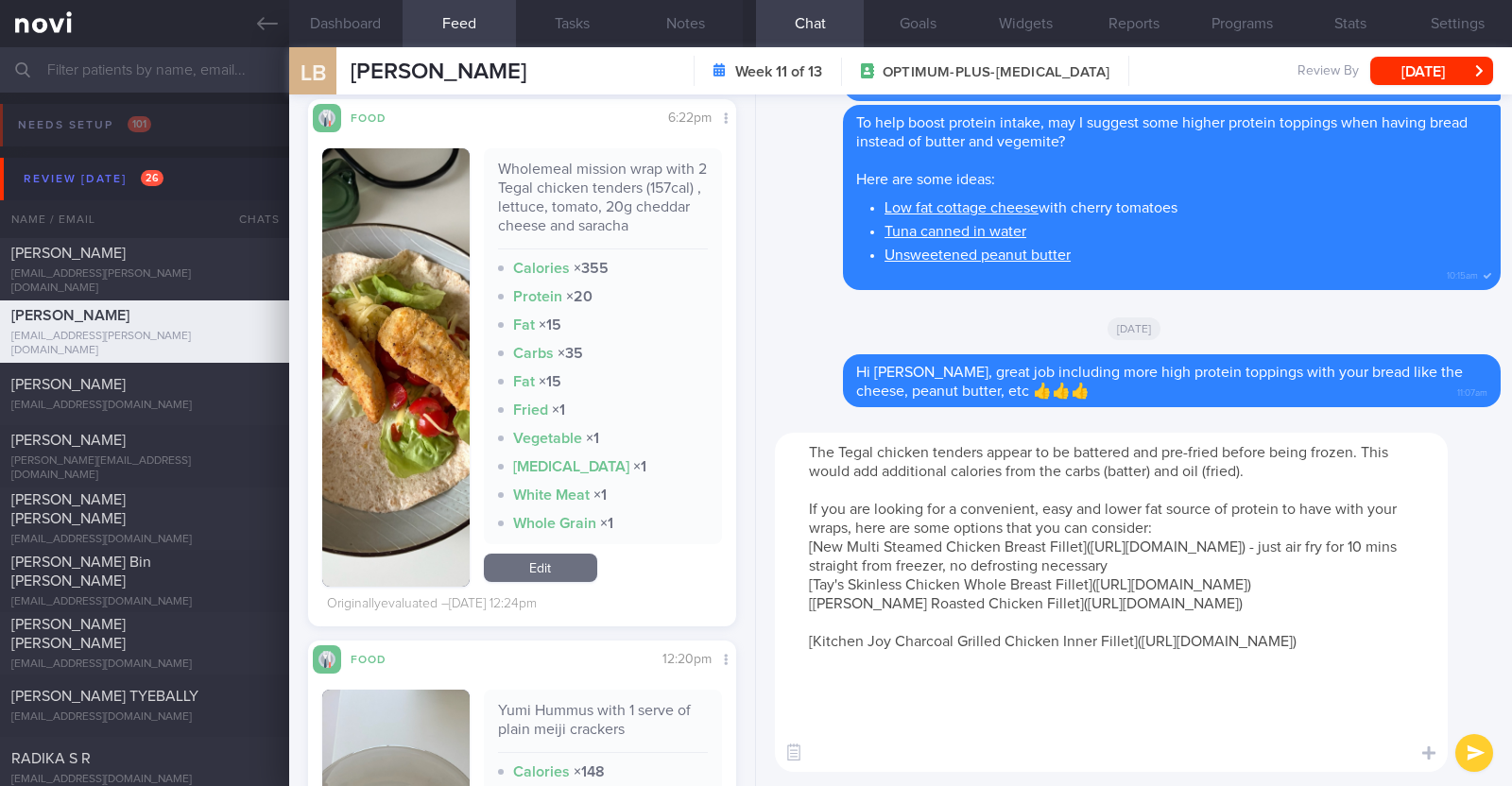
click at [821, 689] on textarea "The Tegal chicken tenders appear to be battered and pre-fried before being froz…" at bounding box center [1110, 602] width 672 height 339
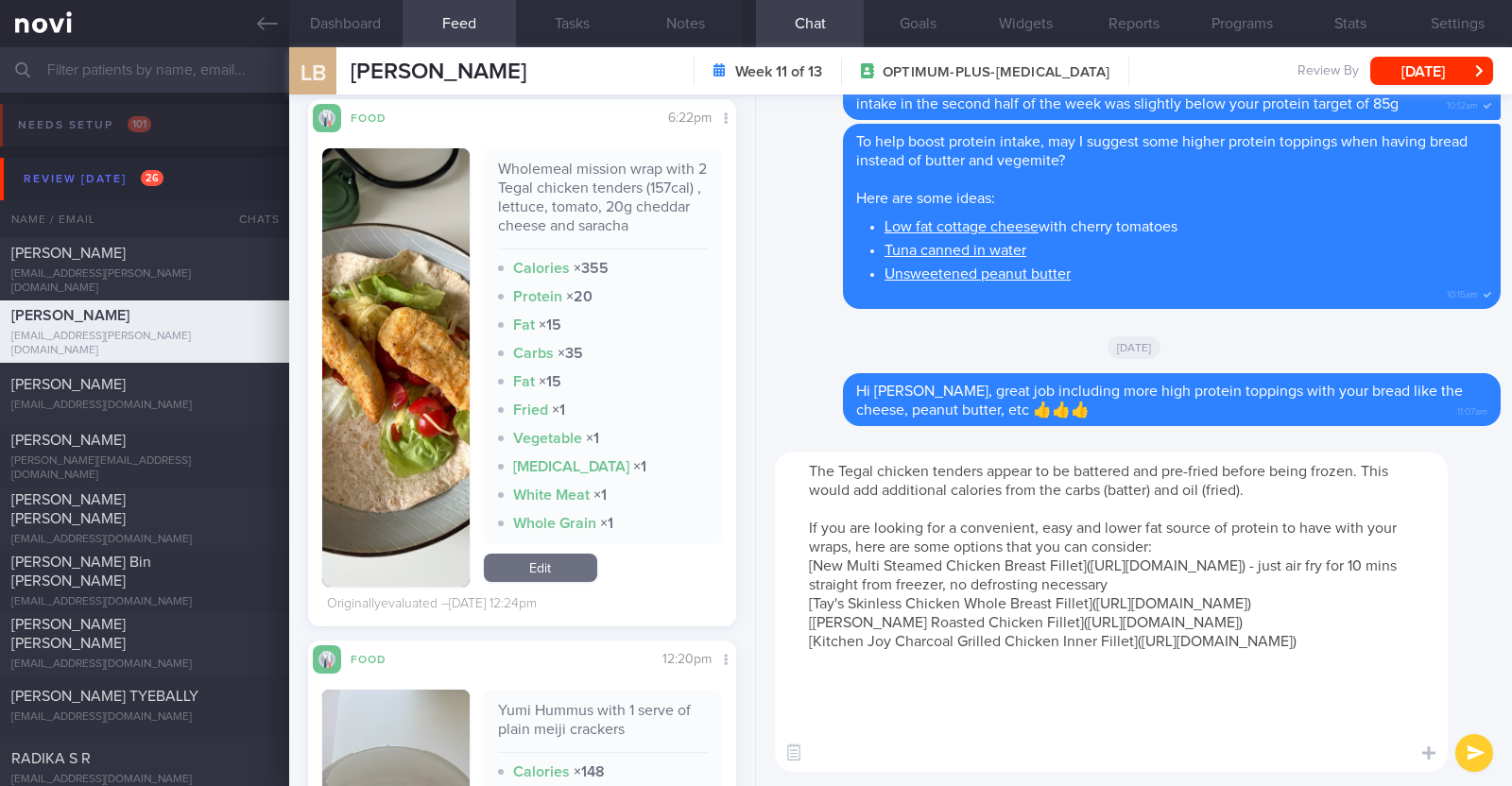
type textarea "The Tegal chicken tenders appear to be battered and pre-fried before being froz…"
click at [1459, 744] on button "submit" at bounding box center [1475, 753] width 38 height 38
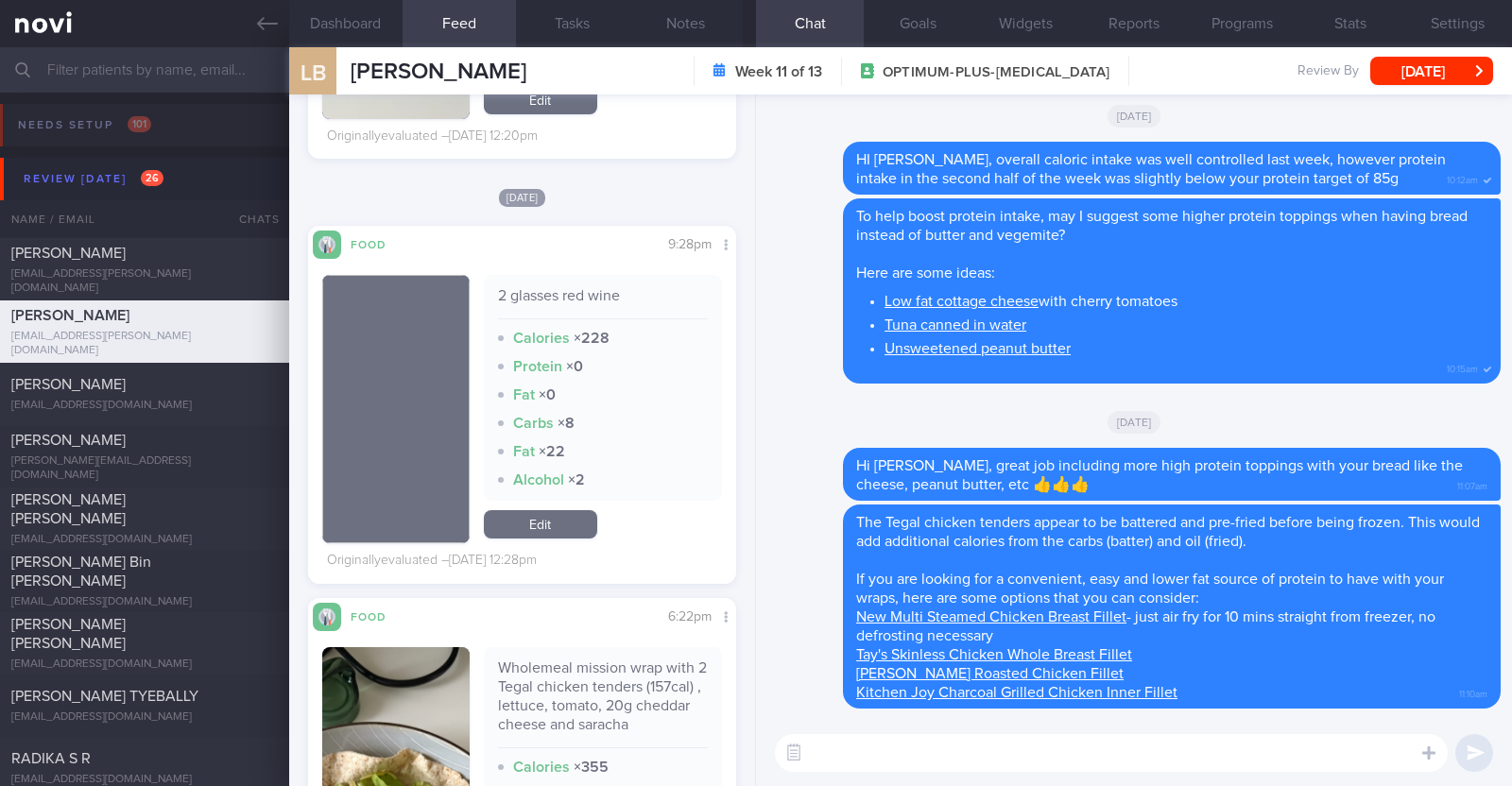
scroll to position [10274, 0]
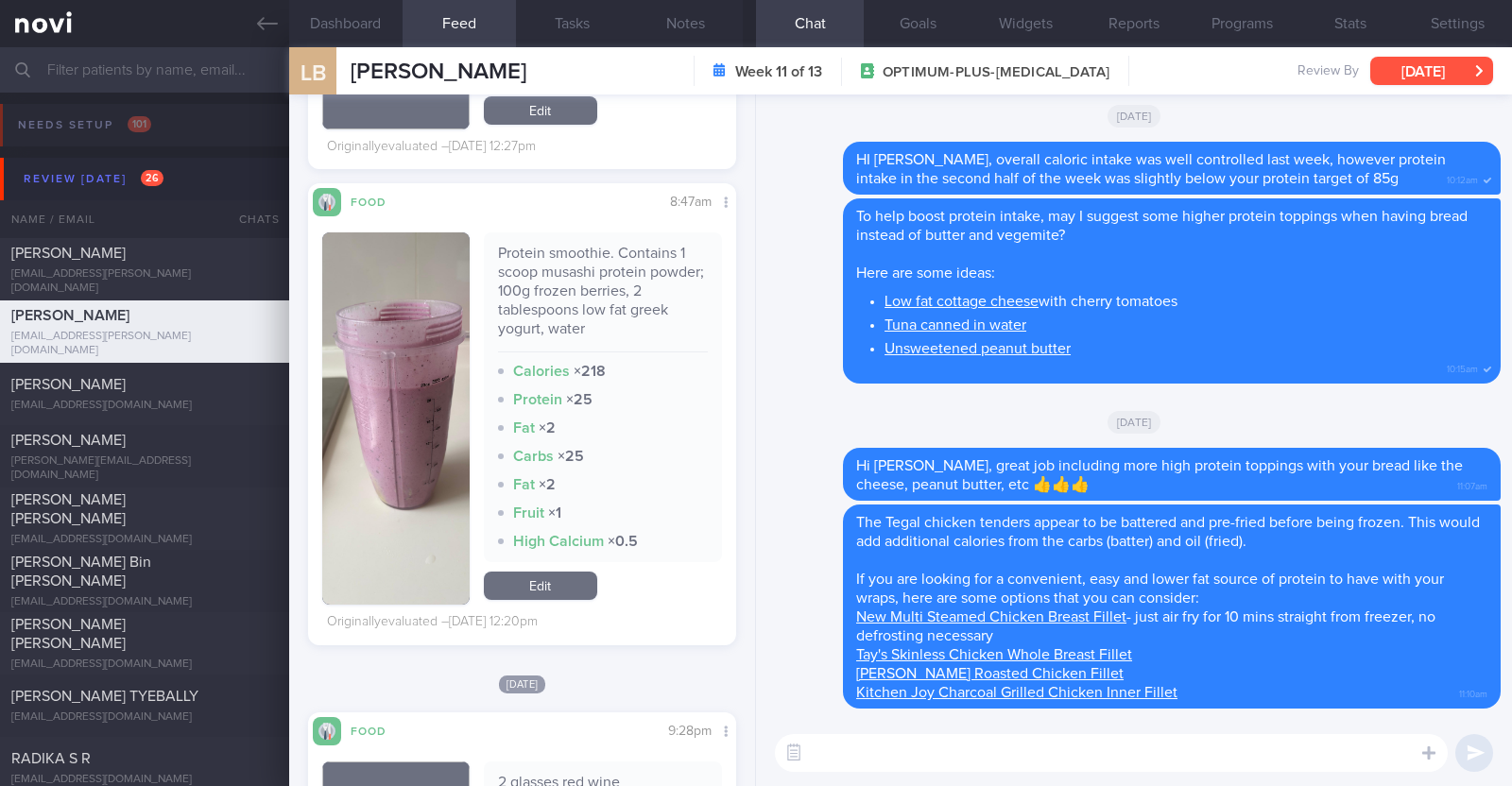
click at [1436, 79] on button "[DATE]" at bounding box center [1432, 71] width 122 height 29
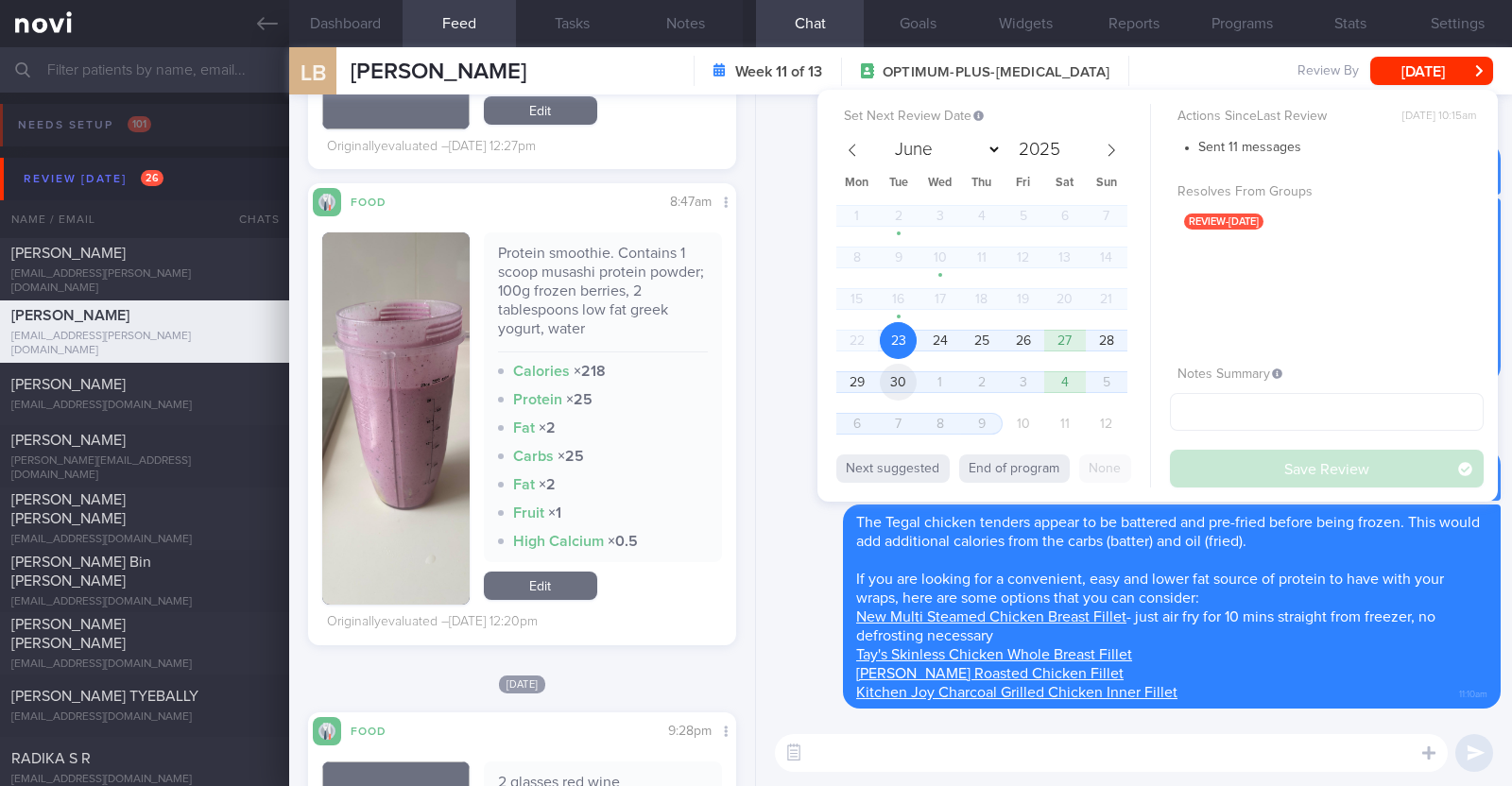
click at [893, 385] on span "30" at bounding box center [898, 382] width 37 height 37
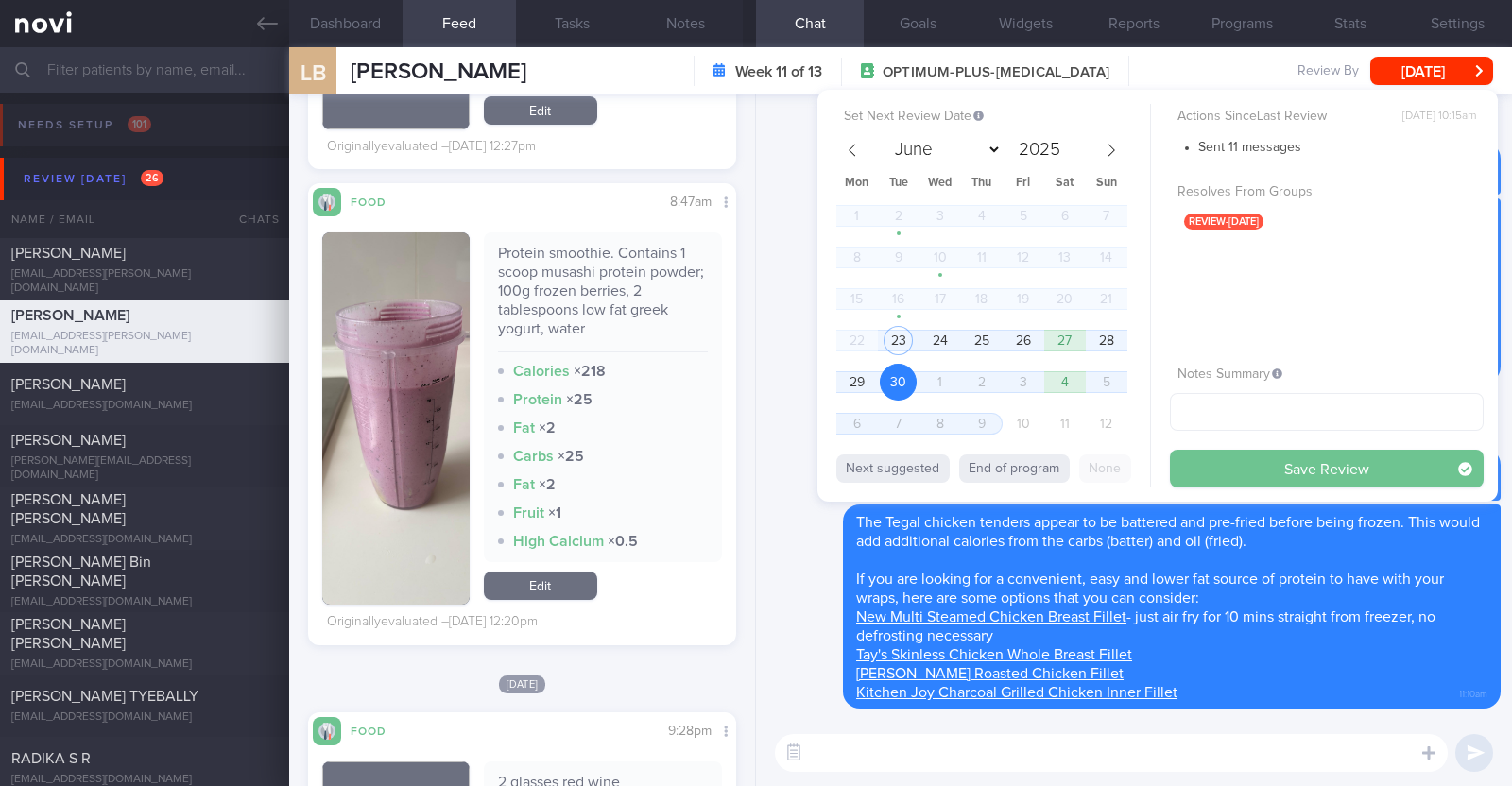
click at [1297, 471] on button "Save Review" at bounding box center [1326, 469] width 314 height 38
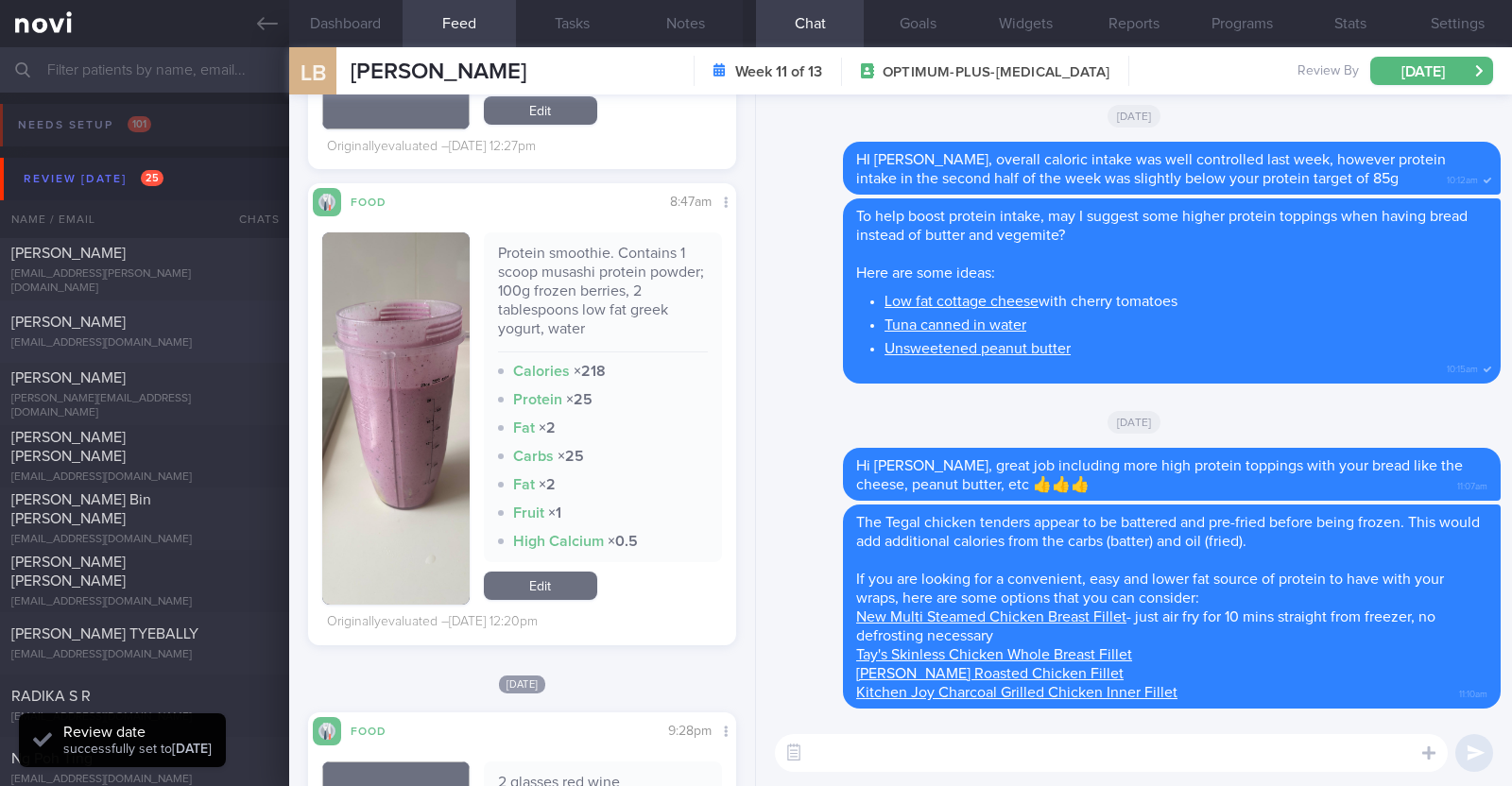
click at [189, 317] on div "[PERSON_NAME]" at bounding box center [142, 322] width 262 height 19
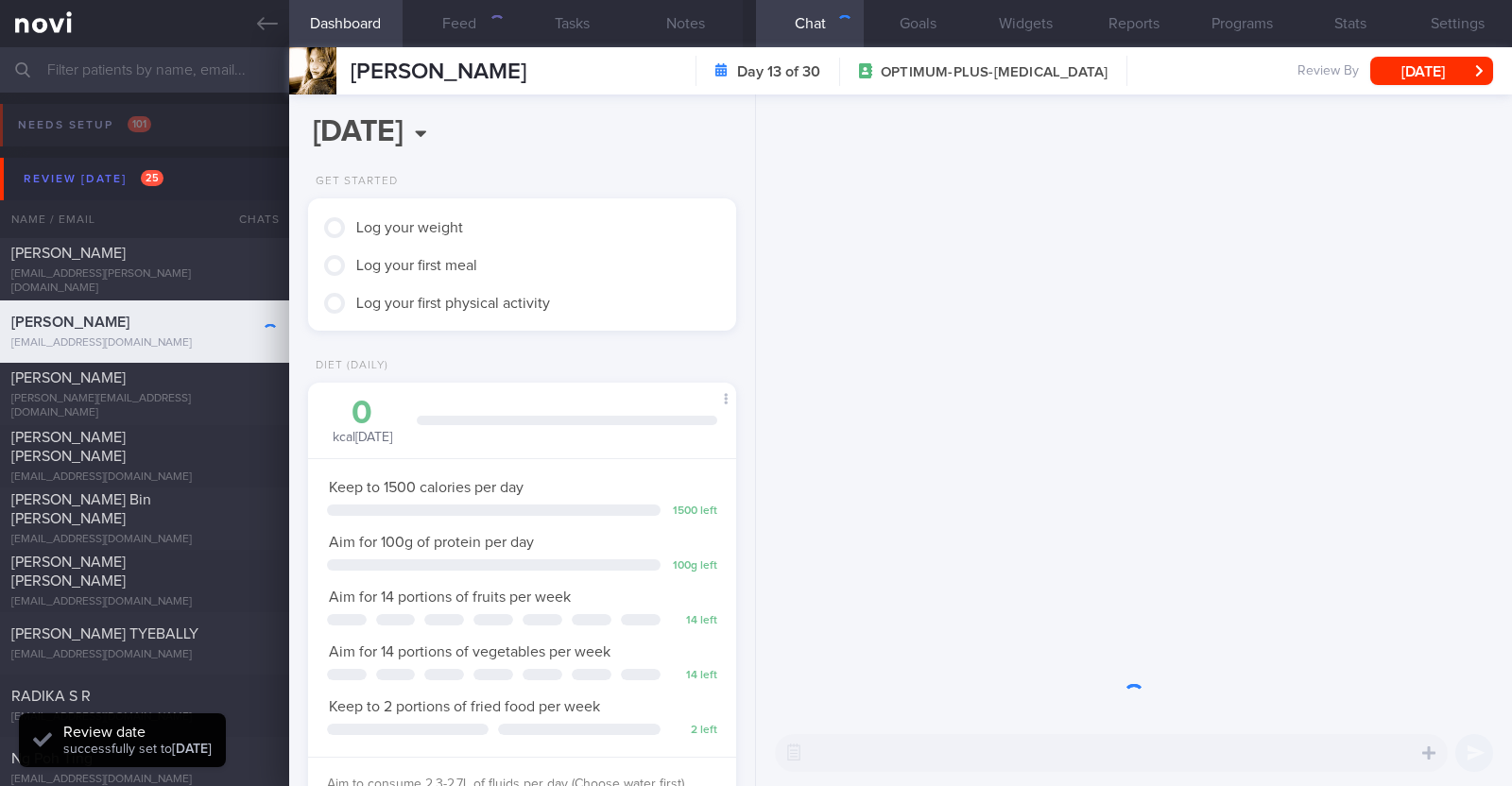
scroll to position [214, 376]
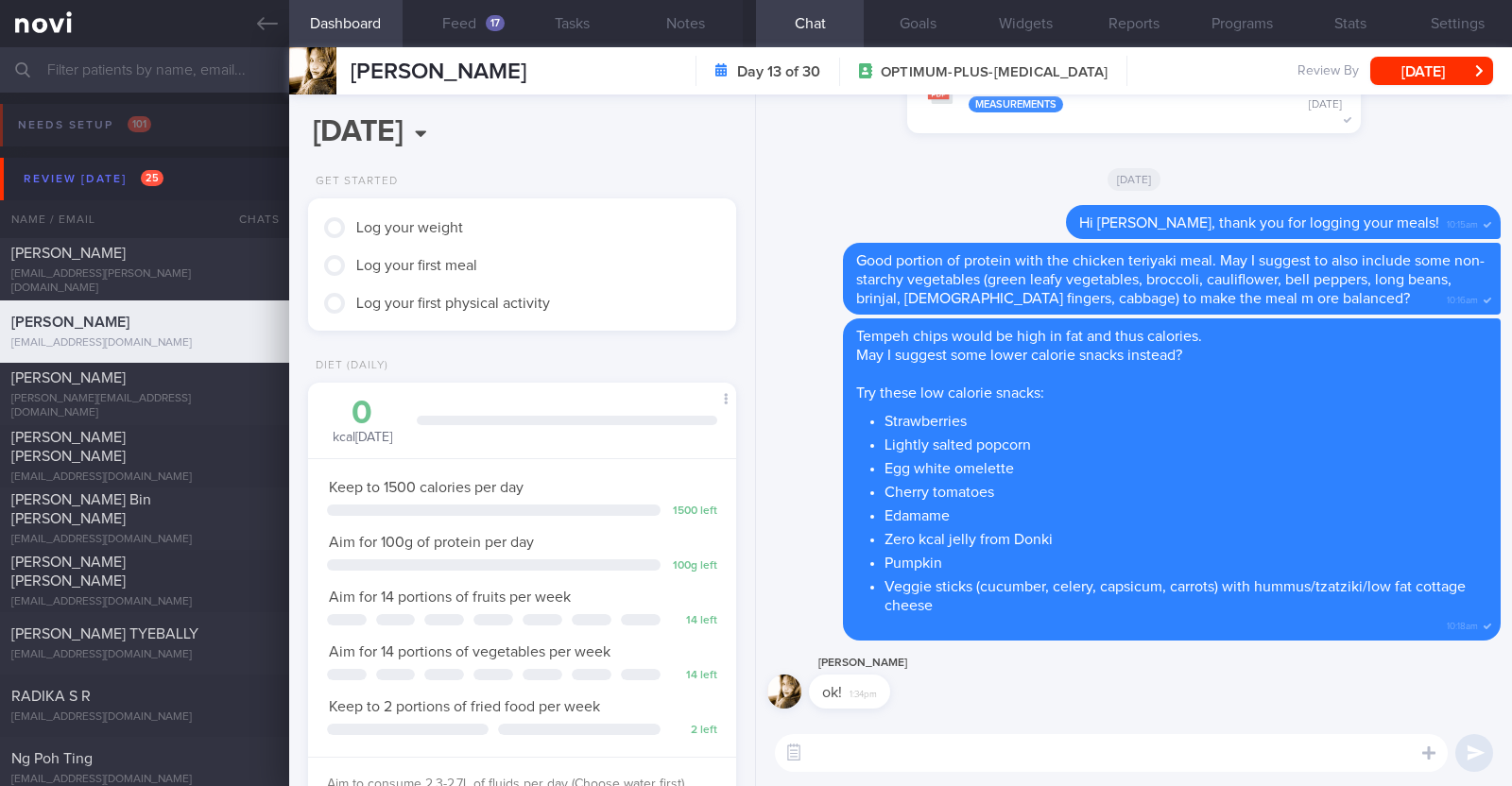
scroll to position [214, 376]
click at [480, 27] on button "Feed 17" at bounding box center [459, 23] width 114 height 47
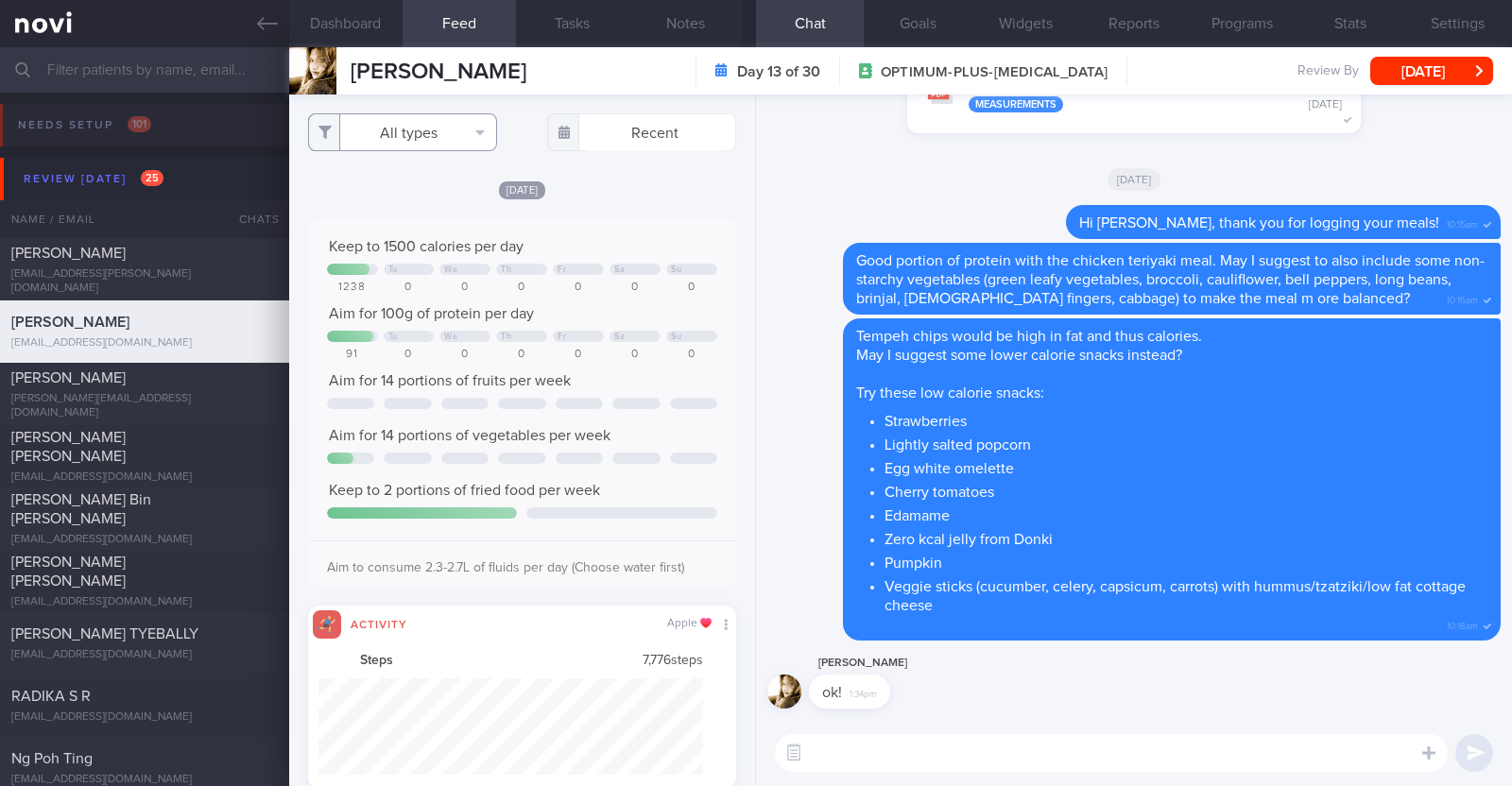
click at [419, 125] on button "All types" at bounding box center [403, 133] width 189 height 38
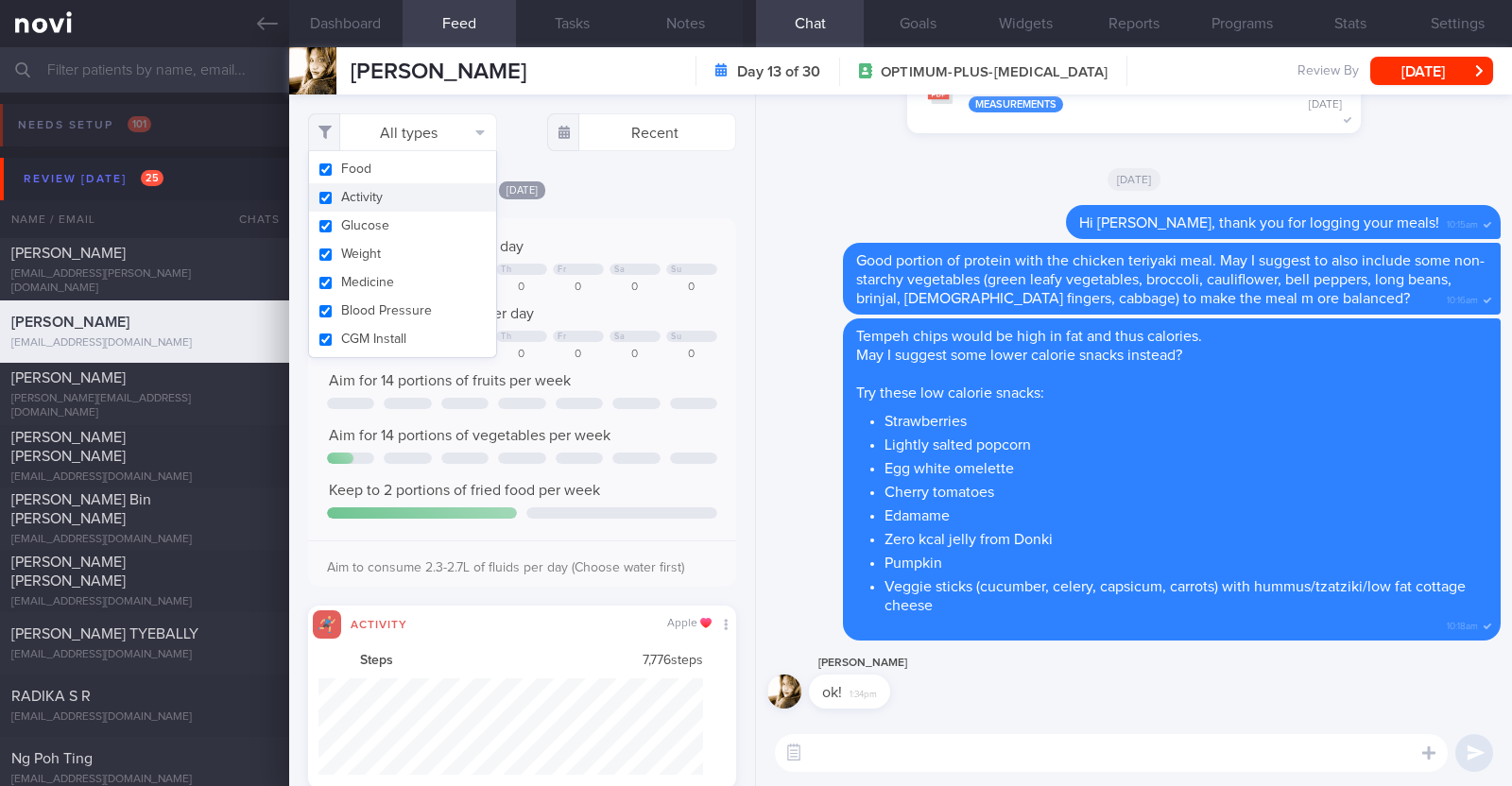
click at [382, 203] on button "Activity" at bounding box center [403, 198] width 187 height 29
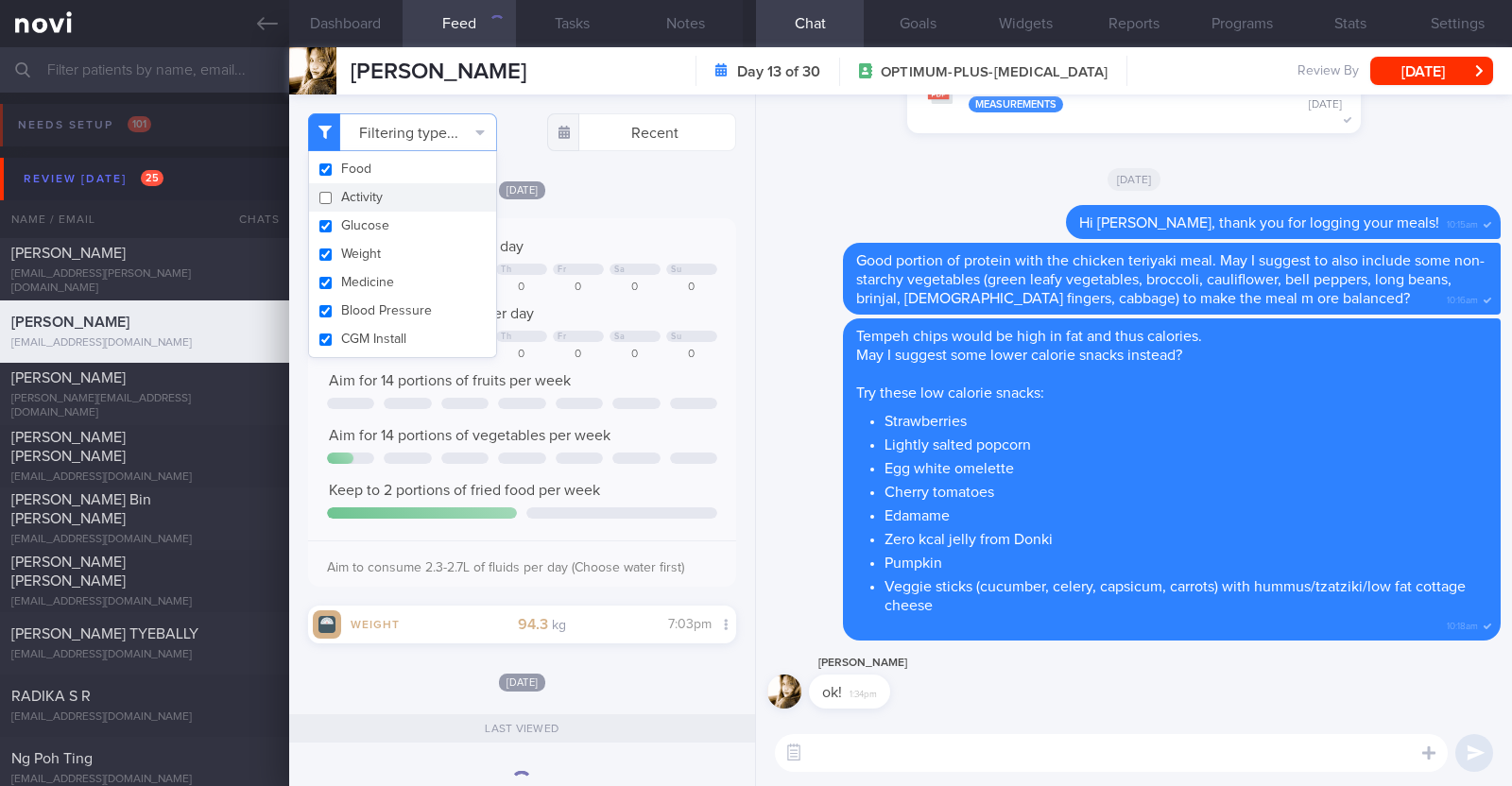
checkbox input "false"
click at [614, 189] on div "[DATE]" at bounding box center [522, 189] width 428 height 20
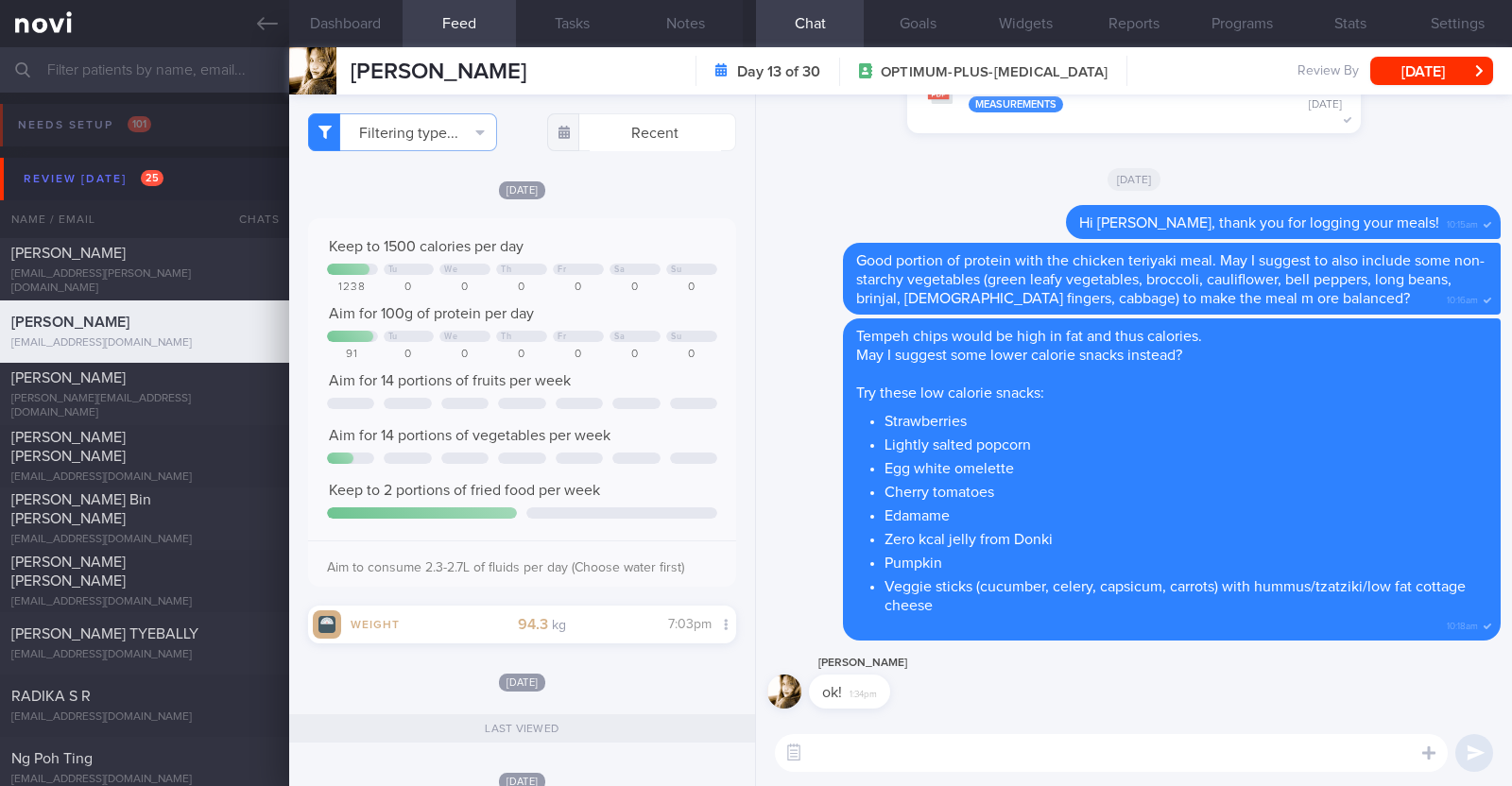
click at [942, 762] on textarea at bounding box center [1110, 753] width 672 height 38
type textarea "Hi Donna, happy Tuesday:)"
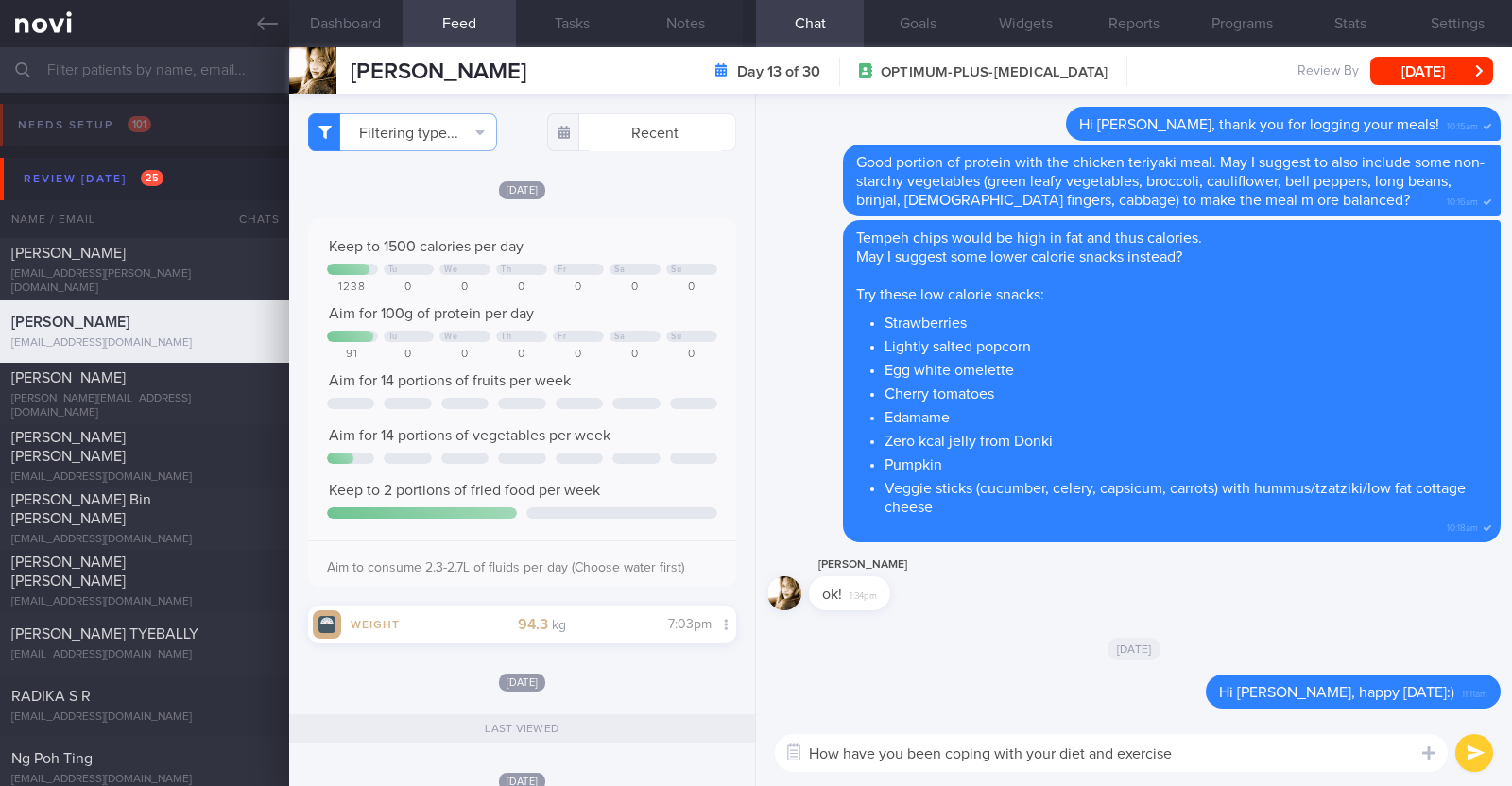
type textarea "How have you been coping with your diet and exercise?"
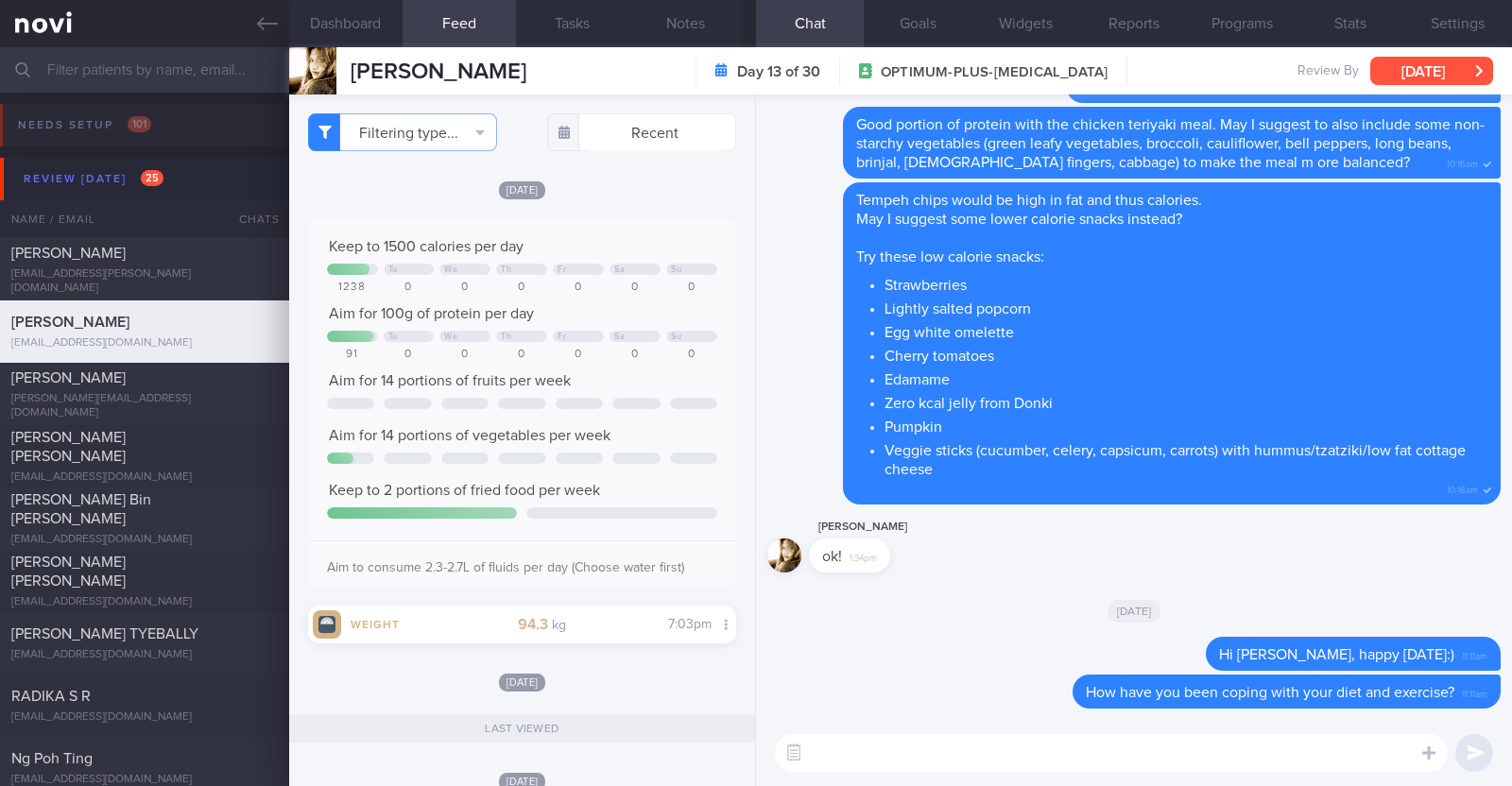
click at [1409, 72] on button "[DATE]" at bounding box center [1432, 71] width 122 height 29
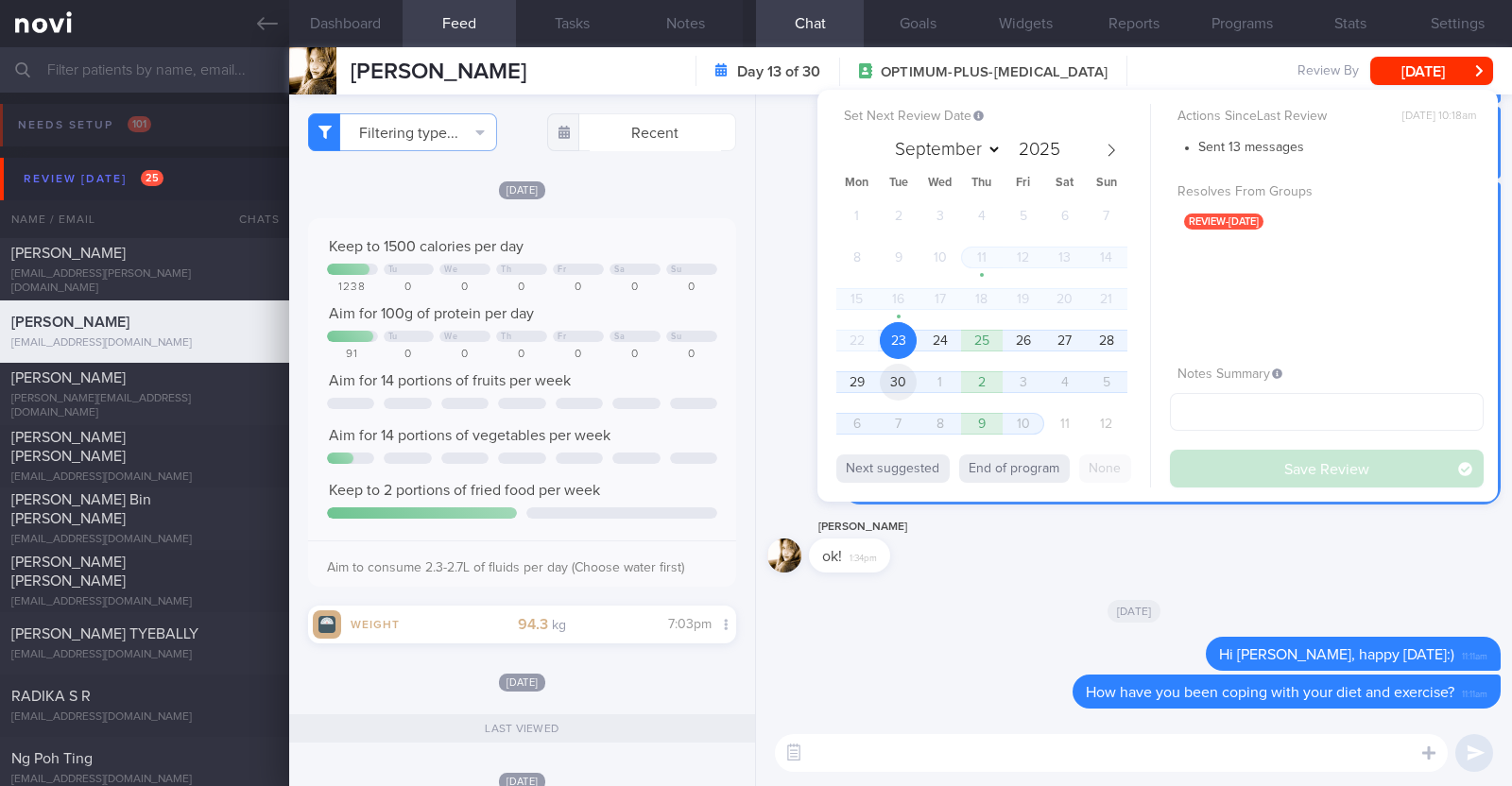
click at [892, 389] on span "30" at bounding box center [898, 382] width 37 height 37
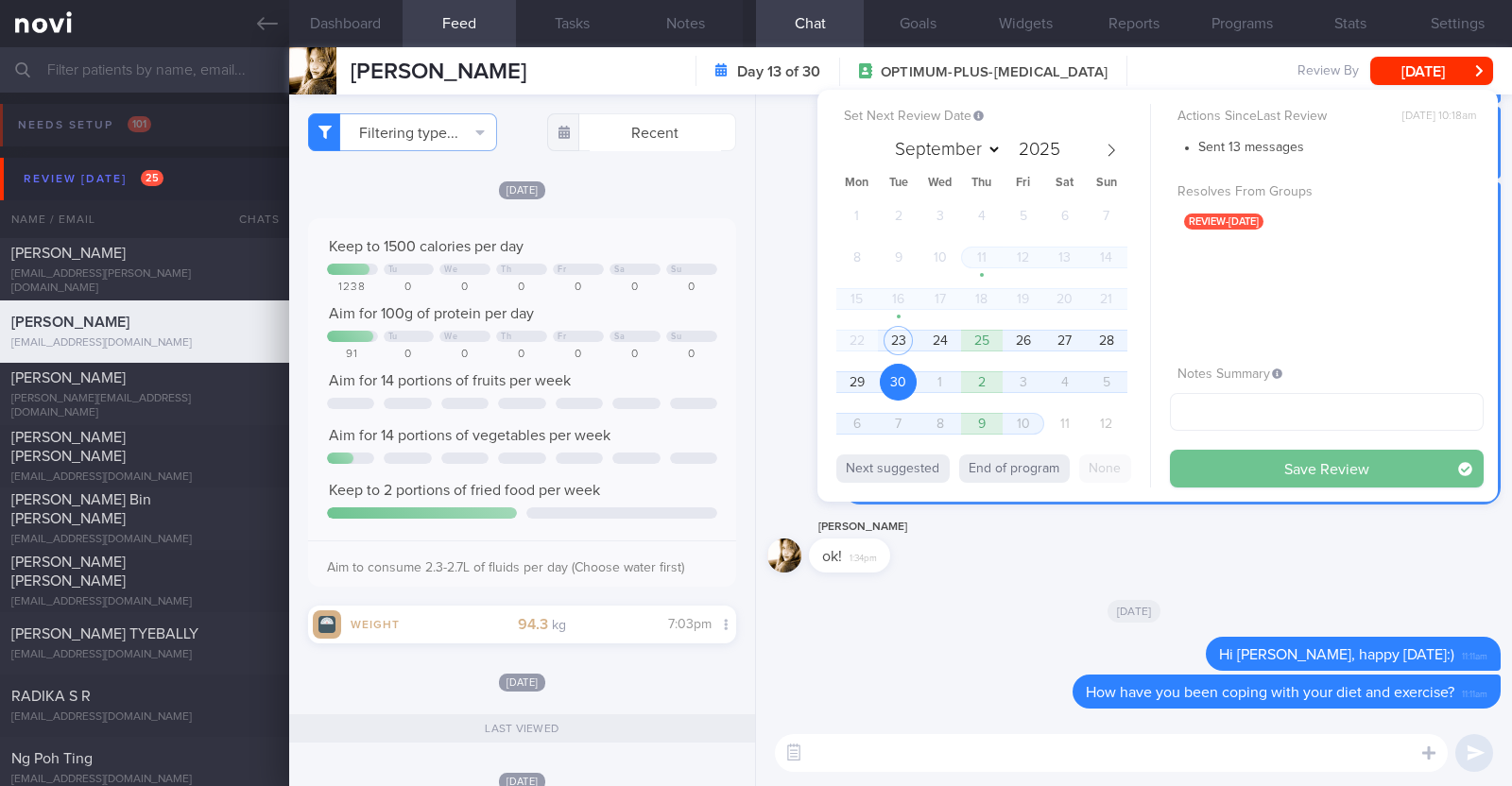
click at [1215, 471] on button "Save Review" at bounding box center [1326, 469] width 314 height 38
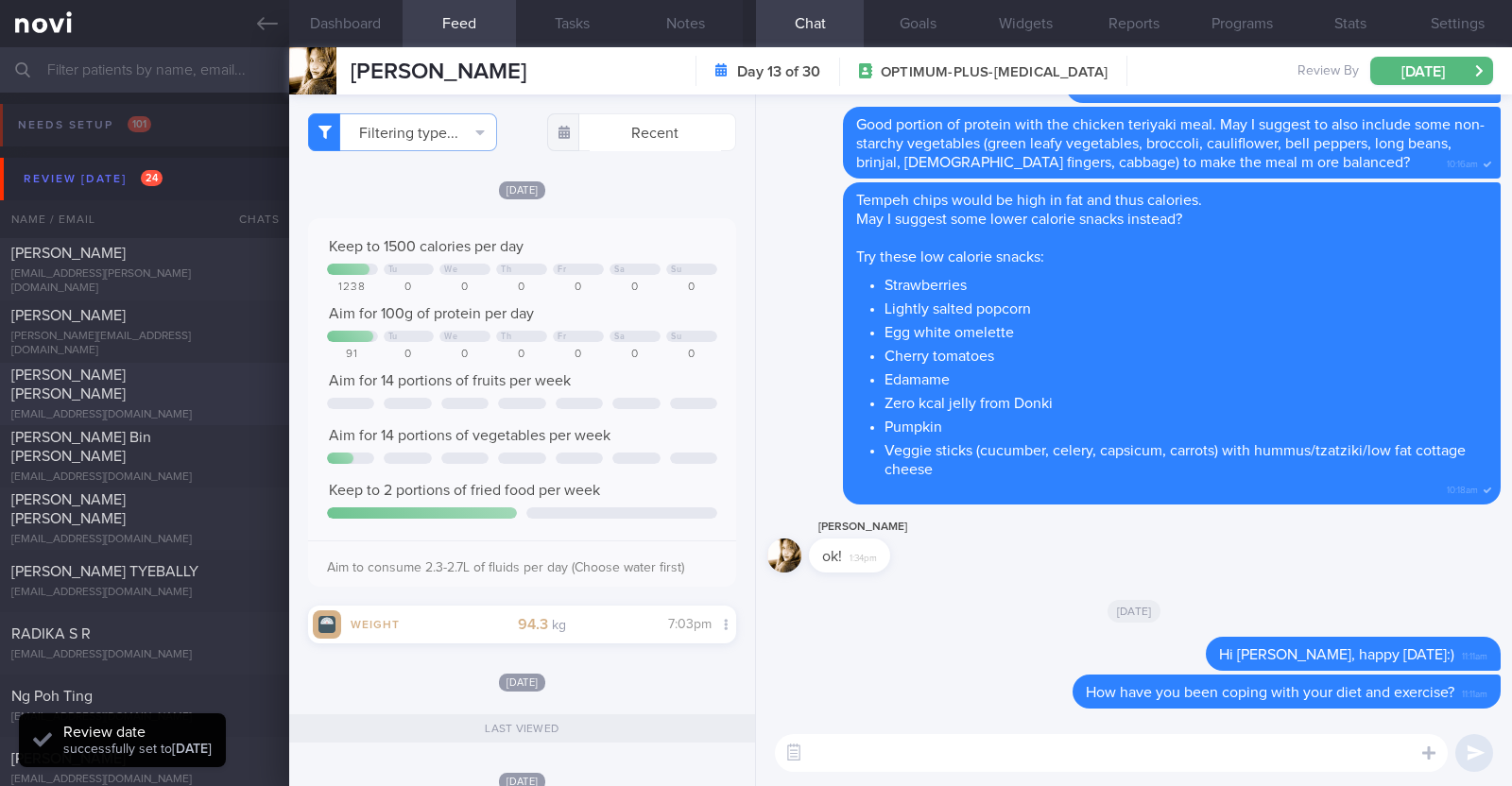
click at [156, 394] on div "ANDREA NG SHU WEN andrea_shuwen@icloud.com" at bounding box center [144, 393] width 289 height 56
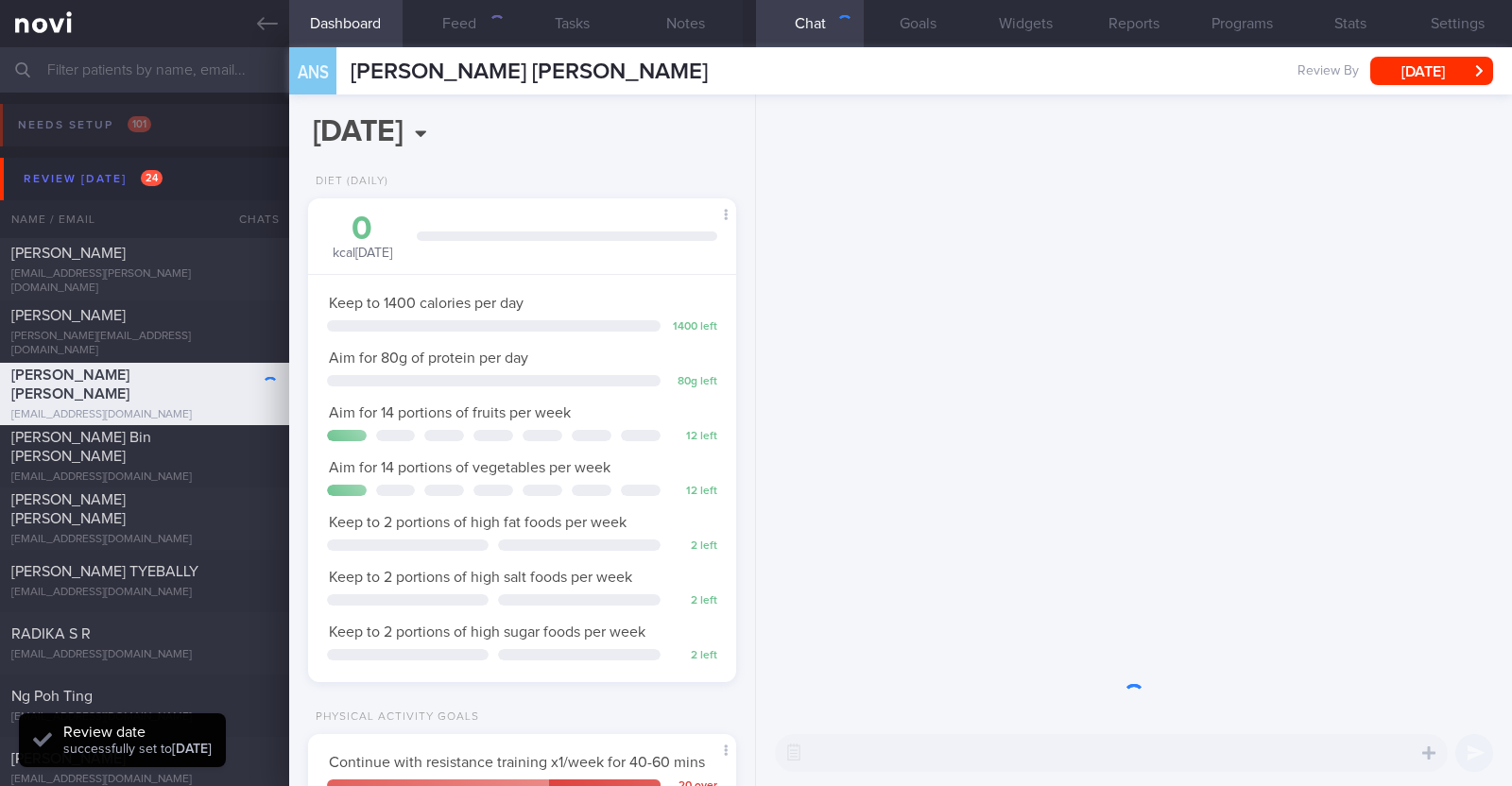
scroll to position [214, 376]
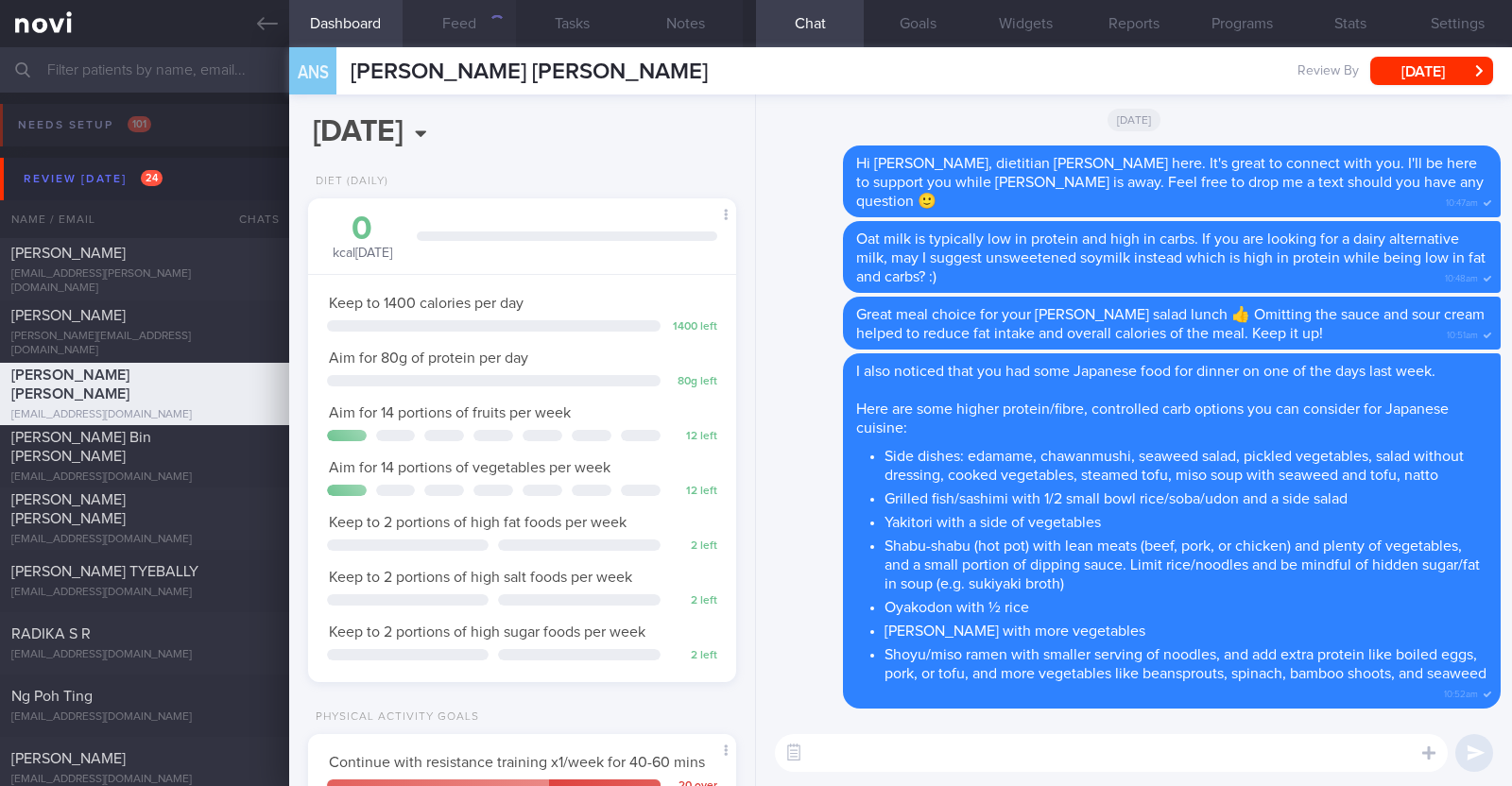
click at [458, 13] on button "Feed" at bounding box center [459, 23] width 114 height 47
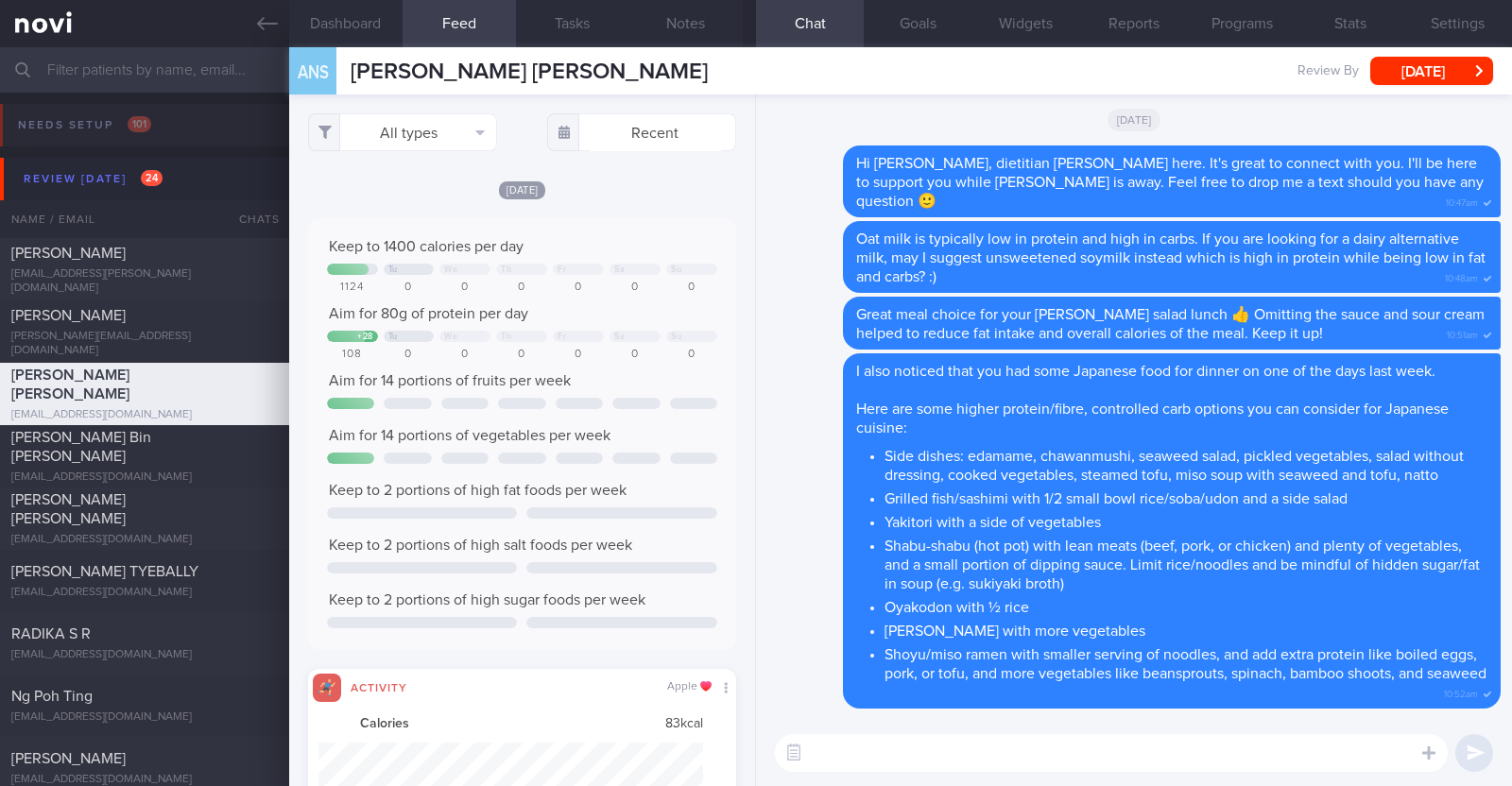
scroll to position [97, 385]
click at [427, 136] on button "All types" at bounding box center [403, 133] width 189 height 38
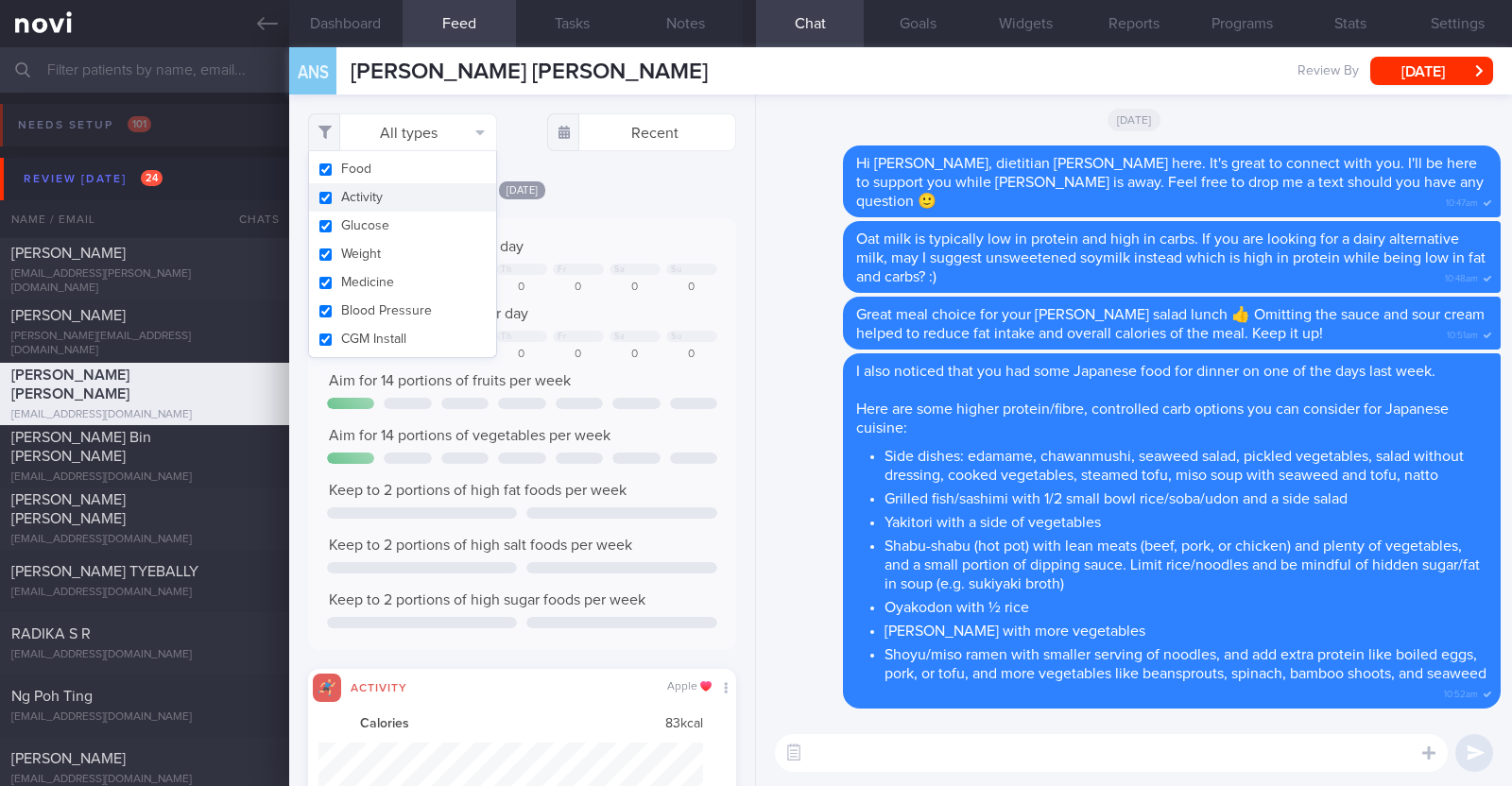
click at [397, 193] on button "Activity" at bounding box center [403, 198] width 187 height 29
checkbox input "false"
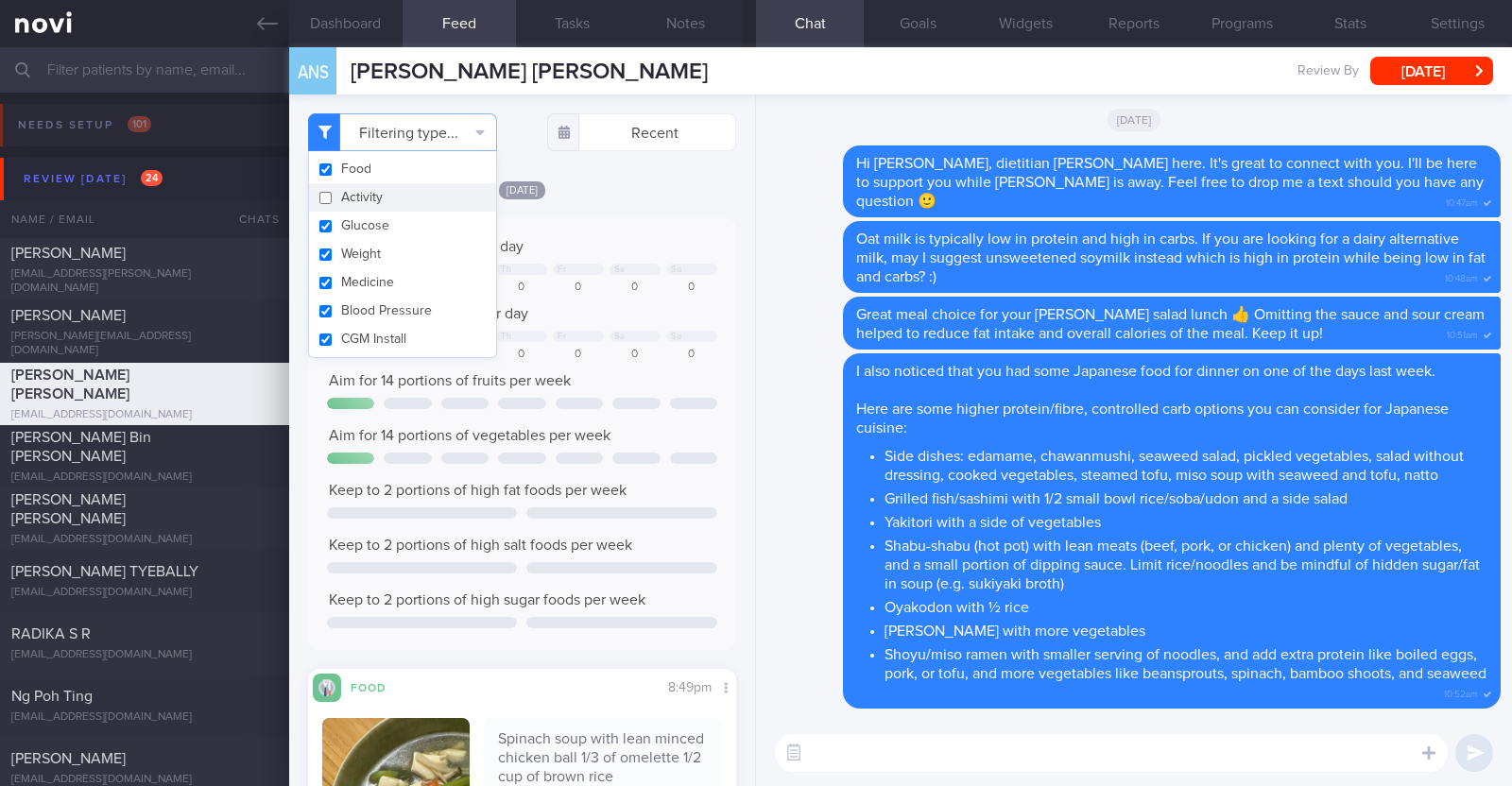
click at [625, 181] on div "[DATE]" at bounding box center [522, 189] width 428 height 20
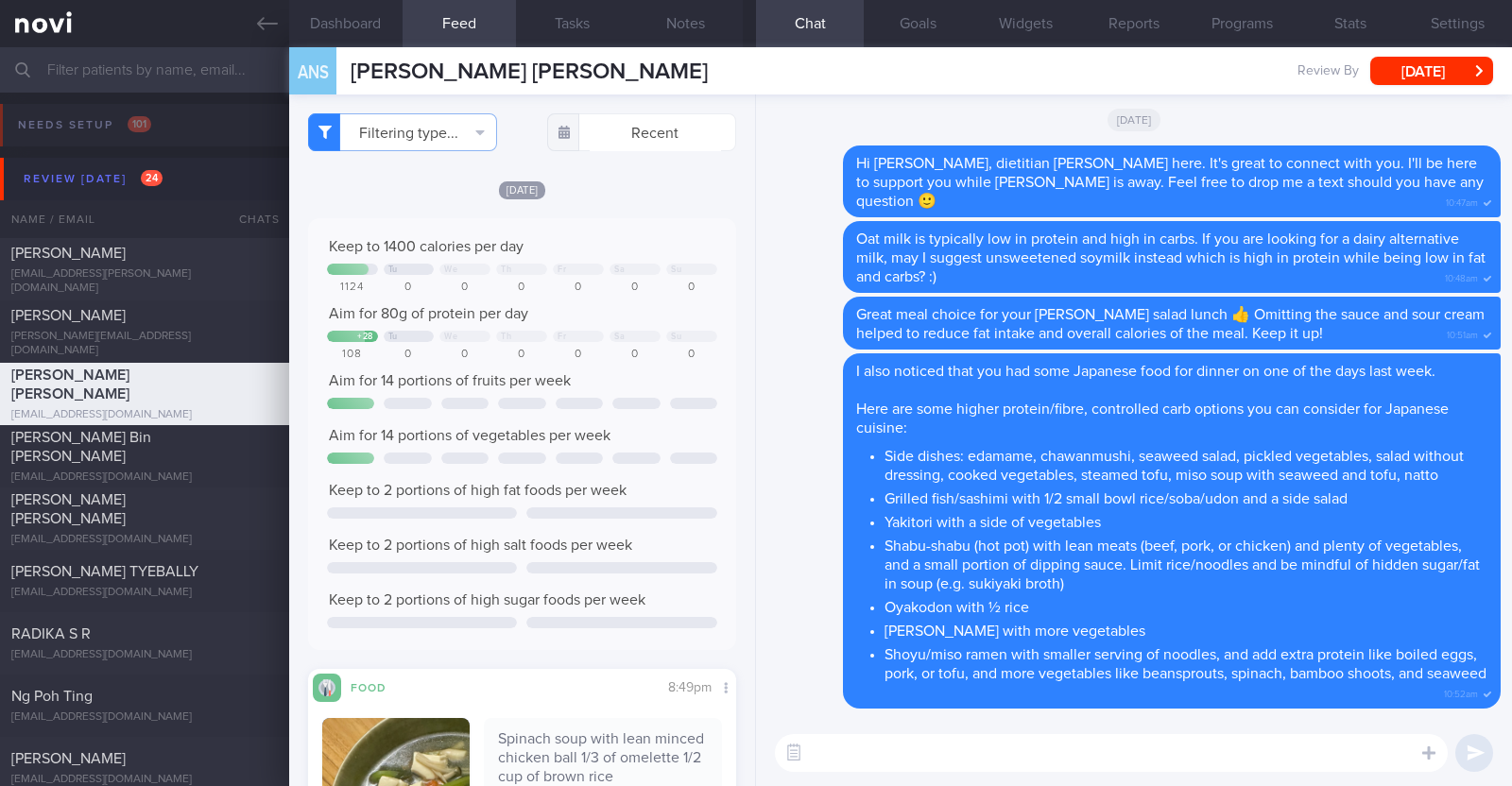
click at [822, 742] on textarea at bounding box center [1110, 753] width 672 height 38
click at [820, 757] on textarea "HI Andrea" at bounding box center [1110, 753] width 672 height 38
click at [884, 744] on textarea "Hi Andrea" at bounding box center [1110, 753] width 672 height 38
type textarea "Hi Andrea, happy Tuesday"
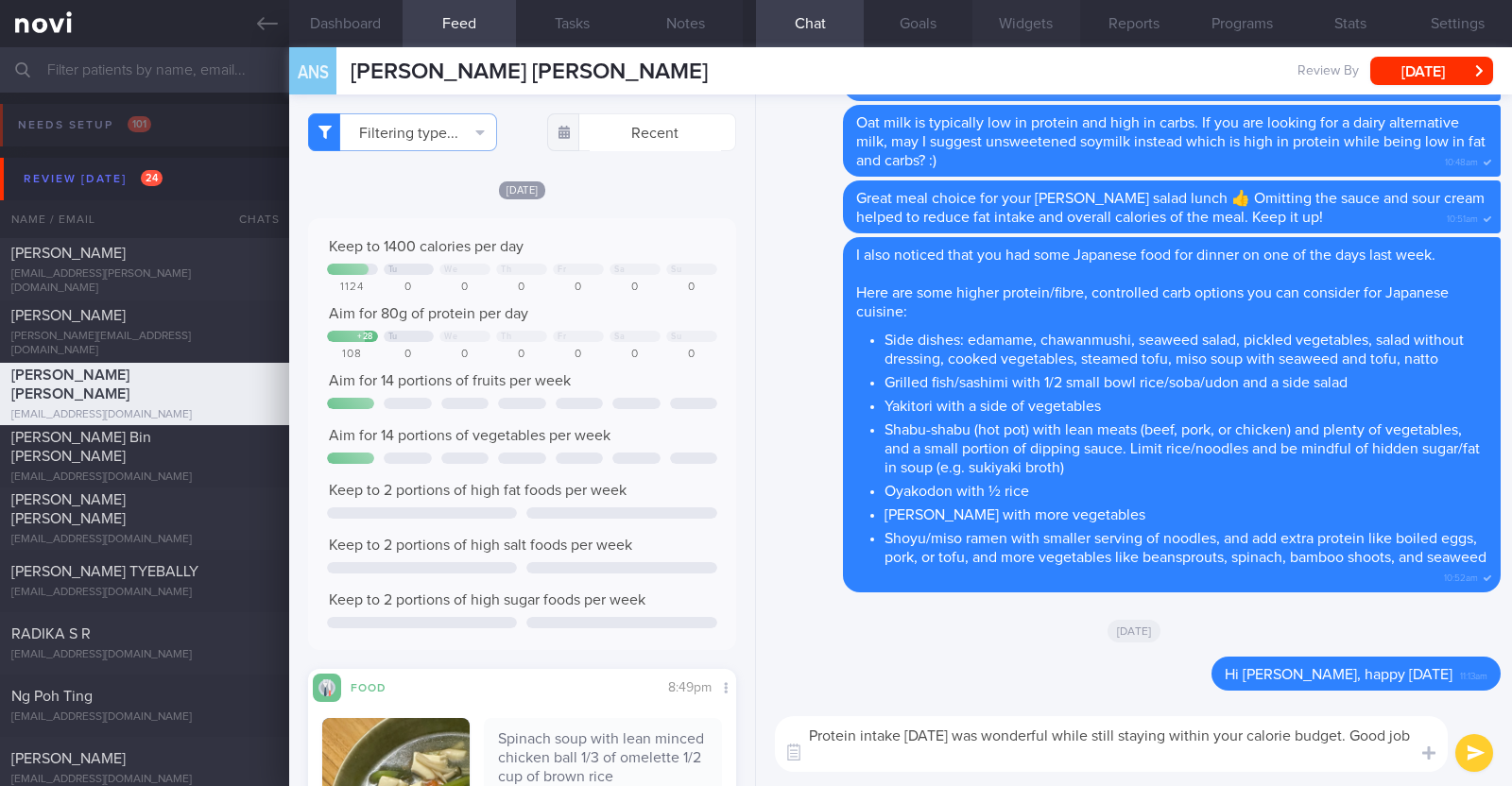
paste textarea "👍"
type textarea "Protein intake yesterday was wonderful while still staying within your calorie …"
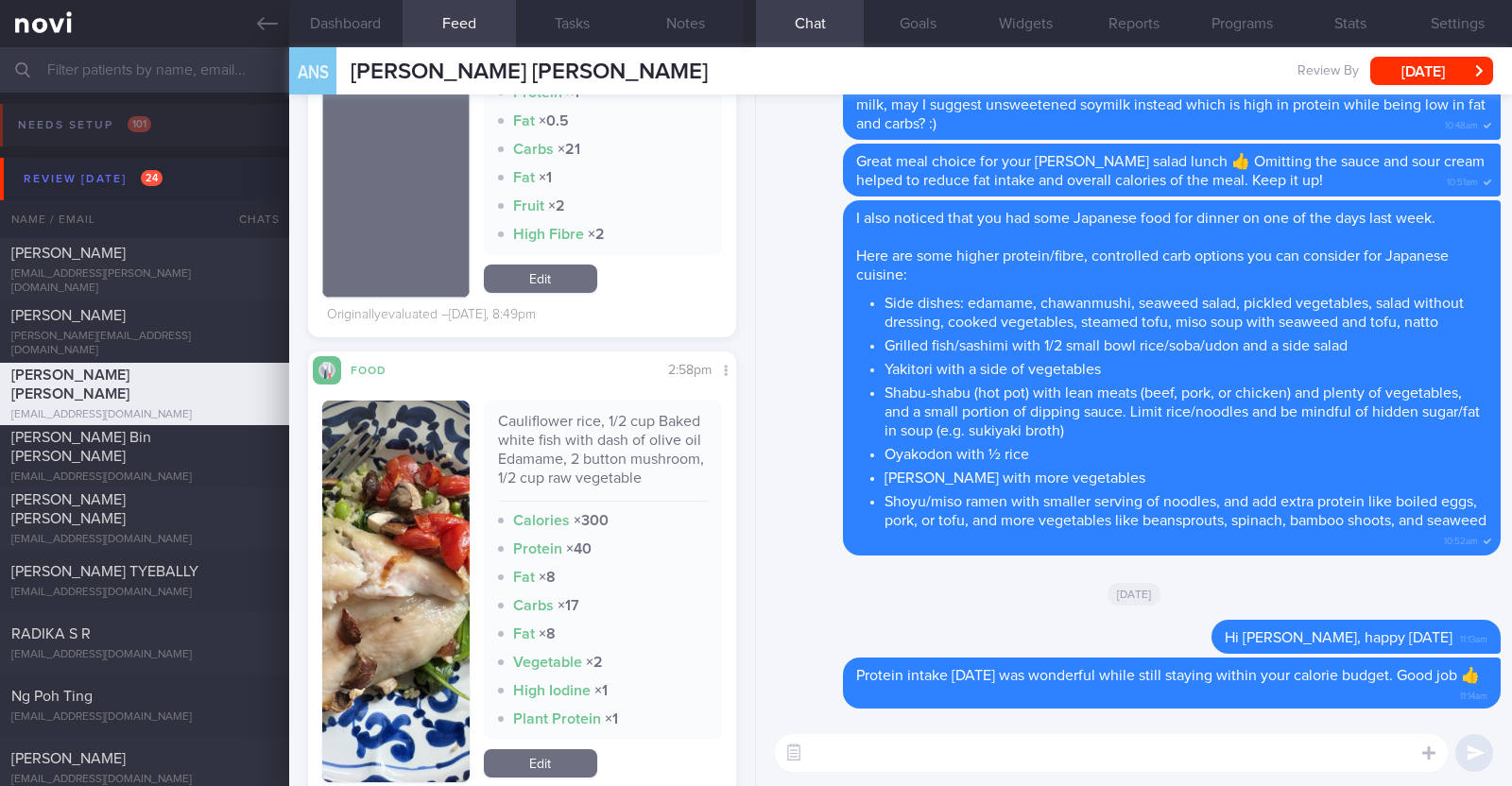
scroll to position [1299, 0]
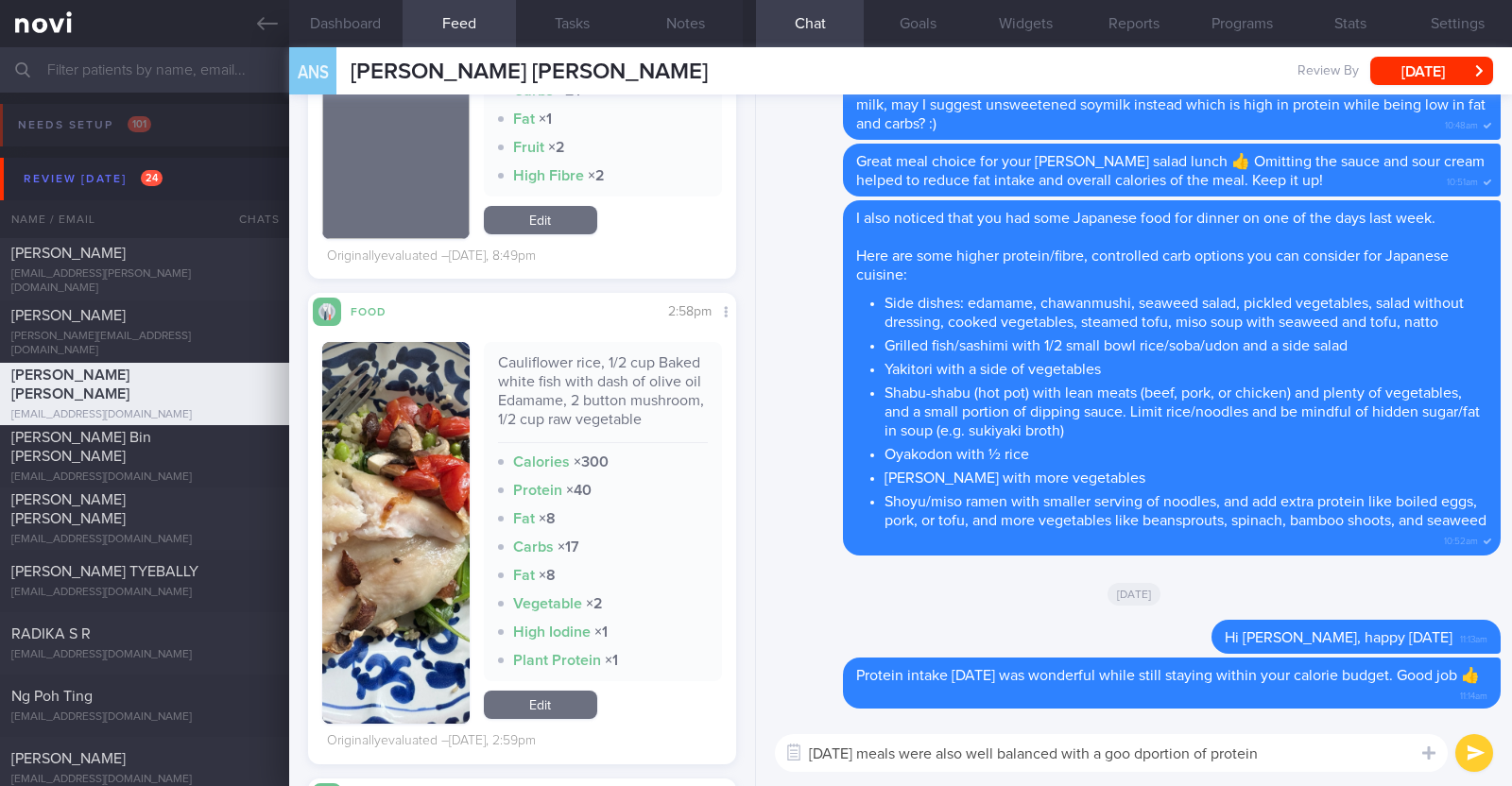
click at [1170, 753] on textarea "Yesterday's meals were also well balanced with a goo dportion of protein" at bounding box center [1110, 753] width 672 height 38
click at [1322, 750] on textarea "Yesterday's meals were also well balanced with a good portion of protein" at bounding box center [1110, 753] width 672 height 38
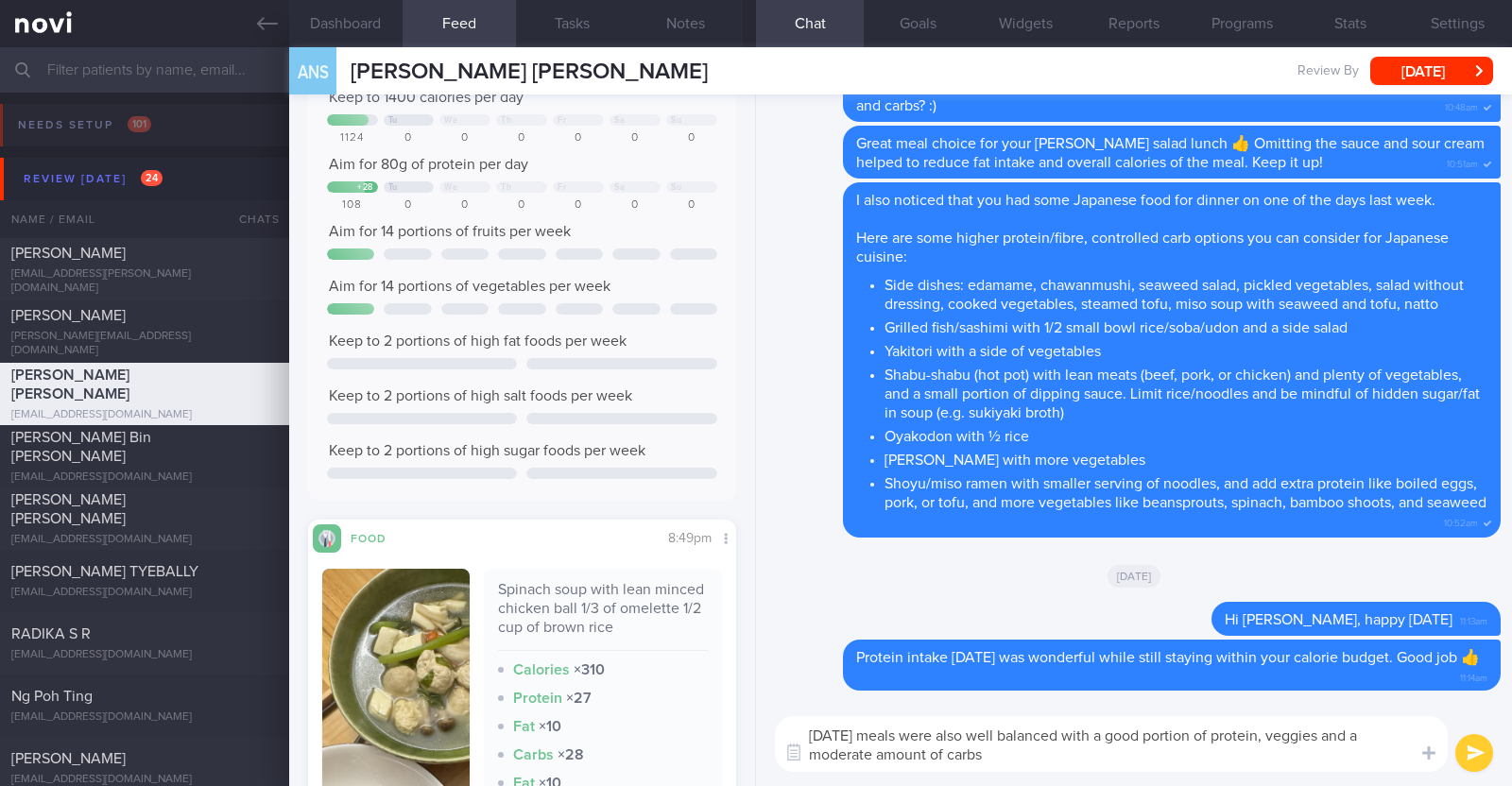
scroll to position [118, 0]
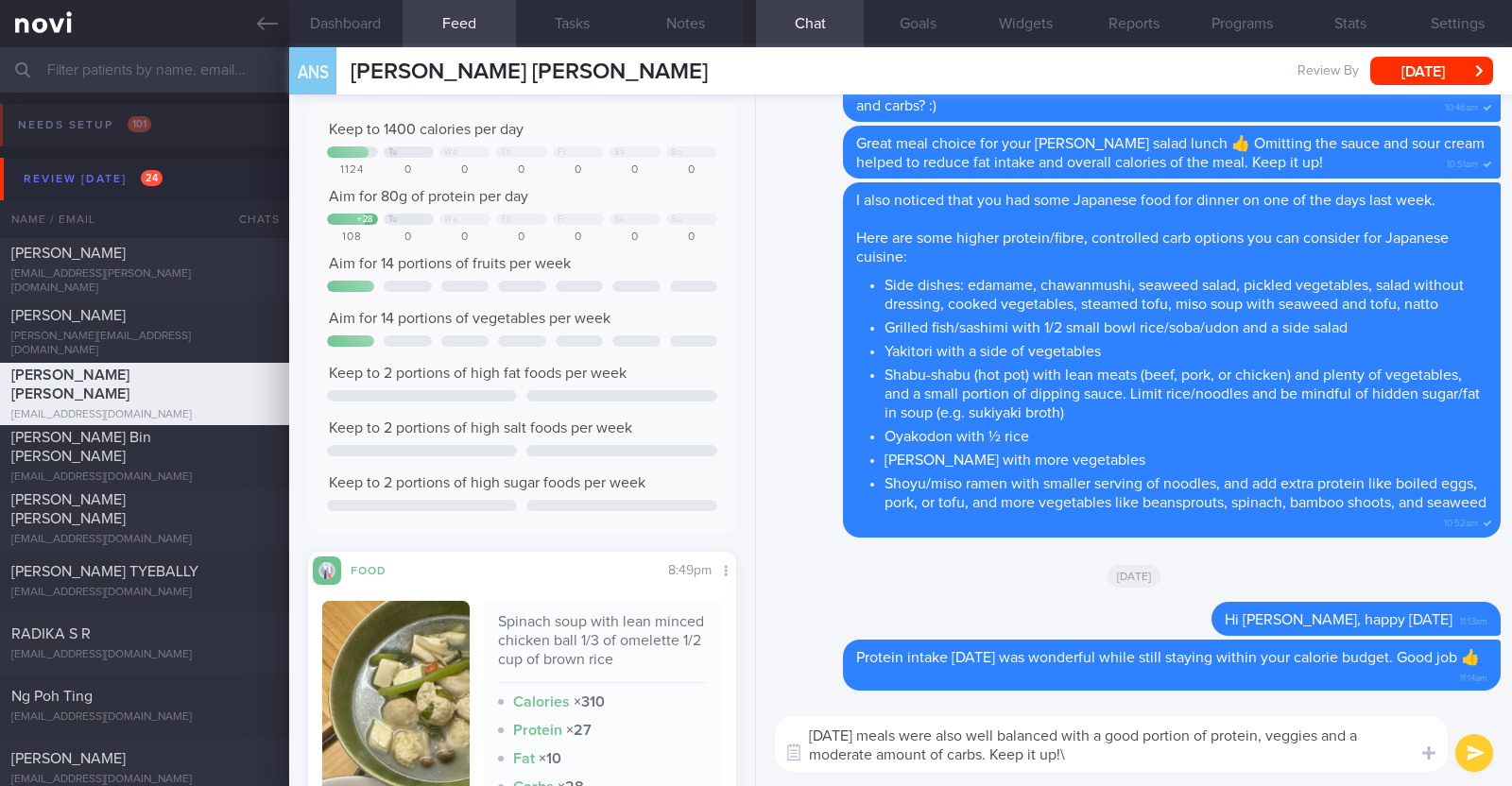
type textarea "Yesterday's meals were also well balanced with a good portion of protein, veggi…"
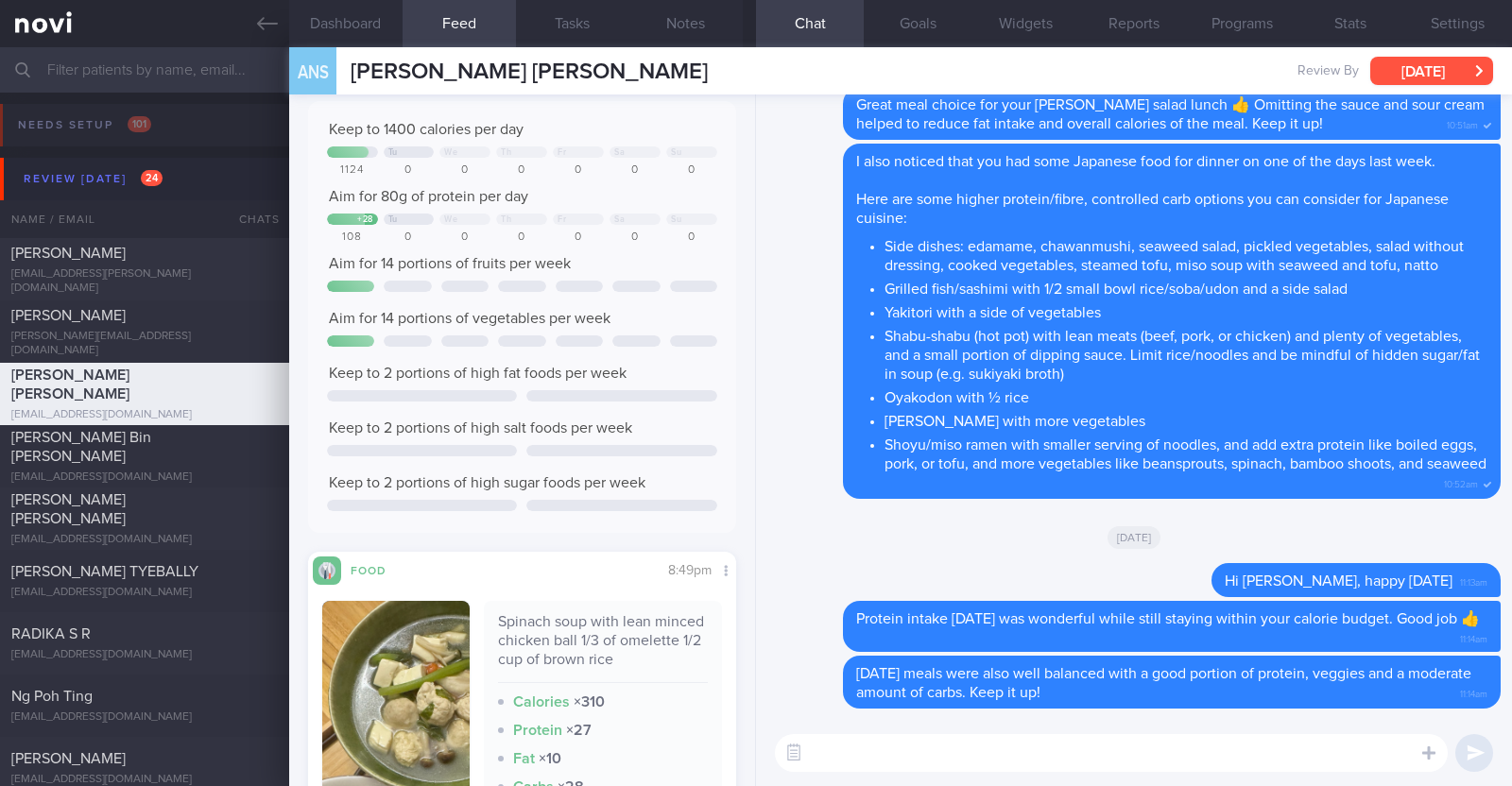
click at [1429, 63] on button "[DATE]" at bounding box center [1432, 71] width 122 height 29
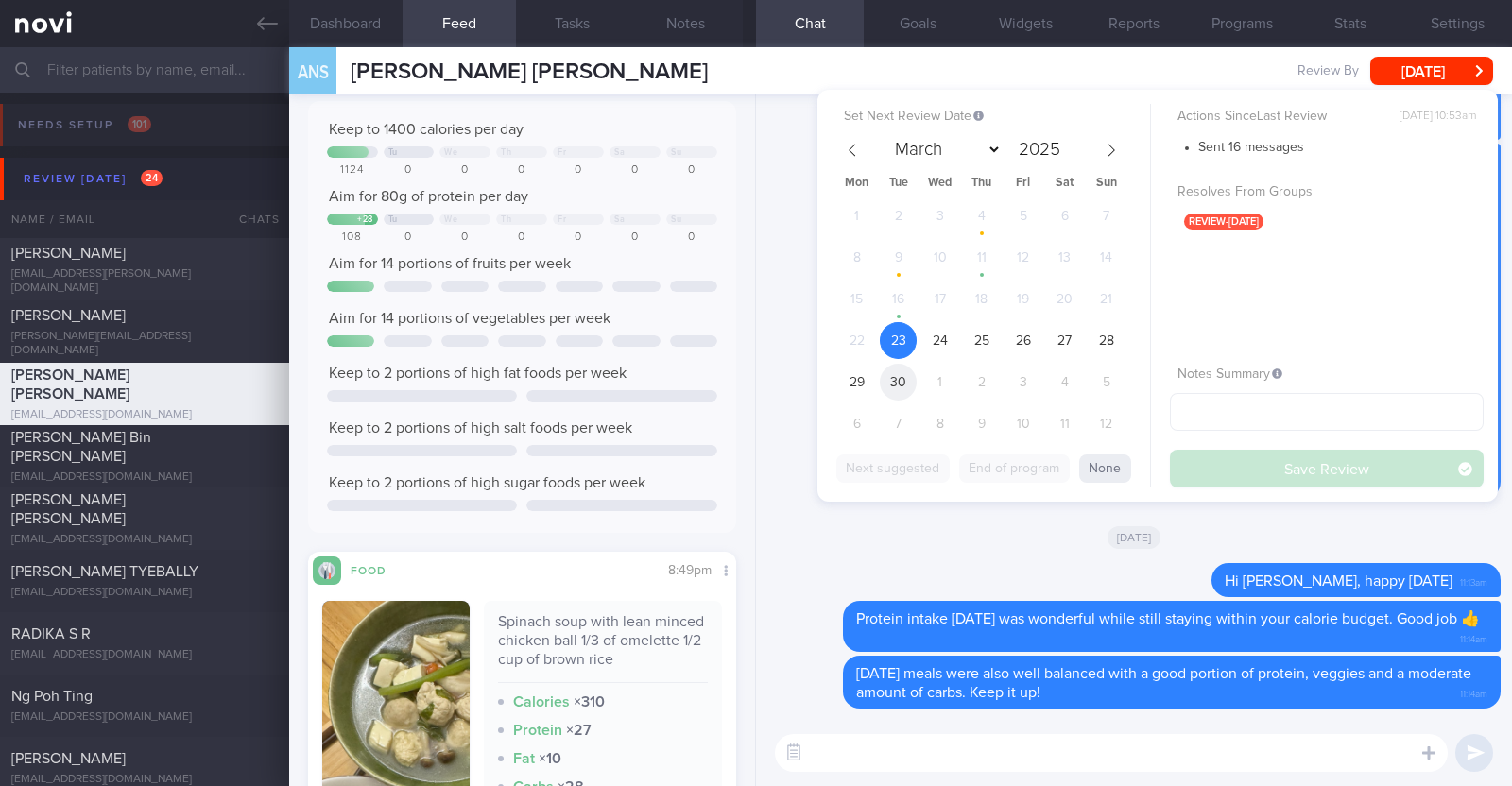
click at [908, 375] on span "30" at bounding box center [898, 382] width 37 height 37
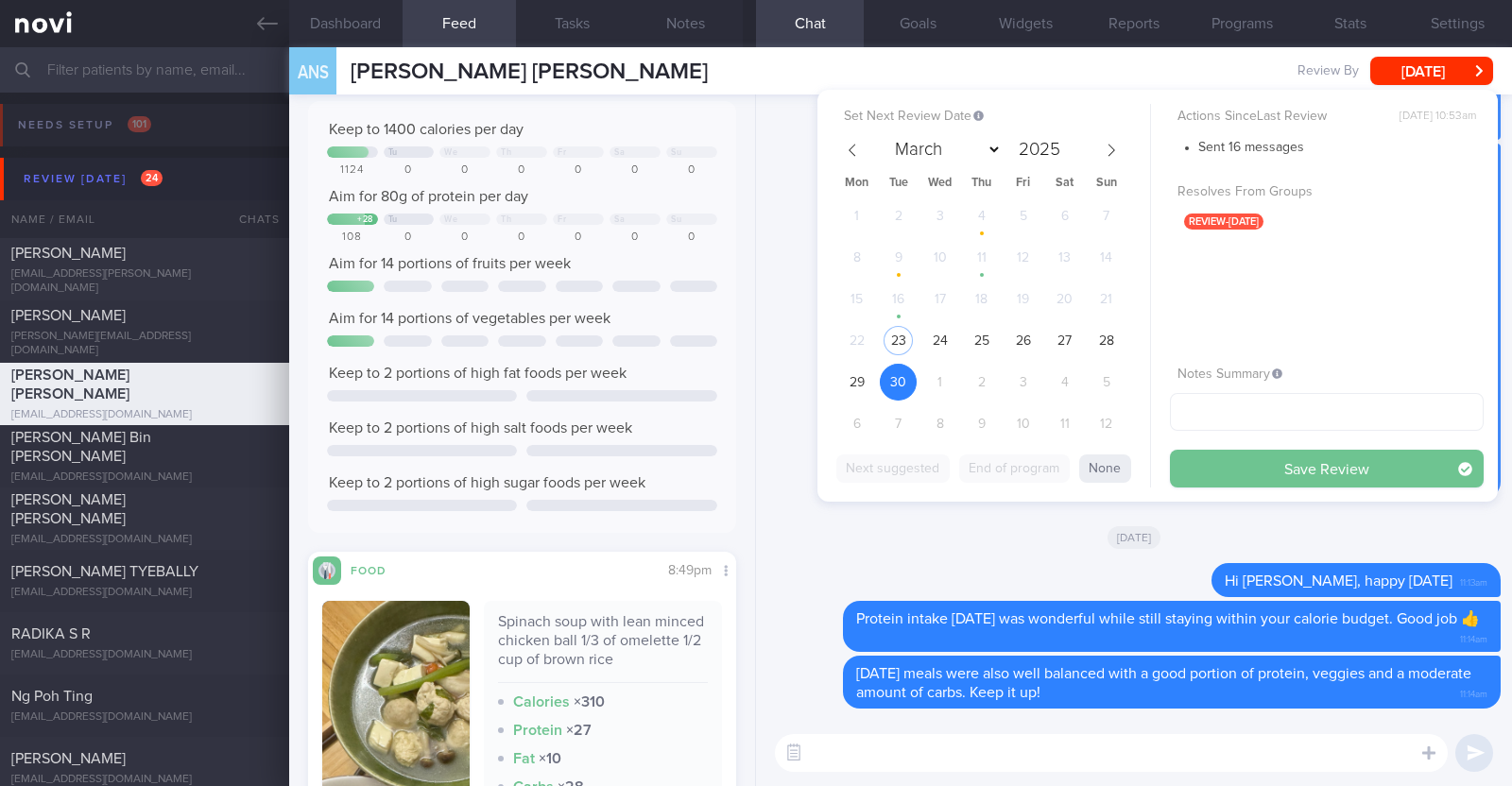
click at [1193, 455] on button "Save Review" at bounding box center [1326, 469] width 314 height 38
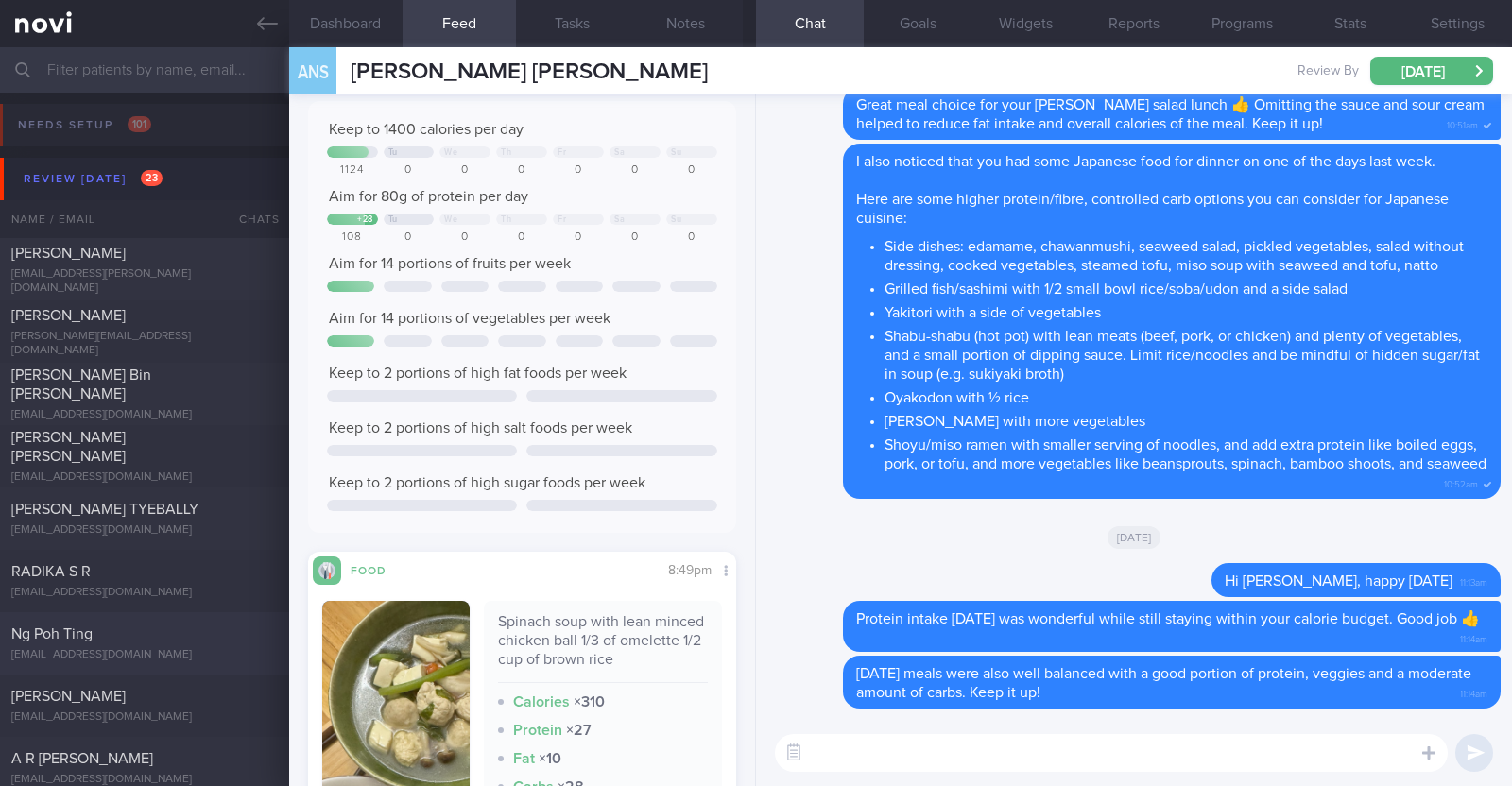
click at [186, 635] on div "Ng Poh Ting" at bounding box center [142, 634] width 262 height 19
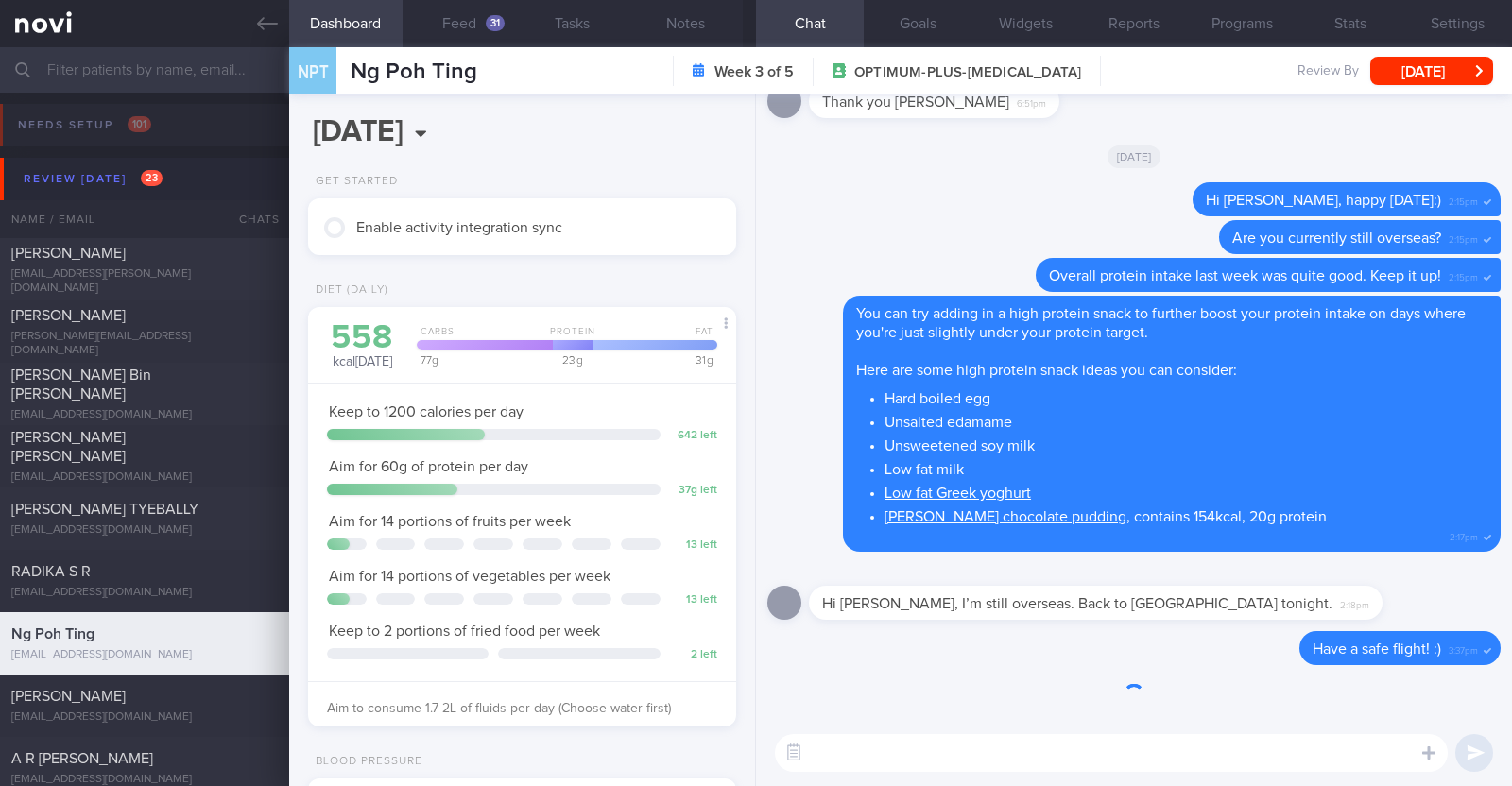
scroll to position [188, 376]
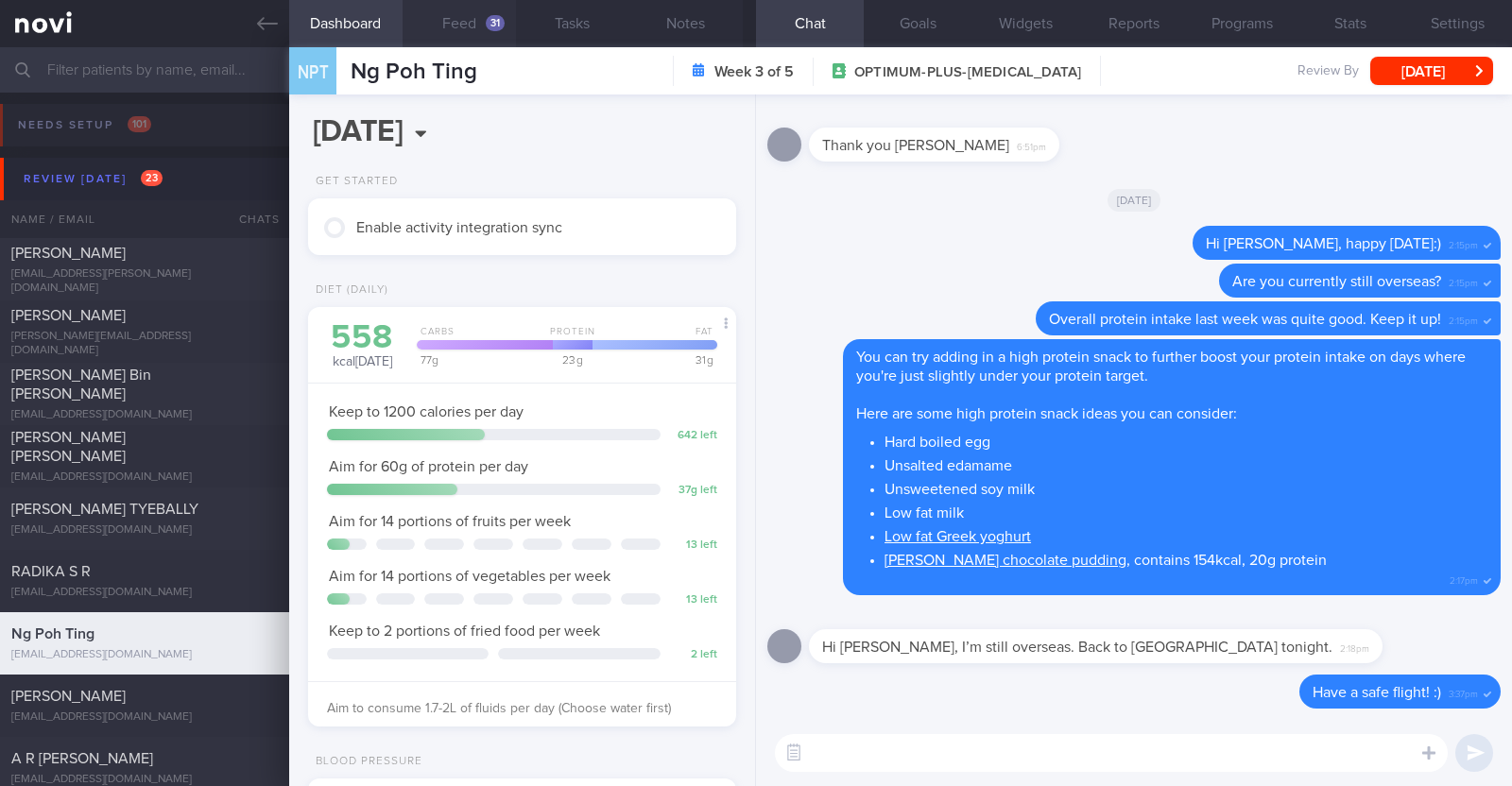
click at [464, 18] on button "Feed 31" at bounding box center [459, 23] width 114 height 47
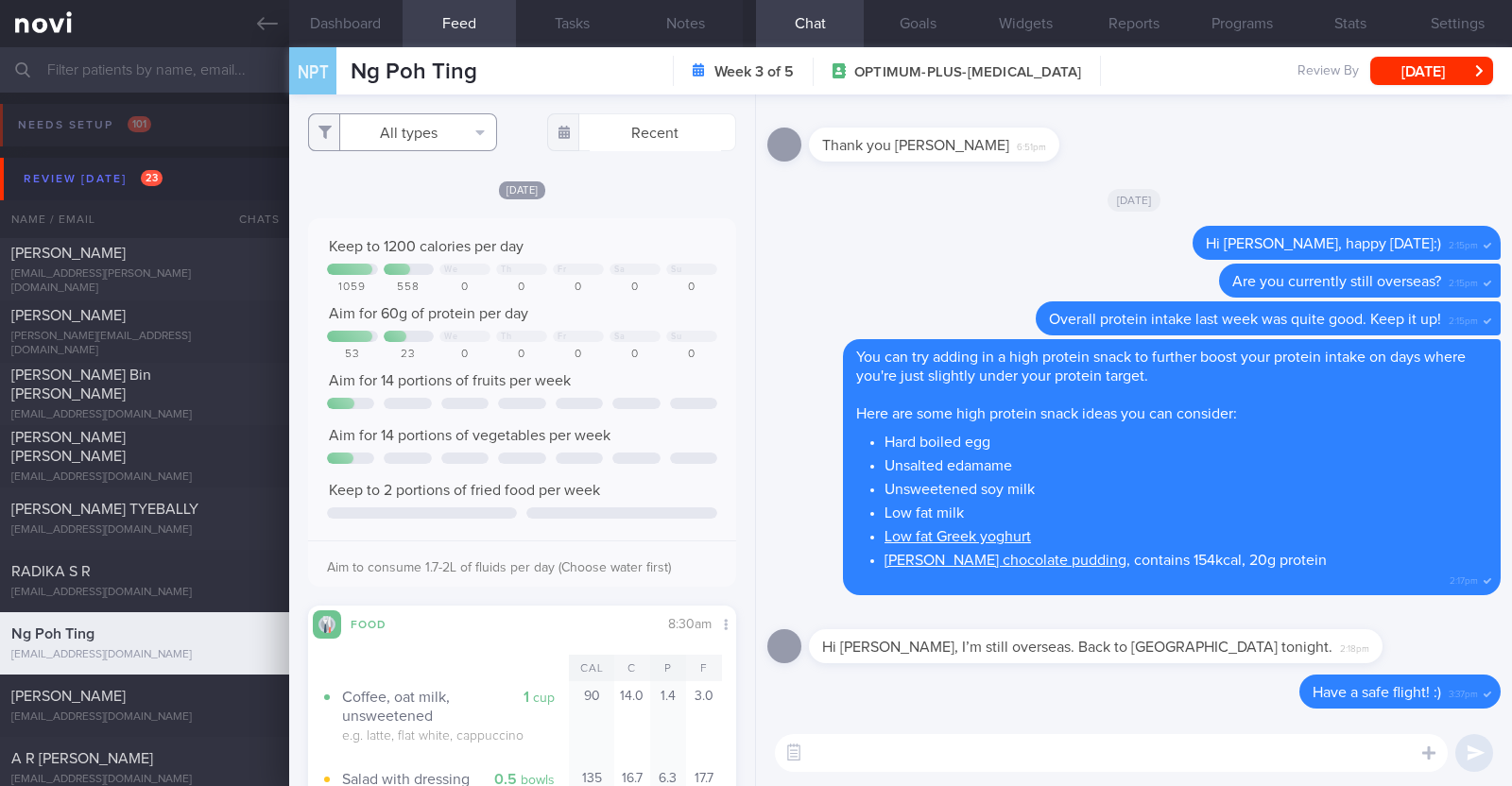
click at [431, 136] on button "All types" at bounding box center [403, 133] width 189 height 38
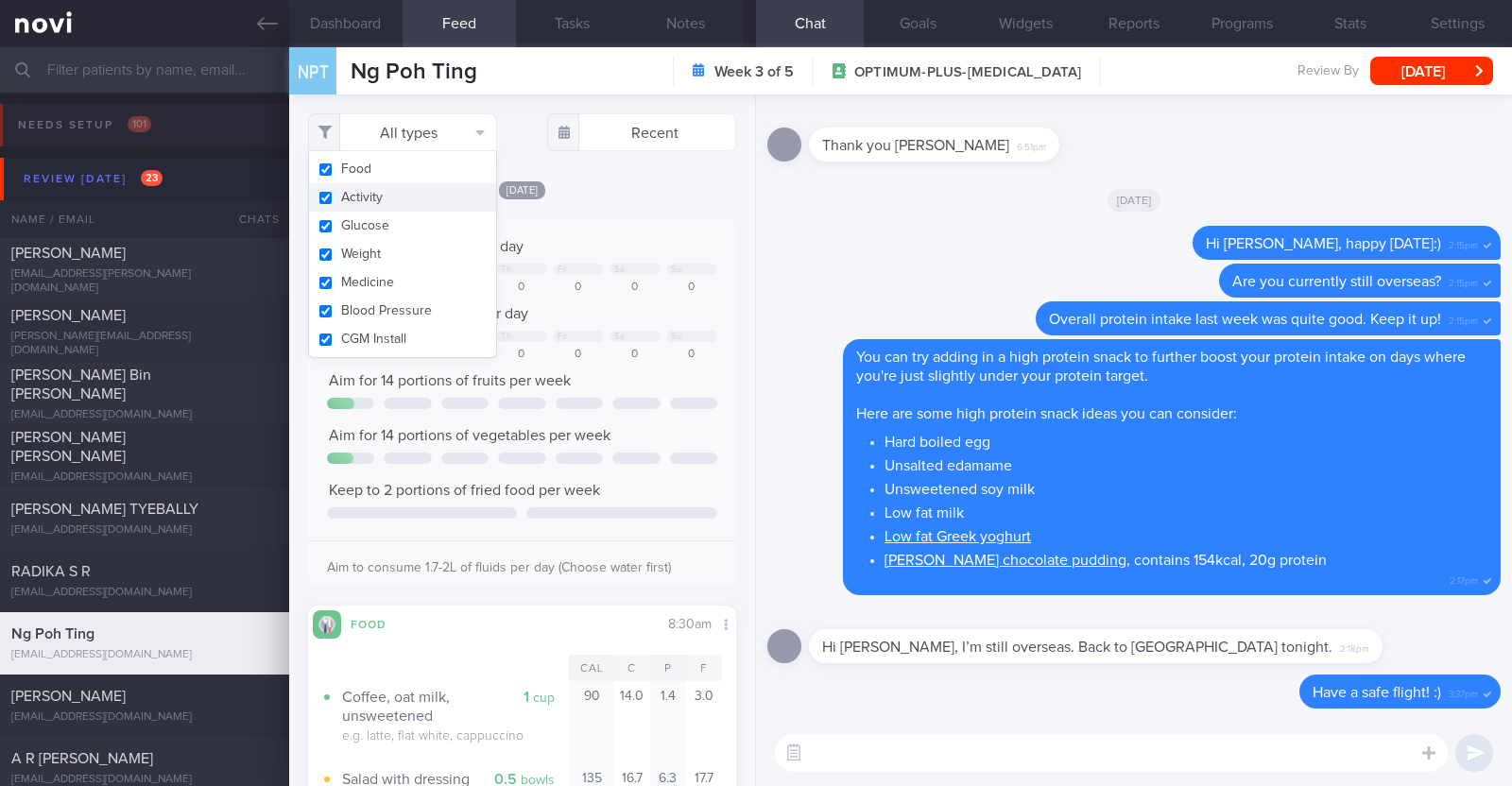
click at [405, 194] on button "Activity" at bounding box center [403, 198] width 187 height 29
checkbox input "false"
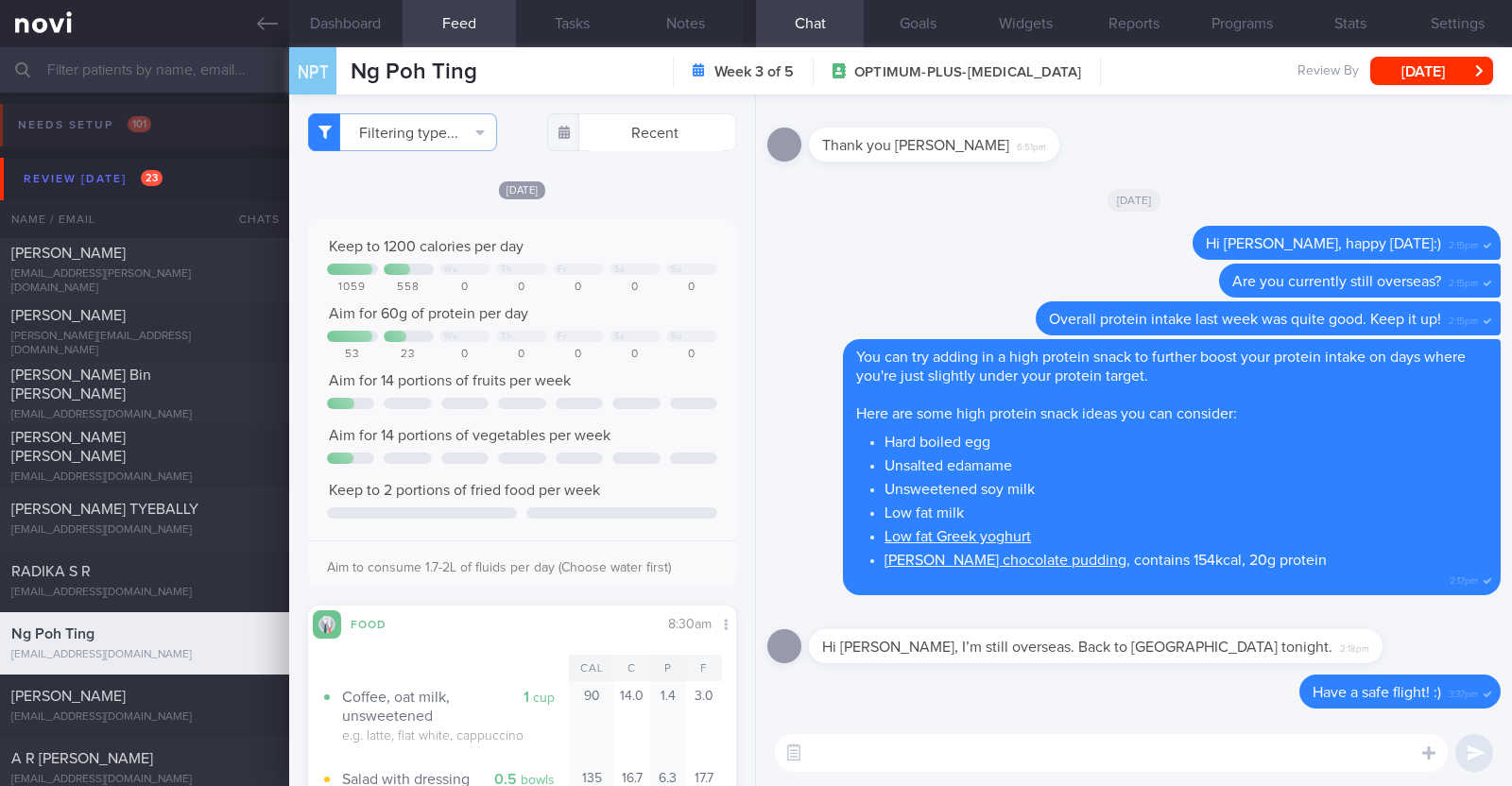
click at [601, 185] on div "[DATE]" at bounding box center [522, 189] width 428 height 20
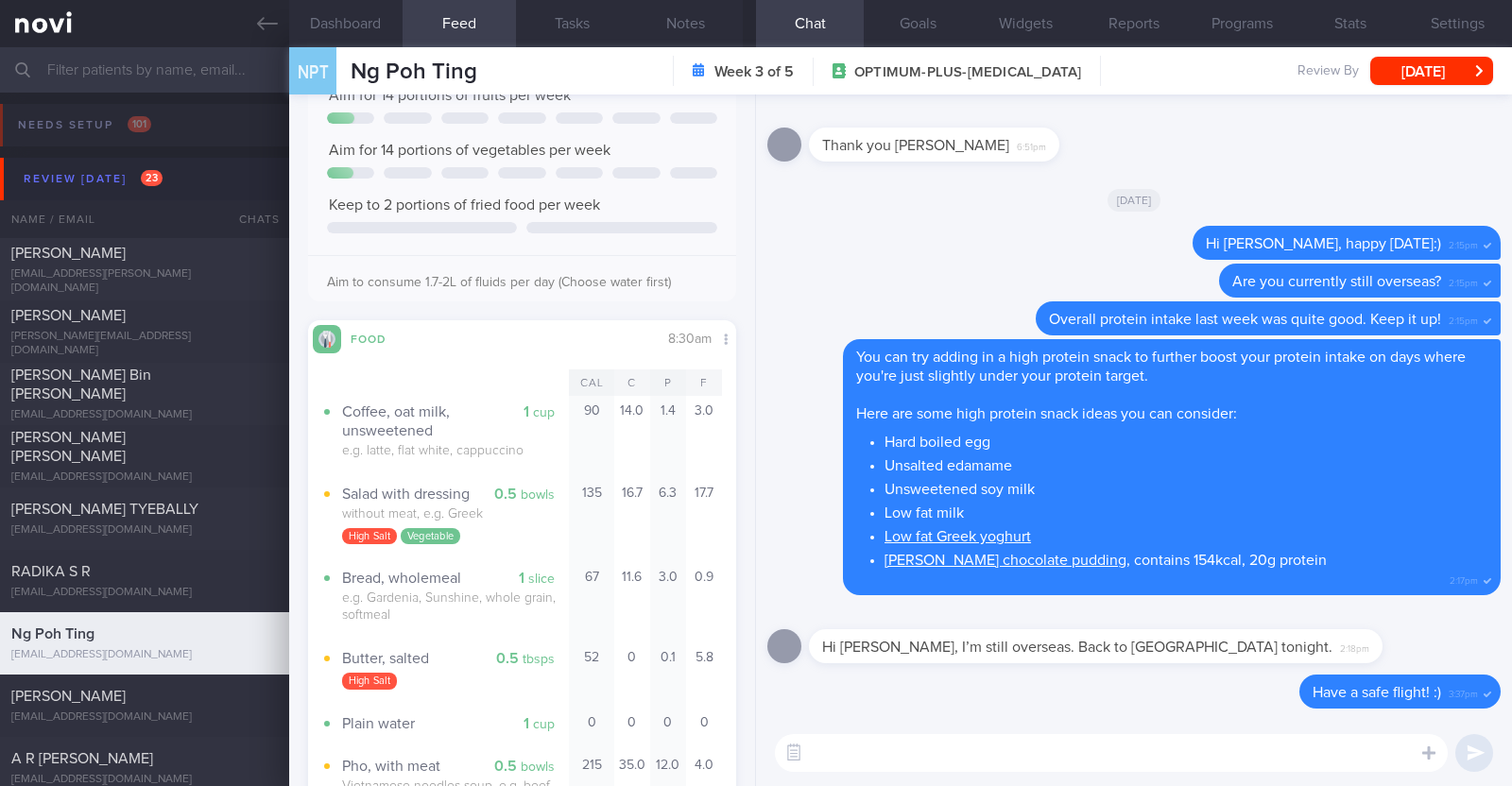
scroll to position [471, 0]
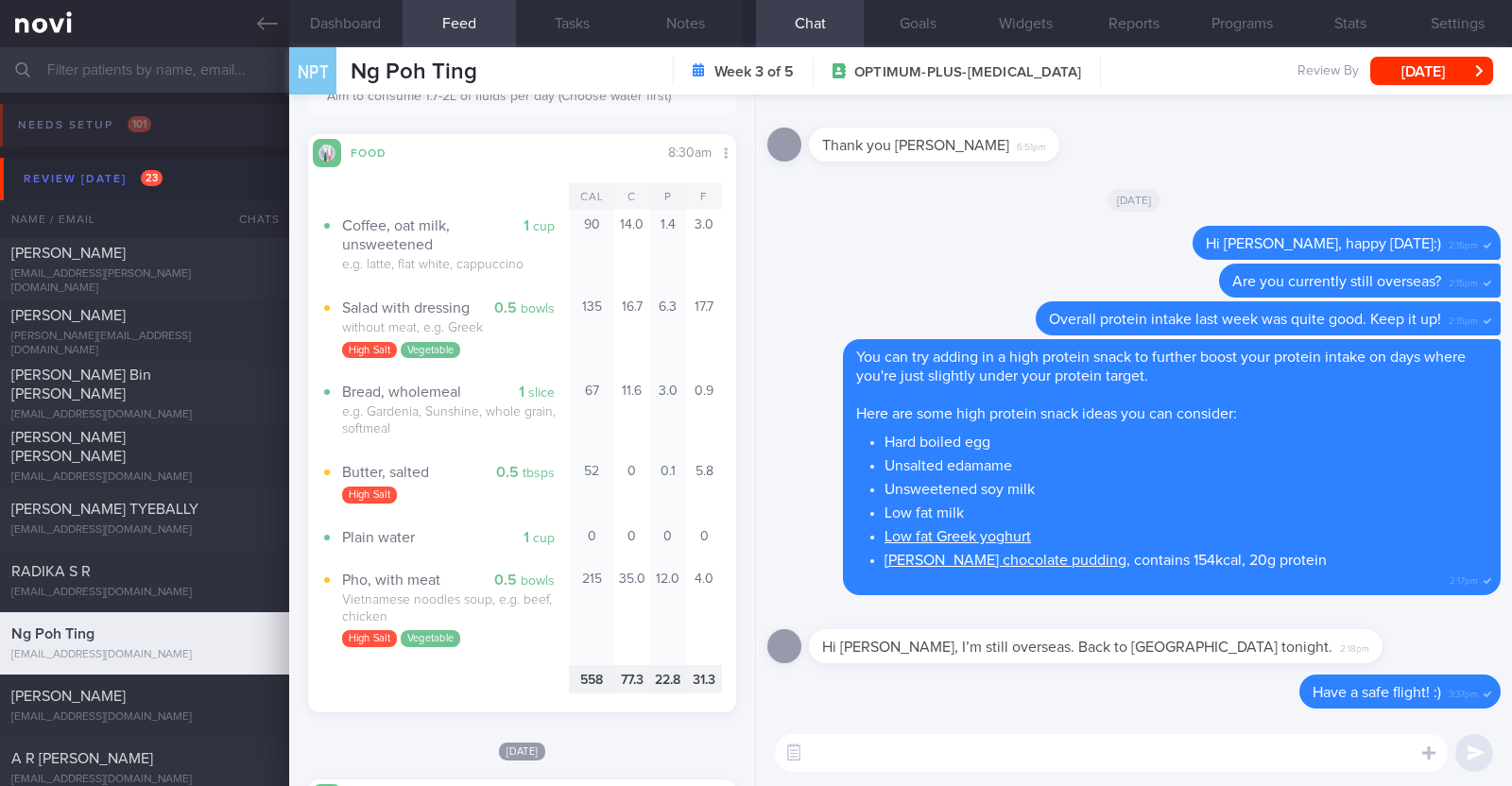
click at [879, 750] on textarea at bounding box center [1110, 753] width 672 height 38
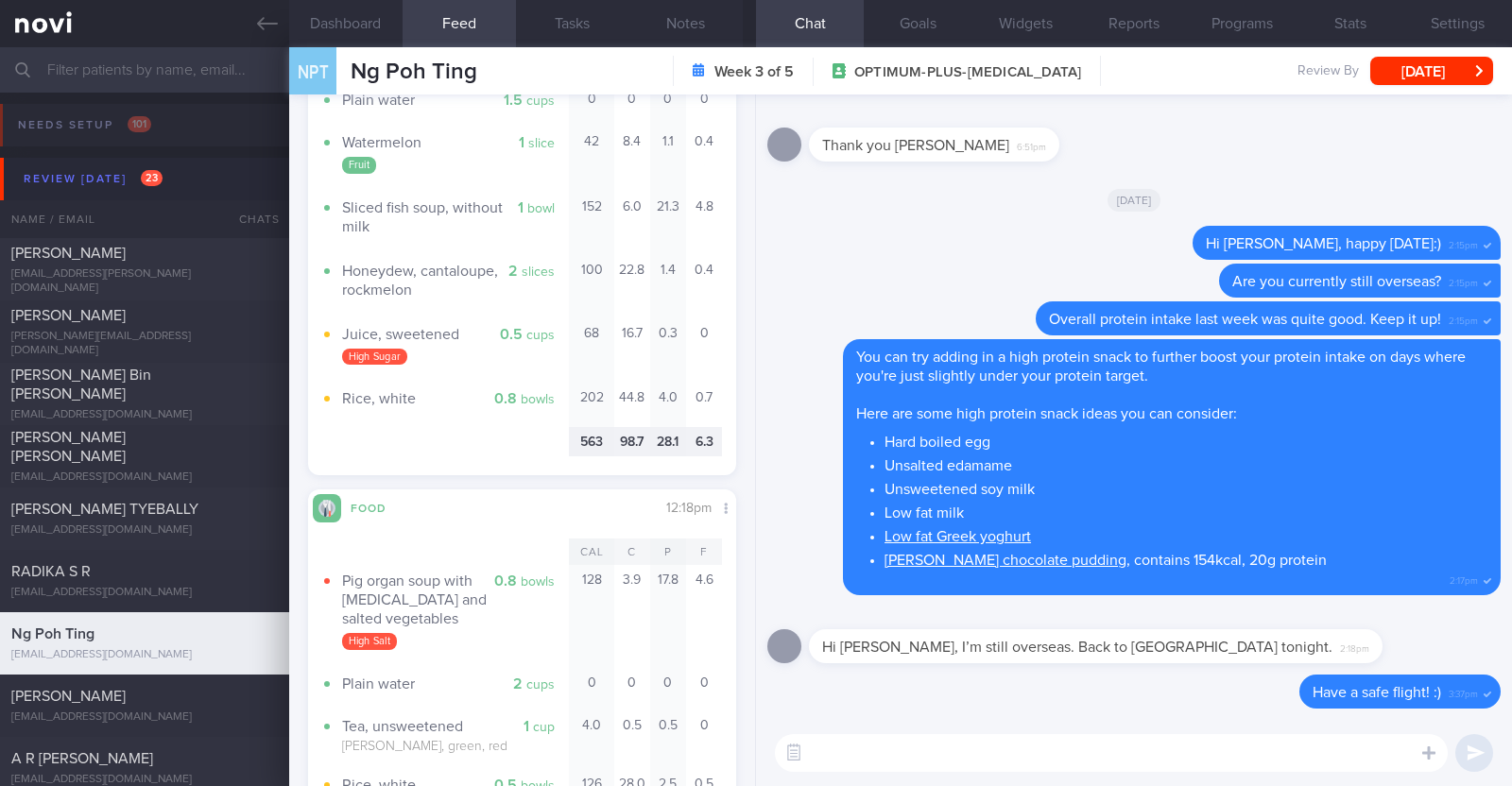
scroll to position [3188, 0]
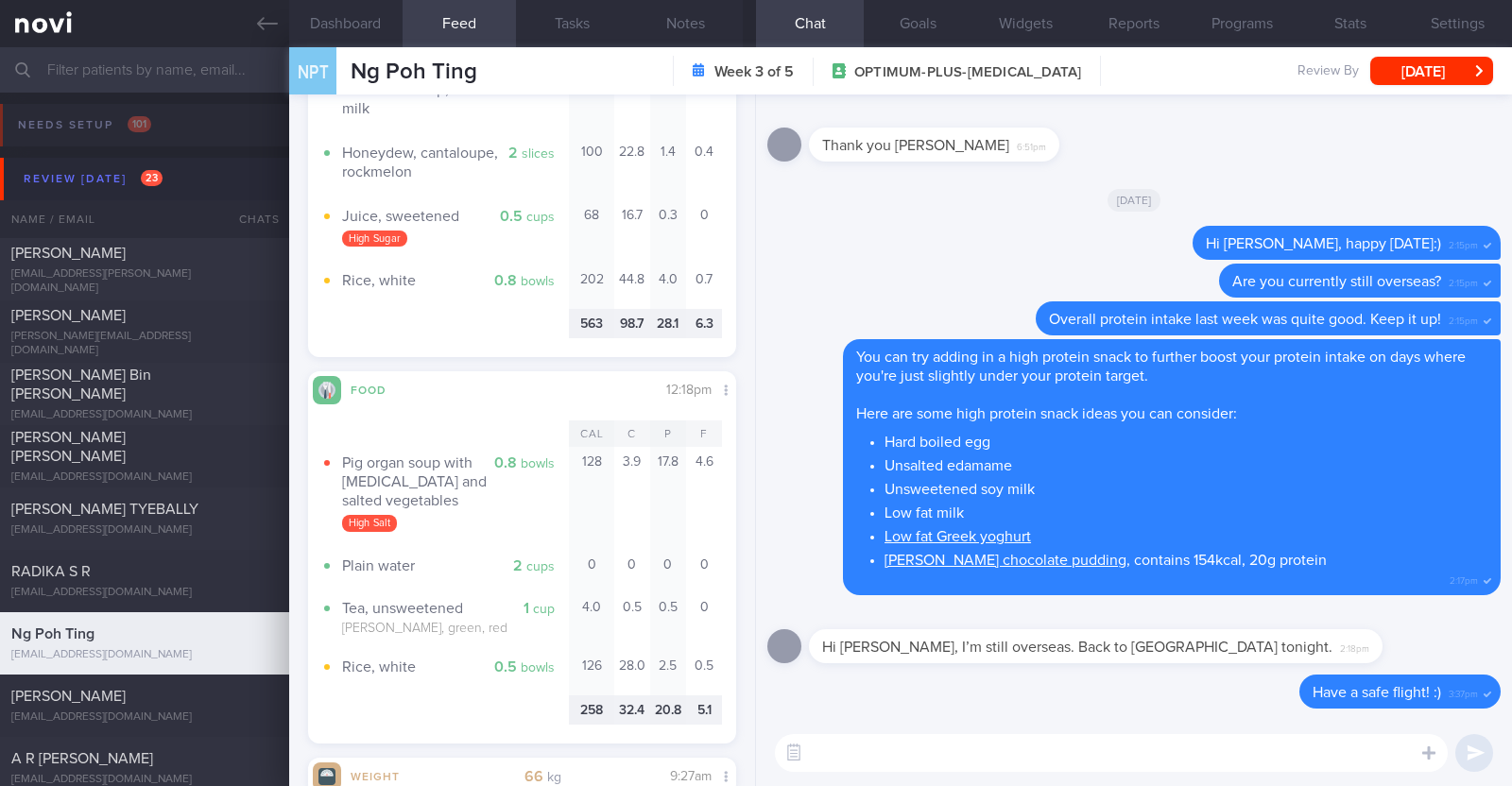
click at [835, 753] on textarea at bounding box center [1110, 753] width 672 height 38
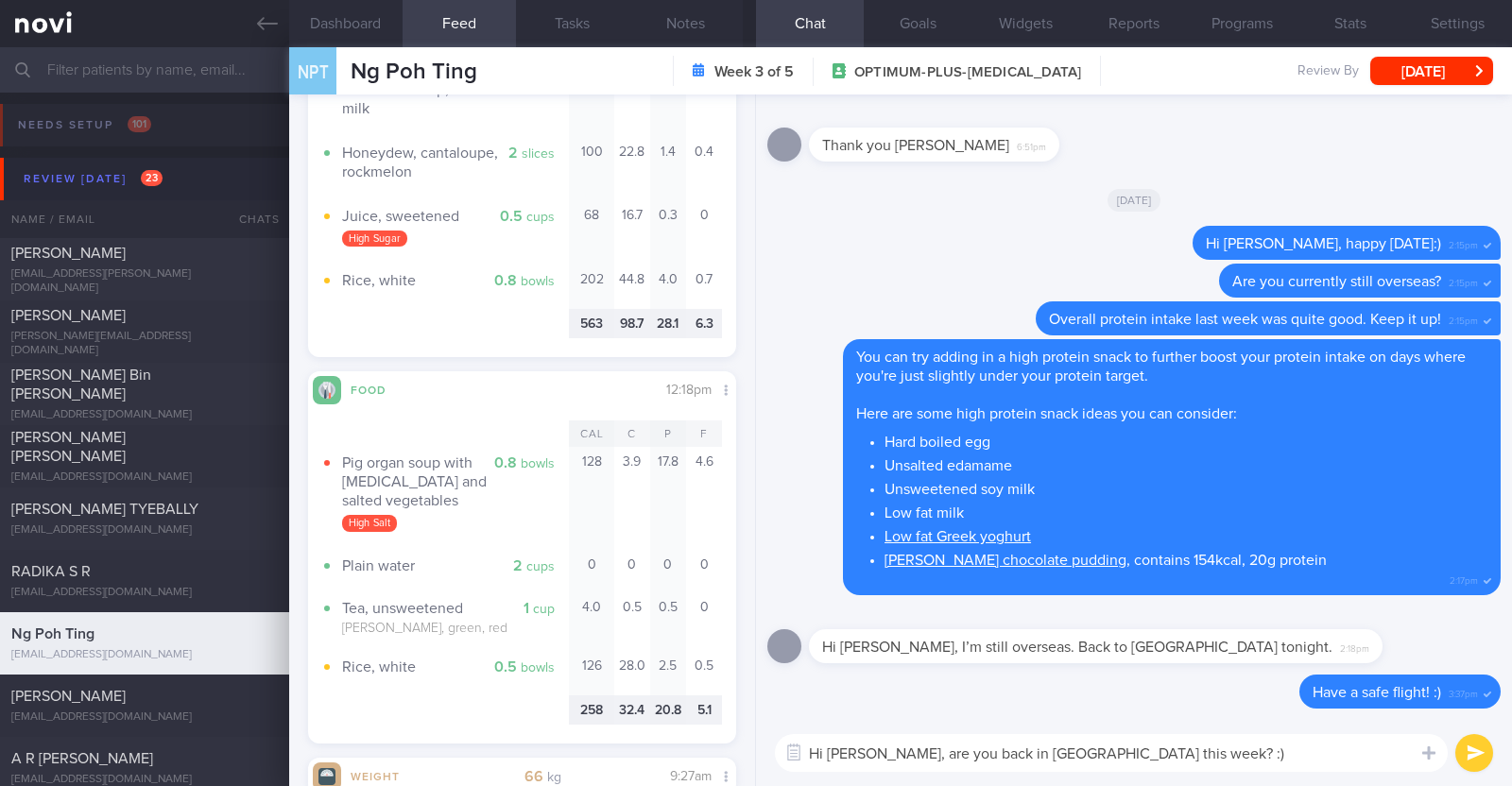
click at [1008, 748] on textarea "Hi Jennifer, are you back in SIngapore this week? :)" at bounding box center [1110, 753] width 672 height 38
type textarea "Hi Jennifer, are you back in Singapore this week? :)"
click at [1162, 757] on textarea "Hi Jennifer, are you back in Singapore this week? :)" at bounding box center [1110, 753] width 672 height 38
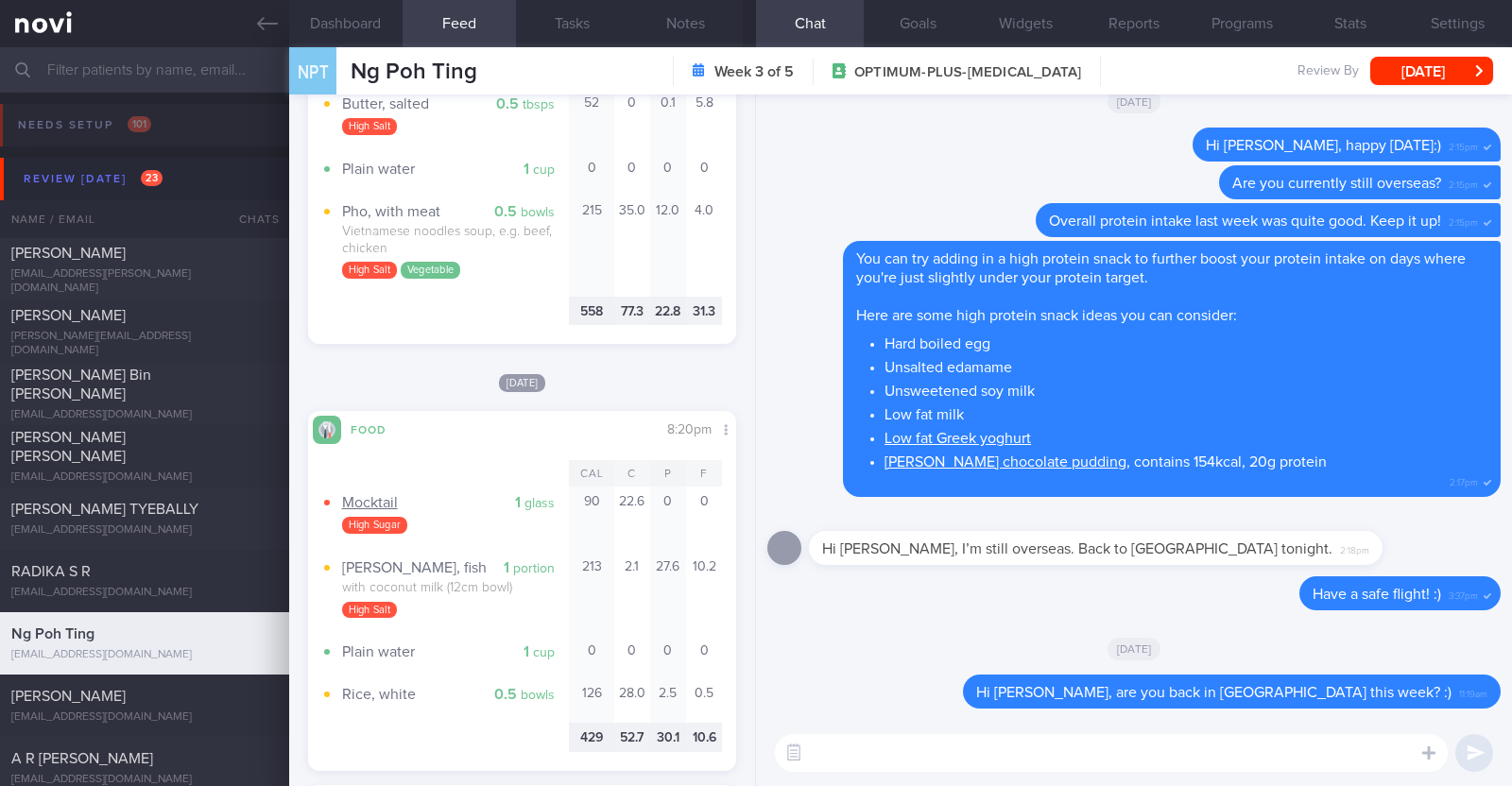
scroll to position [487, 0]
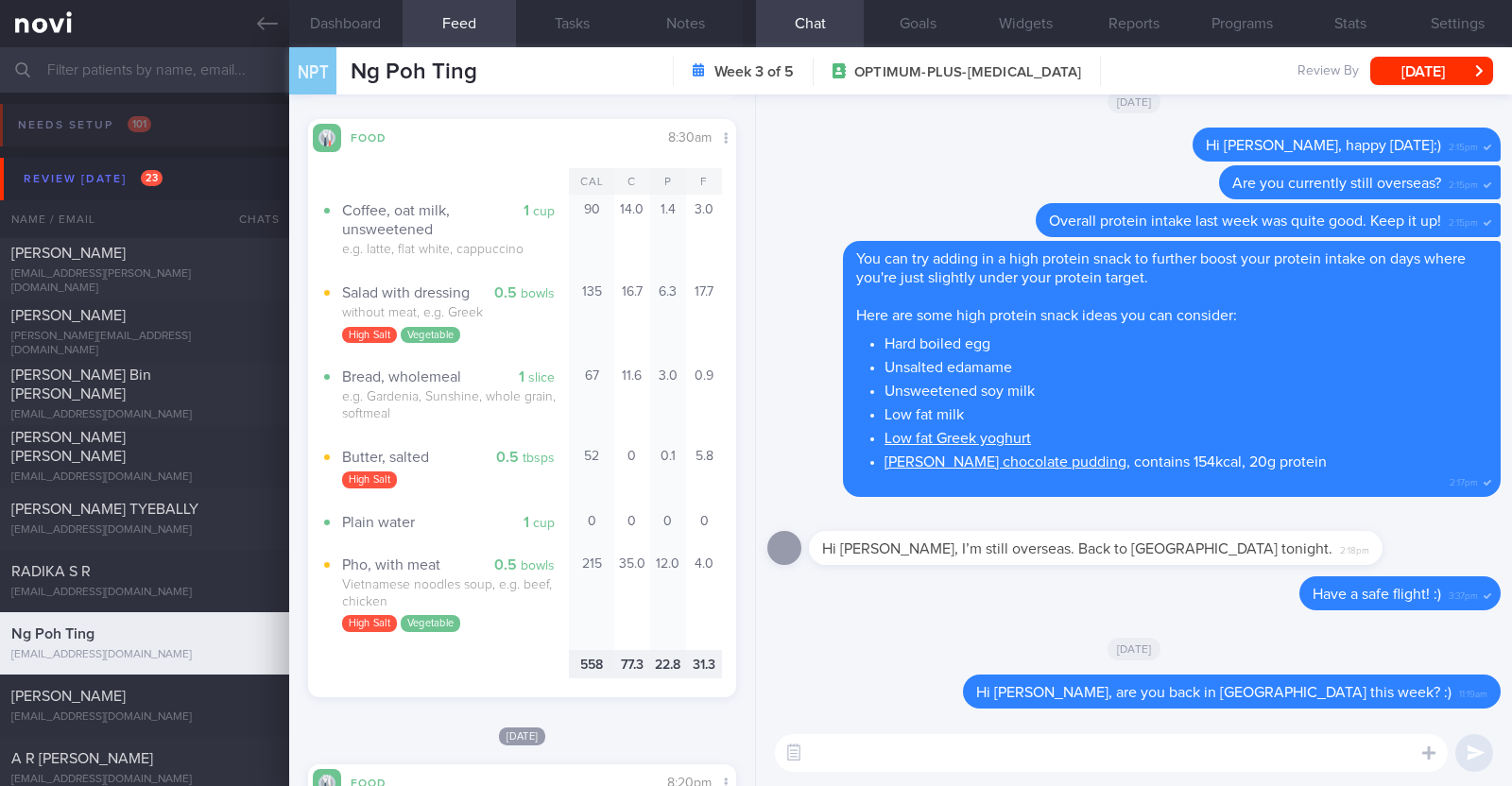
click at [863, 749] on textarea at bounding box center [1110, 753] width 672 height 38
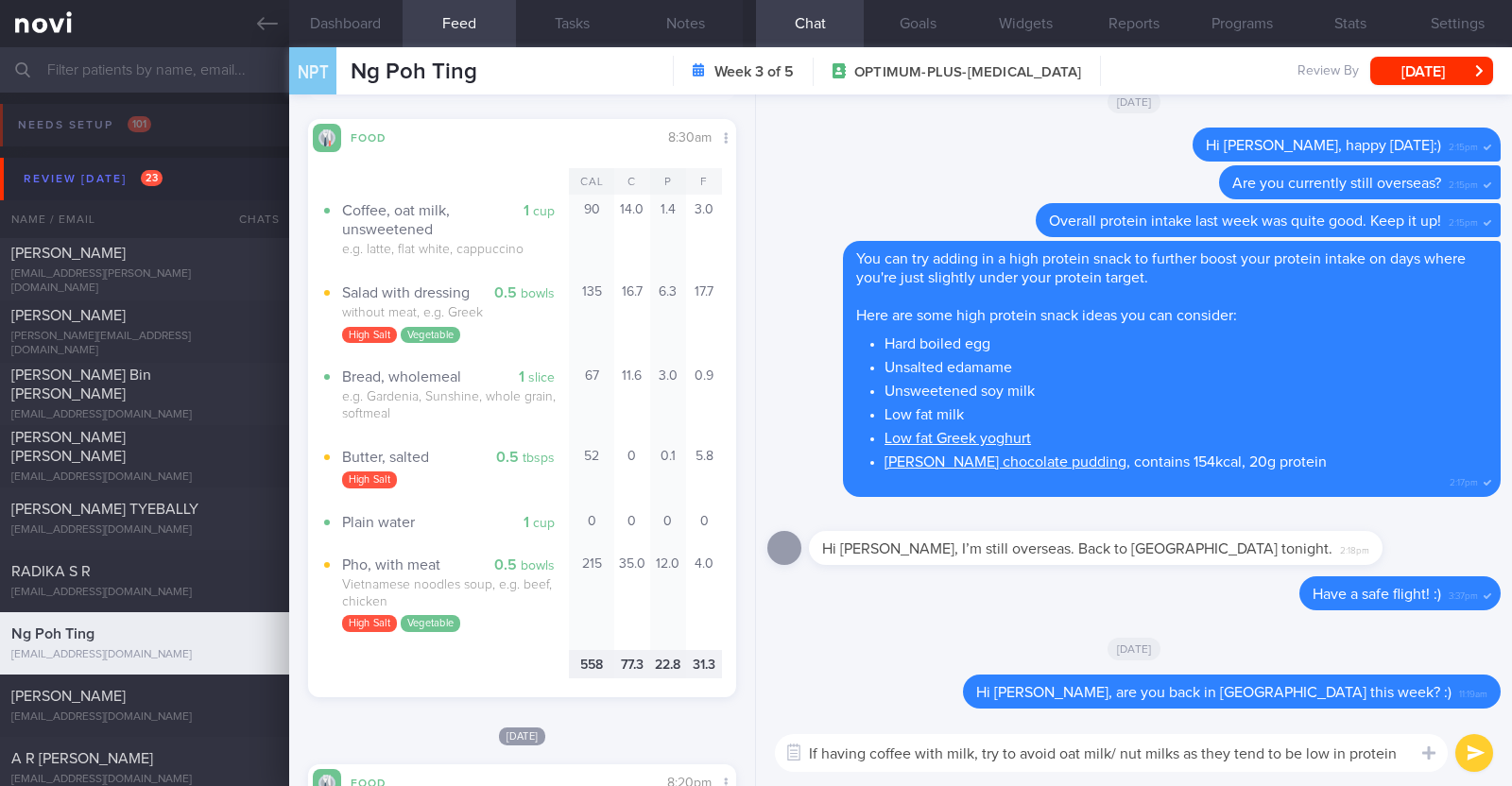
scroll to position [0, 0]
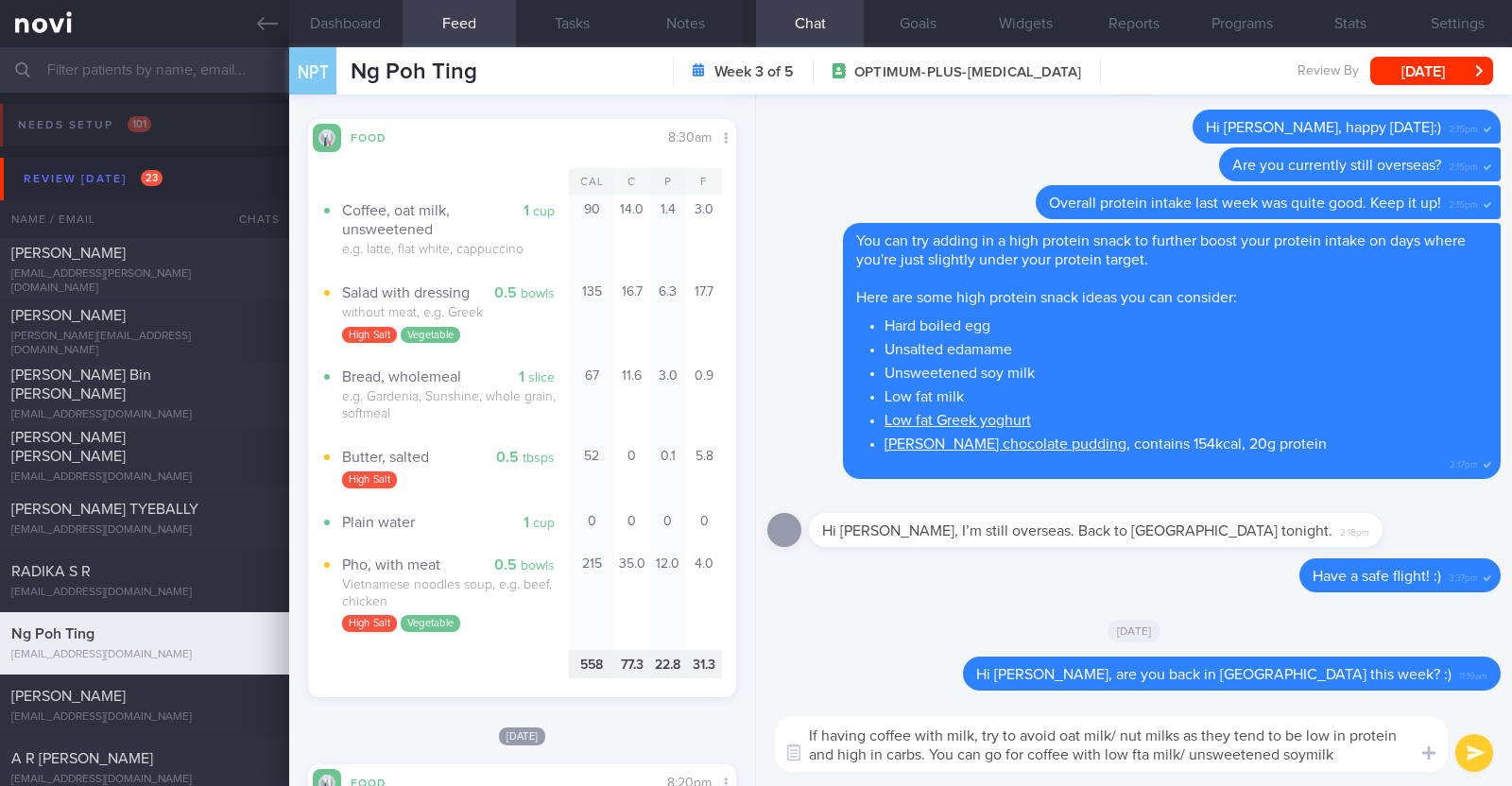
click at [1148, 747] on textarea "If having coffee with milk, try to avoid oat milk/ nut milks as they tend to be…" at bounding box center [1110, 744] width 672 height 55
click at [1340, 755] on textarea "If having coffee with milk, try to avoid oat milk/ nut milks as they tend to be…" at bounding box center [1110, 744] width 672 height 55
click at [917, 753] on textarea "If having coffee with milk, try to avoid oat milk/ nut milks as they tend to be…" at bounding box center [1110, 744] width 672 height 55
click at [1381, 751] on textarea "If having coffee with milk, try to avoid oat milk/ nut milks as they tend to be…" at bounding box center [1110, 744] width 672 height 55
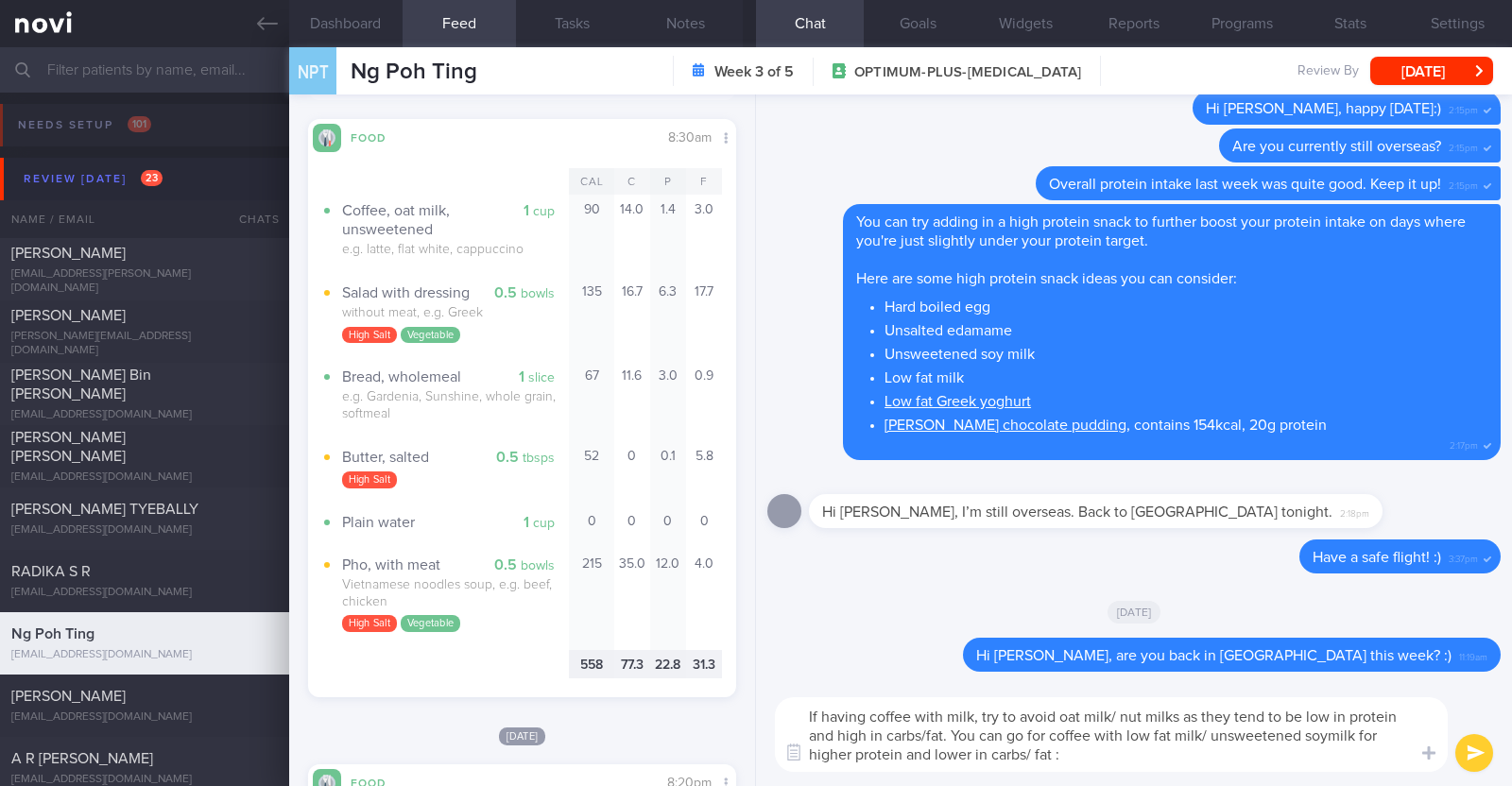
type textarea "If having coffee with milk, try to avoid oat milk/ nut milks as they tend to be…"
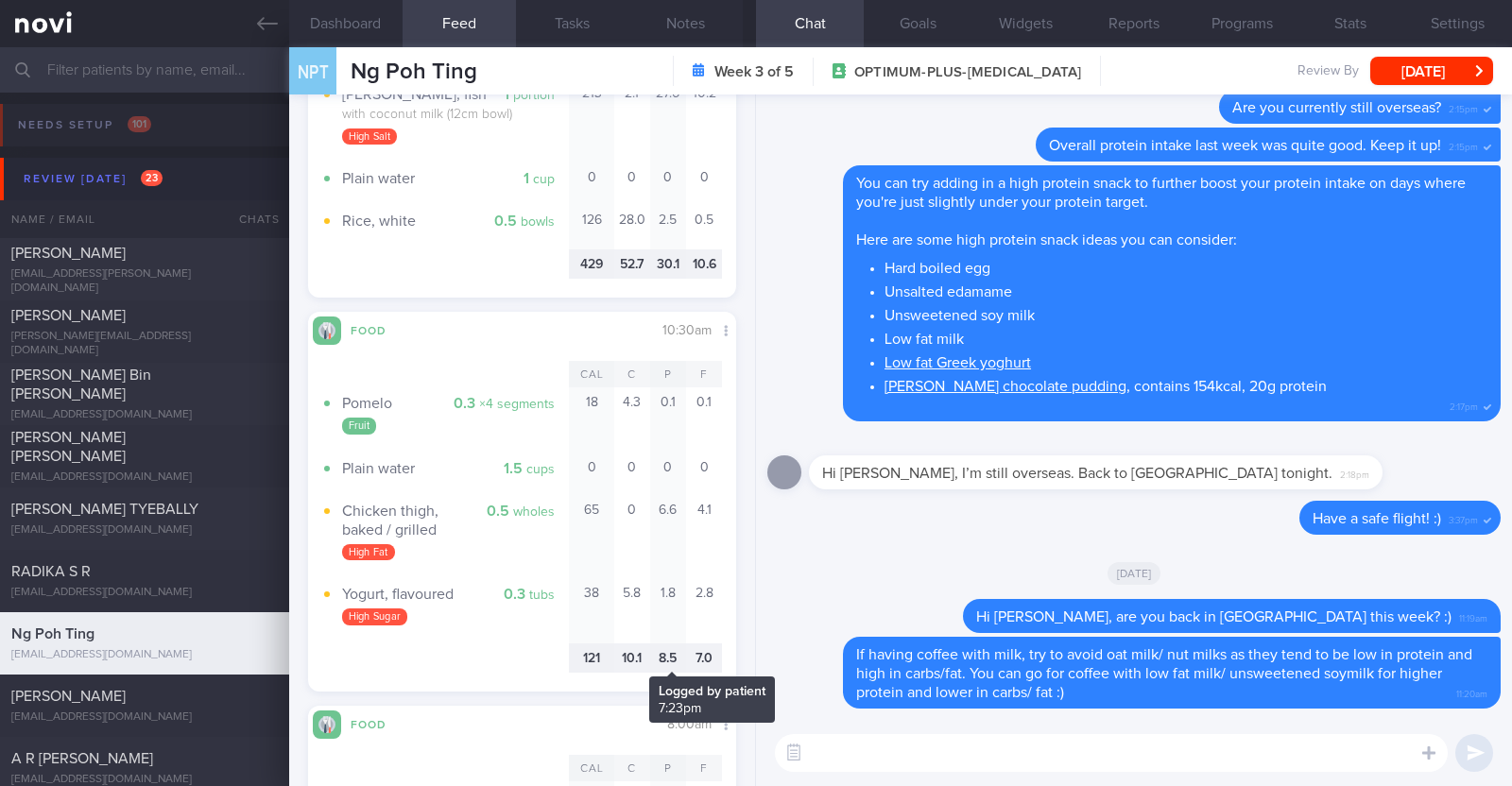
scroll to position [1431, 0]
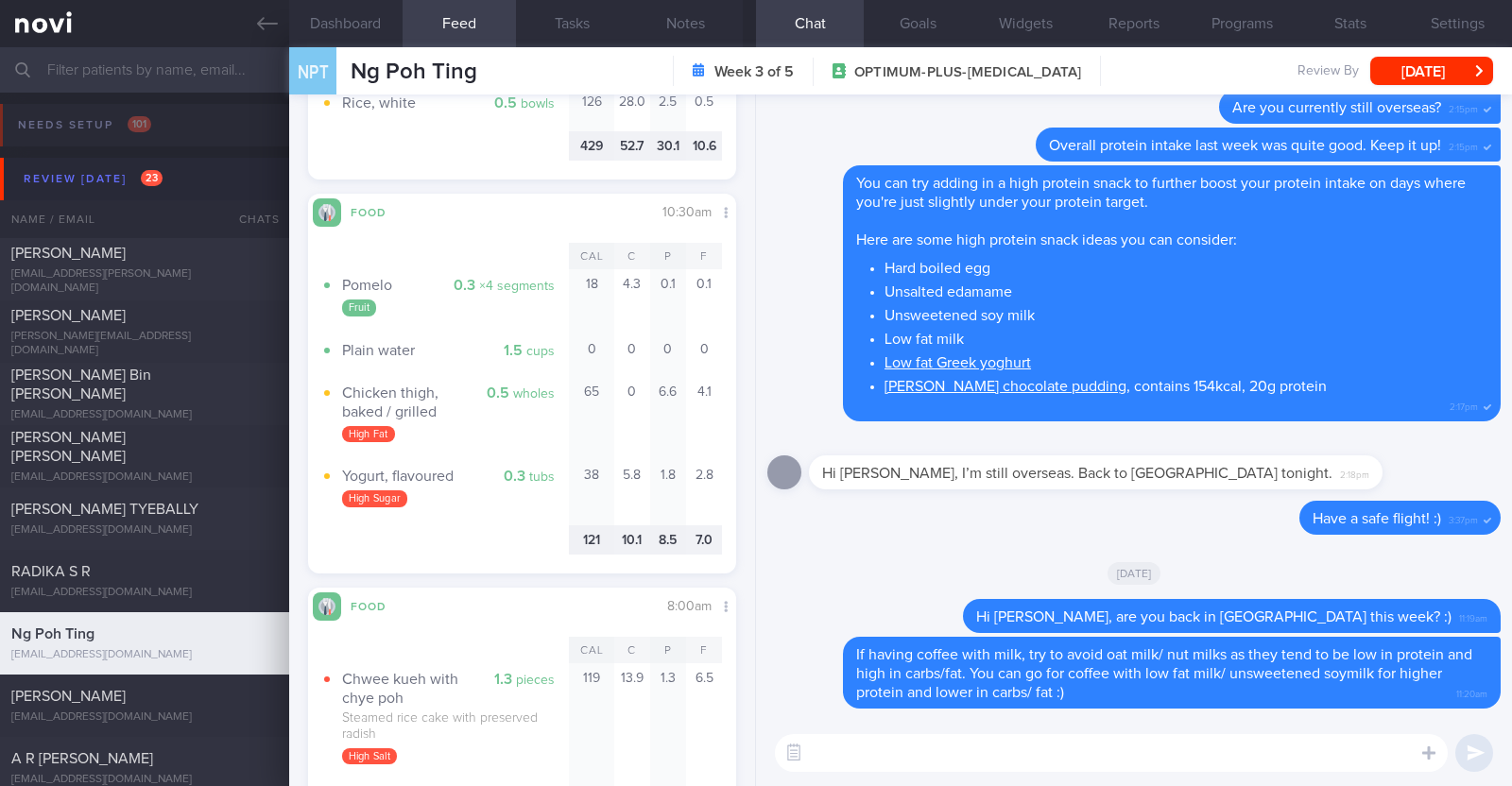
click at [822, 742] on textarea at bounding box center [1110, 753] width 672 height 38
paste textarea "👍"
type textarea "Yoghurt can be a great source of protein 👍 Try to opt"
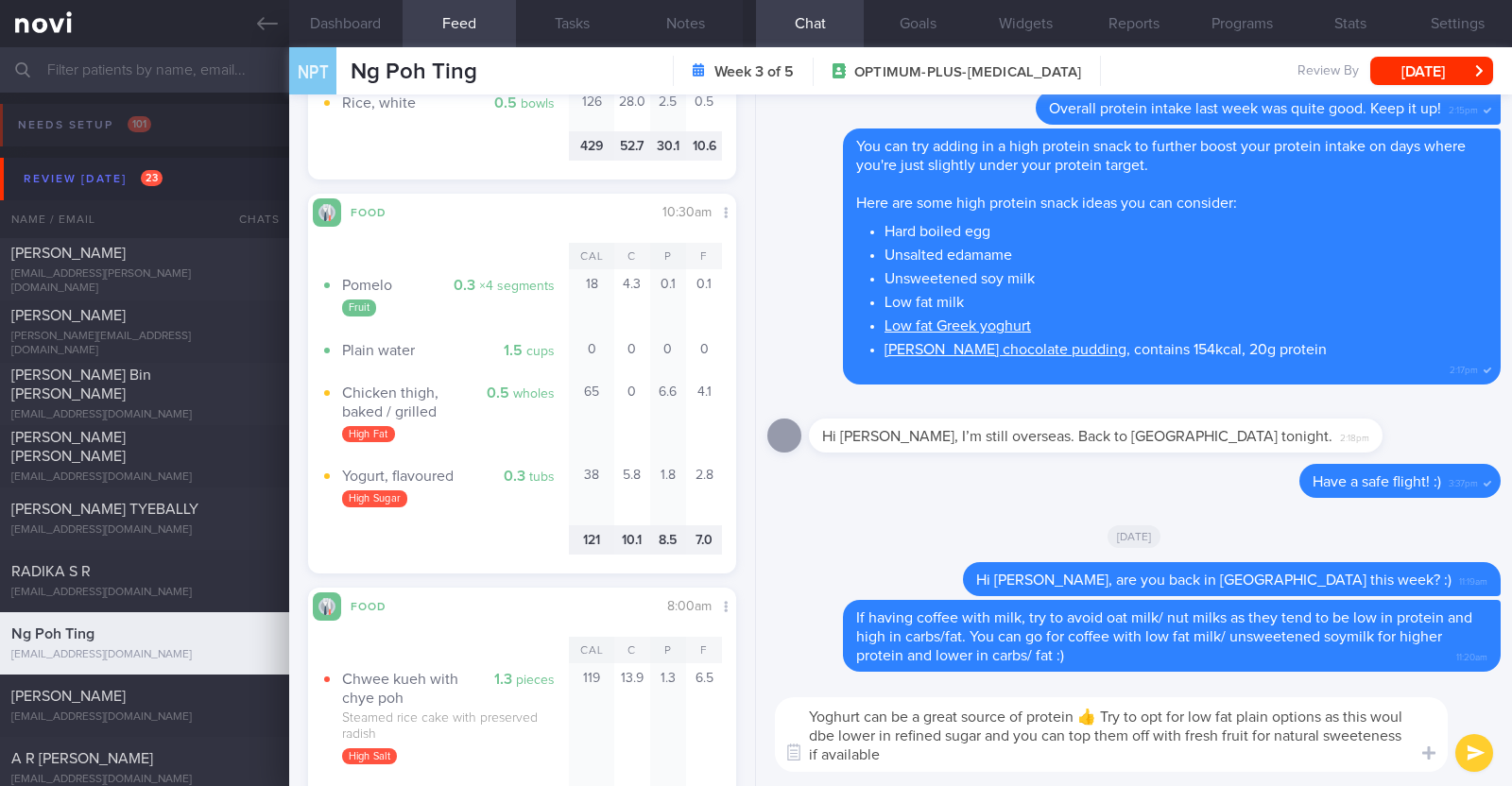
click at [1406, 715] on textarea "Yoghurt can be a great source of protein 👍 Try to opt for low fat plain options…" at bounding box center [1110, 734] width 672 height 75
click at [855, 754] on textarea "Yoghurt can be a great source of protein 👍 Try to opt for low fat plain options…" at bounding box center [1110, 734] width 672 height 75
type textarea "Yoghurt can be a great source of protein 👍 Try to opt for low fat plain options…"
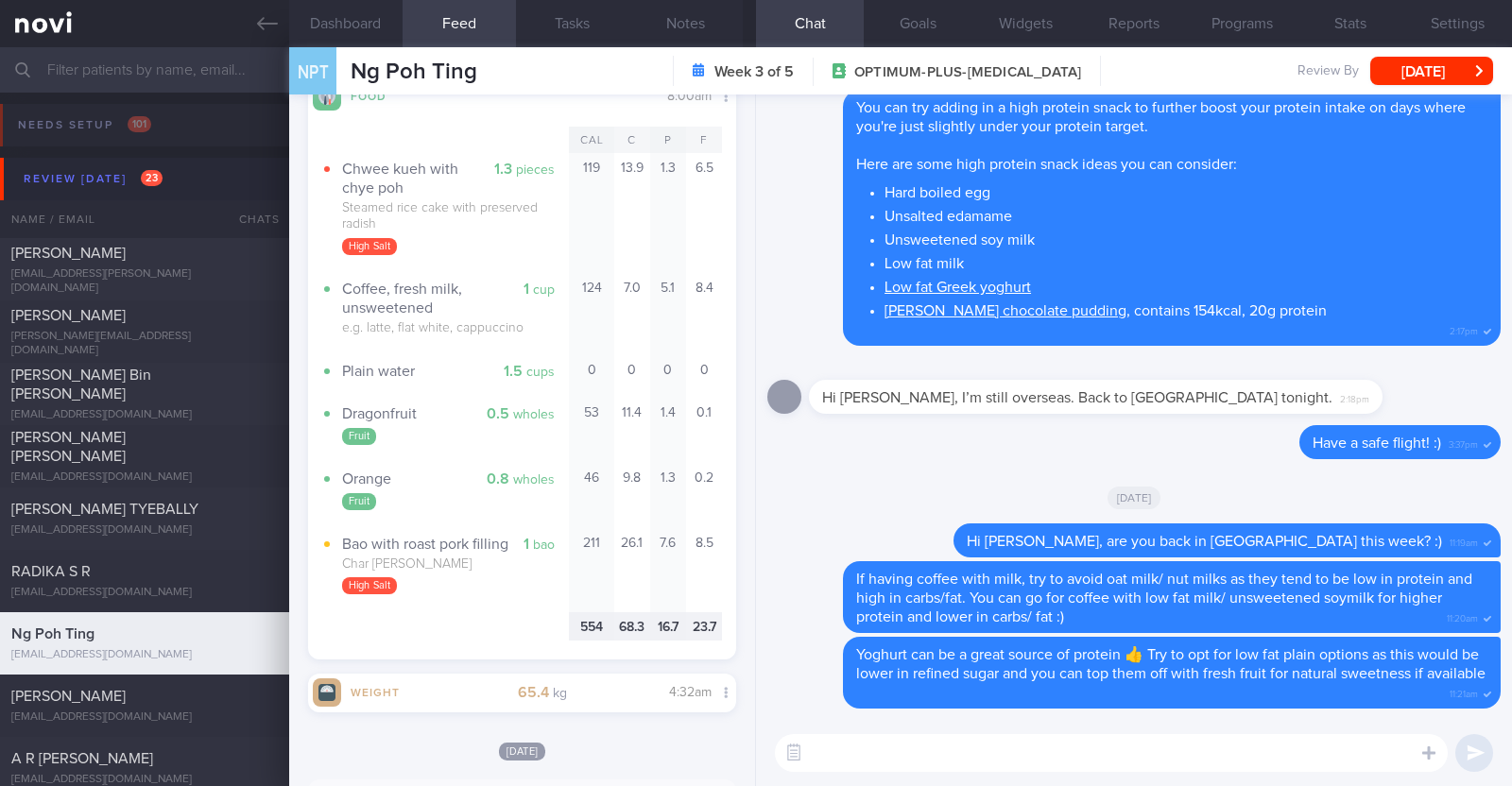
scroll to position [1903, 0]
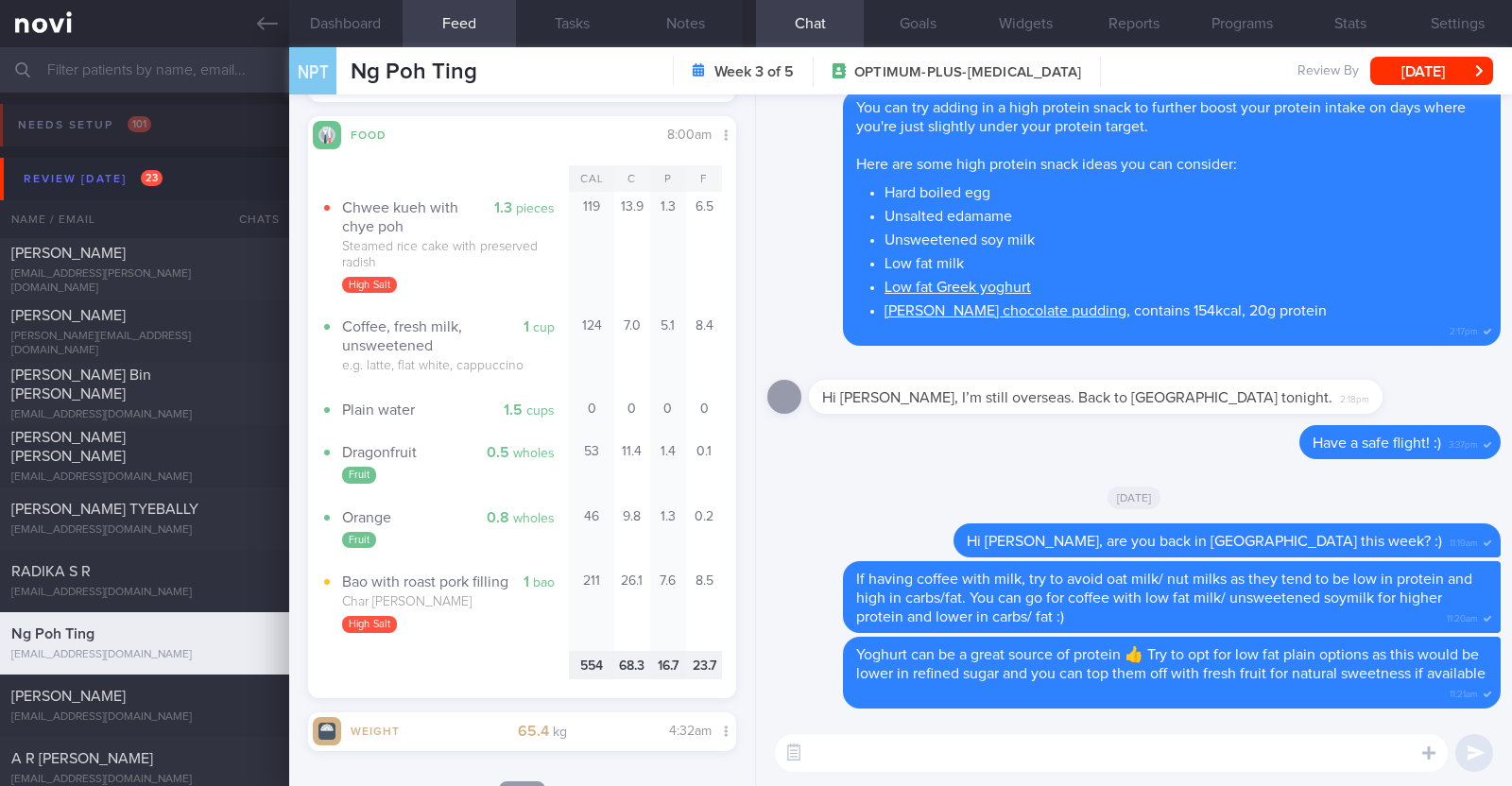
click at [855, 747] on textarea at bounding box center [1110, 753] width 672 height 38
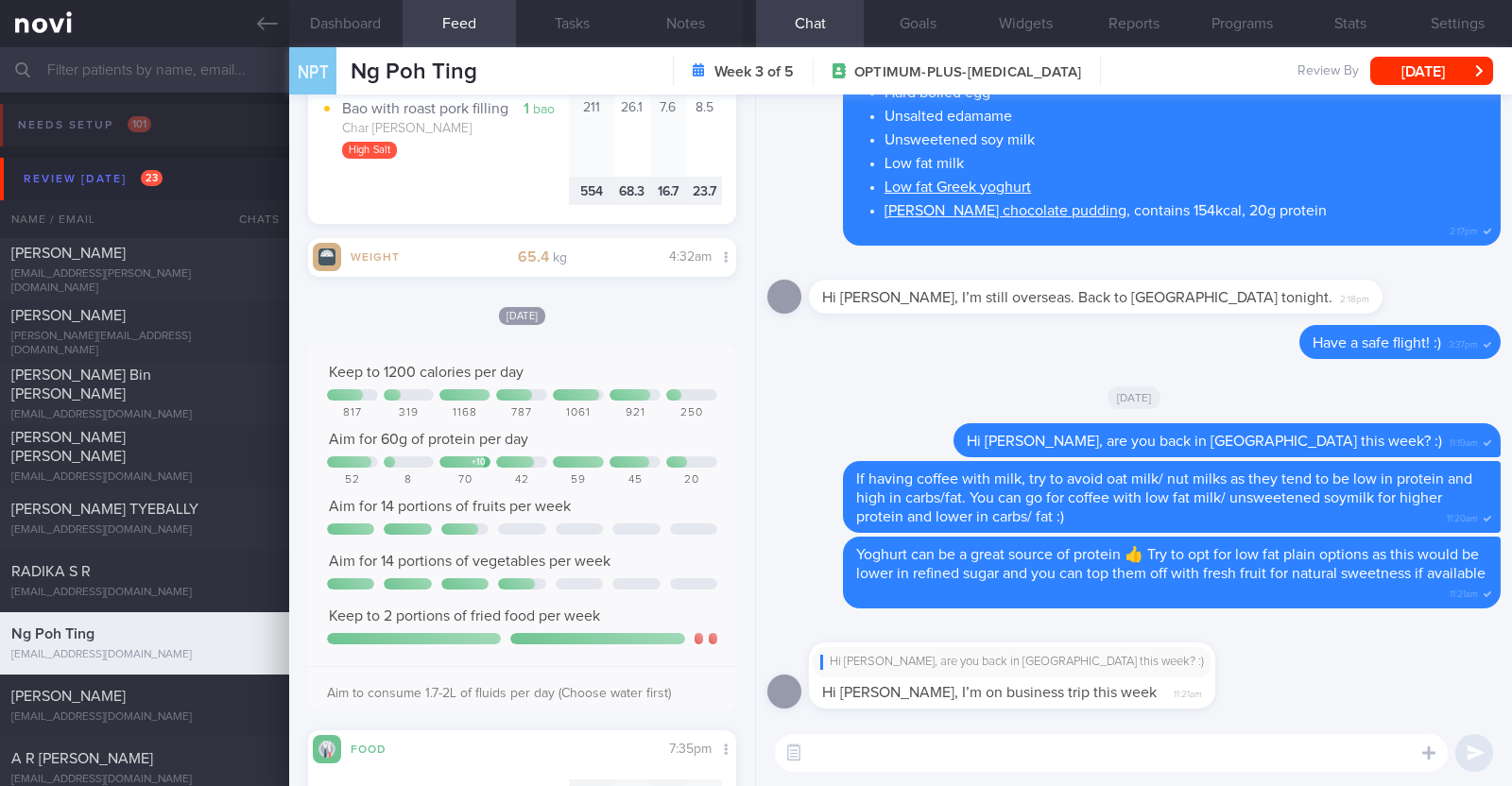
scroll to position [2612, 0]
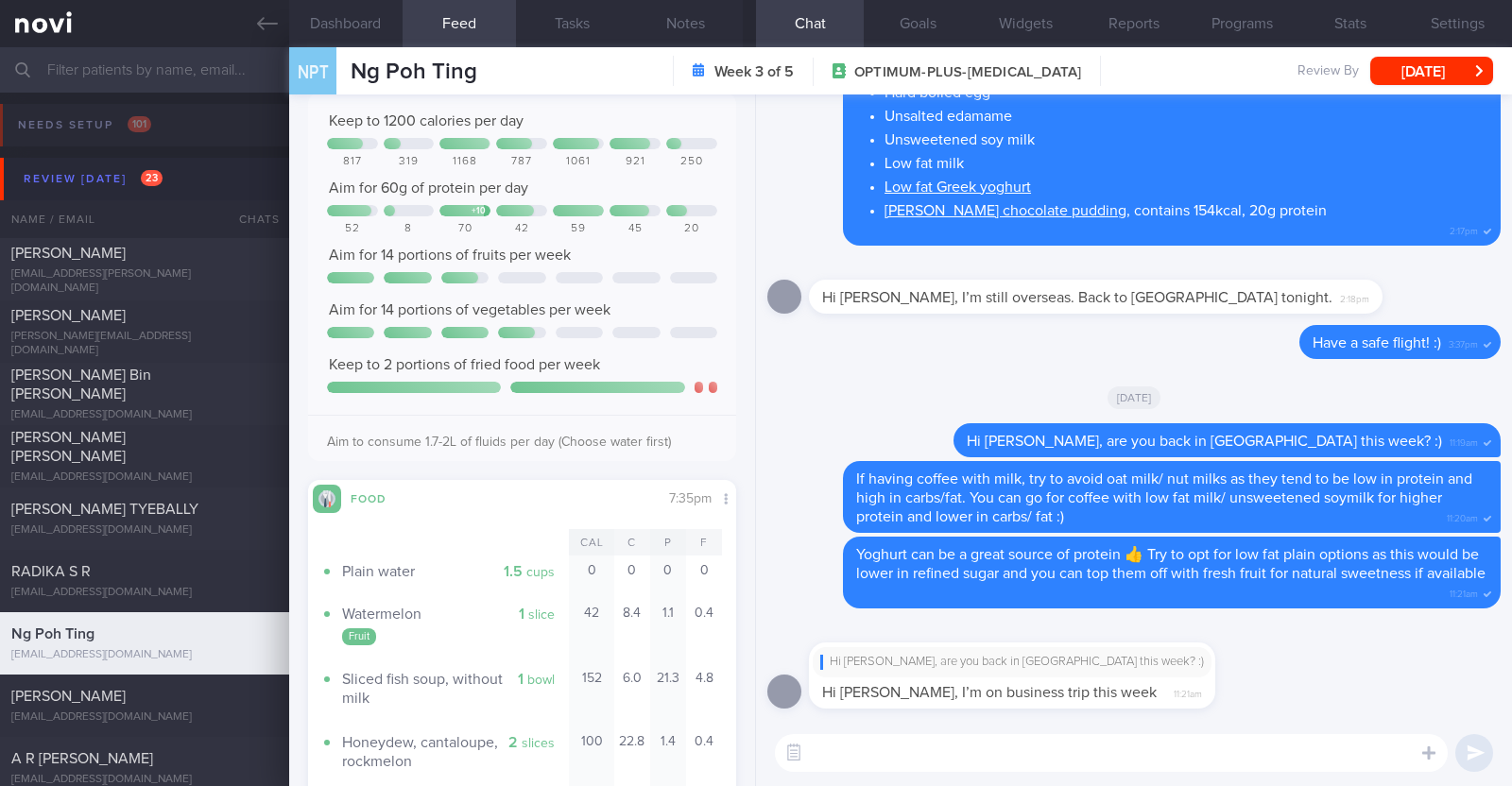
click at [903, 767] on textarea at bounding box center [1110, 753] width 672 height 38
type textarea "Ah I see!"
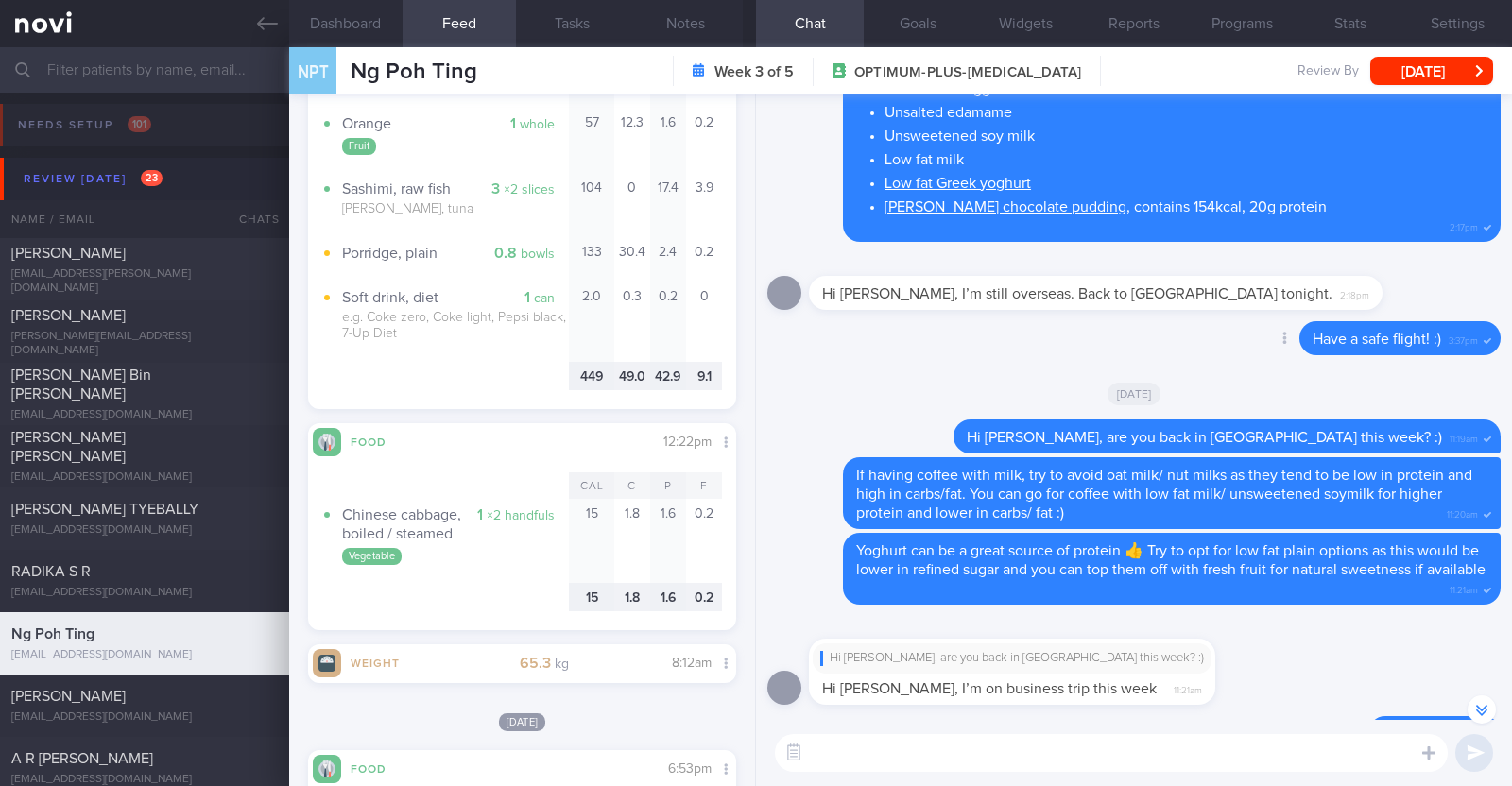
scroll to position [0, 0]
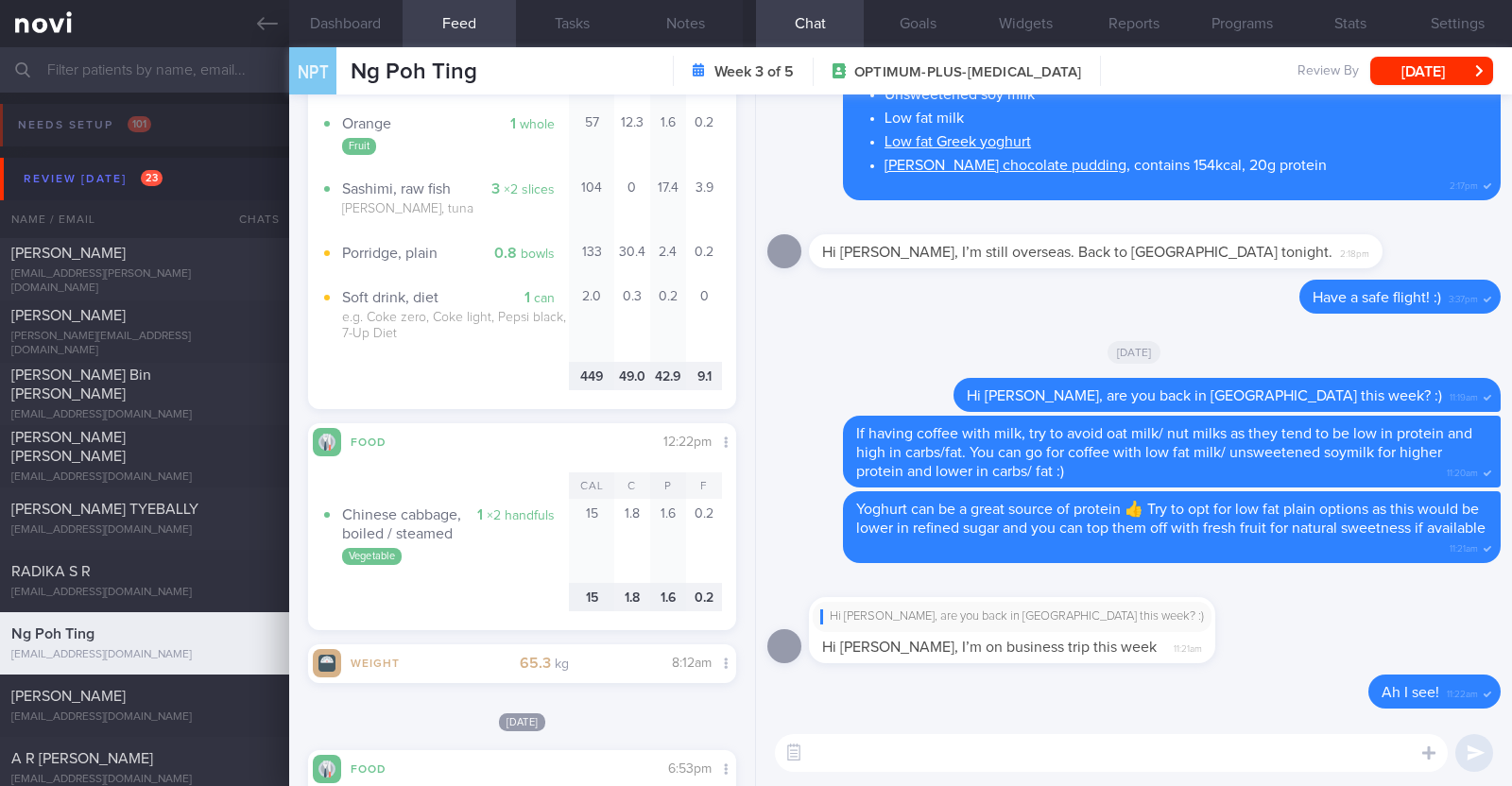
click at [924, 763] on textarea at bounding box center [1110, 753] width 672 height 38
click at [983, 754] on textarea "I understand that managin gyour diet" at bounding box center [1110, 753] width 672 height 38
click at [1075, 753] on textarea "I understand that managing your diet" at bounding box center [1110, 753] width 672 height 38
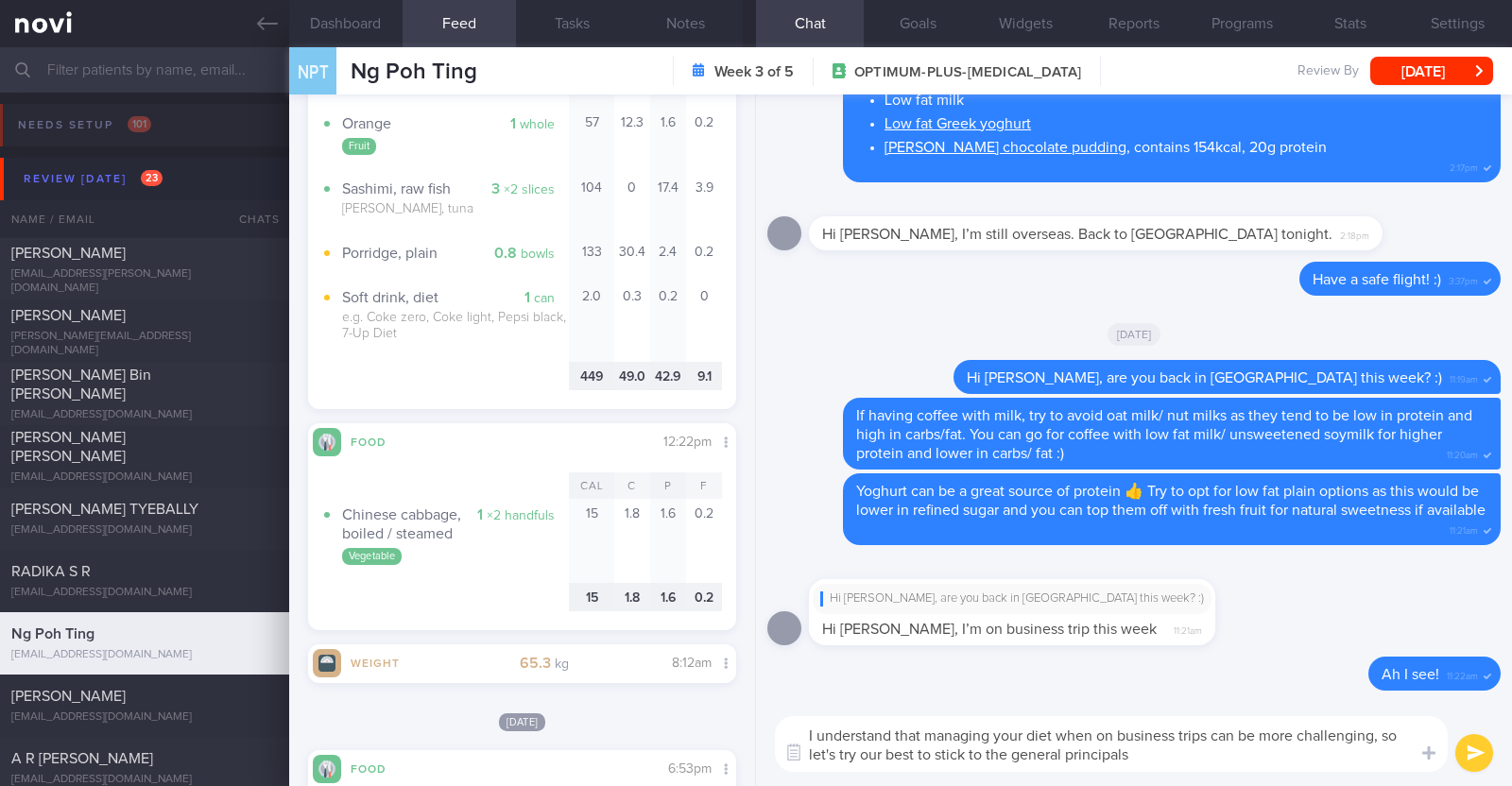
click at [1370, 738] on textarea "I understand that managing your diet when on business trips can be more challen…" at bounding box center [1110, 744] width 672 height 55
click at [1391, 761] on textarea "I understand that managing your diet when on business trips can be more challen…" at bounding box center [1110, 744] width 672 height 55
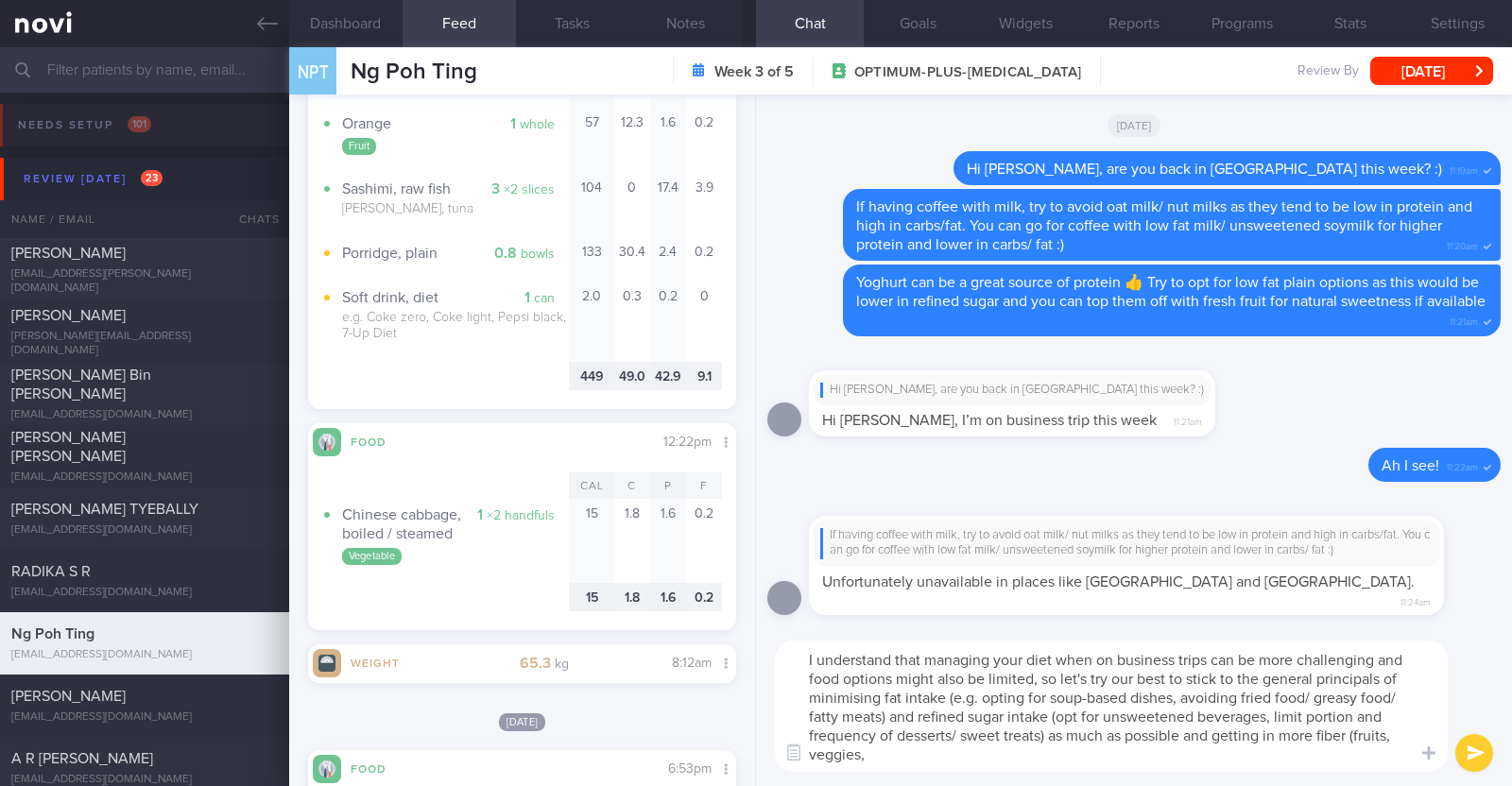
drag, startPoint x: 1282, startPoint y: 737, endPoint x: 1324, endPoint y: 759, distance: 47.4
click at [1324, 759] on textarea "I understand that managing your diet when on business trips can be more challen…" at bounding box center [1110, 706] width 672 height 131
paste textarea "😊"
click at [1188, 680] on textarea "I understand that managing your diet when on business trips can be more challen…" at bounding box center [1110, 706] width 672 height 131
type textarea "I understand that managing your diet when on business trips can be more challen…"
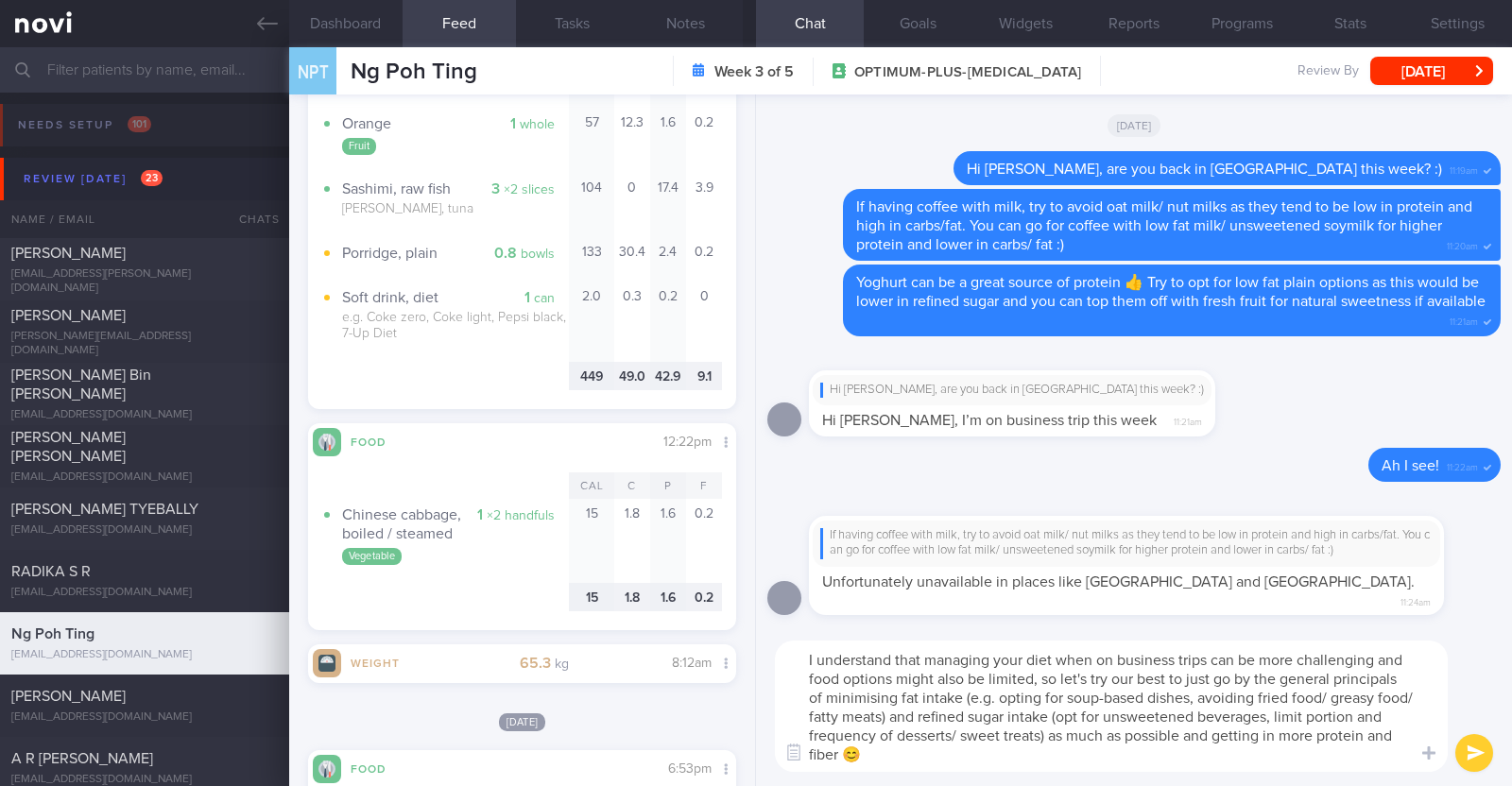
click at [1145, 757] on textarea "I understand that managing your diet when on business trips can be more challen…" at bounding box center [1110, 706] width 672 height 131
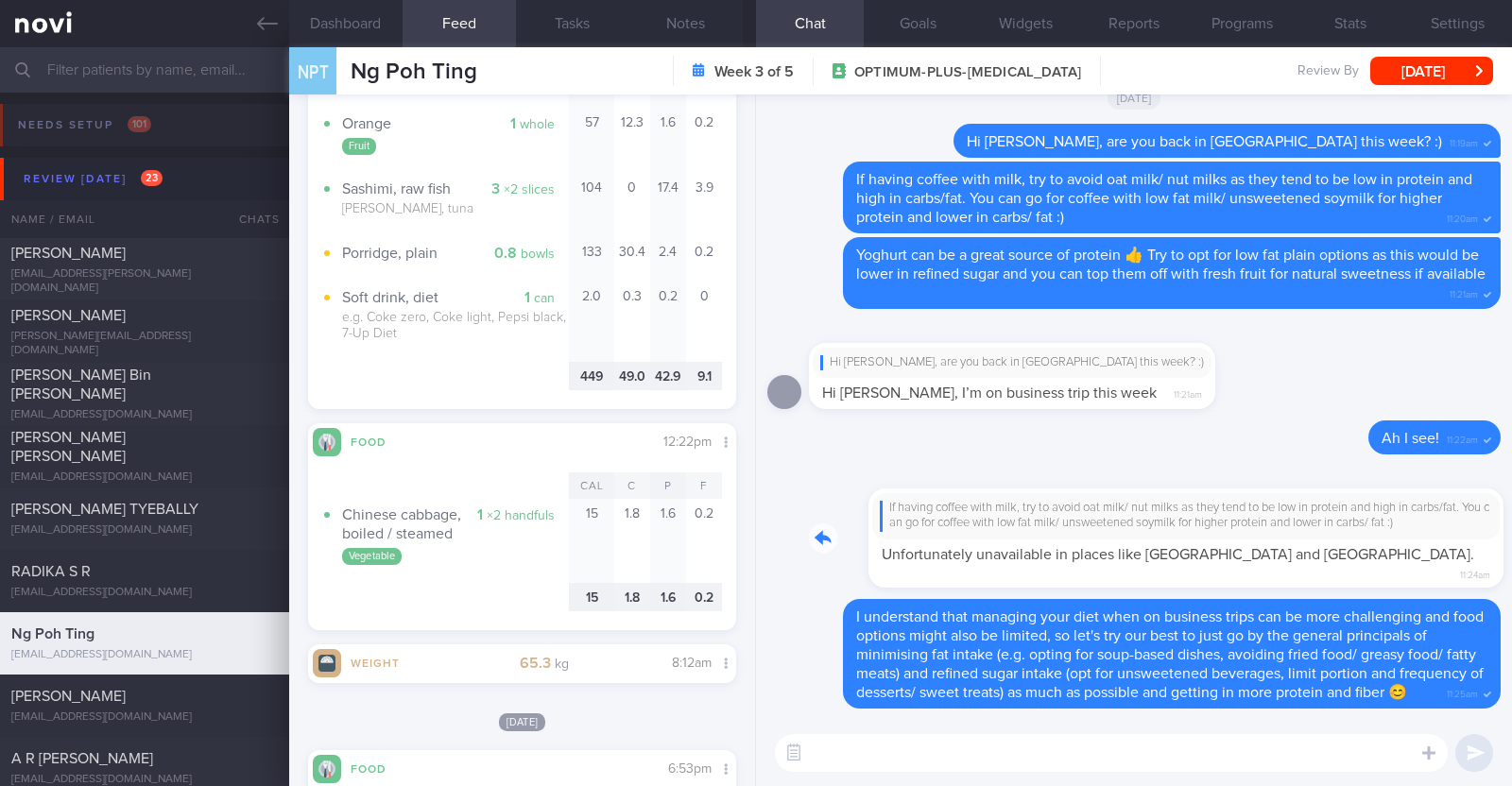
drag, startPoint x: 1414, startPoint y: 553, endPoint x: 1487, endPoint y: 556, distance: 73.1
click at [1487, 556] on div "Delete I understand that managing your diet when on business trips can be more …" at bounding box center [1133, 407] width 756 height 625
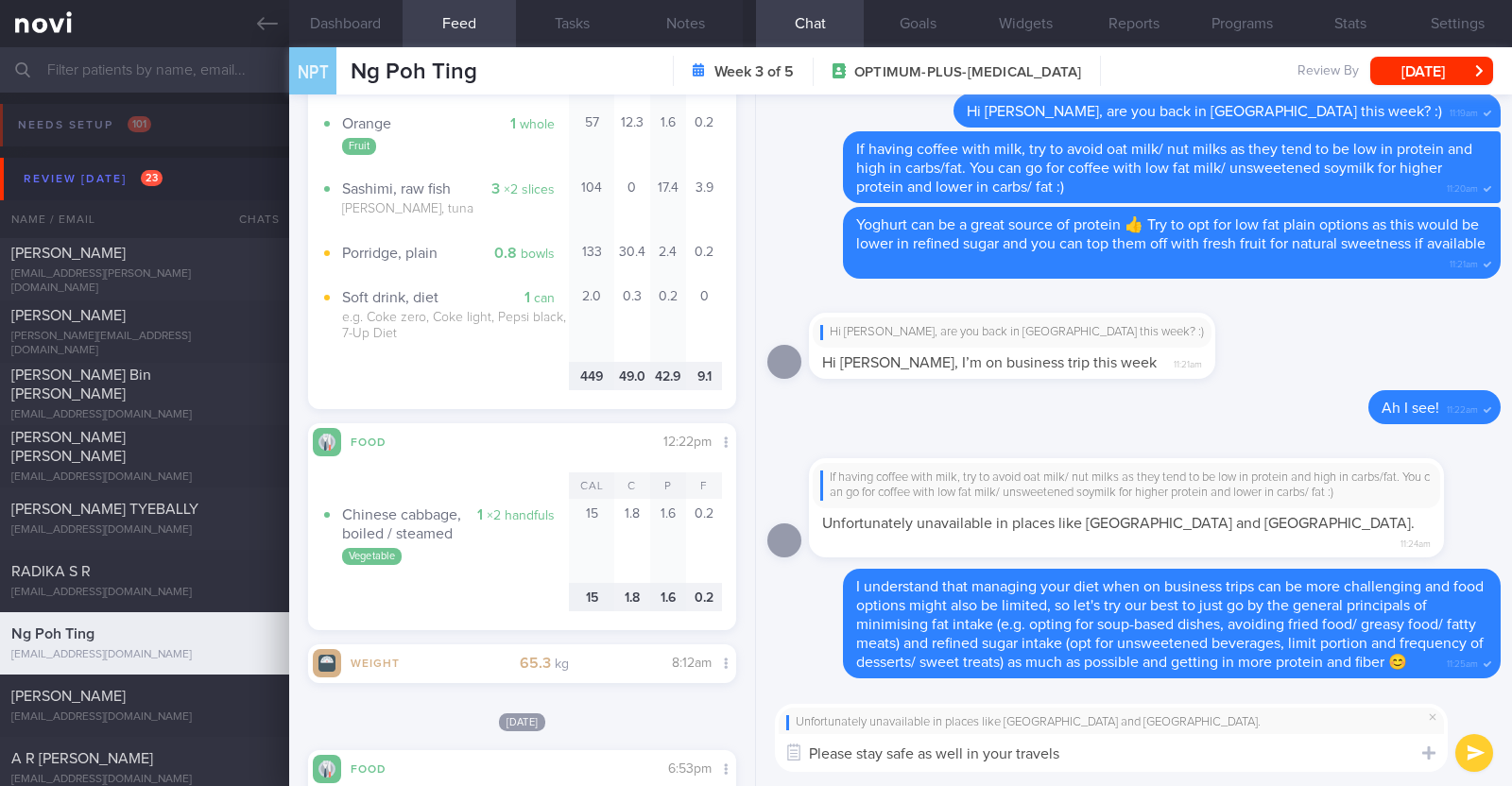
type textarea "Please stay safe as well in your travels!"
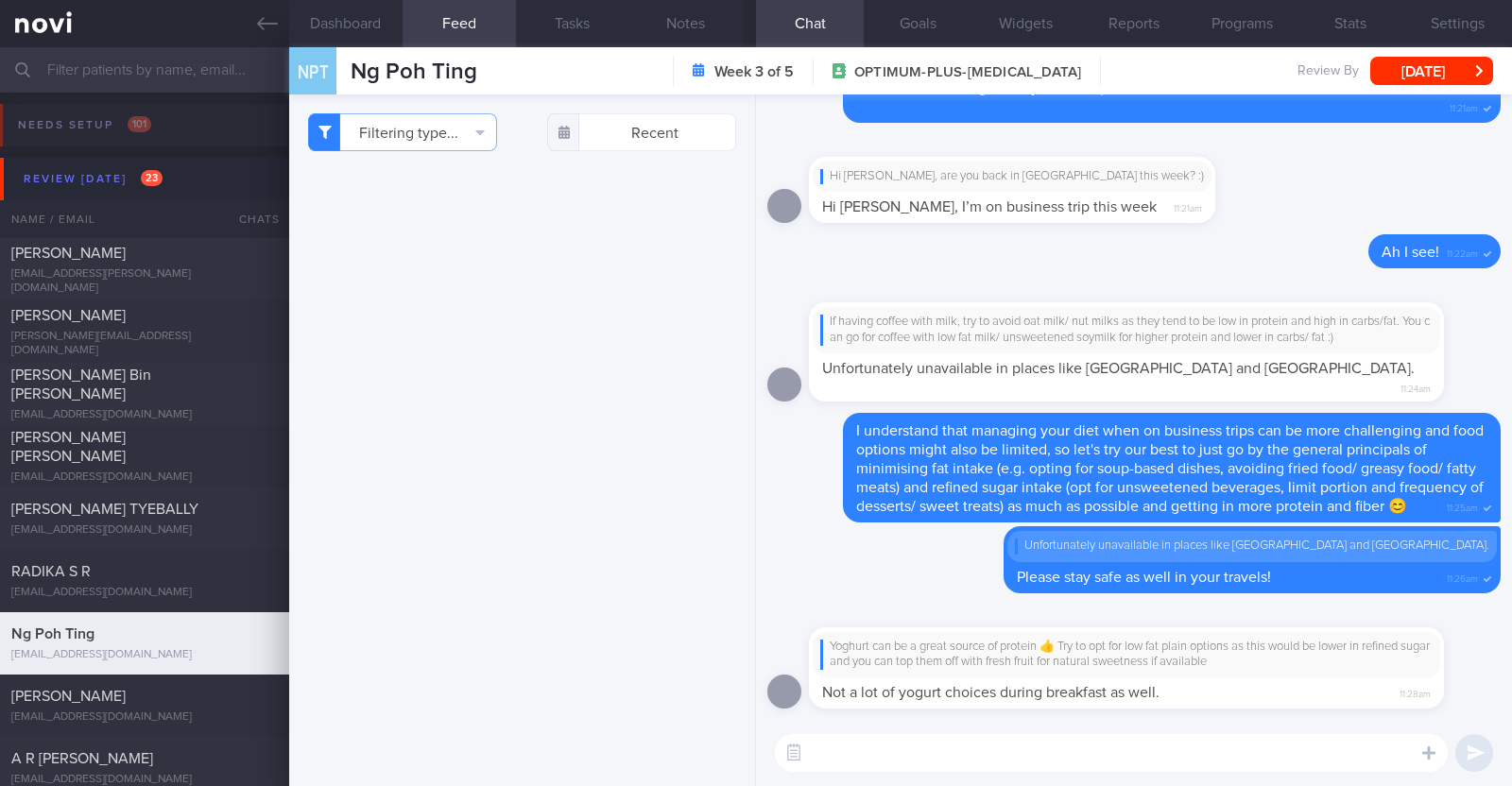
scroll to position [7926, 0]
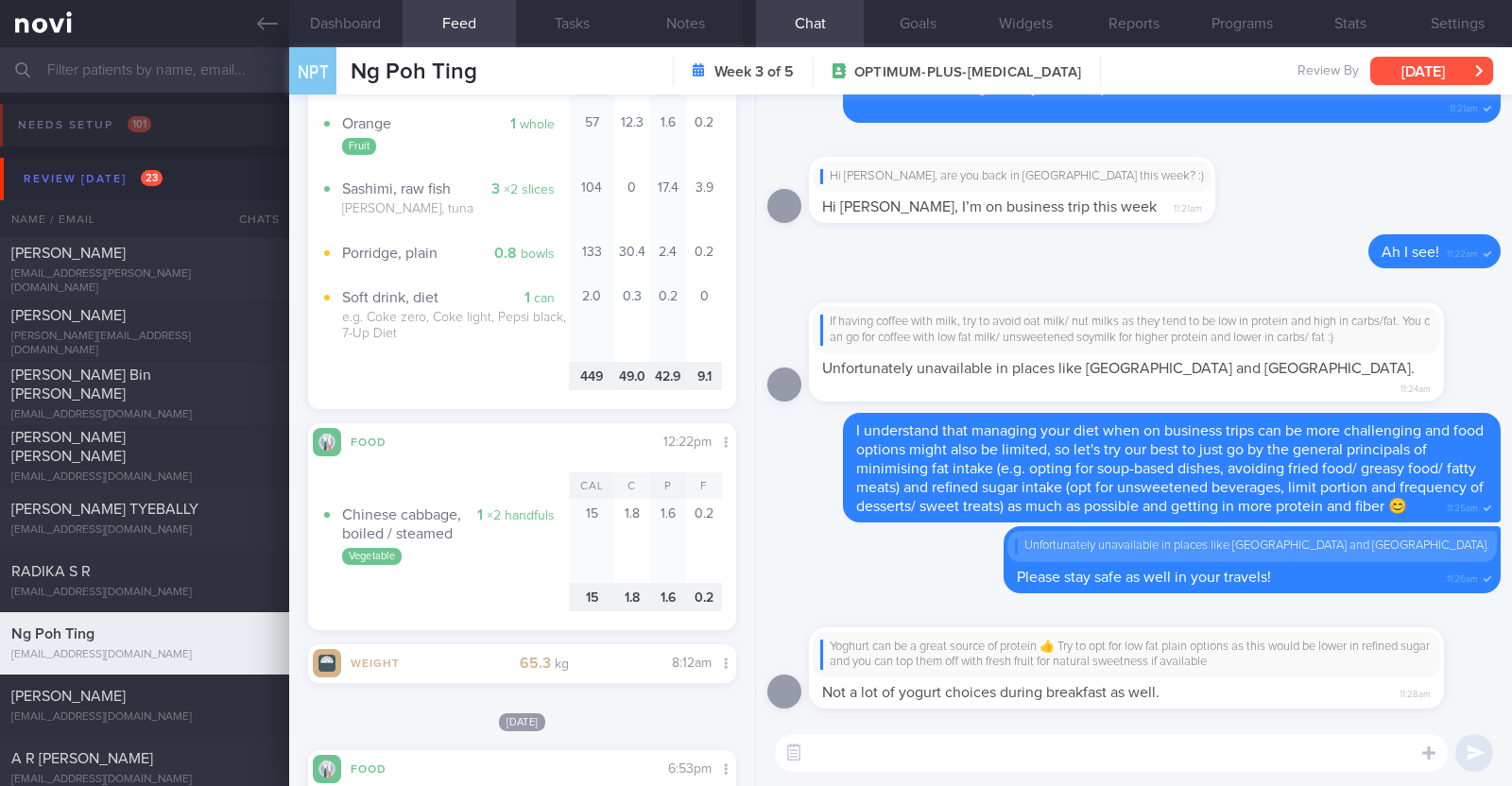
click at [1441, 66] on button "[DATE]" at bounding box center [1432, 71] width 122 height 29
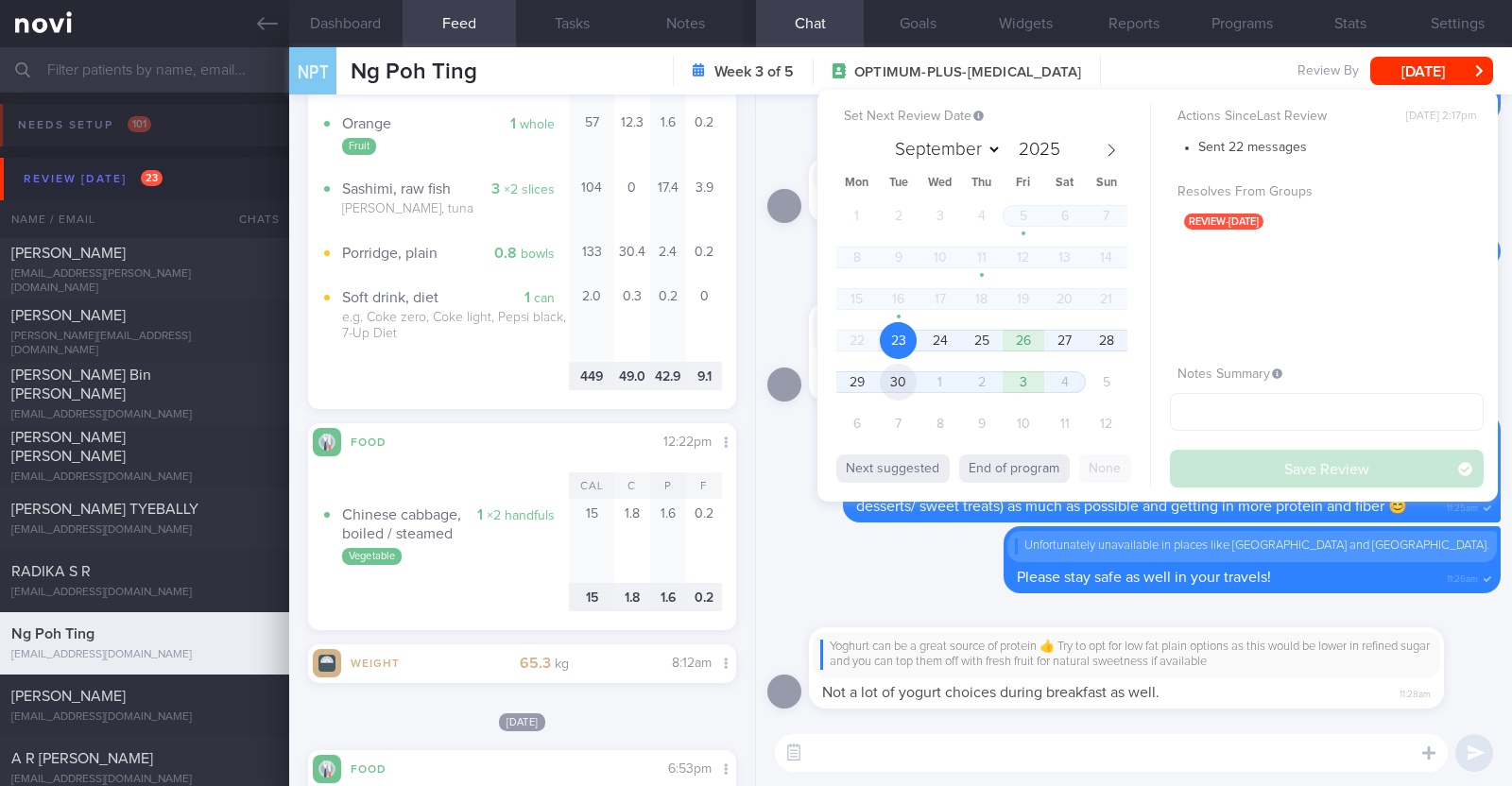
click at [909, 381] on span "30" at bounding box center [898, 382] width 37 height 37
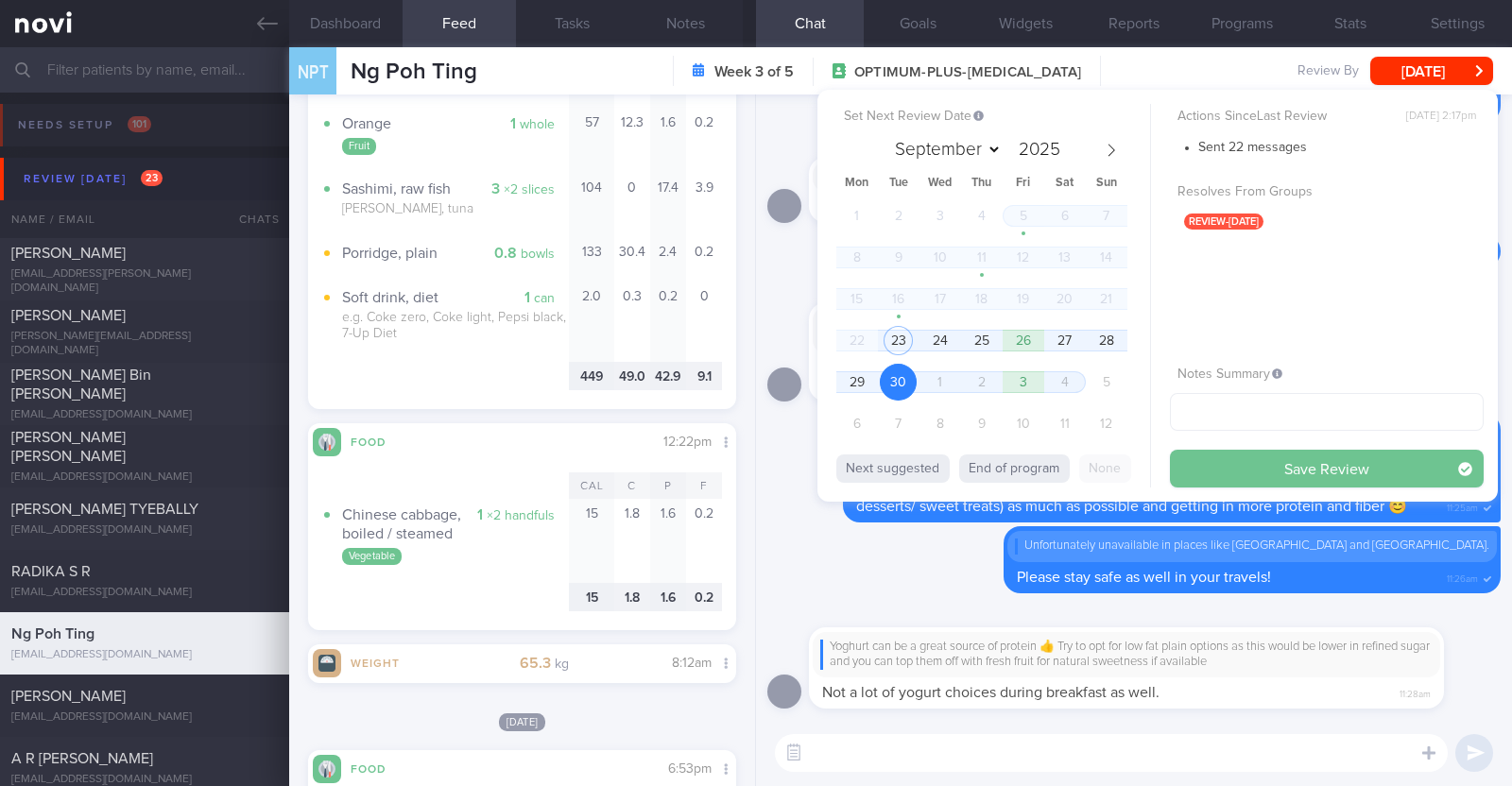
click at [1276, 455] on button "Save Review" at bounding box center [1326, 469] width 314 height 38
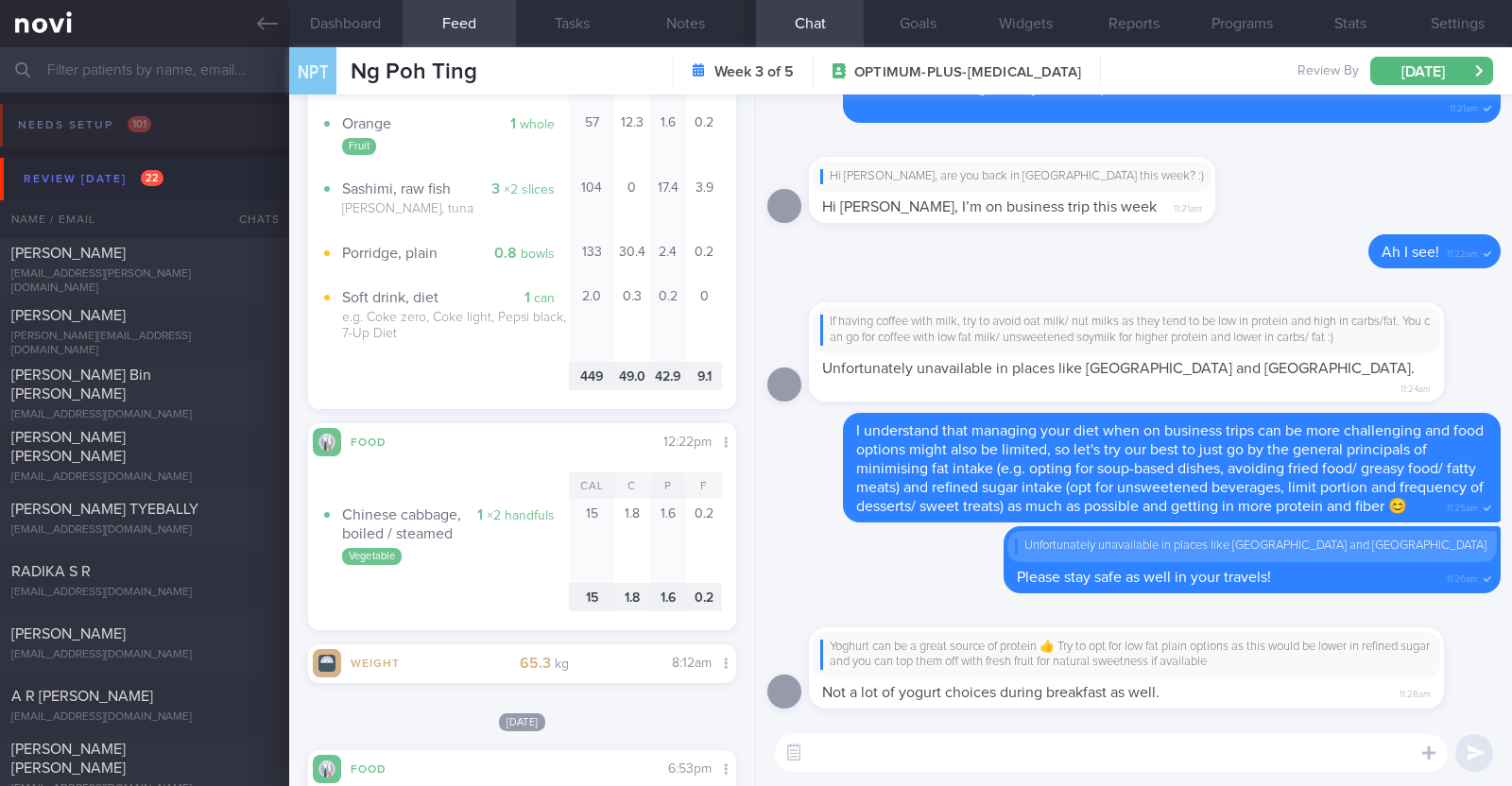
click at [1006, 744] on textarea at bounding box center [1110, 753] width 672 height 38
type textarea "Eggs at breakfast are a good protein choice at breakfast too:)"
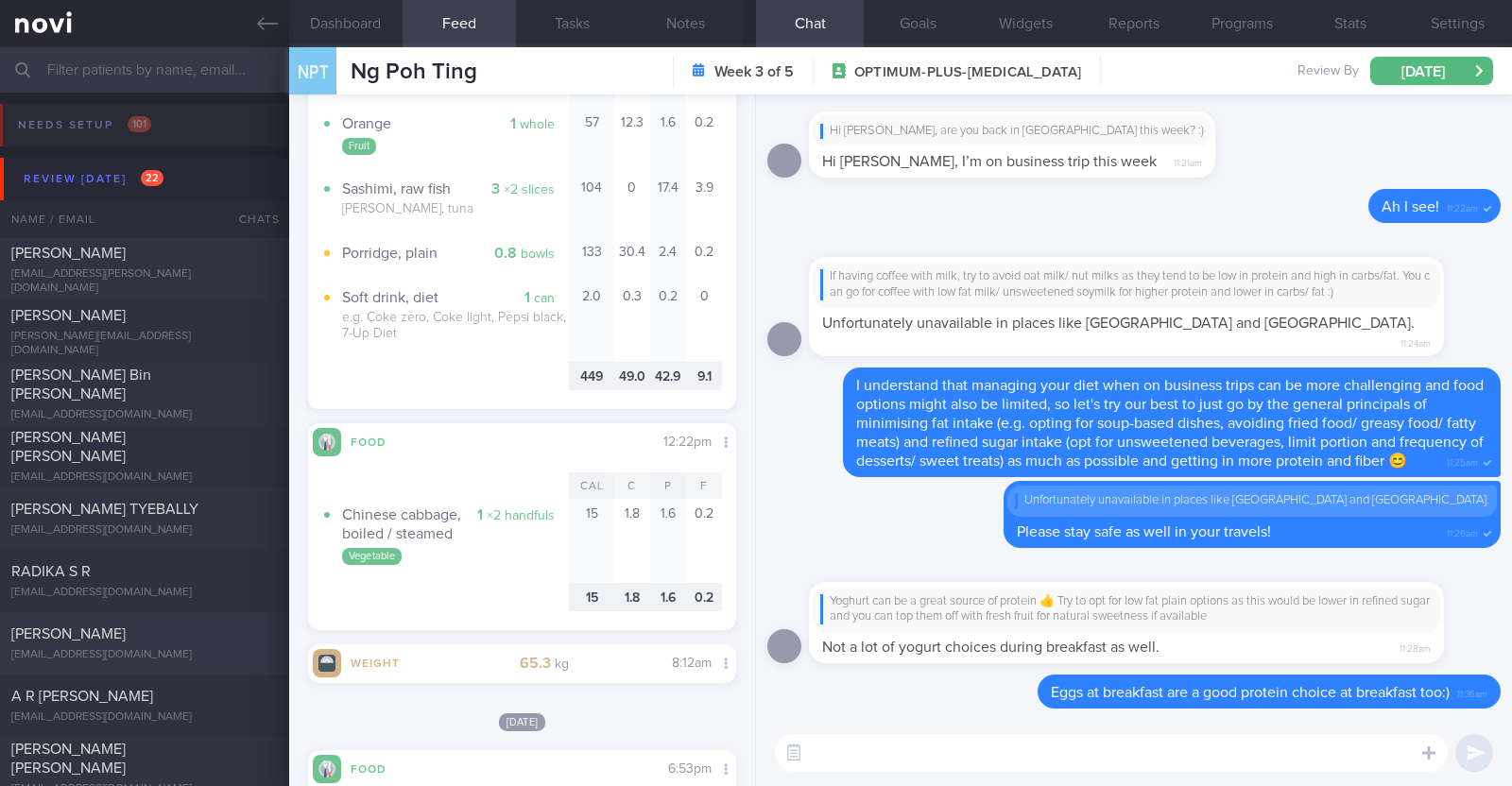
click at [190, 626] on div "[PERSON_NAME]" at bounding box center [142, 634] width 262 height 19
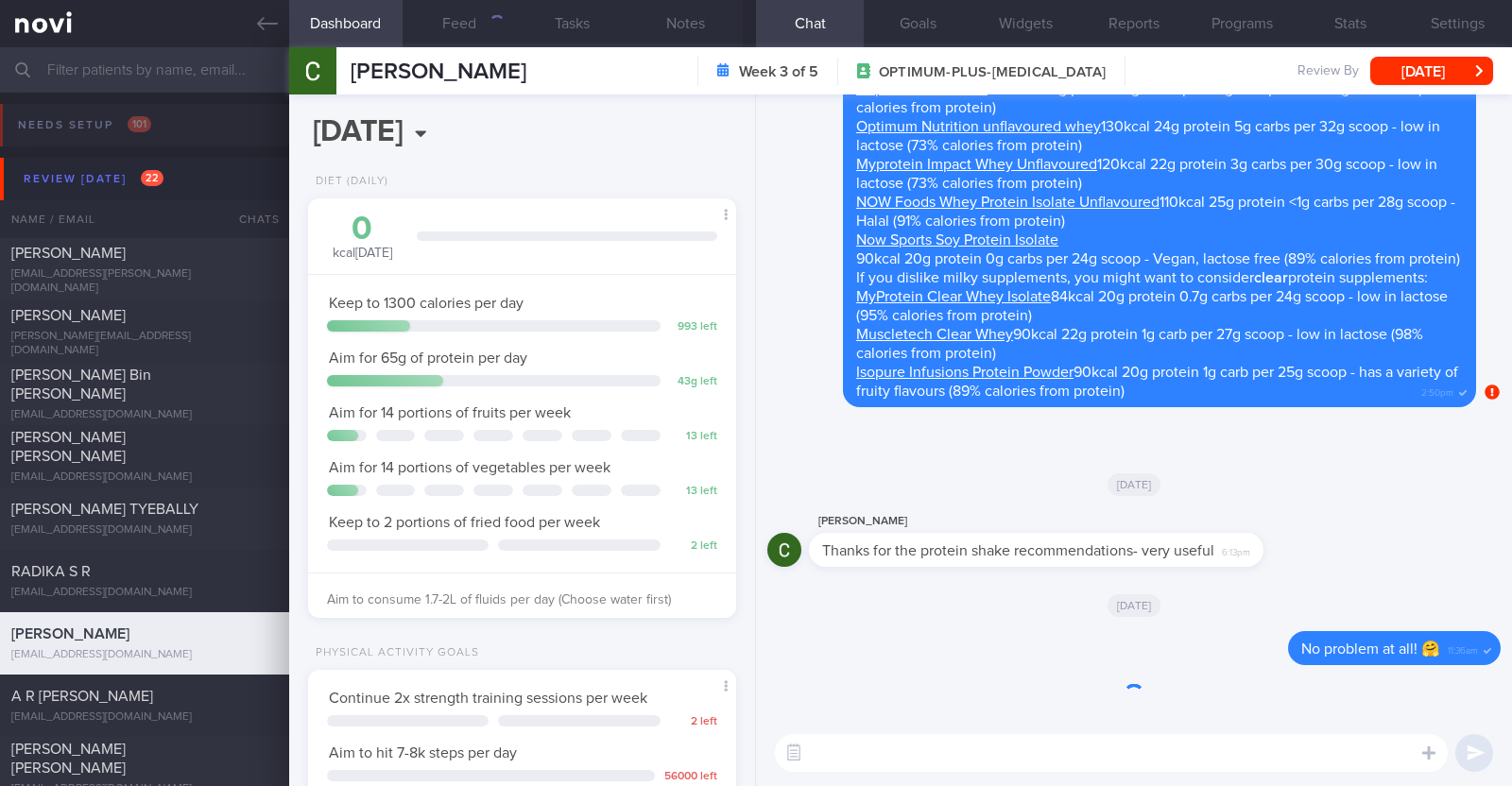
scroll to position [214, 376]
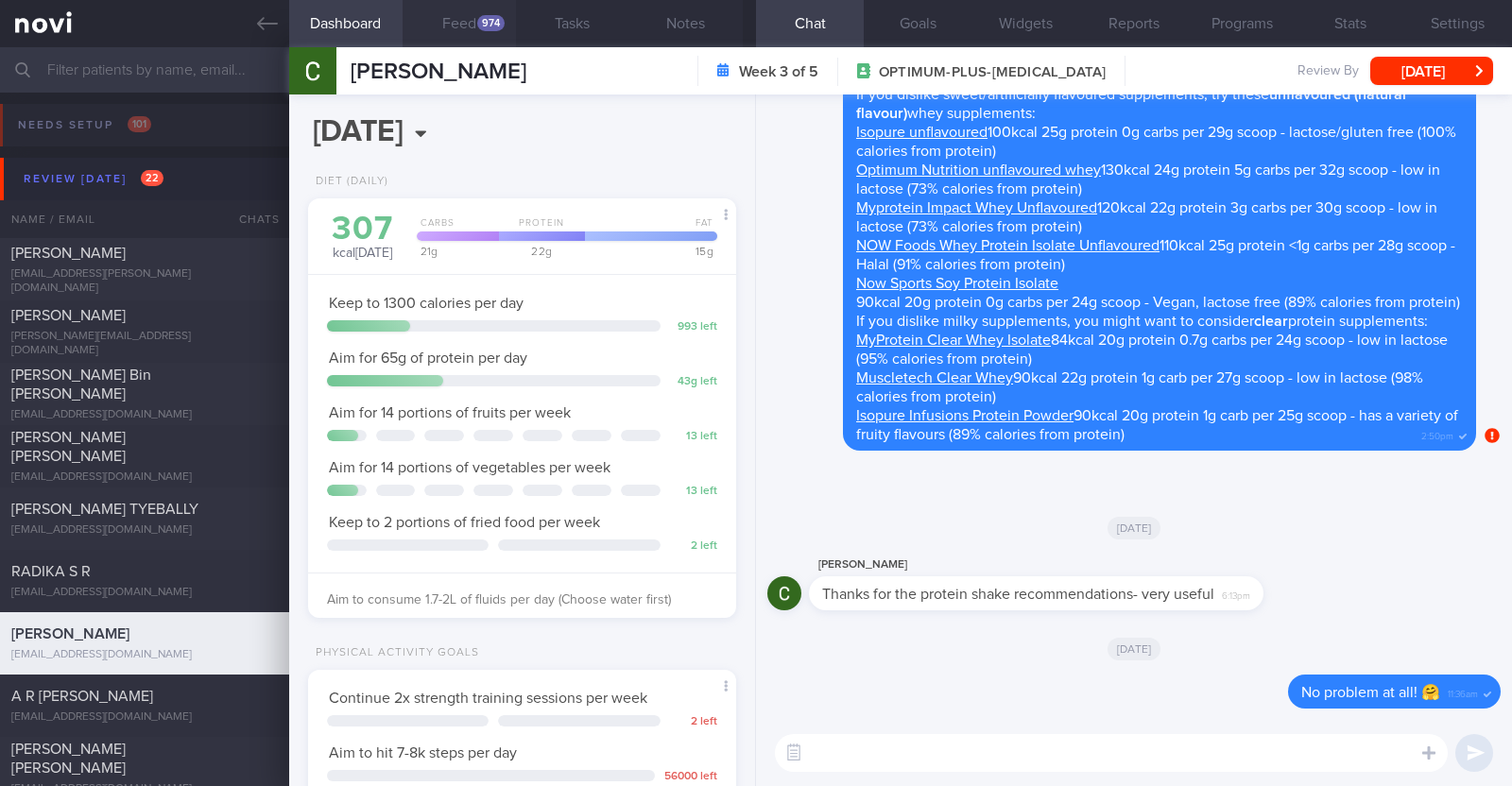
click at [476, 17] on button "Feed 974" at bounding box center [459, 23] width 114 height 47
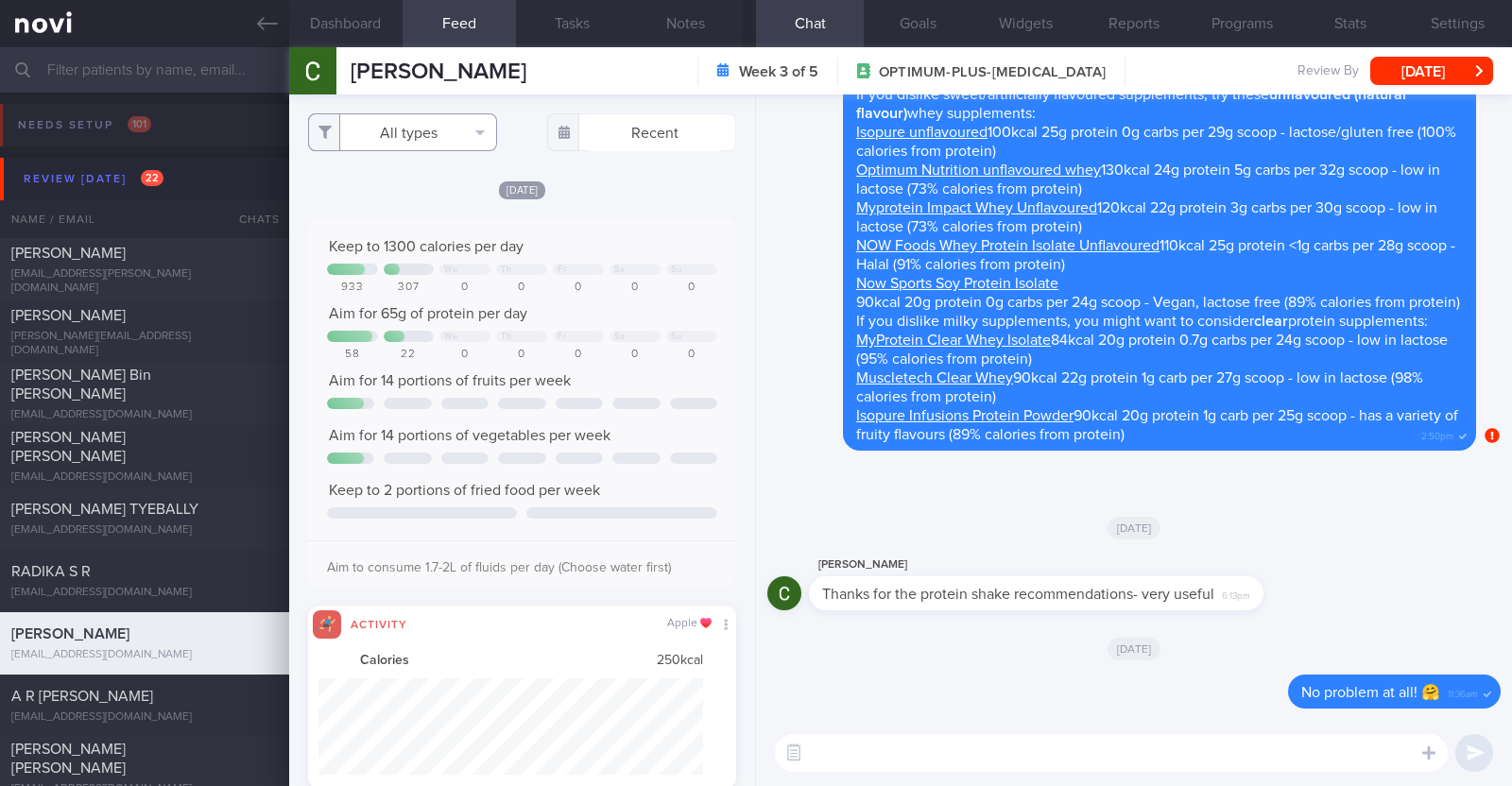
click at [434, 137] on button "All types" at bounding box center [403, 133] width 189 height 38
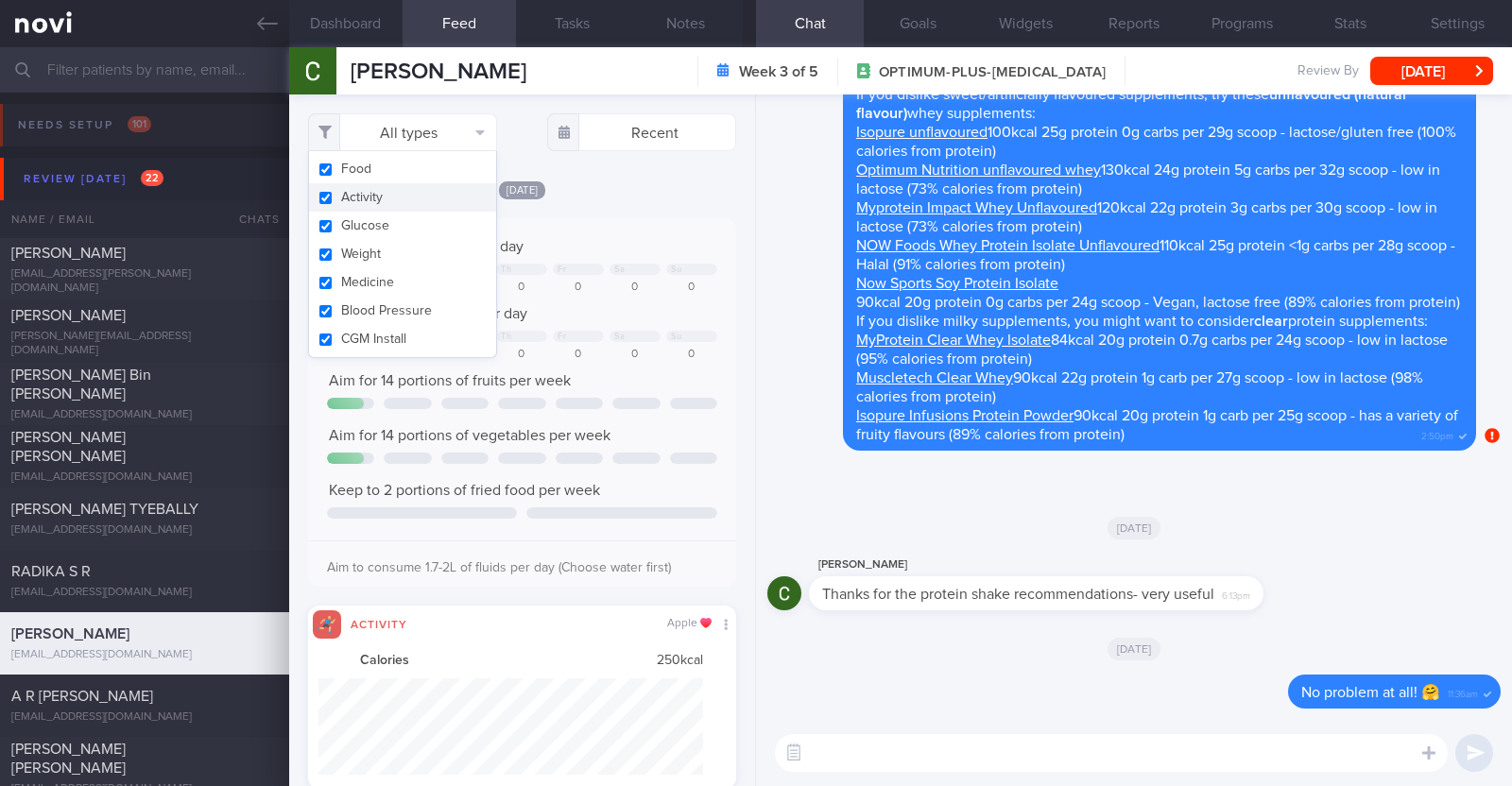
click at [416, 209] on button "Activity" at bounding box center [403, 198] width 187 height 29
checkbox input "false"
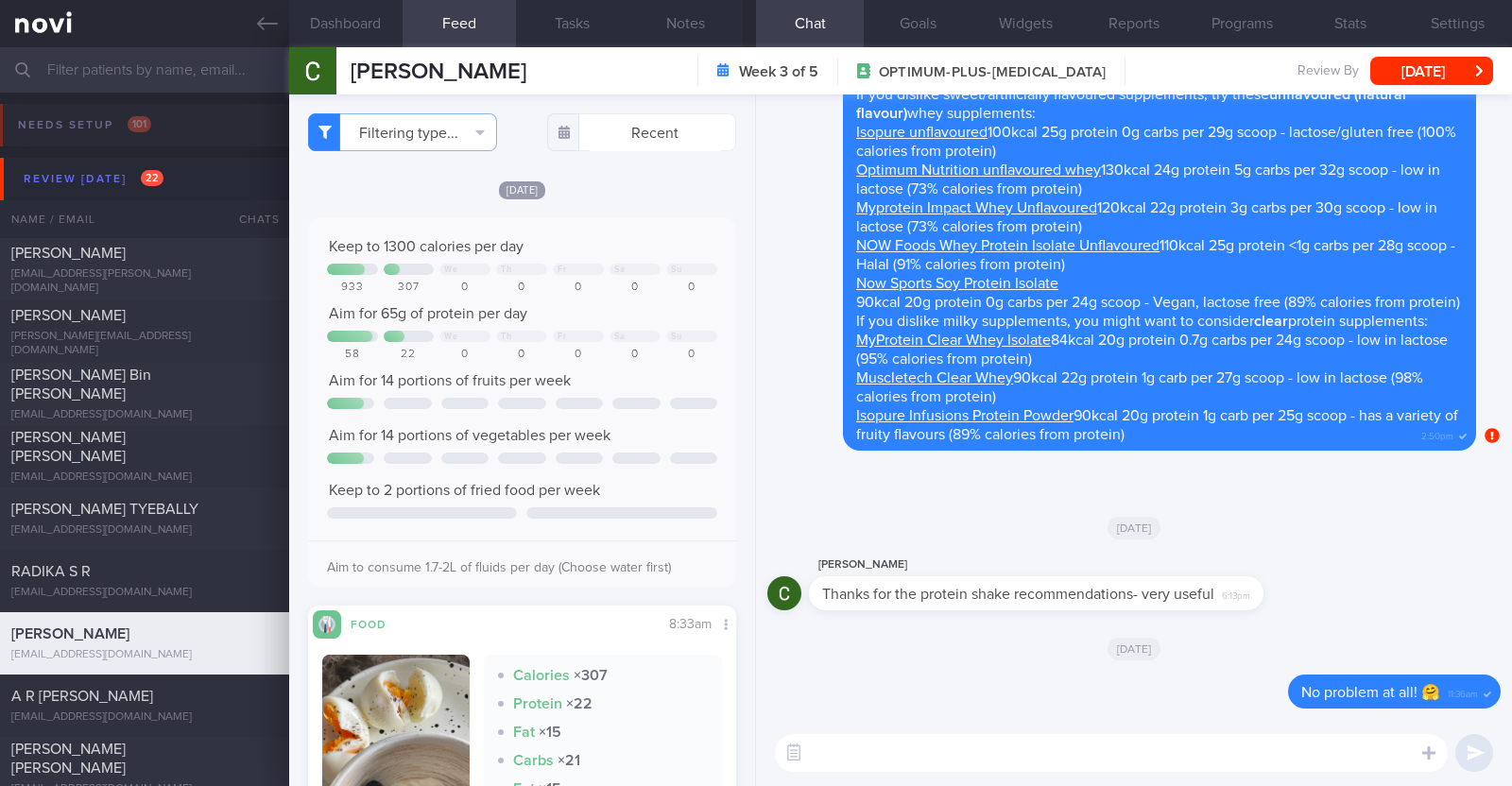
click at [694, 180] on div "[DATE]" at bounding box center [522, 189] width 428 height 20
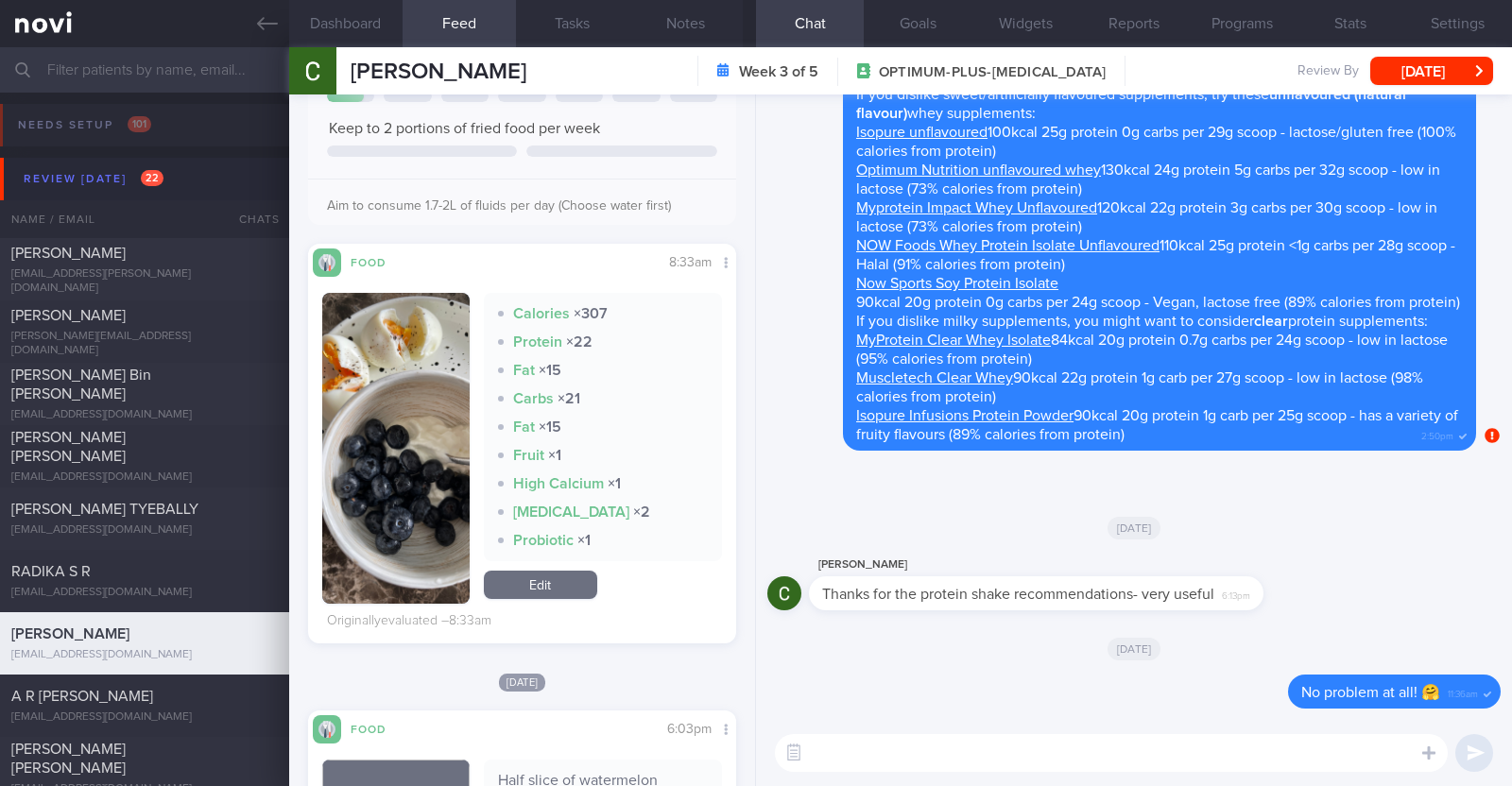
scroll to position [471, 0]
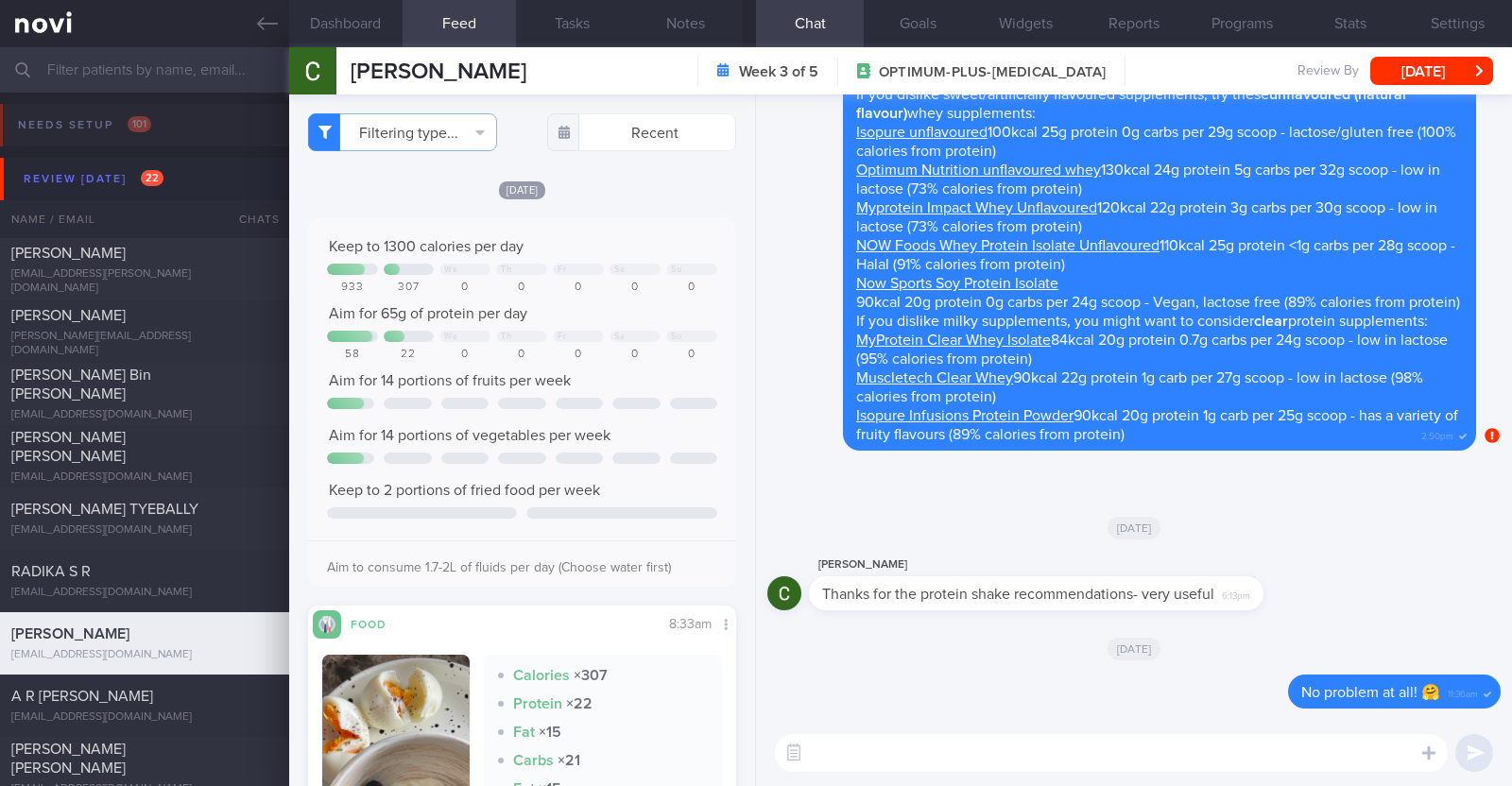
select select "8"
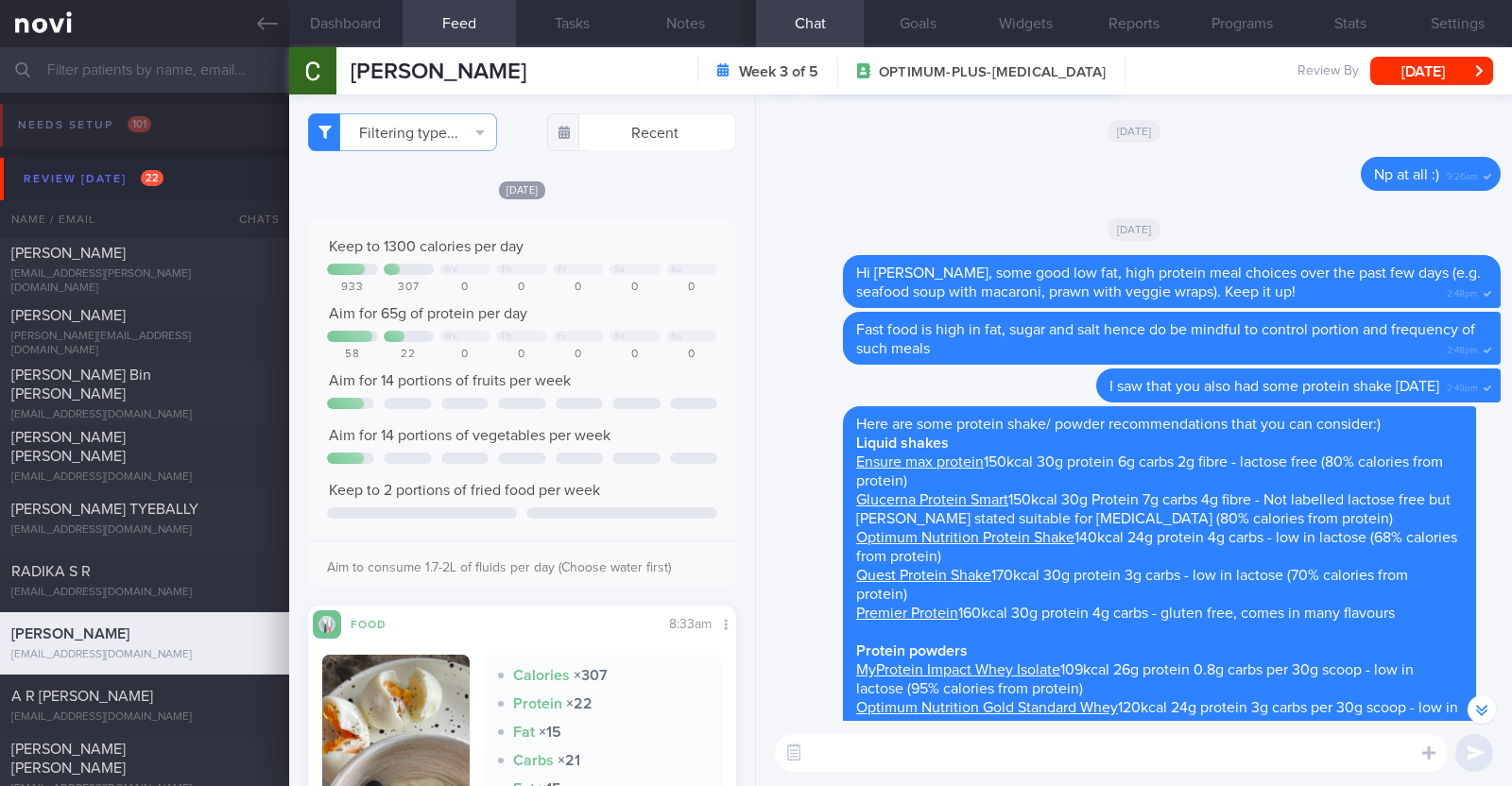
click at [814, 744] on textarea at bounding box center [1110, 753] width 672 height 38
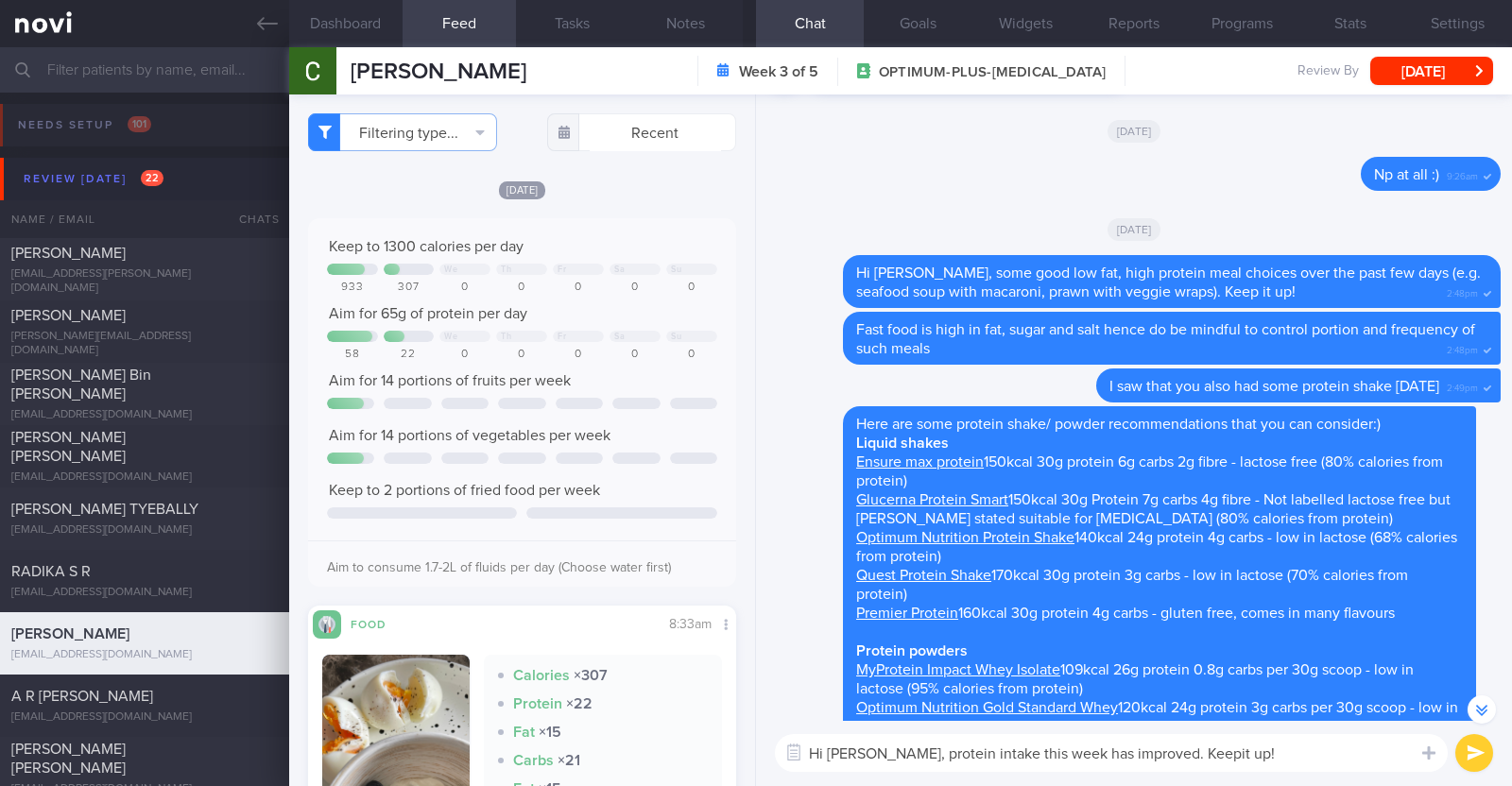
type textarea "Hi [PERSON_NAME], protein intake this week has improved. Keep it up!"
click at [1263, 750] on textarea "Hi [PERSON_NAME], protein intake this week has improved. Keep it up!" at bounding box center [1110, 753] width 672 height 38
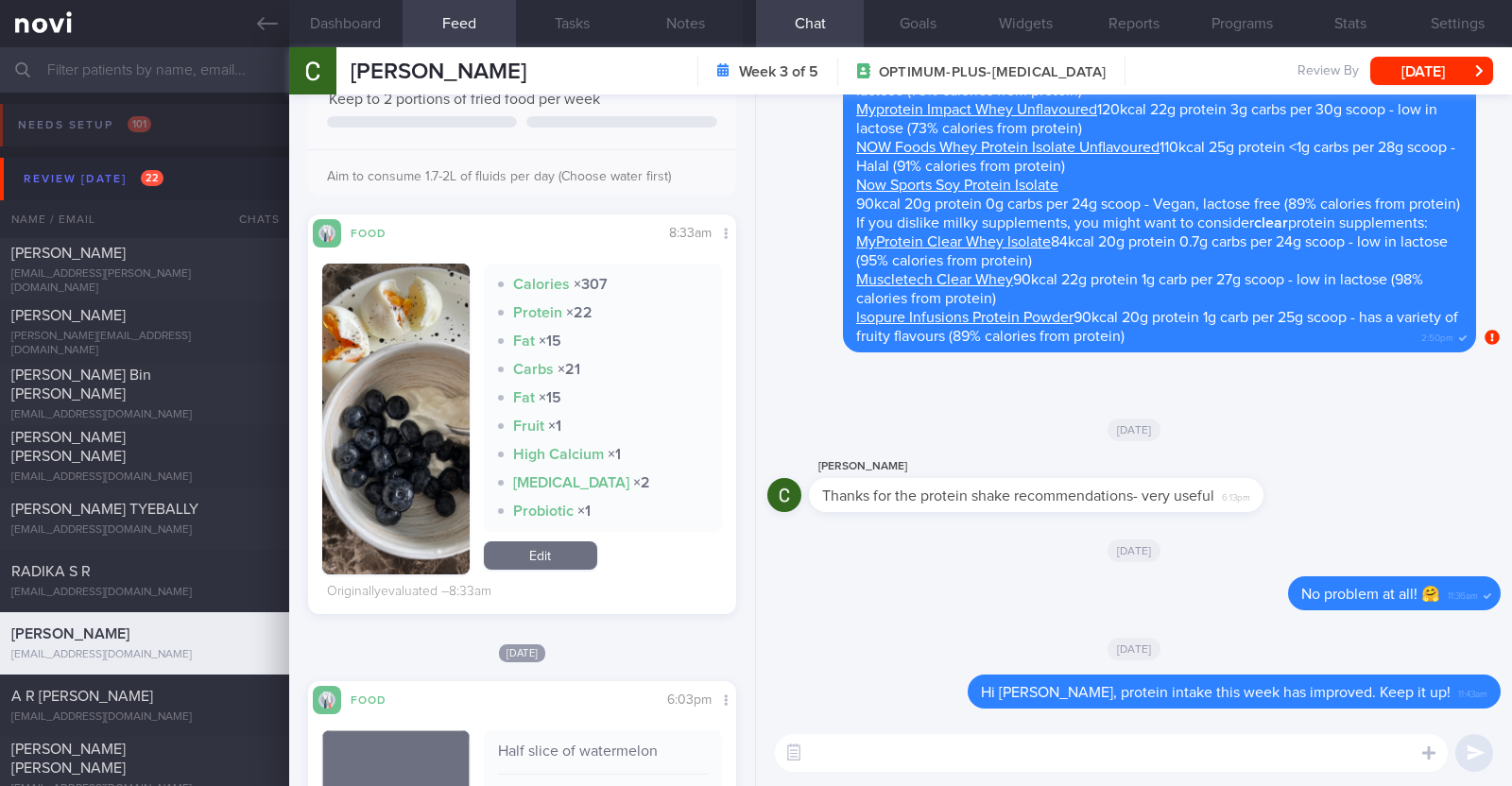
scroll to position [355, 0]
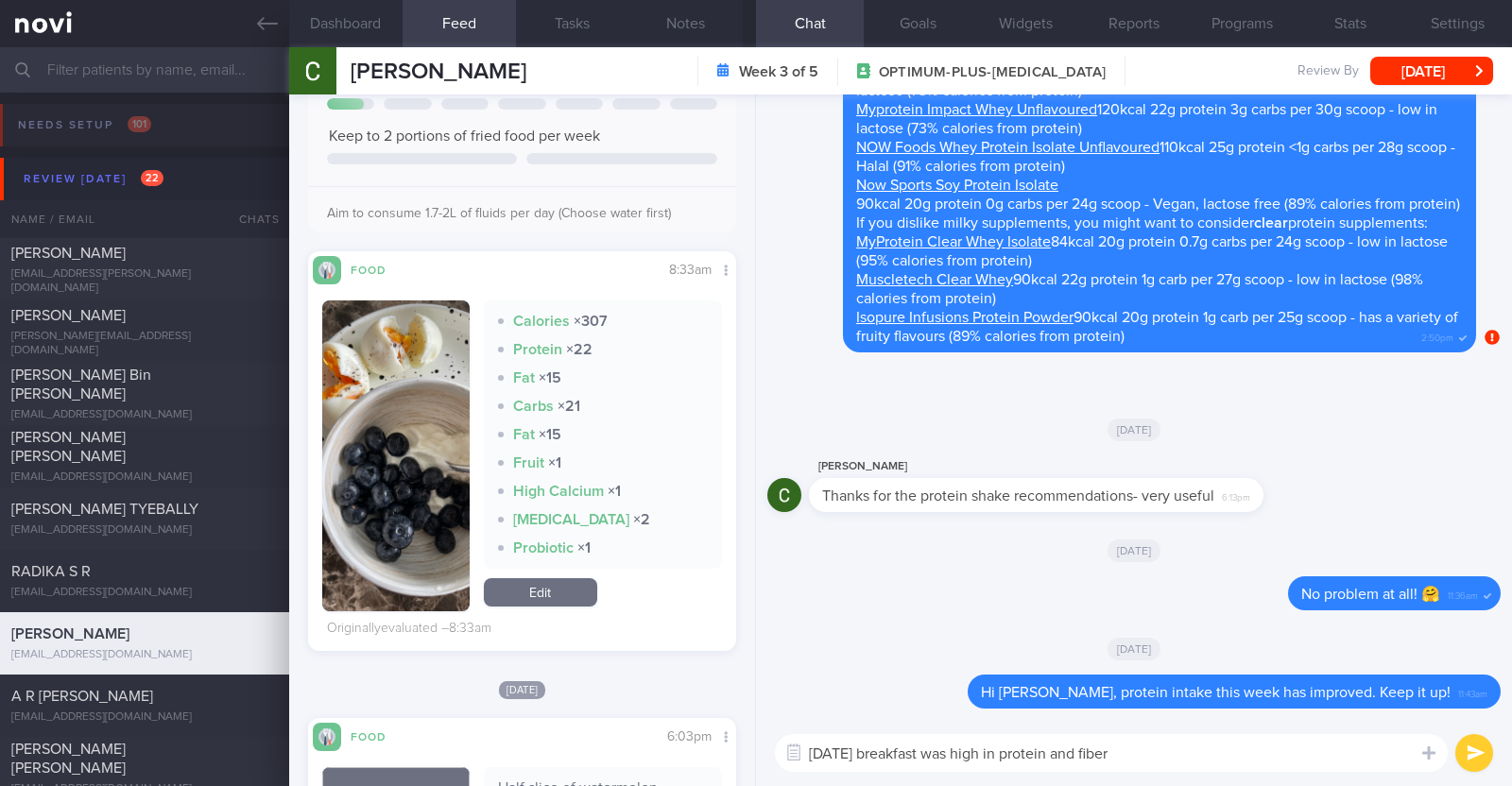
paste textarea "😀"
type textarea "[DATE] breakfast was high in protein and fiber 😀"
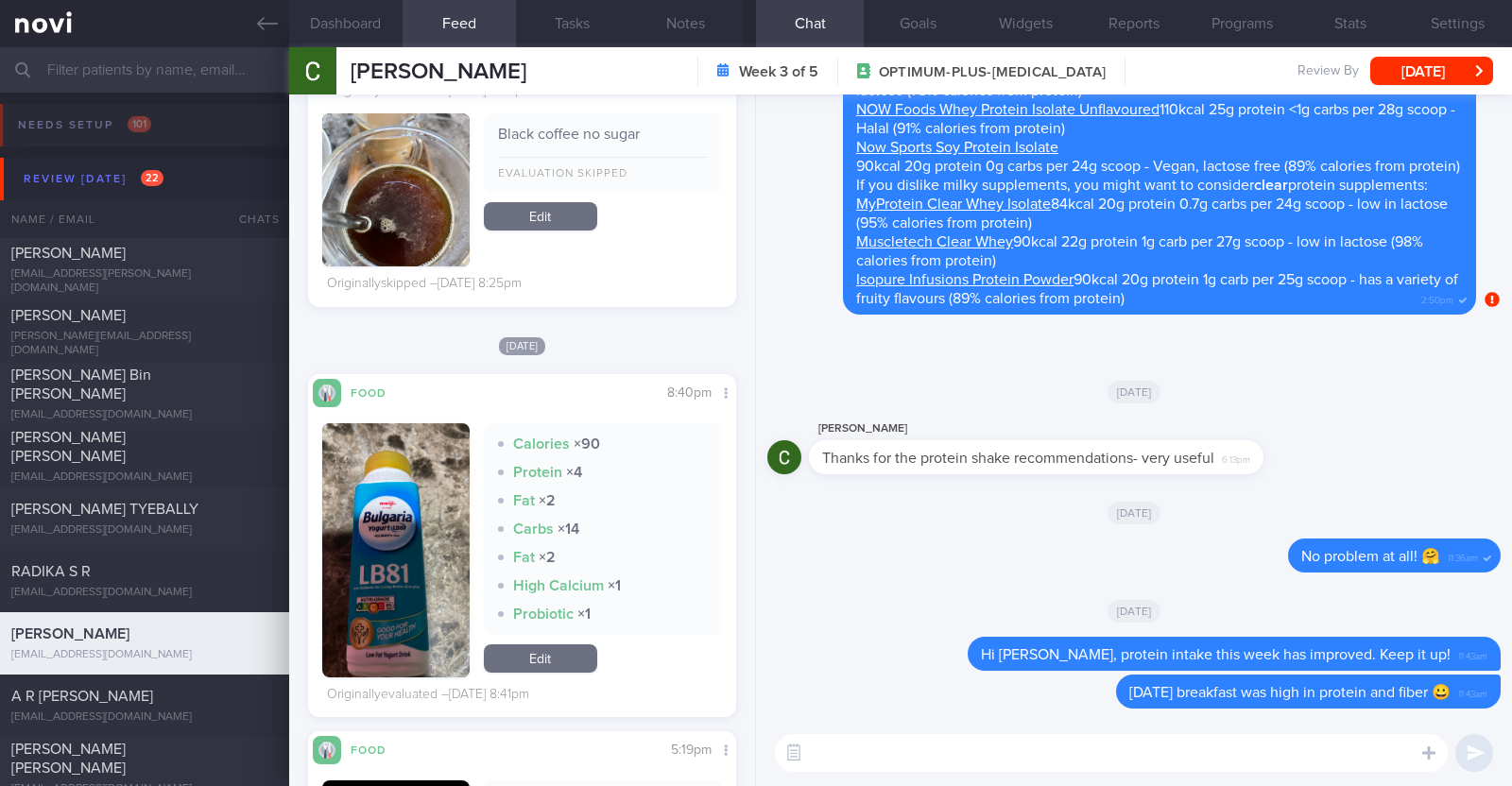
scroll to position [5904, 0]
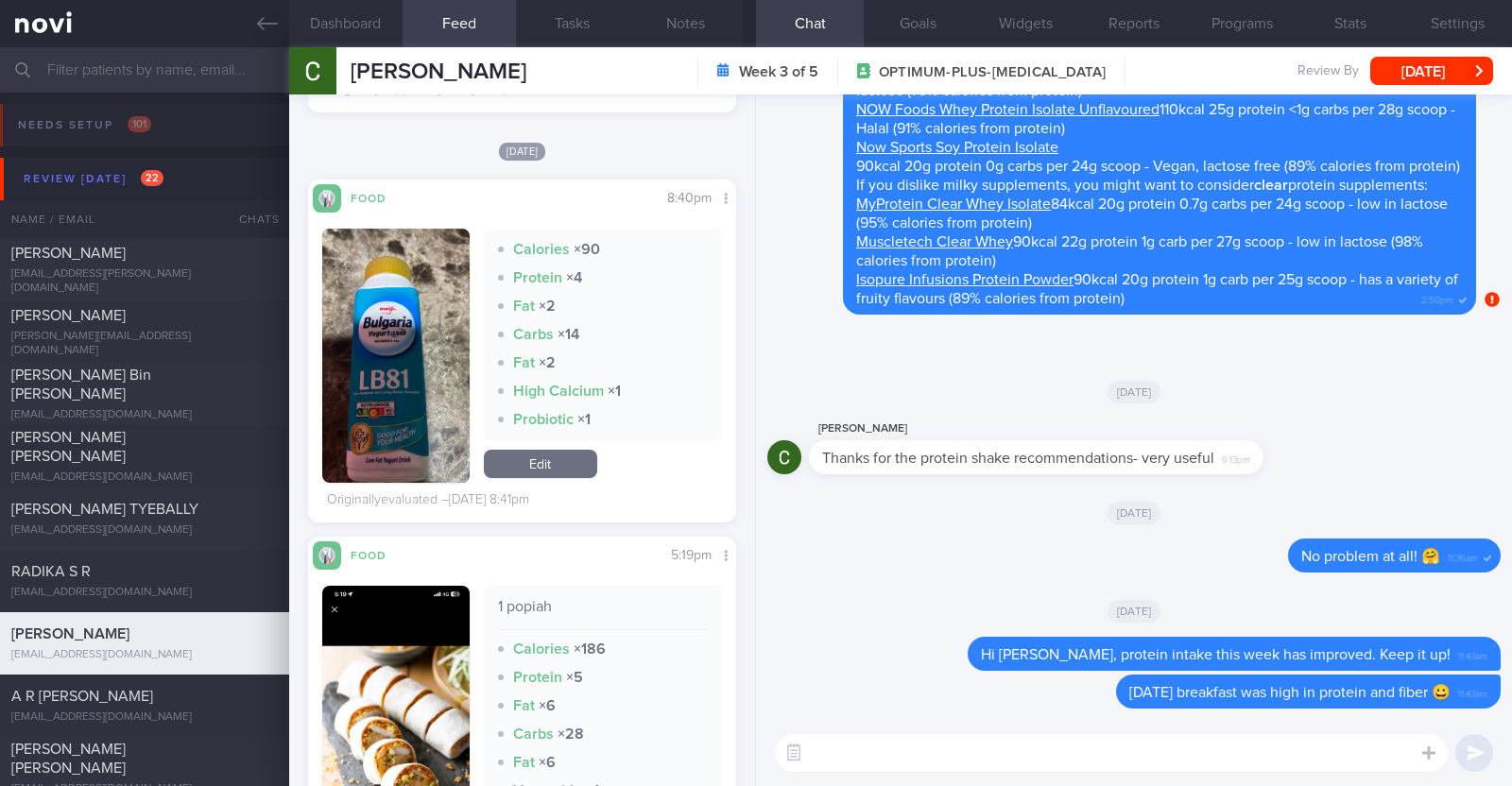
click at [1004, 768] on textarea at bounding box center [1110, 753] width 672 height 38
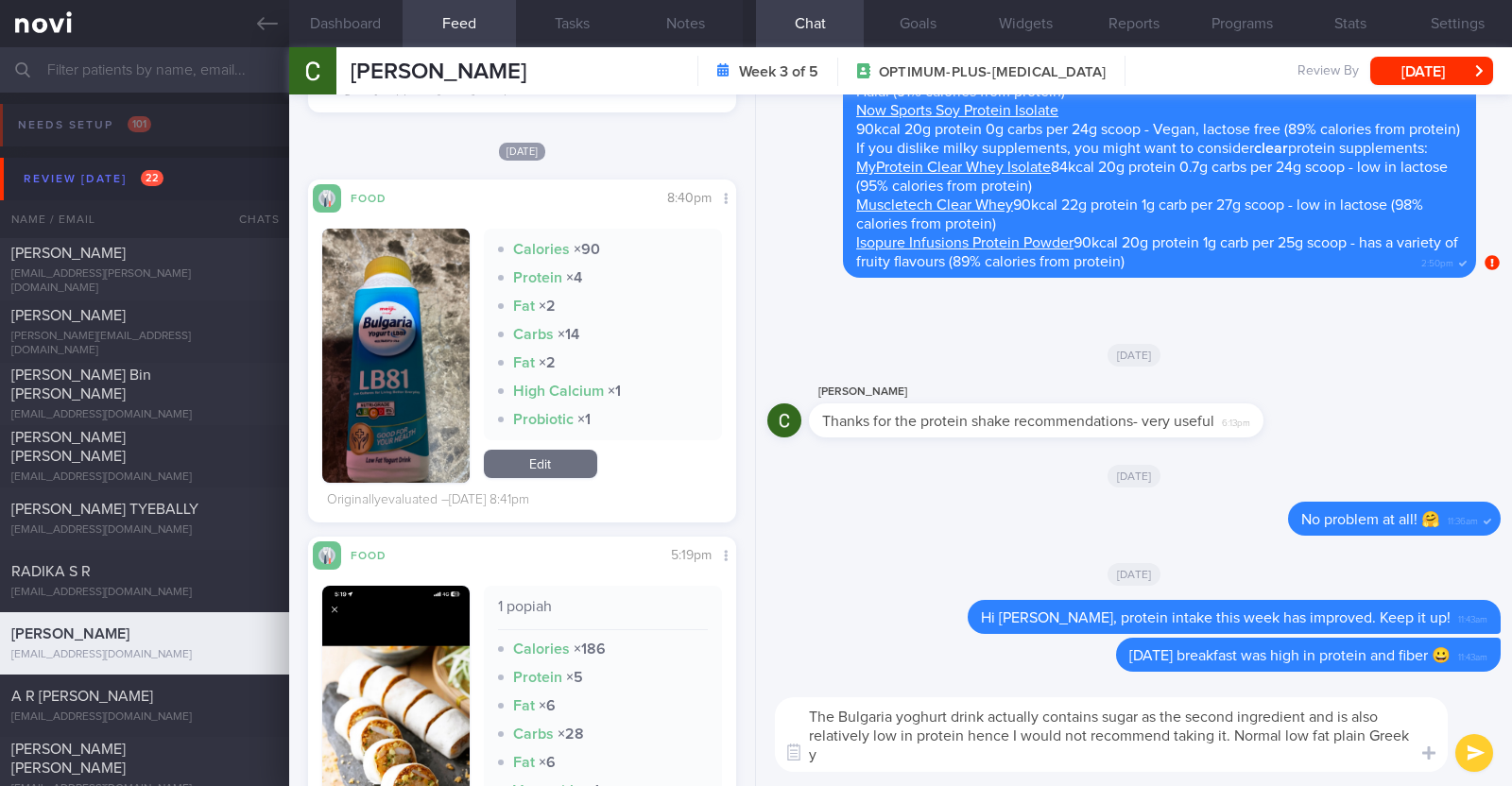
scroll to position [0, 0]
type textarea "The Bulgaria yoghurt drink actually contains sugar as the second ingredient and…"
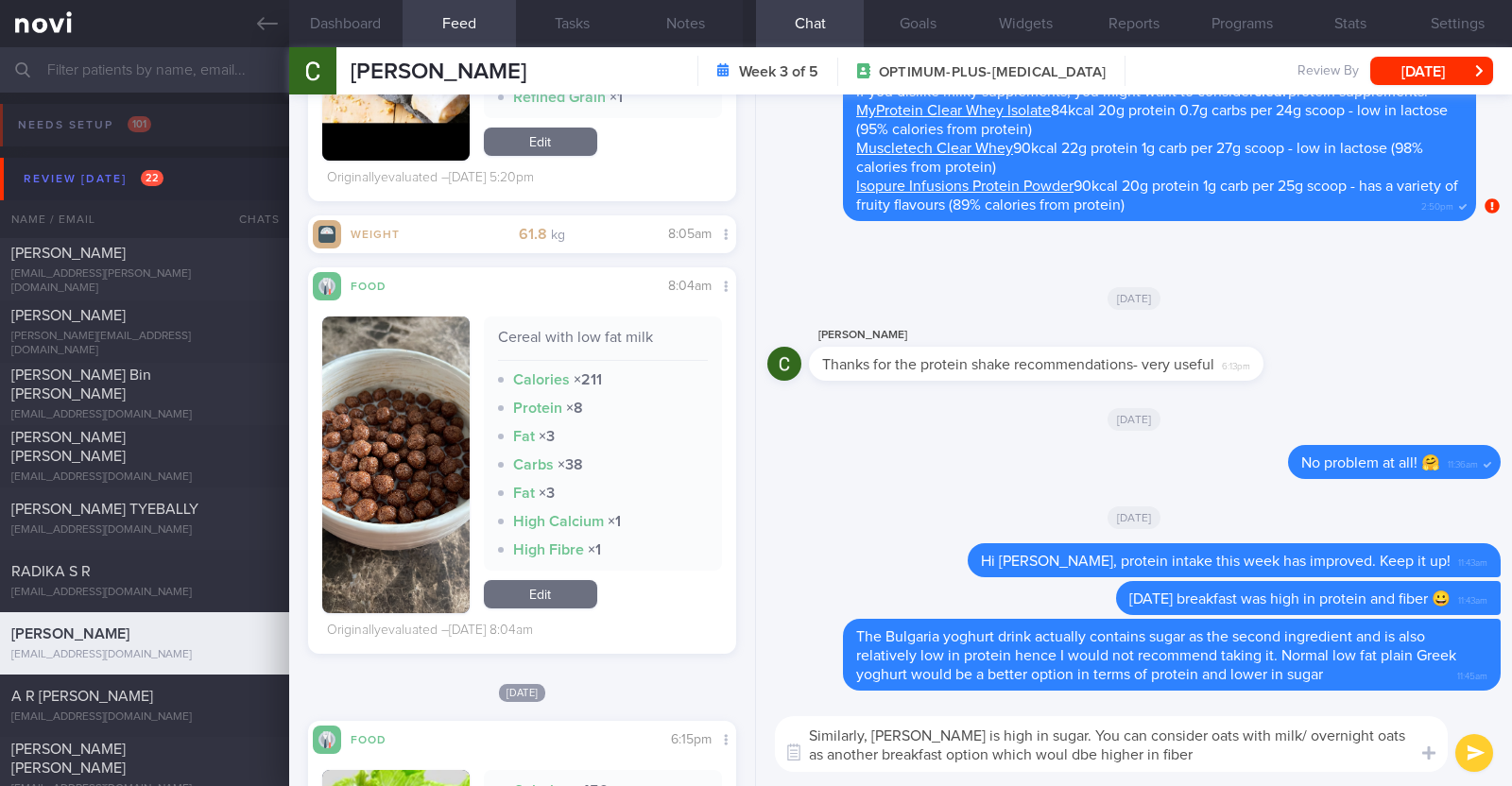
click at [1056, 754] on textarea "Similarly, [PERSON_NAME] is high in sugar. You can consider oats with milk/ ove…" at bounding box center [1110, 744] width 672 height 55
click at [1194, 745] on textarea "Similarly, [PERSON_NAME] is high in sugar. You can consider oats with milk/ ove…" at bounding box center [1110, 744] width 672 height 55
type textarea "Similarly, [PERSON_NAME] is high in sugar. You can consider oats with milk/ ove…"
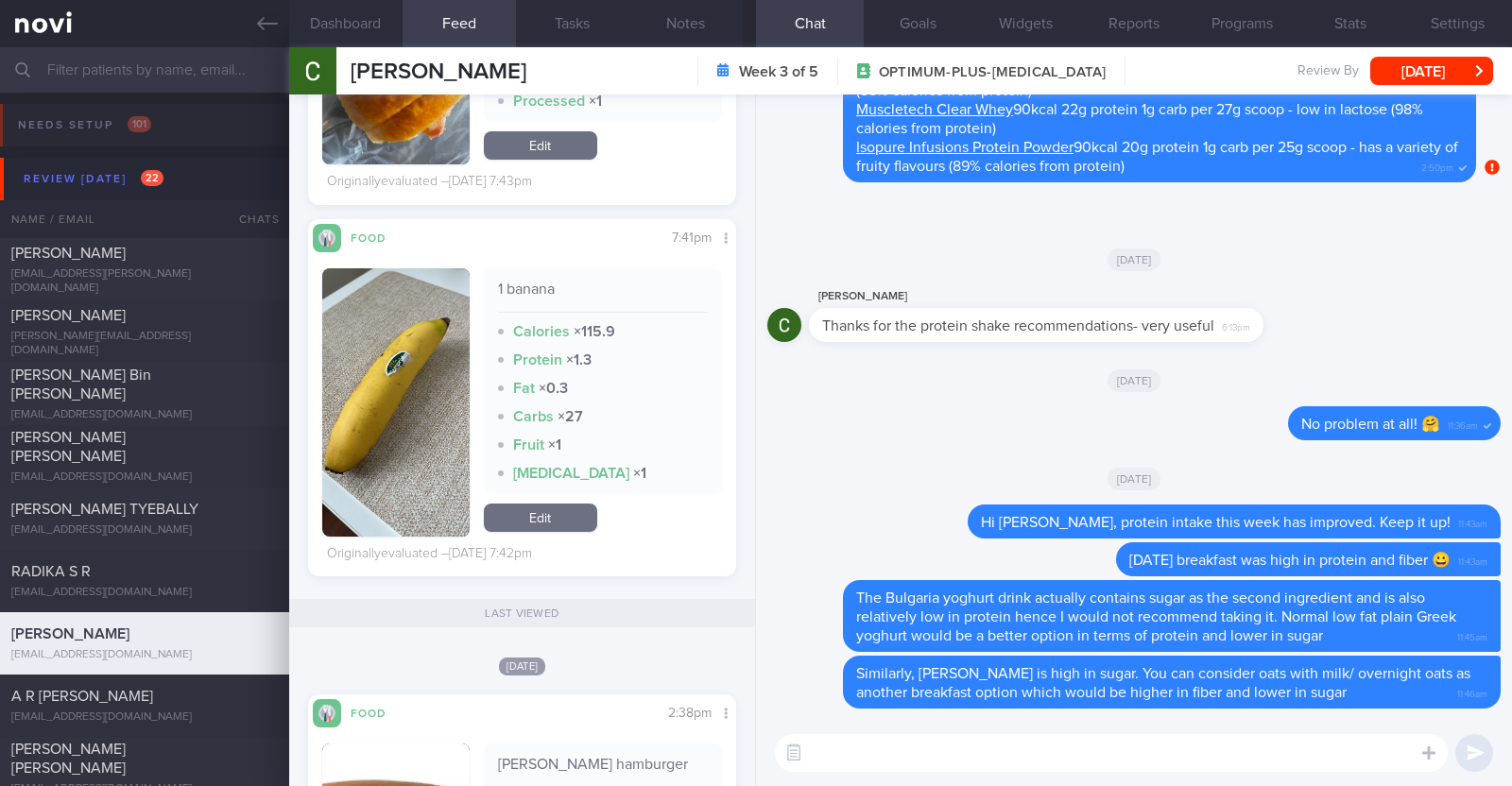
scroll to position [8975, 0]
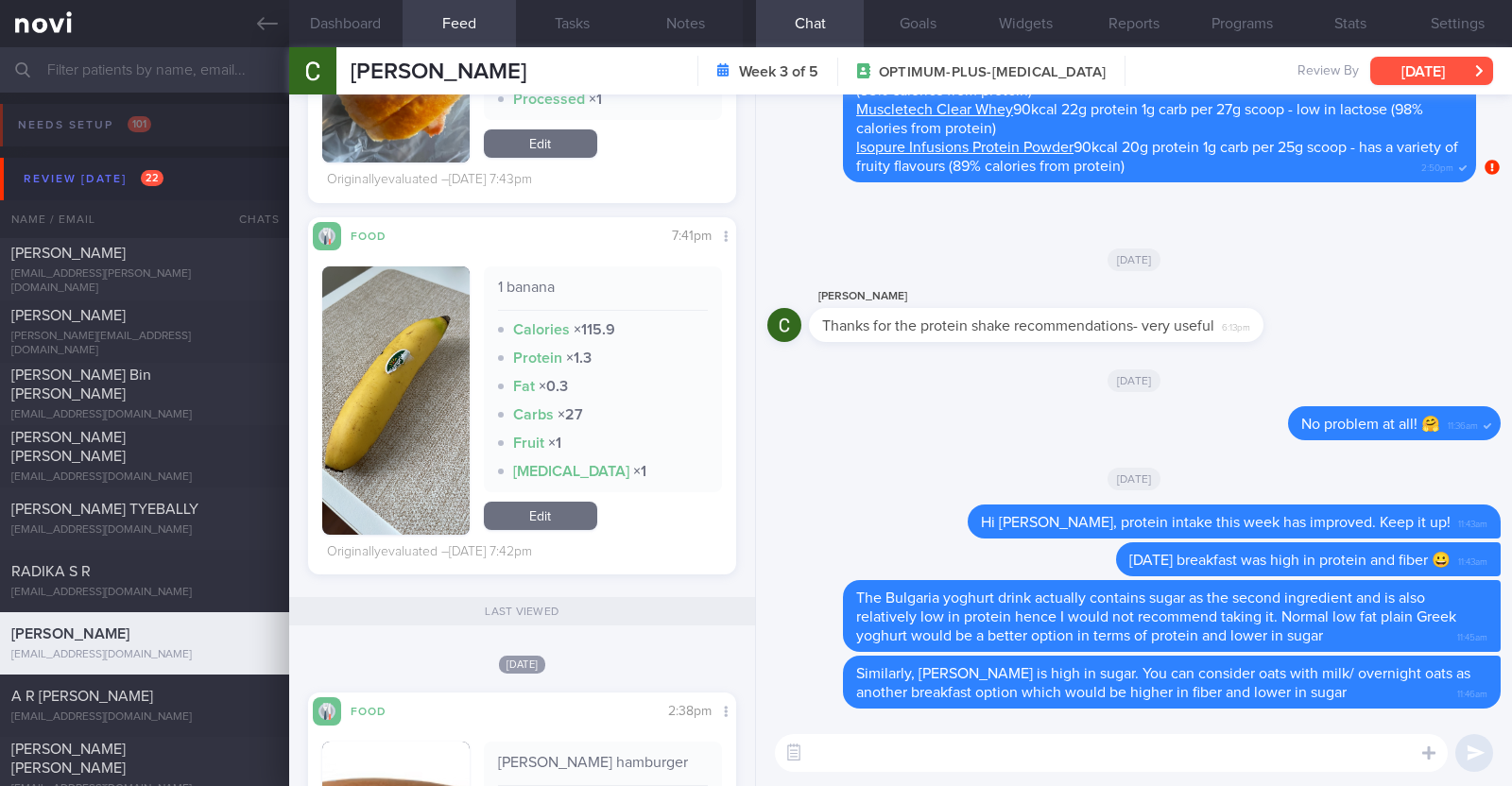
click at [1469, 56] on button "[DATE]" at bounding box center [1432, 71] width 122 height 29
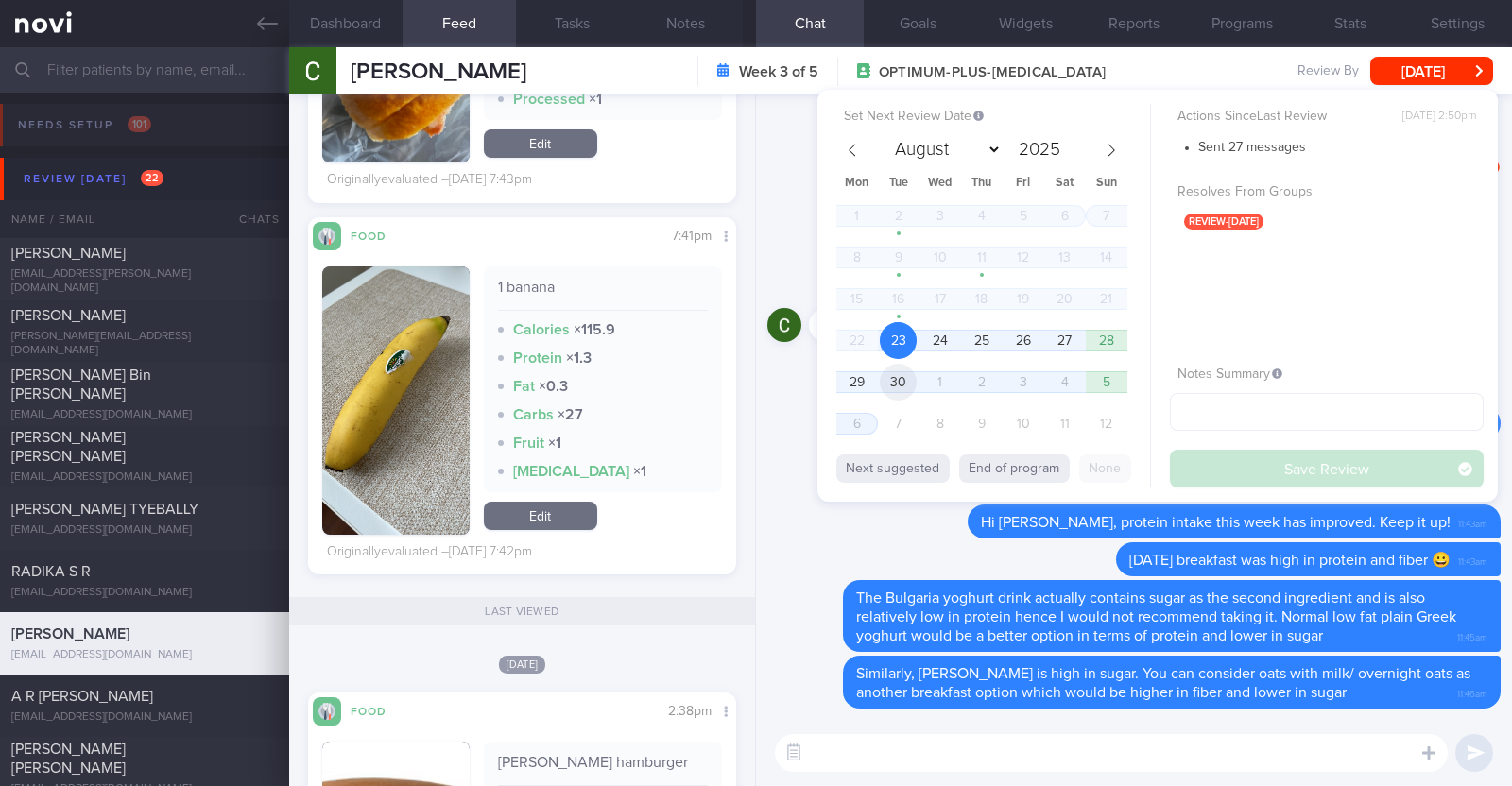
click at [908, 373] on span "30" at bounding box center [898, 382] width 37 height 37
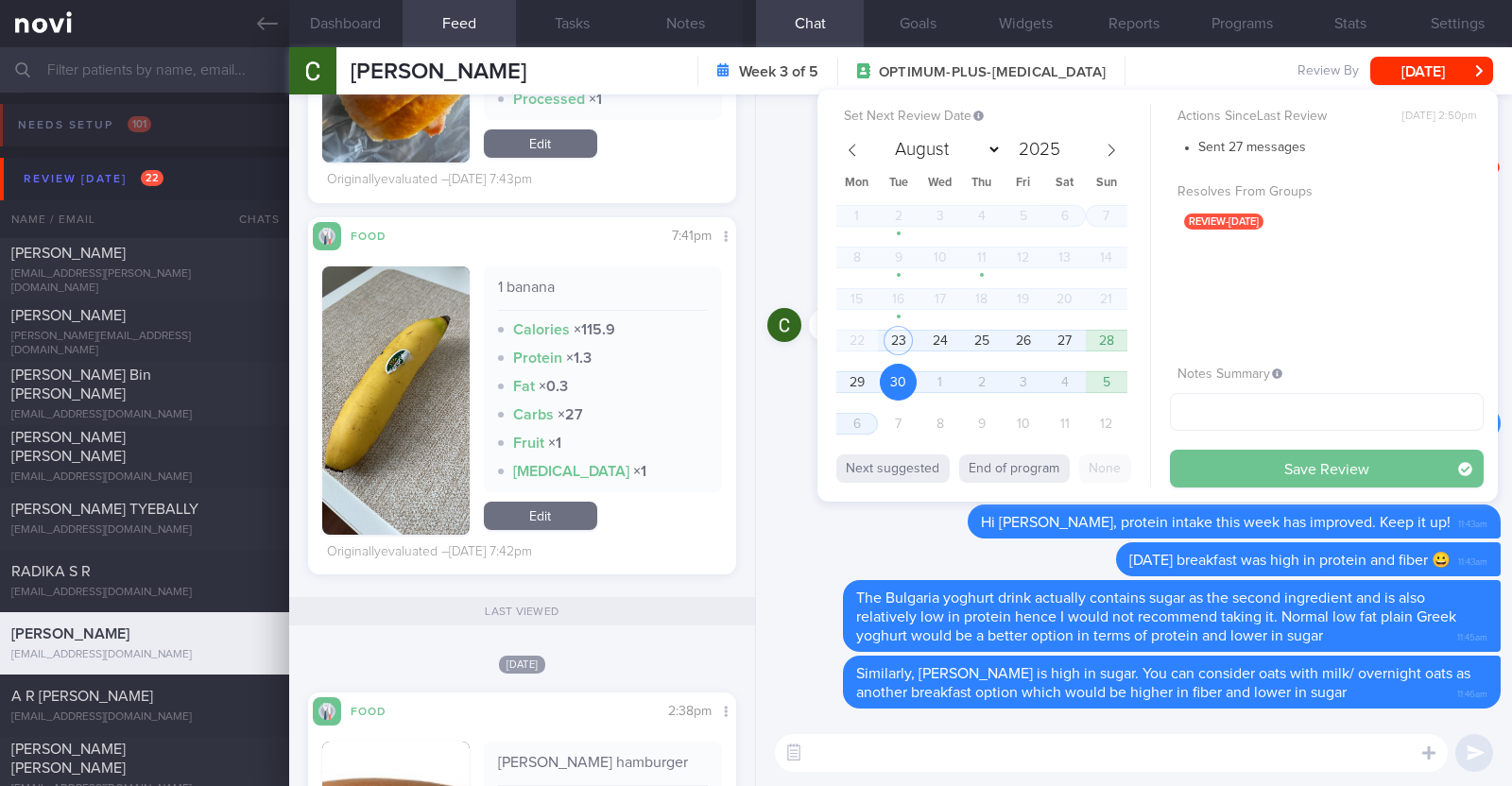
click at [1257, 467] on button "Save Review" at bounding box center [1326, 469] width 314 height 38
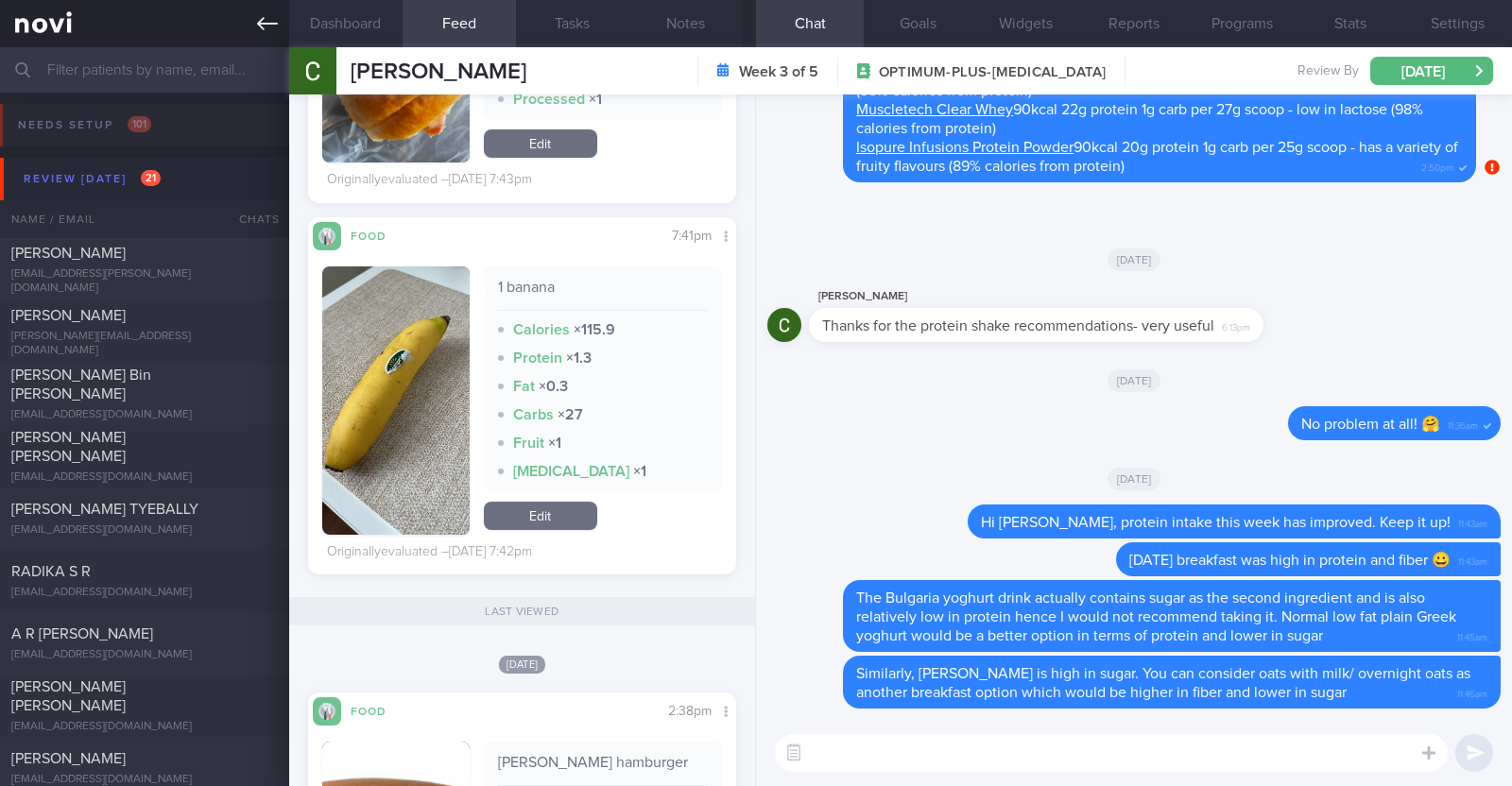
click at [254, 13] on link at bounding box center [144, 23] width 289 height 47
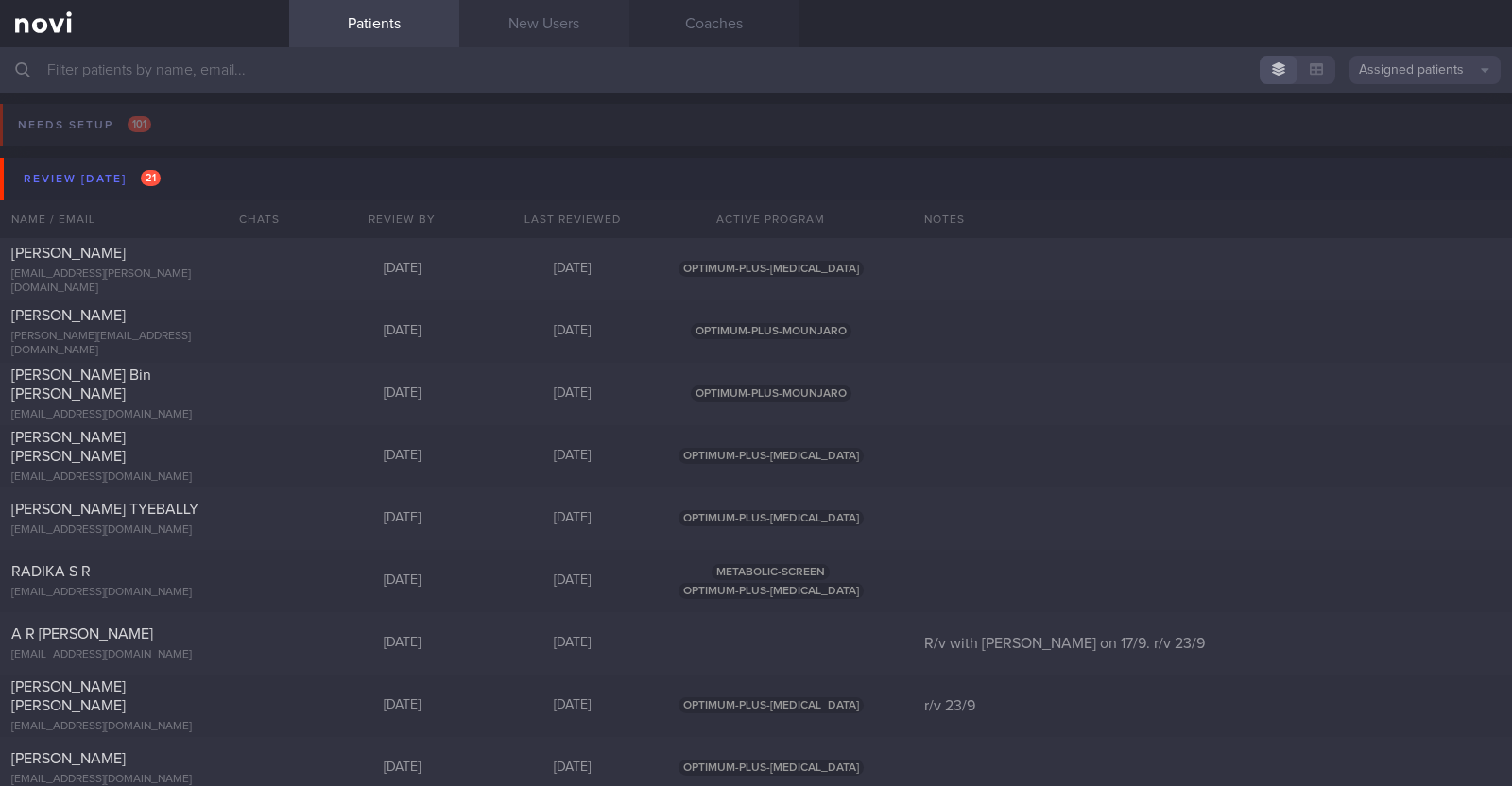
click at [491, 15] on link "New Users" at bounding box center [544, 23] width 170 height 47
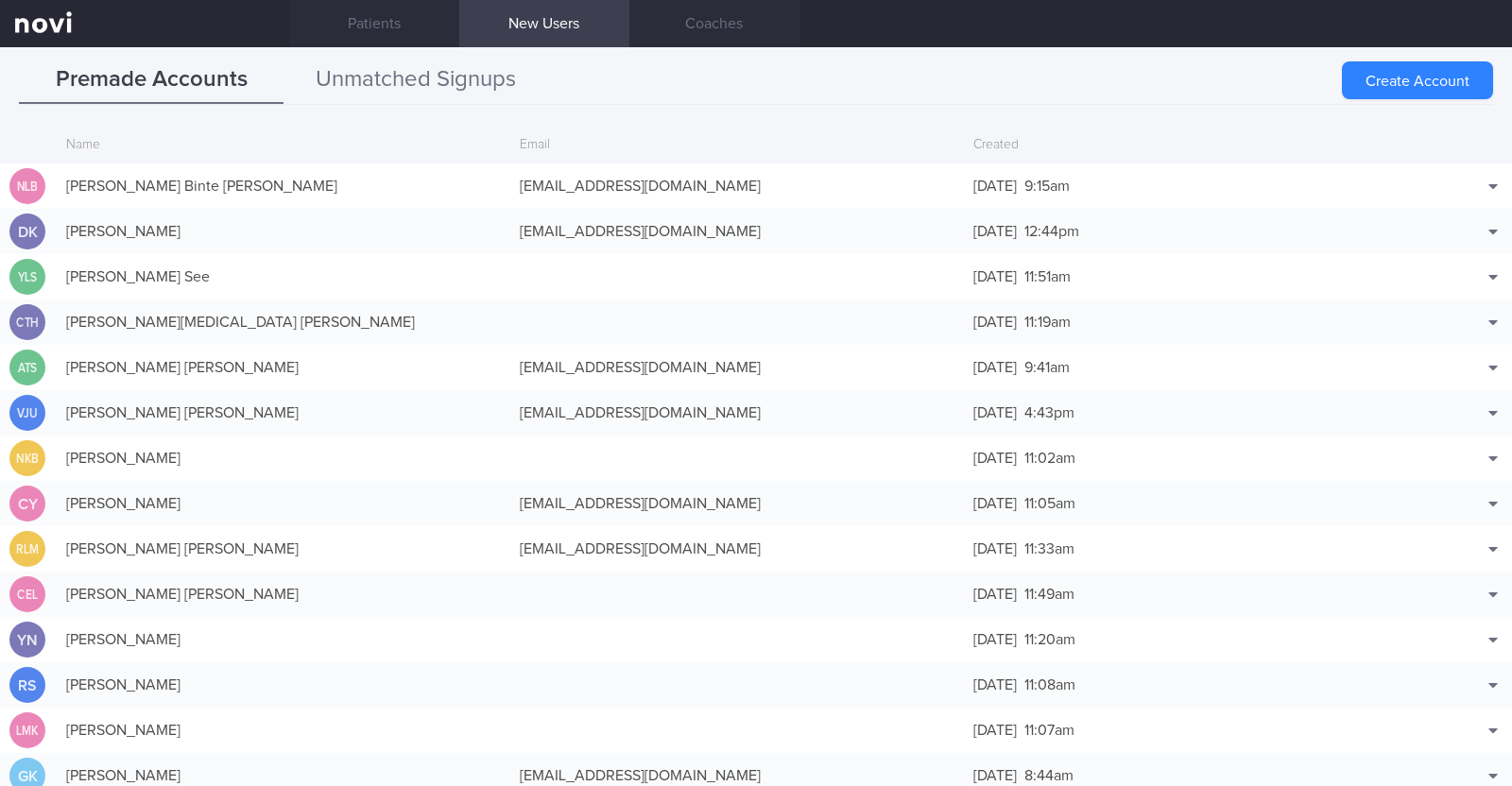
click at [419, 87] on button "Unmatched Signups" at bounding box center [415, 79] width 265 height 47
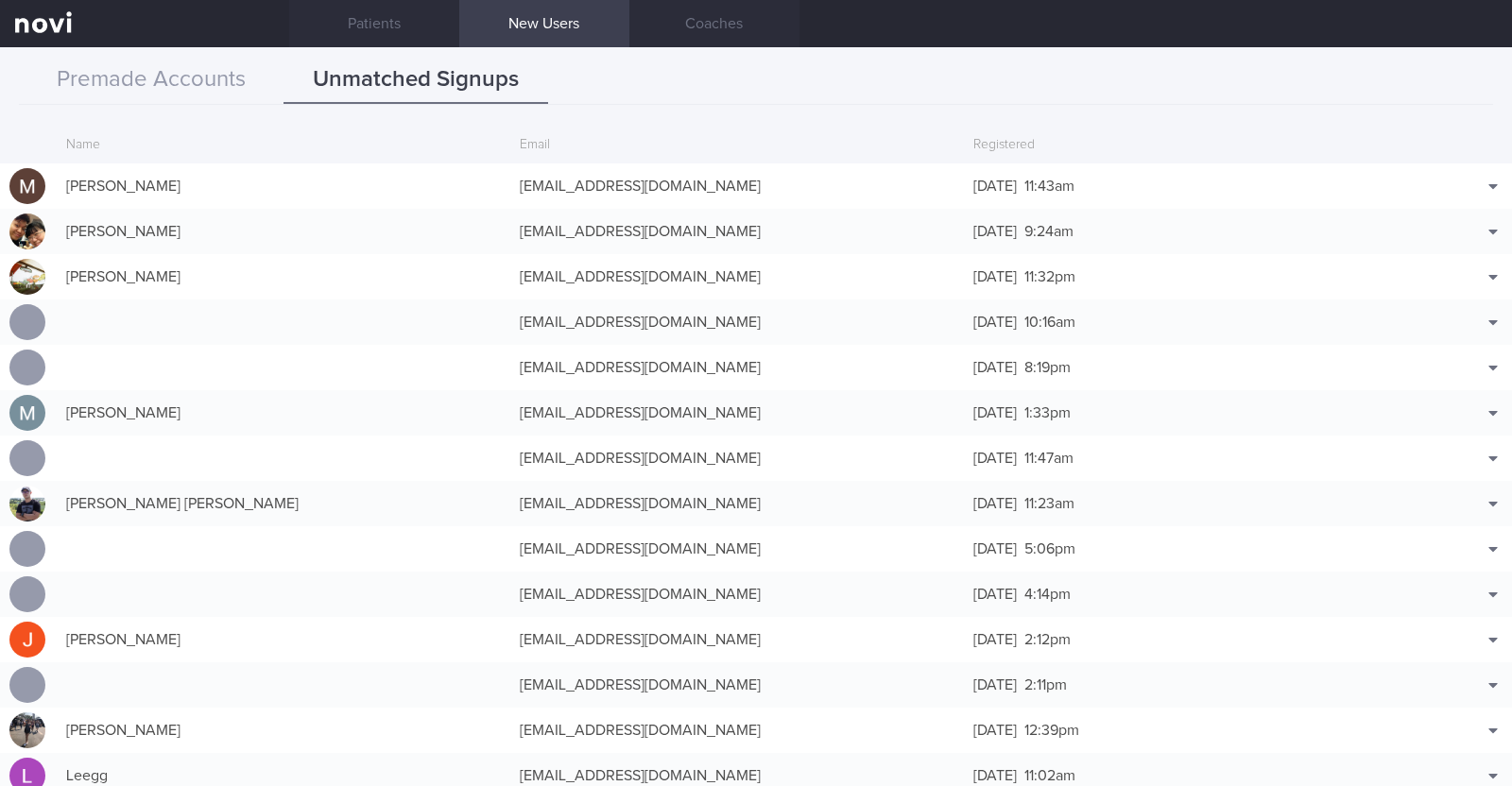
scroll to position [90, 0]
